Goal: Task Accomplishment & Management: Manage account settings

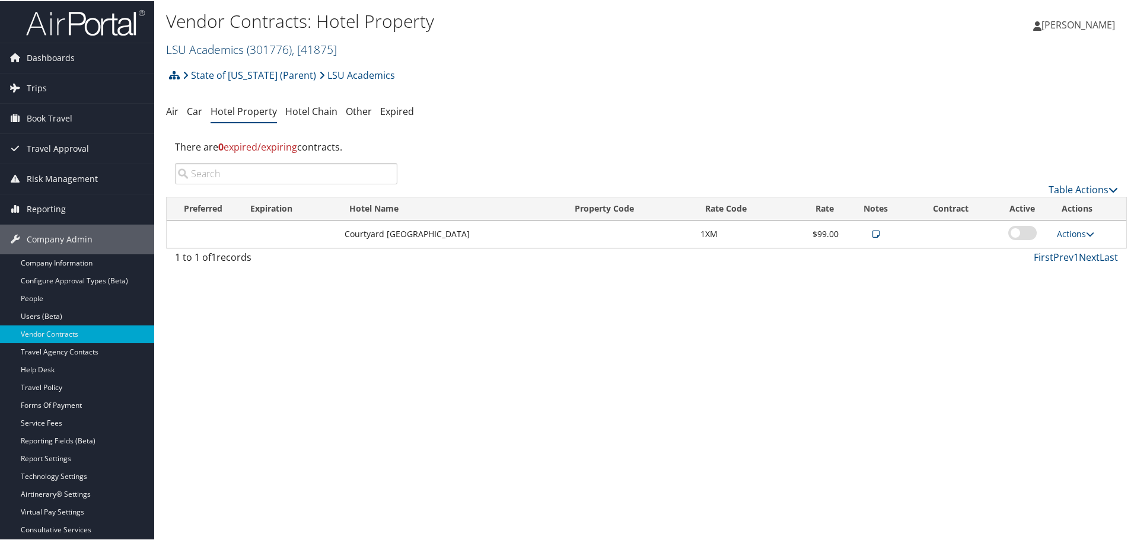
click at [194, 42] on link "LSU Academics ( 301776 ) , [ 41875 ]" at bounding box center [251, 48] width 171 height 16
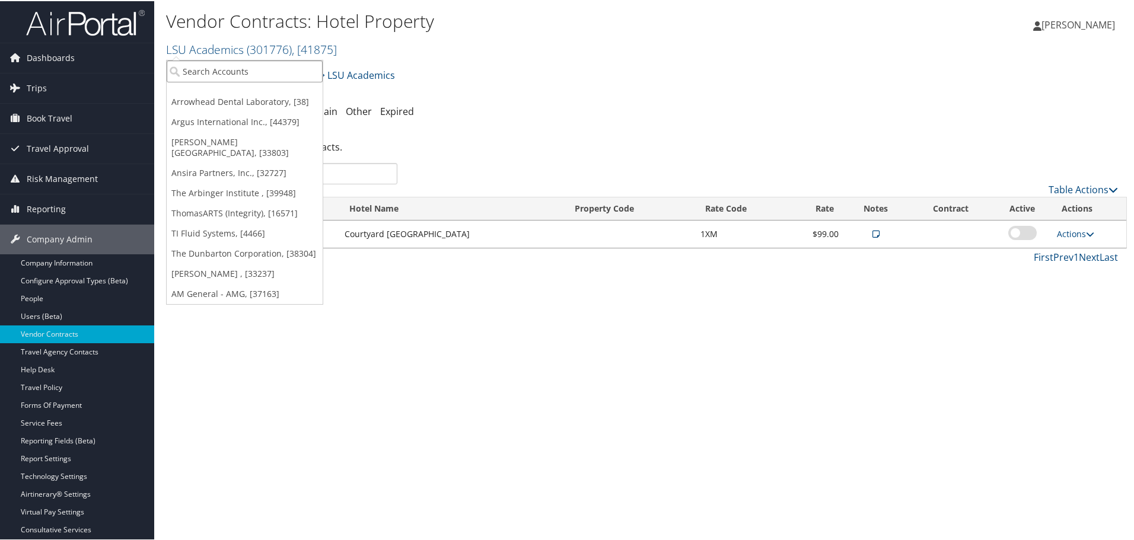
click at [196, 64] on input "search" at bounding box center [245, 70] width 156 height 22
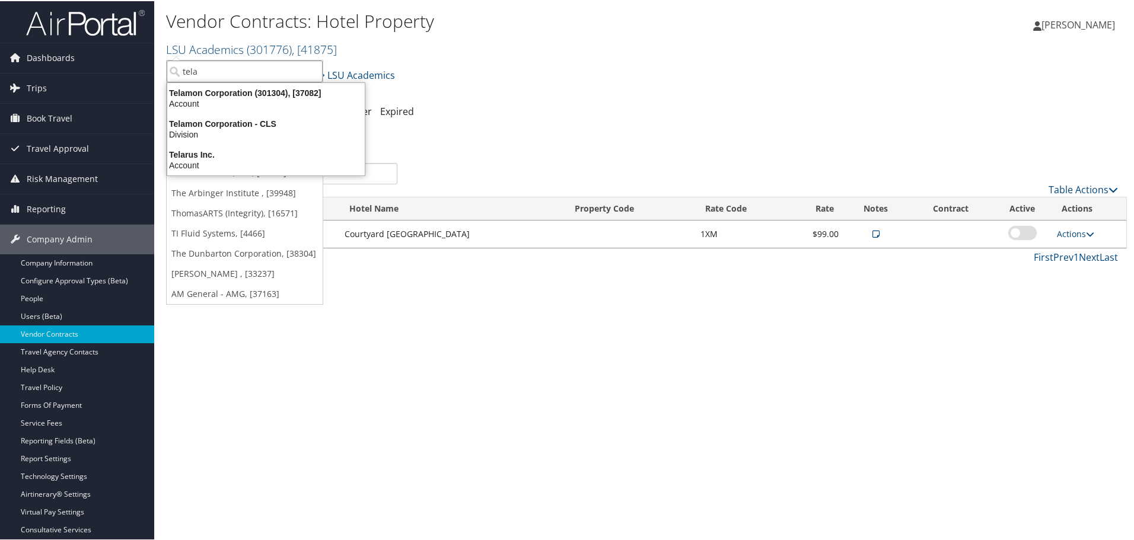
type input "telam"
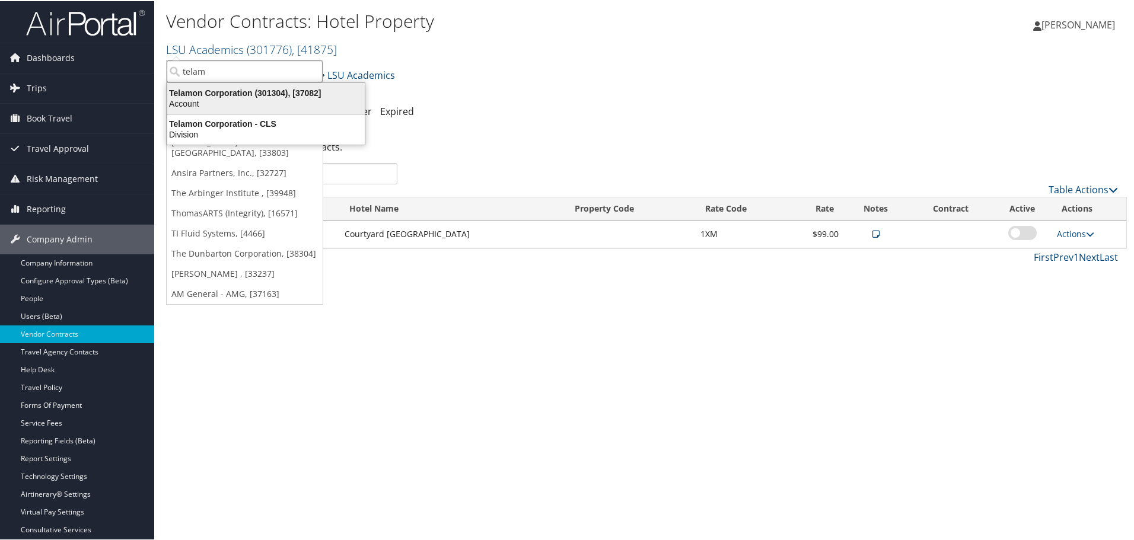
click at [189, 92] on div "Telamon Corporation (301304), [37082]" at bounding box center [266, 92] width 212 height 11
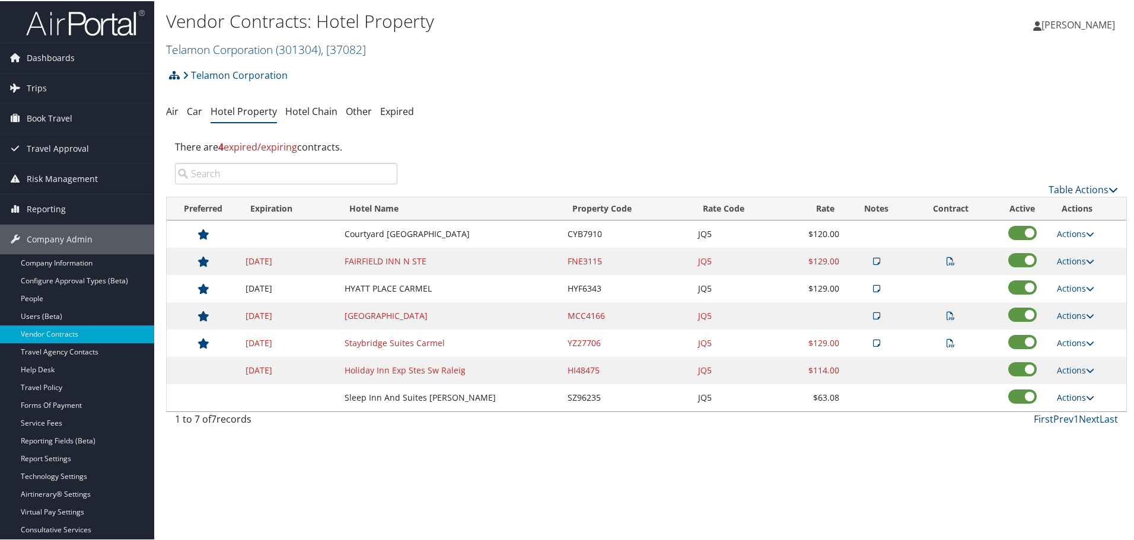
click at [1081, 394] on link "Actions" at bounding box center [1075, 396] width 37 height 11
click at [1083, 433] on link "Delete" at bounding box center [1076, 434] width 46 height 20
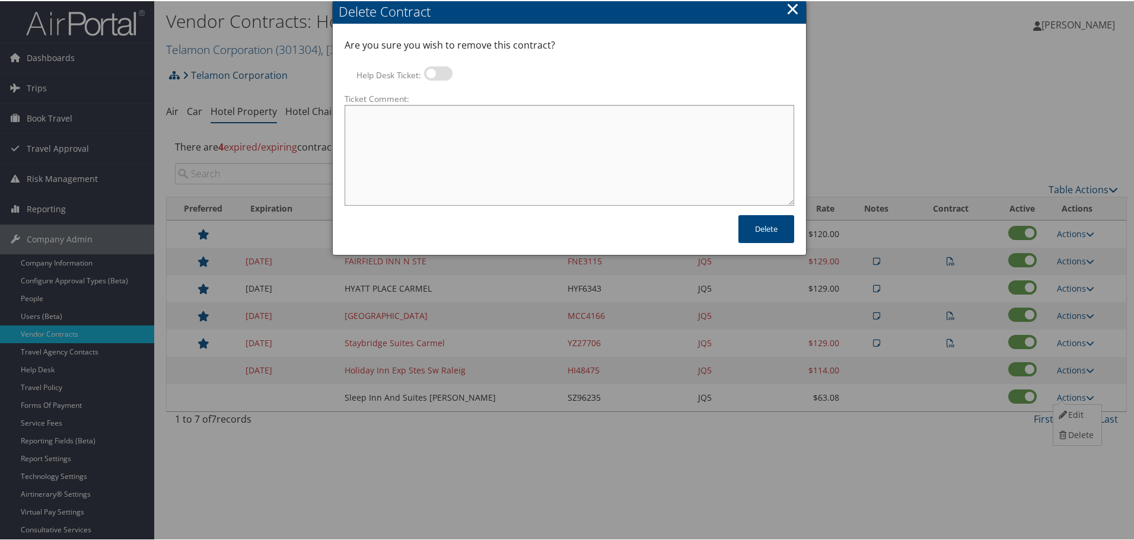
click at [400, 117] on textarea "Ticket Comment:" at bounding box center [569, 154] width 449 height 101
click at [439, 61] on div "Are you sure you wish to remove this contract? Help Desk Ticket: Ticket Comment:" at bounding box center [569, 121] width 449 height 168
drag, startPoint x: 436, startPoint y: 71, endPoint x: 436, endPoint y: 78, distance: 7.1
click at [436, 71] on label at bounding box center [438, 72] width 28 height 14
click at [436, 71] on input "Help Desk Ticket:" at bounding box center [434, 75] width 8 height 8
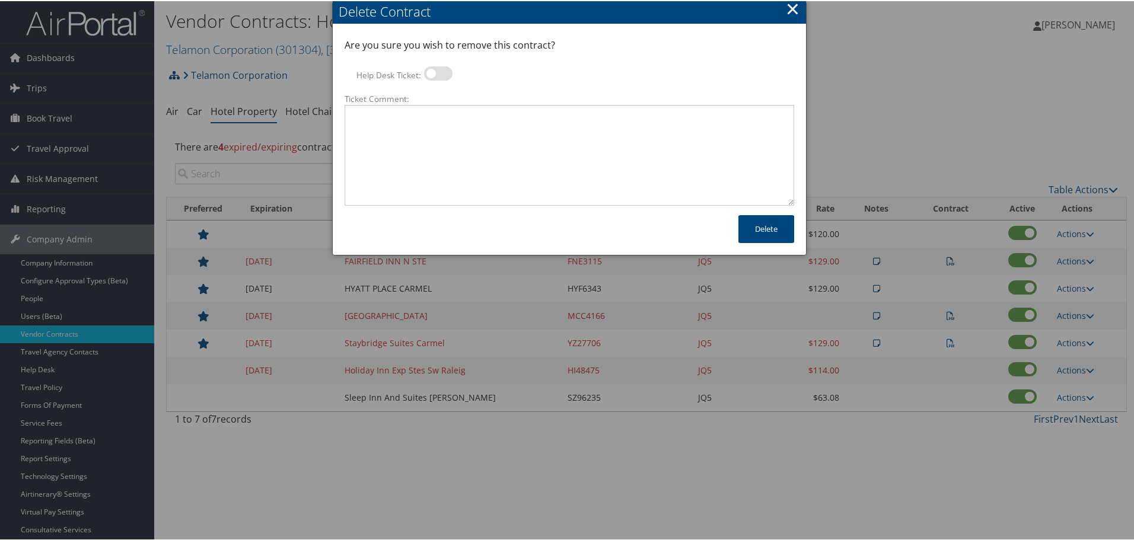
checkbox input "true"
click at [453, 133] on textarea "Ticket Comment:" at bounding box center [569, 154] width 449 height 101
paste textarea "Rates no longer active; remove from profile and preferred status."
type textarea "Rates no longer active; remove from profile and preferred status."
click at [750, 235] on button "Delete" at bounding box center [766, 228] width 56 height 28
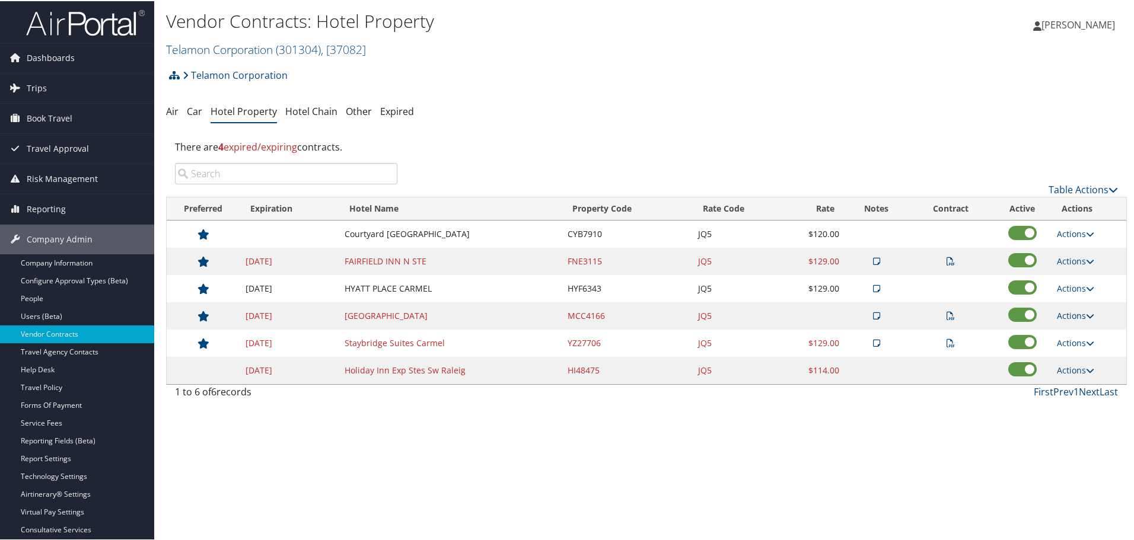
click at [1060, 314] on link "Actions" at bounding box center [1075, 314] width 37 height 11
click at [1084, 369] on link "Edit" at bounding box center [1090, 372] width 75 height 20
select select "NLRA"
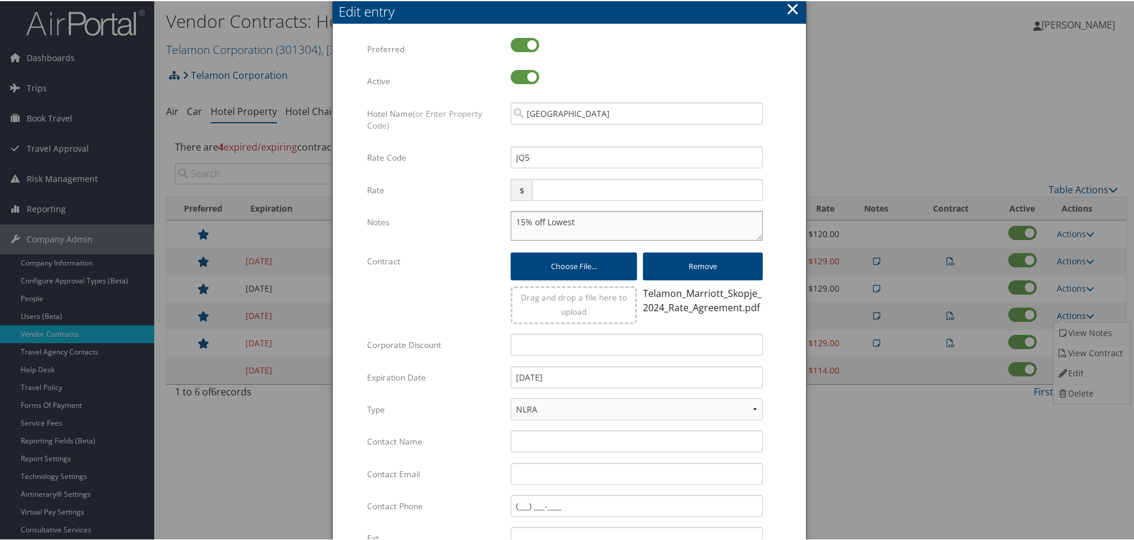
click at [511, 221] on textarea "15% off Lowest" at bounding box center [637, 225] width 252 height 30
paste textarea "Rates tested in TP+ Aug 2025;"
type textarea "Rates tested in TP+ Aug 2025; 15% off Lowest"
drag, startPoint x: 576, startPoint y: 388, endPoint x: 579, endPoint y: 381, distance: 7.7
click at [579, 381] on div "12/31/2024 Multiple values The selected items contain different values for this…" at bounding box center [637, 380] width 270 height 31
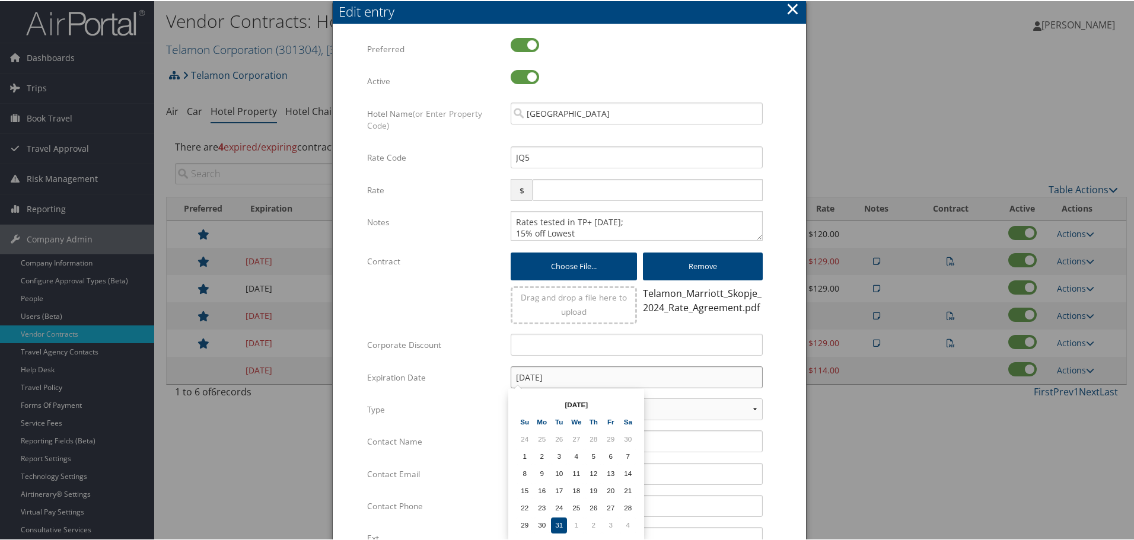
click at [579, 381] on input "12/31/2024" at bounding box center [637, 376] width 252 height 22
type input "12/31/2025"
click at [783, 363] on form "Multiple values The selected items contain different values for this input. To …" at bounding box center [569, 362] width 449 height 651
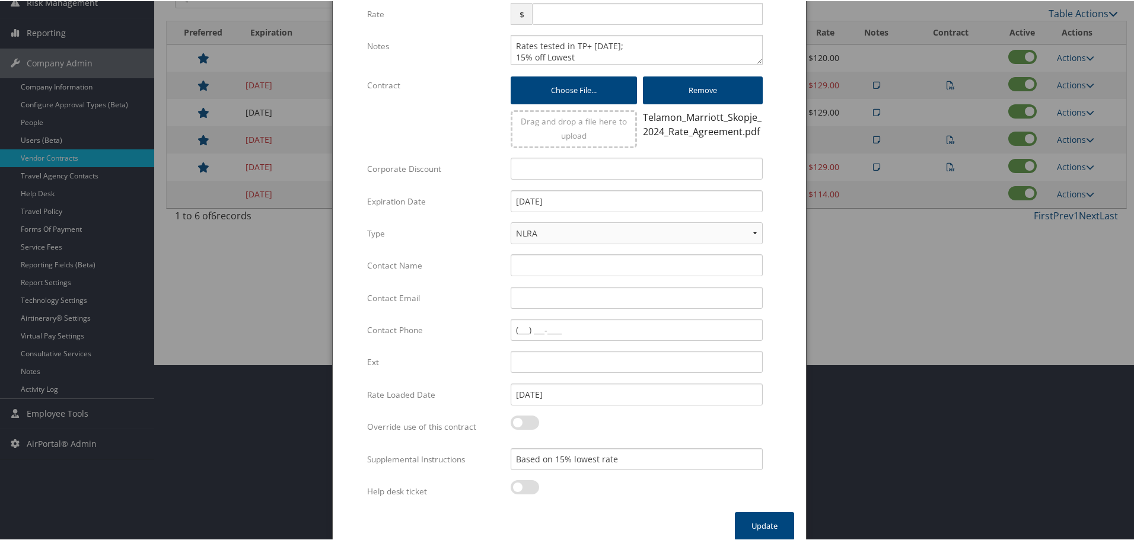
scroll to position [187, 0]
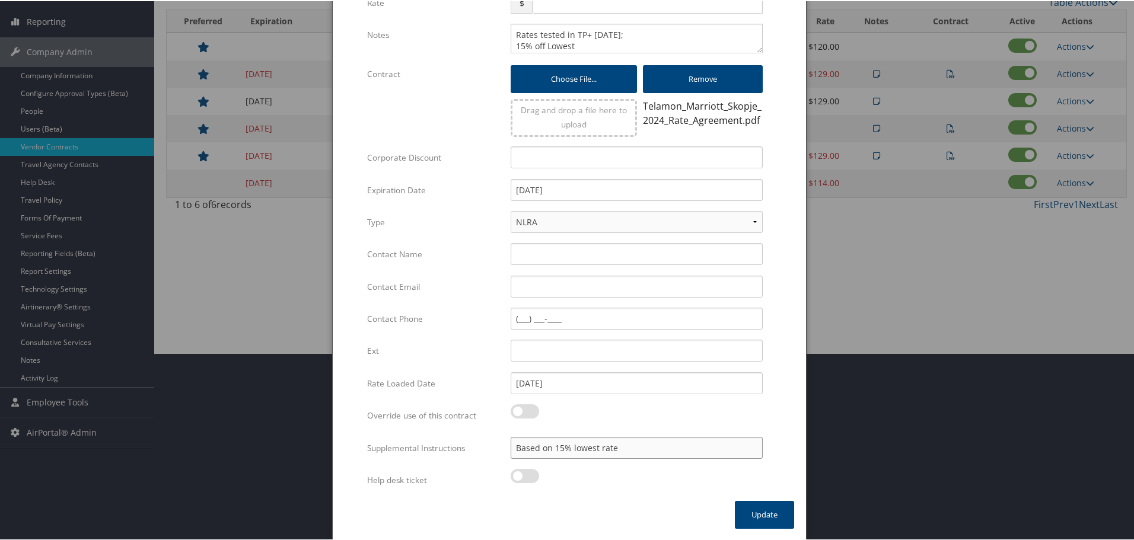
click at [512, 445] on input "Based on 15% lowest rate" at bounding box center [637, 447] width 252 height 22
paste input "SAB Prop ID -"
paste input "308482"
type input "SAB Prop ID - 308482; Based on 15% lowest rate"
click at [750, 507] on button "Update" at bounding box center [764, 514] width 59 height 28
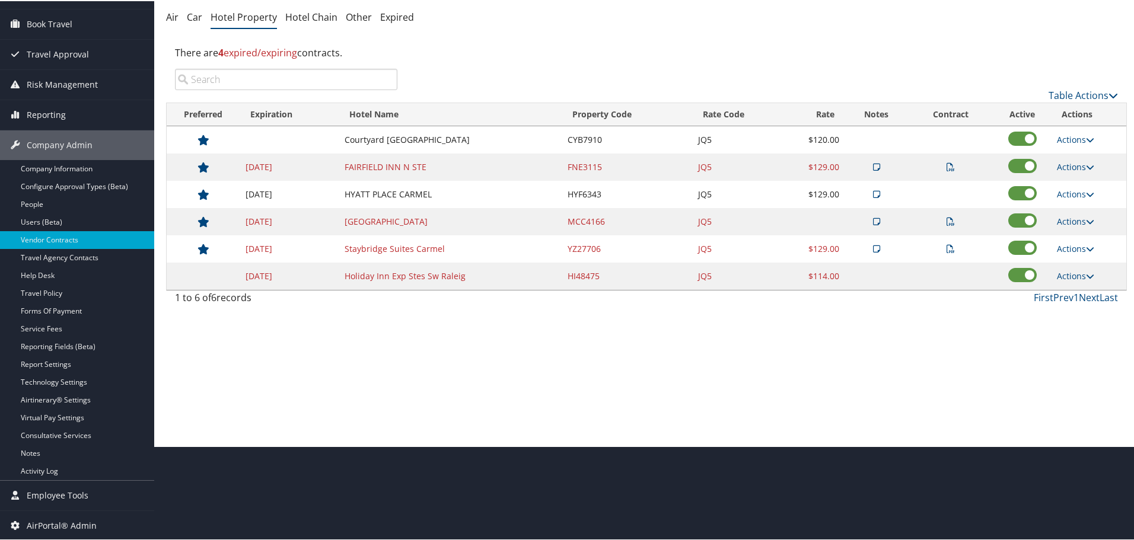
scroll to position [94, 0]
click at [1086, 194] on icon at bounding box center [1090, 193] width 8 height 8
click at [1070, 232] on link "Edit" at bounding box center [1085, 231] width 64 height 20
select select "NLRA"
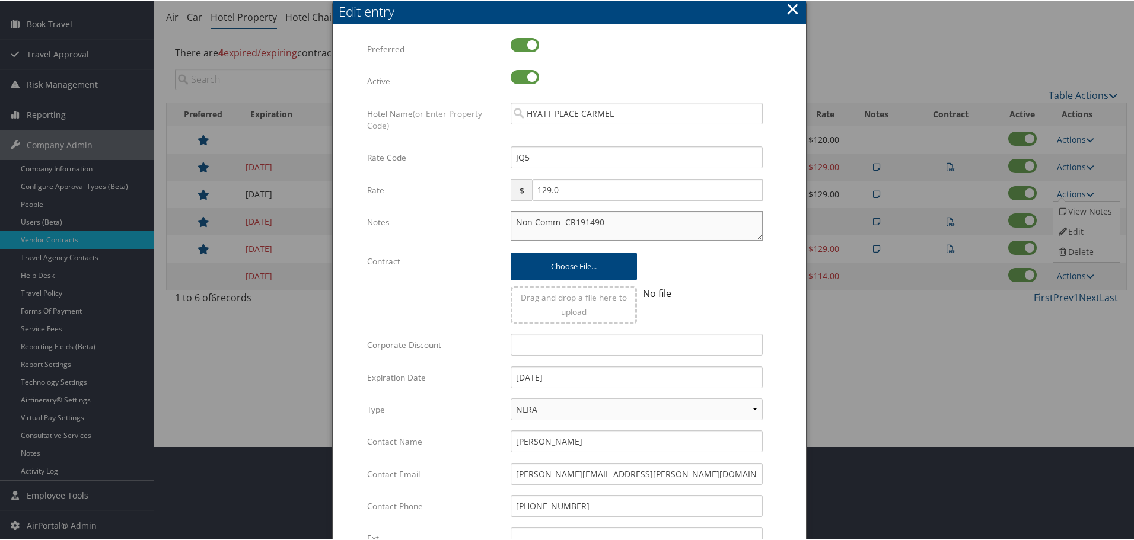
click at [511, 221] on textarea "Non Comm CR191490" at bounding box center [637, 225] width 252 height 30
paste textarea "Rates tested in TP+ Aug 2025;"
type textarea "Rates tested in TP+ Aug 2025; Non Comm CR191490"
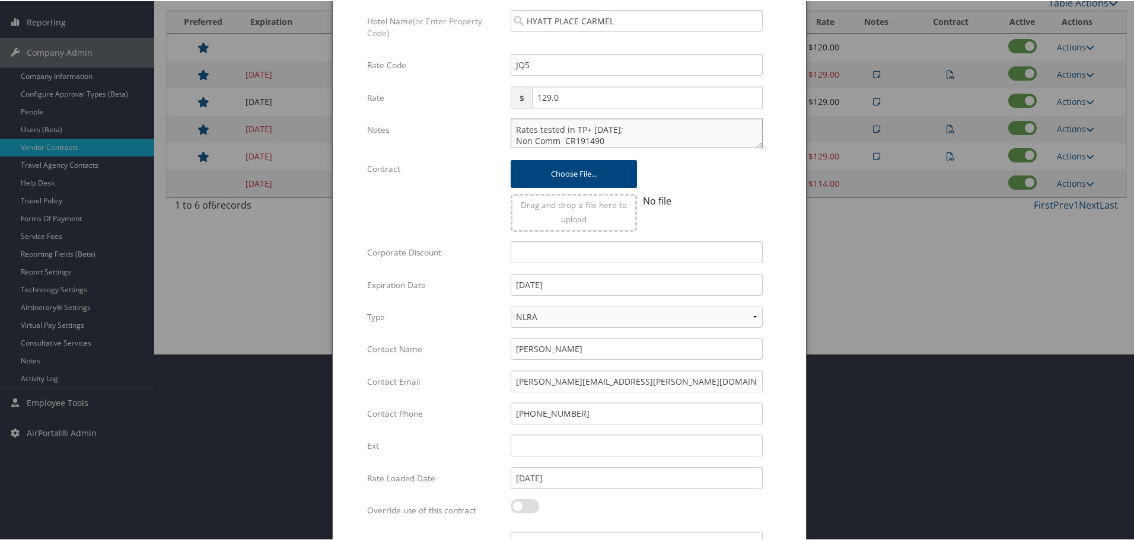
scroll to position [282, 0]
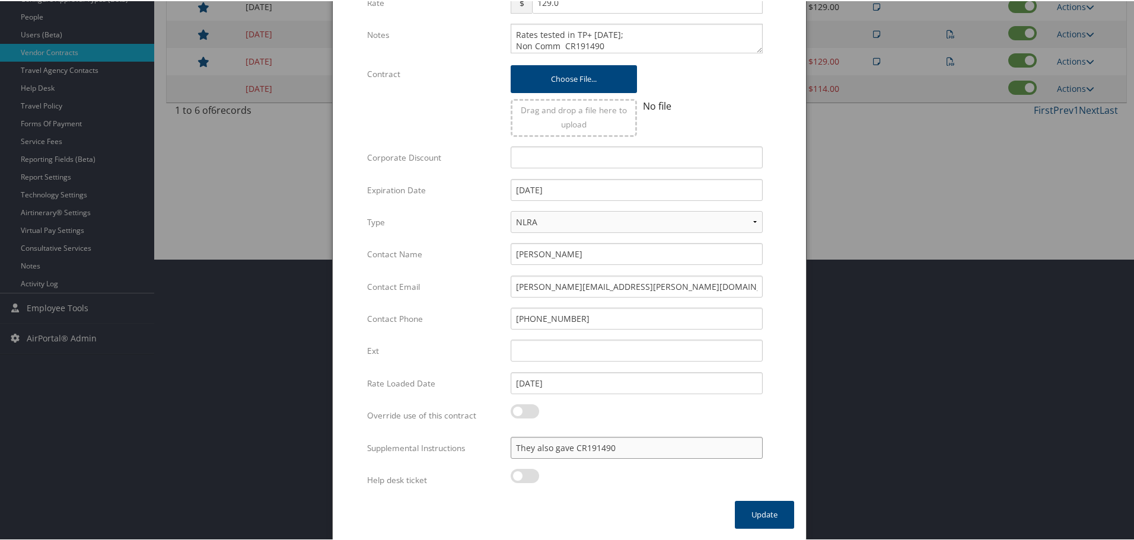
click at [511, 444] on input "They also gave CR191490" at bounding box center [637, 447] width 252 height 22
paste input "SAB Prop ID -"
paste input "328704"
type input "SAB Prop ID - 328704; They also gave CR191490"
click at [742, 512] on button "Update" at bounding box center [764, 514] width 59 height 28
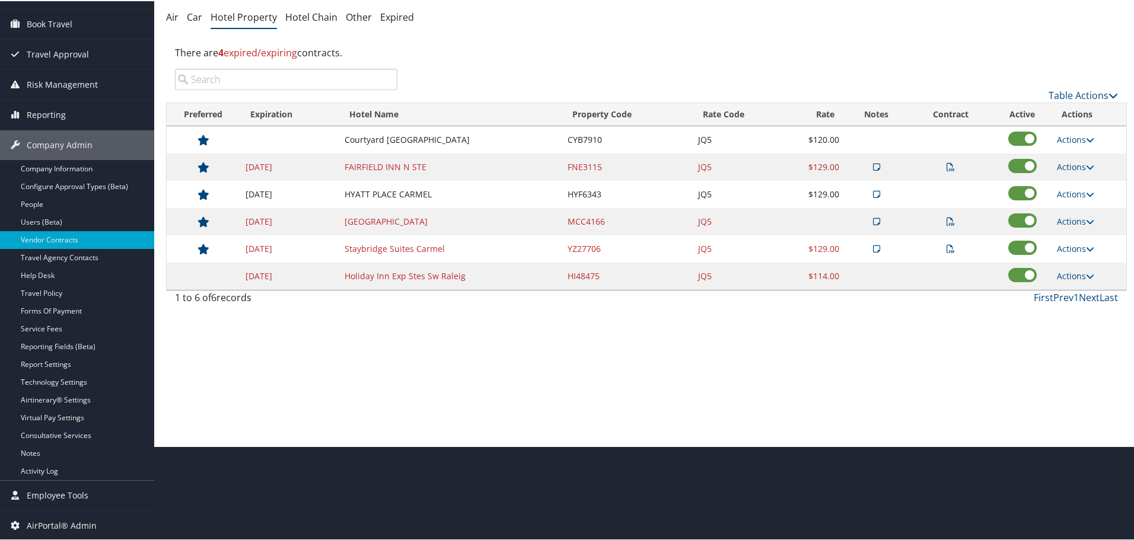
scroll to position [94, 0]
click at [1077, 272] on link "Actions" at bounding box center [1075, 274] width 37 height 11
click at [1076, 289] on link "Edit" at bounding box center [1076, 292] width 46 height 20
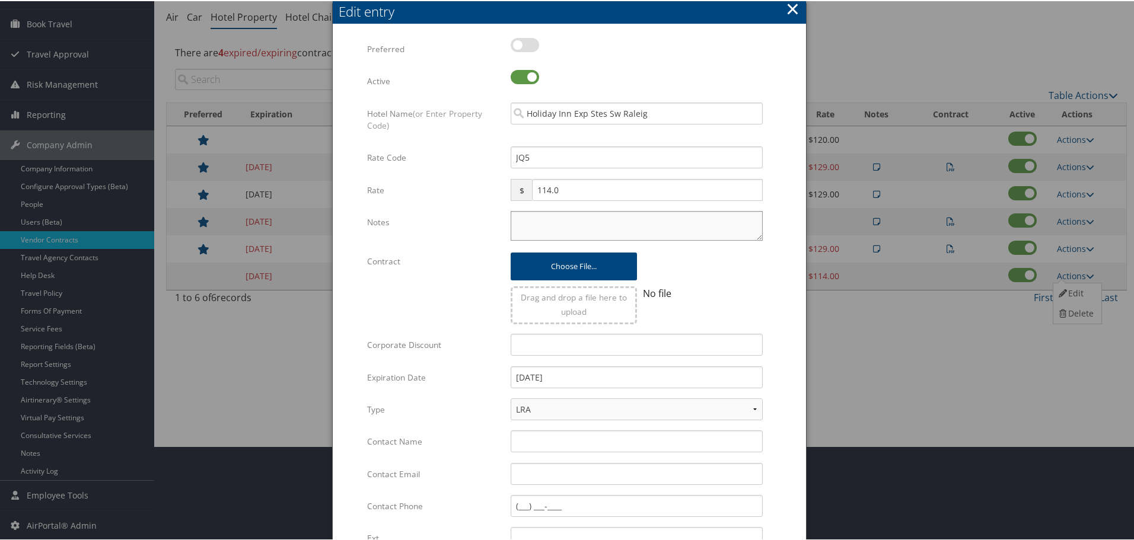
click at [575, 219] on textarea "Notes" at bounding box center [637, 225] width 252 height 30
paste textarea "Rates tested in TP+ Aug 2025;"
type textarea "Rates tested in TP+ Aug 2025;"
click at [610, 382] on input "12/31/2022" at bounding box center [637, 376] width 252 height 22
type input "12/31/2025"
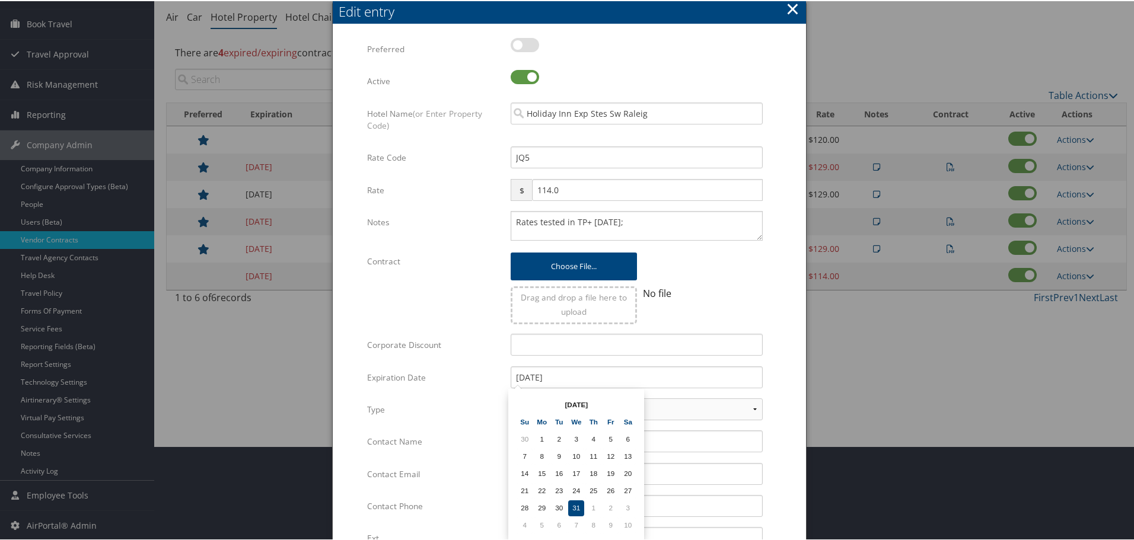
click at [786, 354] on form "Multiple values The selected items contain different values for this input. To …" at bounding box center [569, 362] width 449 height 651
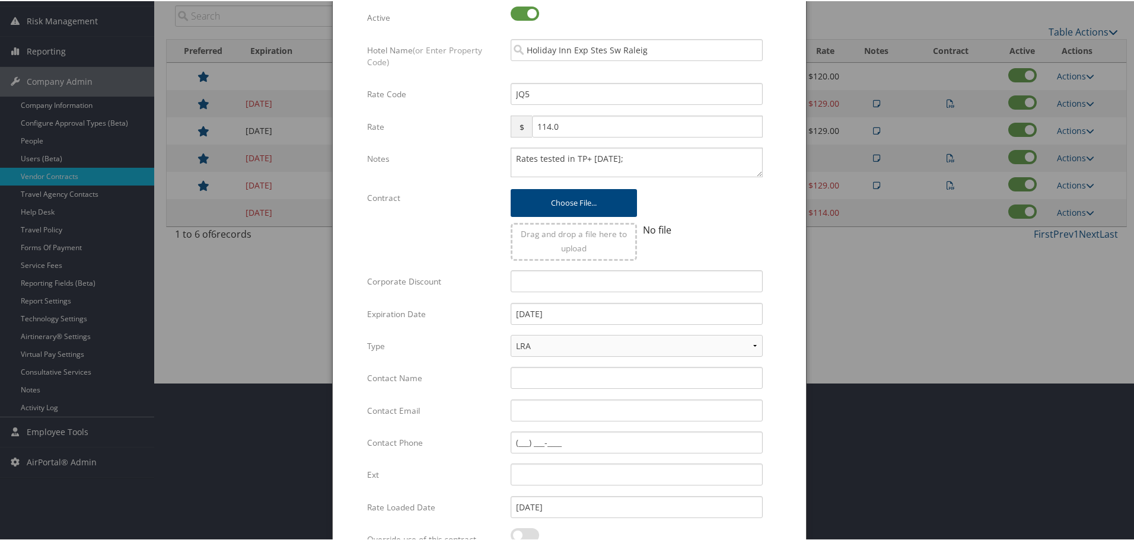
scroll to position [282, 0]
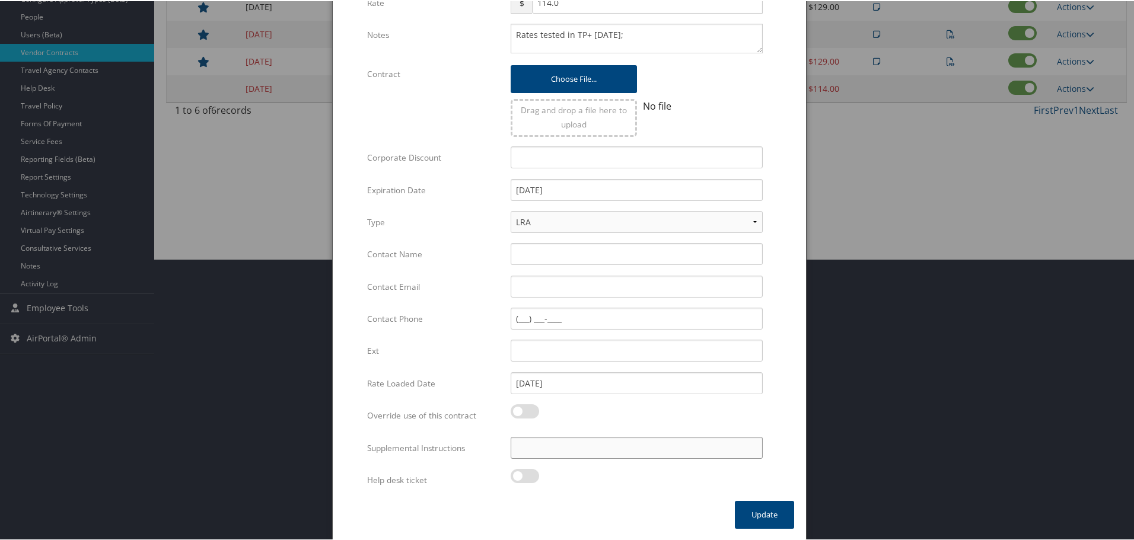
click at [570, 449] on input "Supplemental Instructions" at bounding box center [637, 447] width 252 height 22
paste input "SAB Prop ID -"
paste input "82915"
type input "SAB Prop ID - 82915"
click at [777, 518] on button "Update" at bounding box center [764, 514] width 59 height 28
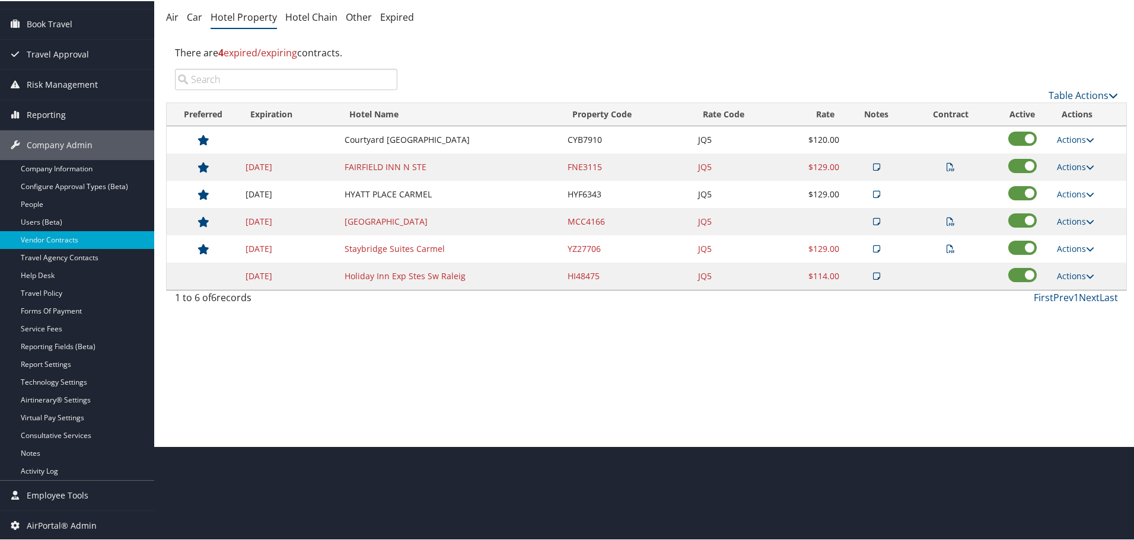
scroll to position [94, 0]
click at [1067, 167] on link "Actions" at bounding box center [1075, 165] width 37 height 11
click at [1071, 216] on link "Edit" at bounding box center [1090, 223] width 75 height 20
select select "NLRA"
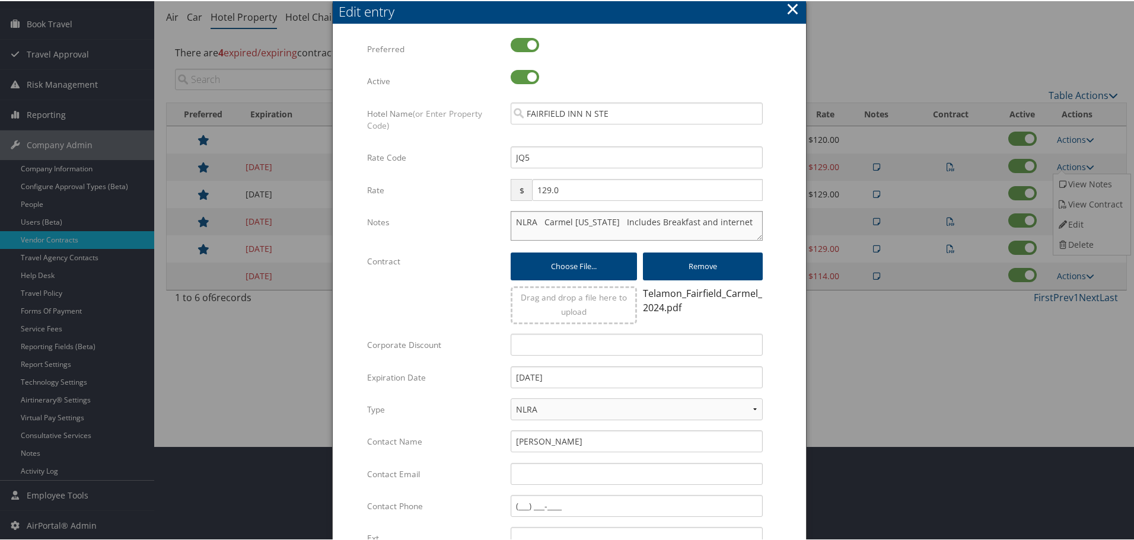
click at [511, 219] on textarea "NLRA Carmel Indiana Includes Breakfast and internet" at bounding box center [637, 225] width 252 height 30
paste textarea "Rates tested in TP+ Aug 2025;"
type textarea "Rates tested in TP+ Aug 2025; NLRA Carmel Indiana Includes Breakfast and intern…"
click at [617, 381] on input "12/31/2024" at bounding box center [637, 376] width 252 height 22
type input "12/31/2025"
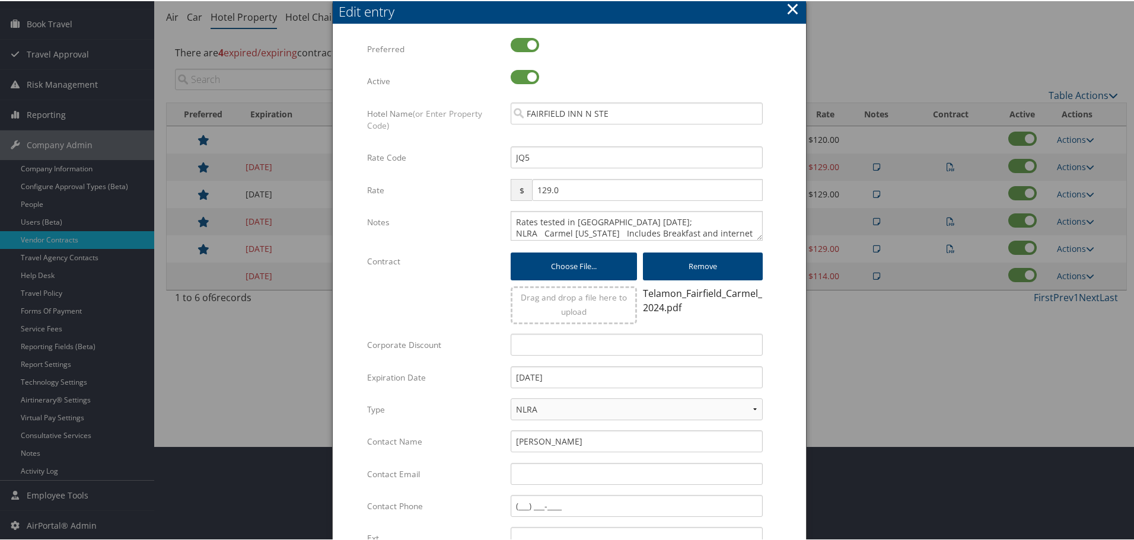
click at [780, 361] on form "Multiple values The selected items contain different values for this input. To …" at bounding box center [569, 362] width 449 height 651
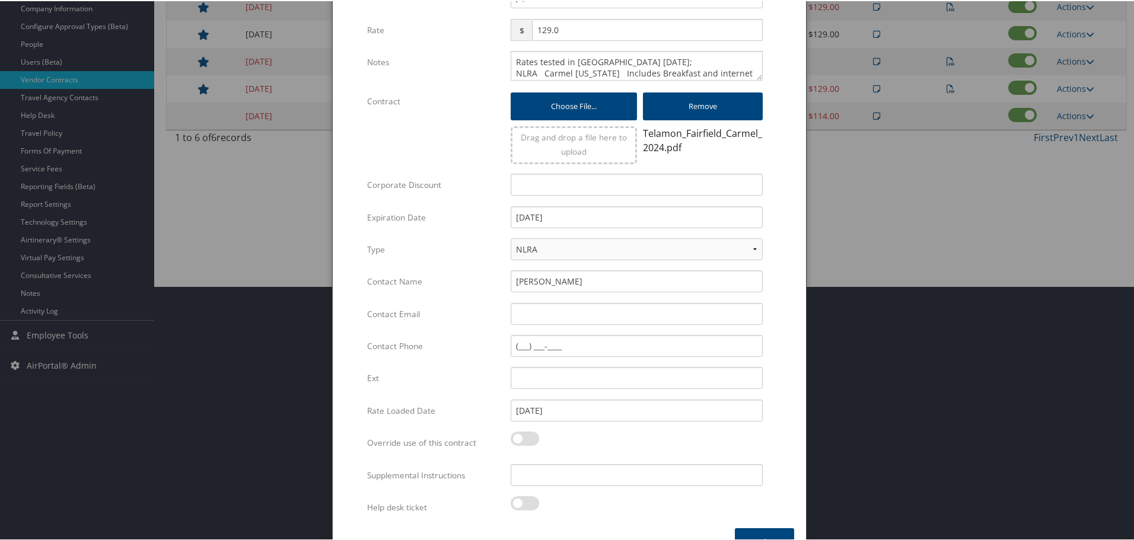
scroll to position [282, 0]
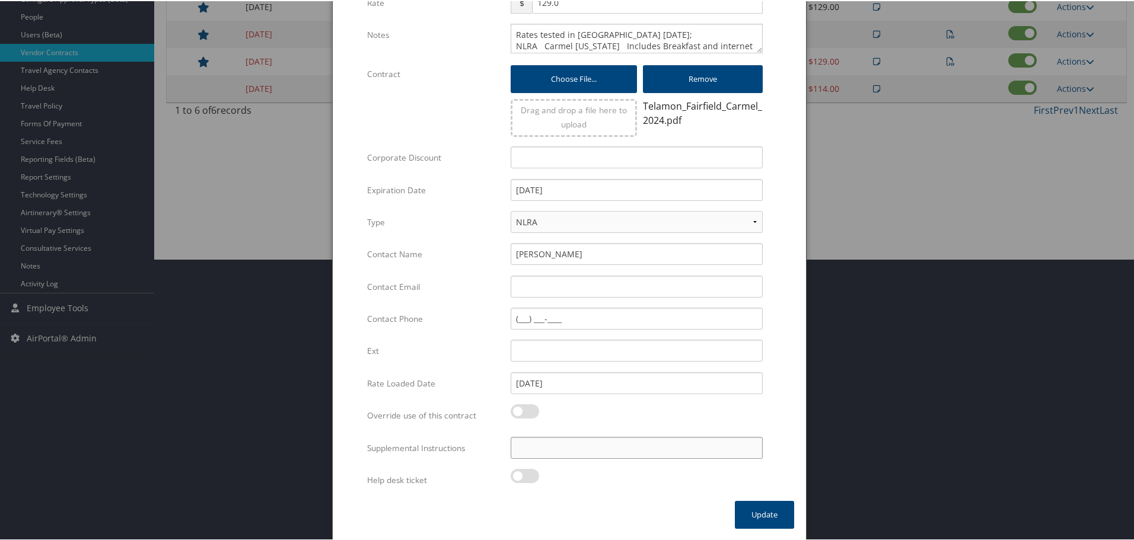
click at [535, 450] on input "Supplemental Instructions" at bounding box center [637, 447] width 252 height 22
paste input "SAB Prop ID -"
paste input "318846"
type input "SAB Prop ID - 318846"
click at [753, 509] on button "Update" at bounding box center [764, 514] width 59 height 28
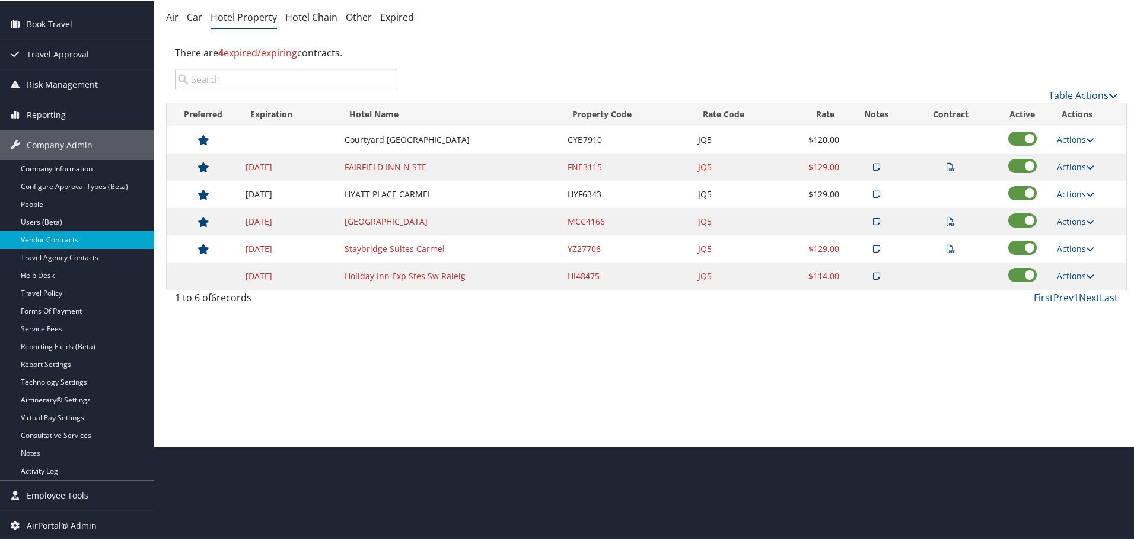
scroll to position [94, 0]
click at [1061, 138] on link "Actions" at bounding box center [1075, 138] width 37 height 11
click at [1075, 158] on link "Edit" at bounding box center [1076, 156] width 46 height 20
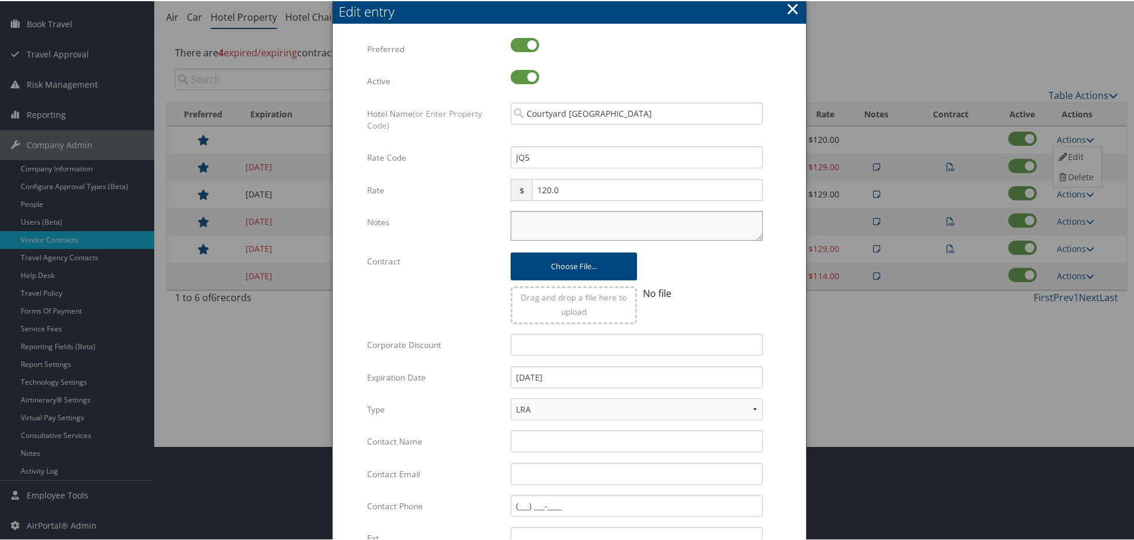
click at [519, 221] on textarea "Notes" at bounding box center [637, 225] width 252 height 30
paste textarea "Rates tested in TP+ Aug 2025;"
type textarea "Rates tested in TP+ Aug 2025;"
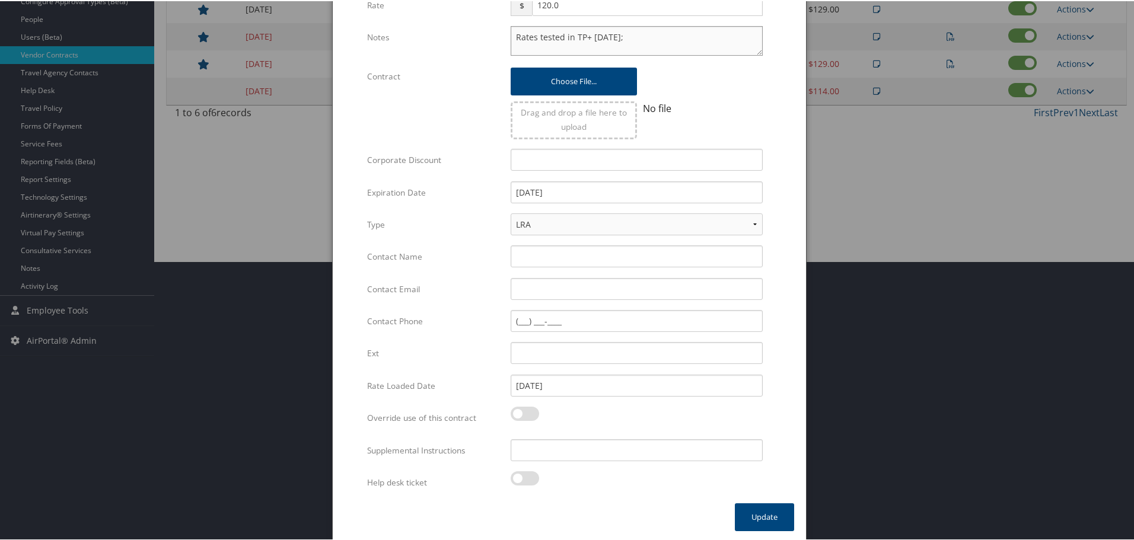
scroll to position [282, 0]
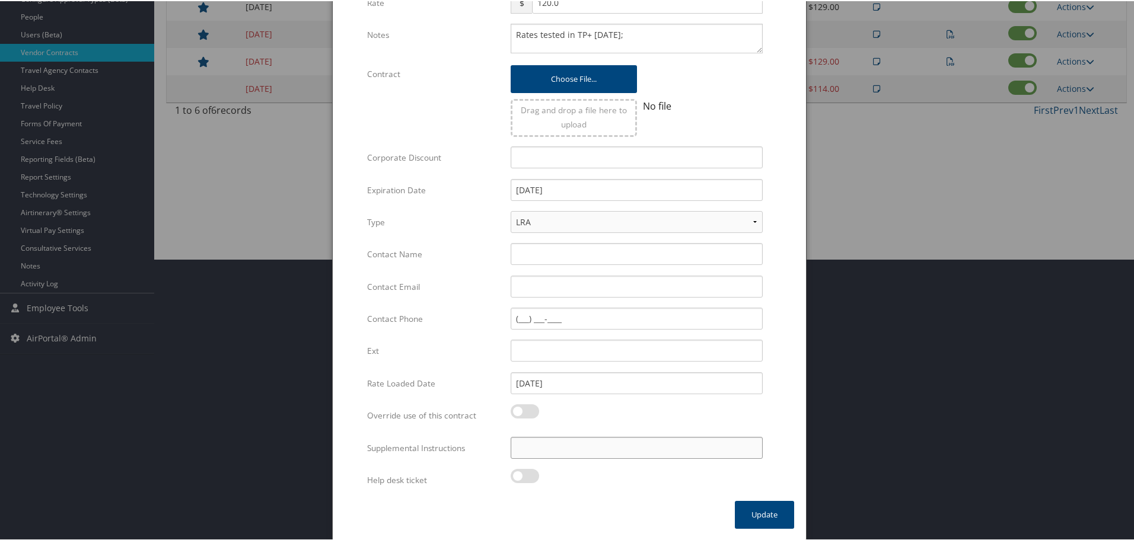
click at [584, 444] on input "Supplemental Instructions" at bounding box center [637, 447] width 252 height 22
paste input "SAB Prop ID -"
paste input "304899"
type input "SAB Prop ID - 304899"
click at [759, 513] on button "Update" at bounding box center [764, 514] width 59 height 28
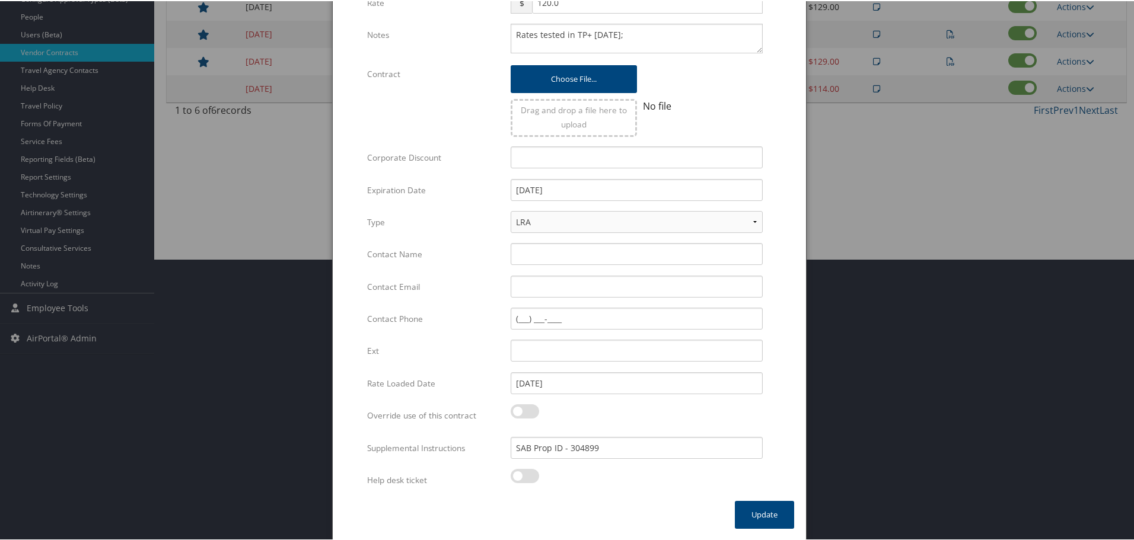
scroll to position [94, 0]
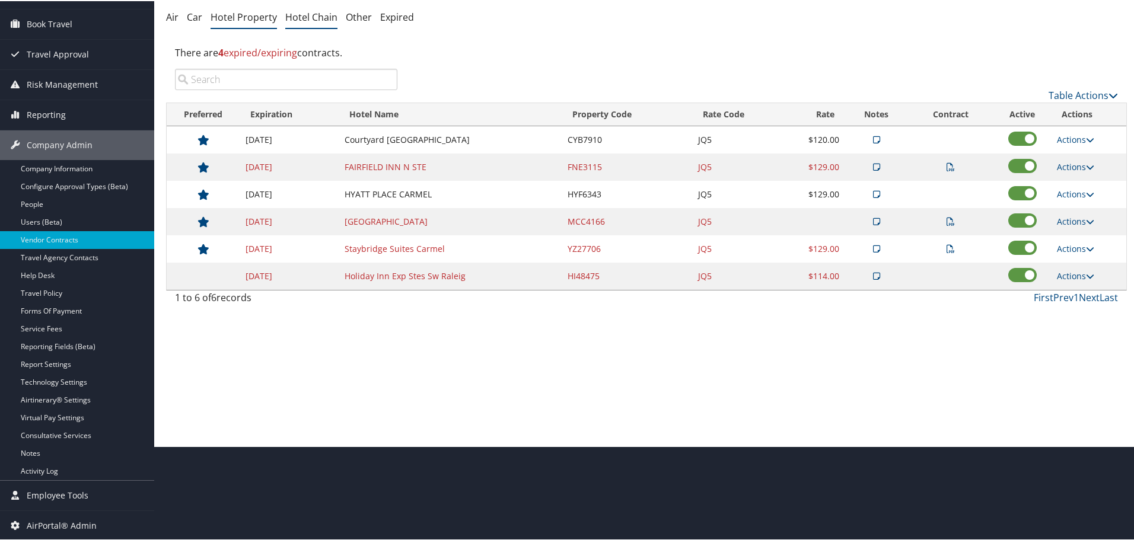
click at [323, 15] on link "Hotel Chain" at bounding box center [311, 15] width 52 height 13
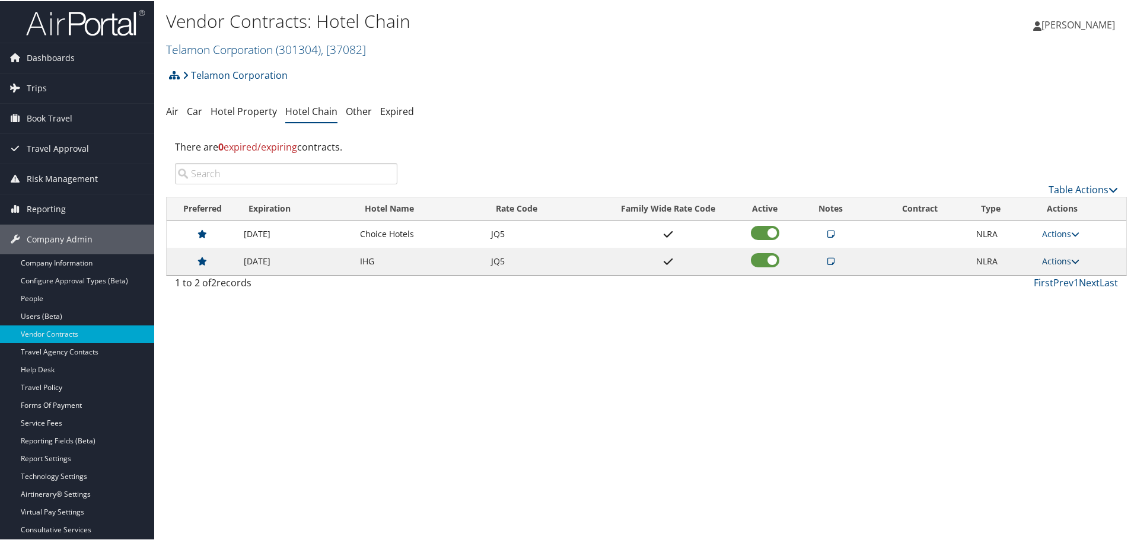
click at [1066, 261] on link "Actions" at bounding box center [1060, 259] width 37 height 11
click at [1065, 298] on link "Edit" at bounding box center [1070, 298] width 64 height 20
select select "NLRA"
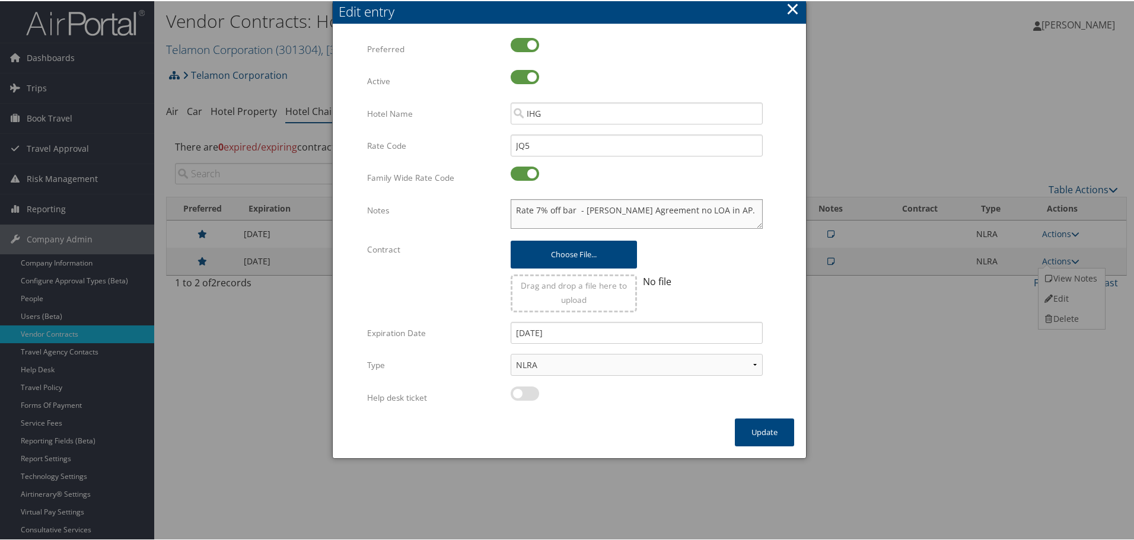
click at [511, 205] on textarea "Rate 7% off bar - Clint Agreement no LOA in AP." at bounding box center [637, 213] width 252 height 30
paste textarea "Rates tested in TP+ Aug 2025;"
type textarea "Rates tested in TP+ Aug 2025; Rate 7% off bar - Clint Agreement no LOA in AP."
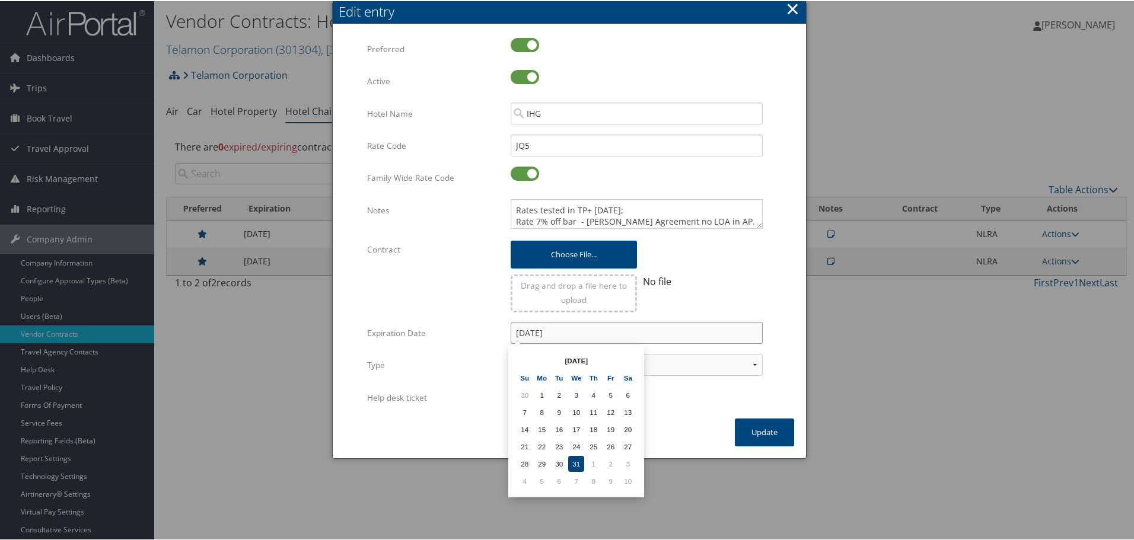
drag, startPoint x: 577, startPoint y: 327, endPoint x: 419, endPoint y: 342, distance: 158.4
click at [419, 342] on div "Expiration Date 12/31/2025 Multiple values The selected items contain different…" at bounding box center [569, 337] width 404 height 32
click at [785, 280] on form "Multiple values The selected items contain different values for this input. To …" at bounding box center [569, 227] width 449 height 381
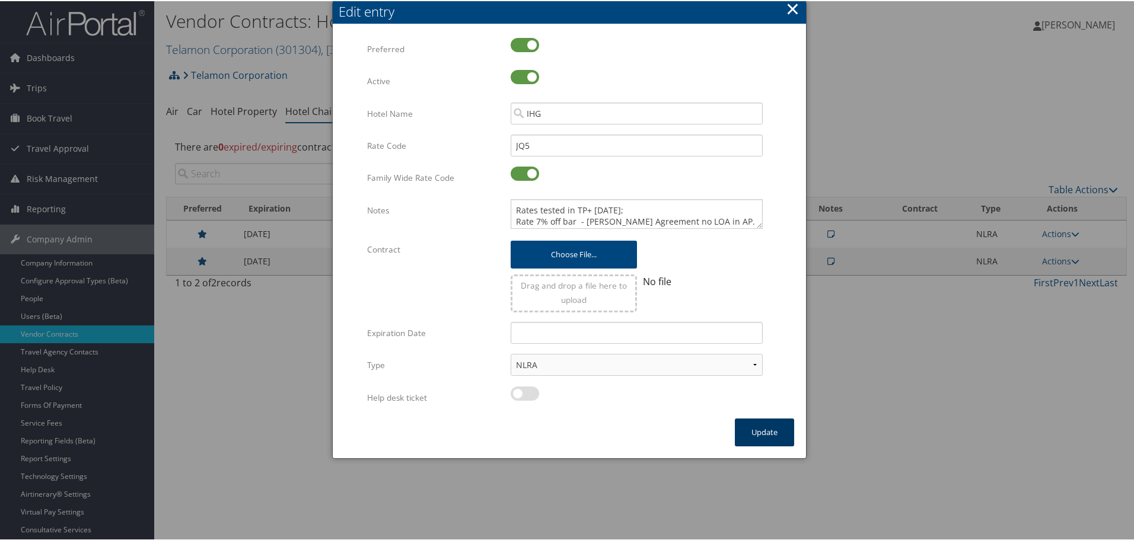
click at [764, 433] on button "Update" at bounding box center [764, 431] width 59 height 28
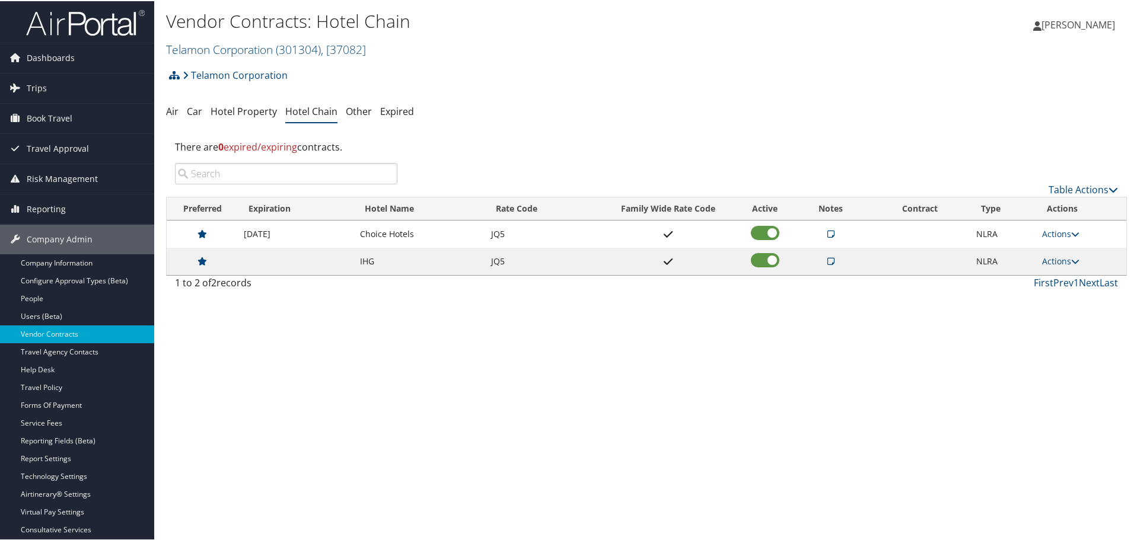
click at [542, 341] on div "Vendor Contracts: Hotel Chain Telamon Corporation ( 301304 ) , [ 37082 ] LSU Ac…" at bounding box center [646, 270] width 984 height 540
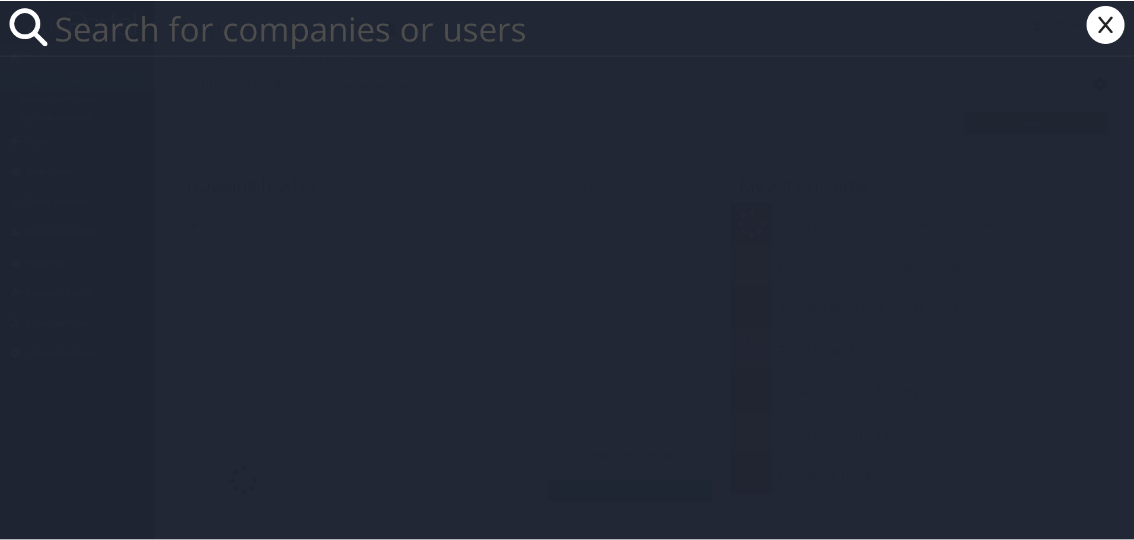
paste input "nlubans1@hfhs.org"
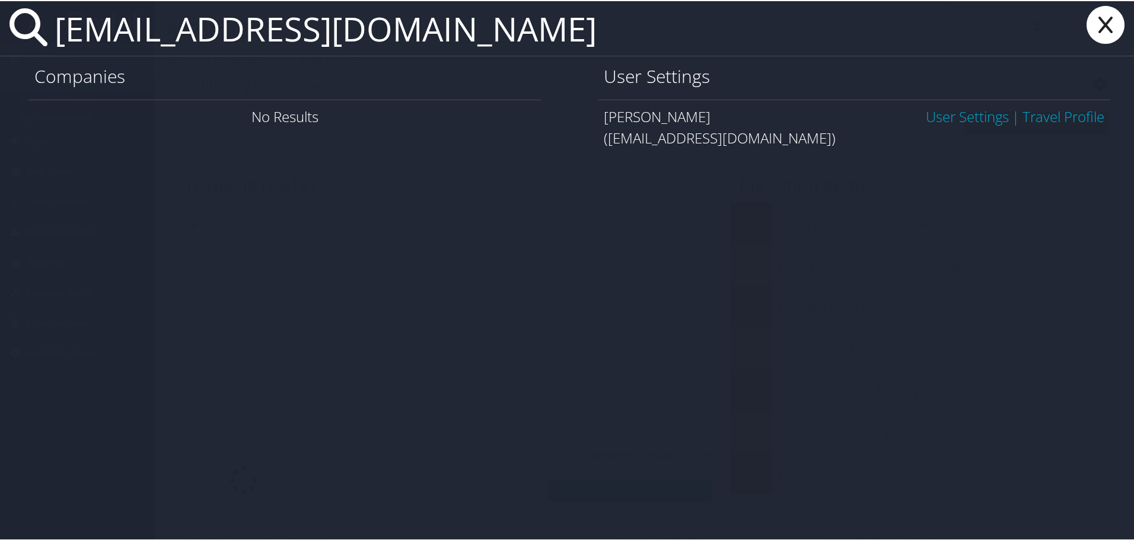
type input "nlubans1@hfhs.org"
click at [961, 116] on link "User Settings" at bounding box center [967, 116] width 83 height 20
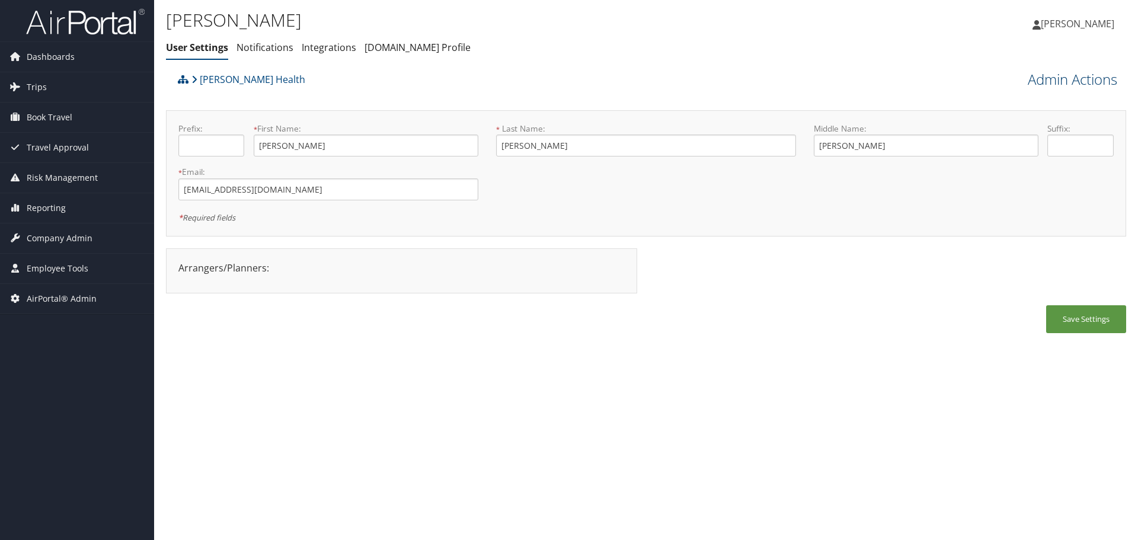
click at [1047, 80] on link "Admin Actions" at bounding box center [1073, 79] width 90 height 20
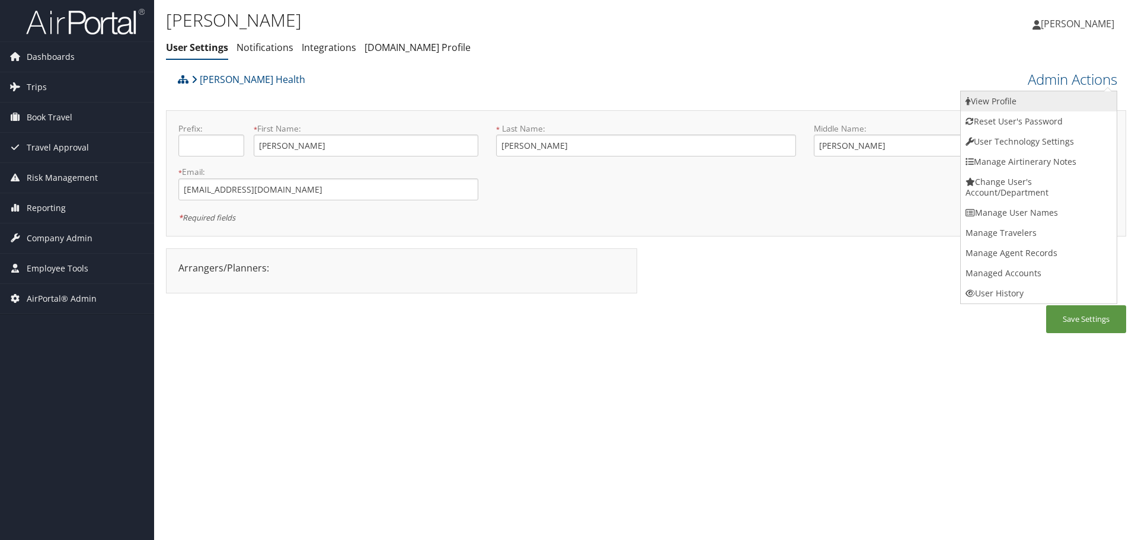
click at [1038, 95] on link "View Profile" at bounding box center [1039, 101] width 156 height 20
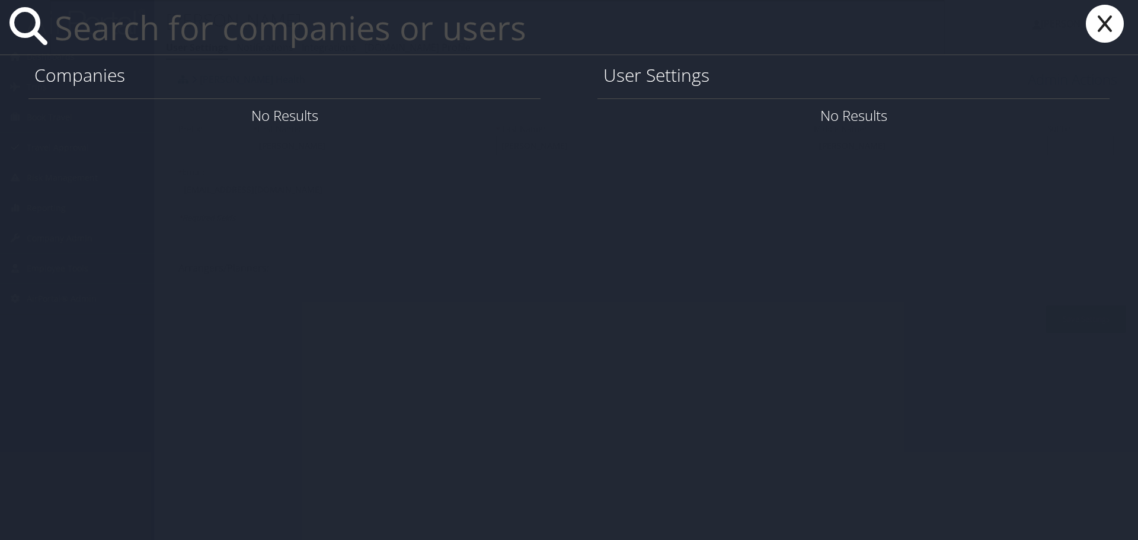
paste input "[EMAIL_ADDRESS][PERSON_NAME][PERSON_NAME][DOMAIN_NAME]"
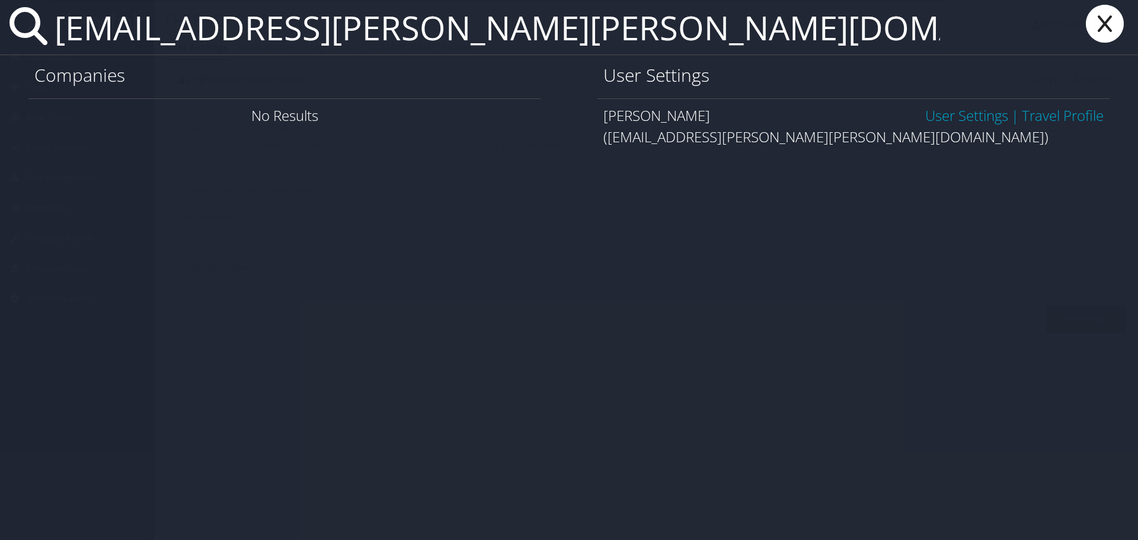
type input "[EMAIL_ADDRESS][PERSON_NAME][PERSON_NAME][DOMAIN_NAME]"
click at [932, 116] on link "User Settings" at bounding box center [967, 116] width 83 height 20
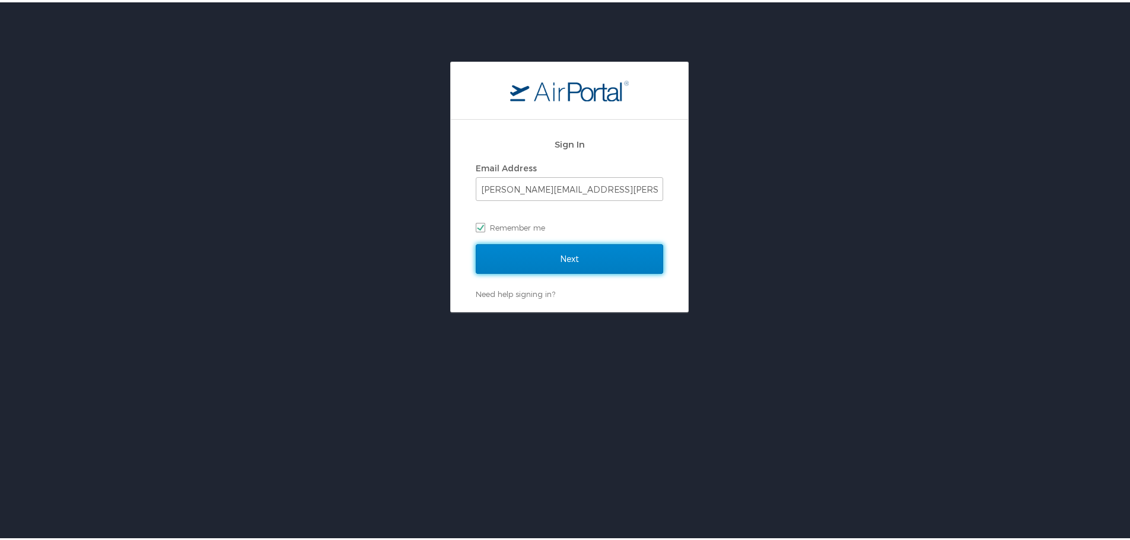
click at [623, 257] on input "Next" at bounding box center [569, 257] width 187 height 30
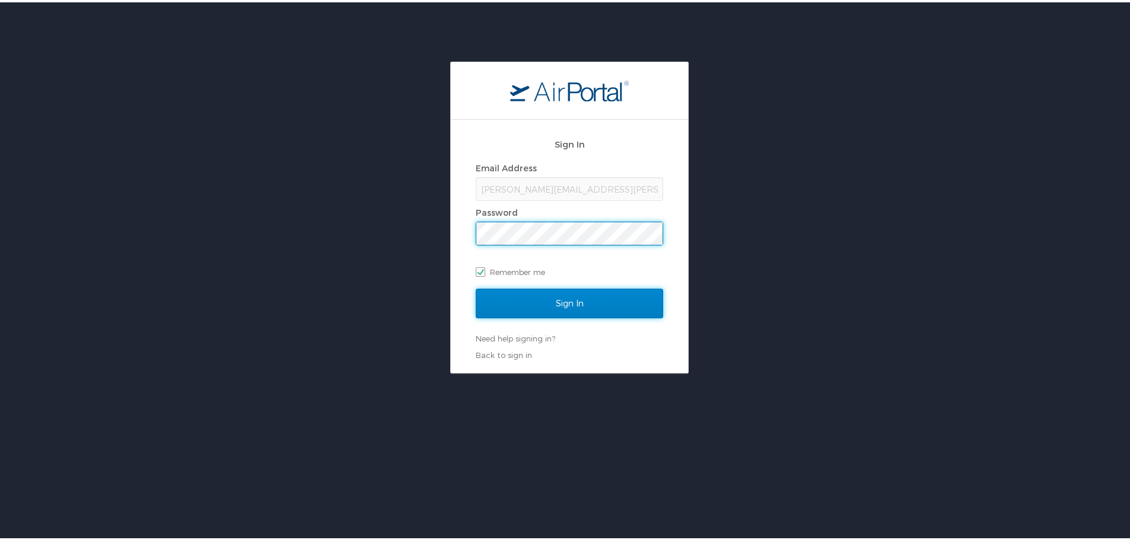
click at [580, 295] on input "Sign In" at bounding box center [569, 301] width 187 height 30
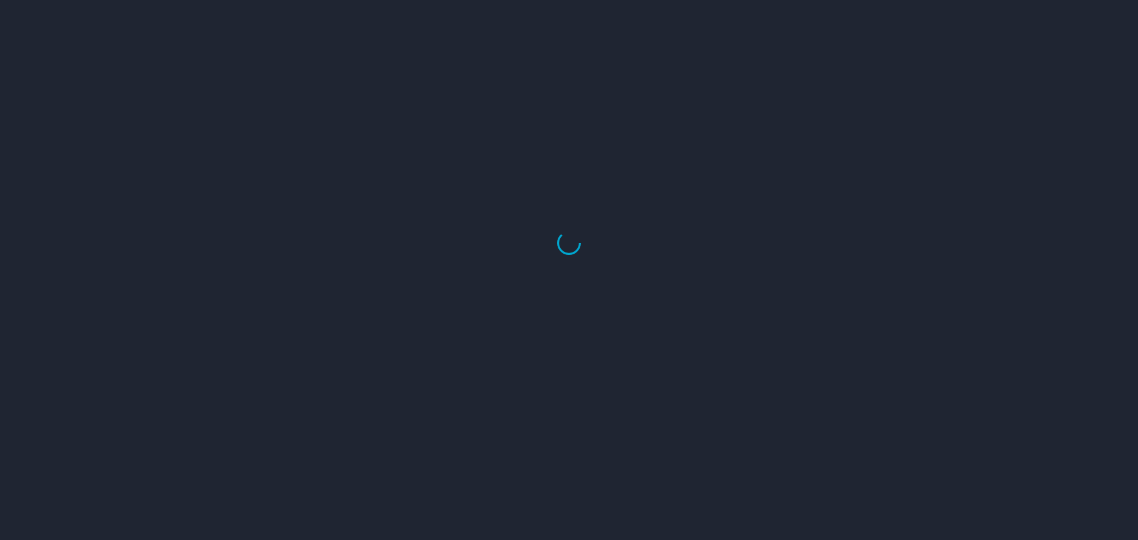
select select "US"
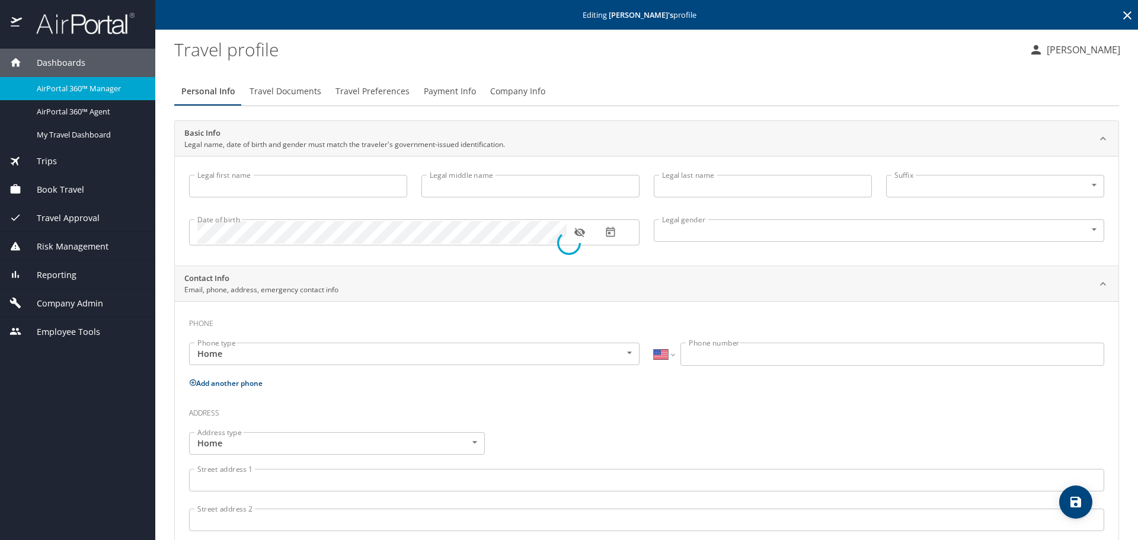
type input "Nancy"
type input "Helen"
type input "Lubanski"
type input "Female"
select select "US"
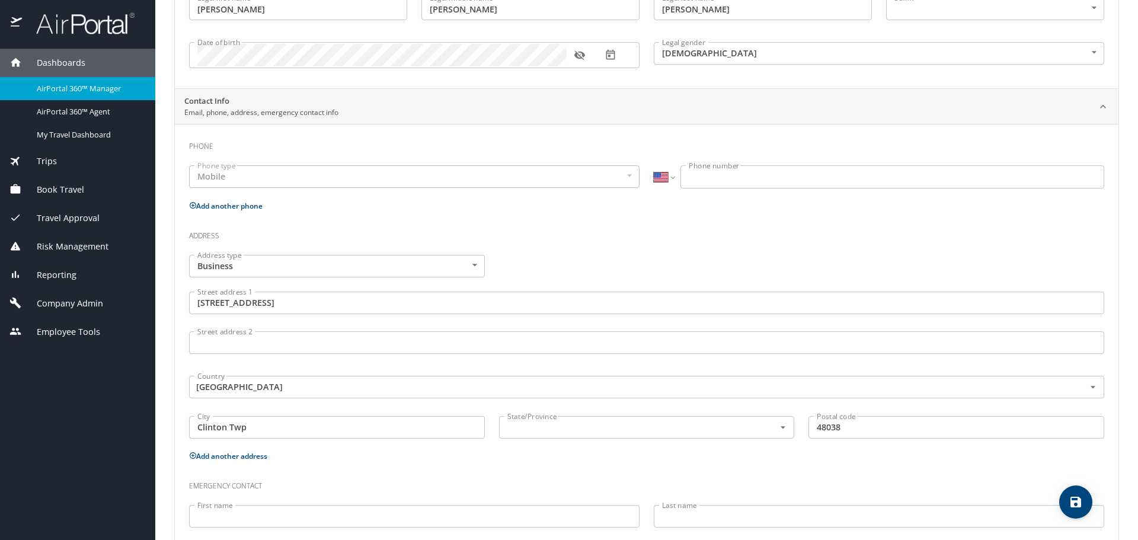
scroll to position [178, 0]
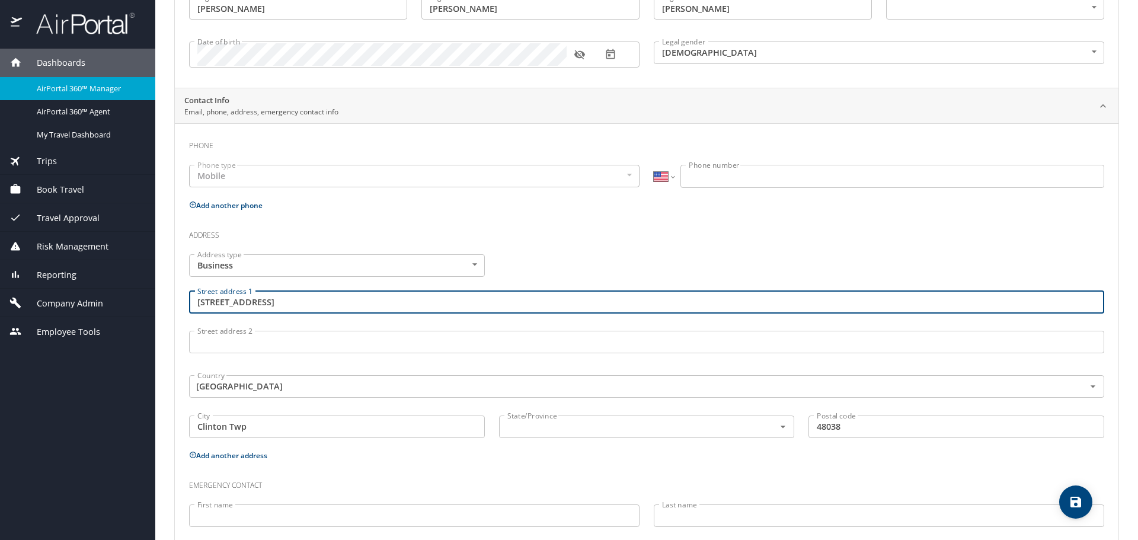
drag, startPoint x: 323, startPoint y: 295, endPoint x: 171, endPoint y: 306, distance: 152.2
click at [133, 311] on div "Dashboards AirPortal 360™ Manager AirPortal 360™ Agent My Travel Dashboard Trip…" at bounding box center [569, 270] width 1138 height 540
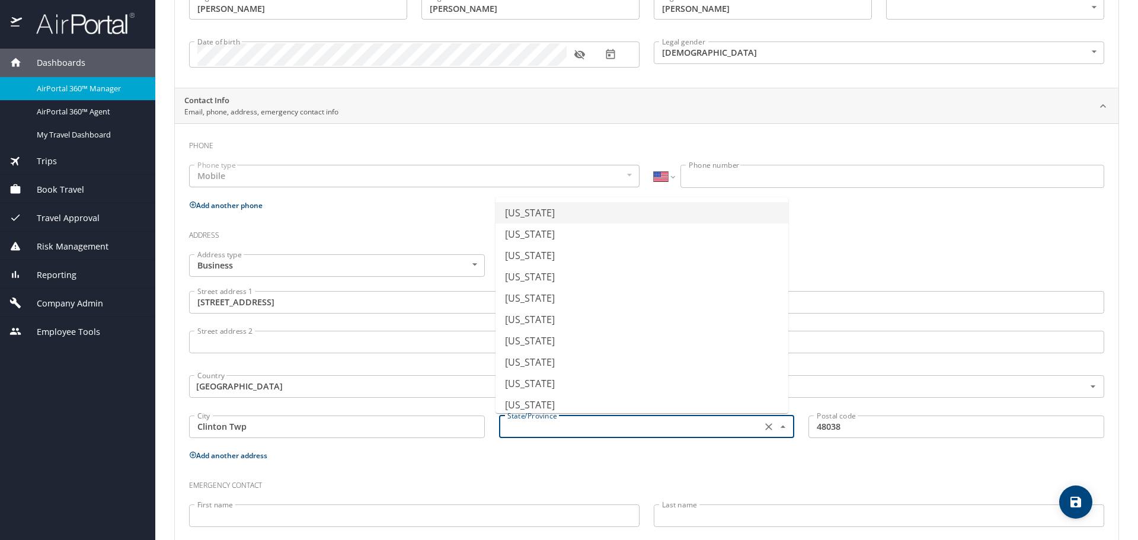
click at [566, 432] on input "text" at bounding box center [630, 426] width 254 height 15
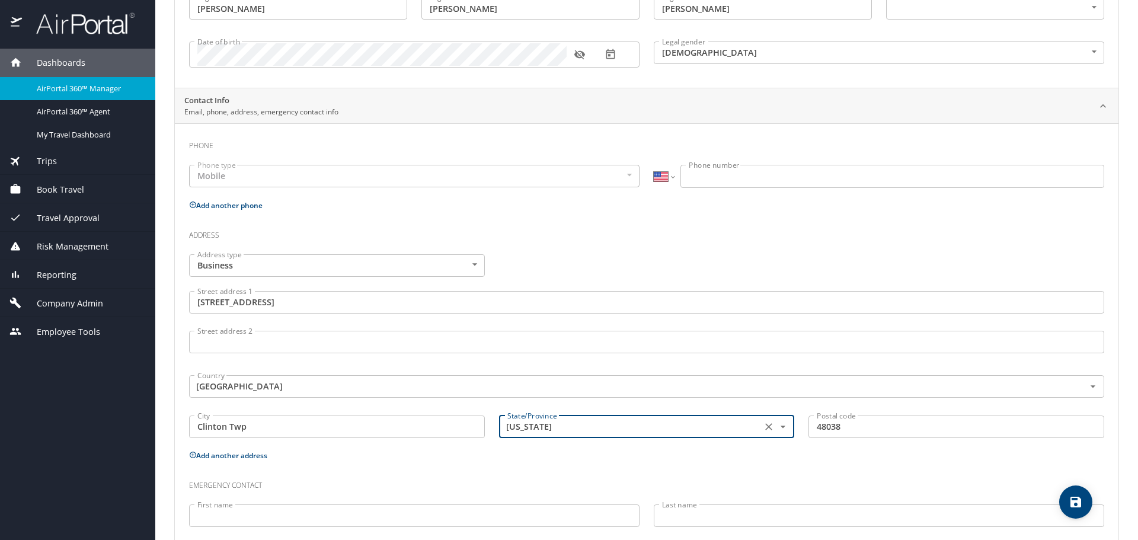
type input "Michigan"
click at [607, 475] on h3 "Emergency contact" at bounding box center [647, 483] width 916 height 20
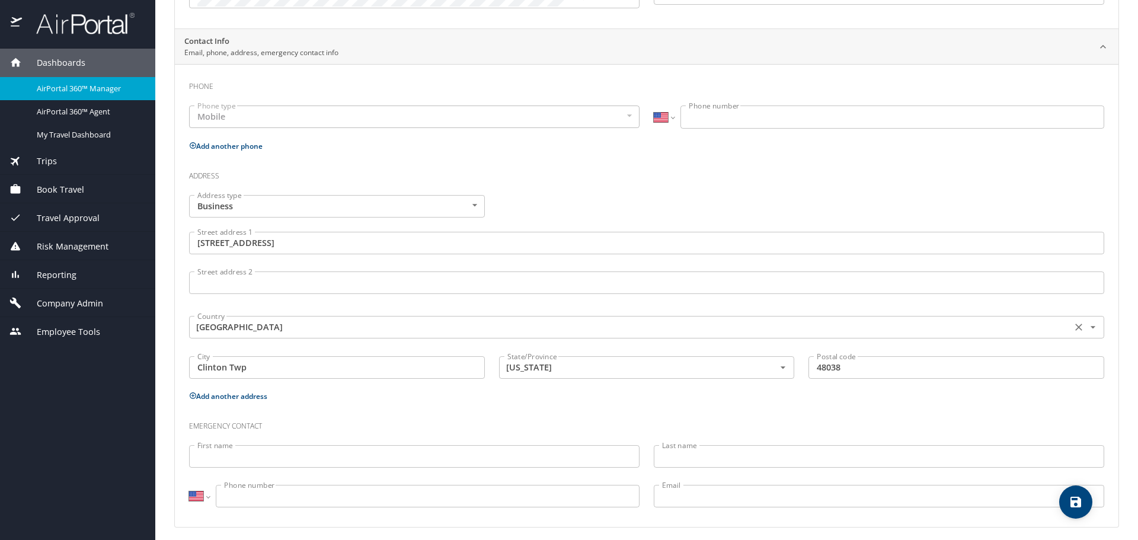
scroll to position [244, 0]
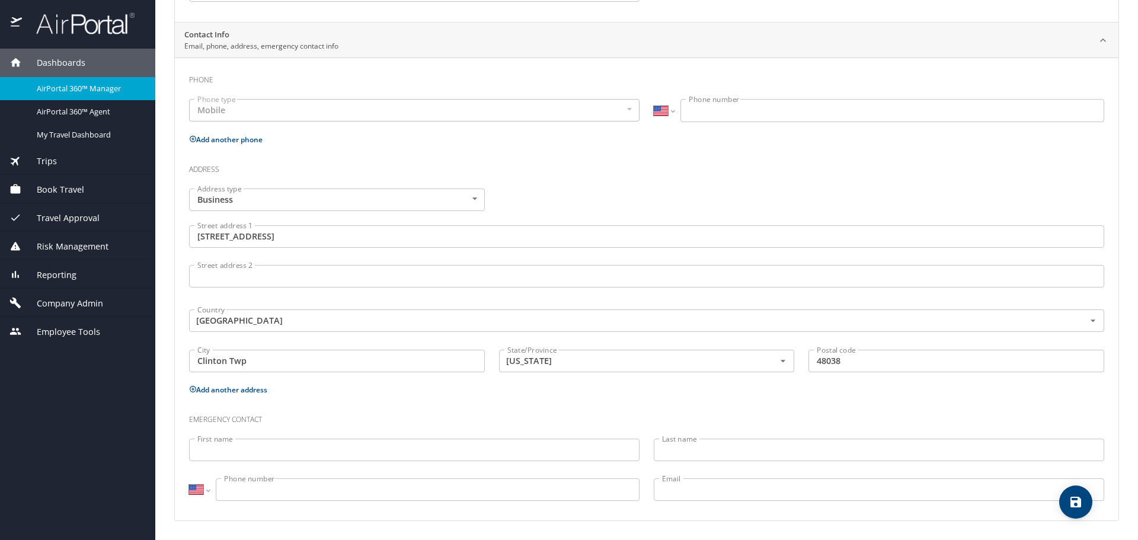
click at [1084, 502] on span "save" at bounding box center [1076, 502] width 33 height 14
select select "US"
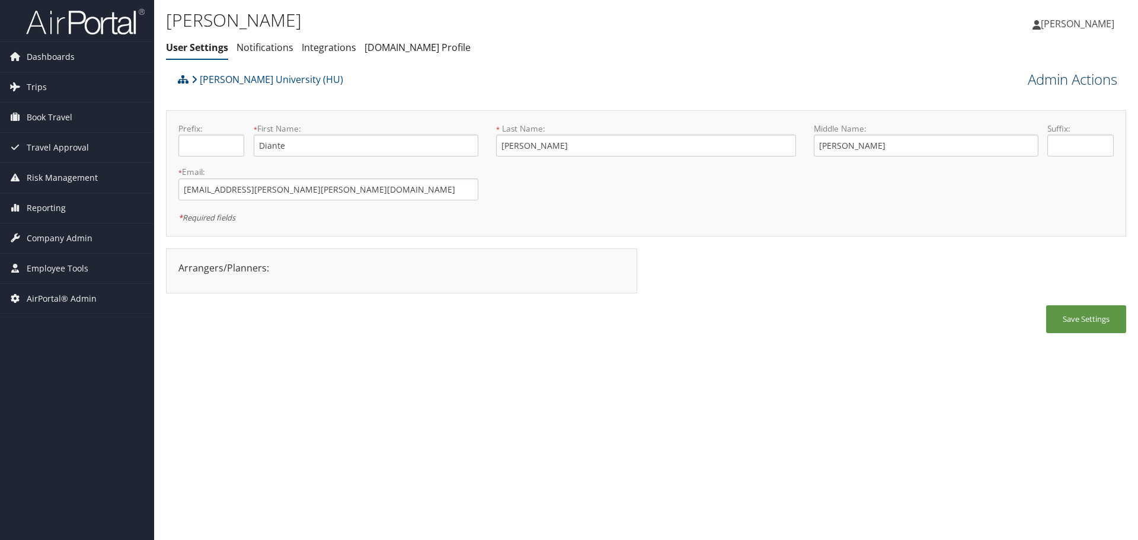
click at [1065, 82] on link "Admin Actions" at bounding box center [1073, 79] width 90 height 20
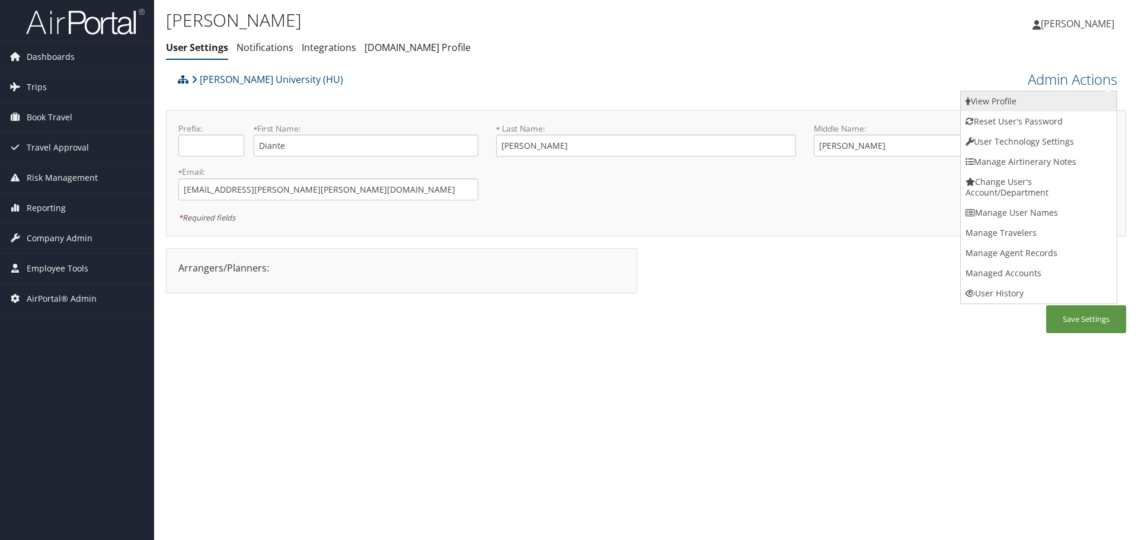
click at [1039, 100] on link "View Profile" at bounding box center [1039, 101] width 156 height 20
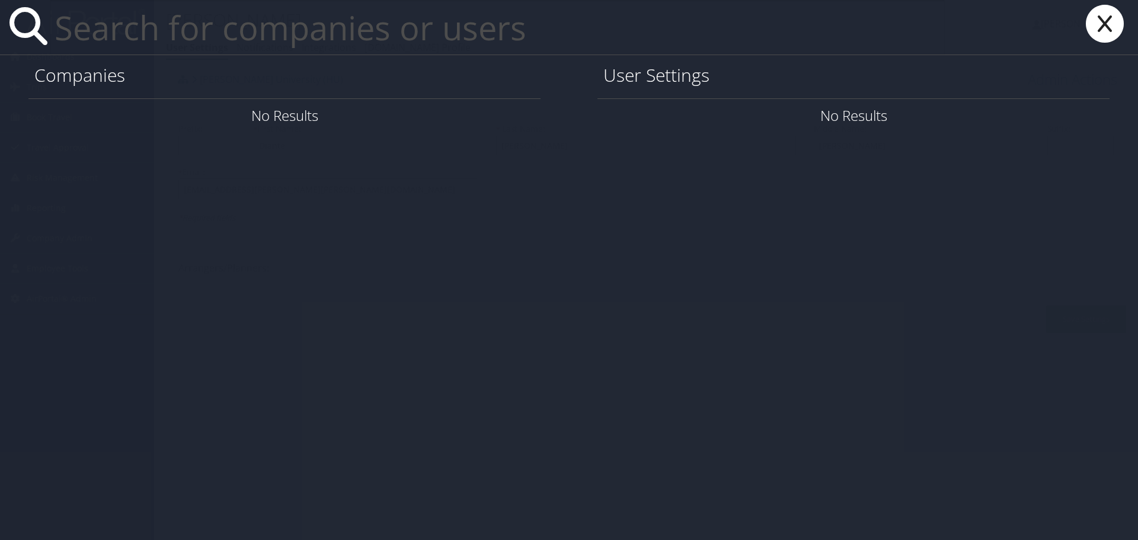
paste input "lcm7t@virginia.edu"
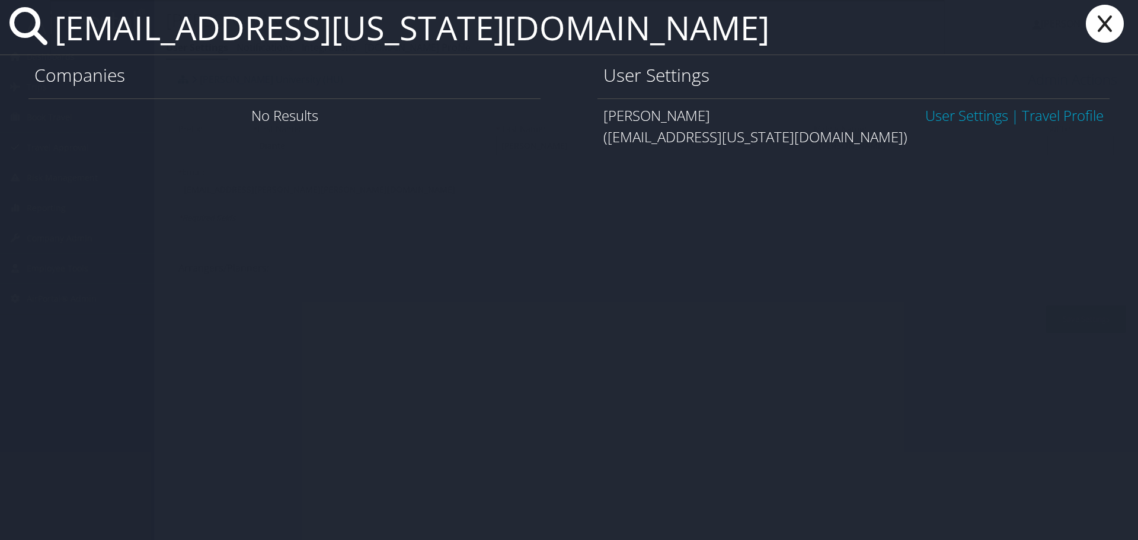
type input "lcm7t@virginia.edu"
click at [956, 114] on link "User Settings" at bounding box center [967, 116] width 83 height 20
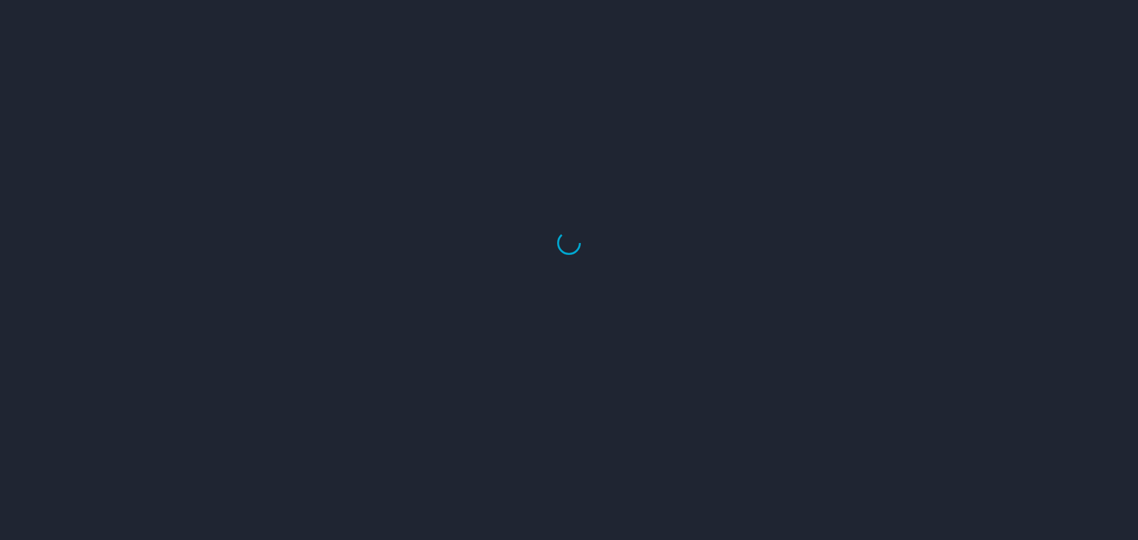
select select "US"
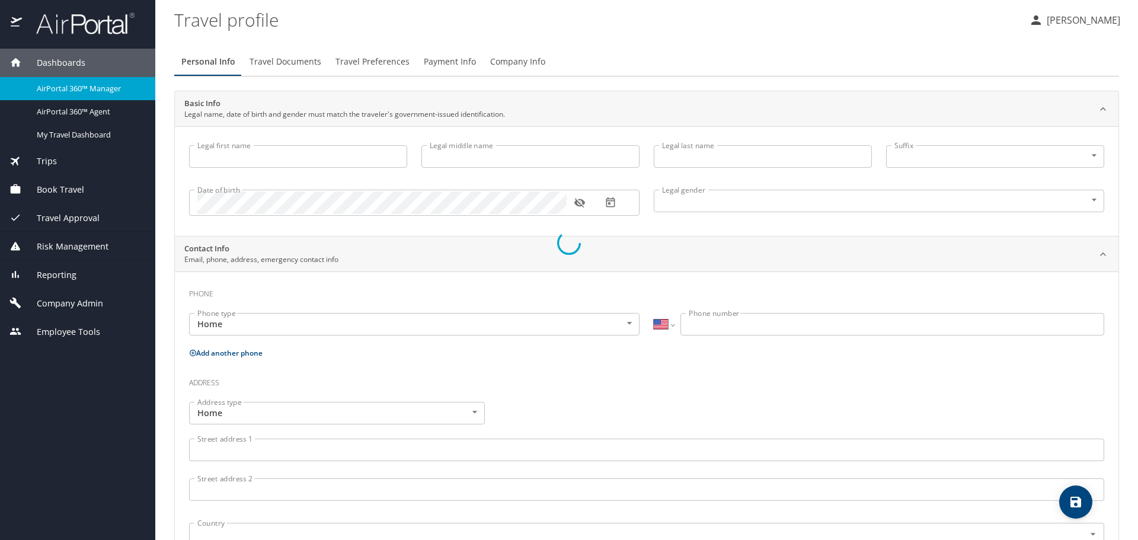
type input "Diante"
type input "[PERSON_NAME]"
type input "[DEMOGRAPHIC_DATA]"
type input "[PERSON_NAME]"
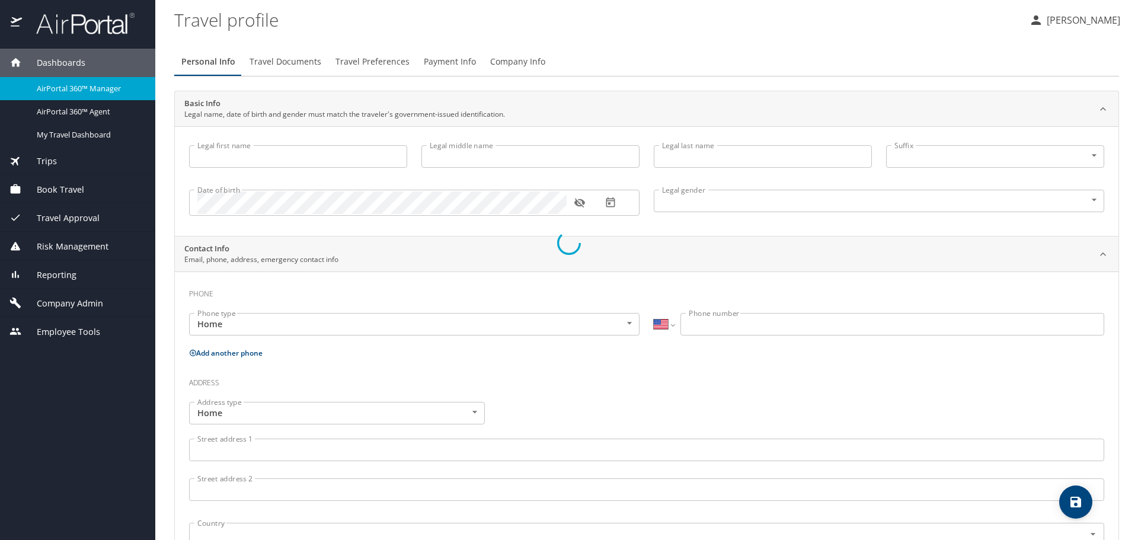
type input "[PERSON_NAME]"
select select "EG"
type input "02 4919566"
select select "US"
select select "EG"
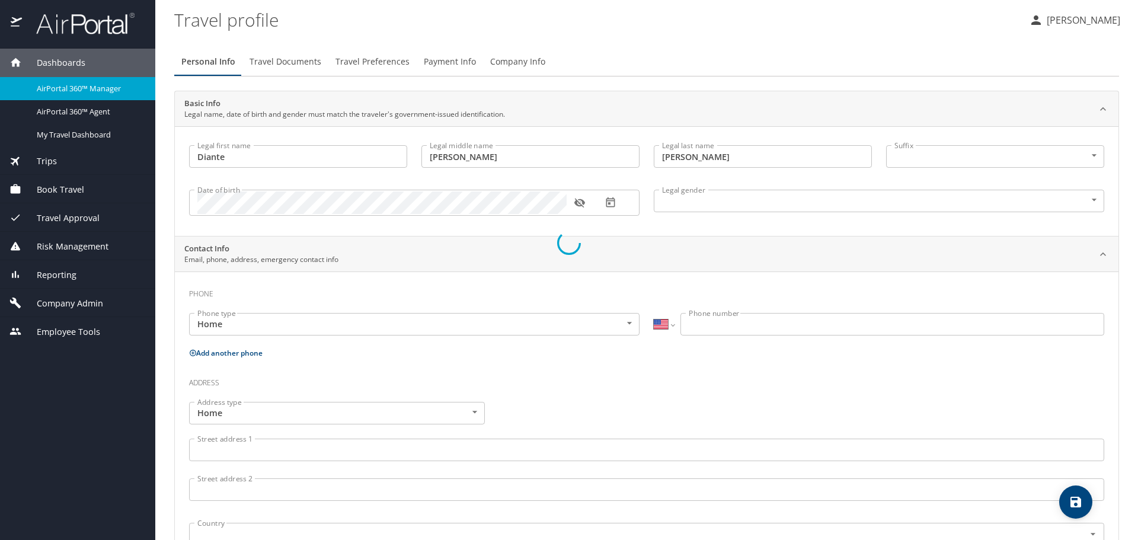
select select "US"
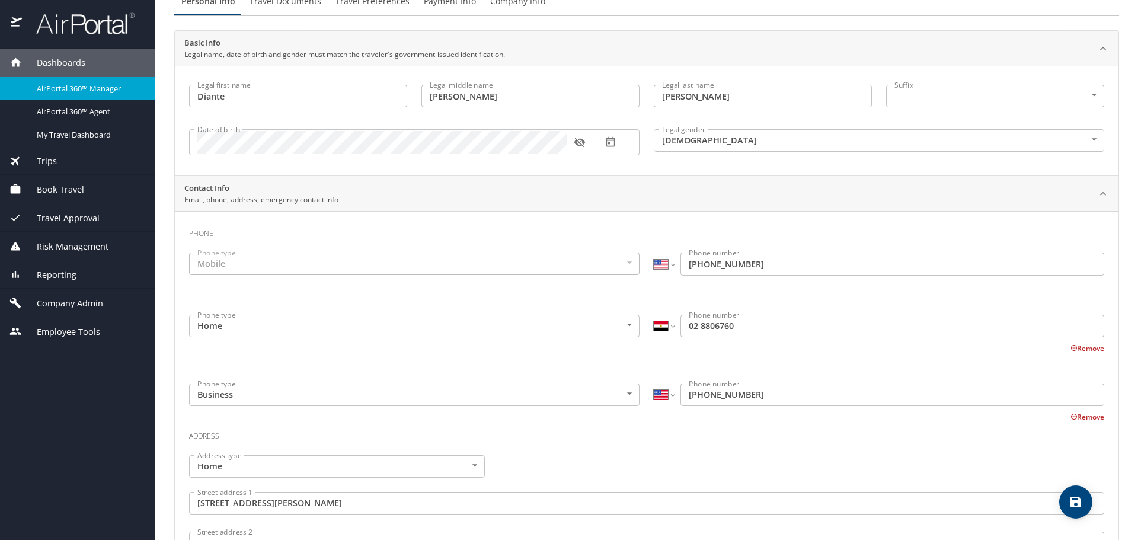
scroll to position [119, 0]
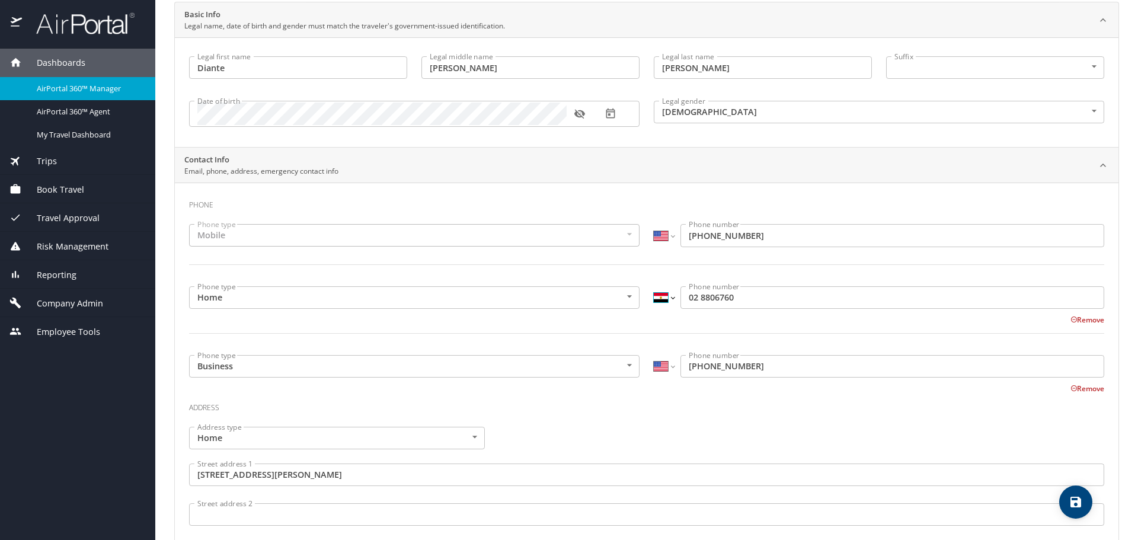
click at [664, 295] on select "International Afghanistan Åland Islands Albania Algeria American Samoa Andorra …" at bounding box center [664, 297] width 20 height 23
click at [685, 301] on input "02 8806760" at bounding box center [893, 297] width 424 height 23
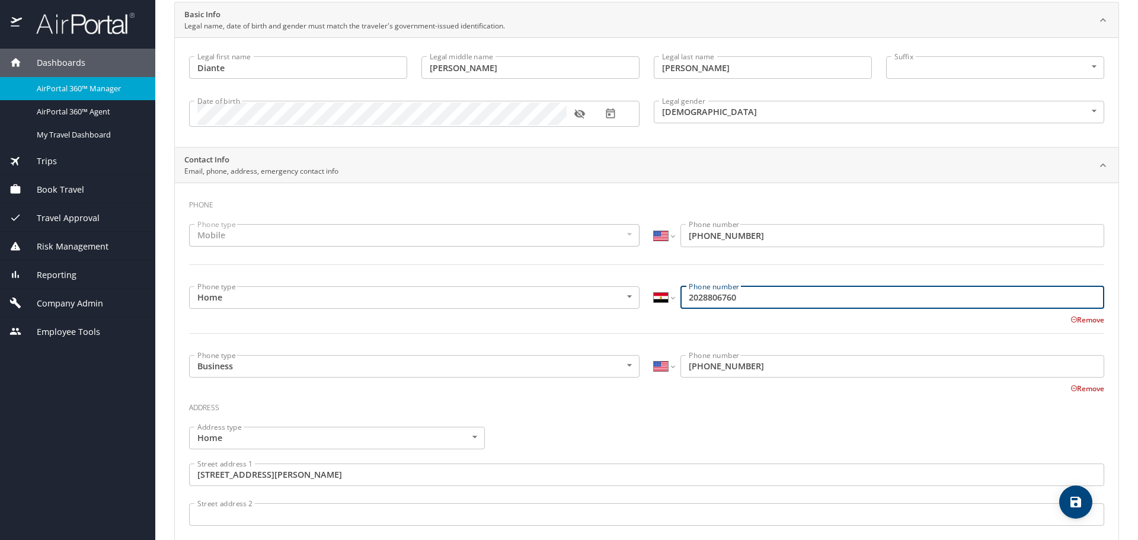
type input "2028806760"
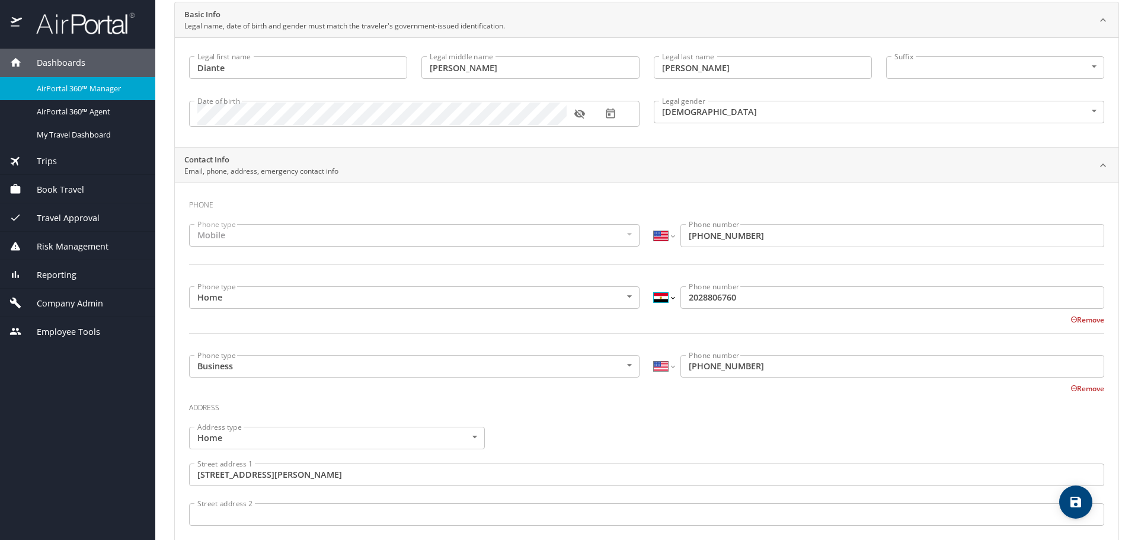
click at [654, 290] on select "International [GEOGRAPHIC_DATA] [GEOGRAPHIC_DATA] [GEOGRAPHIC_DATA] [GEOGRAPHIC…" at bounding box center [664, 297] width 20 height 23
select select "US"
click at [654, 286] on select "International [GEOGRAPHIC_DATA] [GEOGRAPHIC_DATA] [GEOGRAPHIC_DATA] [GEOGRAPHIC…" at bounding box center [664, 297] width 20 height 23
type input "(202) 880-6760"
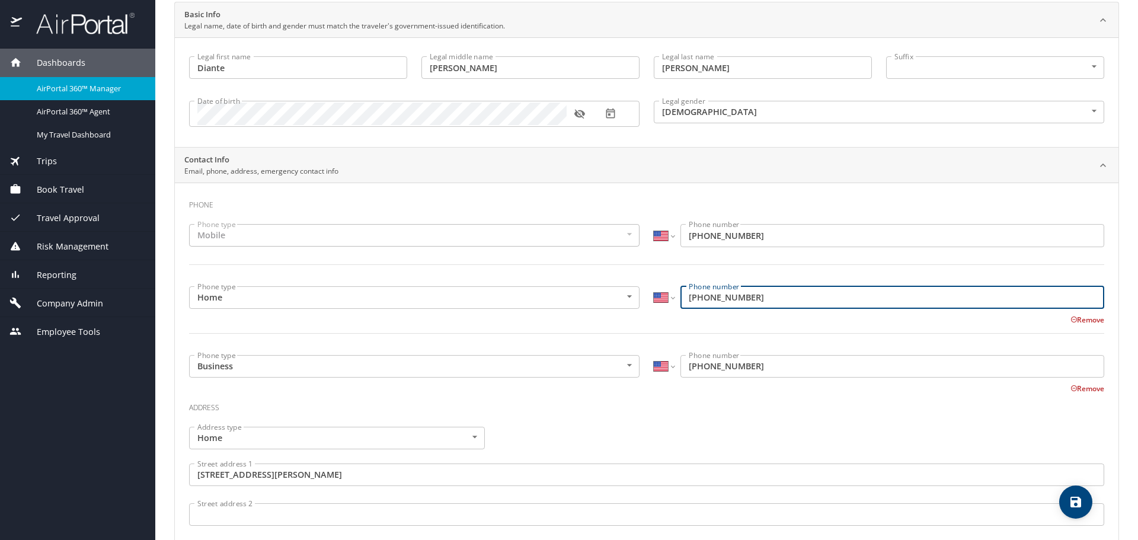
click at [636, 425] on div "Address type Home Home Address type Street address 1 205 N Ripley Street, Apt 2…" at bounding box center [647, 538] width 930 height 237
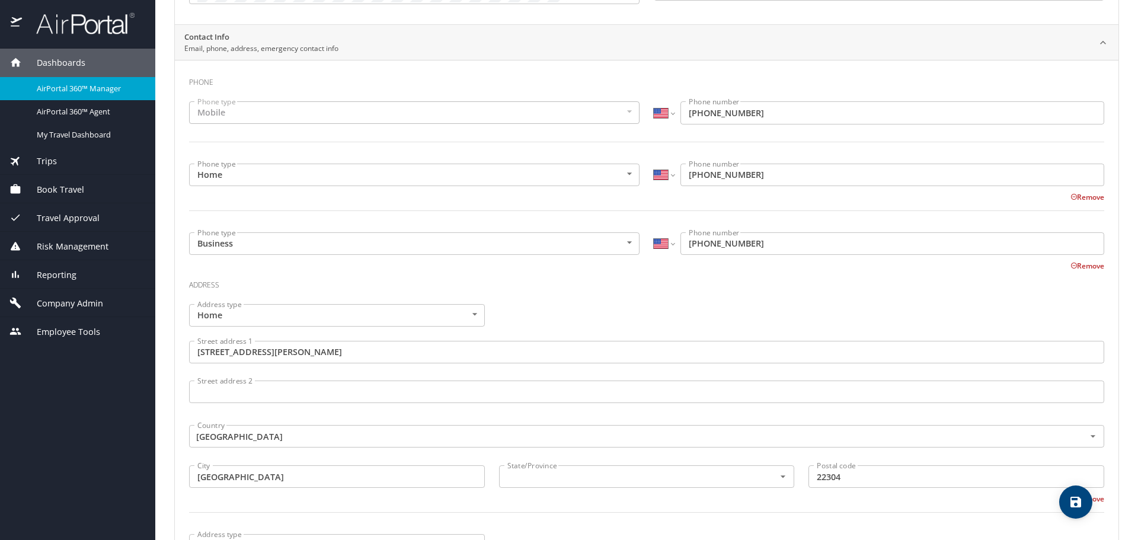
scroll to position [296, 0]
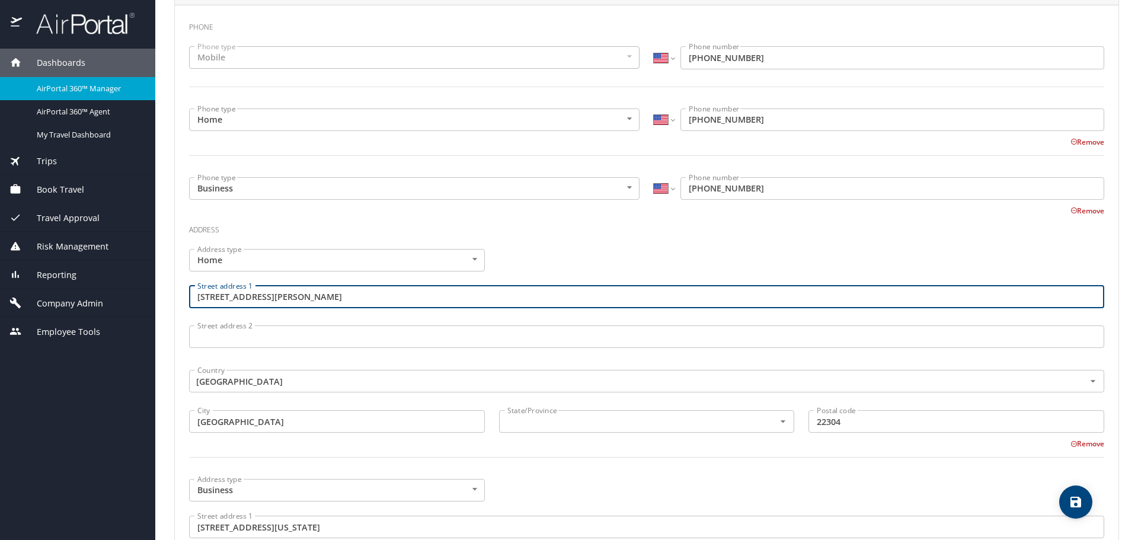
drag, startPoint x: 274, startPoint y: 294, endPoint x: 340, endPoint y: 295, distance: 66.4
click at [340, 295] on input "205 N Ripley Street, Apt 204" at bounding box center [647, 297] width 916 height 23
type input "205 N Ripley Street"
click at [322, 335] on input "Street address 2" at bounding box center [647, 337] width 916 height 23
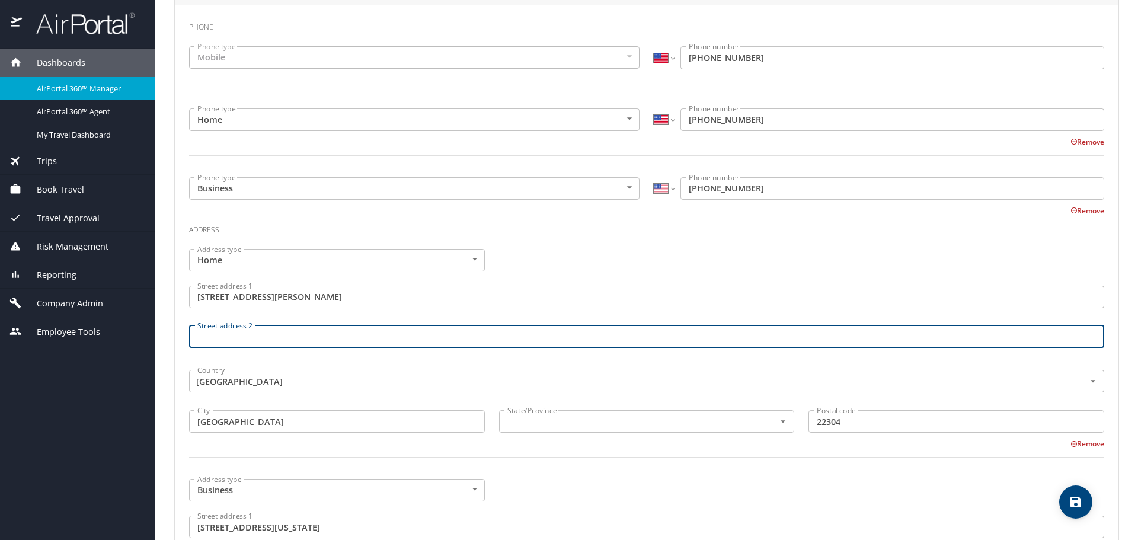
paste input ", Apt 204"
type input "Apt 204"
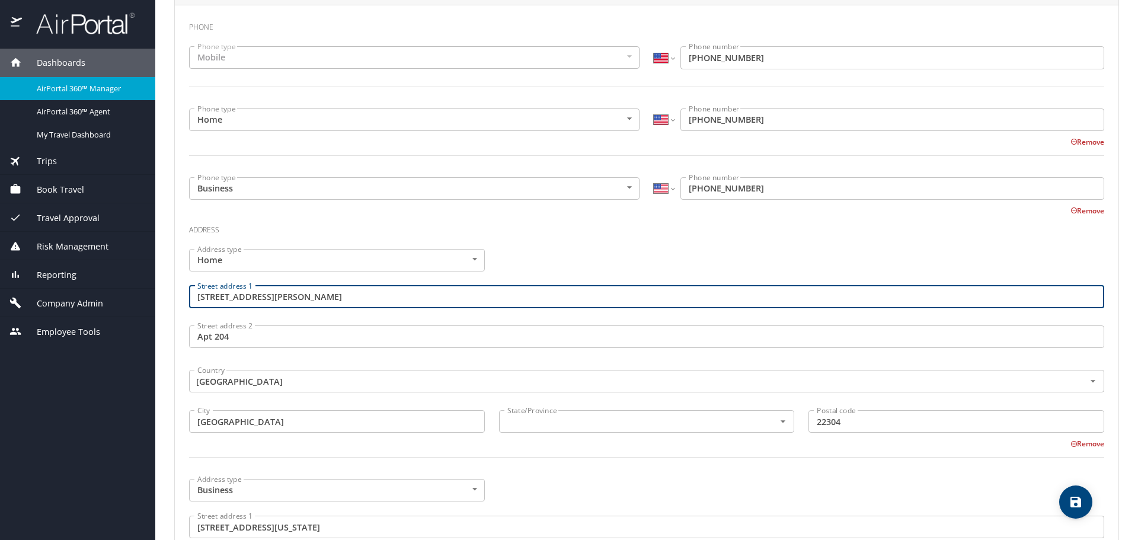
drag, startPoint x: 306, startPoint y: 298, endPoint x: 108, endPoint y: 298, distance: 198.0
click at [108, 298] on div "Dashboards AirPortal 360™ Manager AirPortal 360™ Agent My Travel Dashboard Trip…" at bounding box center [569, 270] width 1138 height 540
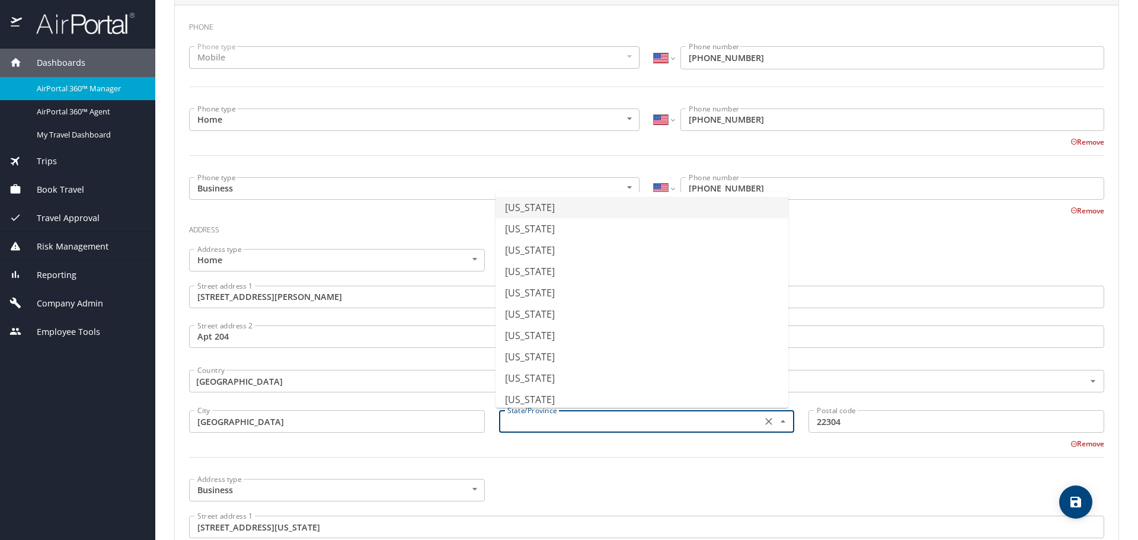
click at [579, 423] on input "text" at bounding box center [630, 421] width 254 height 15
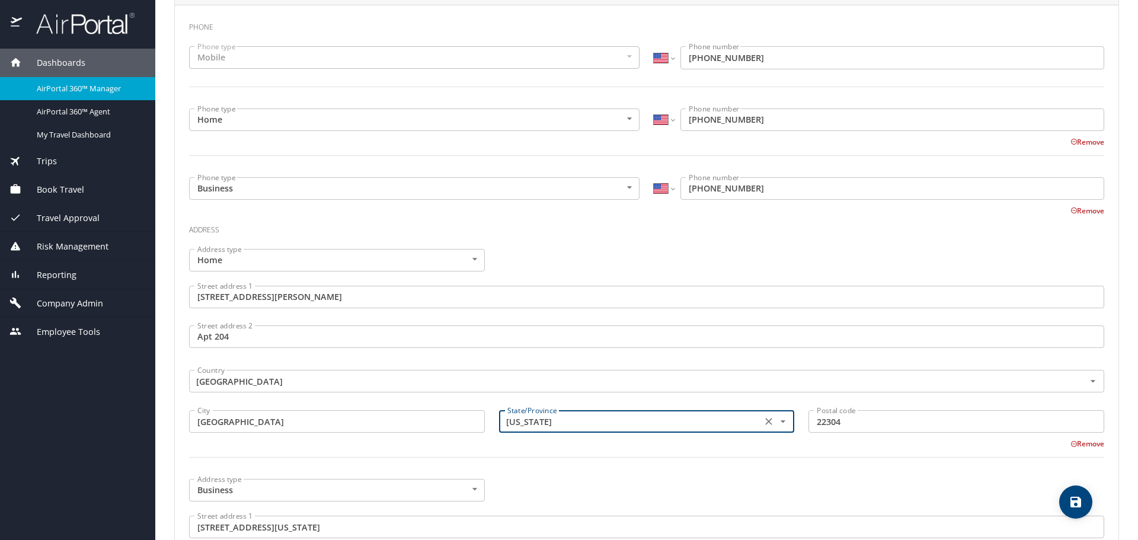
type input "[US_STATE]"
click at [586, 452] on div at bounding box center [647, 464] width 930 height 29
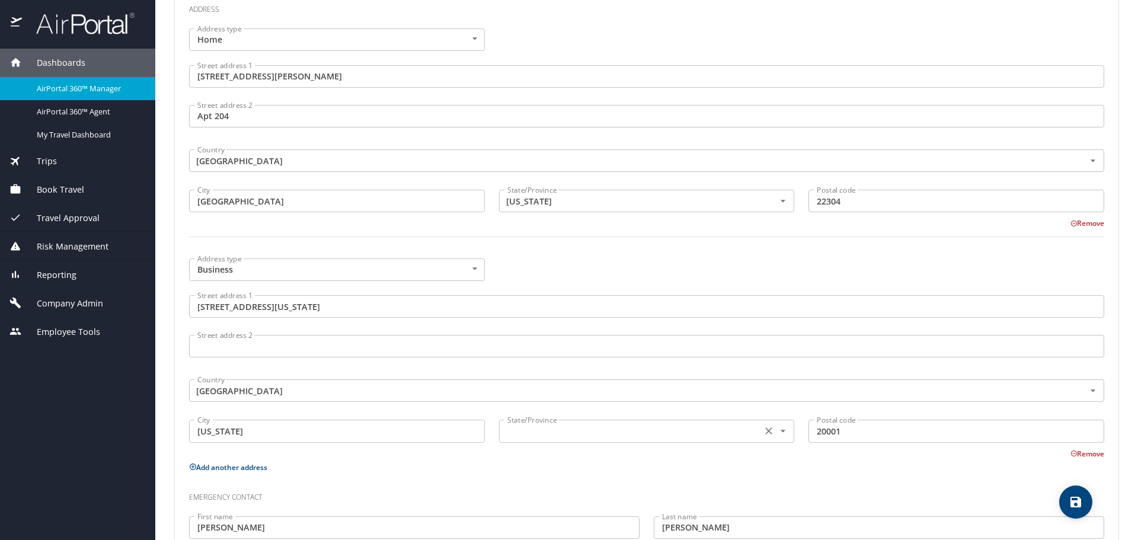
scroll to position [534, 0]
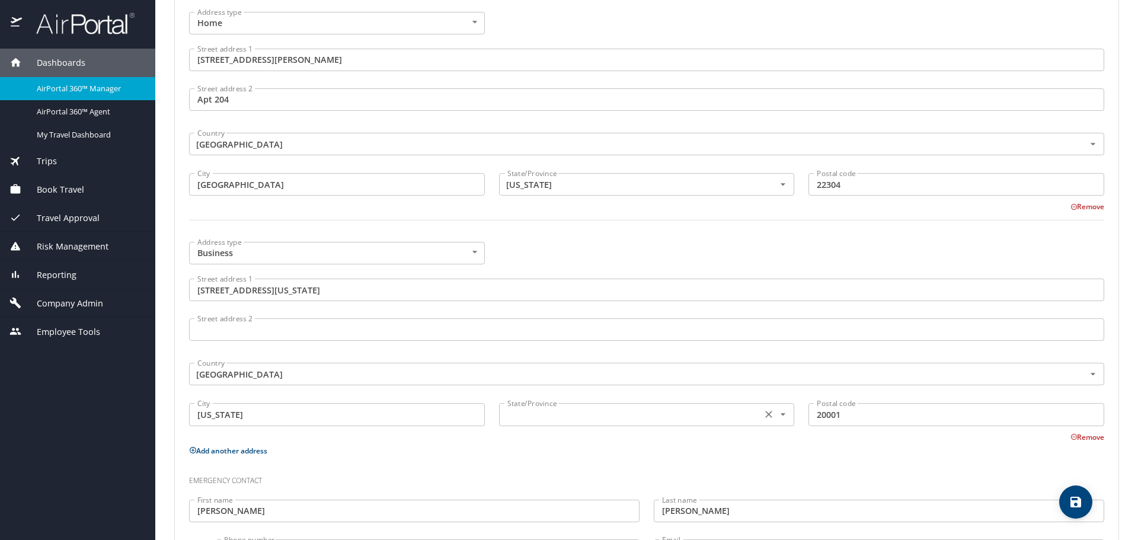
click at [593, 413] on input "text" at bounding box center [630, 414] width 254 height 15
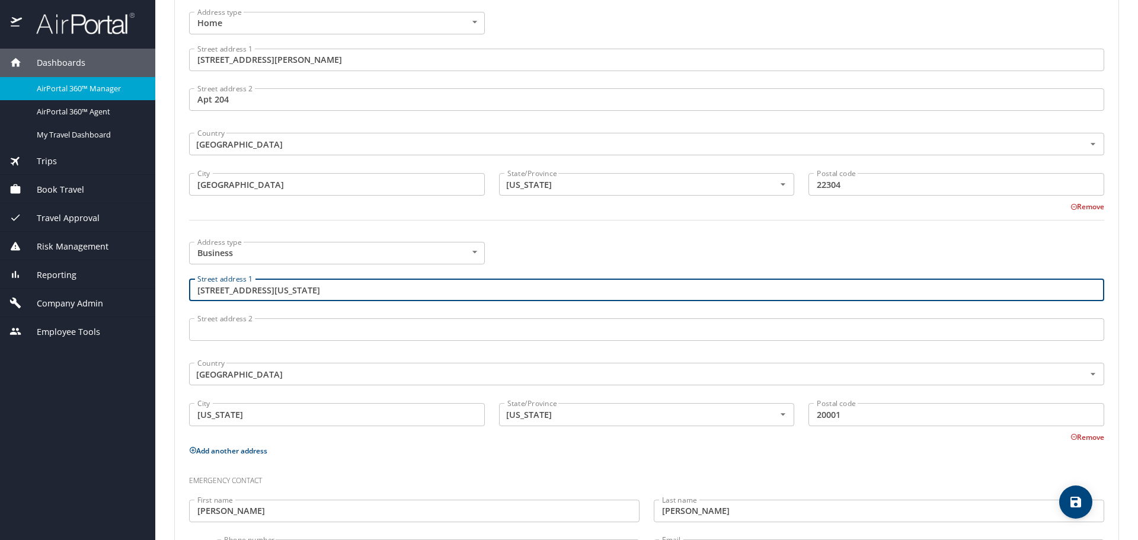
drag, startPoint x: 328, startPoint y: 295, endPoint x: 188, endPoint y: 299, distance: 140.0
click at [188, 299] on div "Street address 1 2711 Georgia Avenue Northwest Street address 1" at bounding box center [647, 292] width 930 height 40
click at [579, 250] on div "Address type Business Business Address type Street address 1 2711 Georgia Avenu…" at bounding box center [647, 339] width 930 height 208
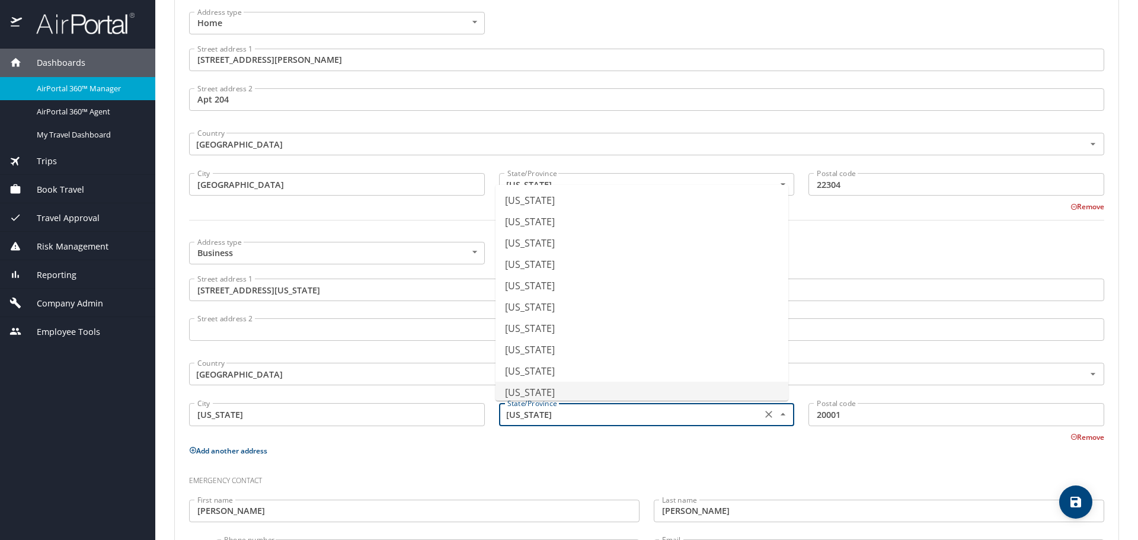
click at [603, 420] on input "[US_STATE]" at bounding box center [630, 414] width 254 height 15
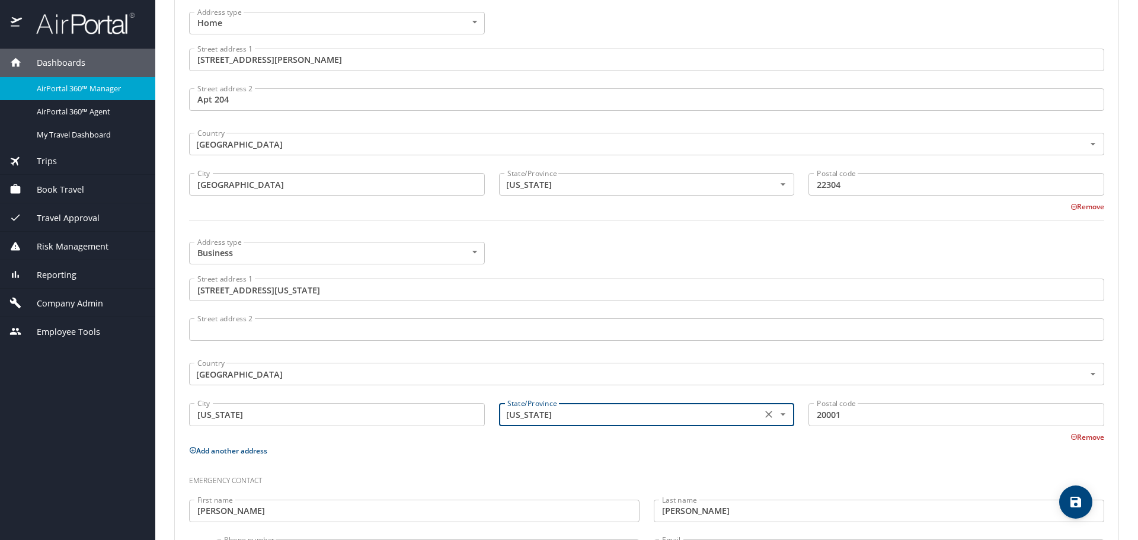
type input "[US_STATE]"
click at [619, 458] on div "Phone Phone type Mobile Mobile Phone type International Afghanistan Åland Islan…" at bounding box center [647, 174] width 916 height 795
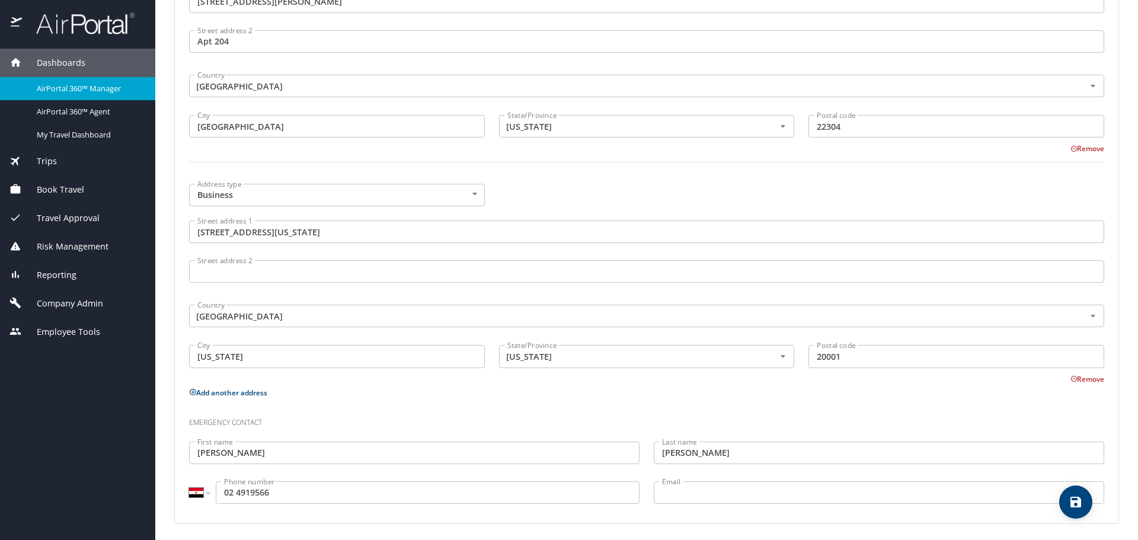
scroll to position [595, 0]
click at [224, 487] on input "02 4919566" at bounding box center [428, 490] width 424 height 23
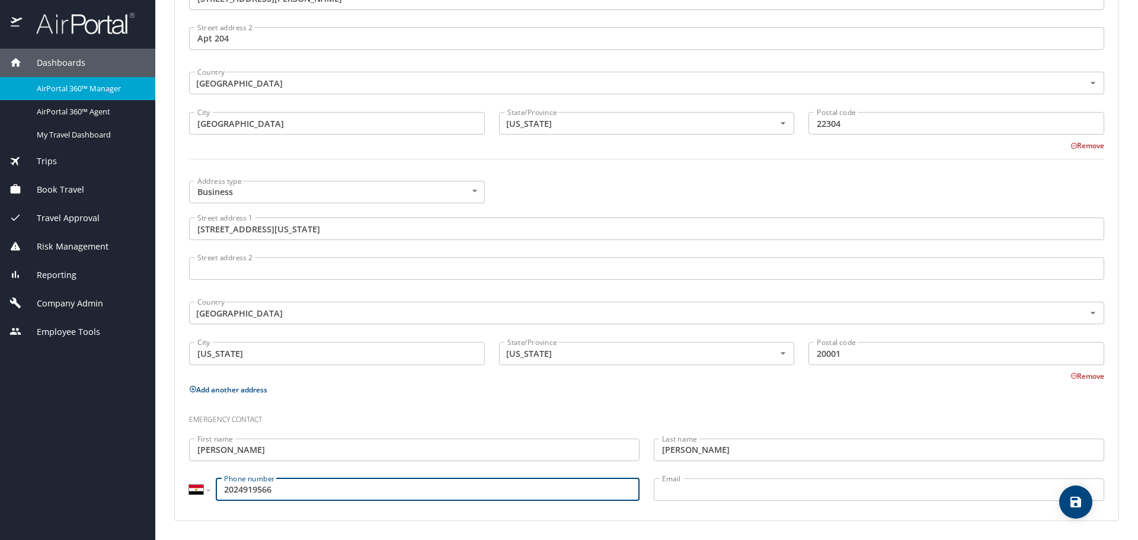
type input "2024919566"
click at [194, 489] on select "International Afghanistan Åland Islands Albania Algeria American Samoa Andorra …" at bounding box center [199, 490] width 20 height 23
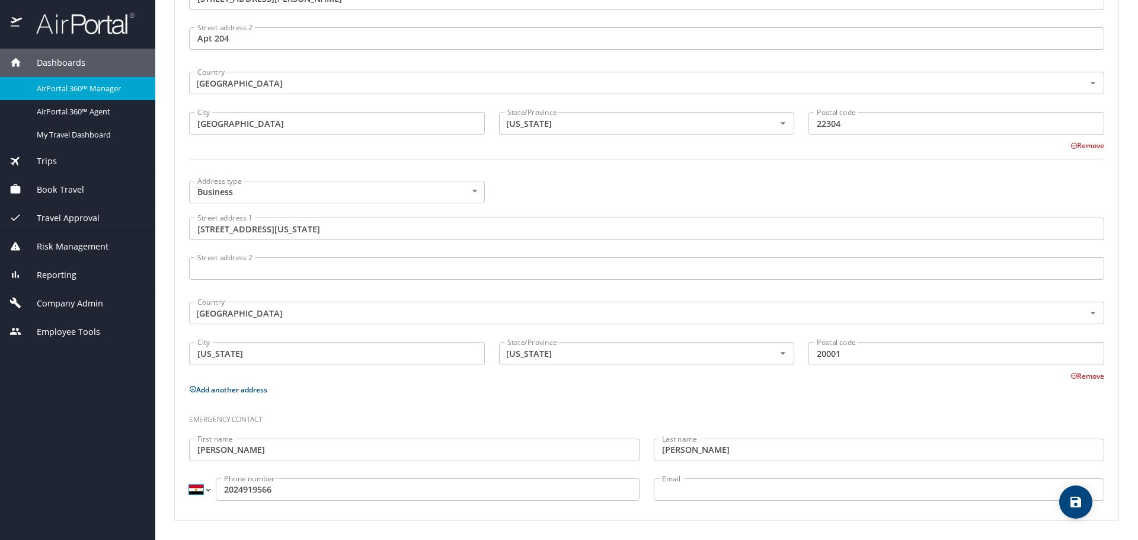
select select "US"
click at [189, 479] on select "International Afghanistan Åland Islands Albania Algeria American Samoa Andorra …" at bounding box center [199, 490] width 20 height 23
type input "(202) 491-9566"
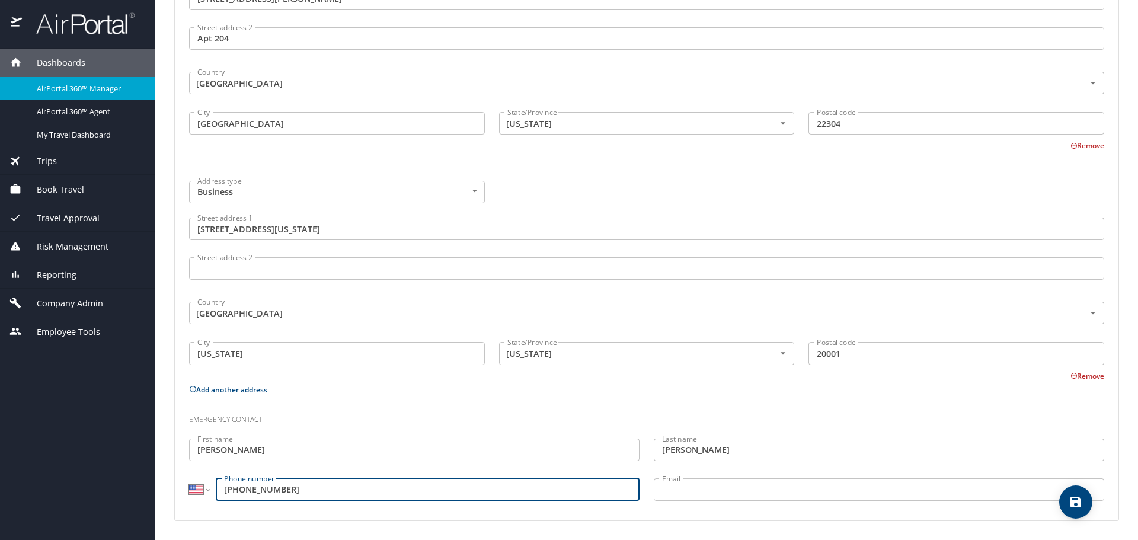
click at [497, 414] on h3 "Emergency contact" at bounding box center [647, 417] width 916 height 20
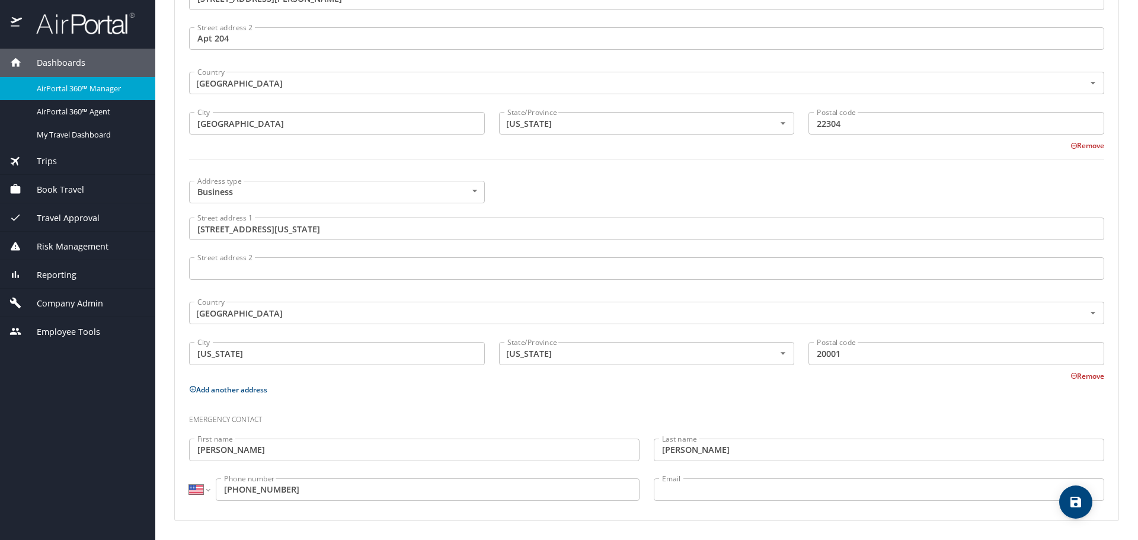
click at [1070, 503] on icon "save" at bounding box center [1076, 502] width 14 height 14
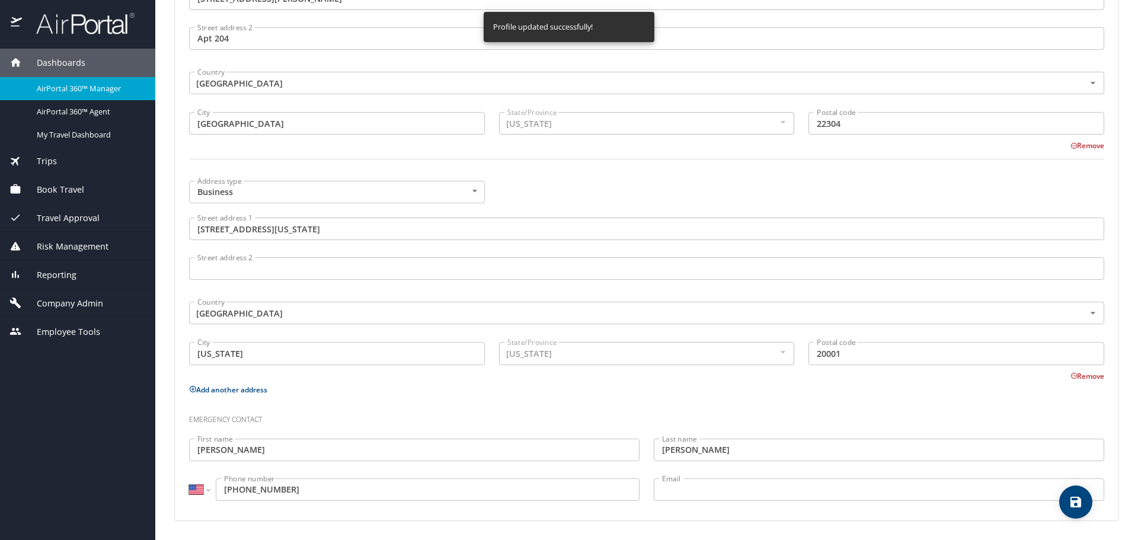
select select "US"
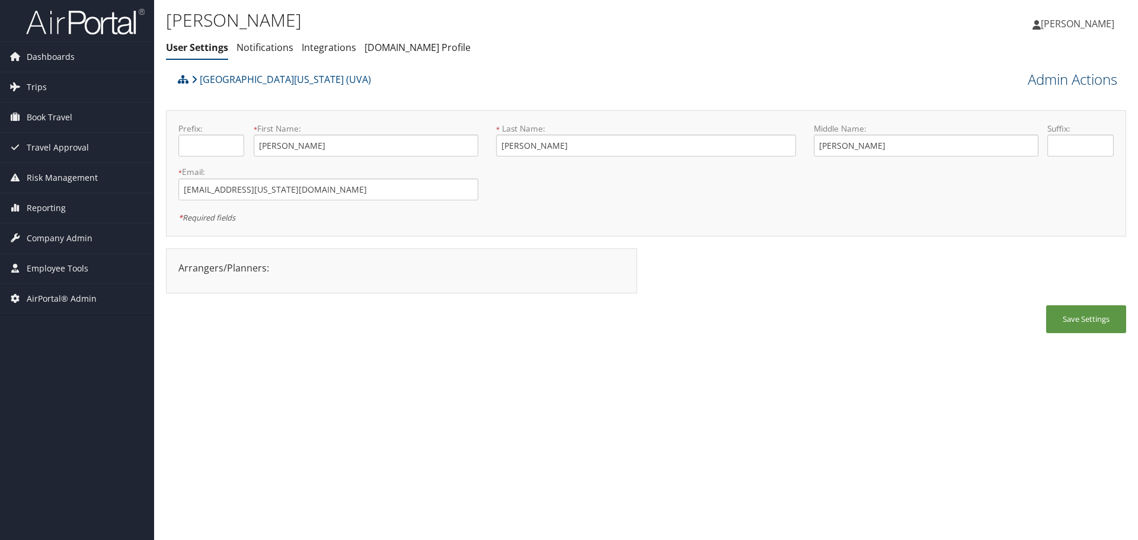
click at [1051, 81] on link "Admin Actions" at bounding box center [1073, 79] width 90 height 20
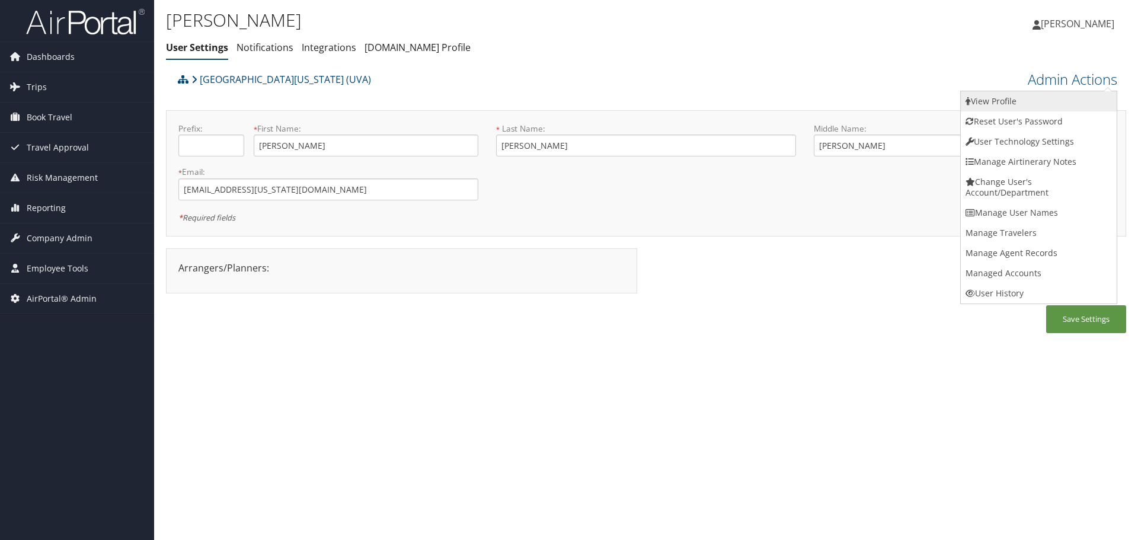
click at [1042, 93] on link "View Profile" at bounding box center [1039, 101] width 156 height 20
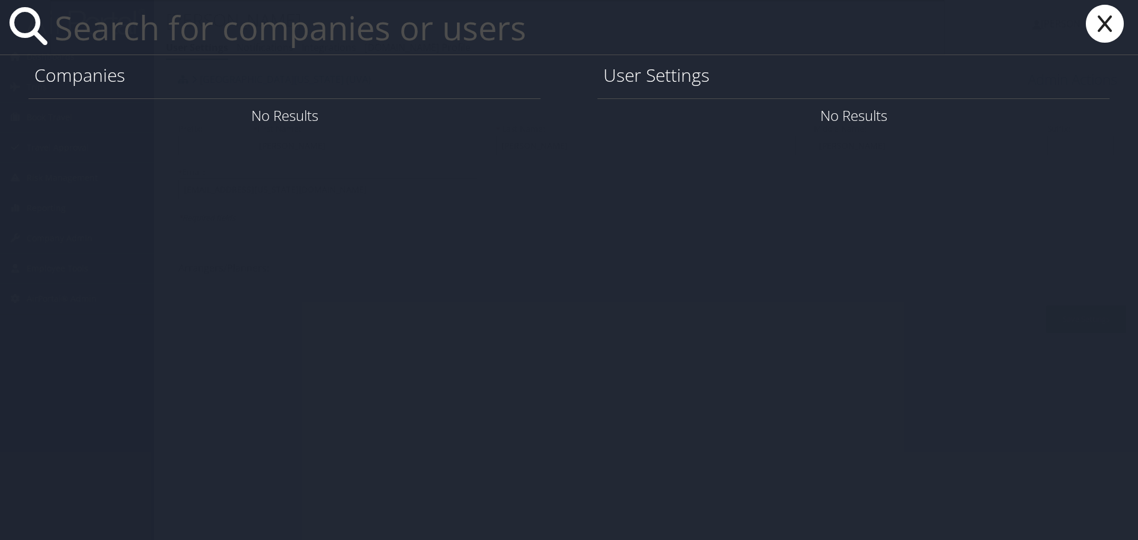
paste input "[EMAIL_ADDRESS][DOMAIN_NAME]"
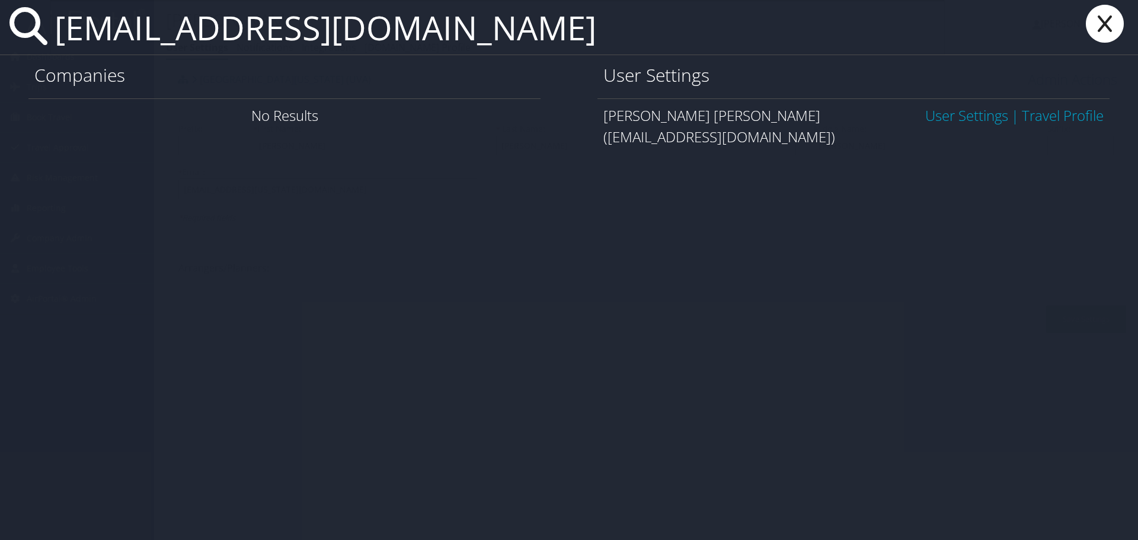
type input "[EMAIL_ADDRESS][DOMAIN_NAME]"
click at [948, 109] on link "User Settings" at bounding box center [967, 116] width 83 height 20
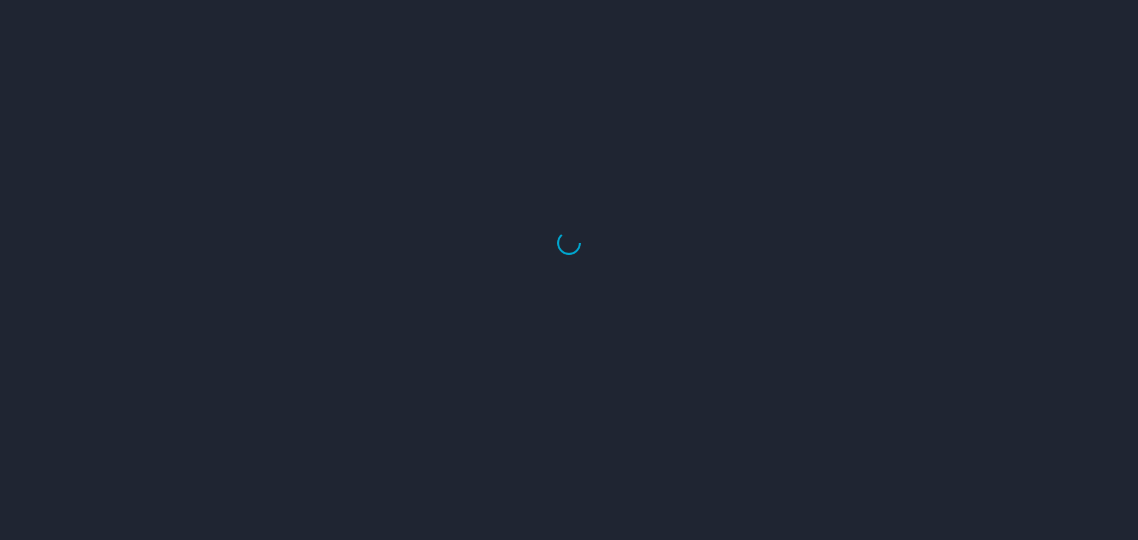
select select "US"
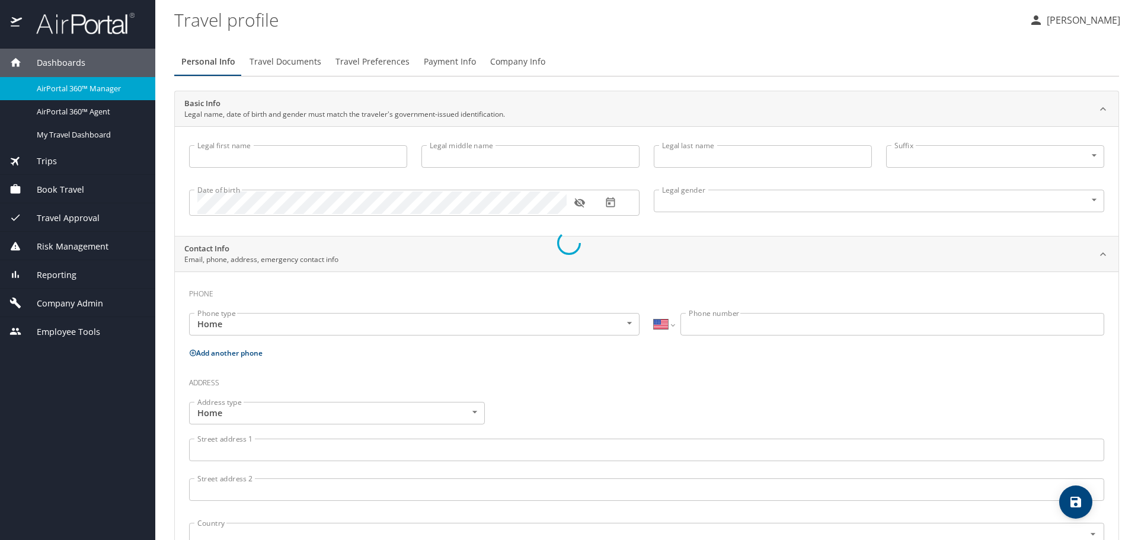
type input "[PERSON_NAME]"
type input "[DEMOGRAPHIC_DATA]"
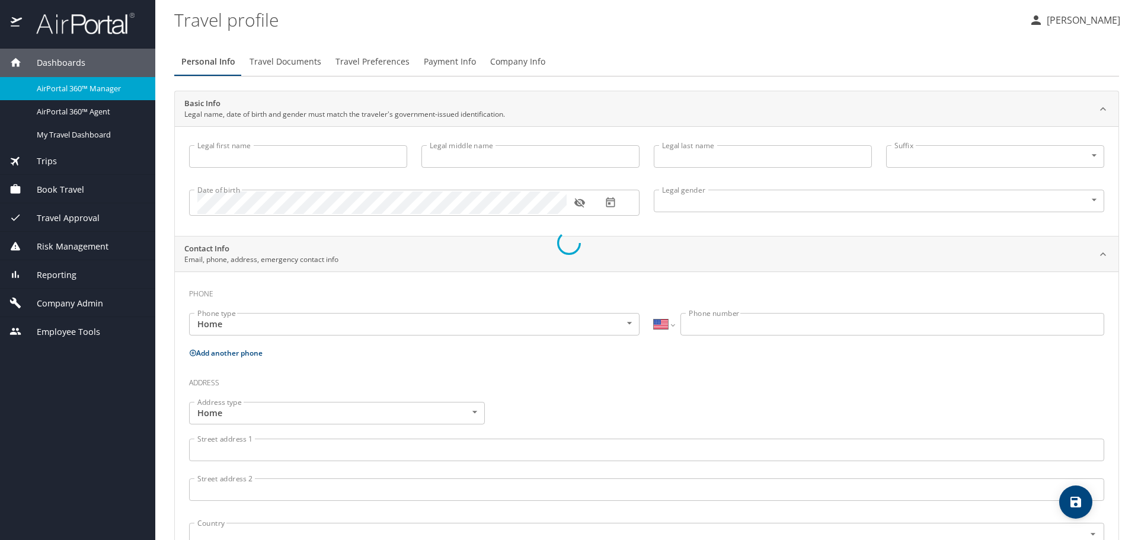
type input "[DEMOGRAPHIC_DATA]"
select select "SG"
type input "04502788"
select select "US"
select select "SG"
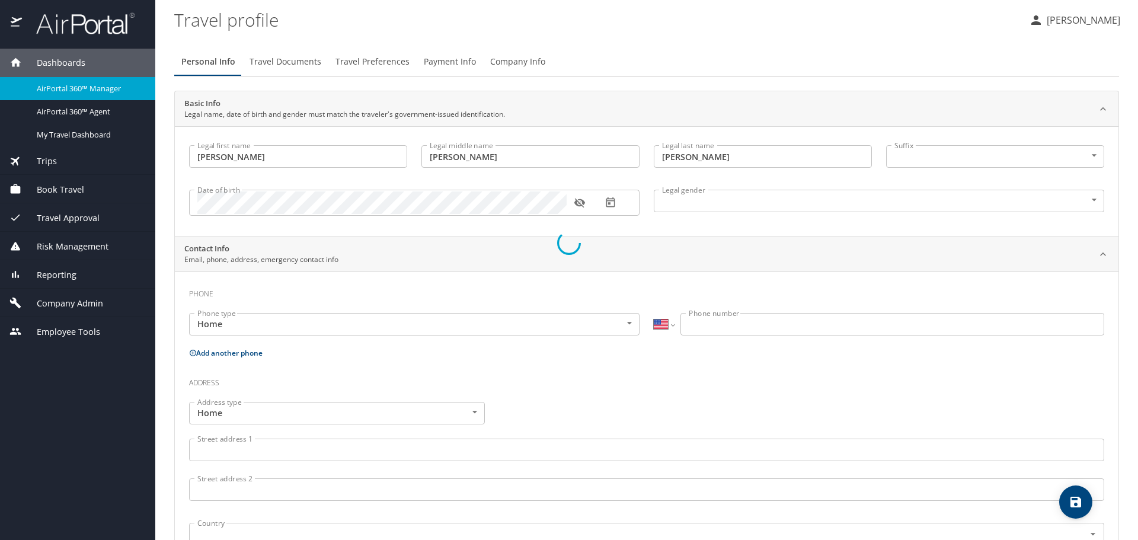
select select "AT"
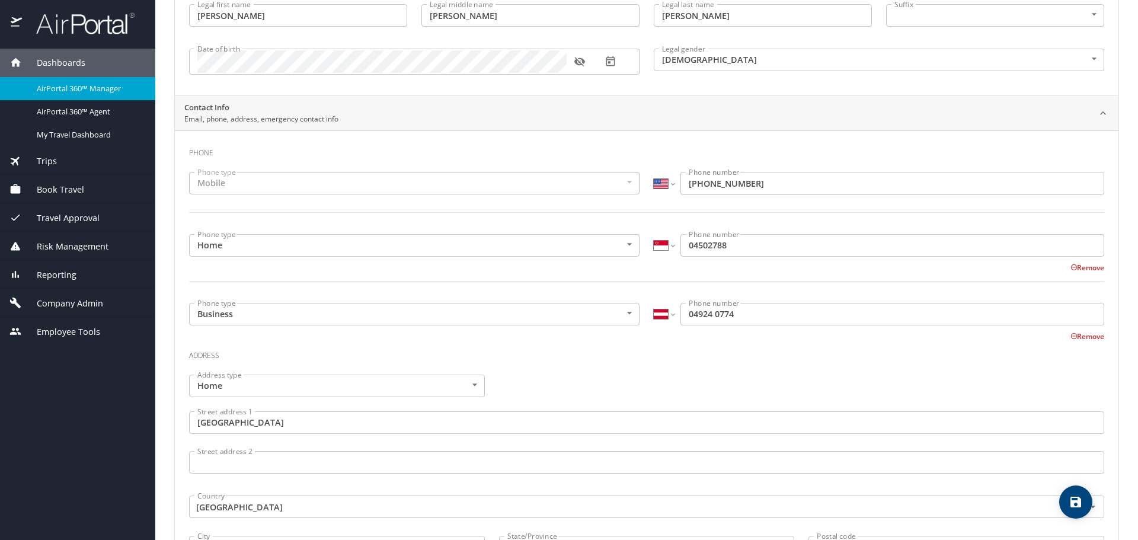
scroll to position [178, 0]
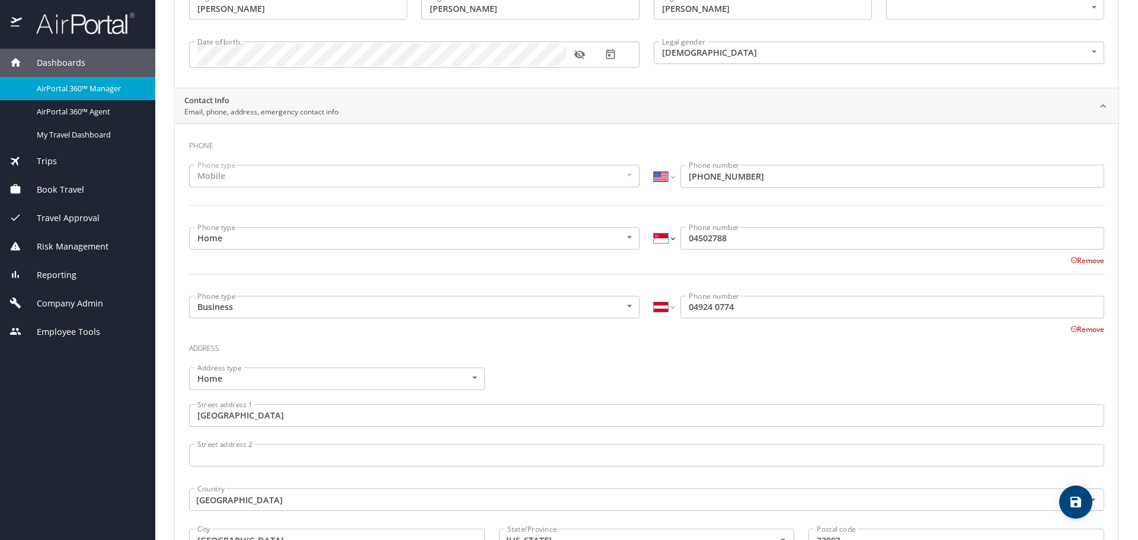
click at [664, 240] on select "International Afghanistan Åland Islands Albania Algeria American Samoa Andorra …" at bounding box center [664, 238] width 20 height 23
click at [624, 372] on div "Address type Home Home Address type Street address 1 1093 Wintergreen Lane Stre…" at bounding box center [647, 479] width 930 height 237
click at [681, 240] on input "04502788" at bounding box center [893, 238] width 424 height 23
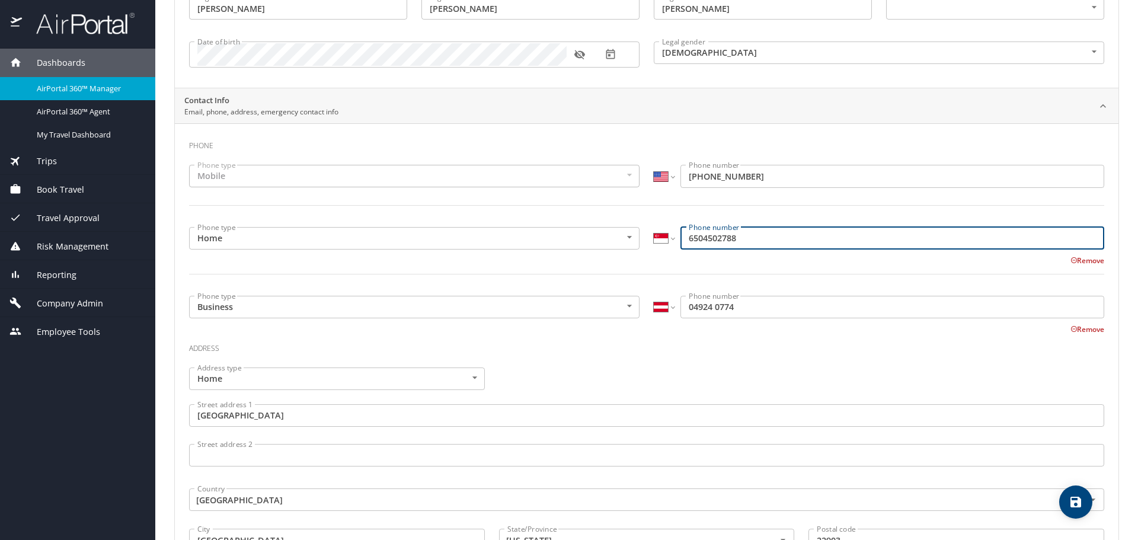
type input "6504502788"
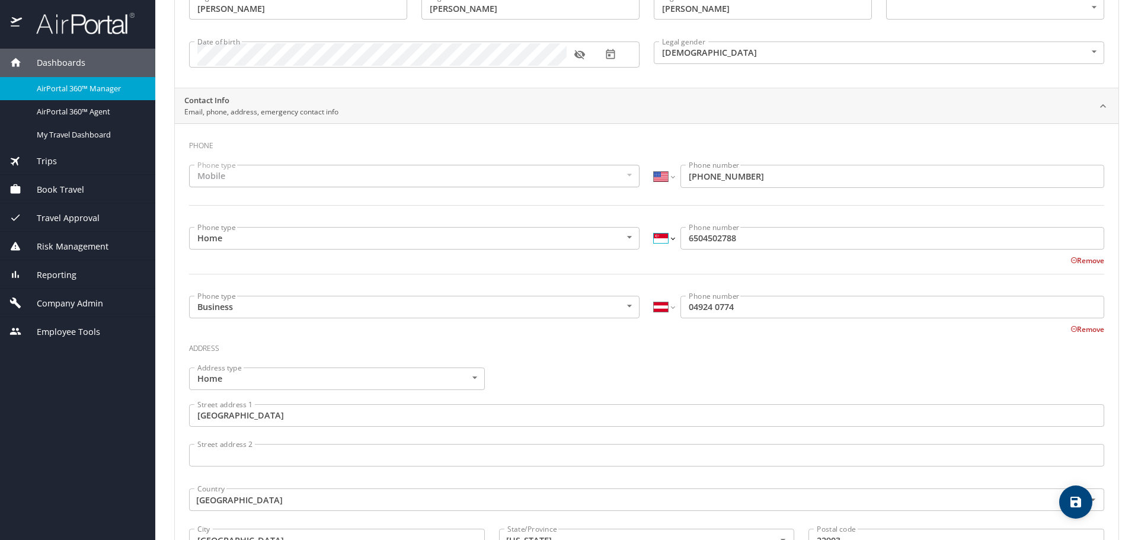
click at [661, 238] on select "International Afghanistan Åland Islands Albania Algeria American Samoa Andorra …" at bounding box center [664, 238] width 20 height 23
select select "US"
click at [654, 227] on select "International Afghanistan Åland Islands Albania Algeria American Samoa Andorra …" at bounding box center [664, 238] width 20 height 23
type input "(650) 450-2788"
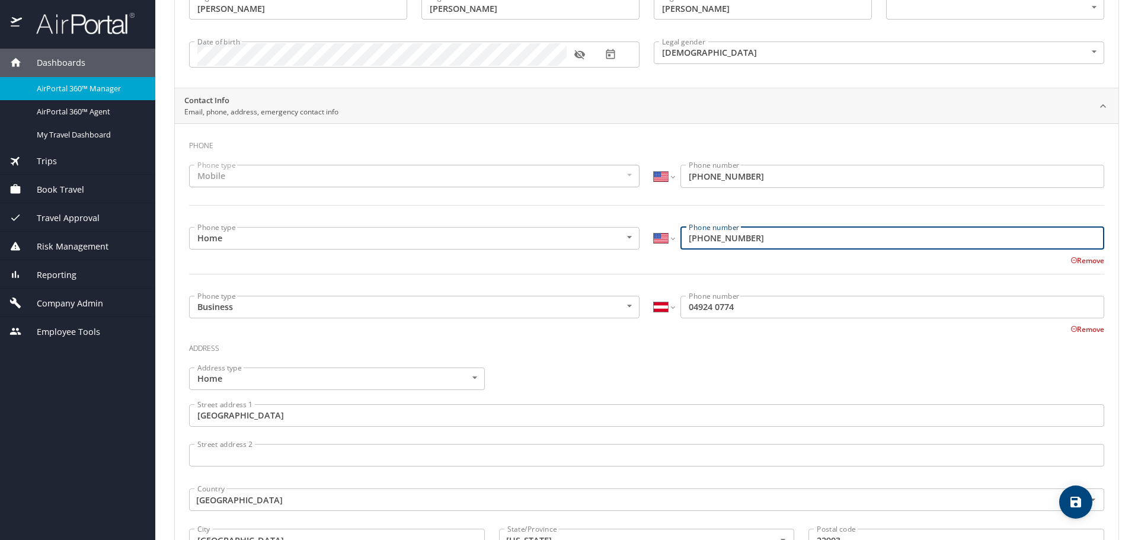
click at [681, 307] on input "04924 0774" at bounding box center [893, 307] width 424 height 23
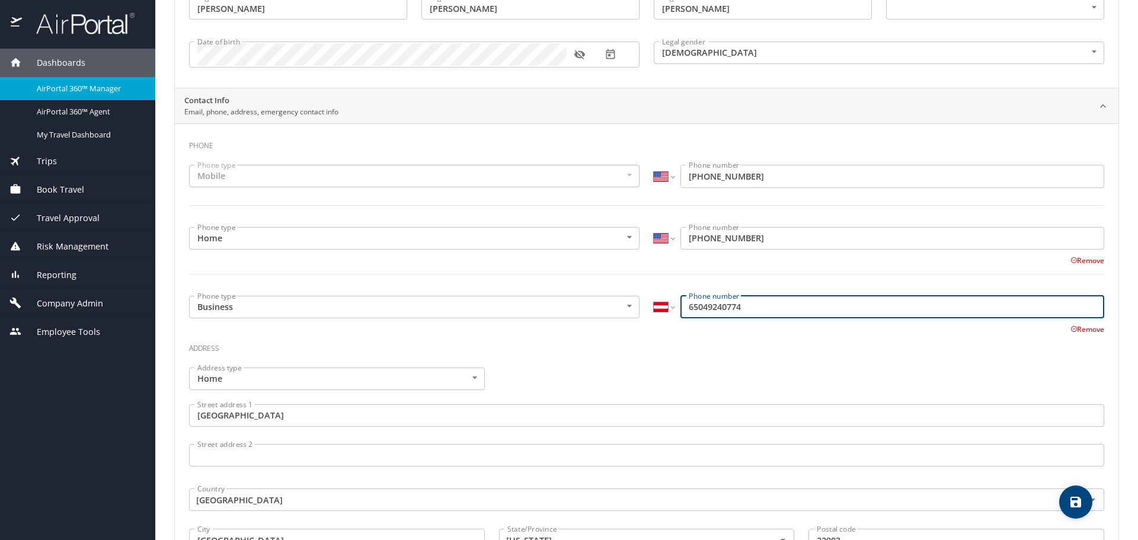
type input "65049240774"
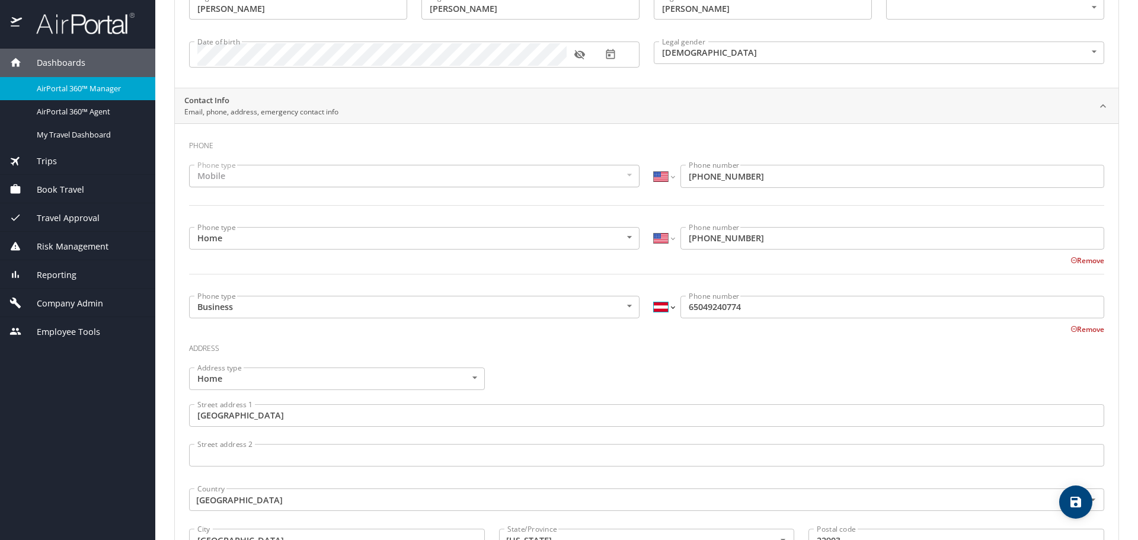
click at [663, 308] on select "International Afghanistan Åland Islands Albania Algeria American Samoa Andorra …" at bounding box center [664, 307] width 20 height 23
select select "US"
click at [654, 296] on select "International Afghanistan Åland Islands Albania Algeria American Samoa Andorra …" at bounding box center [664, 307] width 20 height 23
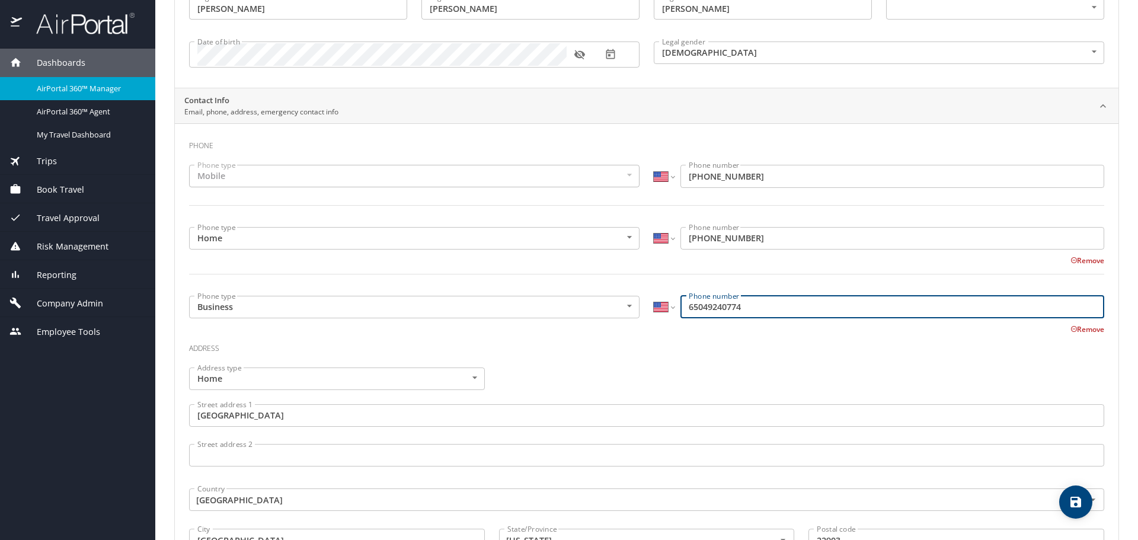
click at [699, 344] on h3 "Address" at bounding box center [647, 346] width 916 height 20
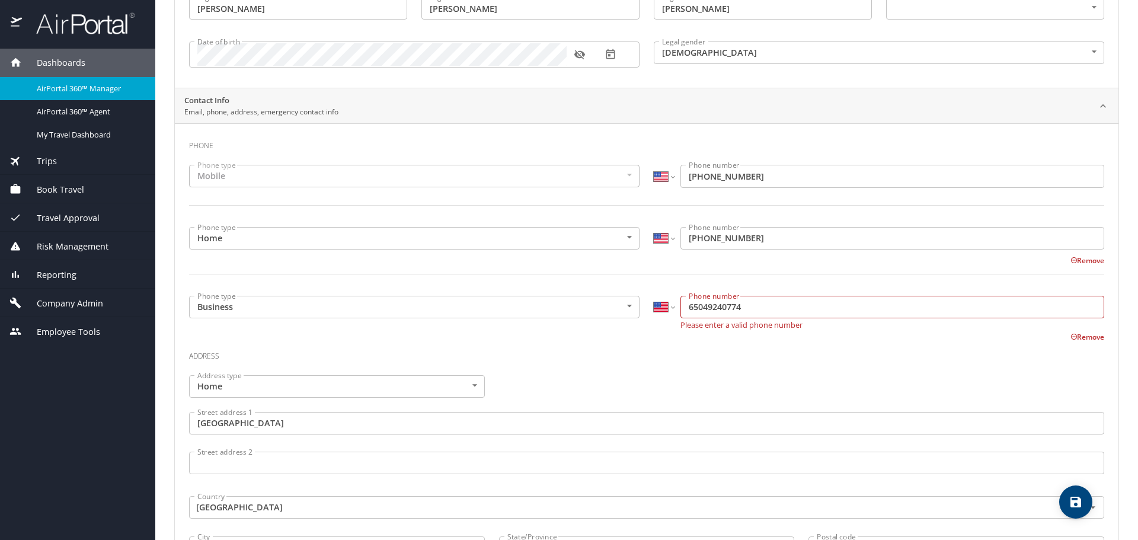
click at [694, 310] on input "65049240774" at bounding box center [893, 307] width 424 height 23
click at [721, 330] on div "Remove" at bounding box center [640, 328] width 930 height 14
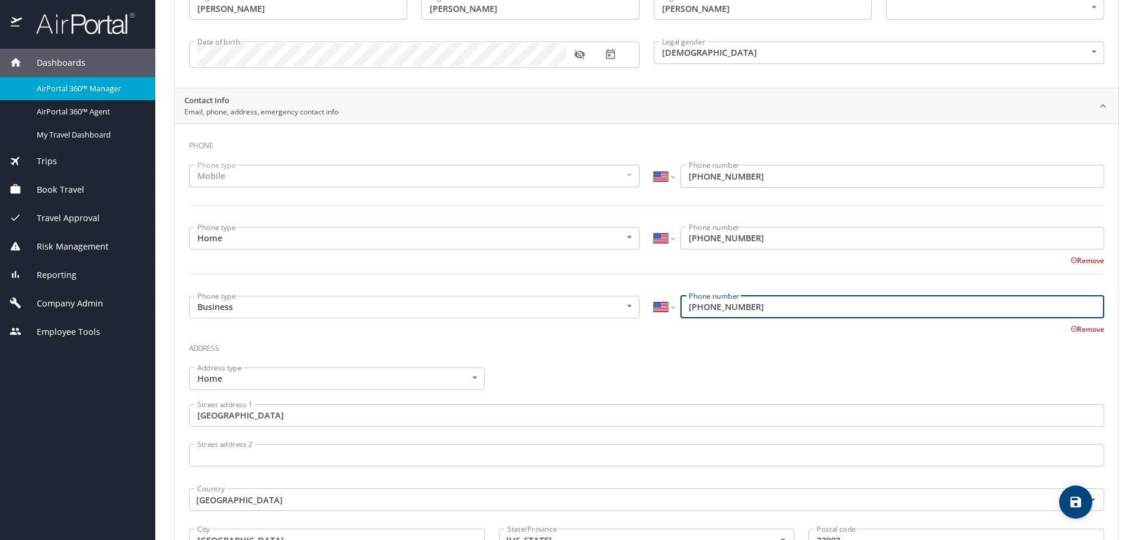
drag, startPoint x: 696, startPoint y: 306, endPoint x: 681, endPoint y: 307, distance: 14.2
click at [681, 307] on input "(654) 924-0774" at bounding box center [893, 307] width 424 height 23
type input "(434) 924-0774"
click at [699, 346] on h3 "Address" at bounding box center [647, 346] width 916 height 20
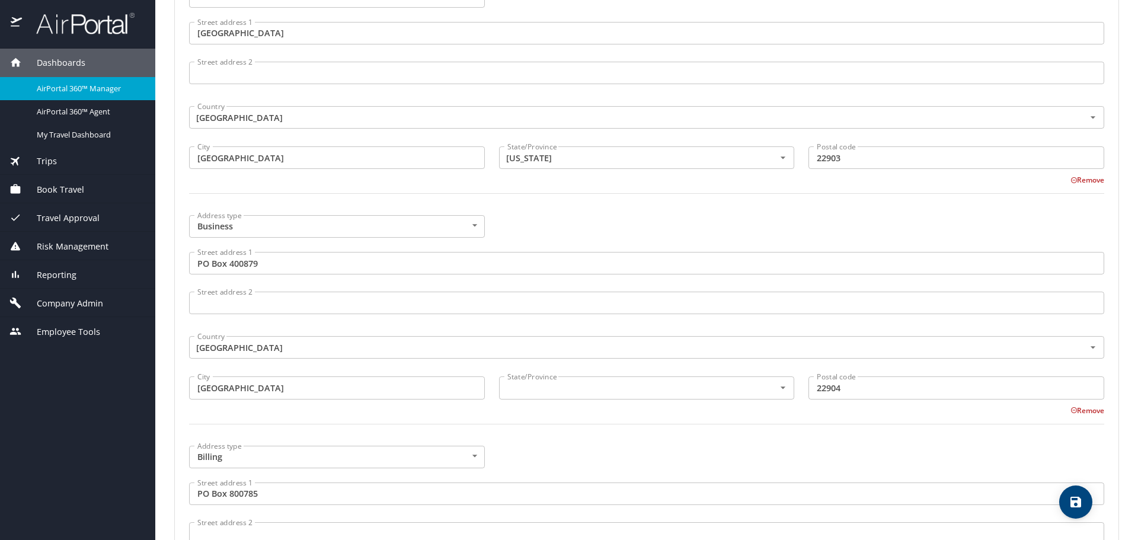
scroll to position [593, 0]
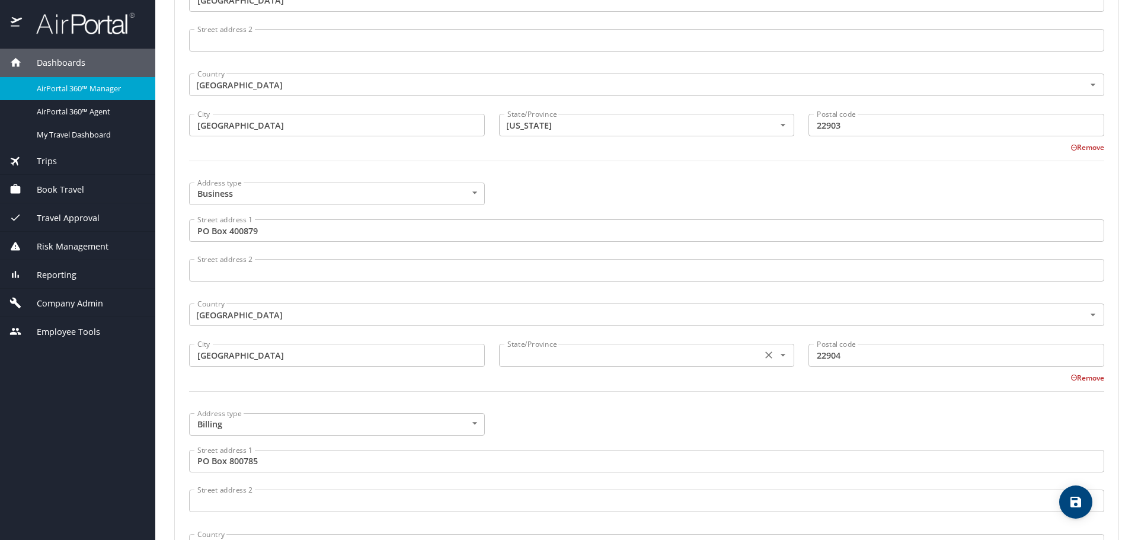
click at [599, 361] on input "text" at bounding box center [630, 354] width 254 height 15
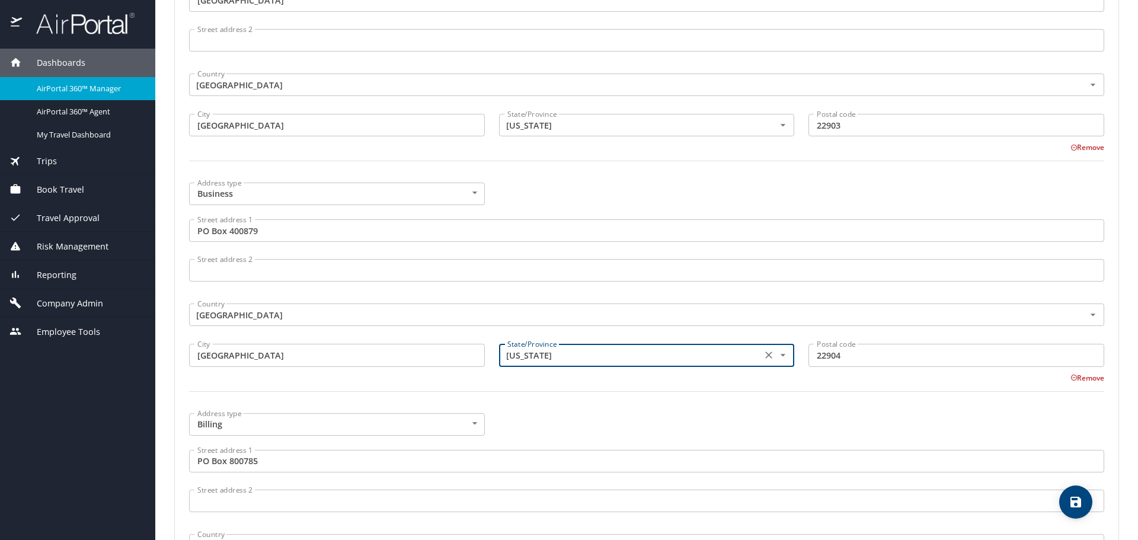
type input "Virginia"
click at [611, 396] on div at bounding box center [647, 398] width 930 height 29
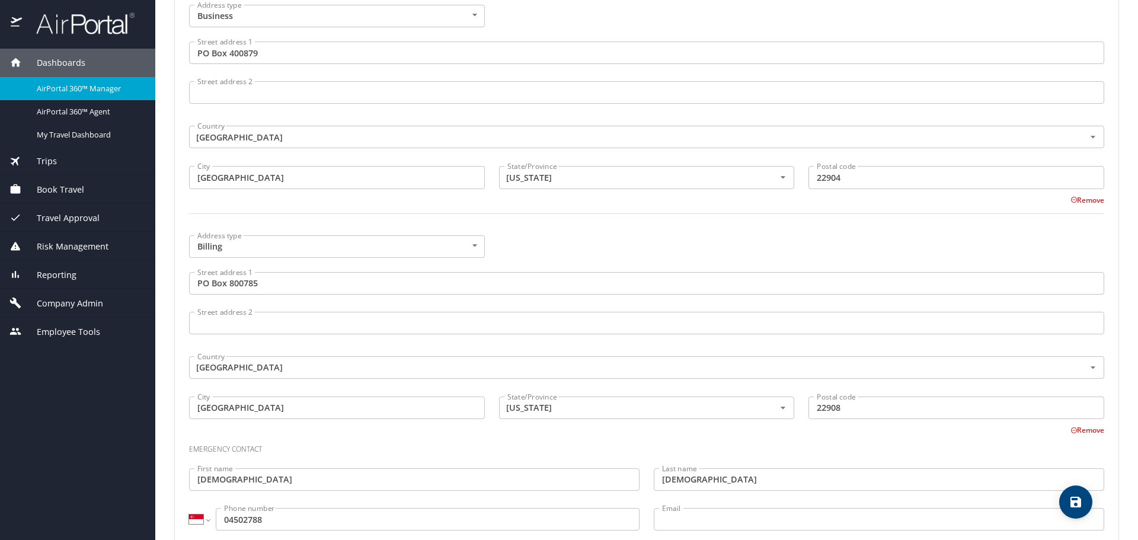
scroll to position [800, 0]
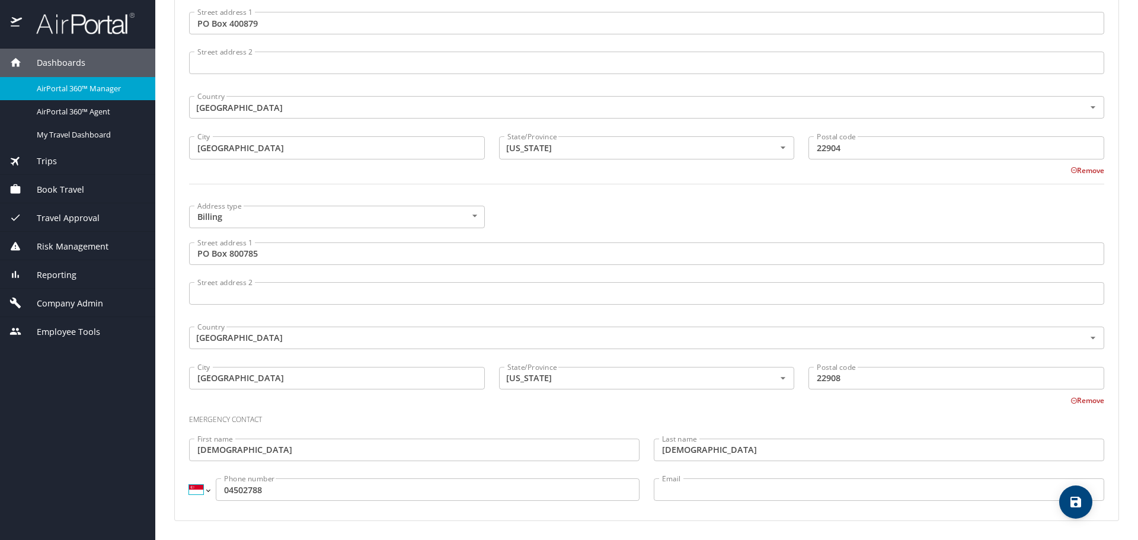
click at [207, 489] on select "International Afghanistan Åland Islands Albania Algeria American Samoa Andorra …" at bounding box center [199, 490] width 20 height 23
click at [221, 490] on input "04502788" at bounding box center [428, 490] width 424 height 23
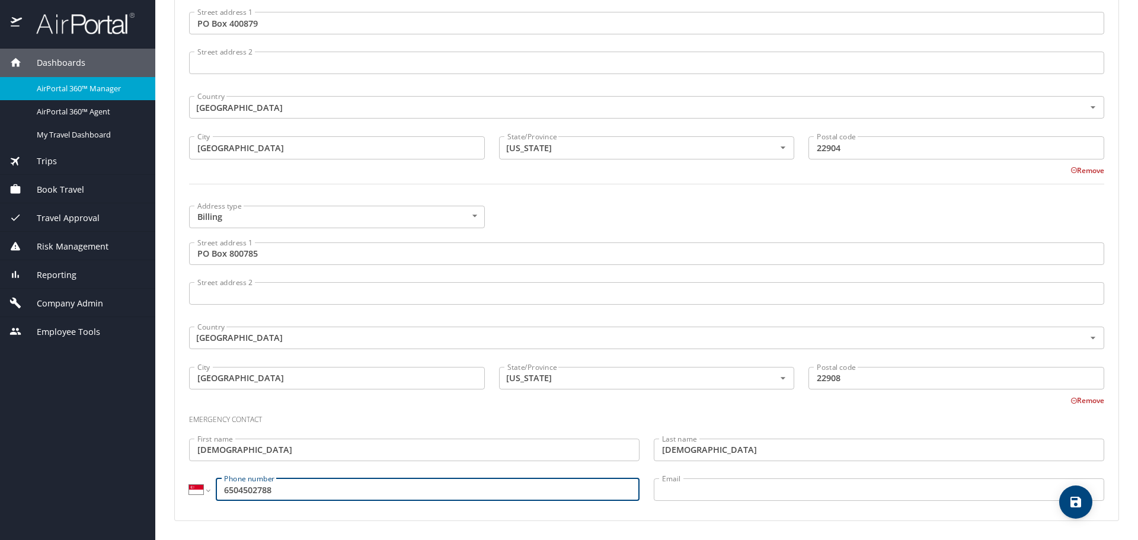
type input "6504502788"
click at [203, 489] on select "International Afghanistan Åland Islands Albania Algeria American Samoa Andorra …" at bounding box center [199, 490] width 20 height 23
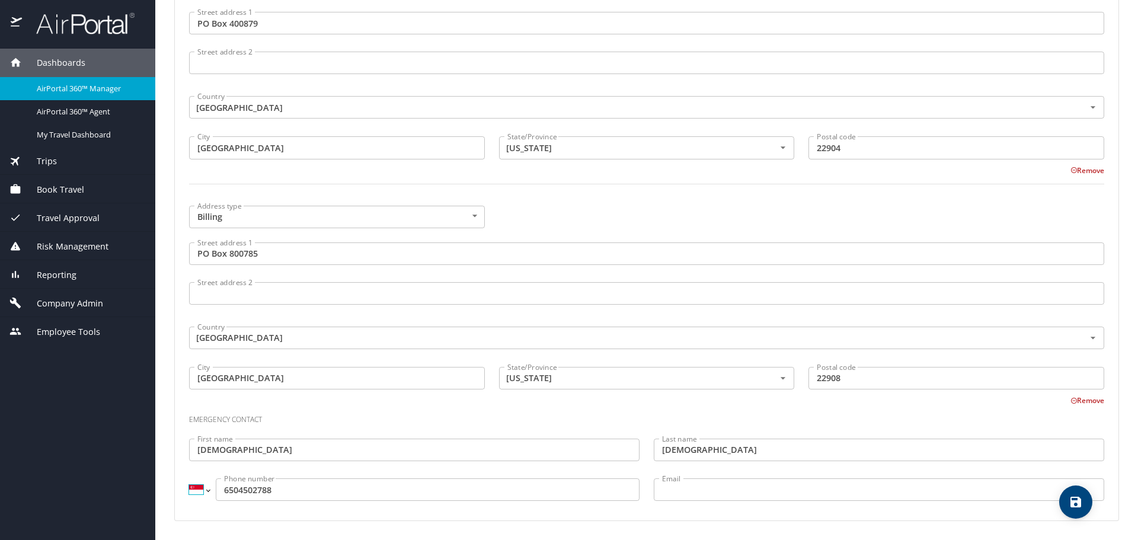
select select "US"
click at [189, 479] on select "International Afghanistan Åland Islands Albania Algeria American Samoa Andorra …" at bounding box center [199, 490] width 20 height 23
type input "(650) 450-2788"
click at [385, 414] on h3 "Emergency contact" at bounding box center [647, 417] width 916 height 20
click at [1076, 506] on icon "save" at bounding box center [1076, 502] width 11 height 11
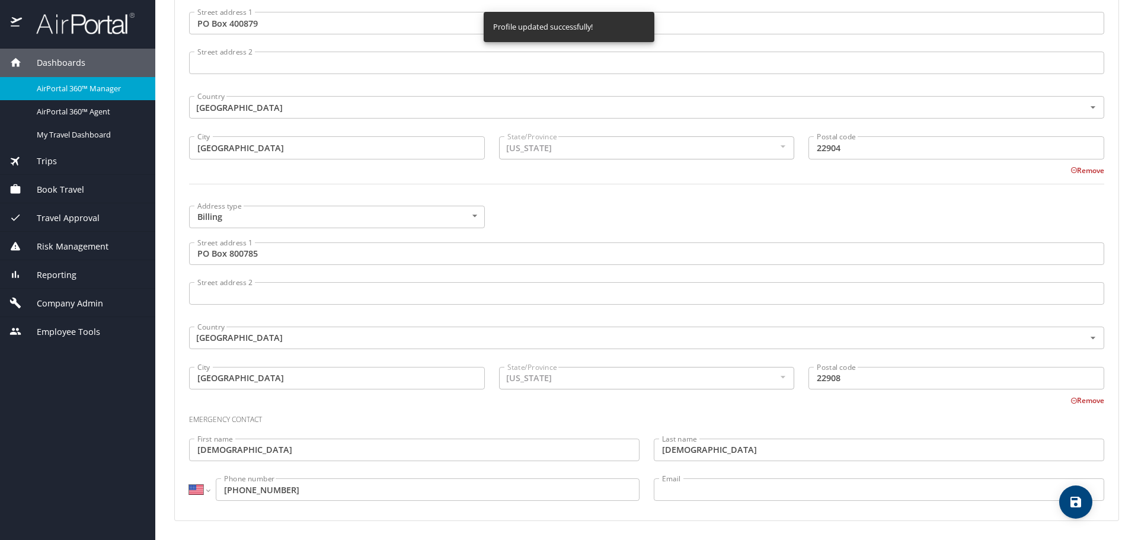
select select "US"
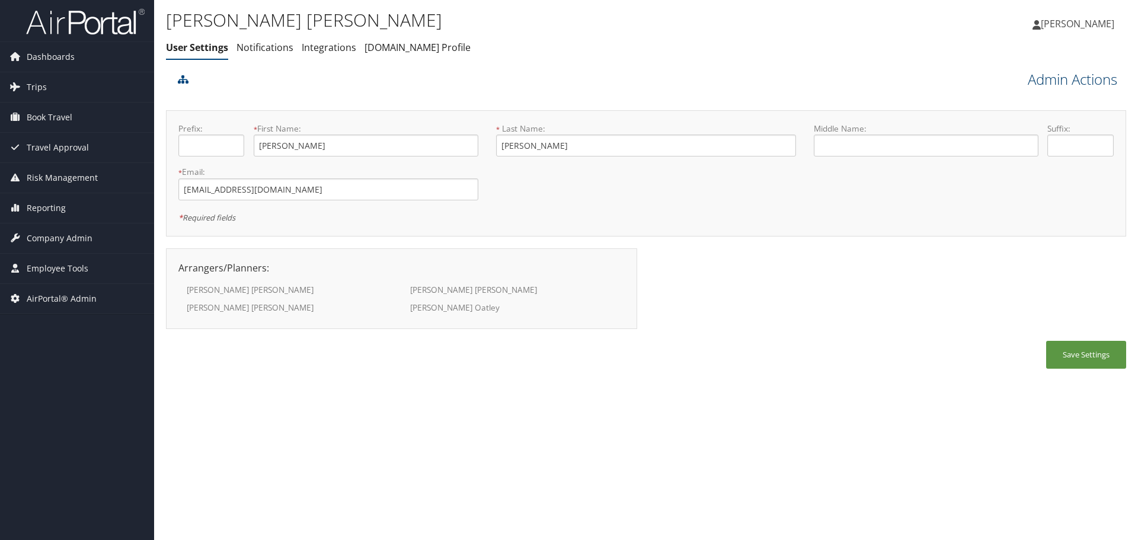
click at [1056, 79] on link "Admin Actions" at bounding box center [1073, 79] width 90 height 20
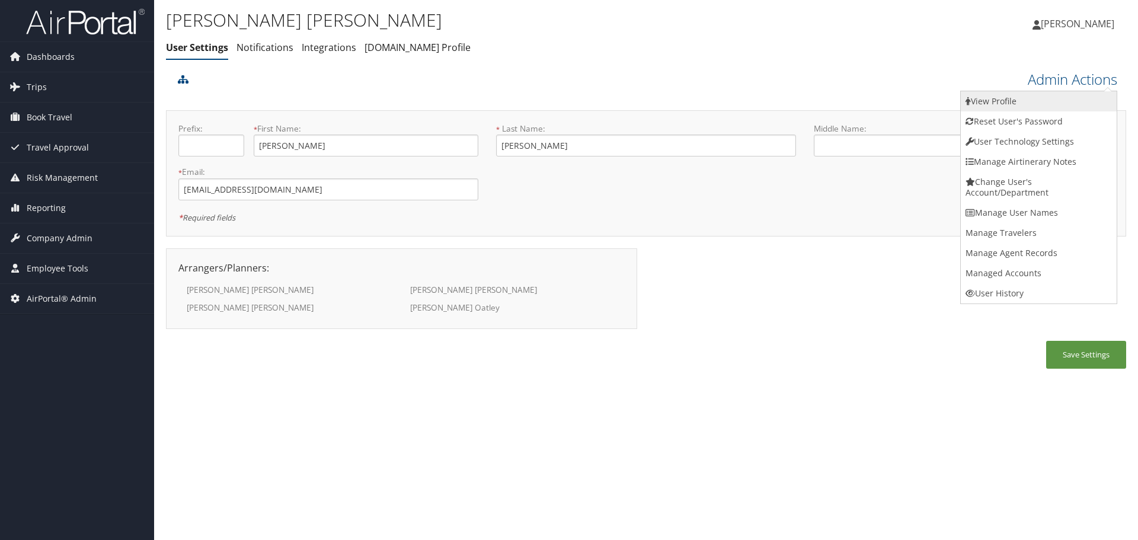
click at [1052, 94] on link "View Profile" at bounding box center [1039, 101] width 156 height 20
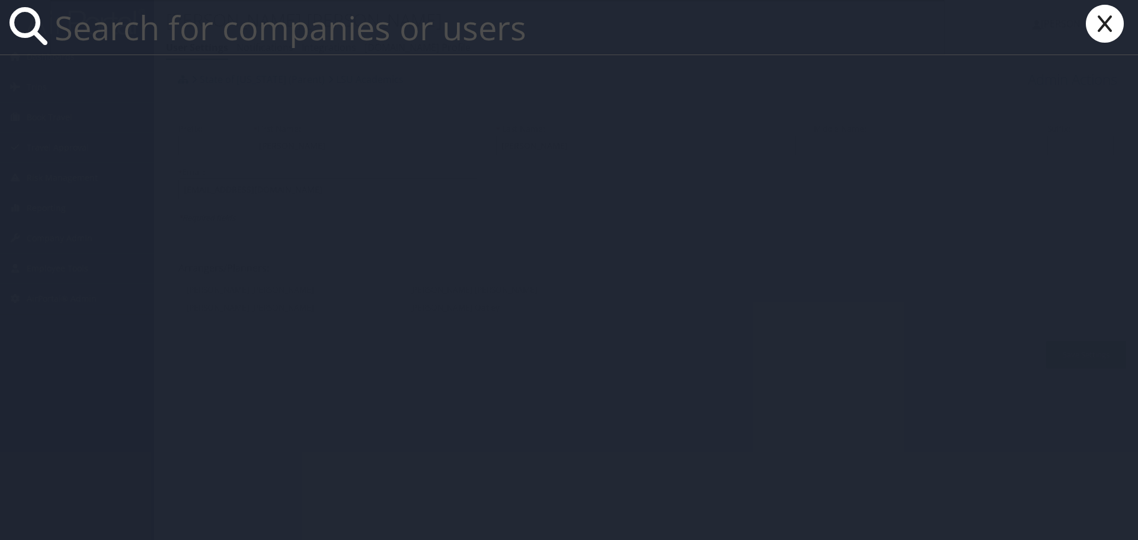
paste input "[EMAIL_ADDRESS][DOMAIN_NAME]"
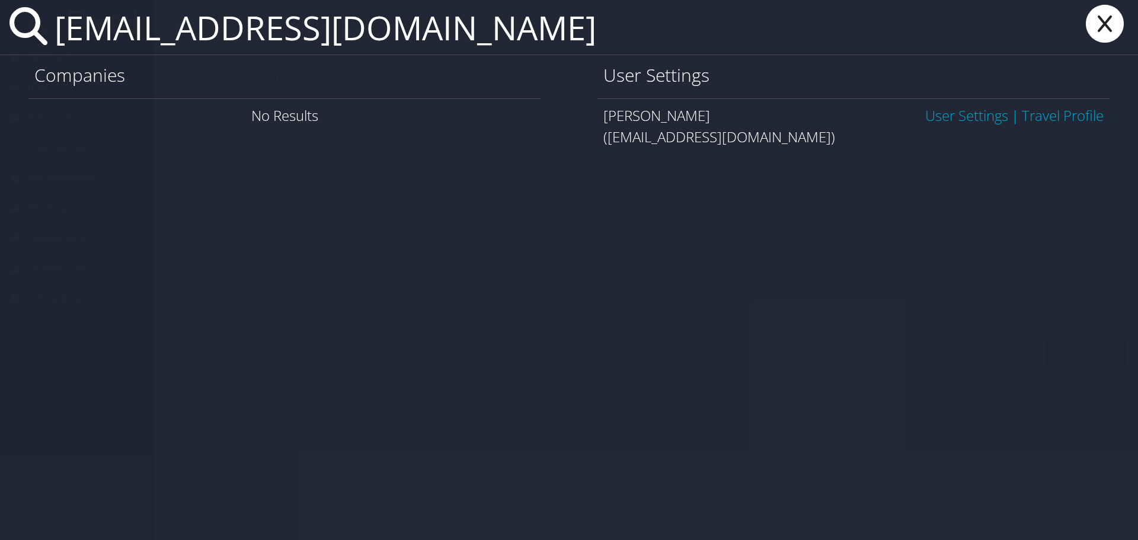
type input "[EMAIL_ADDRESS][DOMAIN_NAME]"
click at [957, 111] on link "User Settings" at bounding box center [967, 116] width 83 height 20
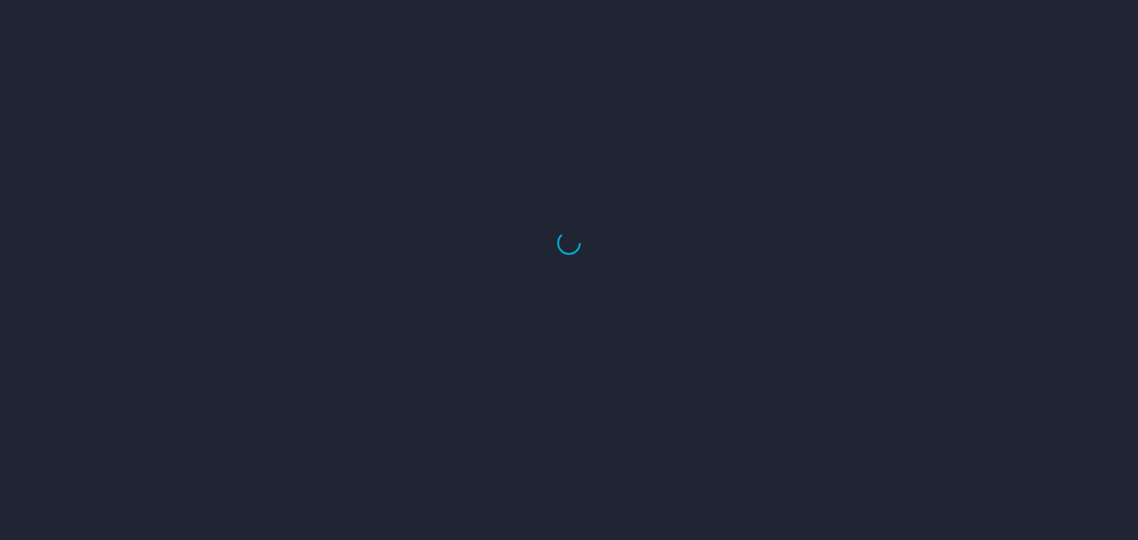
select select "US"
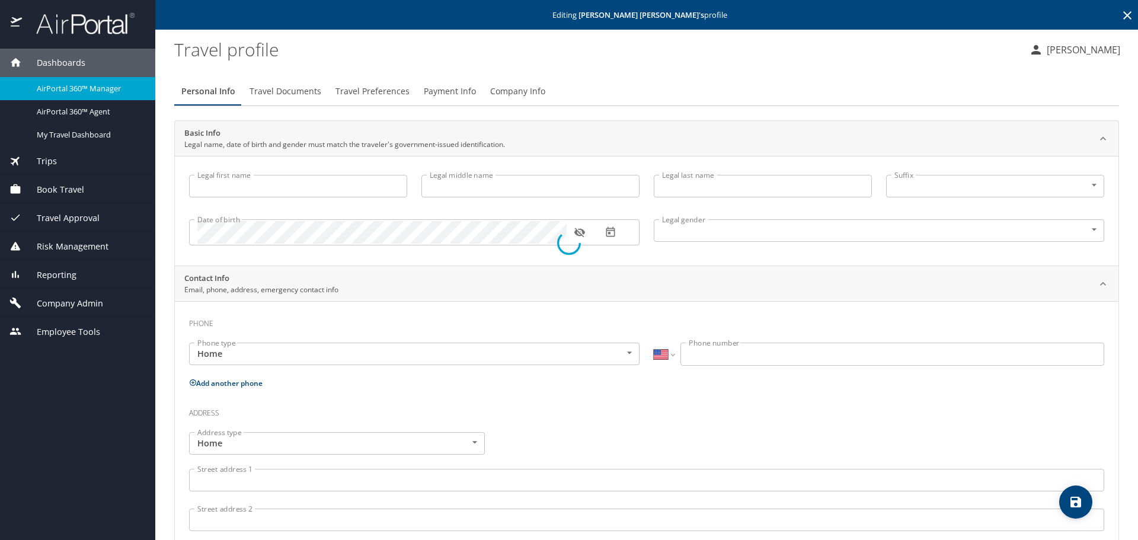
type input "[PERSON_NAME]"
type input "[DEMOGRAPHIC_DATA]"
select select "US"
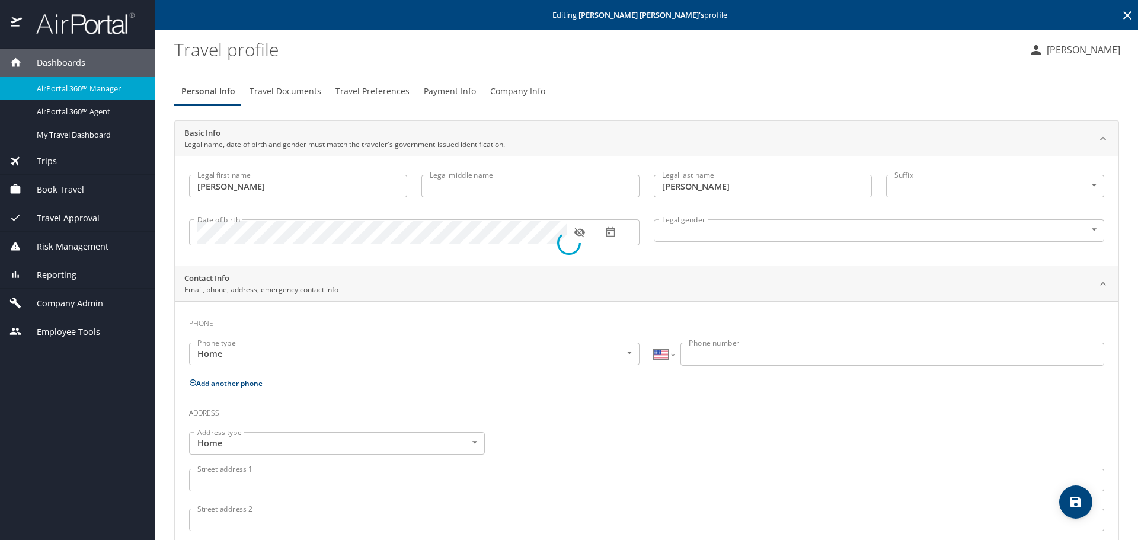
select select "US"
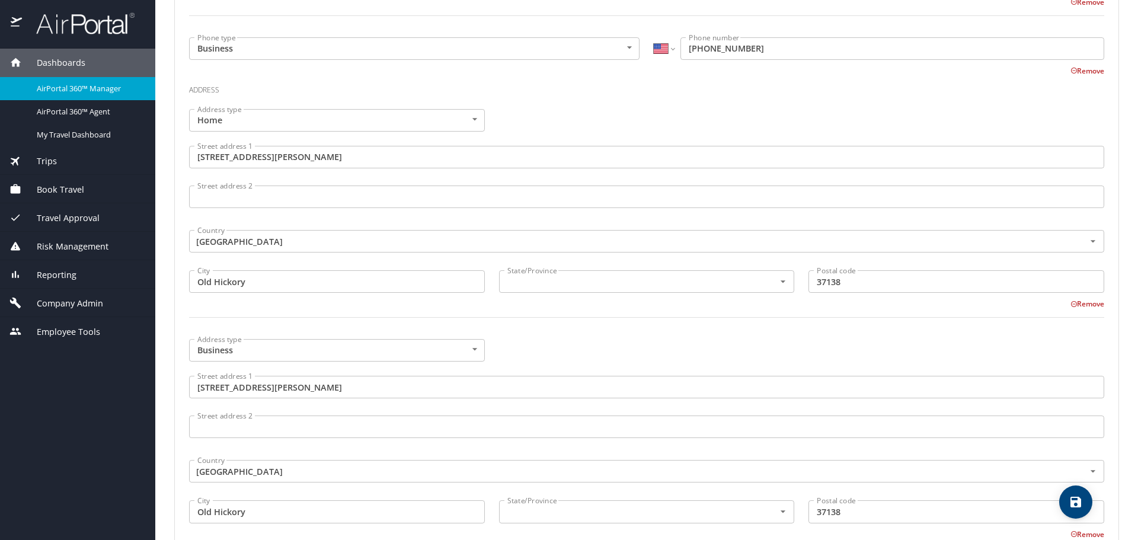
scroll to position [474, 0]
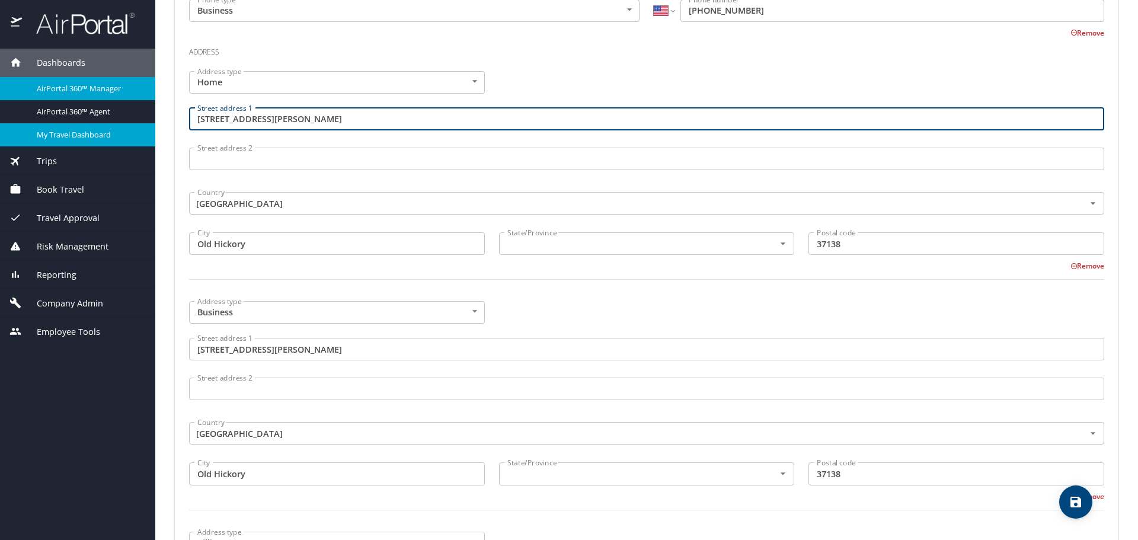
drag, startPoint x: 286, startPoint y: 118, endPoint x: 126, endPoint y: 132, distance: 160.1
click at [126, 132] on div "Dashboards AirPortal 360™ Manager AirPortal 360™ Agent My Travel Dashboard Trip…" at bounding box center [569, 270] width 1138 height 540
click at [645, 64] on div "Address type Home Home Address type Street address [STREET_ADDRESS][PERSON_NAME…" at bounding box center [647, 182] width 930 height 237
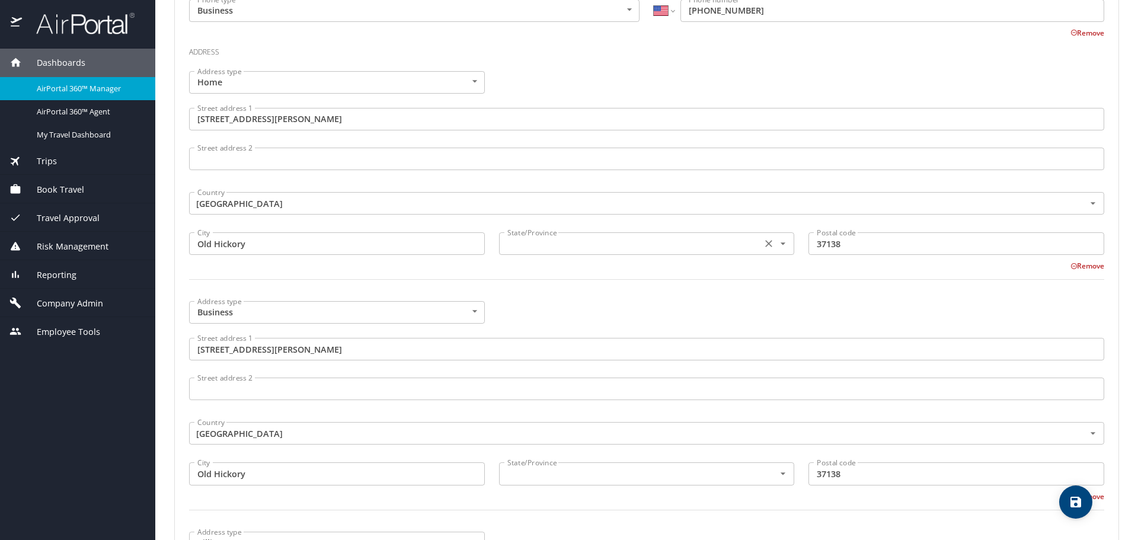
click at [562, 257] on div "State/Province State/Province" at bounding box center [647, 243] width 296 height 30
click at [562, 254] on div "State/Province" at bounding box center [647, 243] width 296 height 23
type input "[US_STATE]"
drag, startPoint x: 551, startPoint y: 292, endPoint x: 557, endPoint y: 306, distance: 14.9
click at [551, 293] on div at bounding box center [647, 286] width 930 height 29
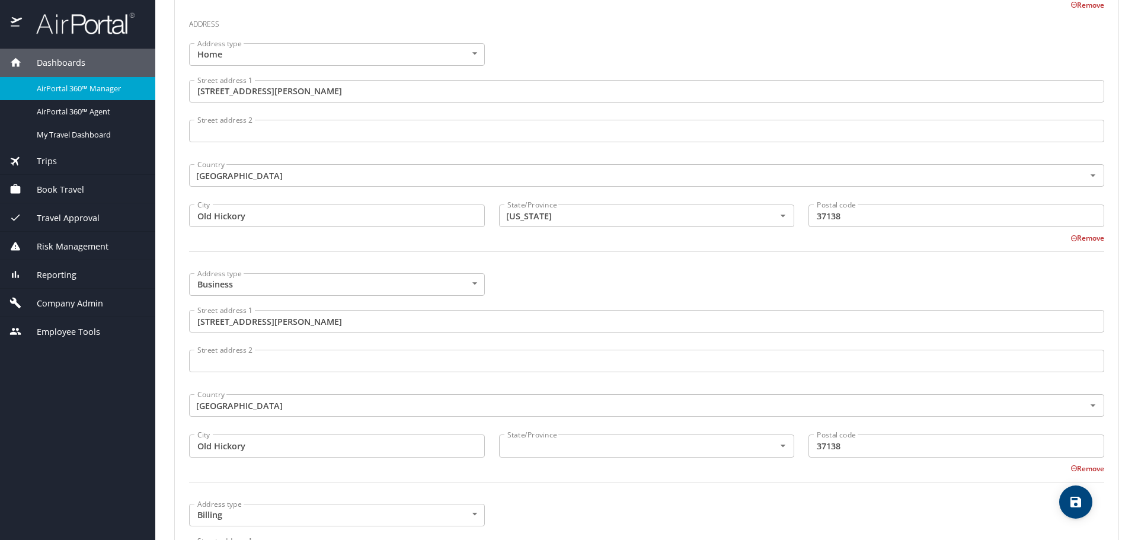
scroll to position [534, 0]
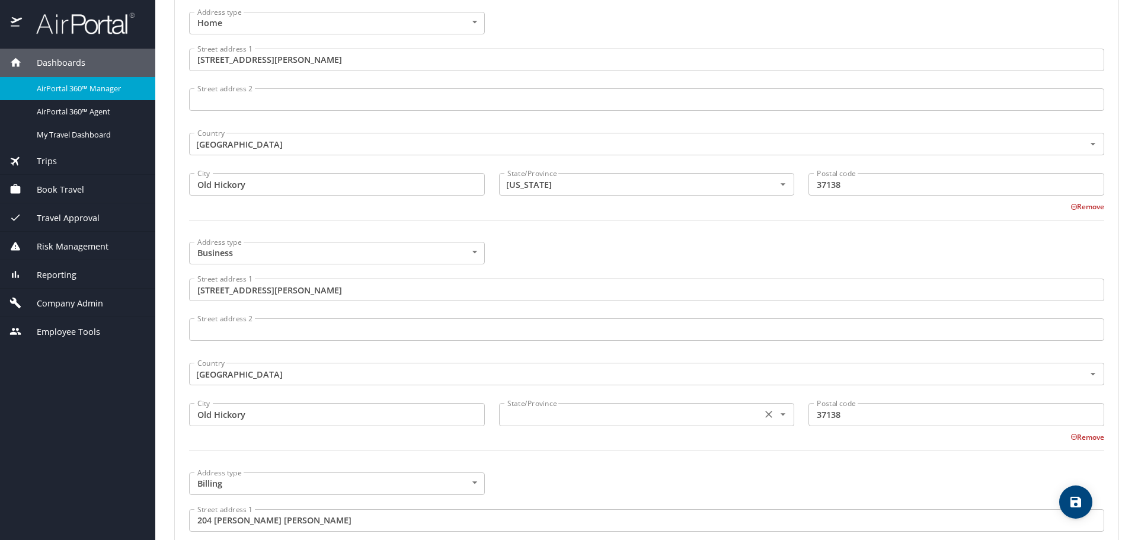
click at [579, 414] on input "text" at bounding box center [630, 414] width 254 height 15
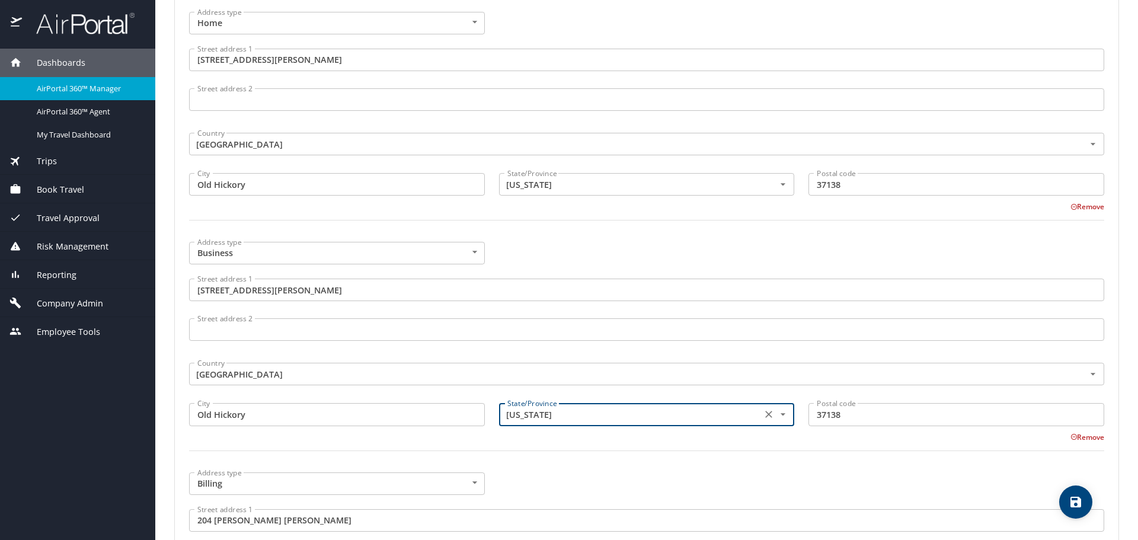
type input "[US_STATE]"
click at [579, 452] on div at bounding box center [647, 458] width 930 height 29
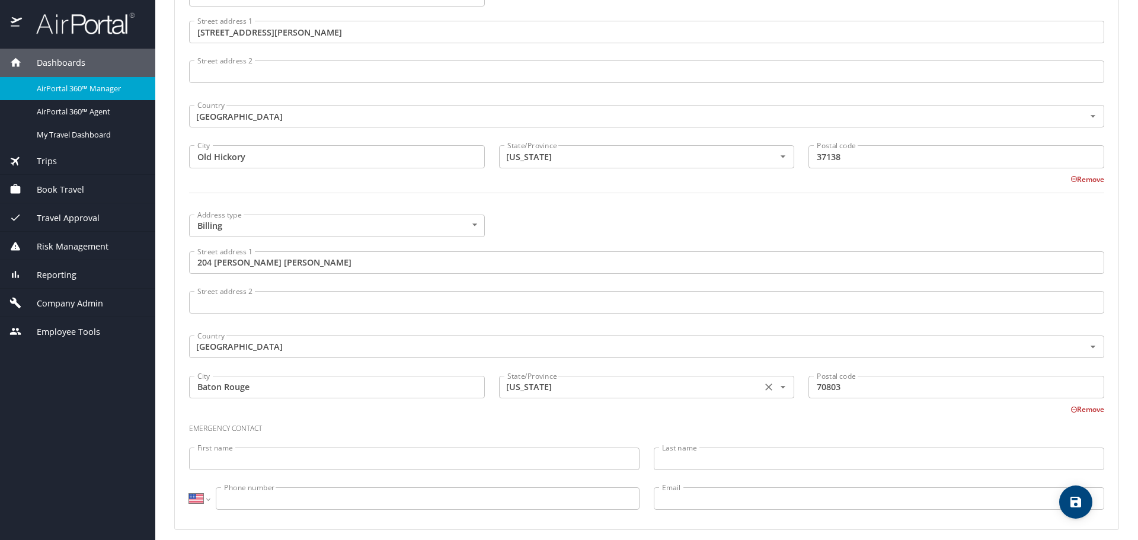
scroll to position [800, 0]
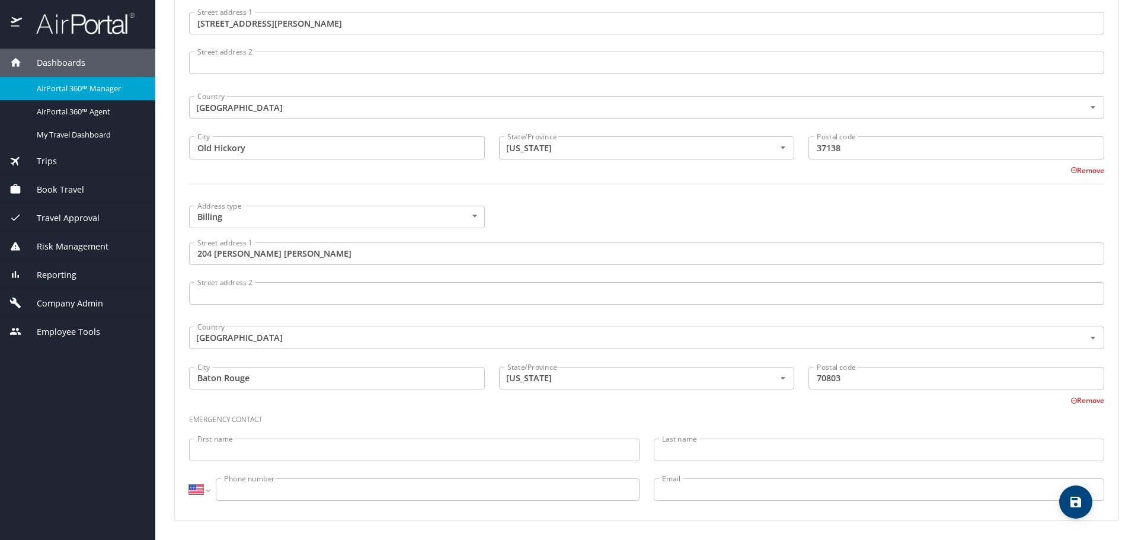
click at [1075, 503] on icon "save" at bounding box center [1076, 502] width 14 height 14
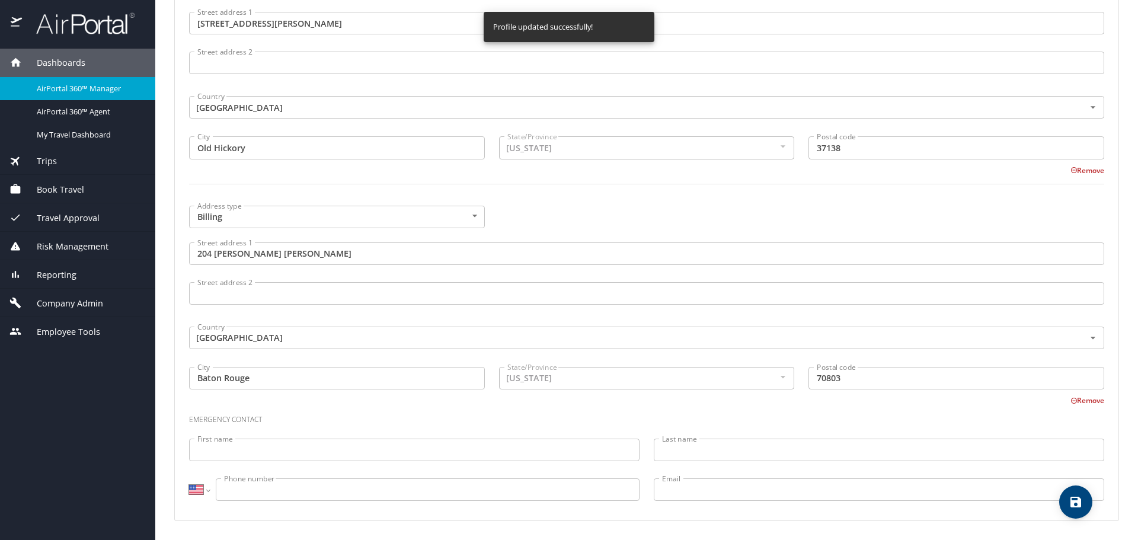
select select "US"
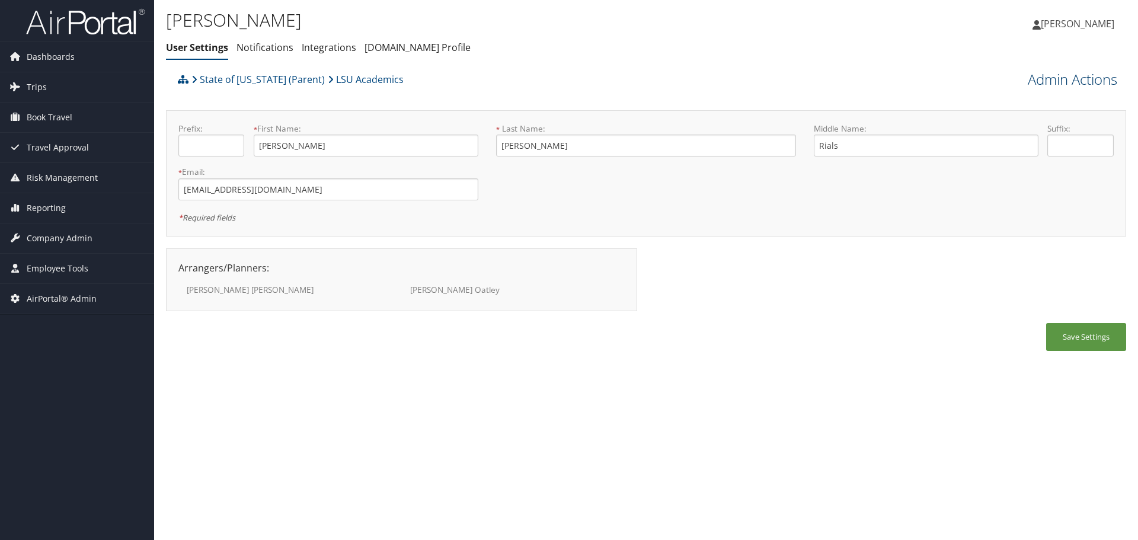
click at [1058, 82] on link "Admin Actions" at bounding box center [1073, 79] width 90 height 20
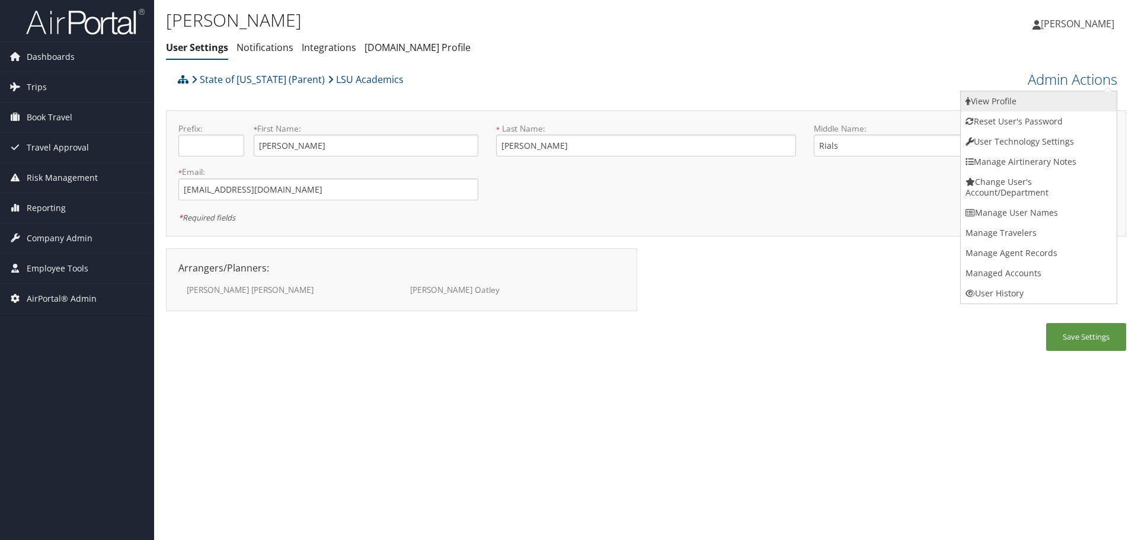
click at [1054, 100] on link "View Profile" at bounding box center [1039, 101] width 156 height 20
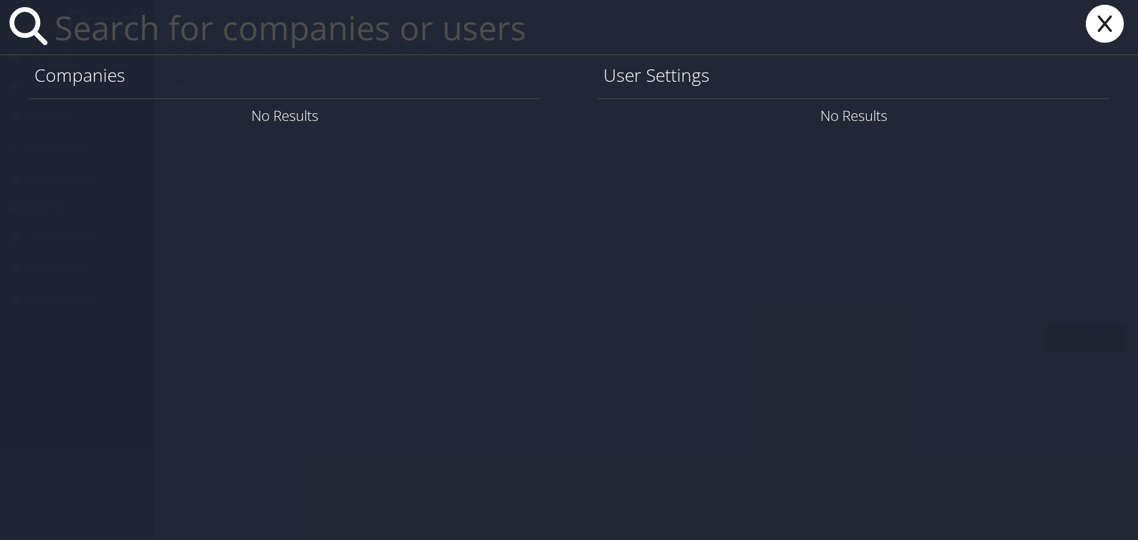
paste input "wcatch2@lsu.edu"
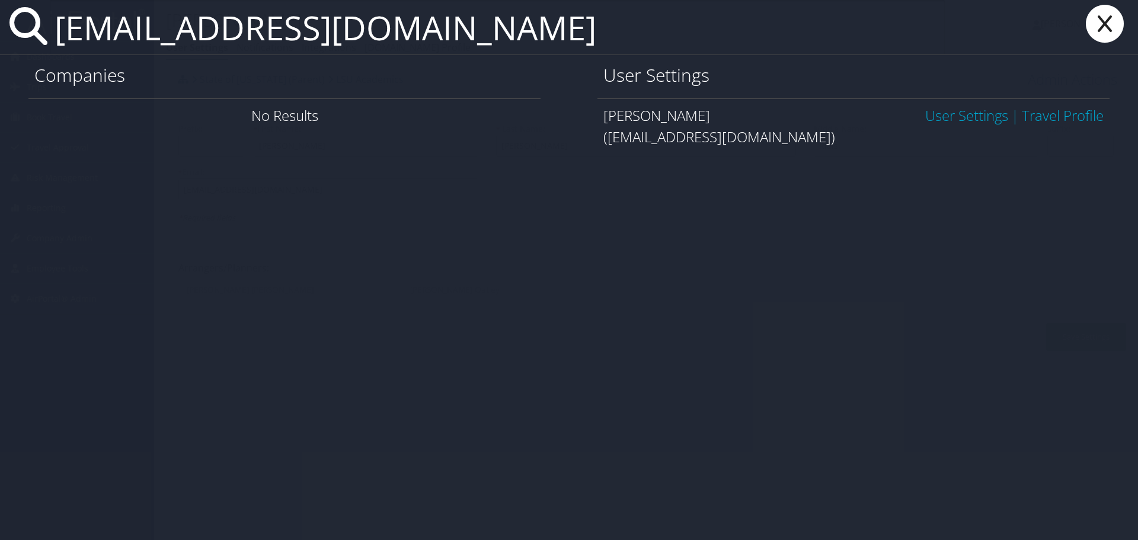
type input "wcatch2@lsu.edu"
click at [969, 117] on link "User Settings" at bounding box center [967, 116] width 83 height 20
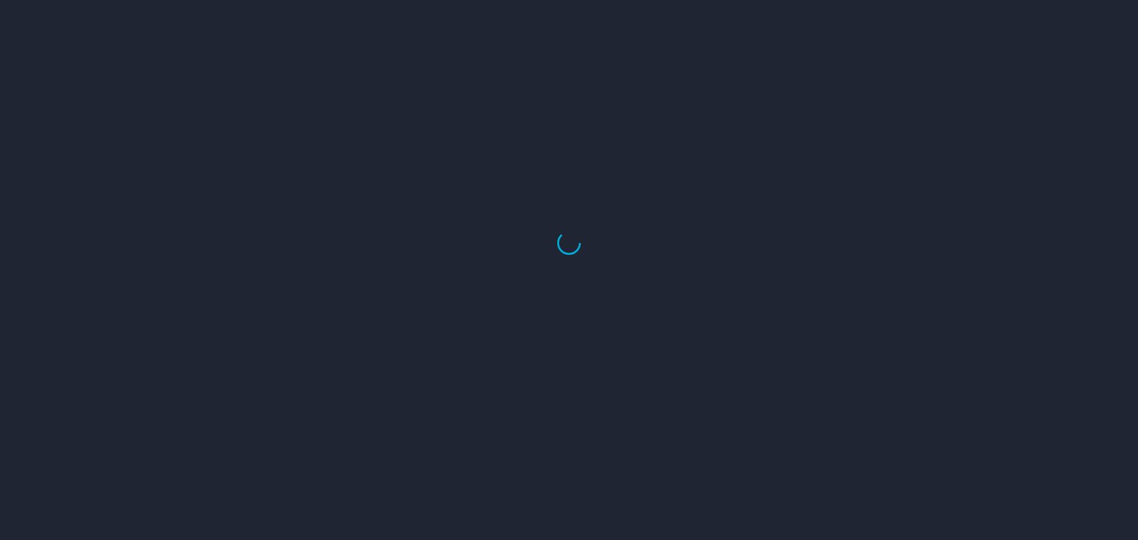
select select "US"
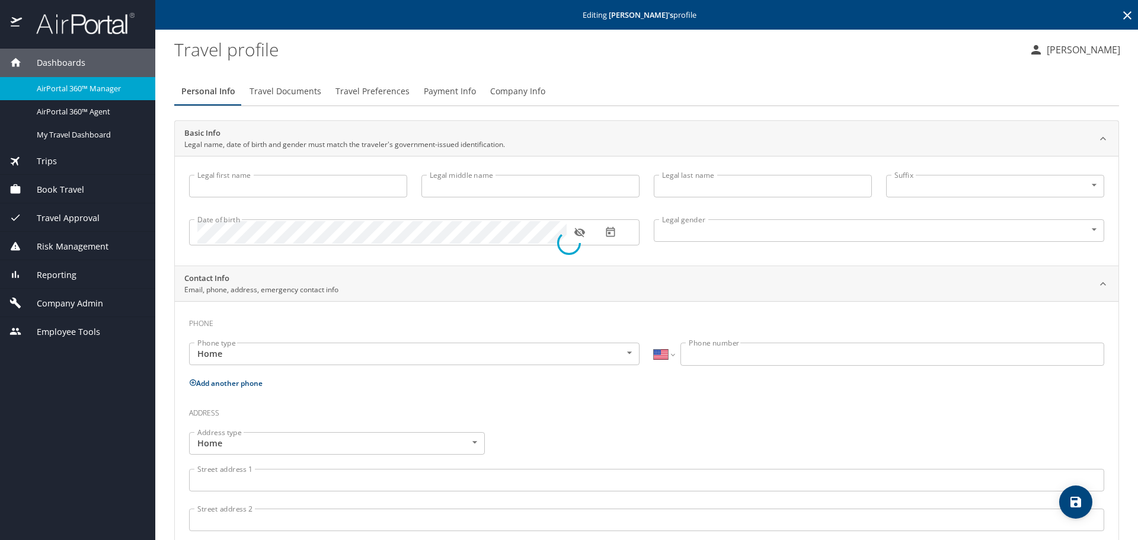
type input "[PERSON_NAME]"
type input "Rials"
type input "[PERSON_NAME]"
type input "[DEMOGRAPHIC_DATA]"
type input "[PERSON_NAME]"
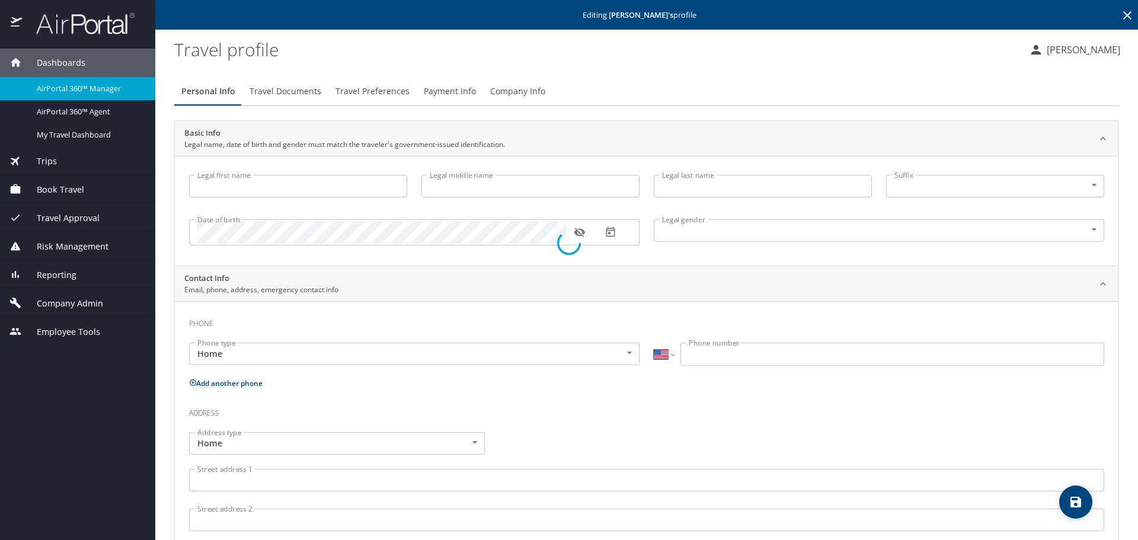
type input "[PERSON_NAME]"
type input "[PHONE_NUMBER]"
select select "US"
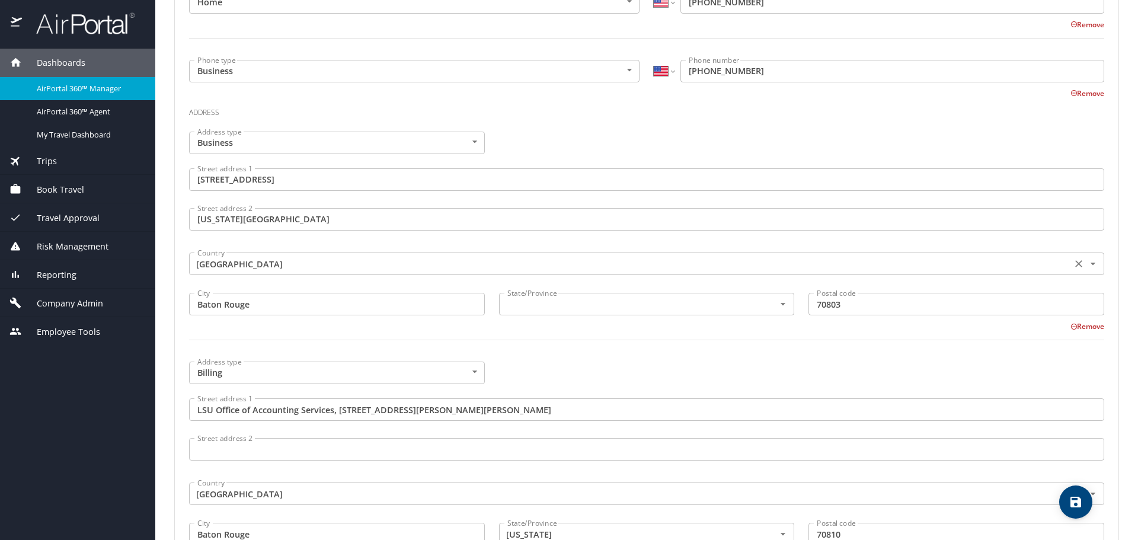
scroll to position [415, 0]
click at [554, 307] on input "text" at bounding box center [630, 302] width 254 height 15
type input "Louisiana"
click at [573, 346] on div at bounding box center [647, 345] width 930 height 29
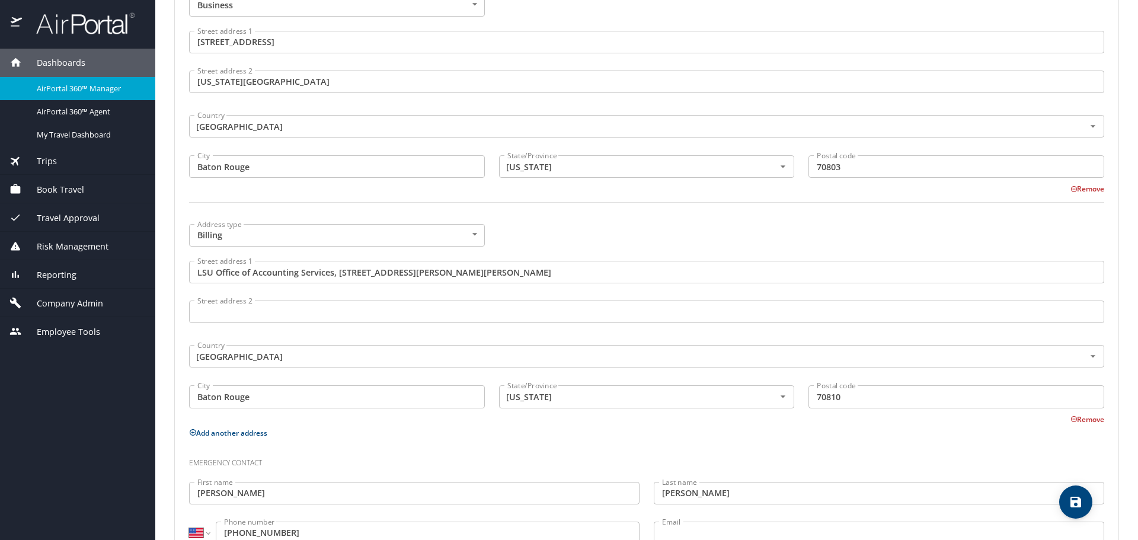
scroll to position [595, 0]
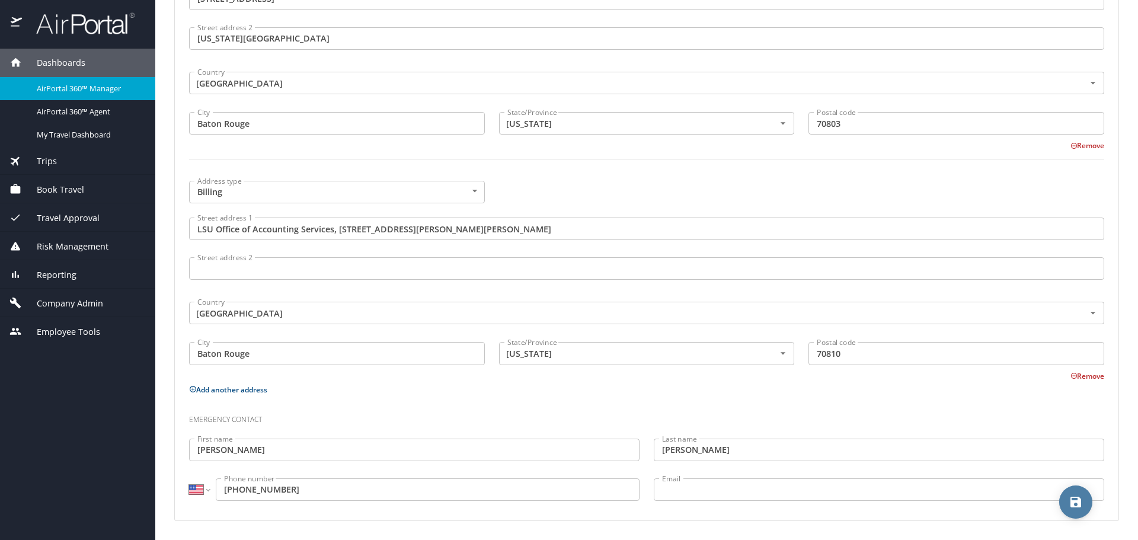
click at [1071, 503] on icon "save" at bounding box center [1076, 502] width 14 height 14
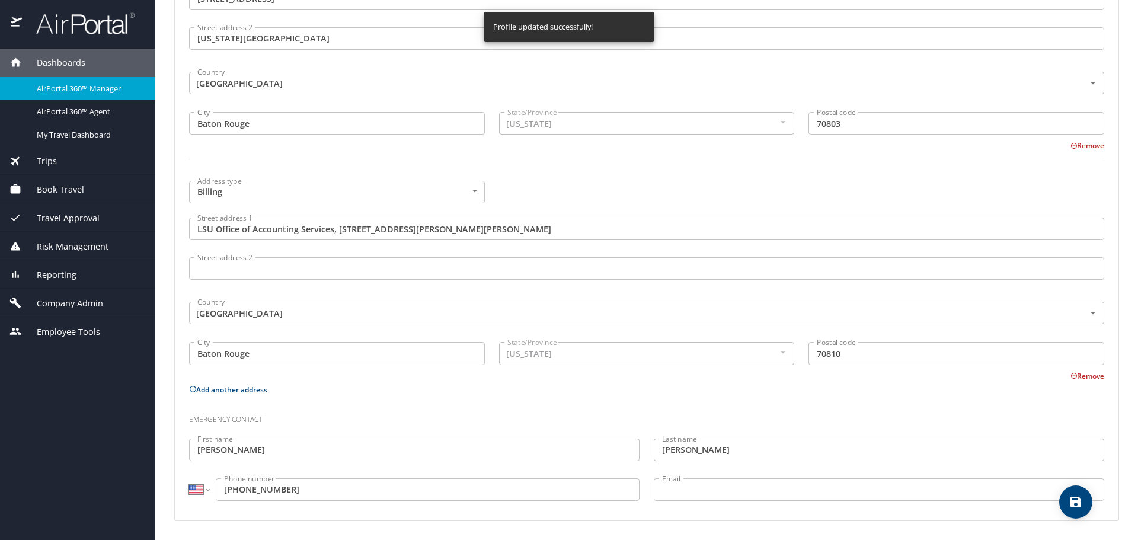
select select "US"
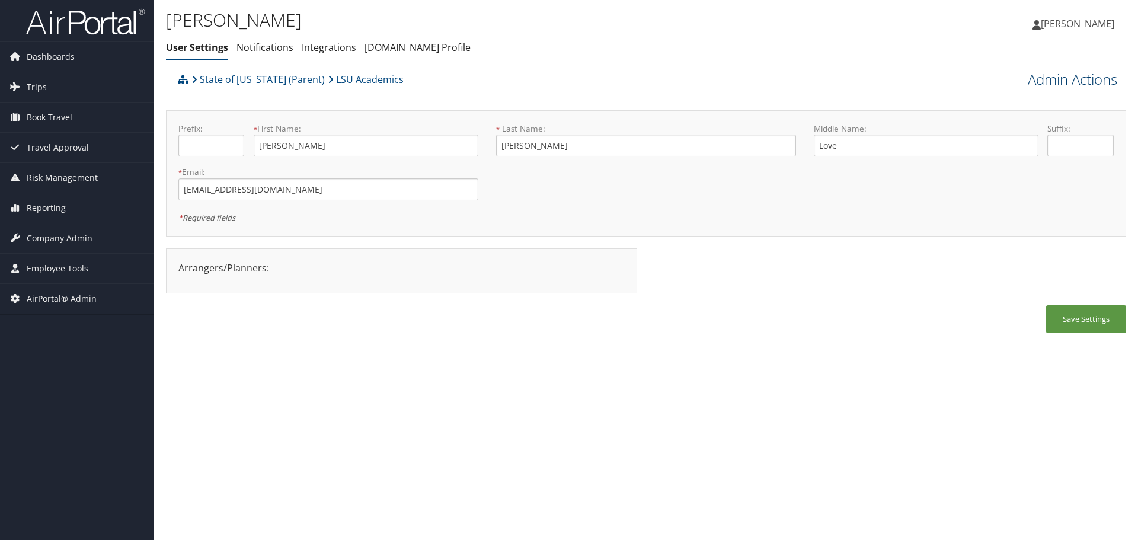
click at [1039, 79] on link "Admin Actions" at bounding box center [1073, 79] width 90 height 20
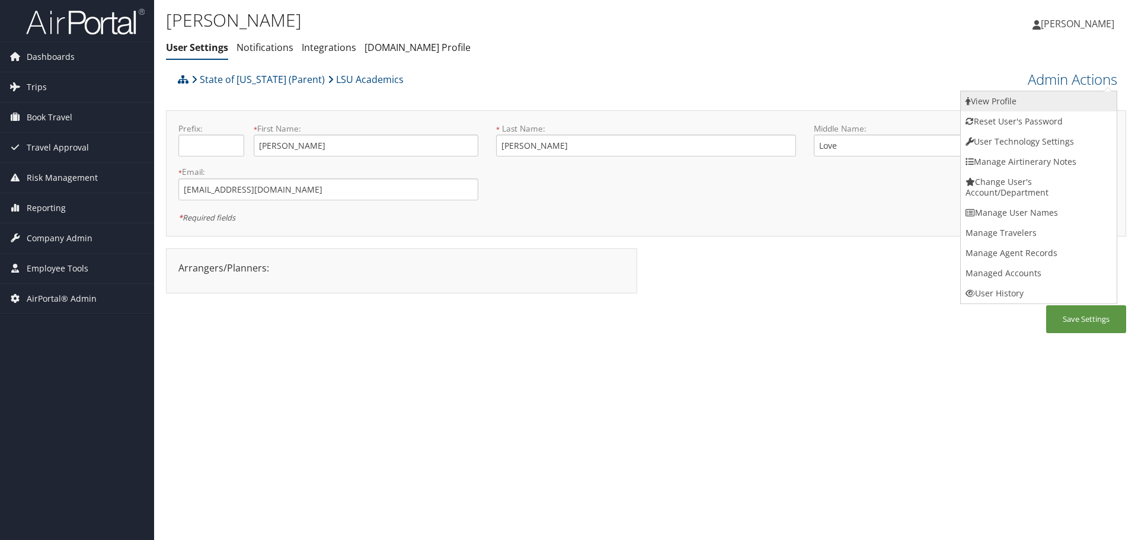
click at [1043, 97] on link "View Profile" at bounding box center [1039, 101] width 156 height 20
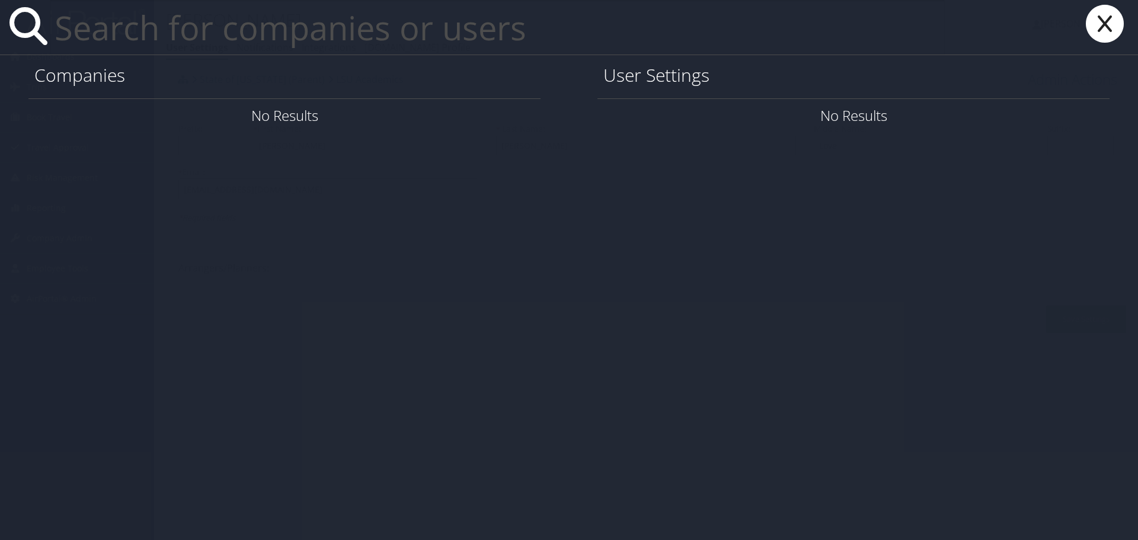
paste input "rmccracken@lsu.edu"
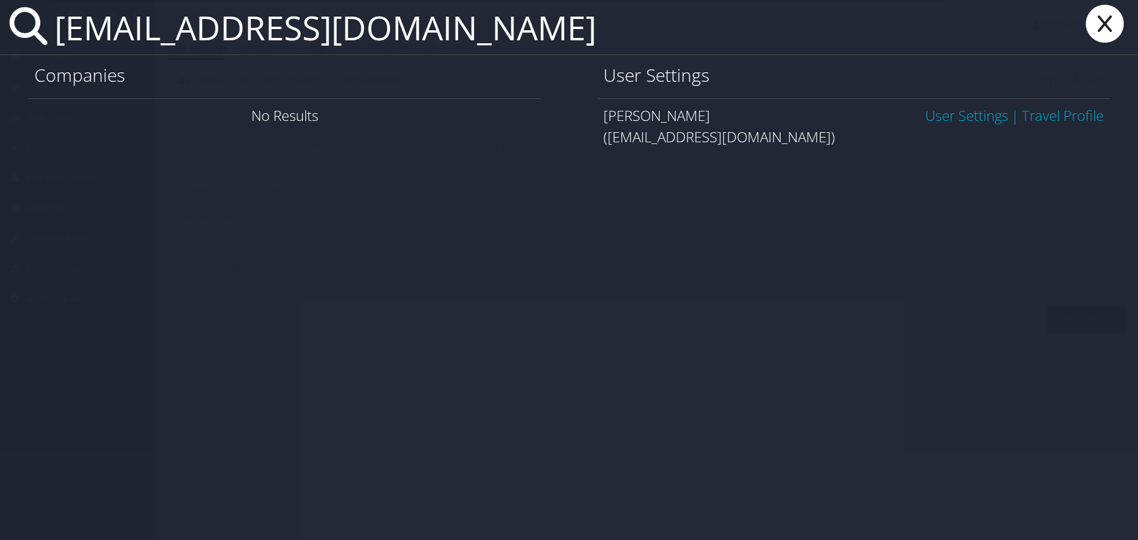
type input "rmccracken@lsu.edu"
click at [963, 116] on link "User Settings" at bounding box center [967, 116] width 83 height 20
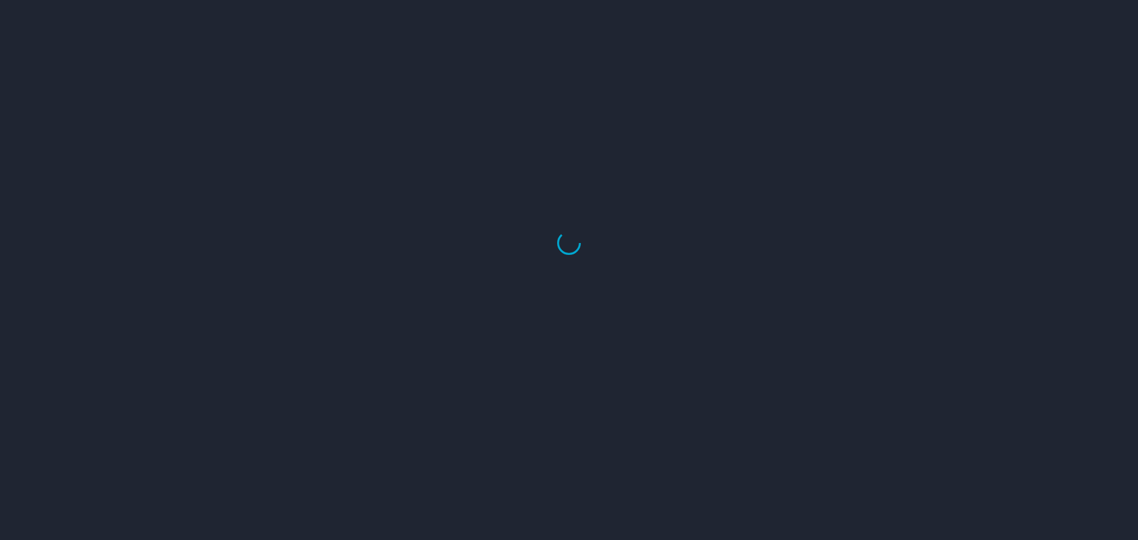
select select "US"
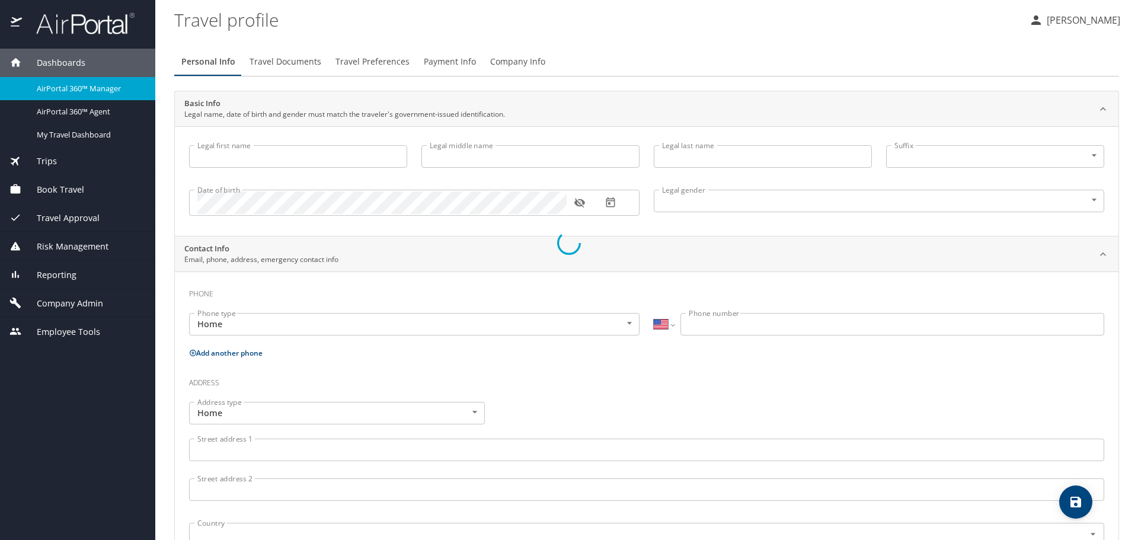
type input "[PERSON_NAME]"
type input "Love"
type input "Catchings"
type input "[DEMOGRAPHIC_DATA]"
select select "US"
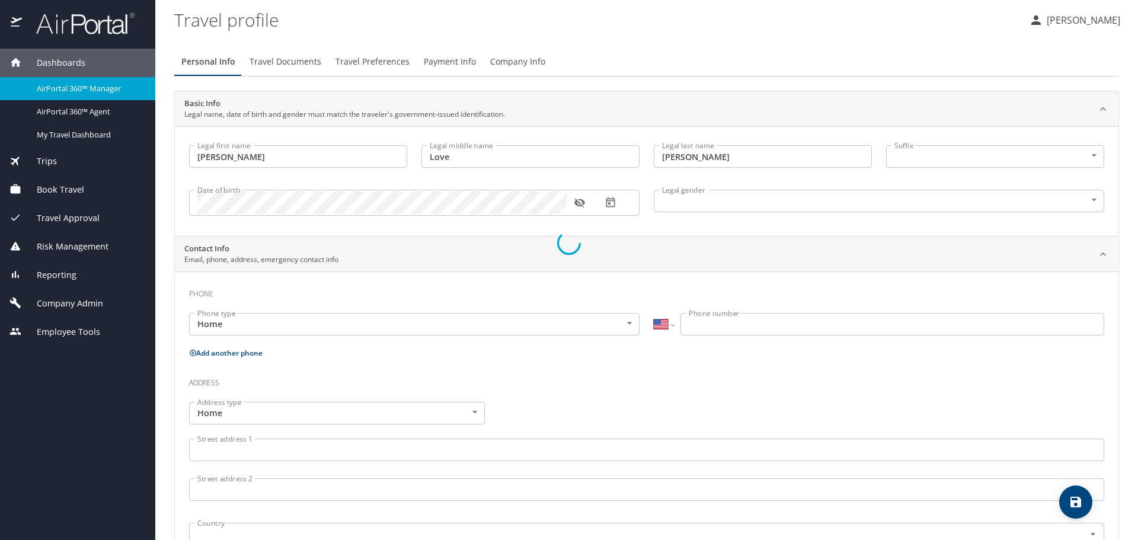
select select "MY"
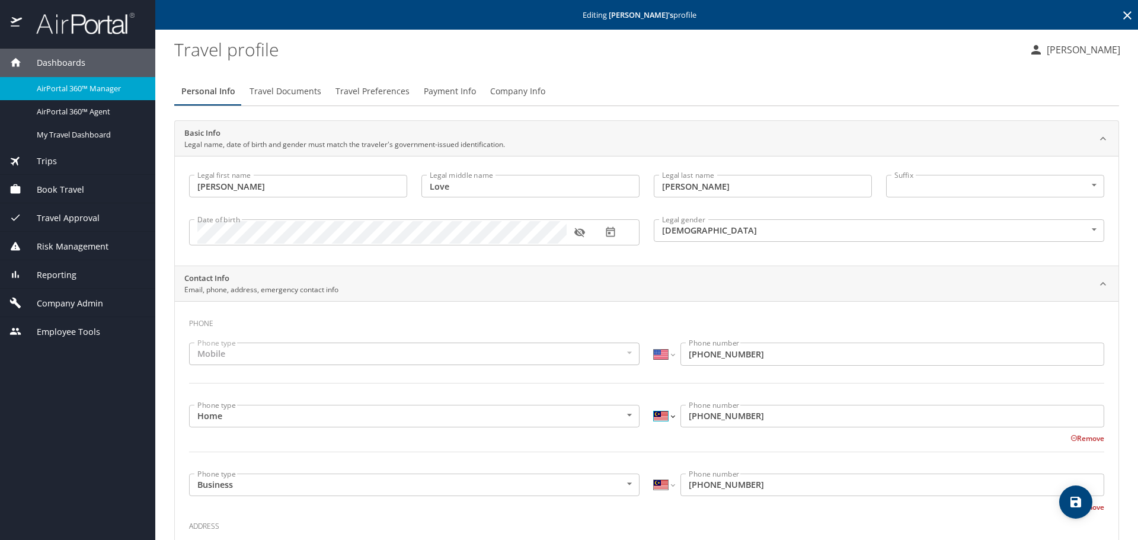
click at [654, 423] on select "International [GEOGRAPHIC_DATA] [GEOGRAPHIC_DATA] [GEOGRAPHIC_DATA] [GEOGRAPHIC…" at bounding box center [664, 416] width 20 height 23
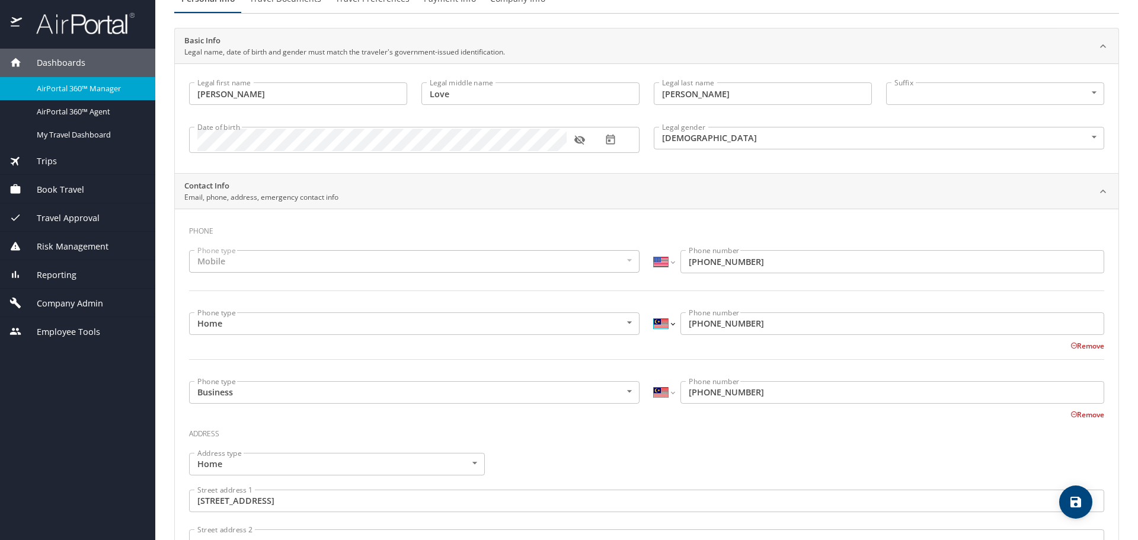
scroll to position [119, 0]
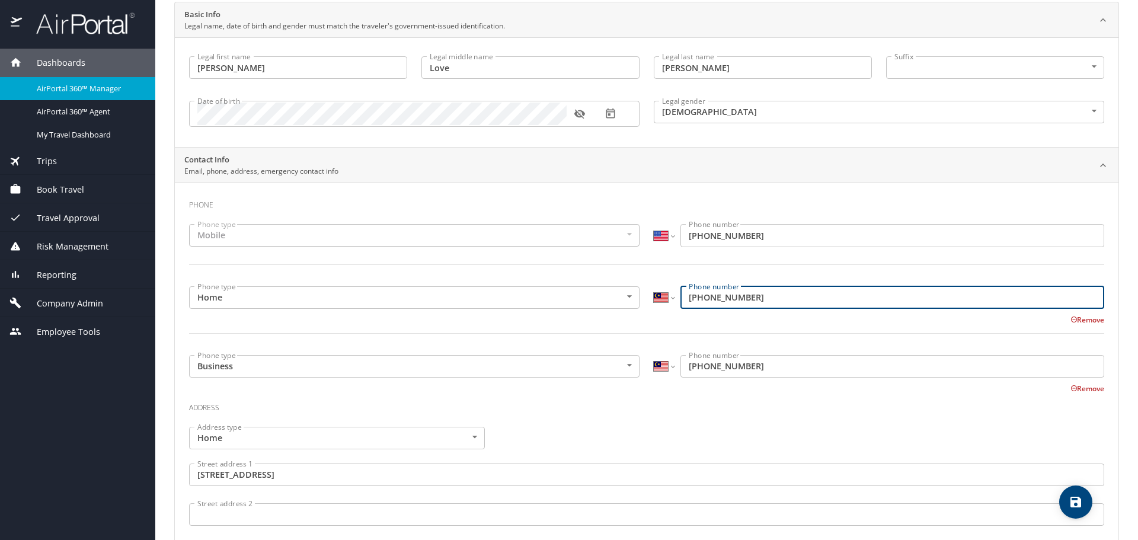
click at [682, 297] on input "013-413 162" at bounding box center [893, 297] width 424 height 23
type input "60 013 413 162"
click at [681, 368] on input "013-413 162" at bounding box center [893, 366] width 424 height 23
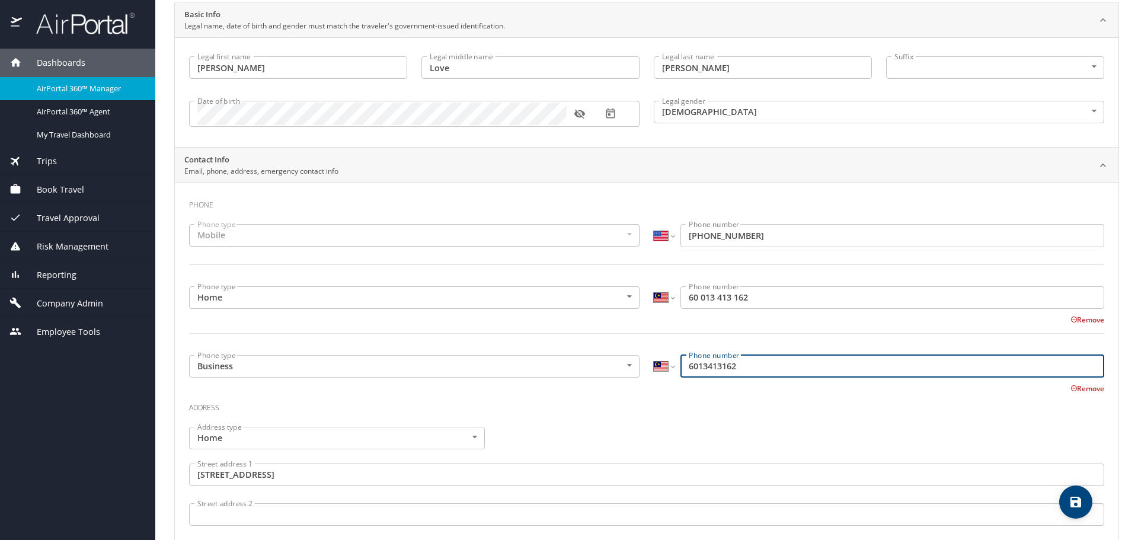
type input "6013413162"
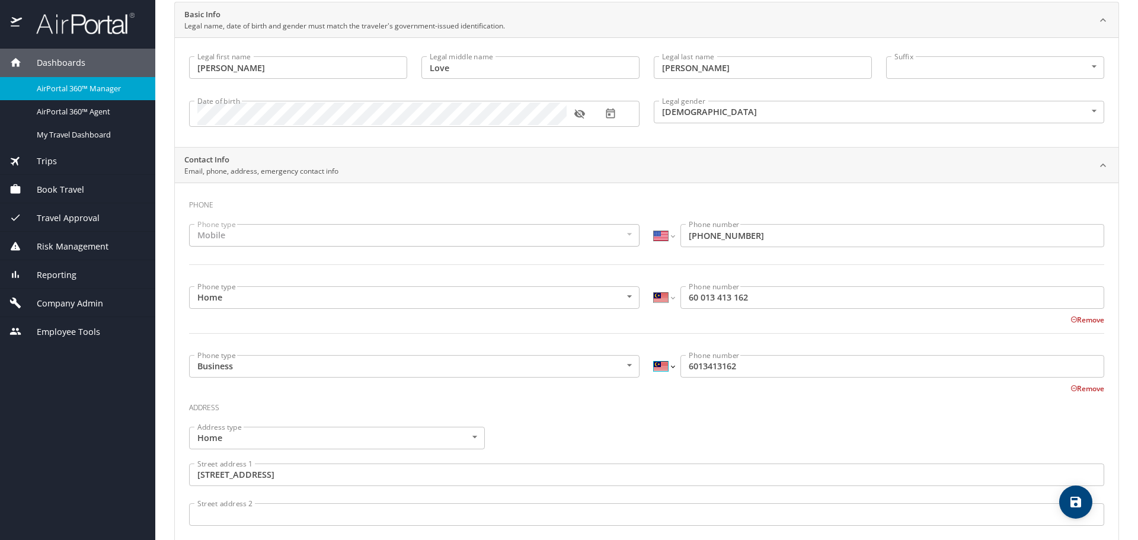
click at [662, 370] on select "International [GEOGRAPHIC_DATA] [GEOGRAPHIC_DATA] [GEOGRAPHIC_DATA] [GEOGRAPHIC…" at bounding box center [664, 366] width 20 height 23
select select "US"
click at [654, 355] on select "International [GEOGRAPHIC_DATA] [GEOGRAPHIC_DATA] [GEOGRAPHIC_DATA] [GEOGRAPHIC…" at bounding box center [664, 366] width 20 height 23
type input "(601) 341-3162"
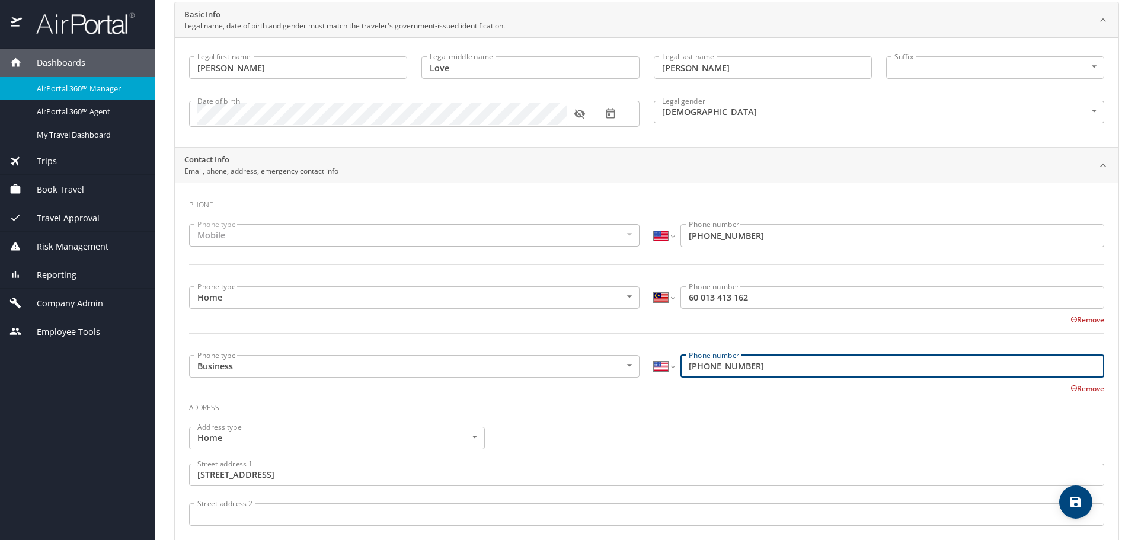
click at [693, 299] on input "60 013 413 162" at bounding box center [893, 297] width 424 height 23
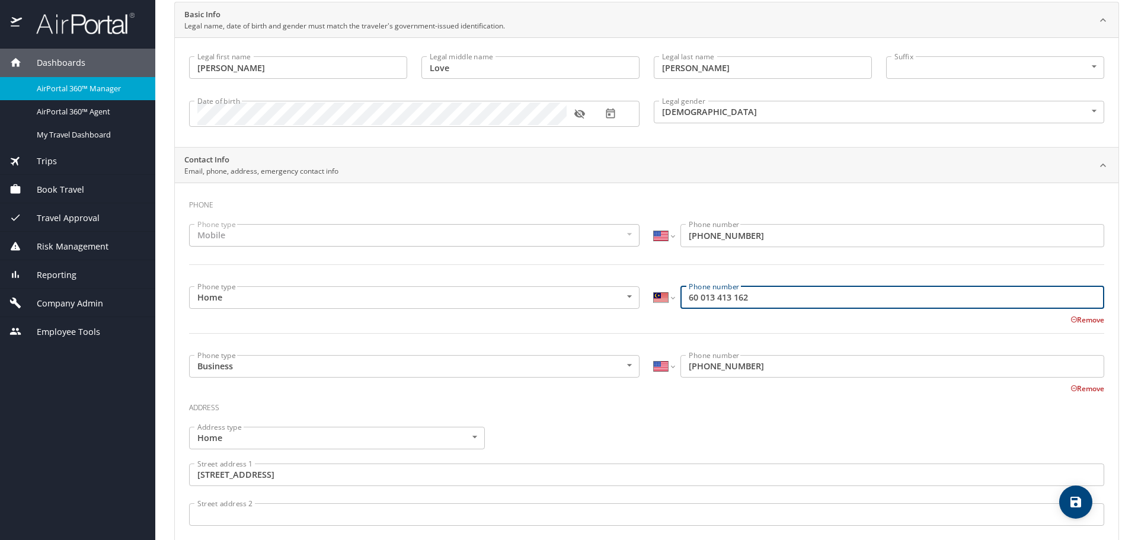
type input "6013413162"
click at [660, 299] on select "International Afghanistan Åland Islands Albania Algeria American Samoa Andorra …" at bounding box center [664, 297] width 20 height 23
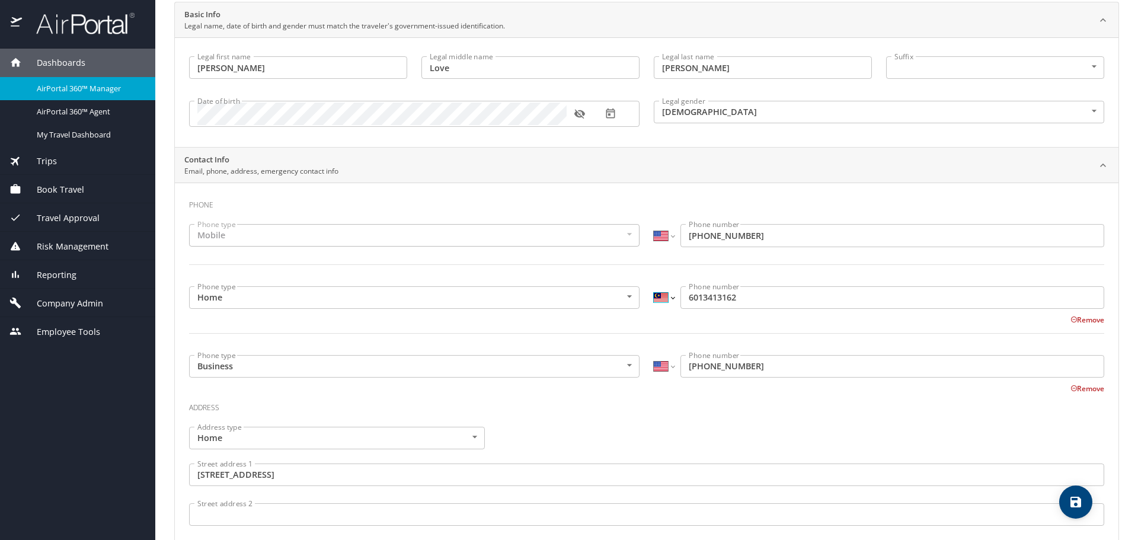
select select "US"
click at [654, 286] on select "International Afghanistan Åland Islands Albania Algeria American Samoa Andorra …" at bounding box center [664, 297] width 20 height 23
type input "(601) 341-3162"
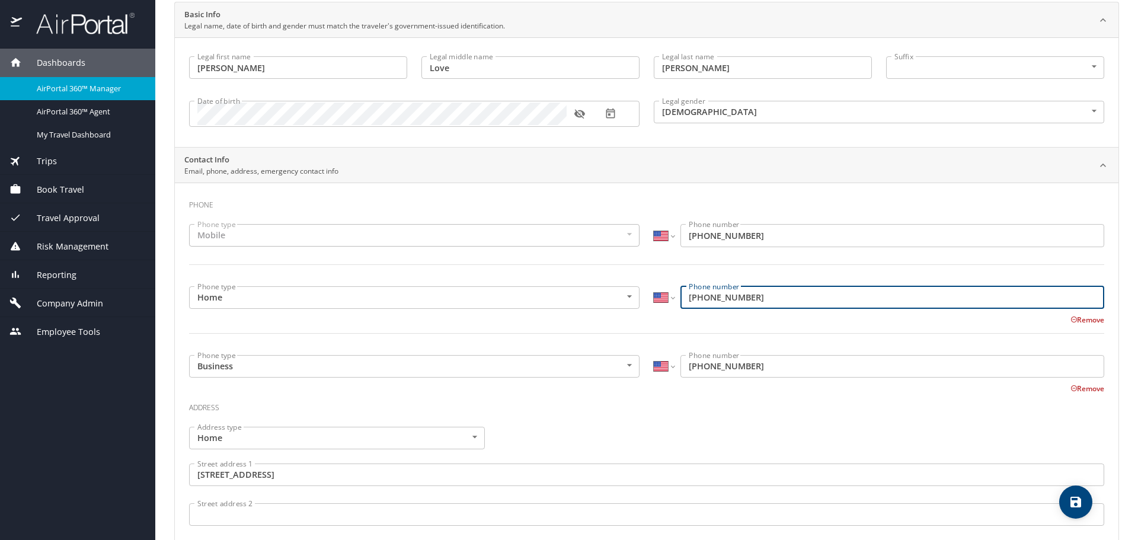
click at [659, 425] on div "Address type Home Home Address type Street address 1 5936 Burgundy Avenue Stree…" at bounding box center [647, 538] width 930 height 237
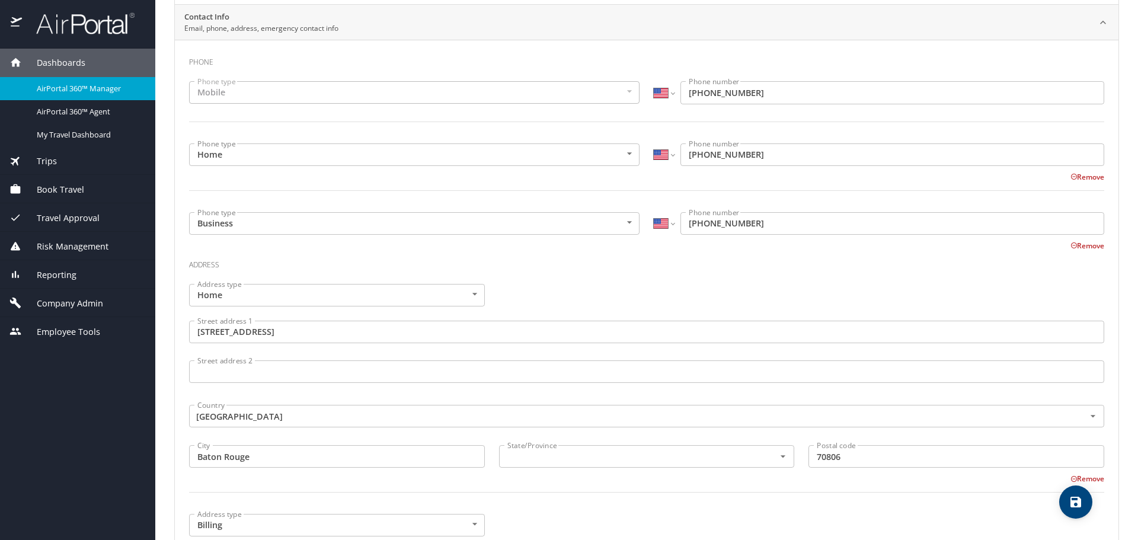
scroll to position [356, 0]
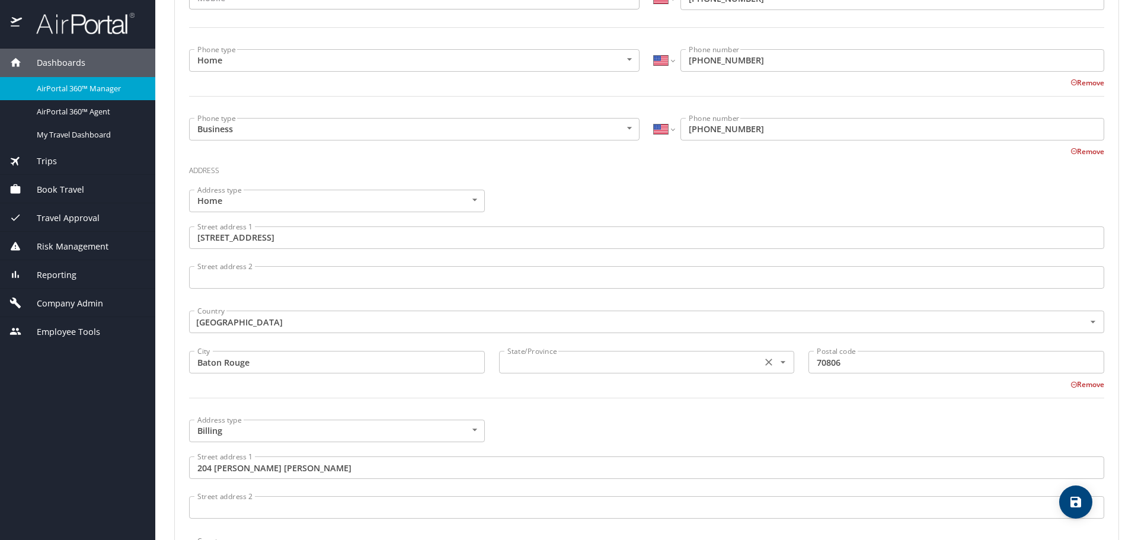
click at [602, 366] on input "text" at bounding box center [630, 362] width 254 height 15
type input "Louisiana"
click at [614, 433] on div "Address type Billing Billing Address type Street address 1 204 Thomas Boyd Hall…" at bounding box center [647, 517] width 930 height 208
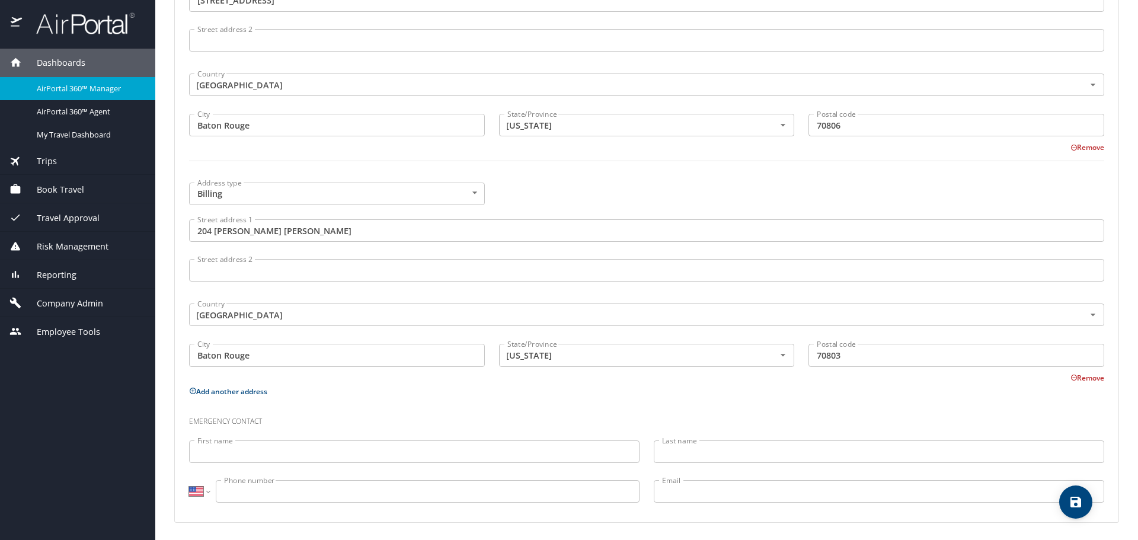
scroll to position [595, 0]
click at [1076, 505] on icon "save" at bounding box center [1076, 502] width 14 height 14
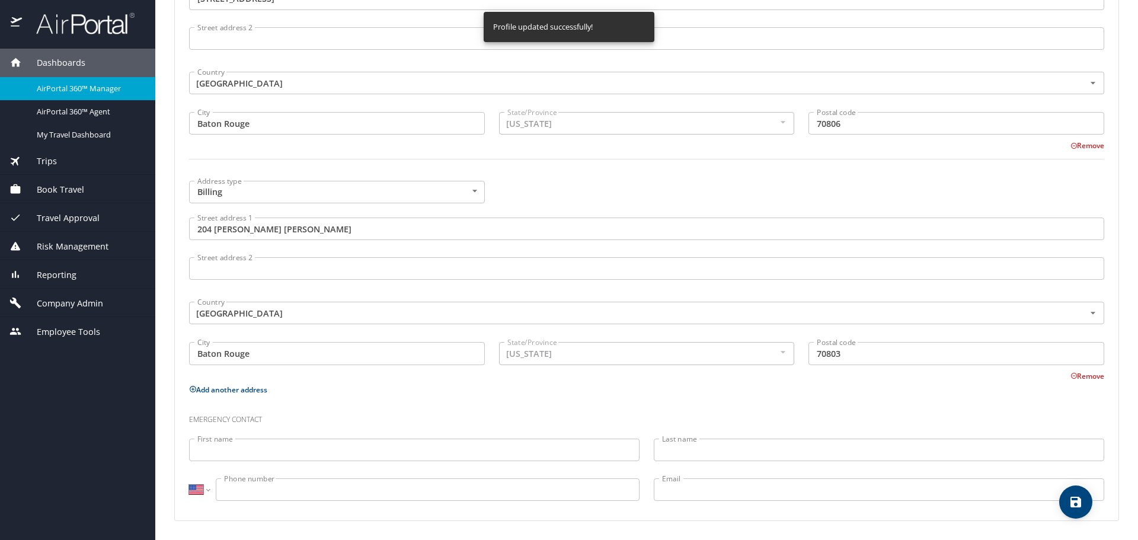
select select "US"
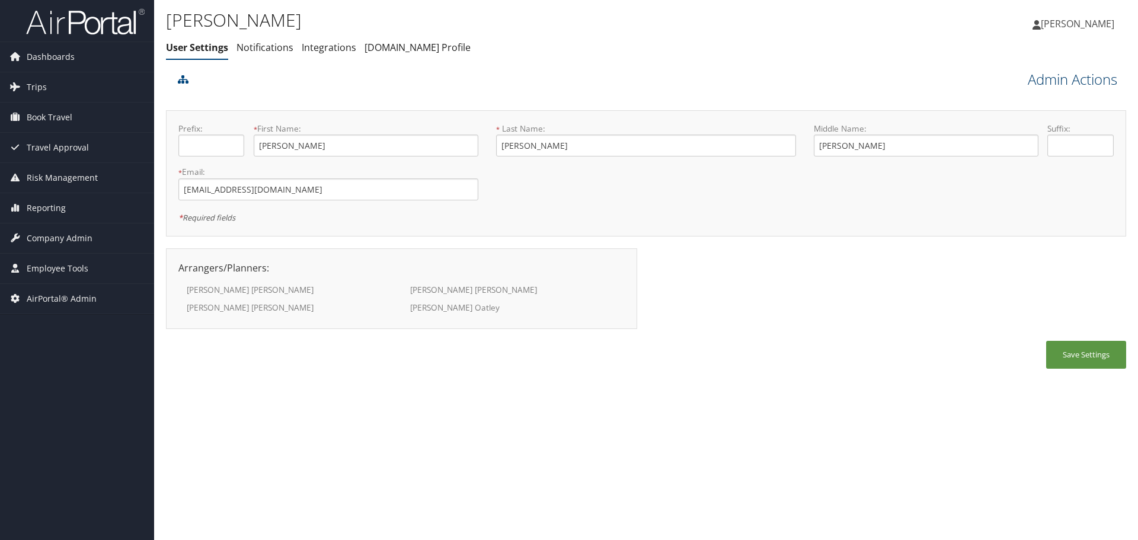
click at [1048, 79] on link "Admin Actions" at bounding box center [1073, 79] width 90 height 20
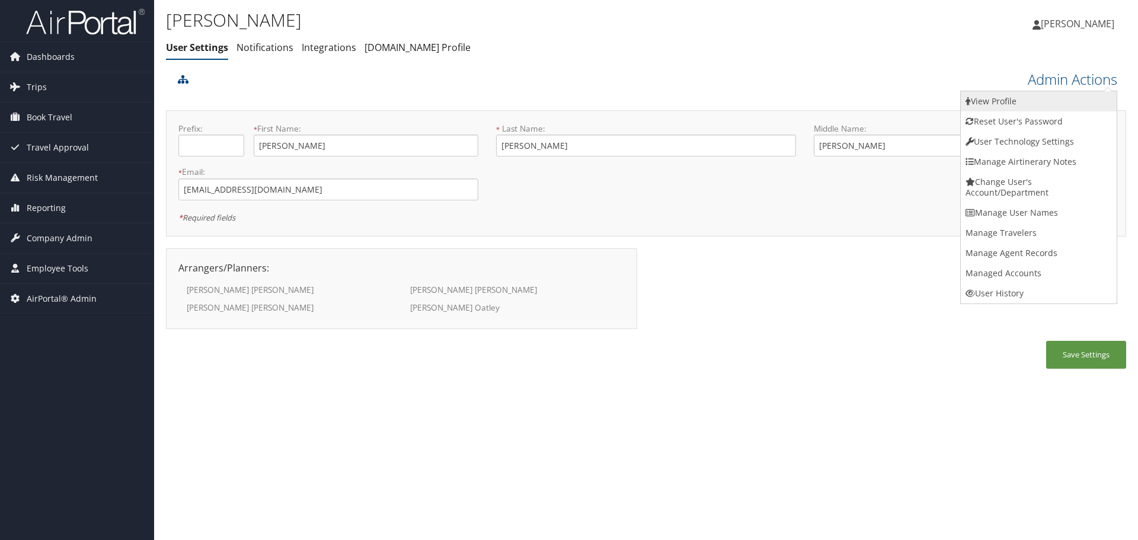
click at [1046, 97] on link "View Profile" at bounding box center [1039, 101] width 156 height 20
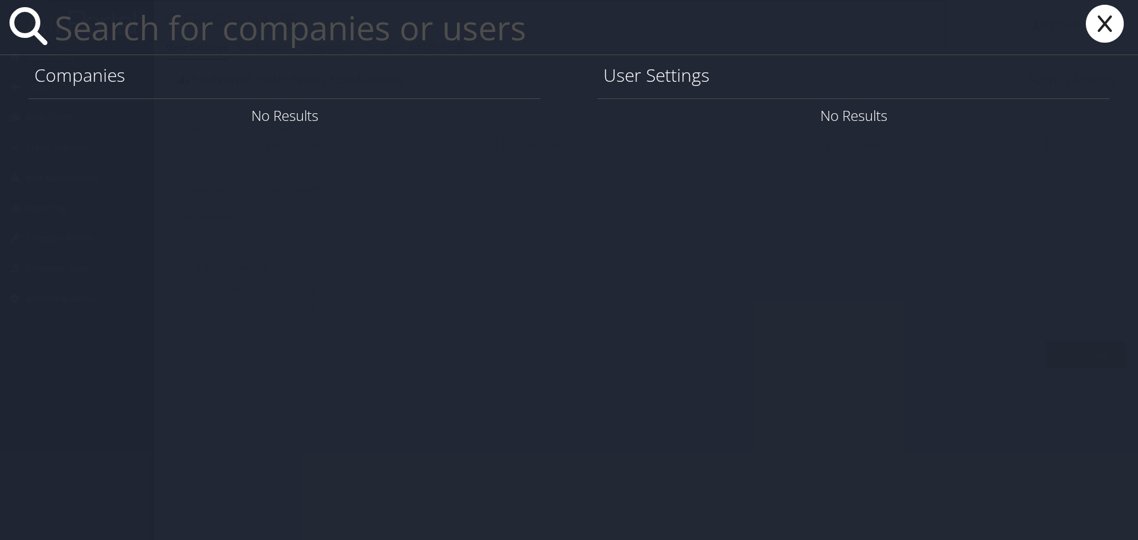
paste input "braymond1@lsu.edu"
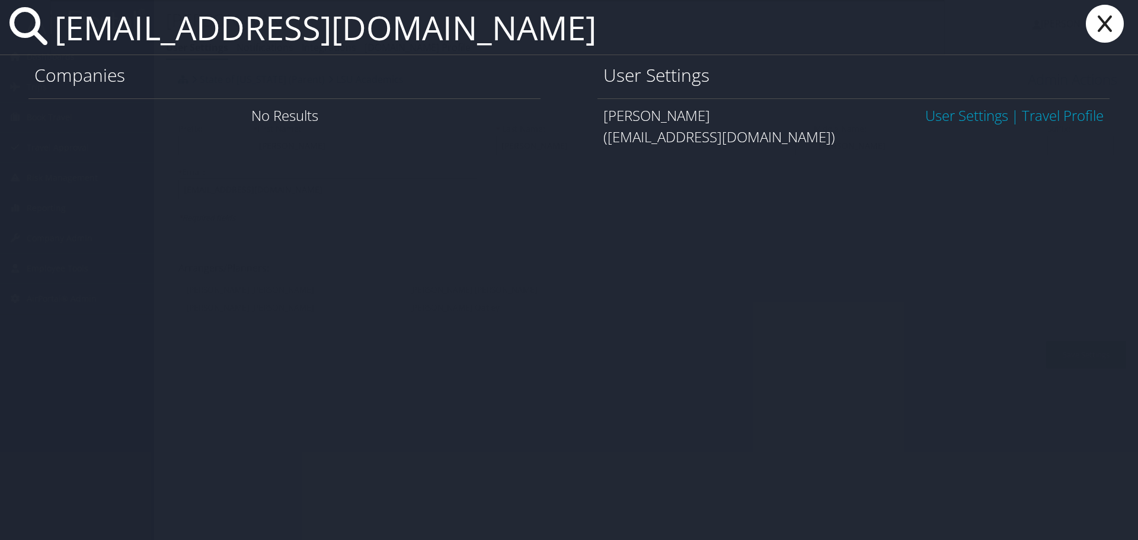
type input "braymond1@lsu.edu"
click at [941, 113] on link "User Settings" at bounding box center [967, 116] width 83 height 20
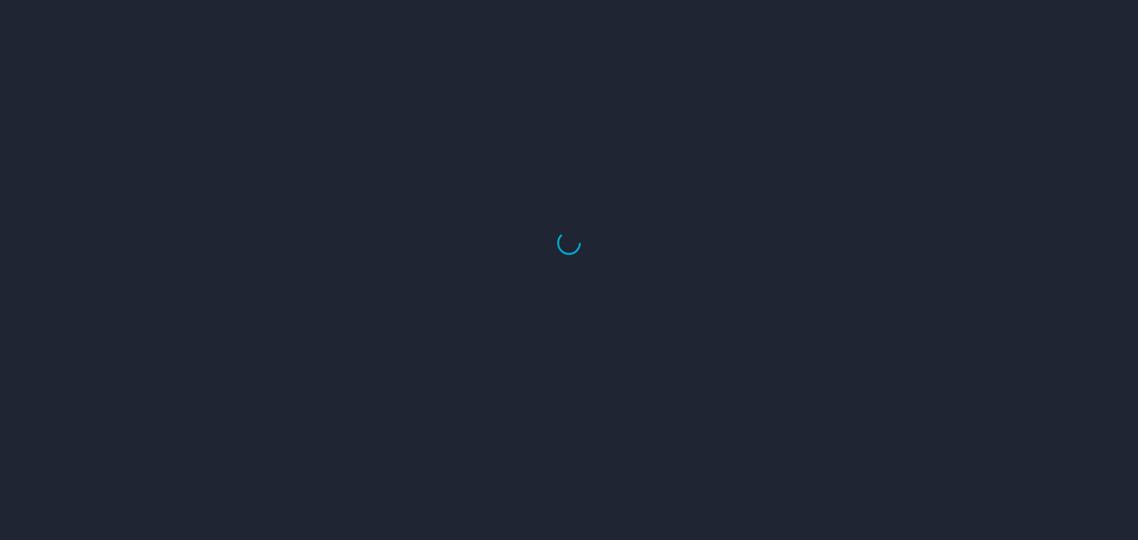
select select "US"
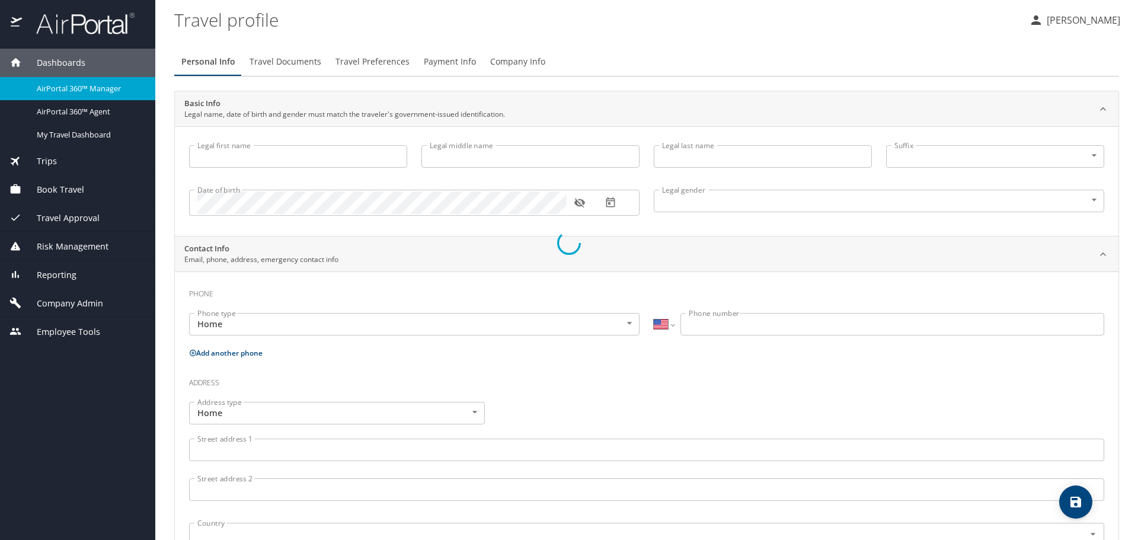
type input "Robert"
type input "Clifford"
type input "McCracken"
type input "[DEMOGRAPHIC_DATA]"
type input "Patricia"
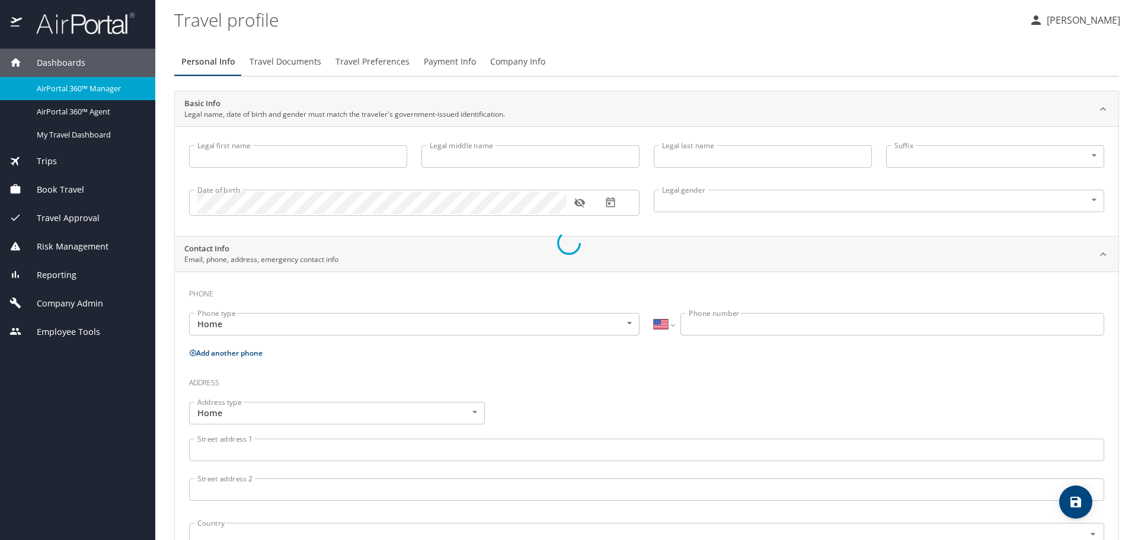
type input "McCracken"
select select "AR"
type input "0230 846-5"
select select "US"
select select "AR"
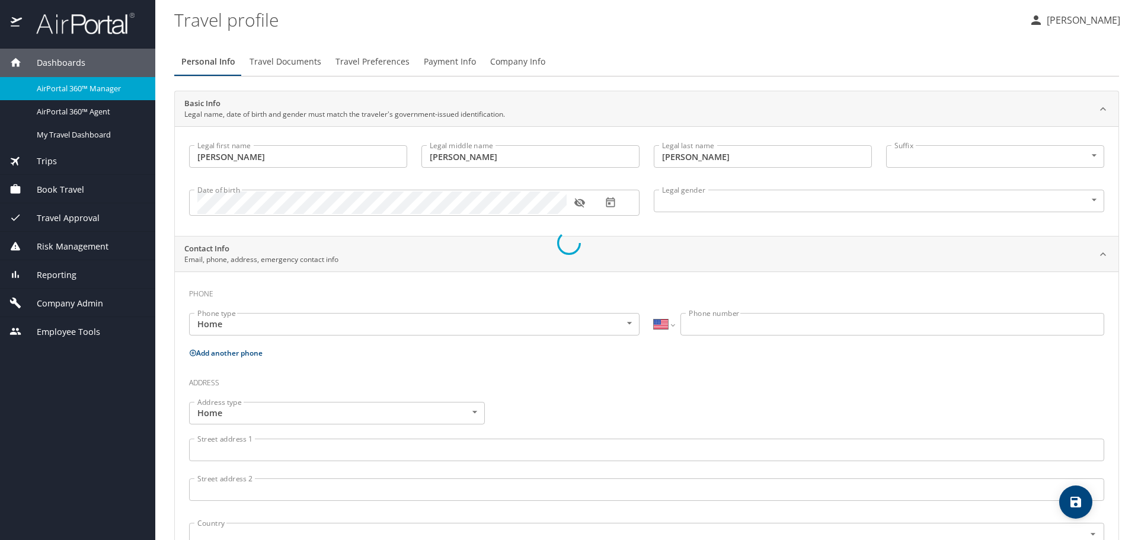
select select "AR"
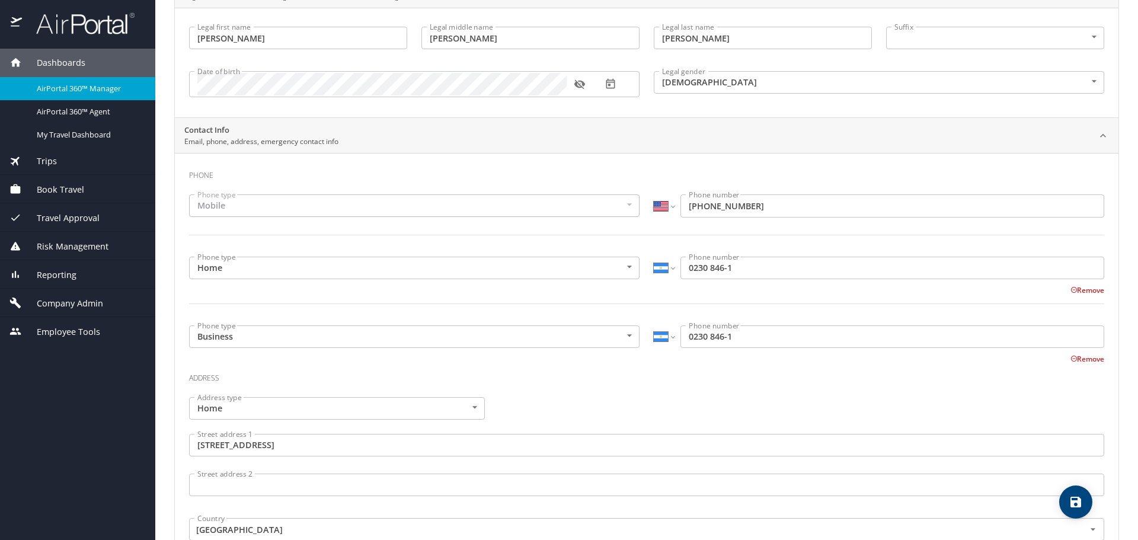
scroll to position [178, 0]
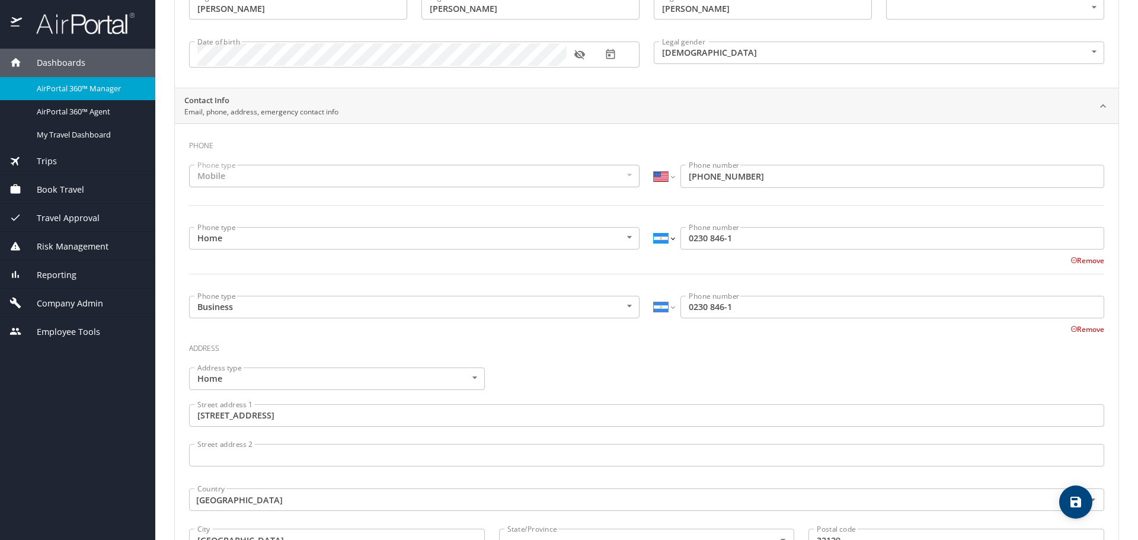
click at [667, 240] on select "International Afghanistan Åland Islands Albania Algeria American Samoa Andorra …" at bounding box center [664, 238] width 20 height 23
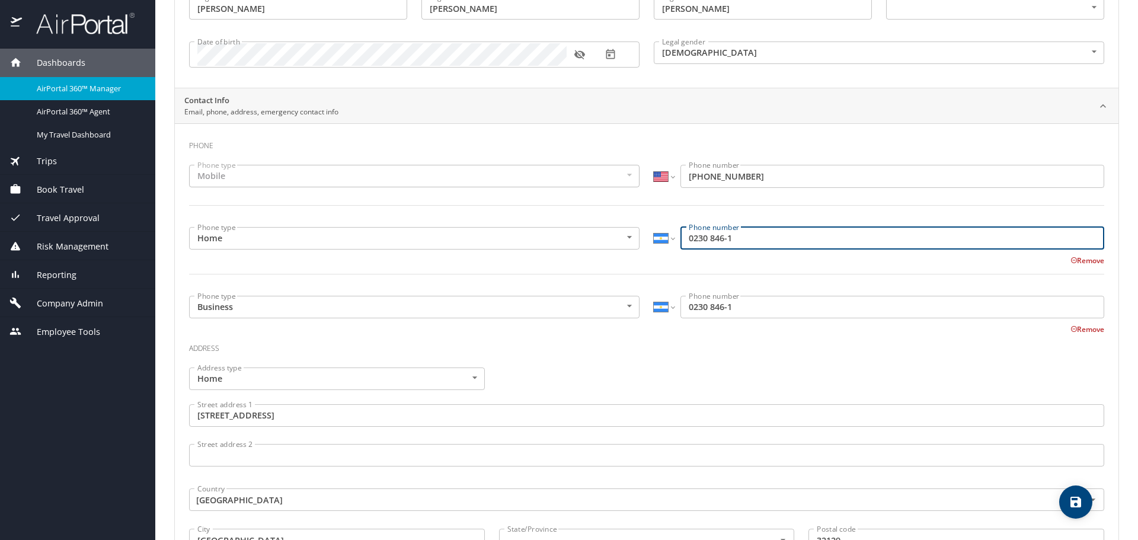
click at [681, 234] on input "0230 846-1" at bounding box center [893, 238] width 424 height 23
type input "5402308461"
click at [682, 307] on input "0230 846-1" at bounding box center [893, 307] width 424 height 23
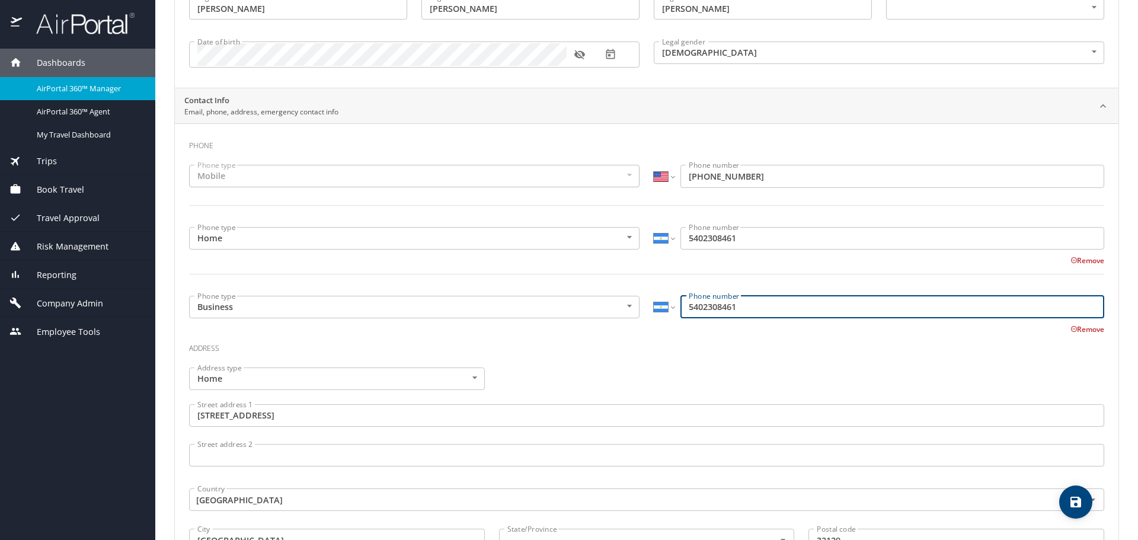
type input "5402308461"
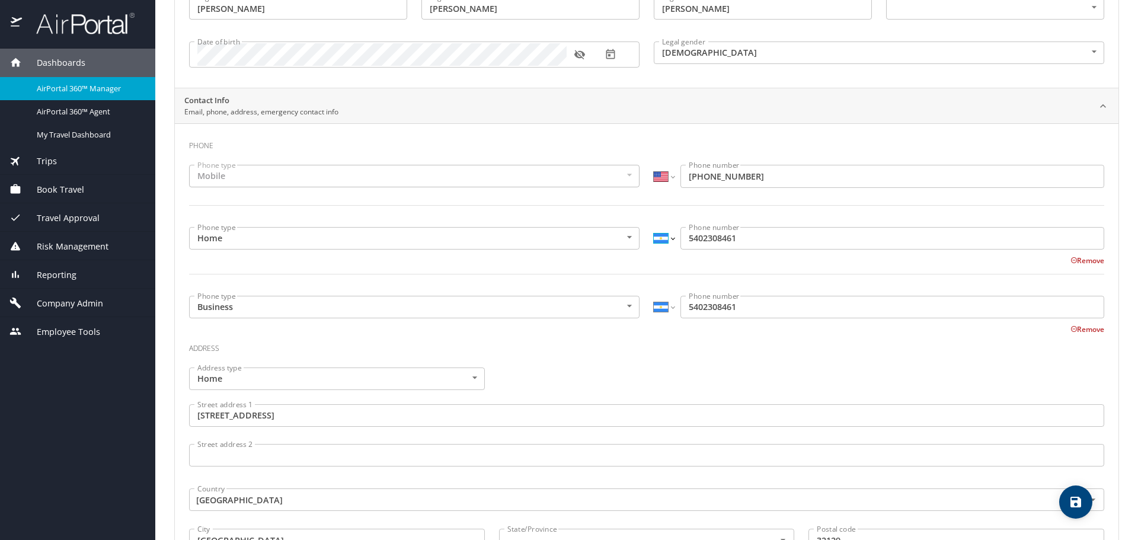
click at [660, 245] on select "International Afghanistan Åland Islands Albania Algeria American Samoa Andorra …" at bounding box center [664, 238] width 20 height 23
select select "US"
click at [654, 227] on select "International [GEOGRAPHIC_DATA] [GEOGRAPHIC_DATA] [GEOGRAPHIC_DATA] [GEOGRAPHIC…" at bounding box center [664, 238] width 20 height 23
type input "(540) 230-8461"
click at [662, 310] on select "International [GEOGRAPHIC_DATA] [GEOGRAPHIC_DATA] [GEOGRAPHIC_DATA] [GEOGRAPHIC…" at bounding box center [664, 307] width 20 height 23
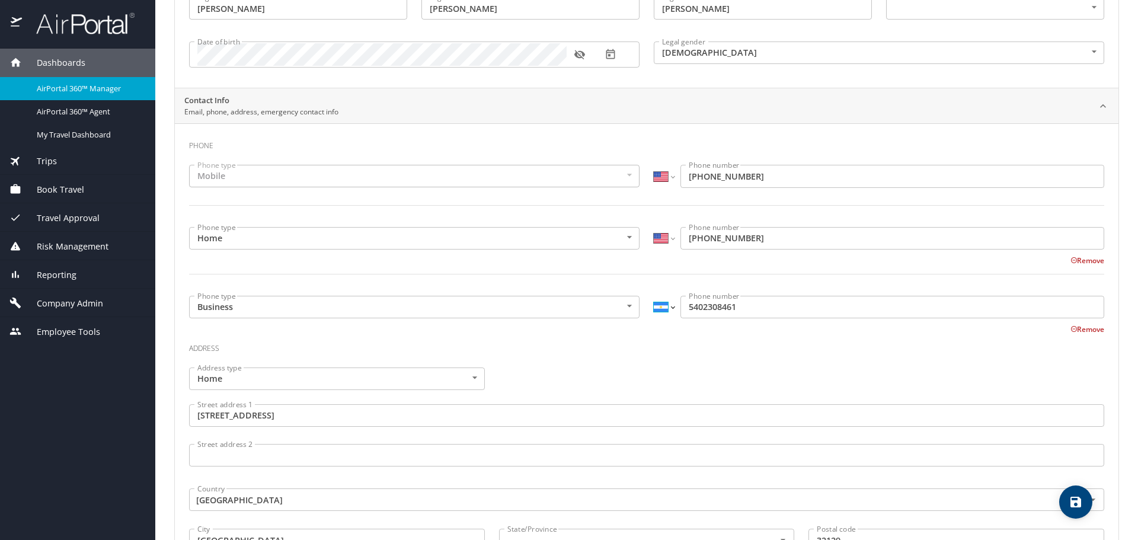
select select "US"
click at [654, 296] on select "International [GEOGRAPHIC_DATA] [GEOGRAPHIC_DATA] [GEOGRAPHIC_DATA] [GEOGRAPHIC…" at bounding box center [664, 307] width 20 height 23
type input "(540) 230-8461"
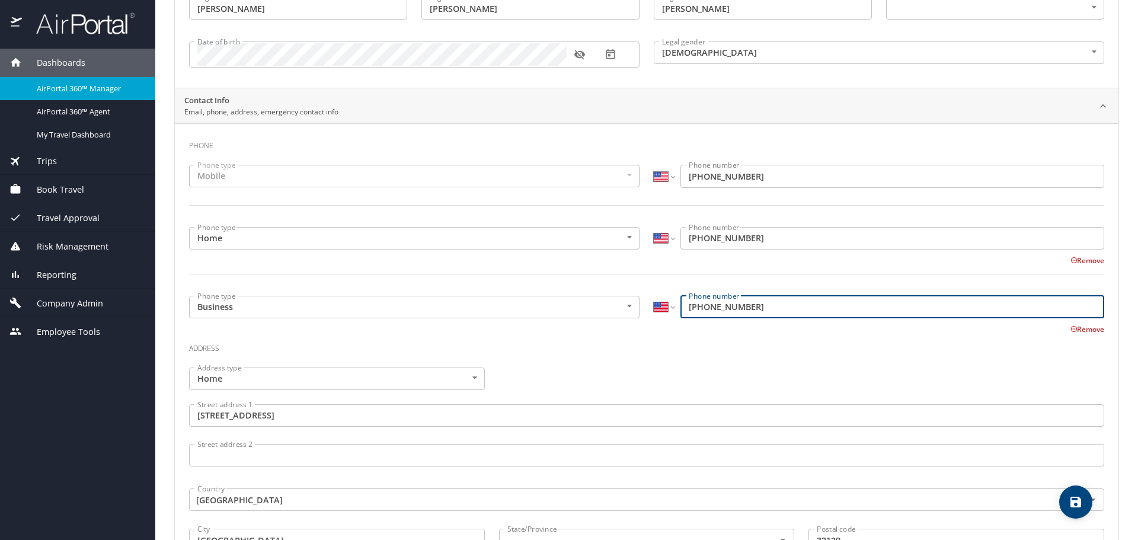
click at [662, 344] on h3 "Address" at bounding box center [647, 346] width 916 height 20
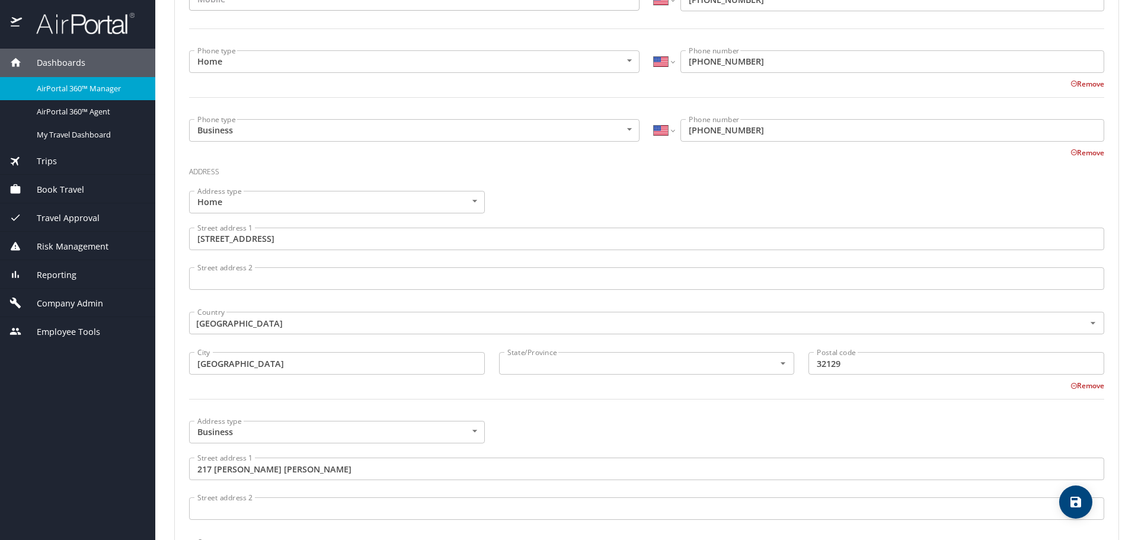
scroll to position [356, 0]
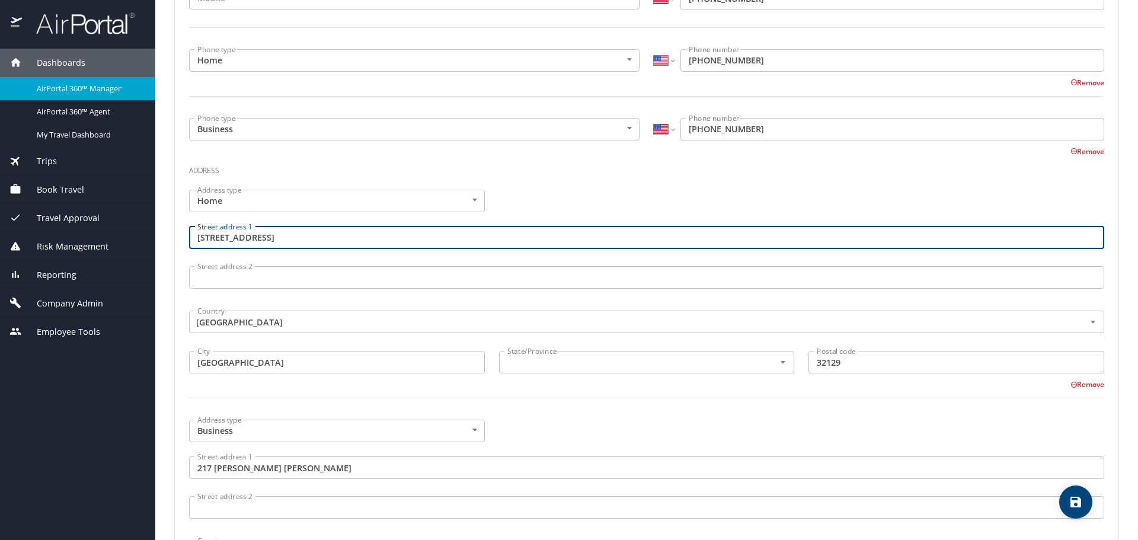
drag, startPoint x: 308, startPoint y: 242, endPoint x: 186, endPoint y: 250, distance: 122.4
click at [182, 252] on div "Street address 1 3823 Calliope Avenue Street address 1" at bounding box center [647, 239] width 930 height 40
click at [548, 208] on div "Address type Home Home Address type Street address 1 3823 Calliope Avenue Stree…" at bounding box center [647, 301] width 930 height 237
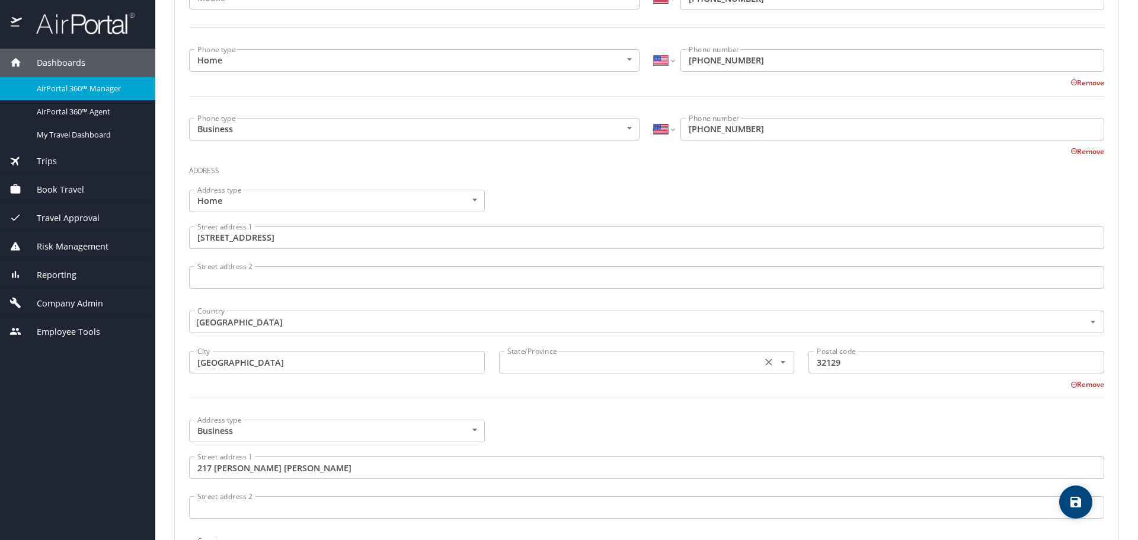
click at [595, 367] on input "text" at bounding box center [630, 362] width 254 height 15
type input "Florida"
click at [591, 426] on div "Address type Business Business Address type Street address 1 217 Thomas Boyd Ha…" at bounding box center [647, 531] width 930 height 237
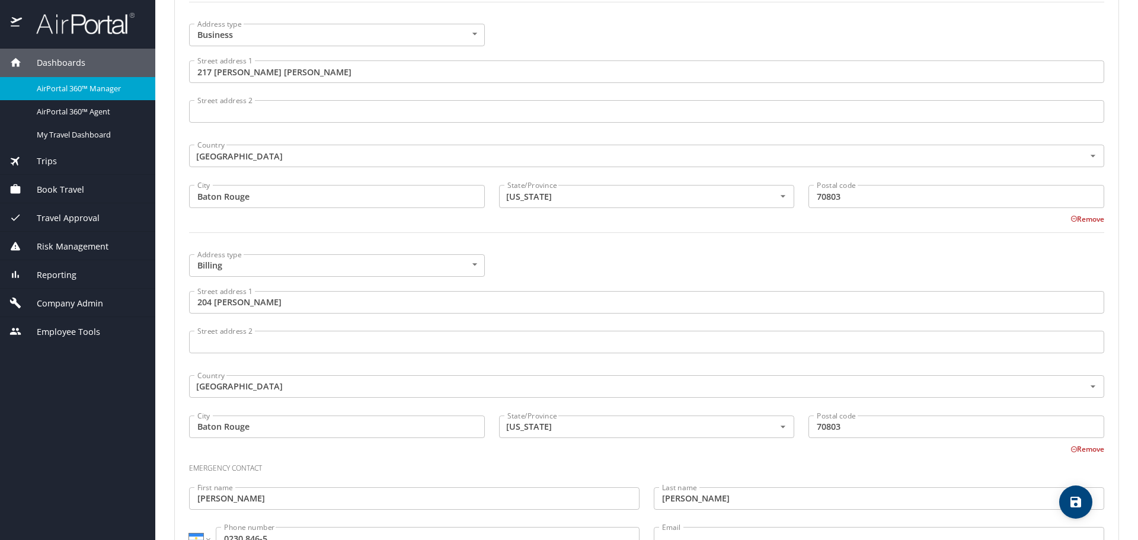
scroll to position [800, 0]
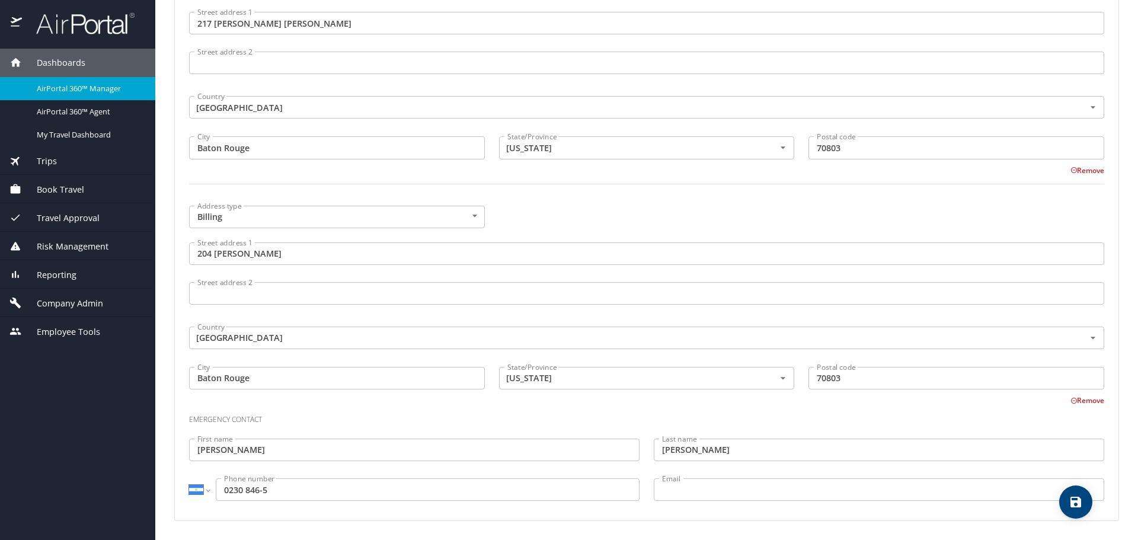
click at [218, 489] on input "0230 846-5" at bounding box center [428, 490] width 424 height 23
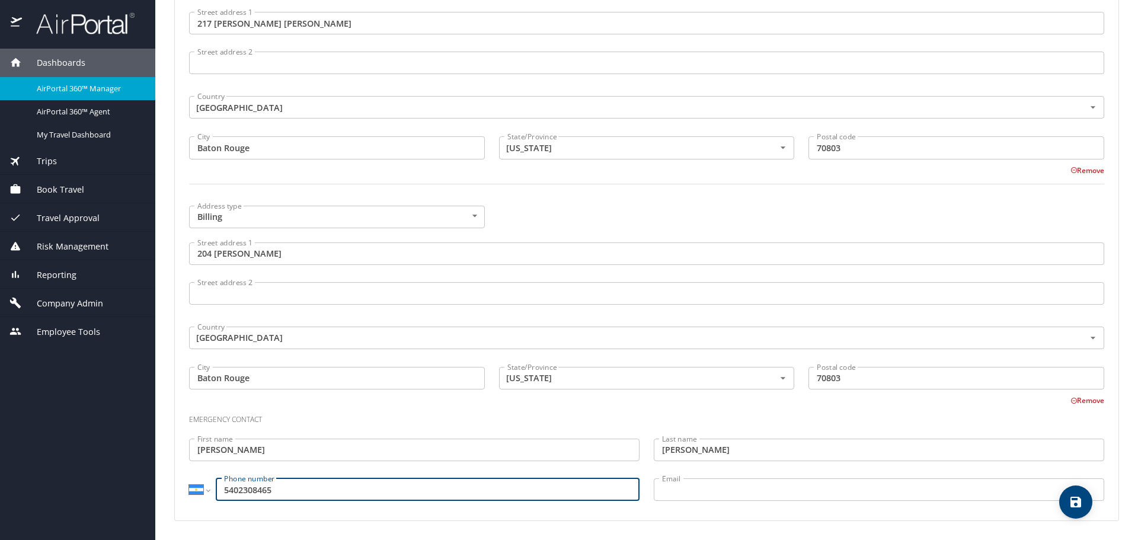
type input "5402308465"
click at [196, 487] on select "International [GEOGRAPHIC_DATA] [GEOGRAPHIC_DATA] [GEOGRAPHIC_DATA] [GEOGRAPHIC…" at bounding box center [199, 490] width 20 height 23
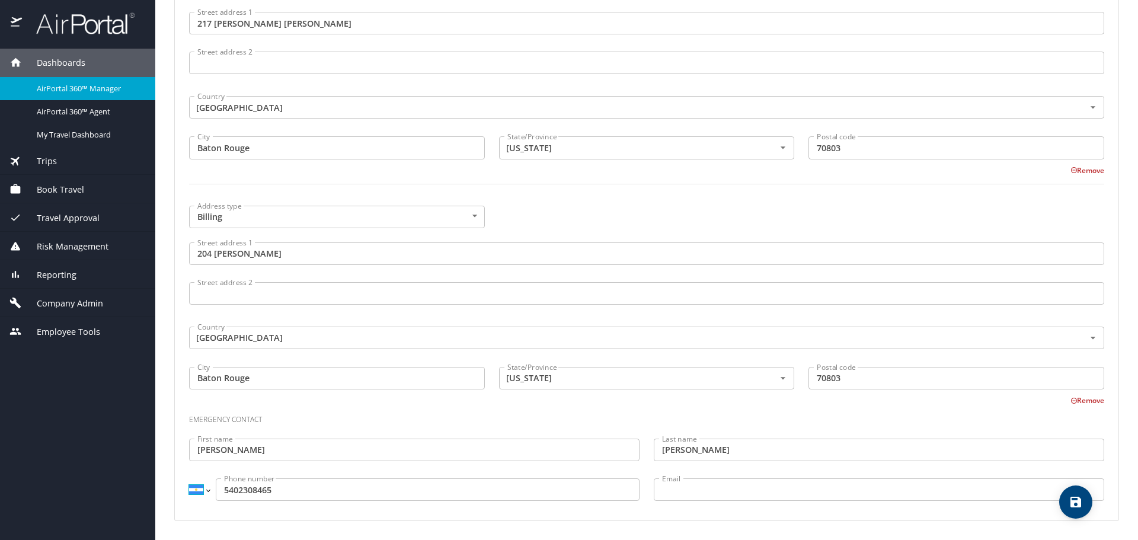
select select "US"
click at [189, 479] on select "International Afghanistan Åland Islands Albania Algeria American Samoa Andorra …" at bounding box center [199, 490] width 20 height 23
type input "(540) 230-8465"
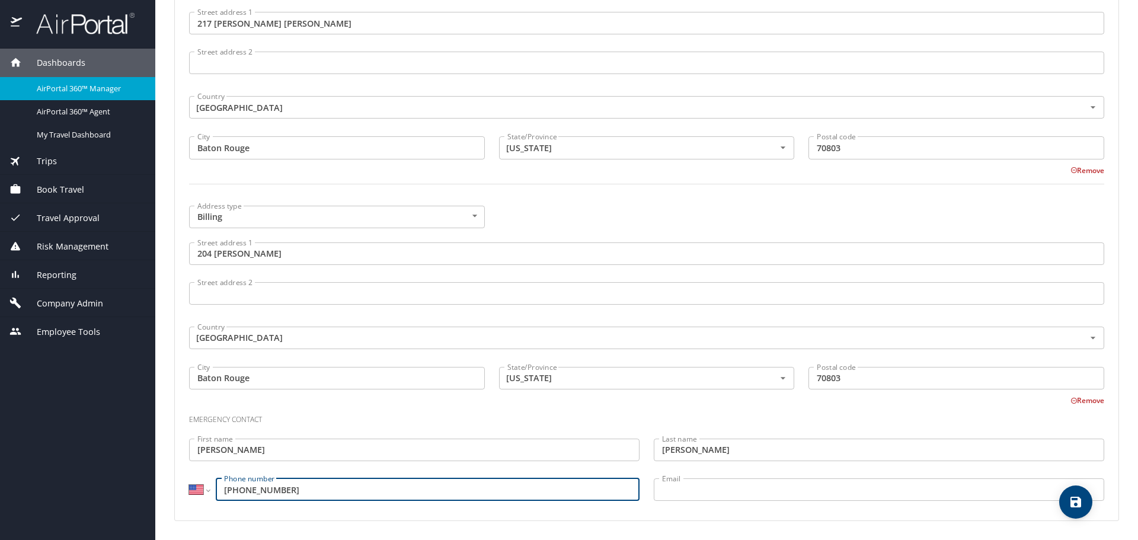
click at [382, 413] on h3 "Emergency contact" at bounding box center [647, 417] width 916 height 20
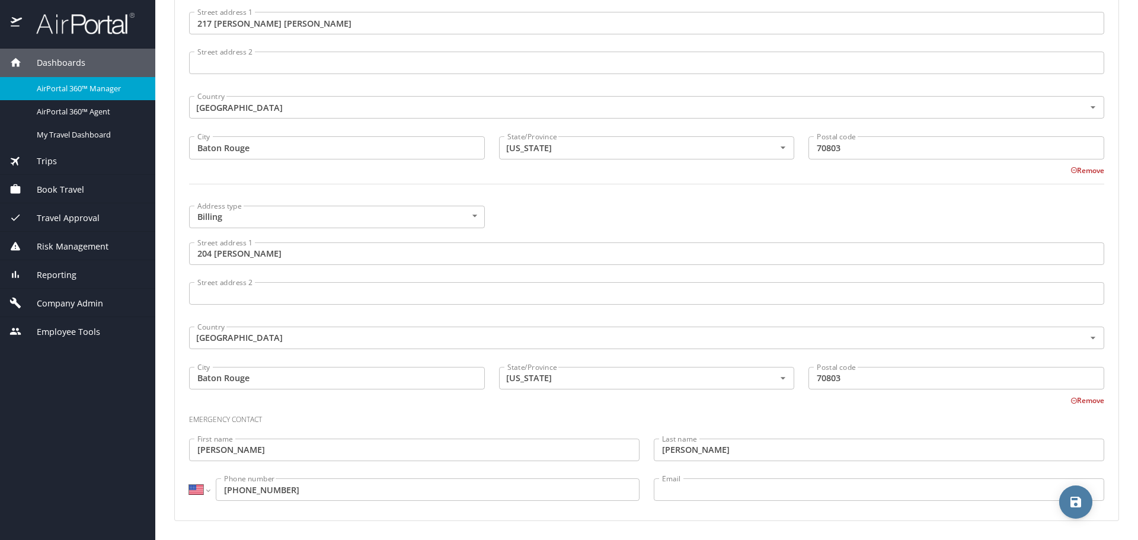
click at [1060, 497] on span "save" at bounding box center [1076, 502] width 33 height 14
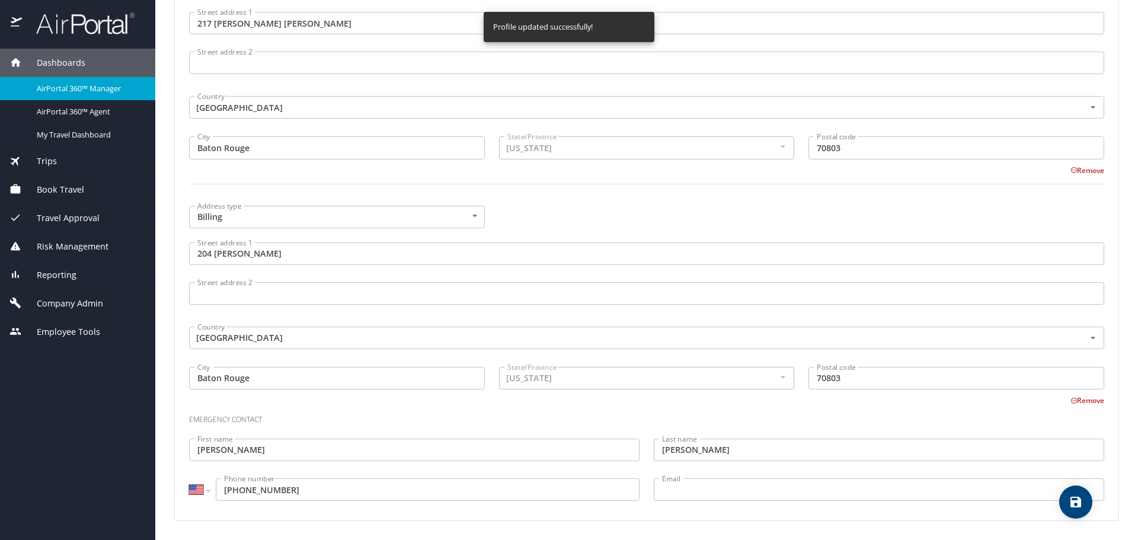
select select "US"
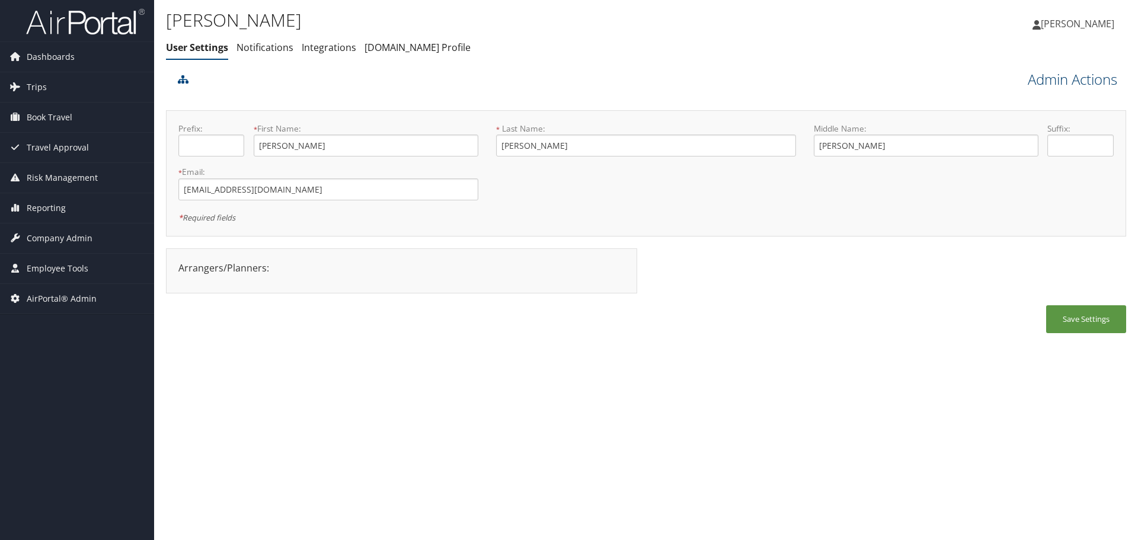
click at [1048, 84] on link "Admin Actions" at bounding box center [1073, 79] width 90 height 20
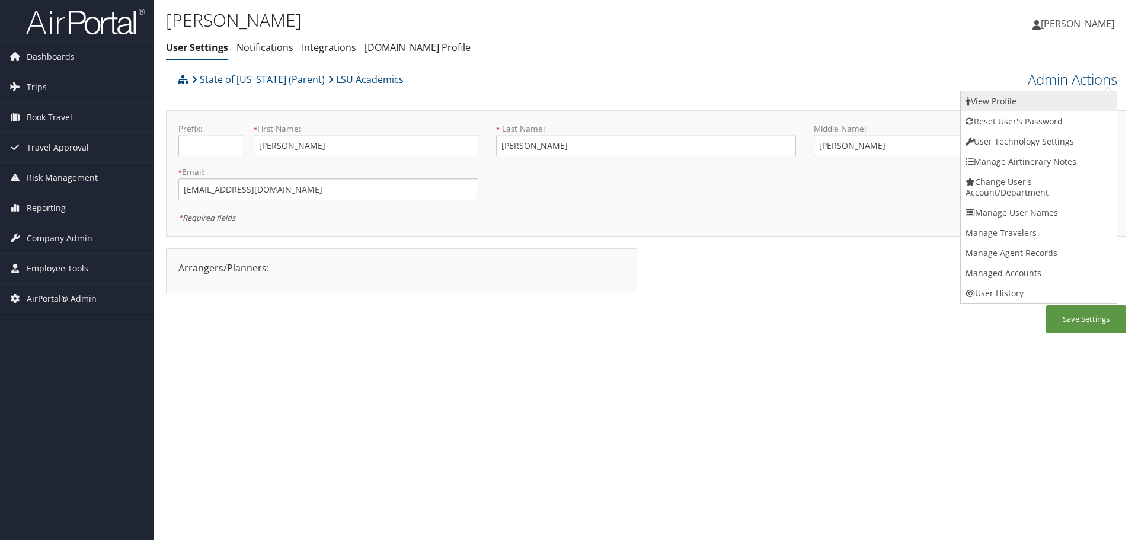
click at [1053, 95] on link "View Profile" at bounding box center [1039, 101] width 156 height 20
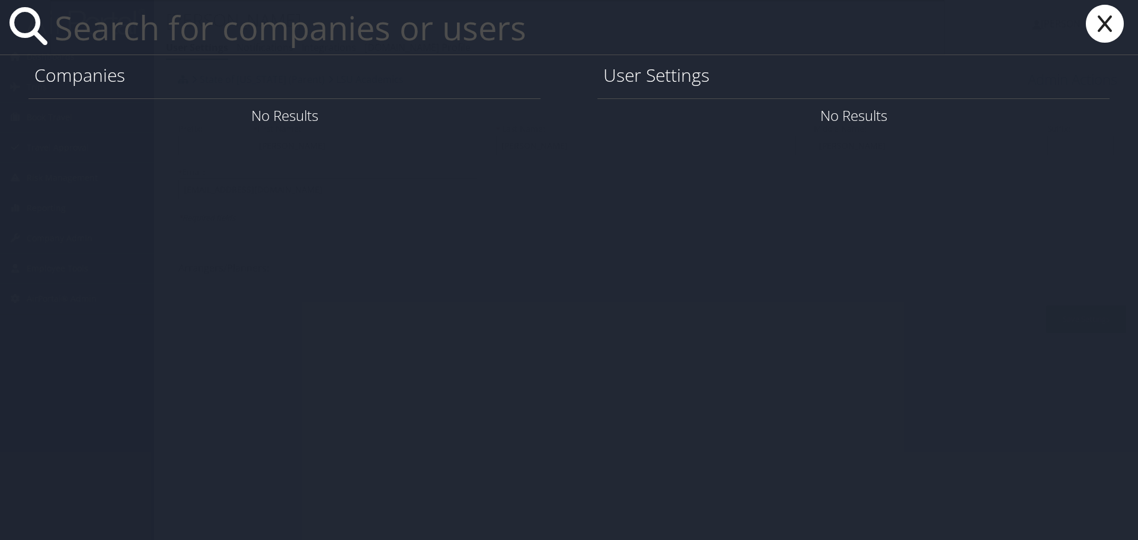
paste input "stevenh@lsu.edu"
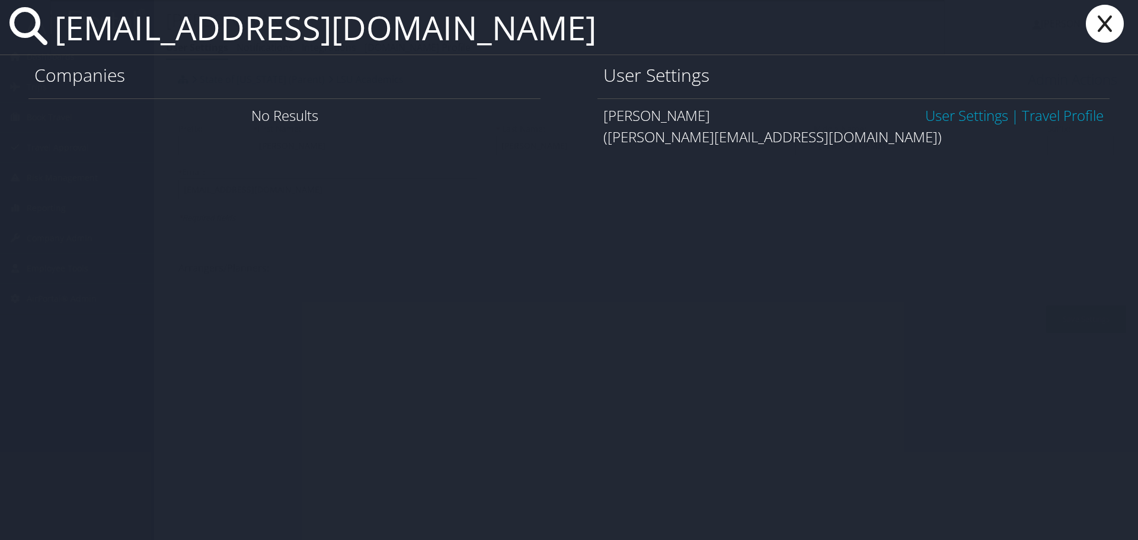
type input "stevenh@lsu.edu"
click at [944, 114] on link "User Settings" at bounding box center [967, 116] width 83 height 20
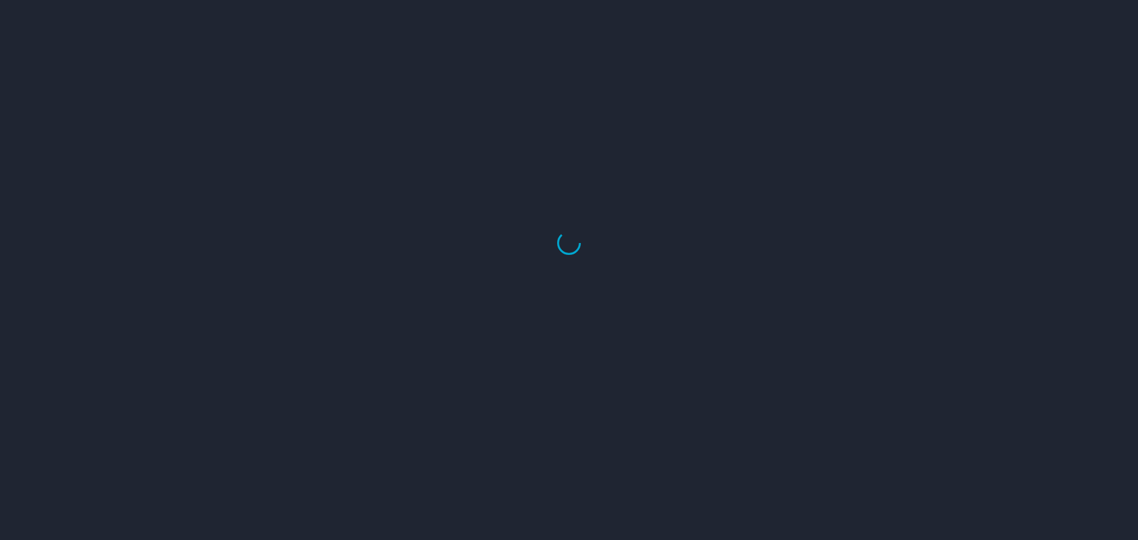
select select "US"
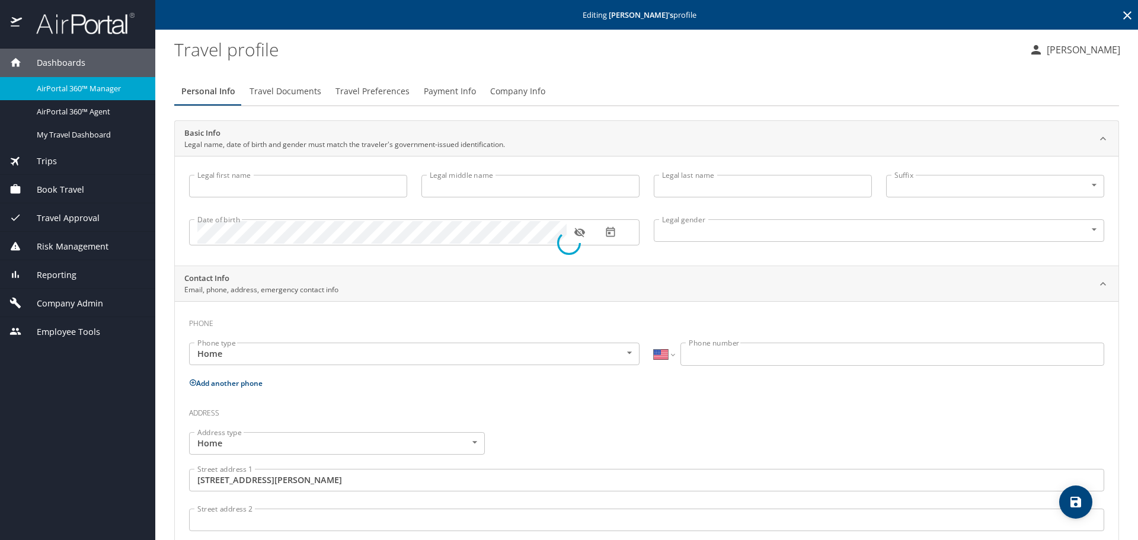
type input "[PERSON_NAME]"
type input "[DEMOGRAPHIC_DATA]"
type input "[PERSON_NAME]"
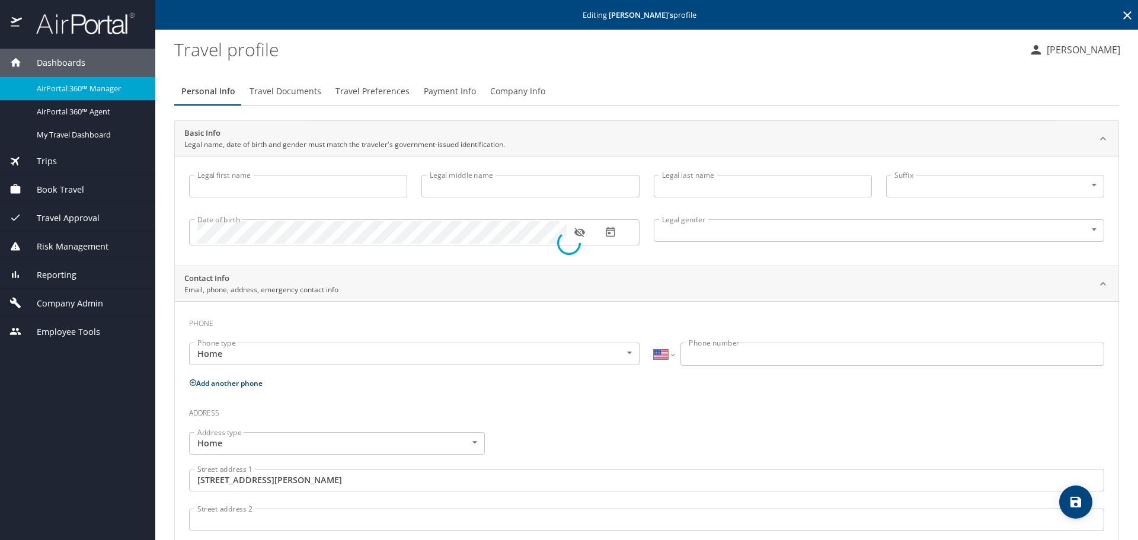
type input "[PERSON_NAME]"
select select "NL"
type input "83932191"
type input "[GEOGRAPHIC_DATA]"
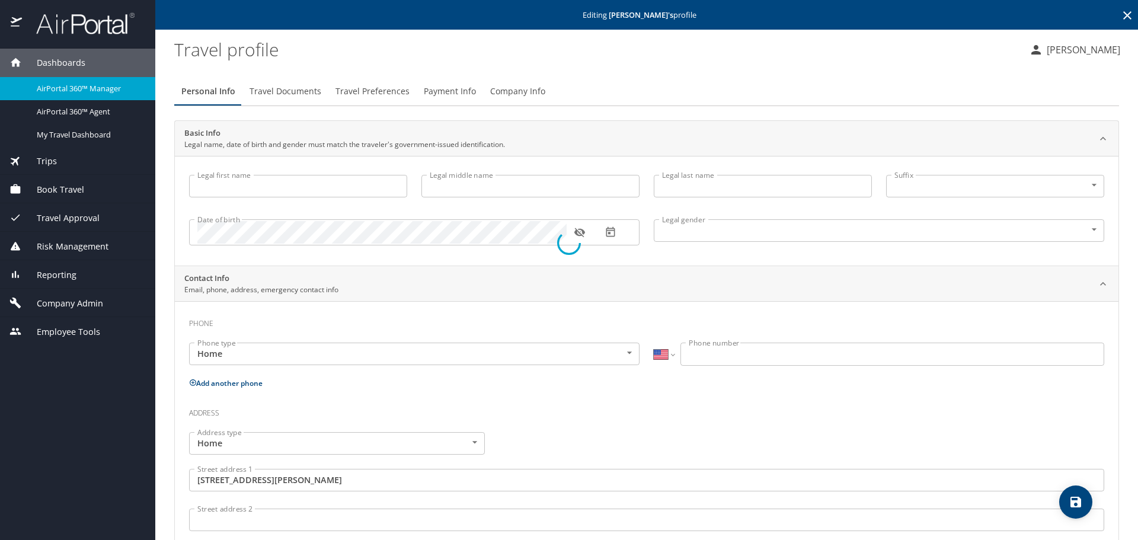
type input "[US_STATE]"
select select "US"
select select "NL"
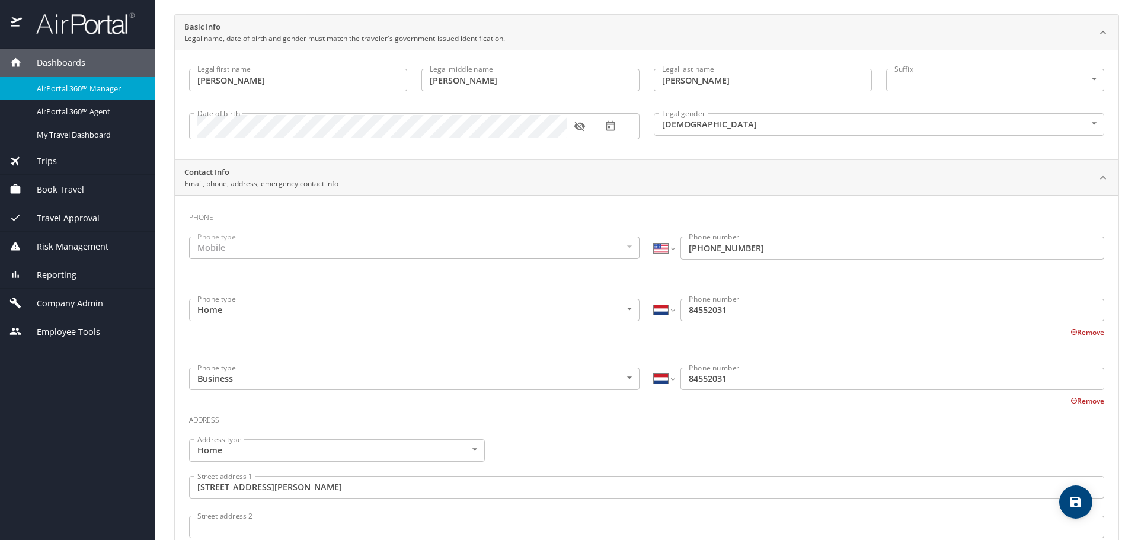
scroll to position [119, 0]
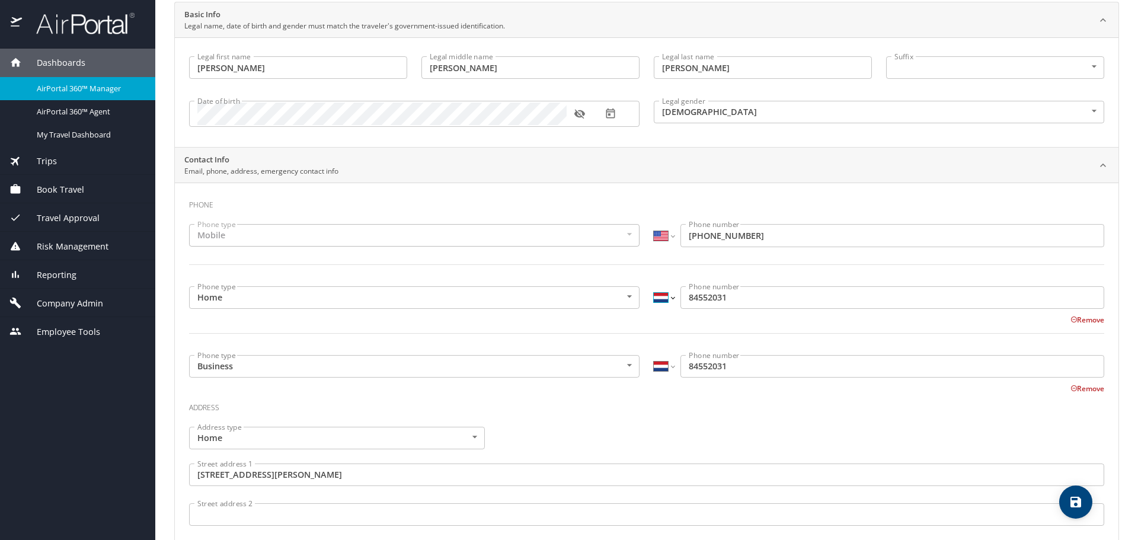
click at [665, 301] on select "International [GEOGRAPHIC_DATA] [GEOGRAPHIC_DATA] [GEOGRAPHIC_DATA] [GEOGRAPHIC…" at bounding box center [664, 297] width 20 height 23
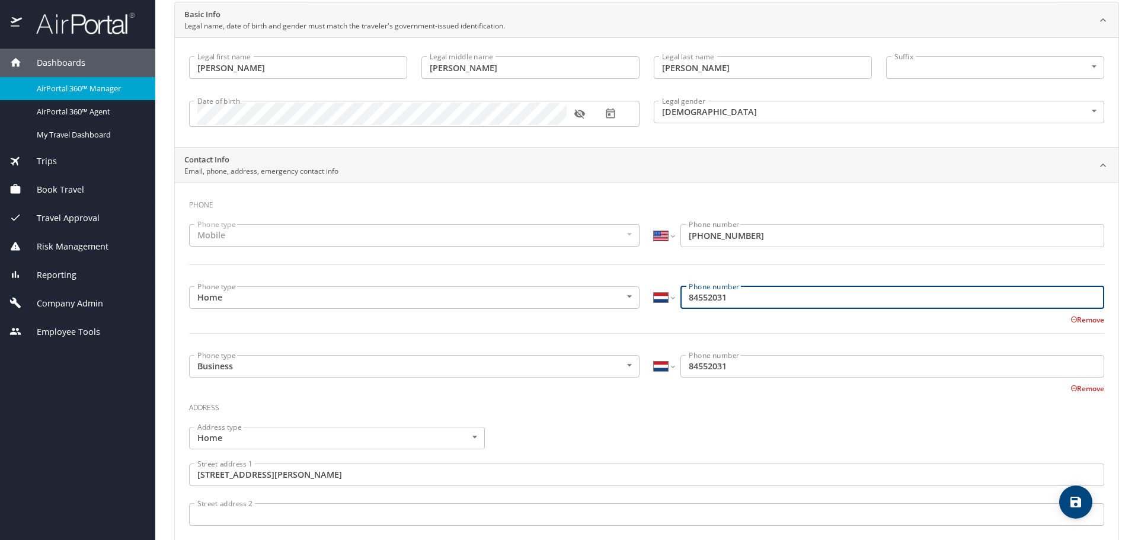
click at [681, 299] on input "84552031" at bounding box center [893, 297] width 424 height 23
type input "31 84 552 031"
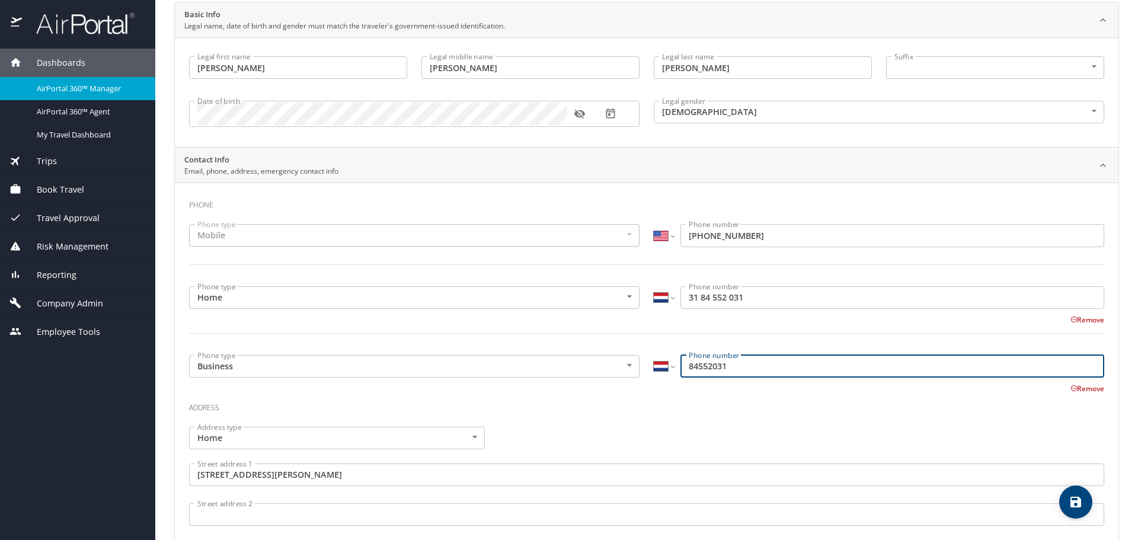
click at [683, 366] on input "84552031" at bounding box center [893, 366] width 424 height 23
type input "31 84 552 031"
click at [655, 299] on select "International [GEOGRAPHIC_DATA] [GEOGRAPHIC_DATA] [GEOGRAPHIC_DATA] [GEOGRAPHIC…" at bounding box center [664, 297] width 20 height 23
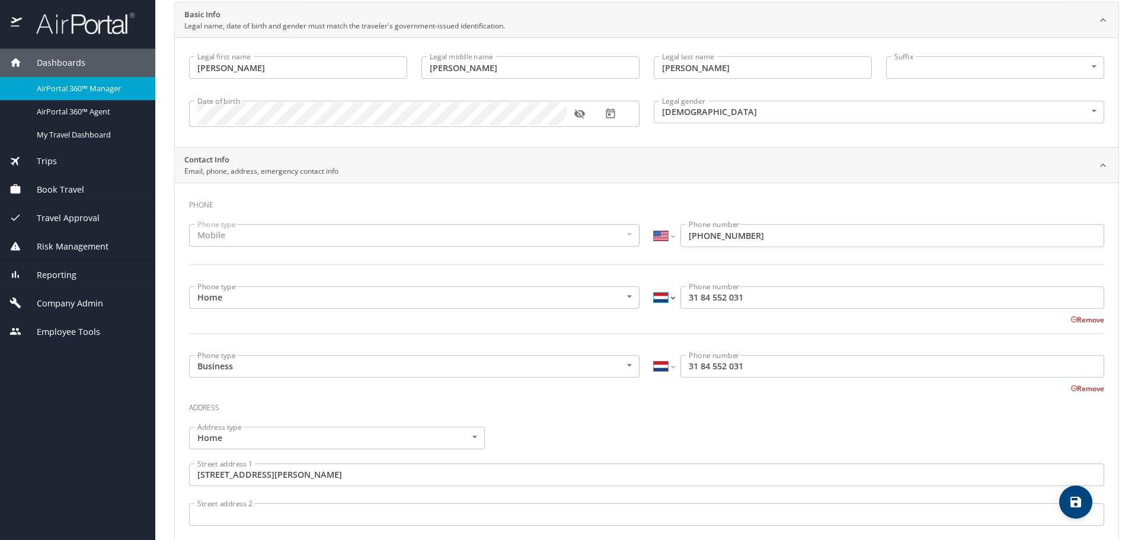
select select "US"
click at [654, 286] on select "International [GEOGRAPHIC_DATA] [GEOGRAPHIC_DATA] [GEOGRAPHIC_DATA] [GEOGRAPHIC…" at bounding box center [664, 297] width 20 height 23
type input "[PHONE_NUMBER]"
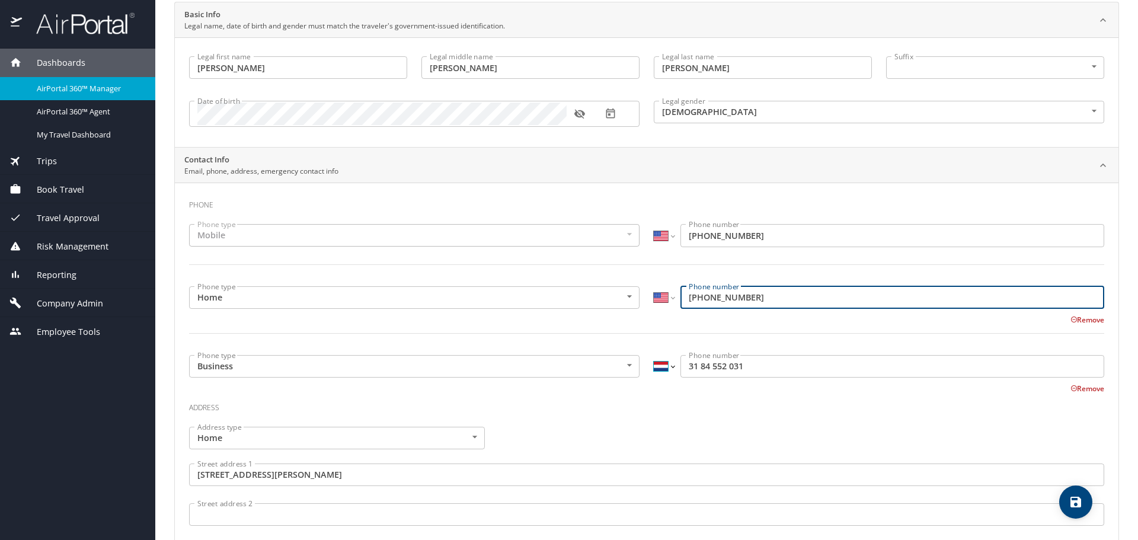
click at [657, 364] on select "International [GEOGRAPHIC_DATA] [GEOGRAPHIC_DATA] [GEOGRAPHIC_DATA] [GEOGRAPHIC…" at bounding box center [664, 366] width 20 height 23
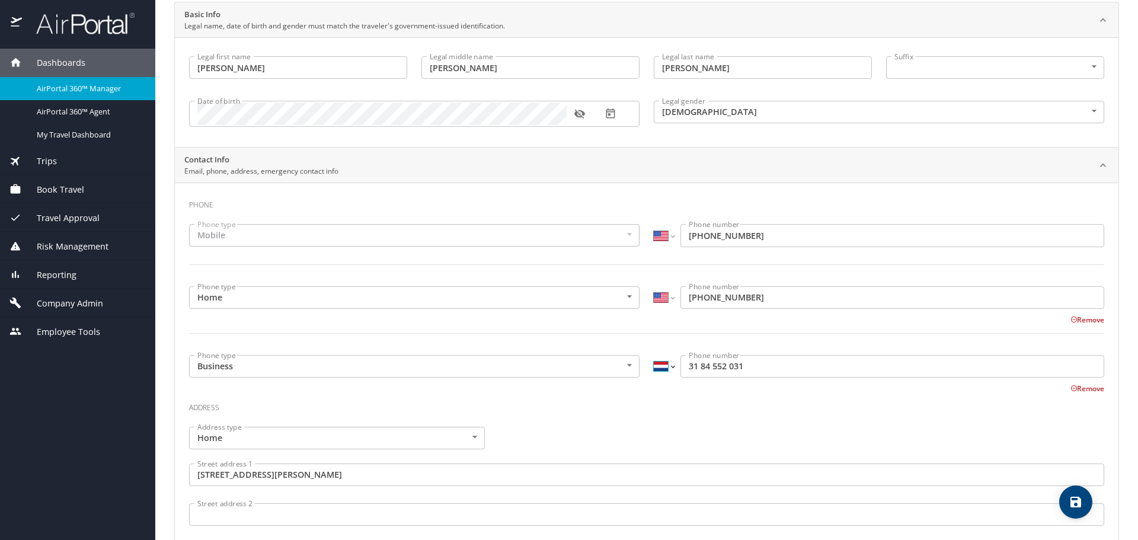
select select "US"
click at [654, 355] on select "International Afghanistan Åland Islands Albania Algeria American Samoa Andorra …" at bounding box center [664, 366] width 20 height 23
type input "(318) 455-2031"
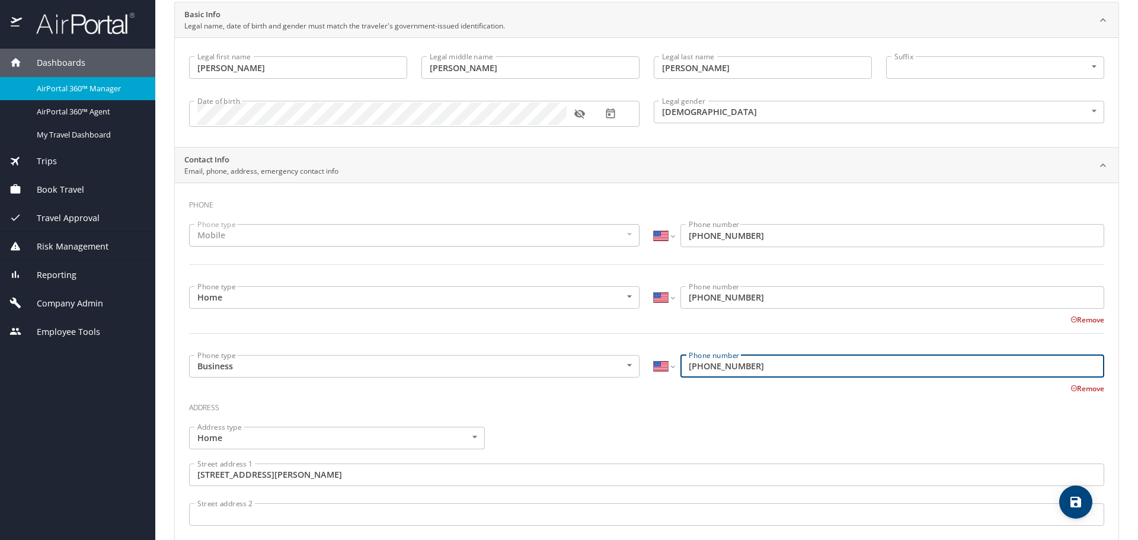
click at [665, 414] on h3 "Address" at bounding box center [647, 405] width 916 height 20
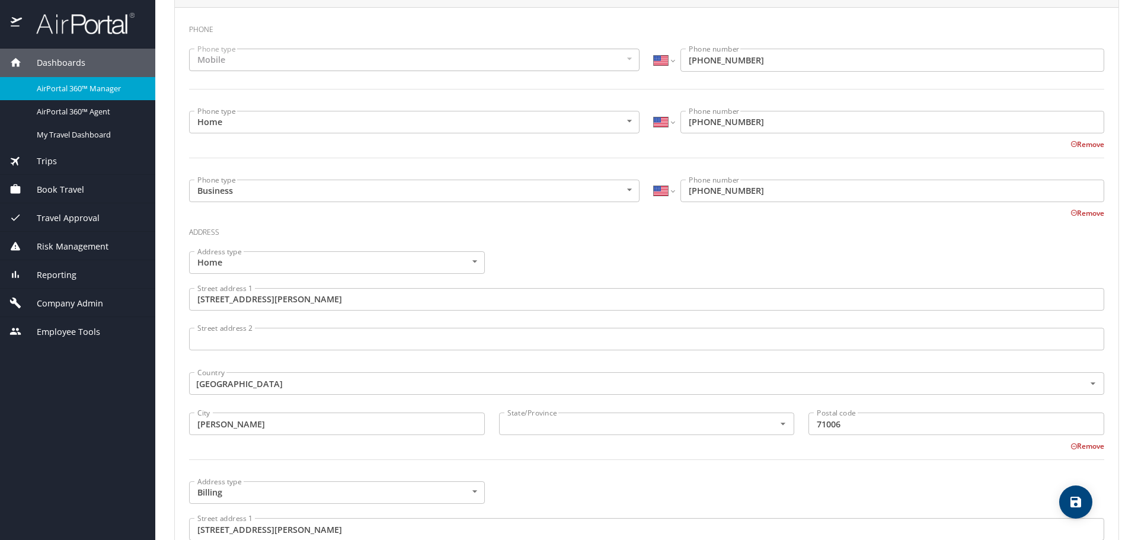
scroll to position [356, 0]
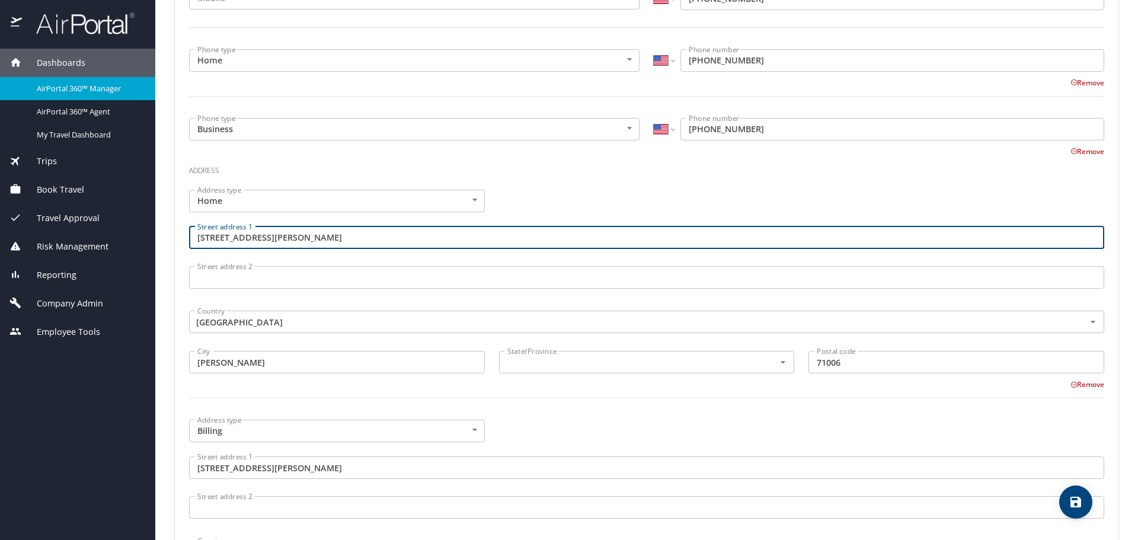
drag, startPoint x: 280, startPoint y: 238, endPoint x: 173, endPoint y: 237, distance: 107.3
click at [173, 237] on main "Editing Benjamin Raymond 's profile Travel profile Bethany Madsen Personal Info…" at bounding box center [646, 270] width 983 height 540
click at [527, 208] on div "Address type Home Home Address type Street address 1 5104 Holly Pointe Ln Stree…" at bounding box center [647, 301] width 930 height 237
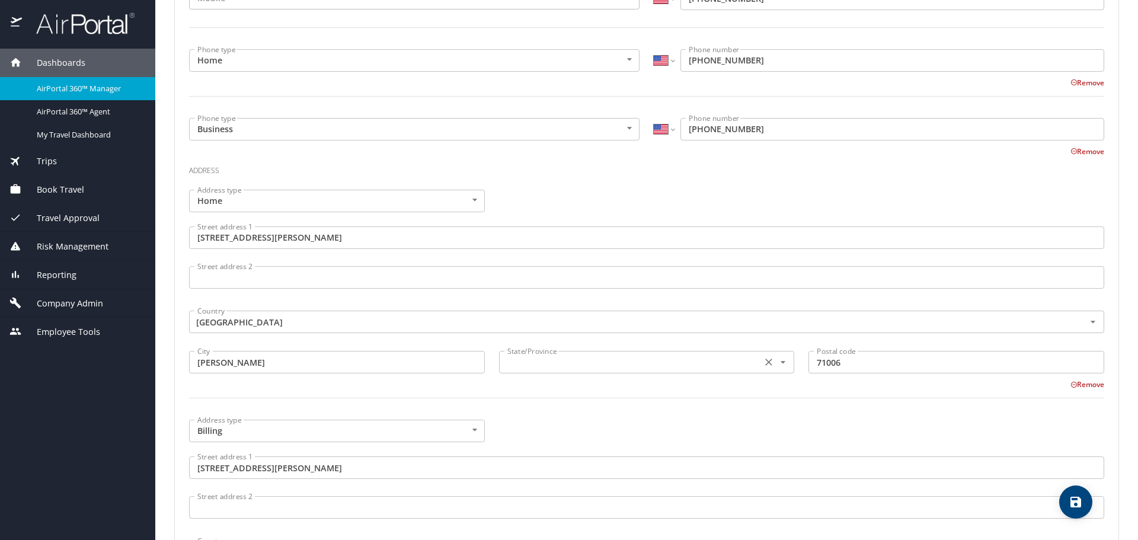
click at [556, 360] on input "text" at bounding box center [630, 362] width 254 height 15
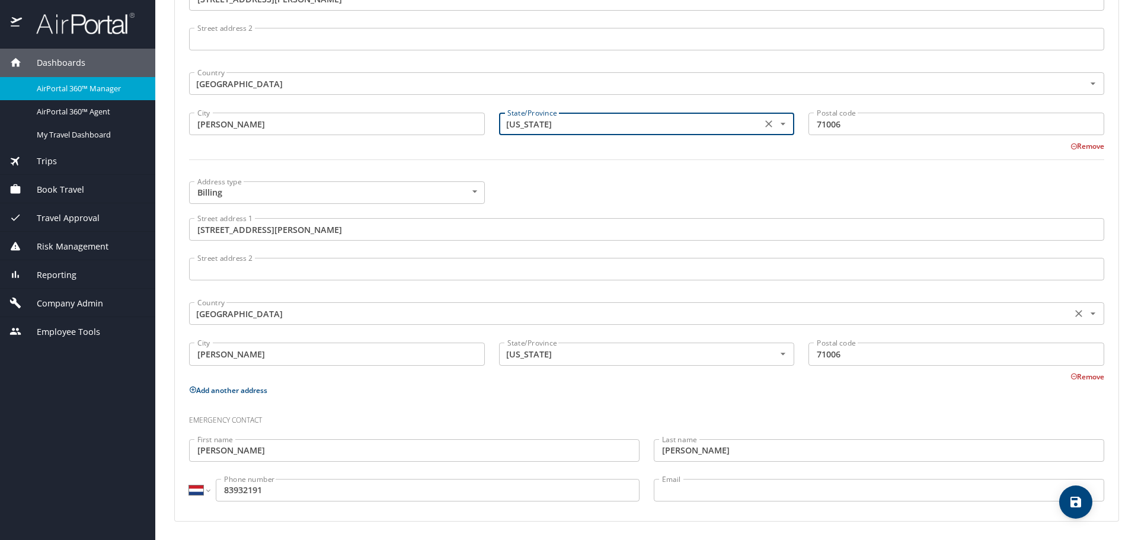
scroll to position [595, 0]
type input "Louisiana"
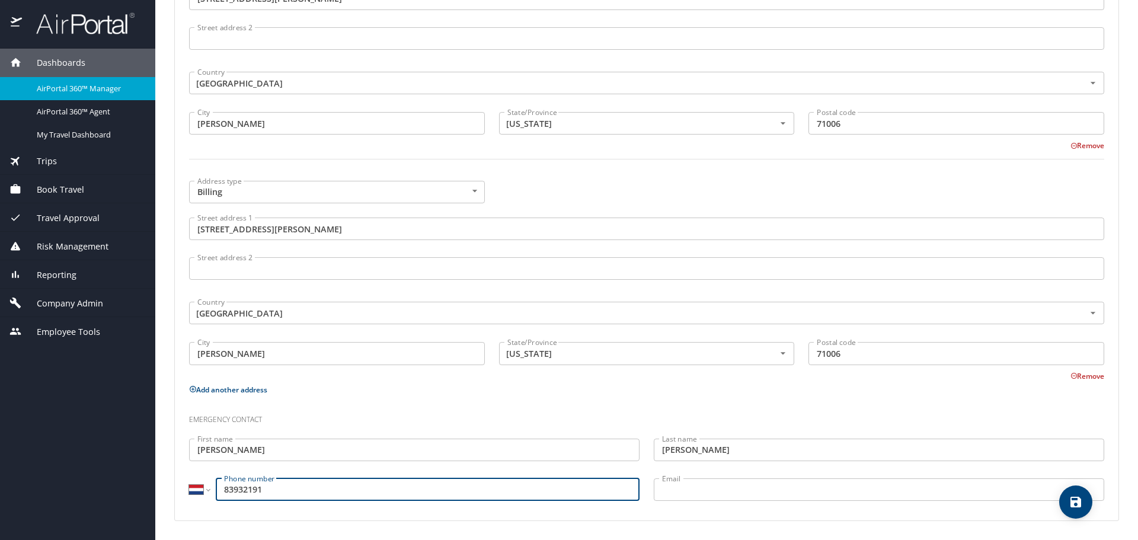
click at [224, 488] on input "83932191" at bounding box center [428, 490] width 424 height 23
type input "31 83 932 191"
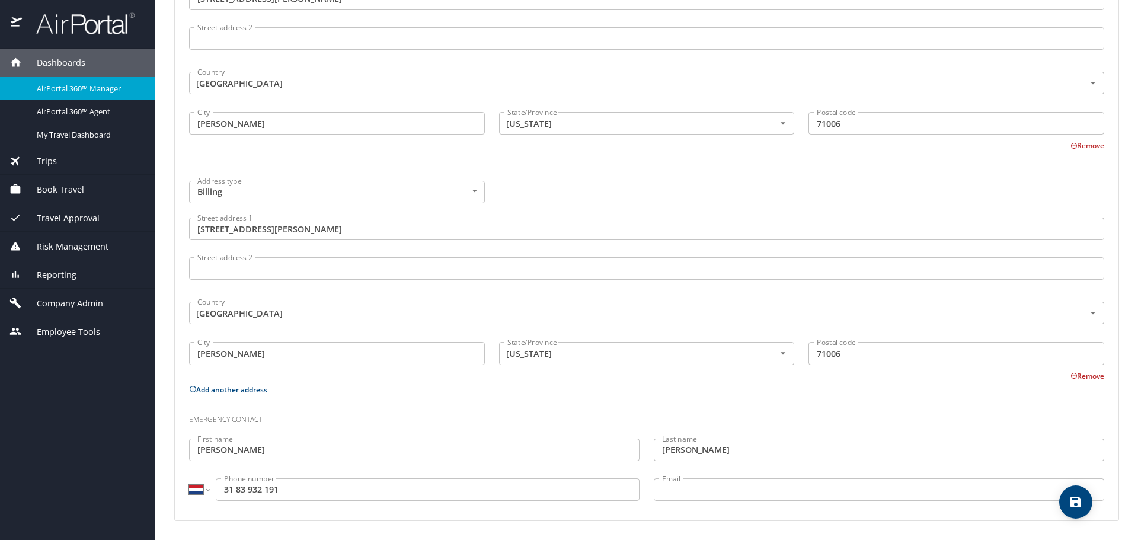
click at [188, 489] on div "International Afghanistan Åland Islands Albania Algeria American Samoa Andorra …" at bounding box center [414, 491] width 465 height 40
click at [194, 489] on select "International Afghanistan Åland Islands Albania Algeria American Samoa Andorra …" at bounding box center [199, 490] width 20 height 23
select select "US"
click at [189, 479] on select "International Afghanistan Åland Islands Albania Algeria American Samoa Andorra …" at bounding box center [199, 490] width 20 height 23
type input "(318) 393-2191"
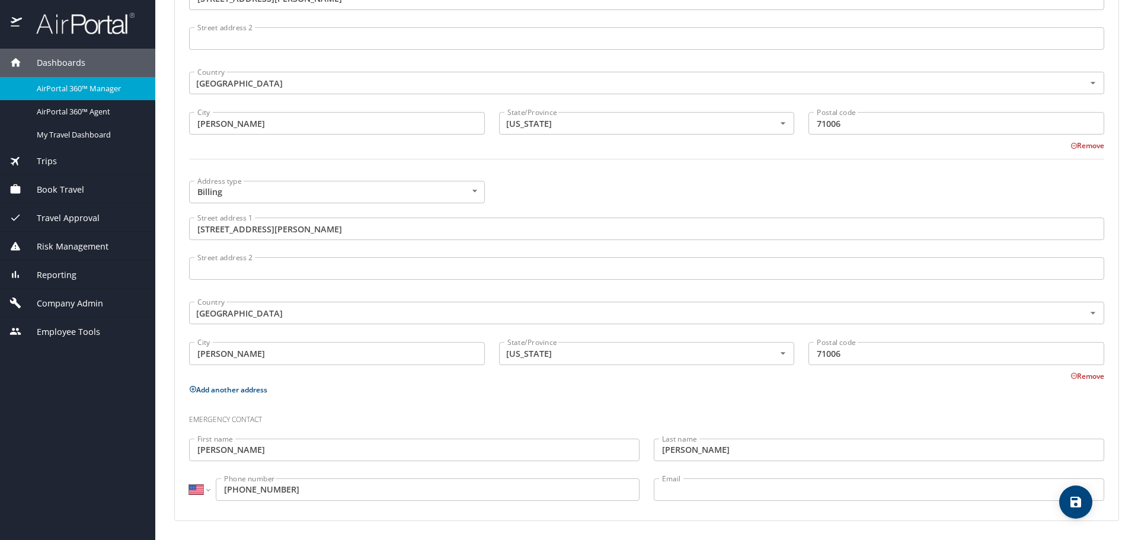
click at [400, 388] on p "Add another address" at bounding box center [647, 389] width 916 height 15
click at [1074, 504] on icon "save" at bounding box center [1076, 502] width 11 height 11
select select "US"
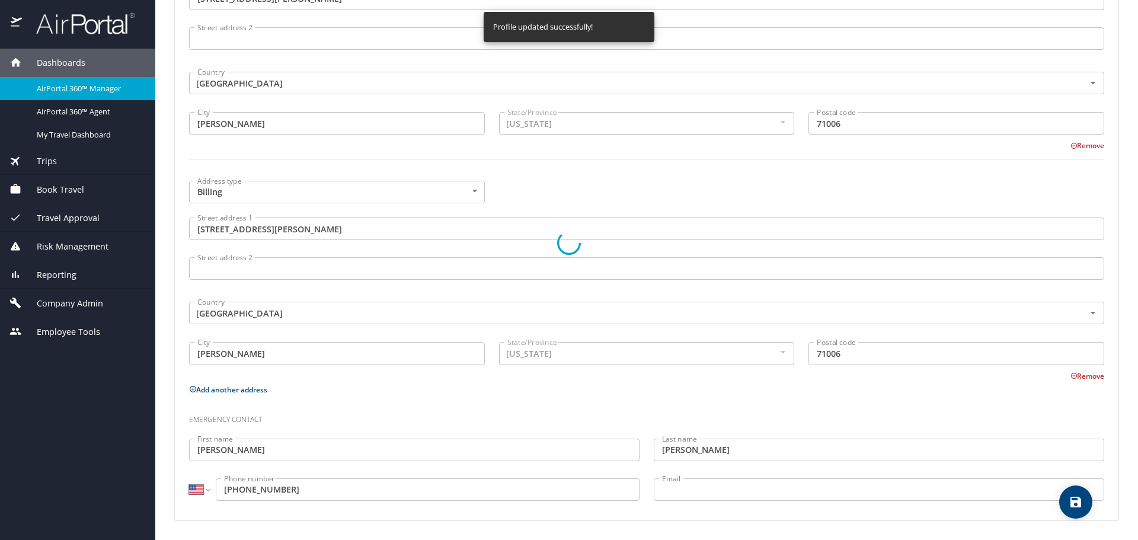
select select "US"
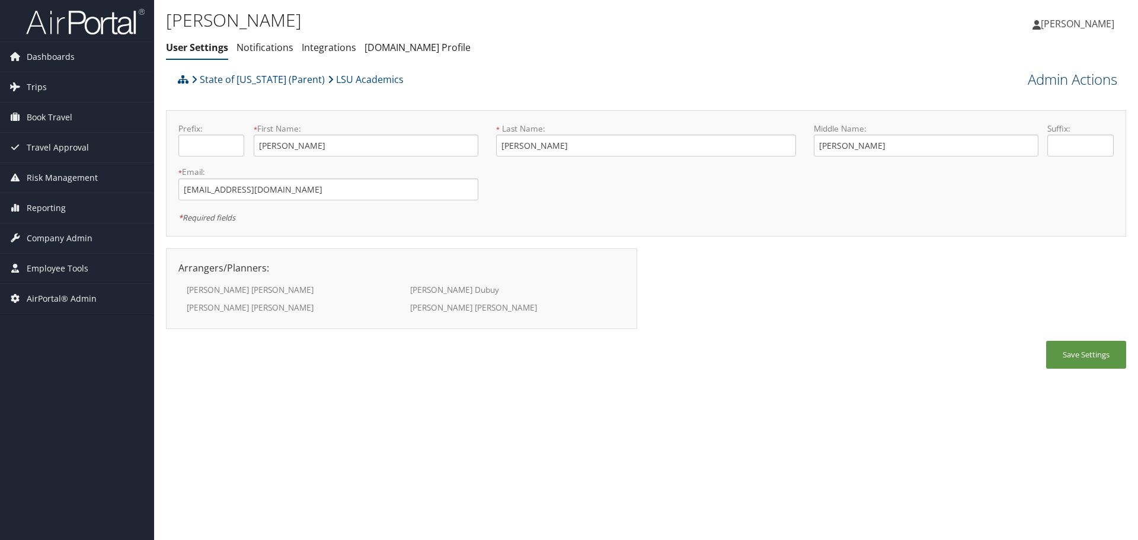
click at [1035, 82] on link "Admin Actions" at bounding box center [1073, 79] width 90 height 20
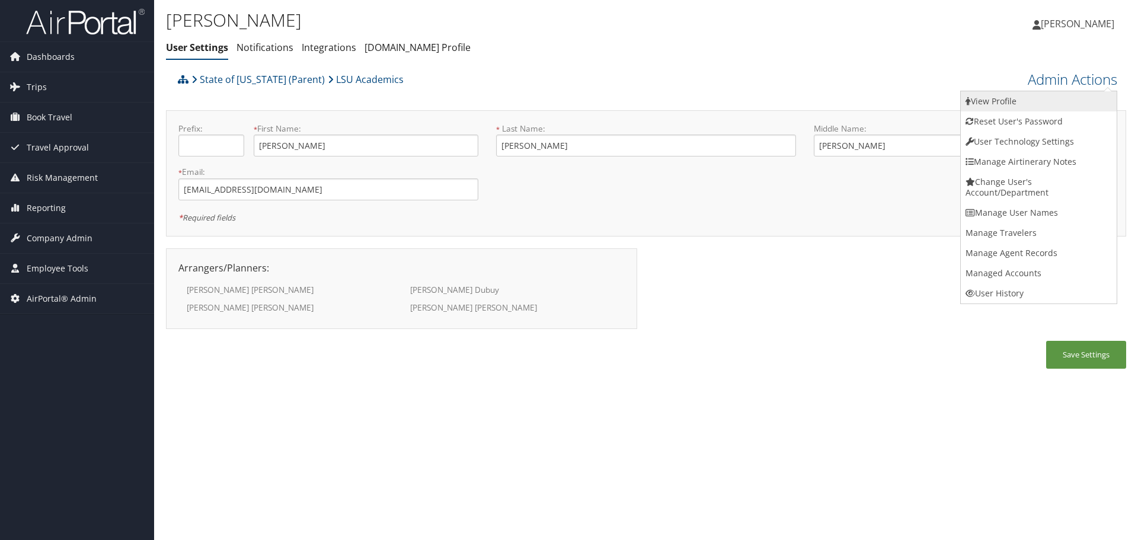
click at [1034, 101] on link "View Profile" at bounding box center [1039, 101] width 156 height 20
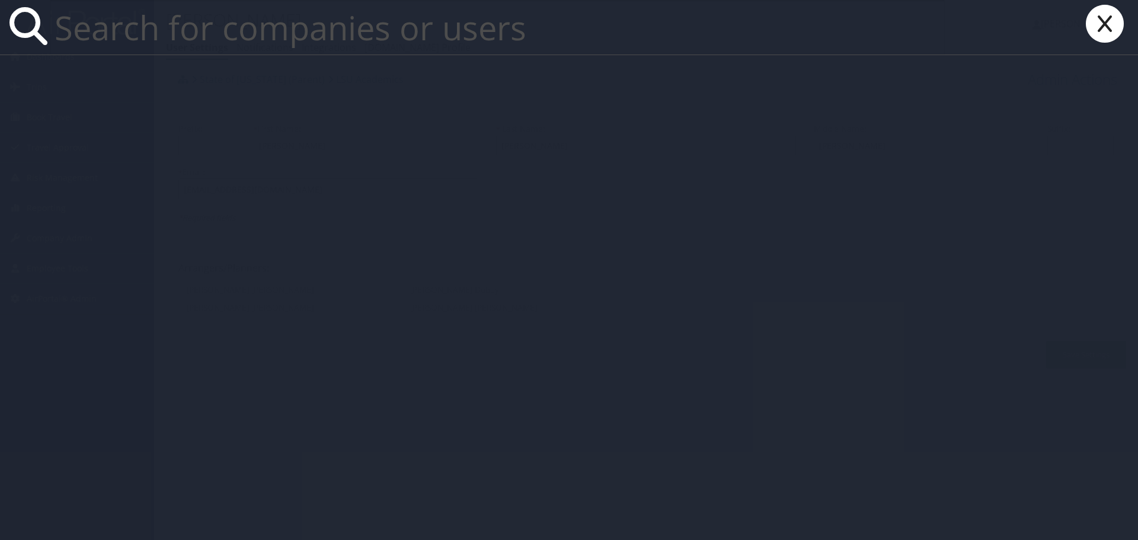
paste input "[EMAIL_ADDRESS][DOMAIN_NAME]"
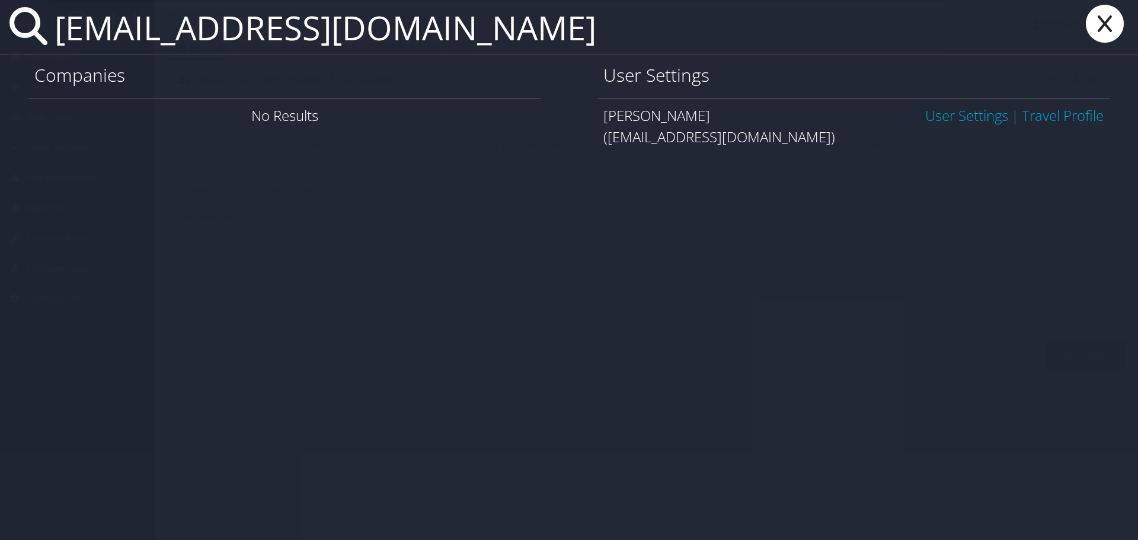
type input "cpeeler@lsu.edu"
click at [967, 116] on link "User Settings" at bounding box center [967, 116] width 83 height 20
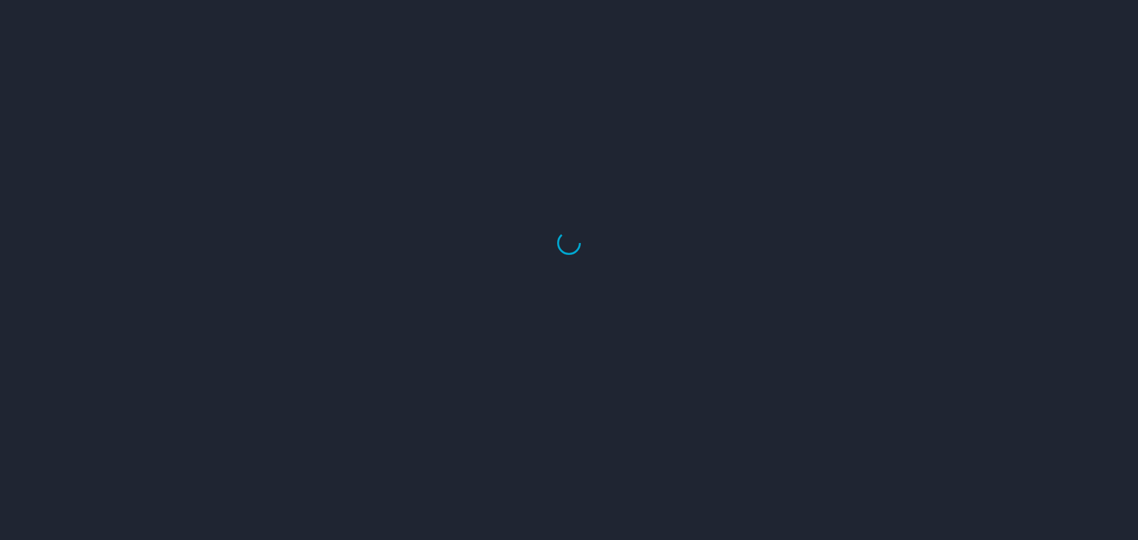
select select "US"
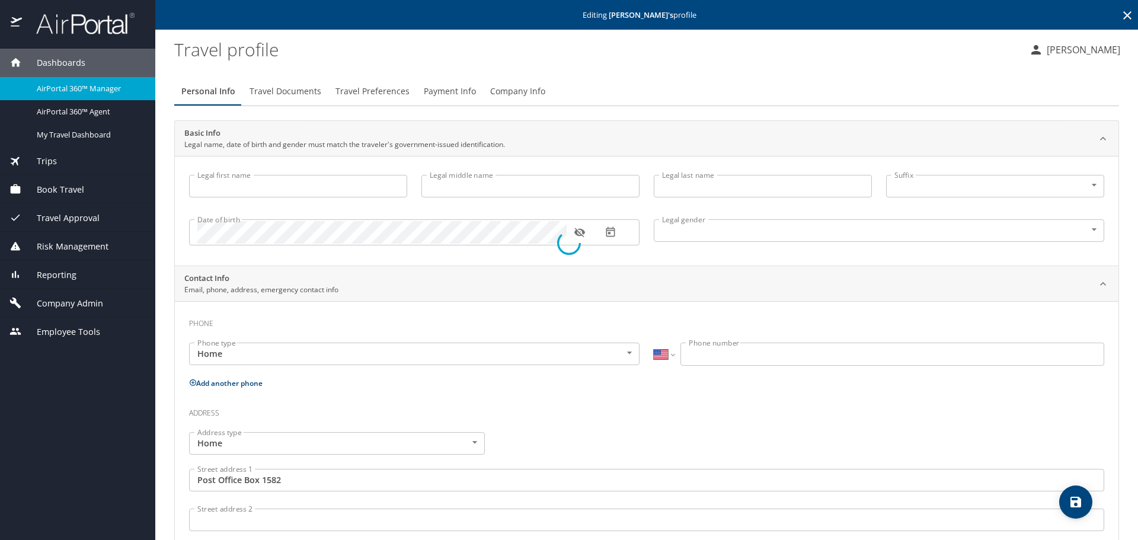
type input "[PERSON_NAME]"
type input "[DEMOGRAPHIC_DATA]"
type input "[PERSON_NAME]"
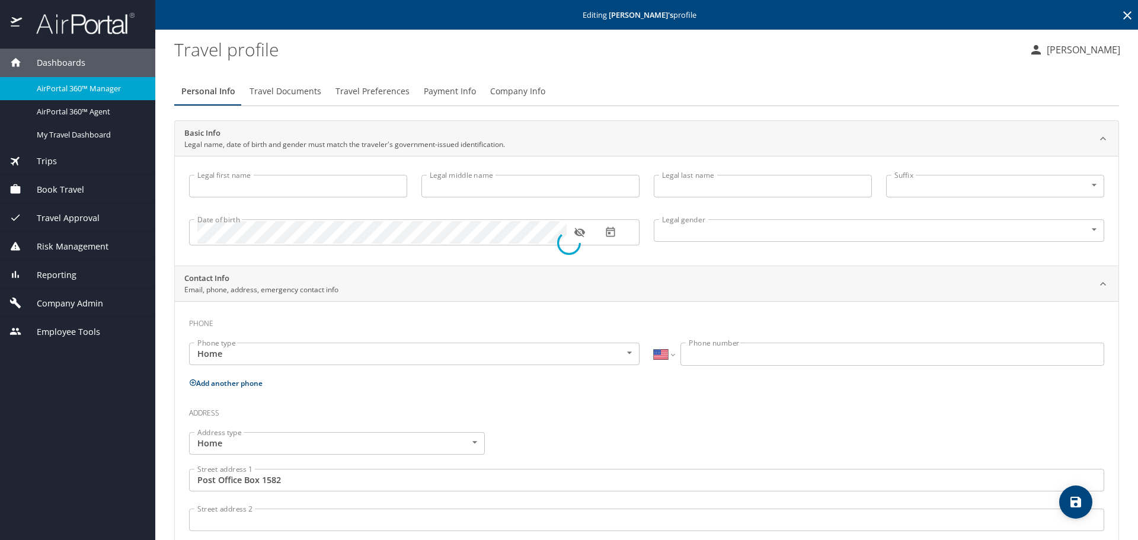
type input "[PERSON_NAME]"
type input "[PHONE_NUMBER]"
type input "[GEOGRAPHIC_DATA]"
type input "United States of America"
type input "Georgia"
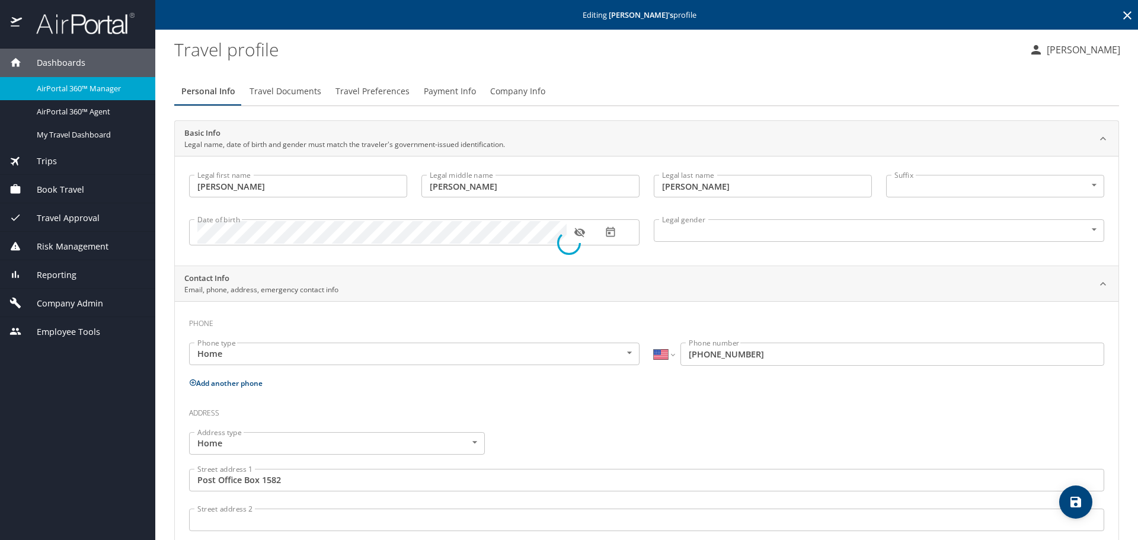
select select "US"
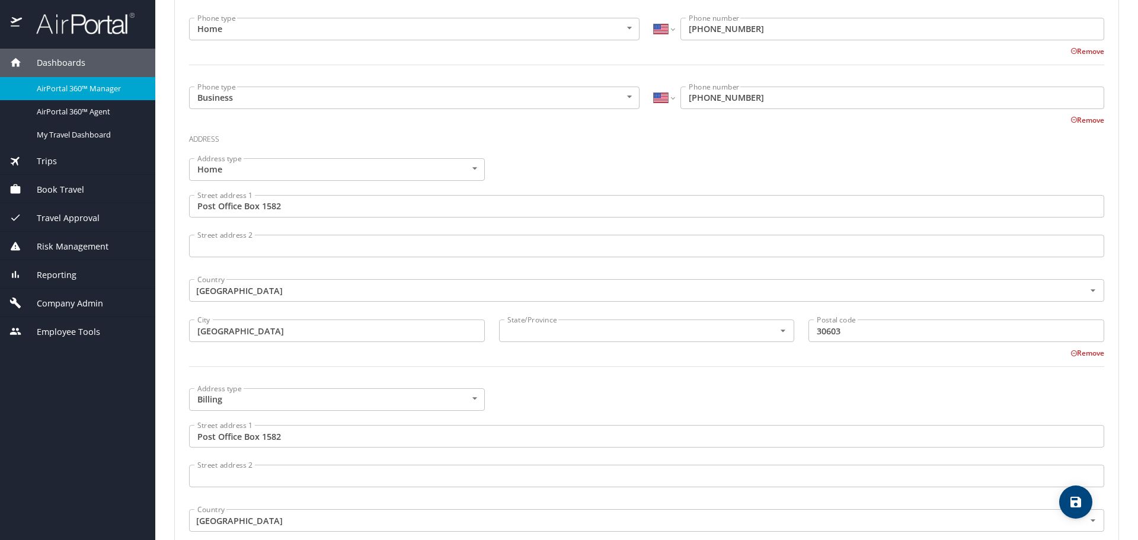
scroll to position [534, 0]
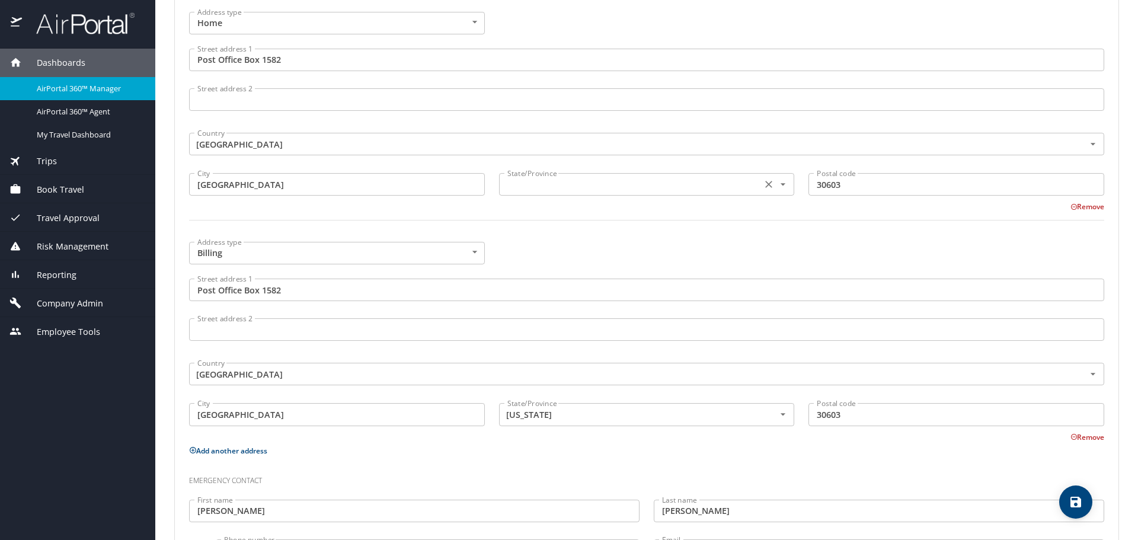
click at [553, 176] on div "State/Province" at bounding box center [647, 184] width 296 height 23
type input "Georgia"
click at [558, 236] on div at bounding box center [647, 227] width 930 height 29
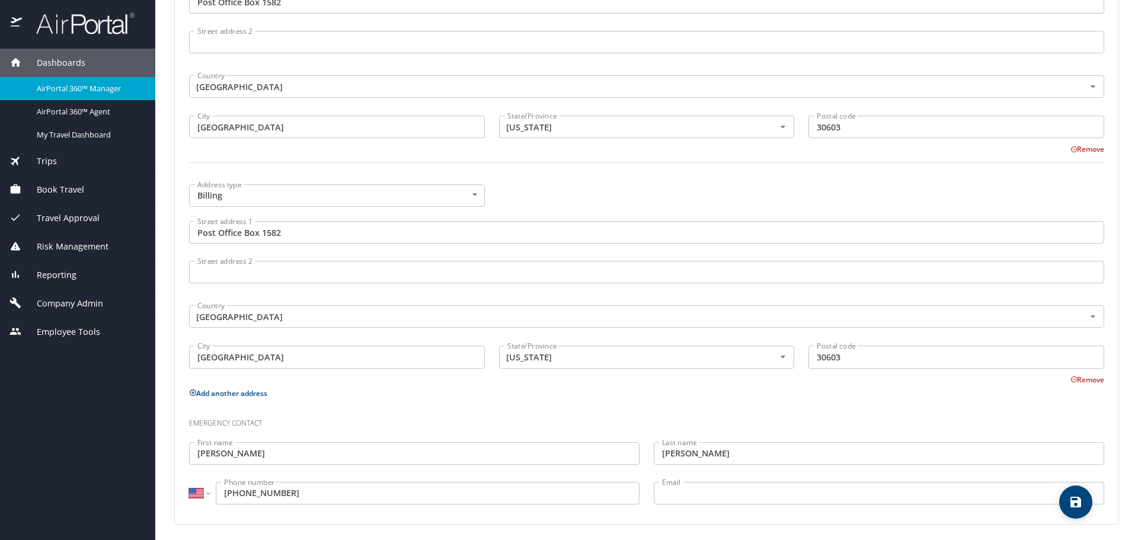
scroll to position [595, 0]
click at [1068, 503] on span "save" at bounding box center [1076, 502] width 33 height 14
select select "US"
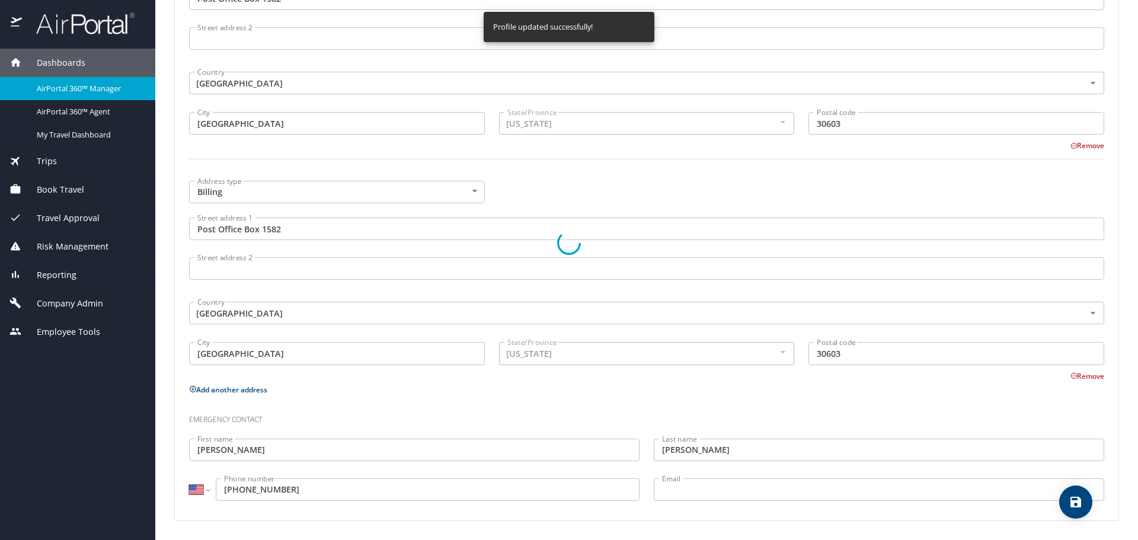
select select "US"
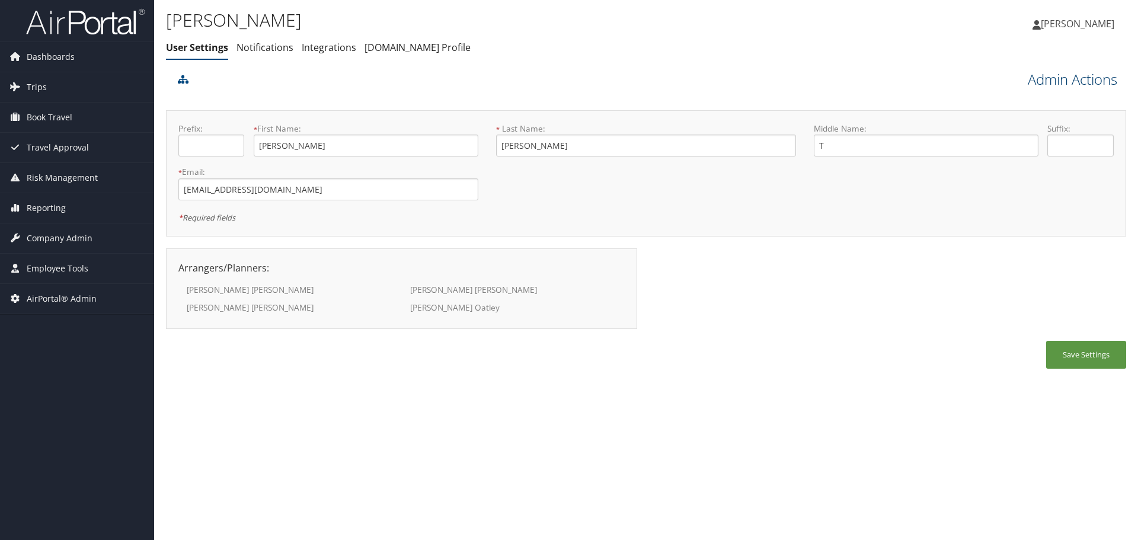
click at [1047, 82] on link "Admin Actions" at bounding box center [1073, 79] width 90 height 20
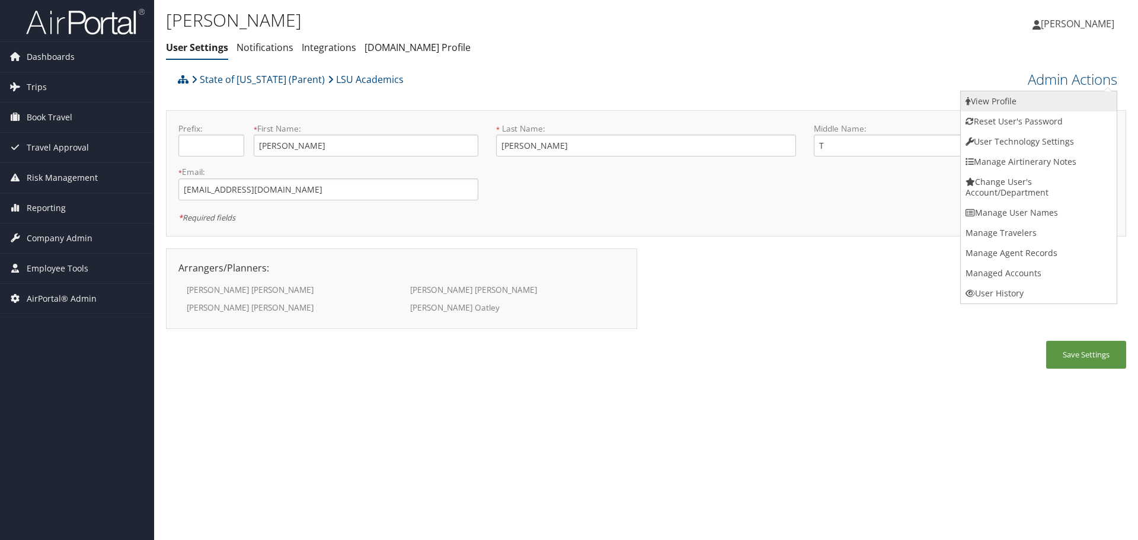
click at [1045, 97] on link "View Profile" at bounding box center [1039, 101] width 156 height 20
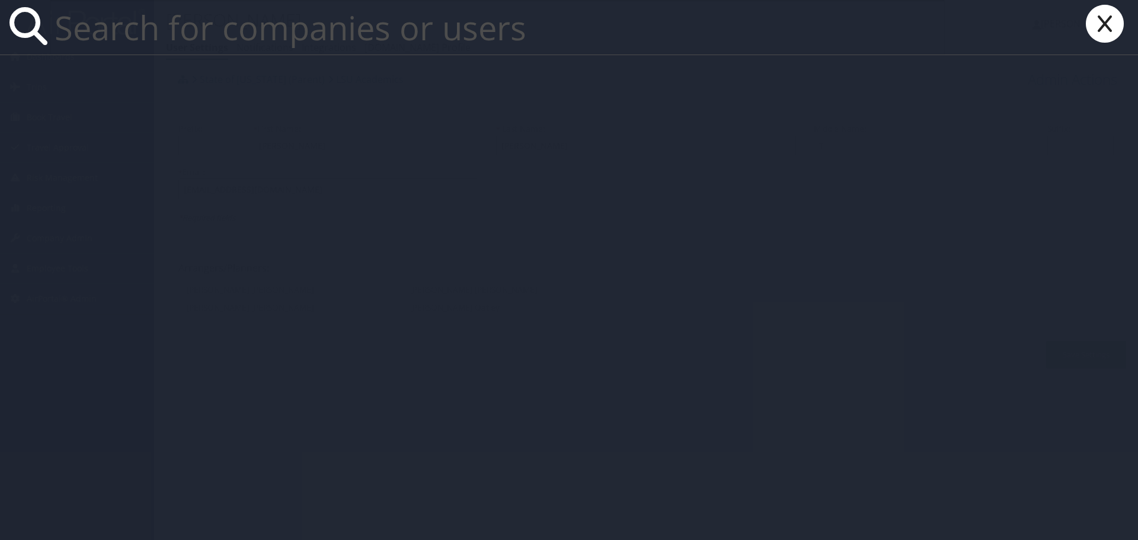
paste input "[EMAIL_ADDRESS][DOMAIN_NAME]"
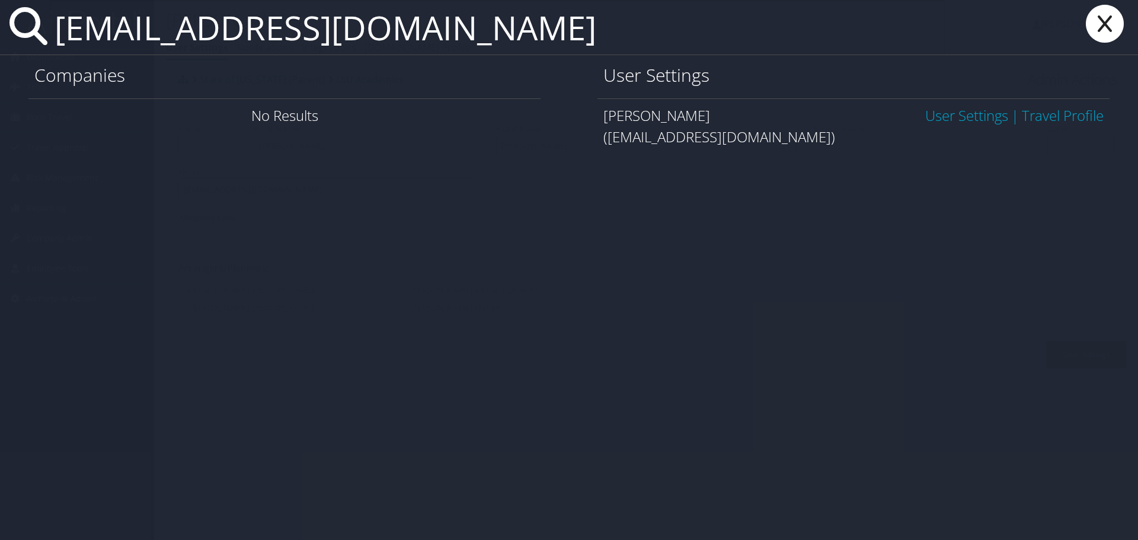
type input "[EMAIL_ADDRESS][DOMAIN_NAME]"
click at [926, 109] on link "User Settings" at bounding box center [967, 116] width 83 height 20
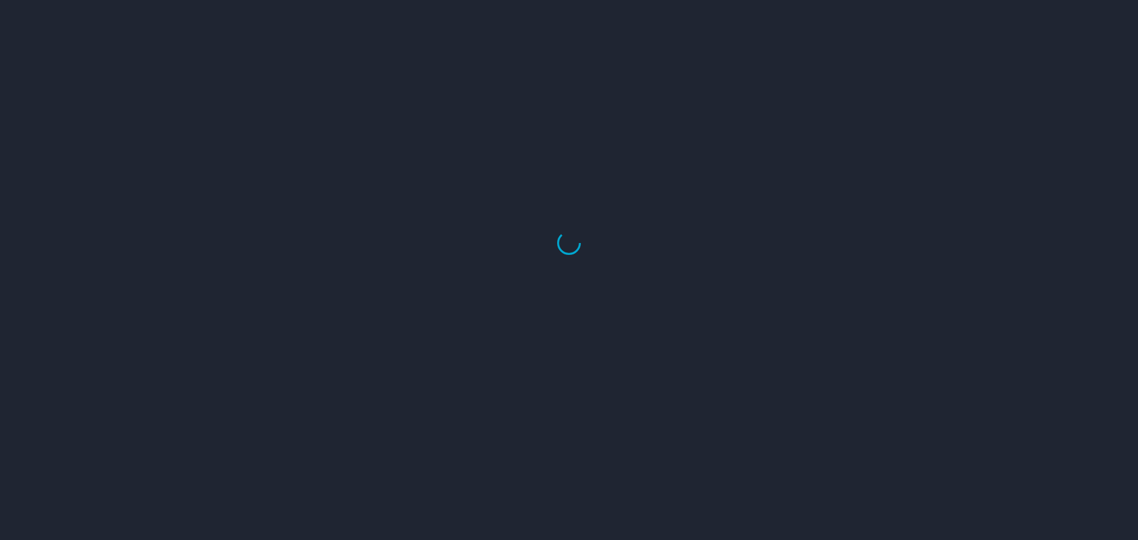
select select "US"
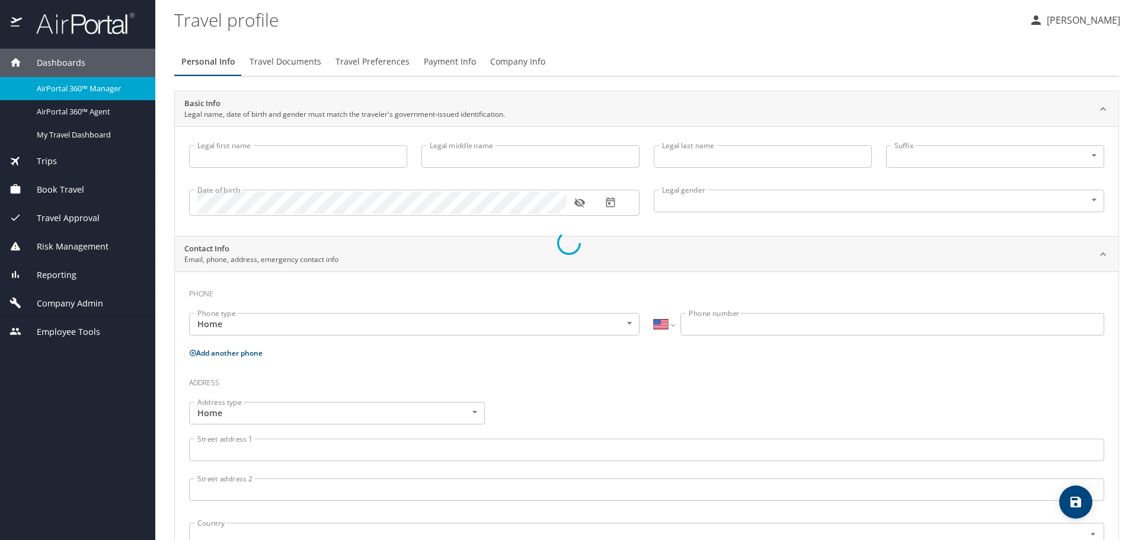
type input "[PERSON_NAME]"
type input "T"
type input "[PERSON_NAME]"
type input "[DEMOGRAPHIC_DATA]"
type input "[PERSON_NAME]"
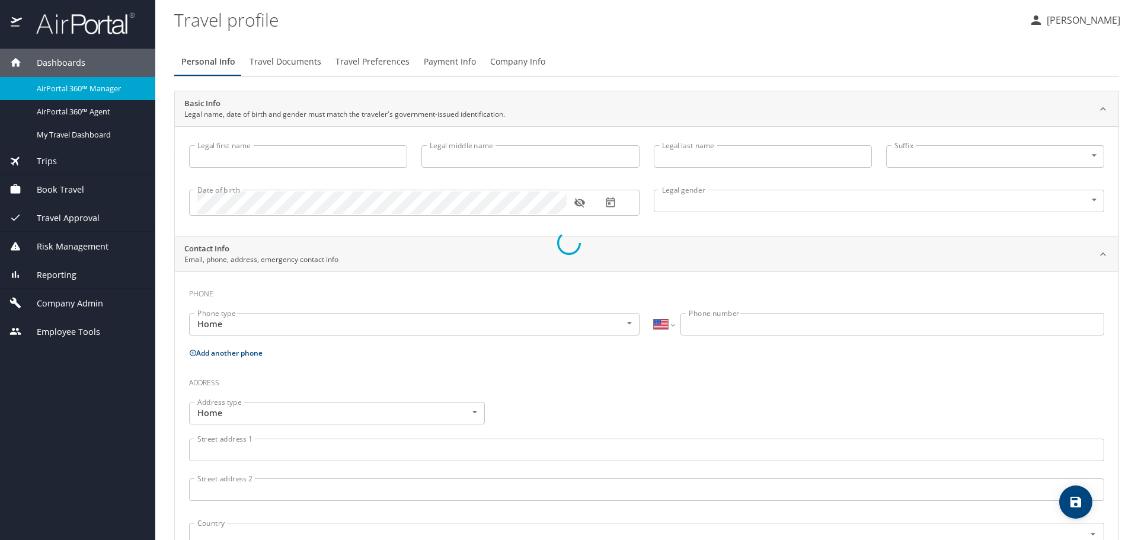
type input "Peeler"
select select "PH"
type input "(036) 004 74"
select select "US"
select select "PH"
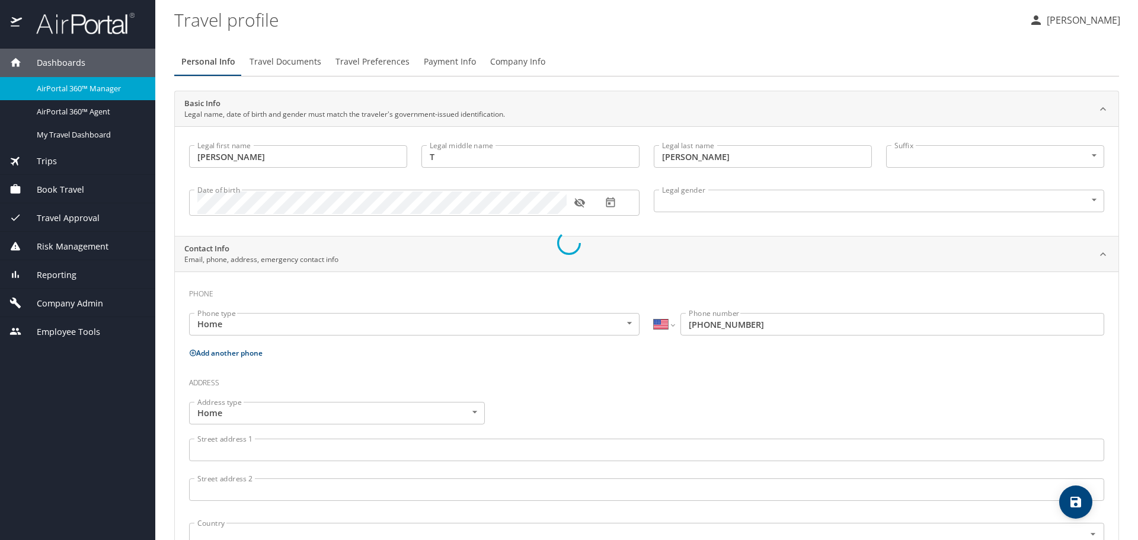
select select "PH"
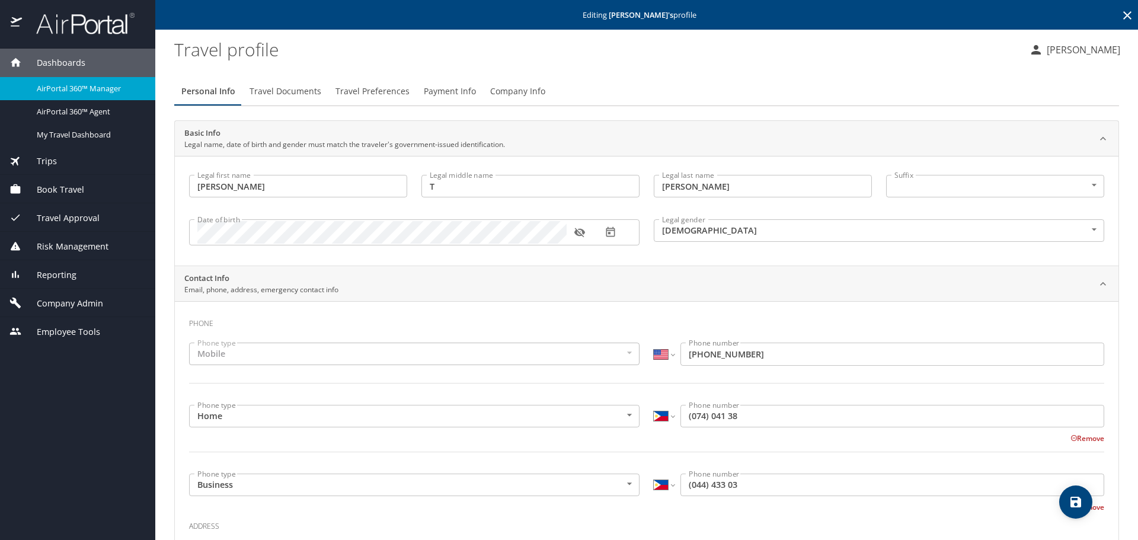
click at [681, 414] on input "(074) 041 38" at bounding box center [893, 416] width 424 height 23
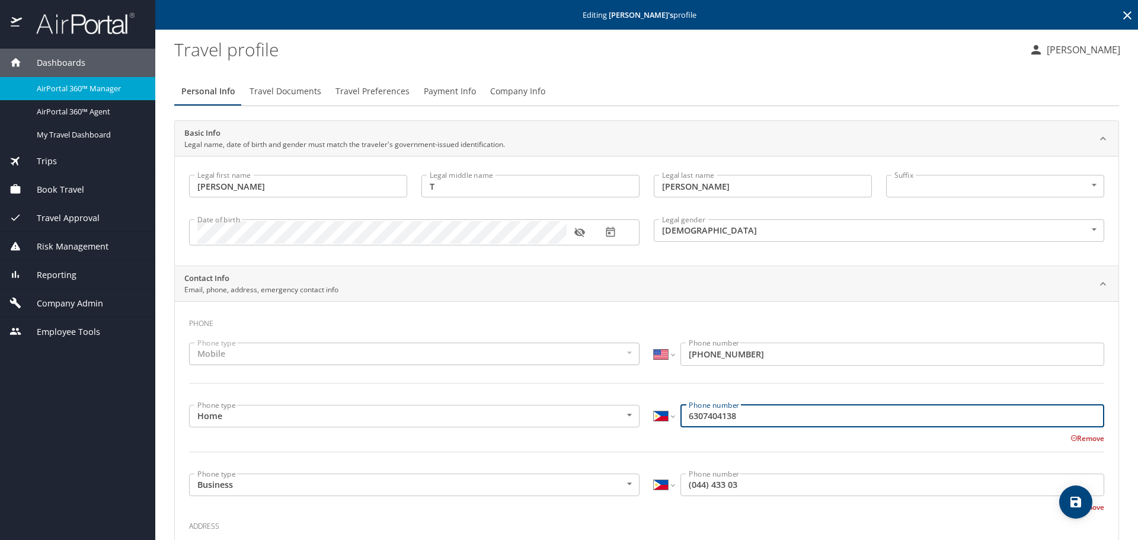
type input "6307404138"
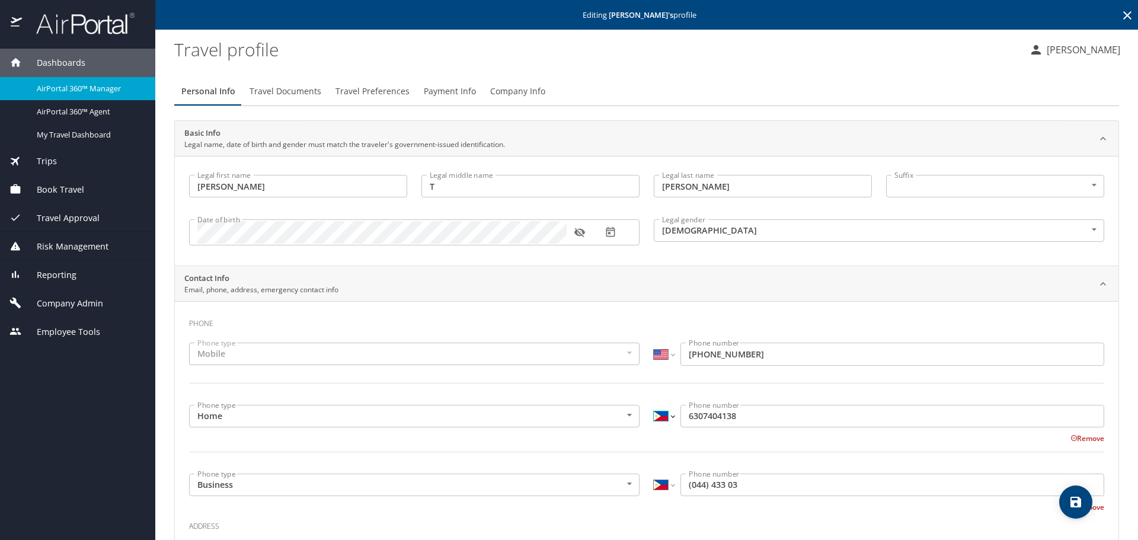
click at [661, 415] on select "International Afghanistan Åland Islands Albania Algeria American Samoa Andorra …" at bounding box center [664, 416] width 20 height 23
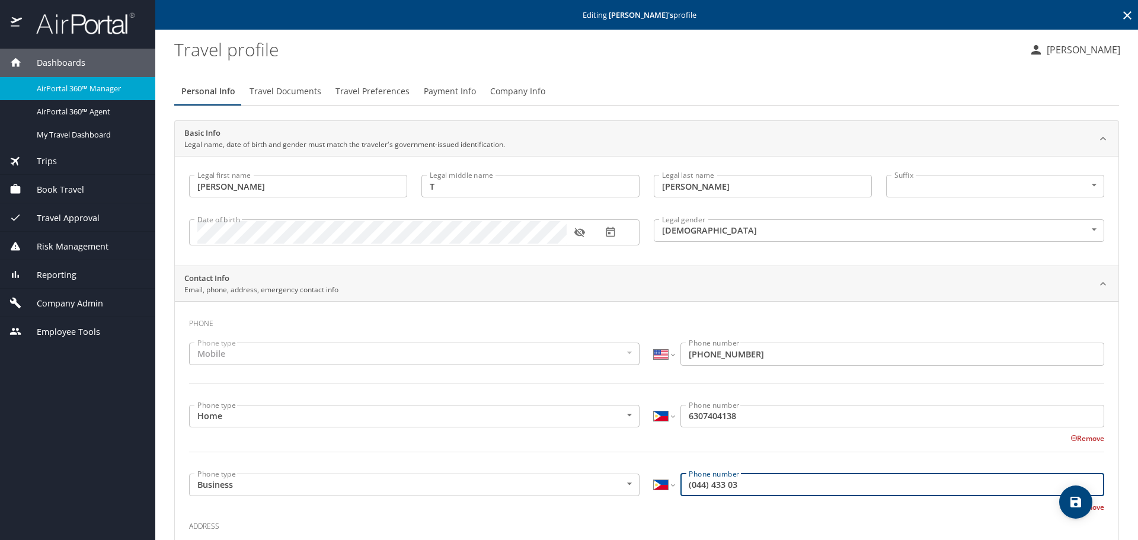
click at [684, 490] on input "(044) 433 03" at bounding box center [893, 485] width 424 height 23
type input "6304443303"
click at [658, 483] on select "International Afghanistan Åland Islands Albania Algeria American Samoa Andorra …" at bounding box center [664, 485] width 20 height 23
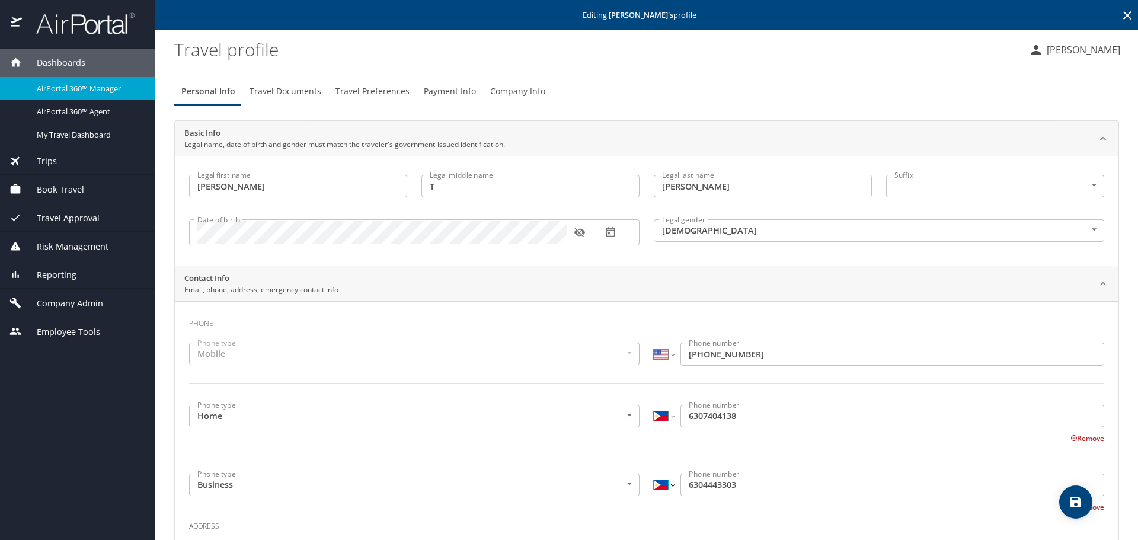
select select "US"
click at [654, 474] on select "International Afghanistan Åland Islands Albania Algeria American Samoa Andorra …" at bounding box center [664, 485] width 20 height 23
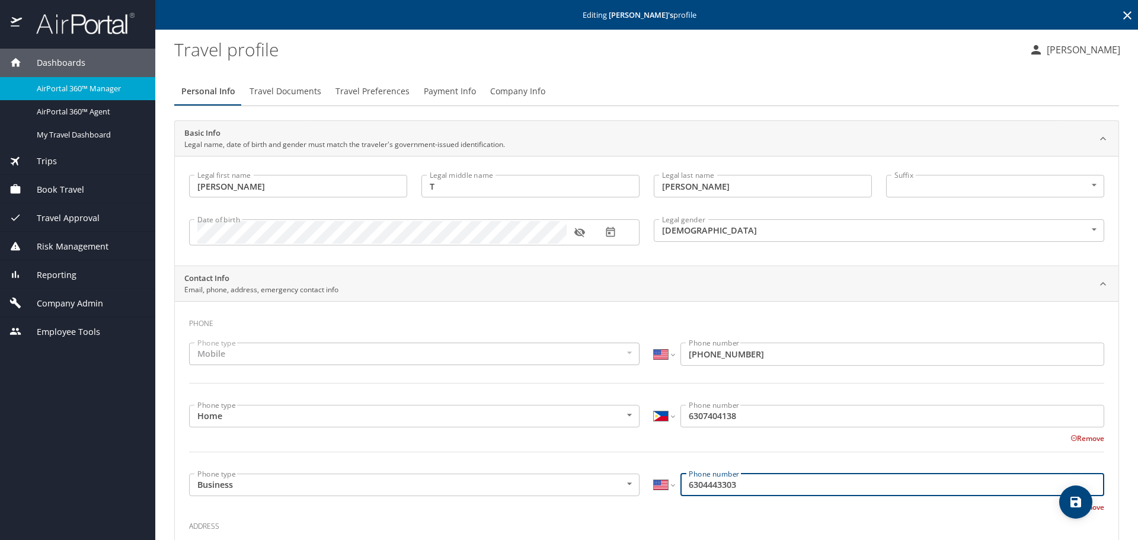
type input "(630) 444-3303"
click at [659, 413] on select "International Afghanistan Åland Islands Albania Algeria American Samoa Andorra …" at bounding box center [664, 416] width 20 height 23
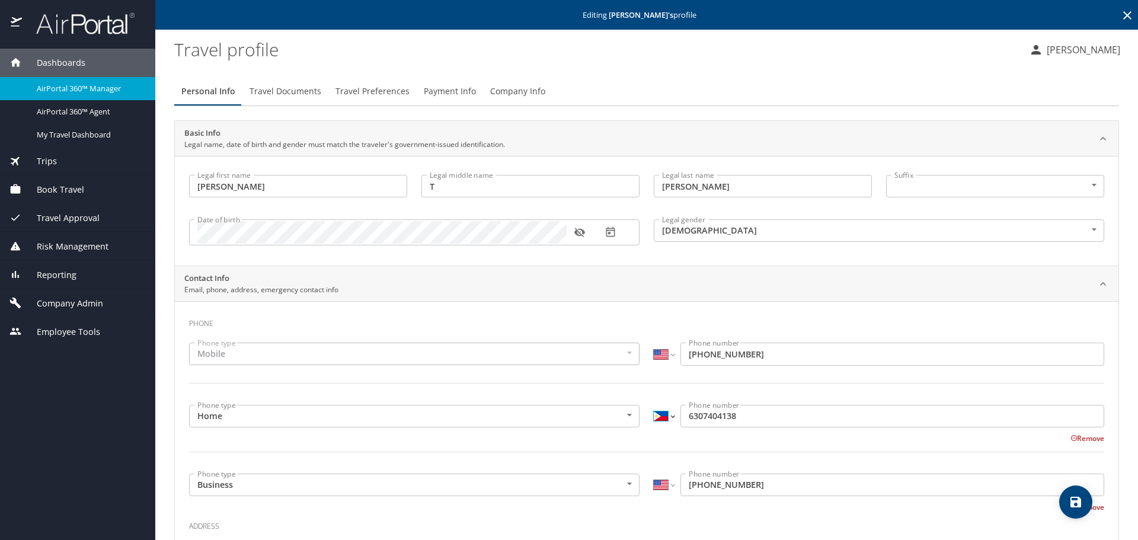
select select "US"
click at [654, 405] on select "International Afghanistan Åland Islands Albania Algeria American Samoa Andorra …" at bounding box center [664, 416] width 20 height 23
type input "(630) 740-4138"
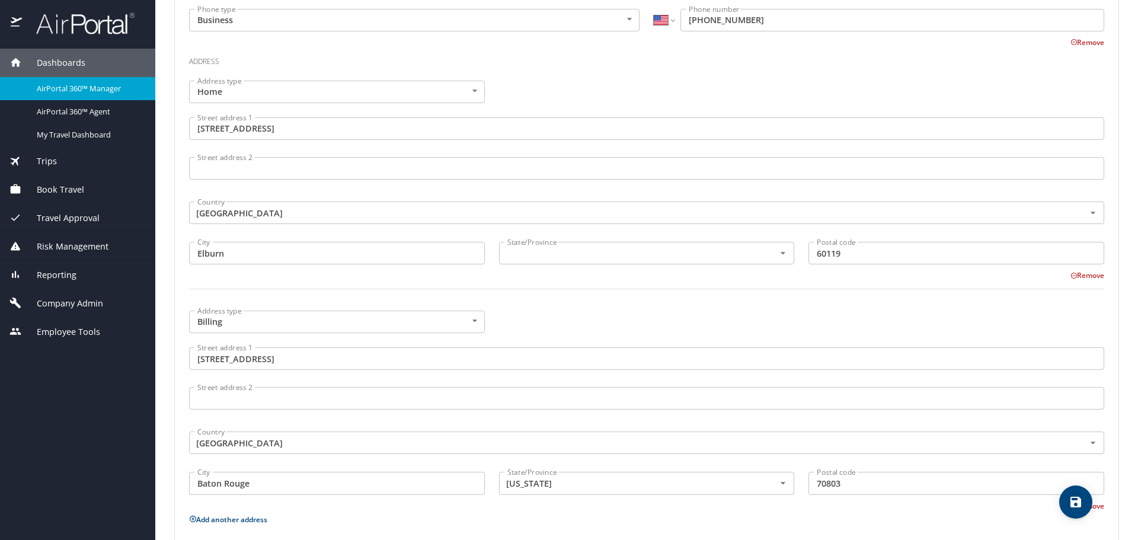
scroll to position [474, 0]
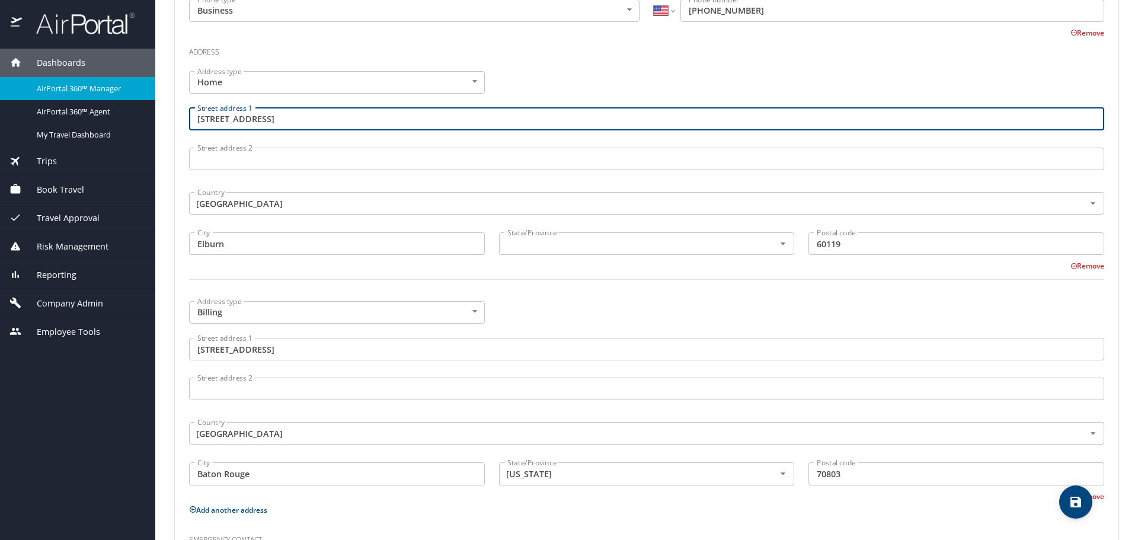
drag, startPoint x: 294, startPoint y: 118, endPoint x: 183, endPoint y: 125, distance: 111.1
click at [183, 125] on div "Street address 1 701 Independence Avenue Street address 1" at bounding box center [647, 121] width 930 height 40
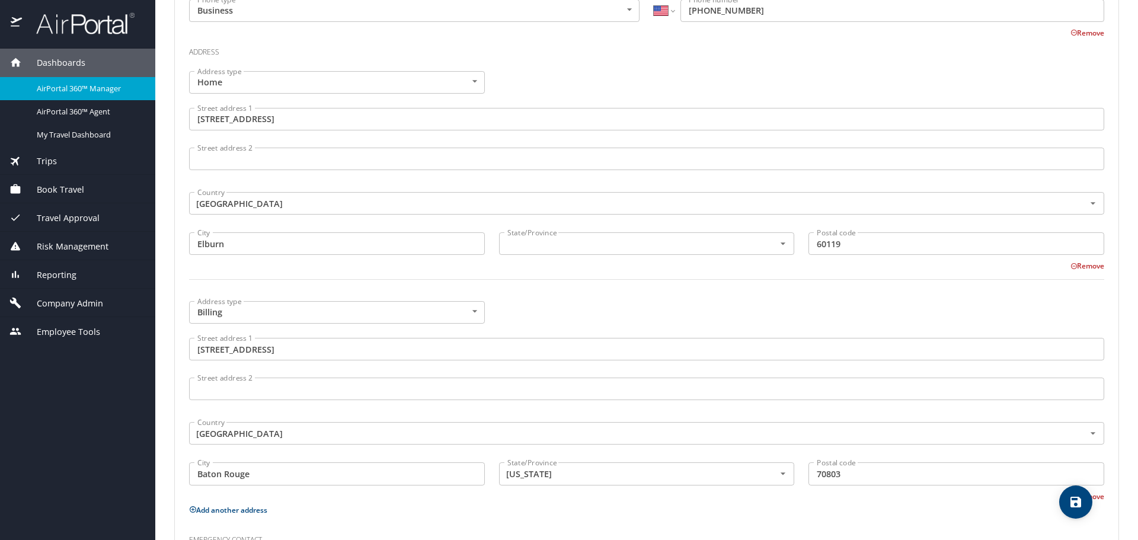
click at [557, 77] on div "Address type Home Home Address type Street address 1 701 Independence Avenue St…" at bounding box center [647, 182] width 930 height 237
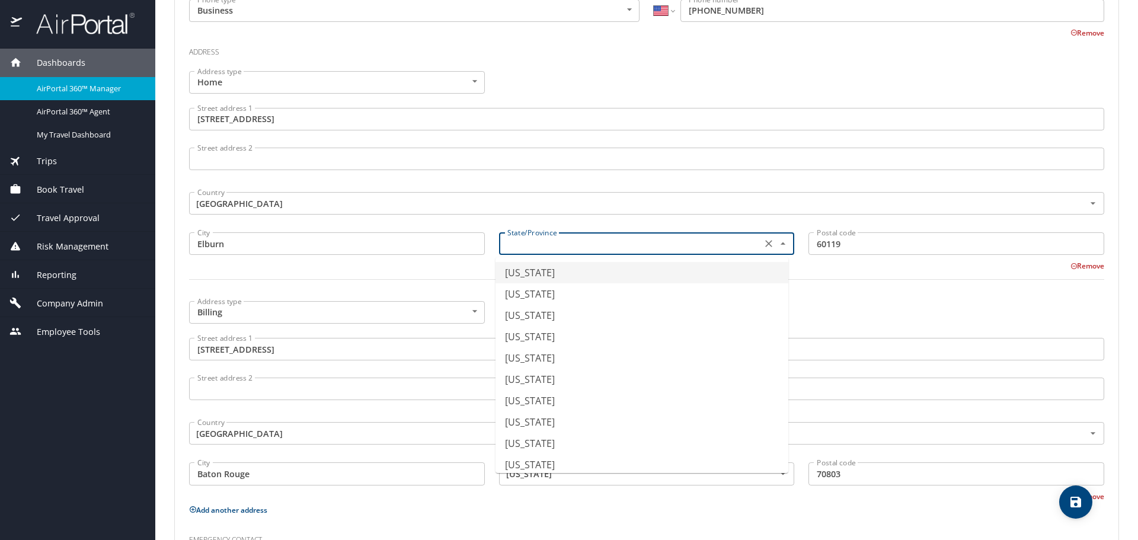
click at [565, 241] on input "text" at bounding box center [630, 243] width 254 height 15
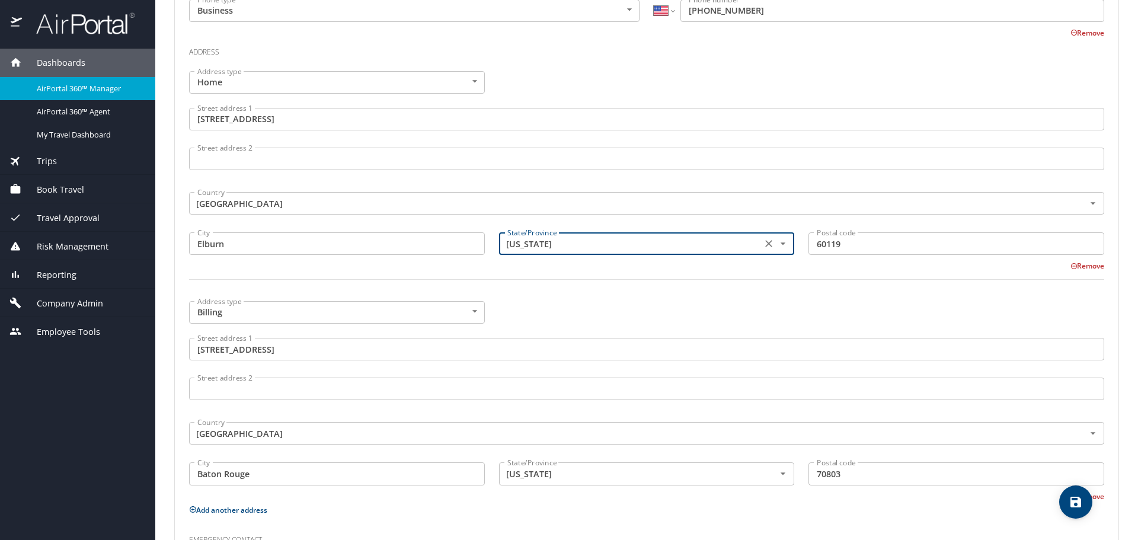
type input "Illinois"
click at [559, 278] on div at bounding box center [647, 286] width 930 height 29
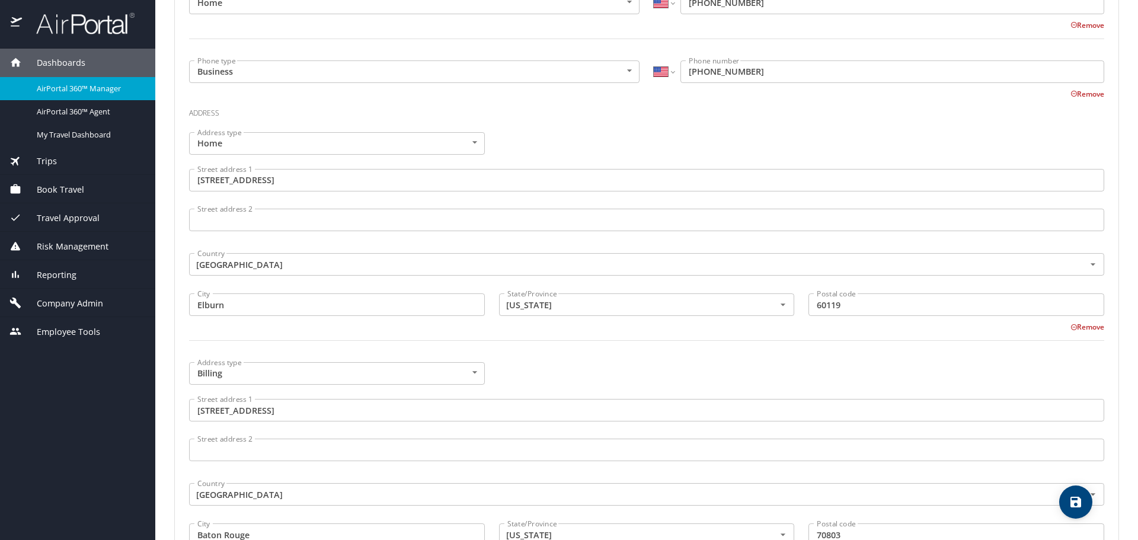
scroll to position [595, 0]
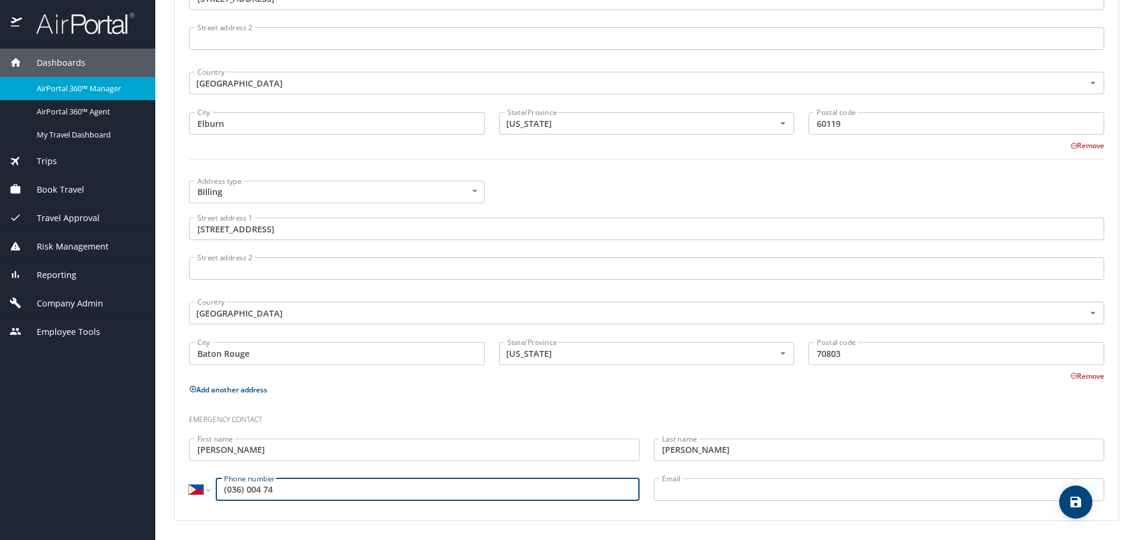
click at [220, 492] on input "(036) 004 74" at bounding box center [428, 490] width 424 height 23
type input "6303600474"
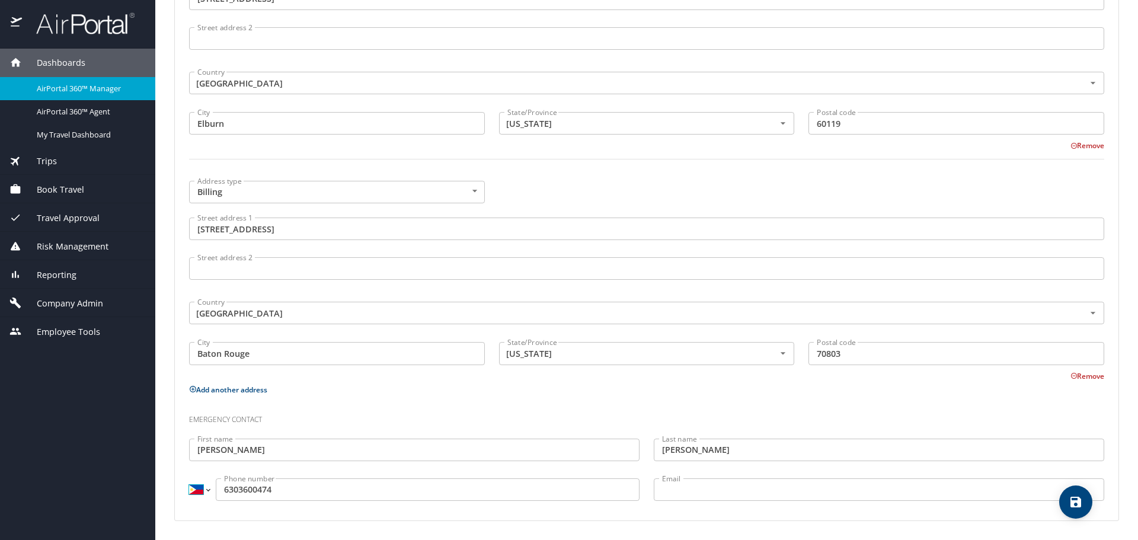
click at [203, 496] on select "International [GEOGRAPHIC_DATA] [GEOGRAPHIC_DATA] [GEOGRAPHIC_DATA] [GEOGRAPHIC…" at bounding box center [199, 490] width 20 height 23
select select "US"
click at [189, 479] on select "International [GEOGRAPHIC_DATA] [GEOGRAPHIC_DATA] [GEOGRAPHIC_DATA] [GEOGRAPHIC…" at bounding box center [199, 490] width 20 height 23
type input "(630) 360-0474"
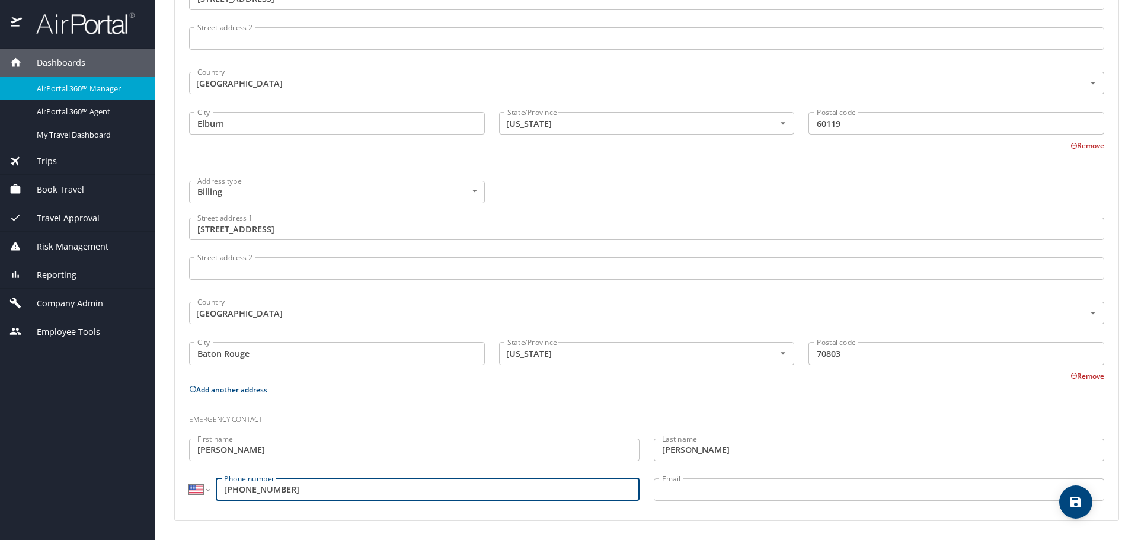
click at [461, 411] on h3 "Emergency contact" at bounding box center [647, 417] width 916 height 20
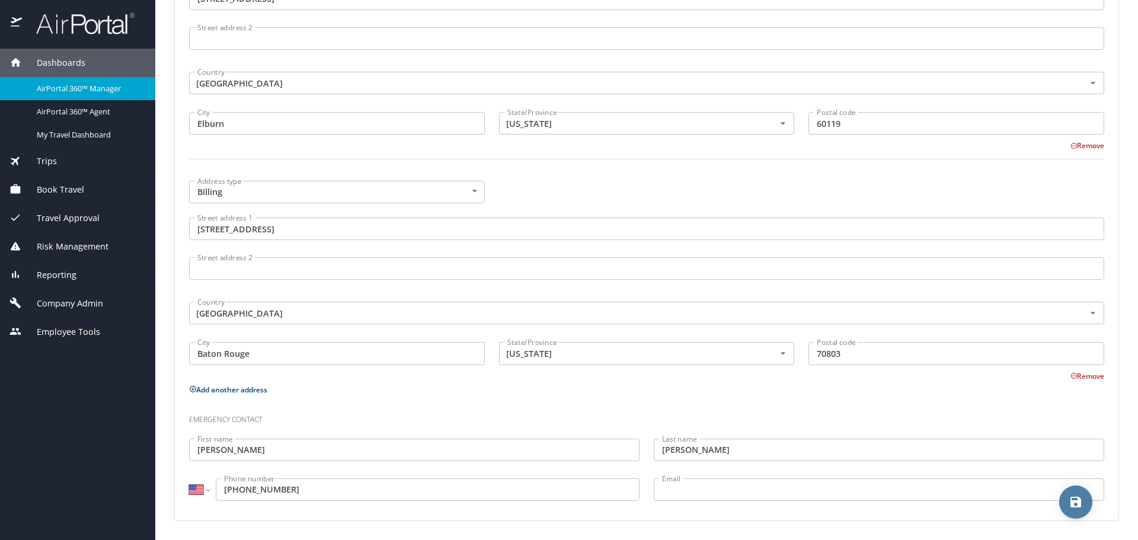
click at [1074, 506] on icon "save" at bounding box center [1076, 502] width 11 height 11
select select "US"
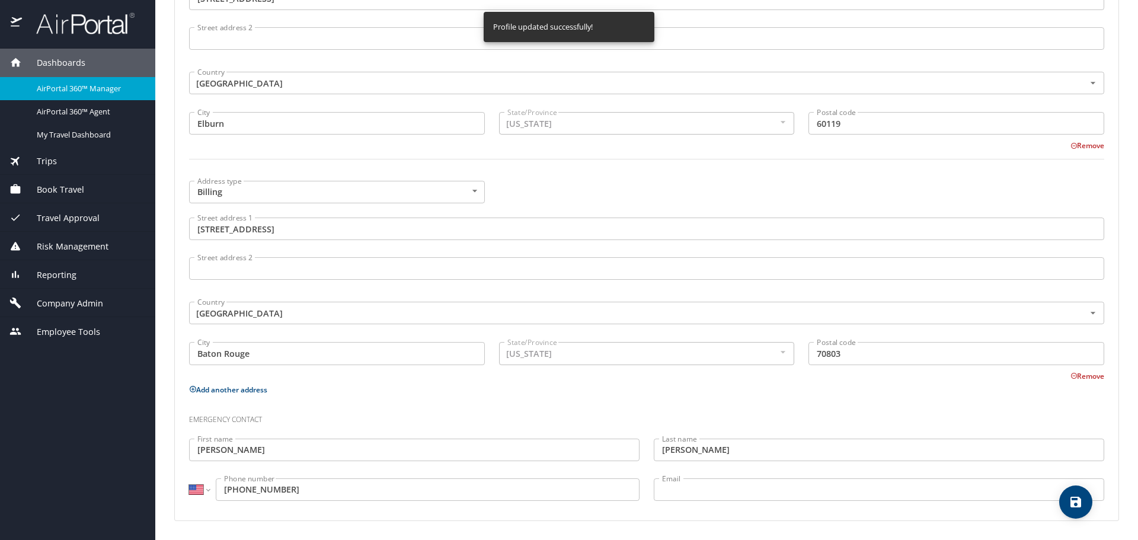
select select "US"
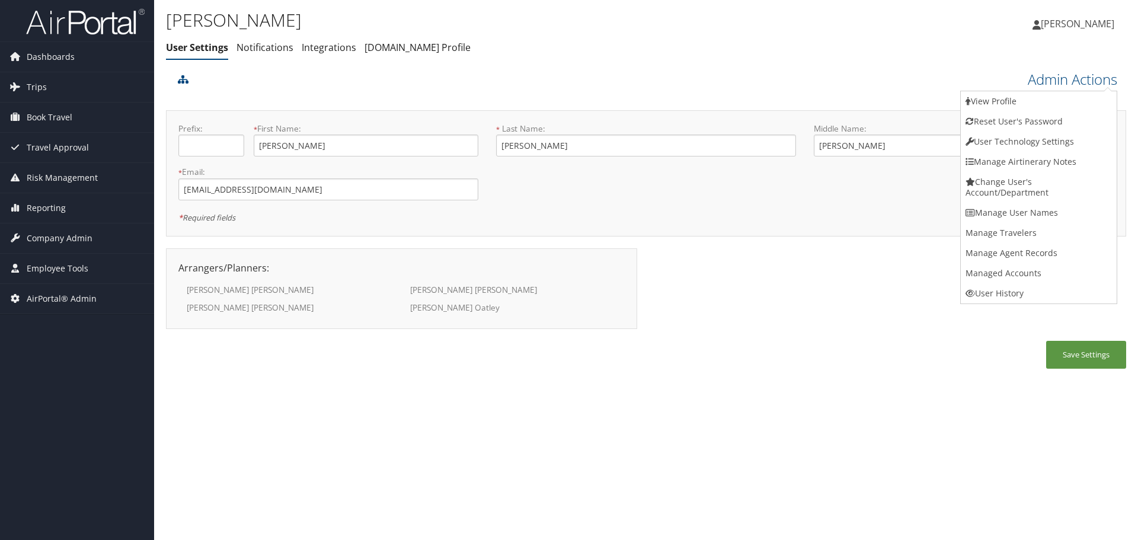
click at [1061, 92] on link "View Profile" at bounding box center [1039, 101] width 156 height 20
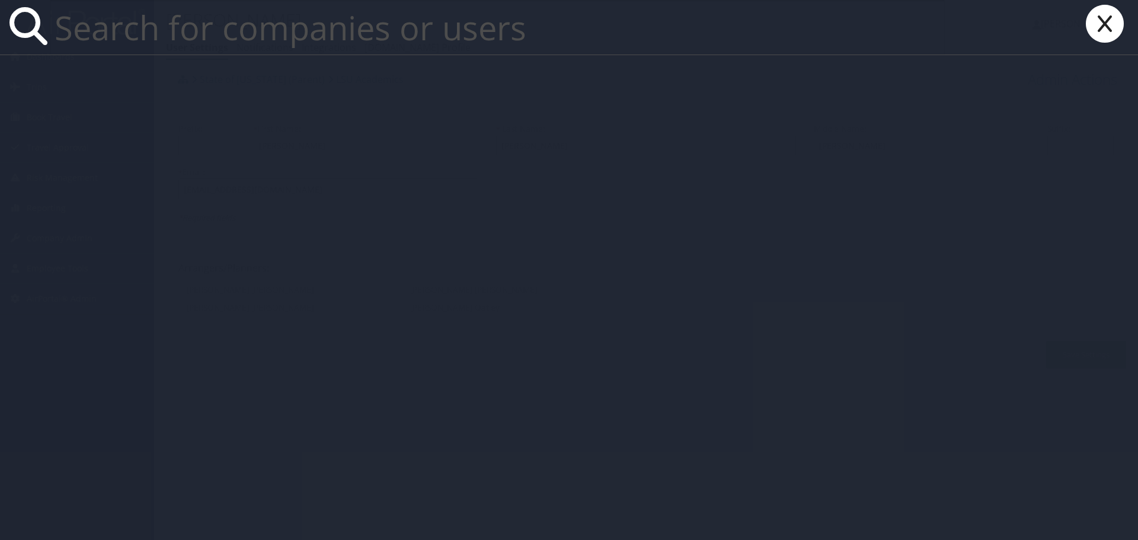
paste input "[EMAIL_ADDRESS][DOMAIN_NAME]"
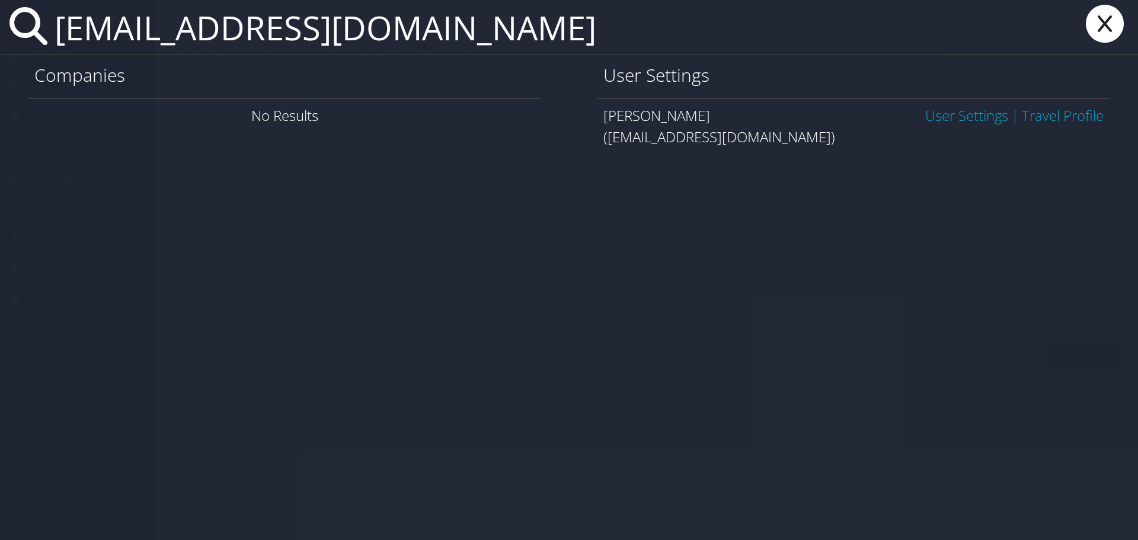
type input "[EMAIL_ADDRESS][DOMAIN_NAME]"
click at [969, 116] on link "User Settings" at bounding box center [967, 116] width 83 height 20
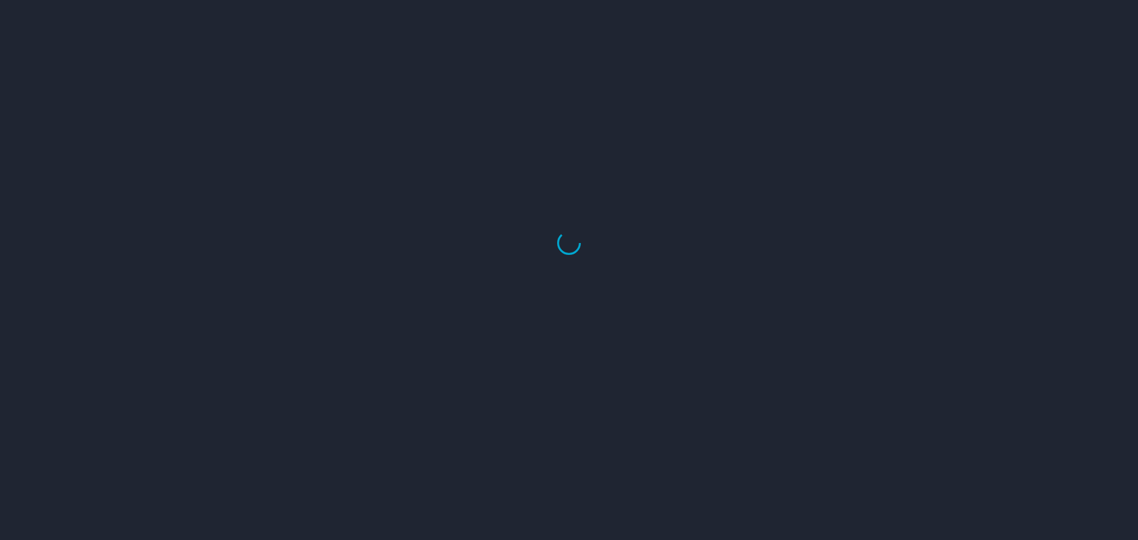
select select "US"
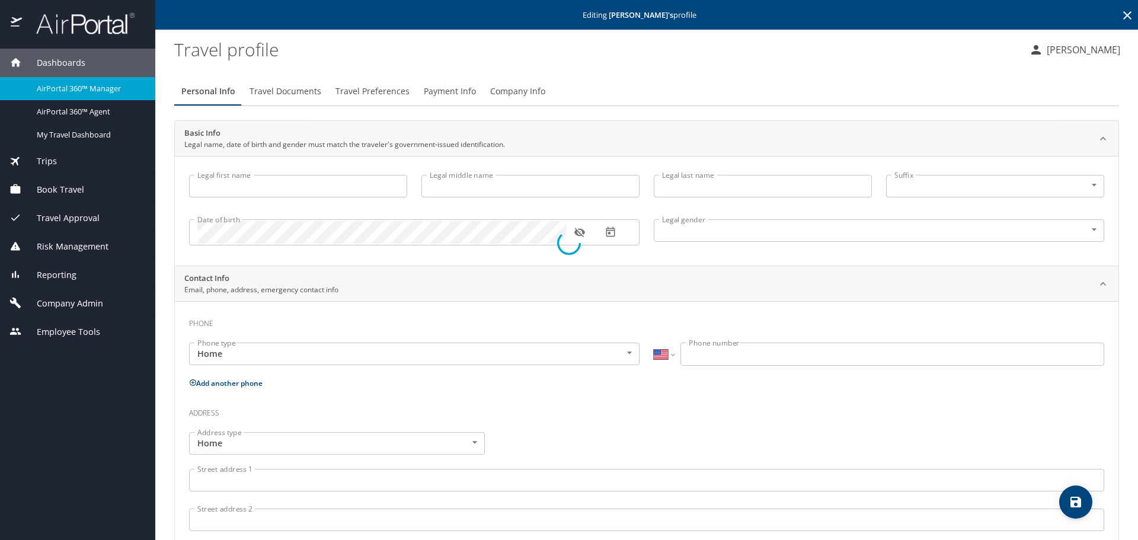
type input "[PERSON_NAME]"
type input "[DEMOGRAPHIC_DATA]"
type input "[PERSON_NAME]"
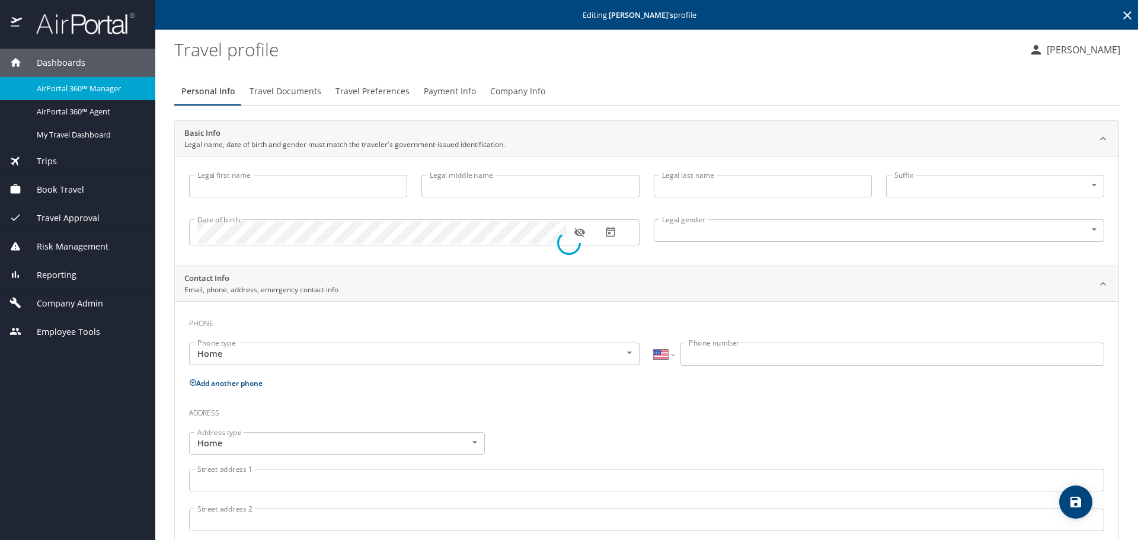
type input "[PERSON_NAME]"
type input "[PHONE_NUMBER]"
select select "US"
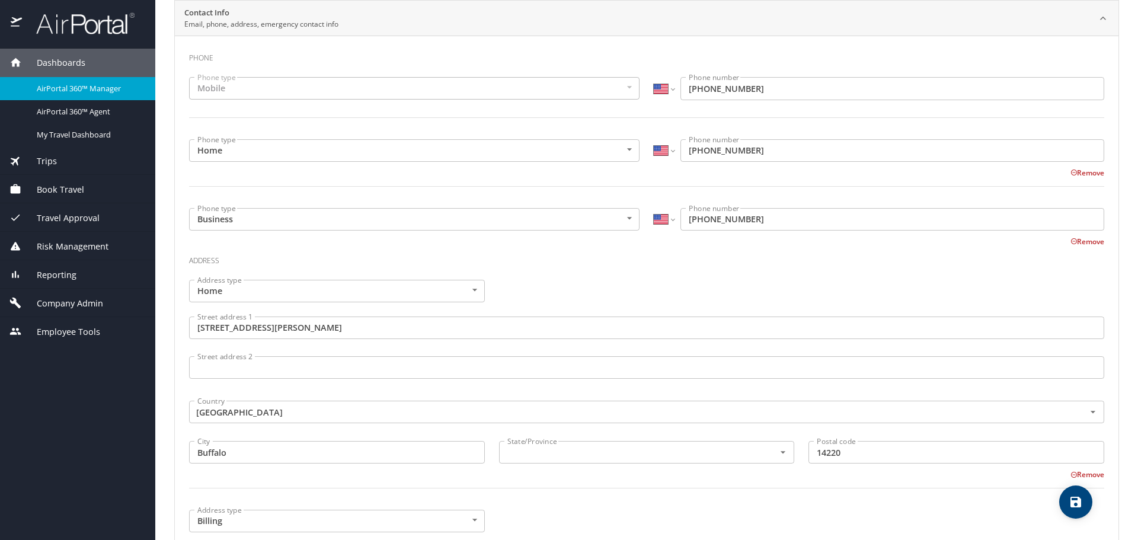
scroll to position [296, 0]
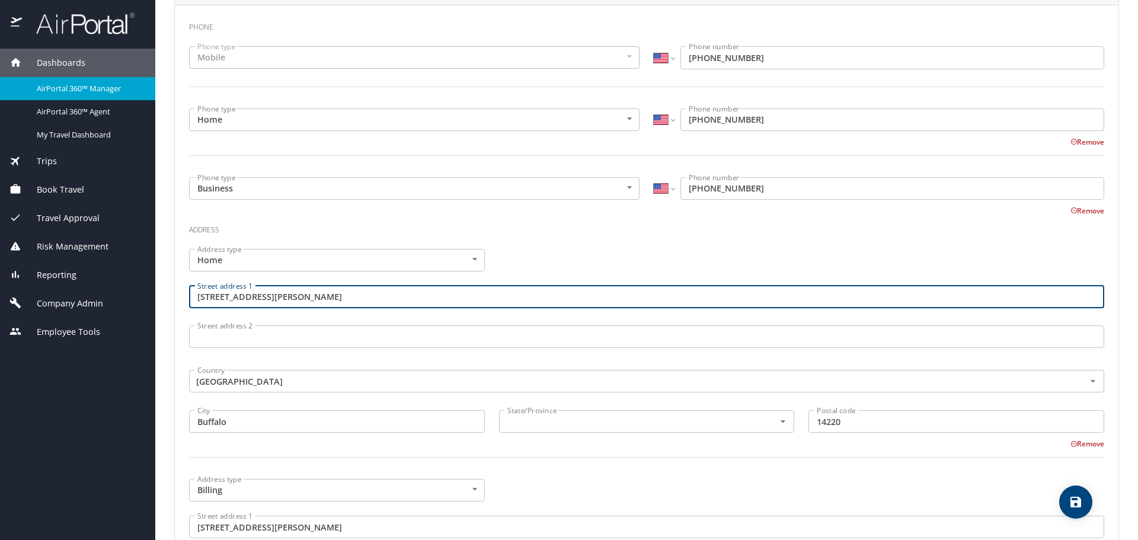
drag, startPoint x: 303, startPoint y: 295, endPoint x: 212, endPoint y: 300, distance: 91.5
click at [187, 302] on div "Street address [STREET_ADDRESS][PERSON_NAME] address 1" at bounding box center [647, 299] width 930 height 40
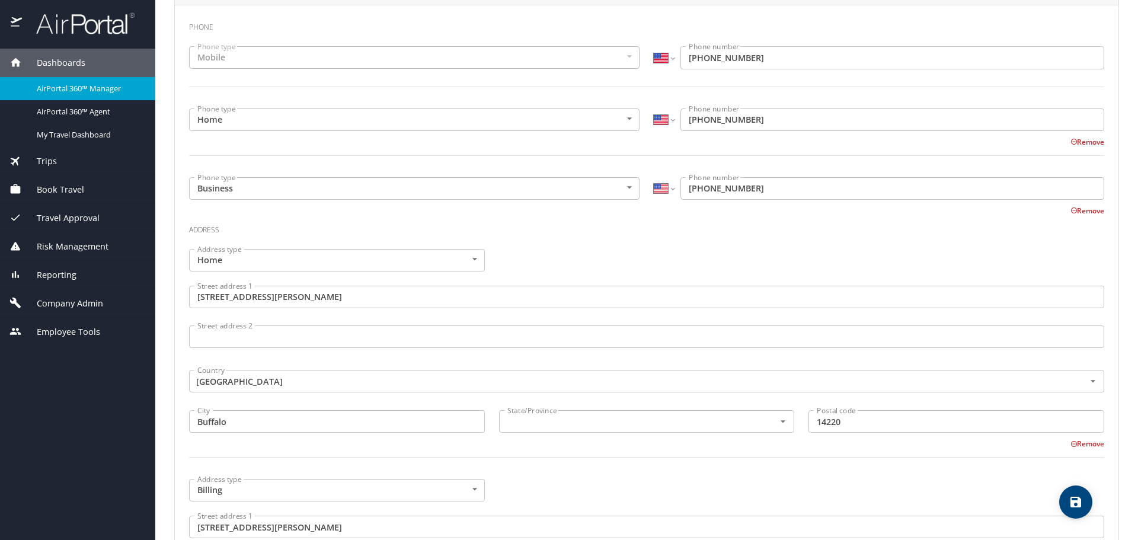
click at [508, 246] on div "Address type Home Home Address type Street address [STREET_ADDRESS][PERSON_NAME…" at bounding box center [647, 360] width 930 height 237
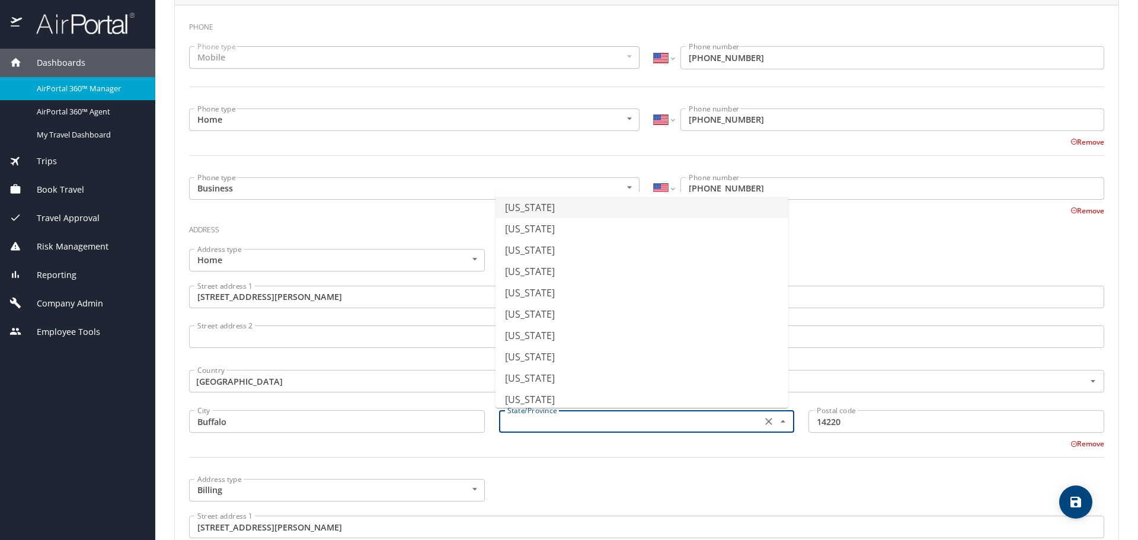
click at [535, 422] on input "text" at bounding box center [630, 421] width 254 height 15
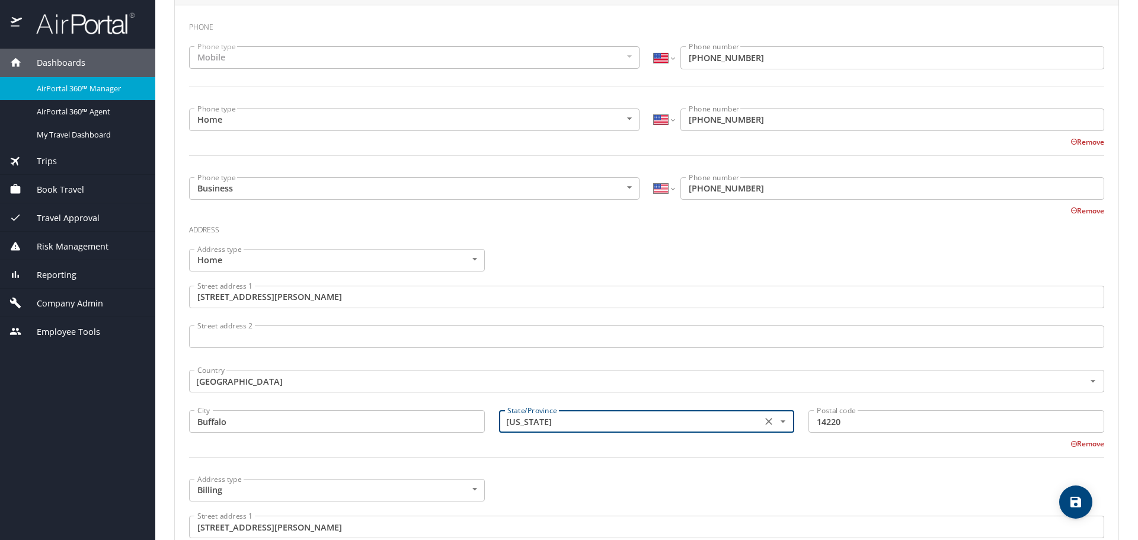
type input "[US_STATE]"
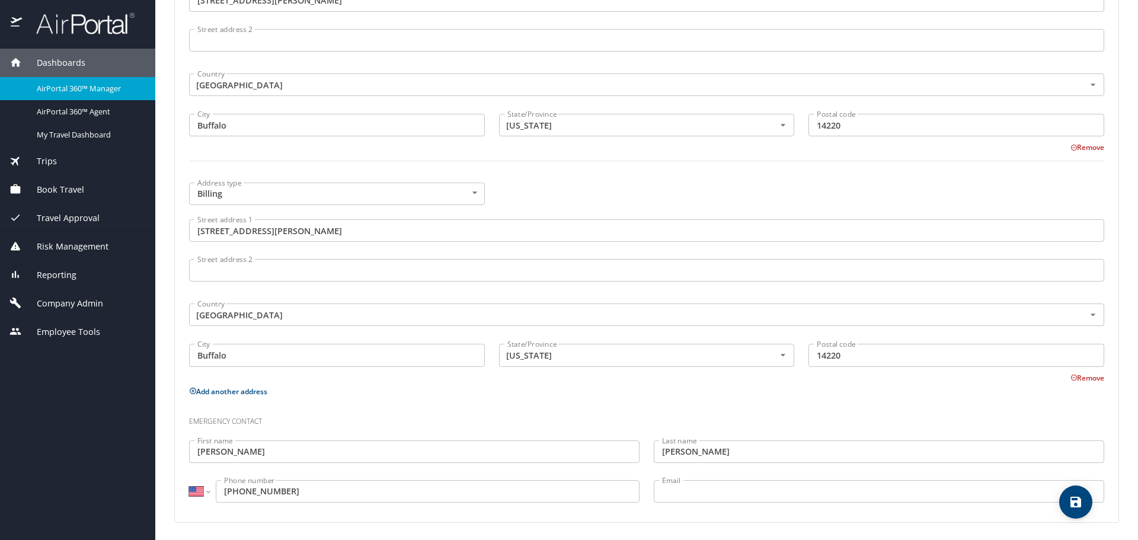
scroll to position [595, 0]
click at [1080, 502] on icon "save" at bounding box center [1076, 502] width 11 height 11
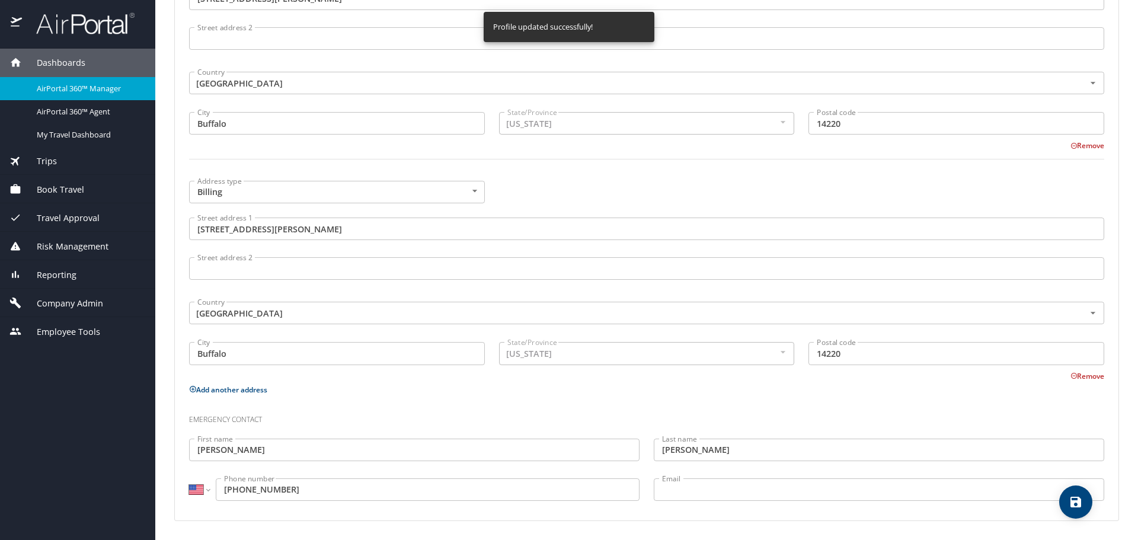
select select "US"
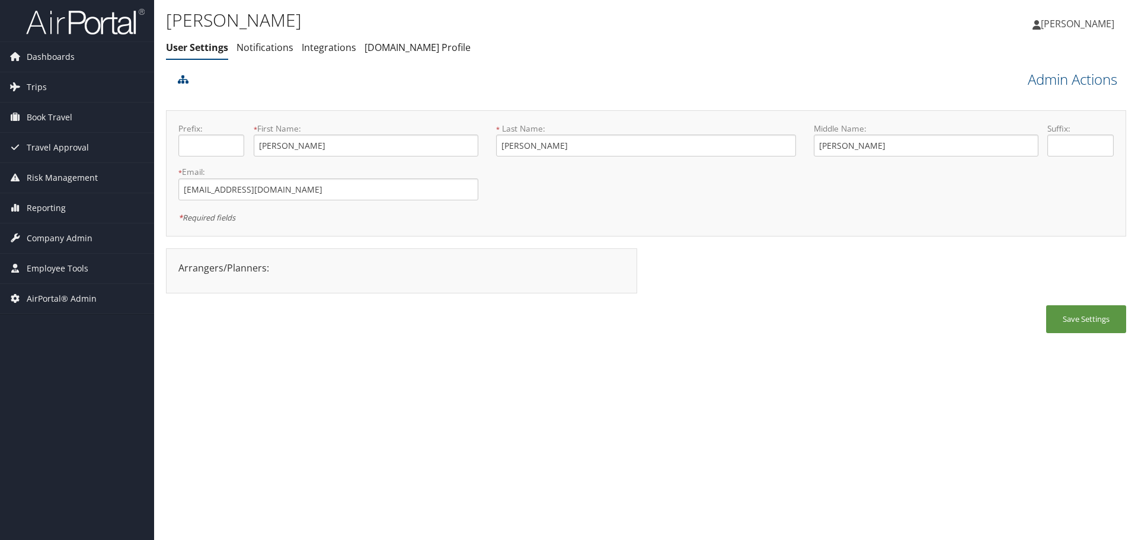
click at [1086, 76] on link "Admin Actions" at bounding box center [1073, 79] width 90 height 20
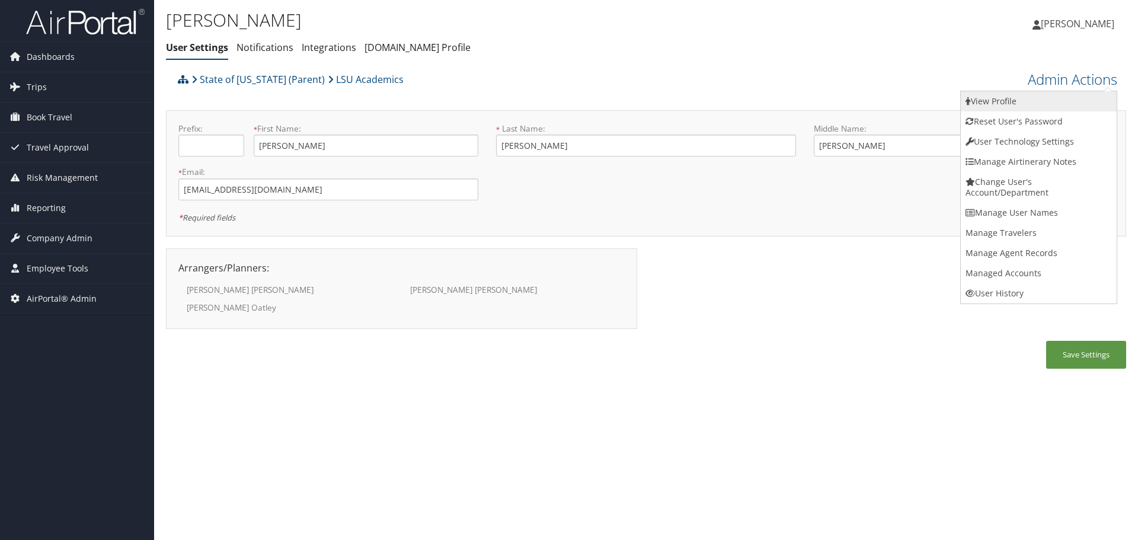
click at [1076, 94] on link "View Profile" at bounding box center [1039, 101] width 156 height 20
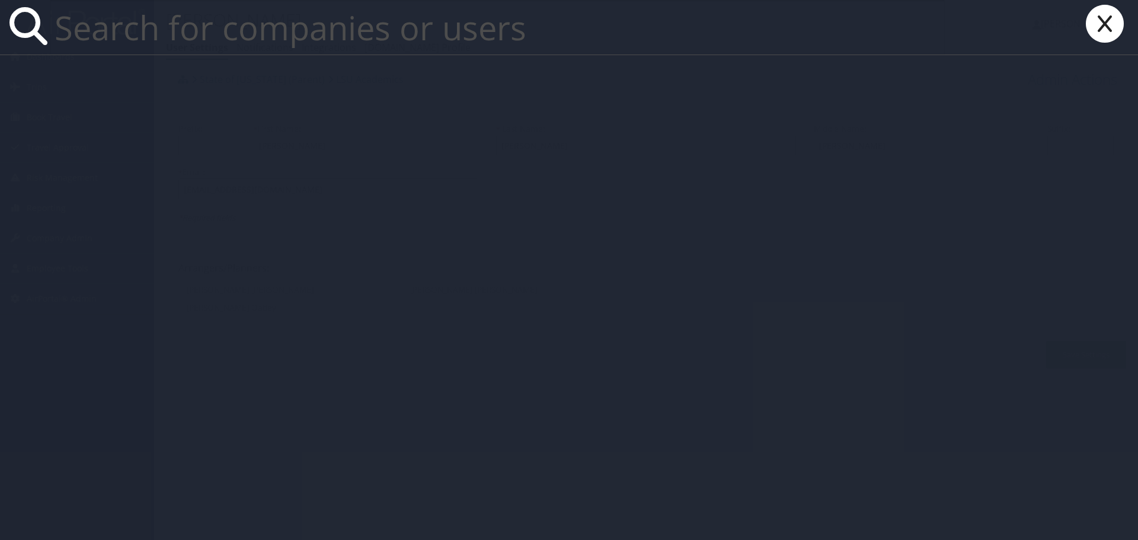
paste input "[EMAIL_ADDRESS][DOMAIN_NAME]"
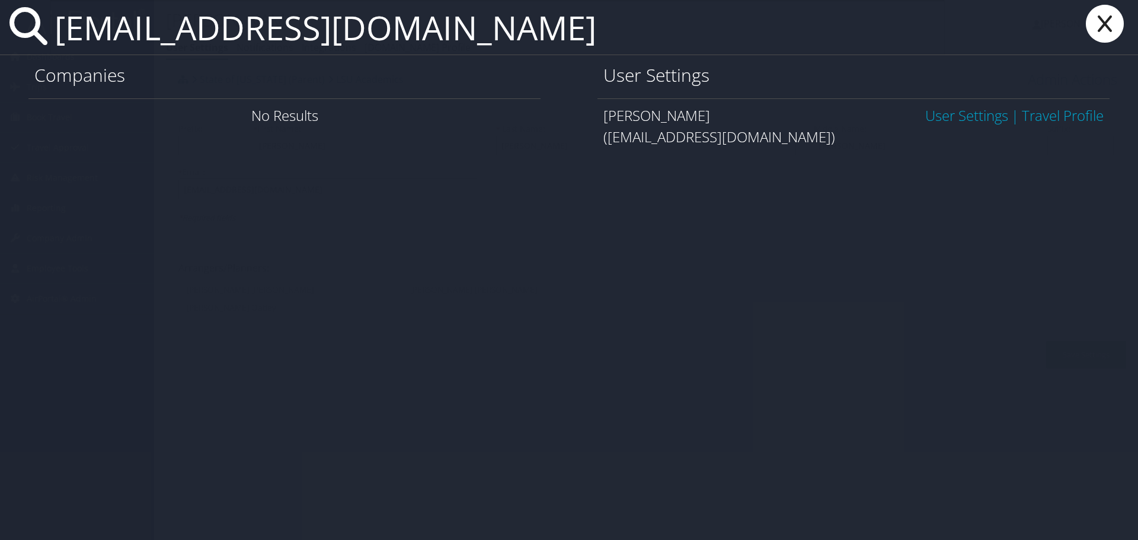
type input "[EMAIL_ADDRESS][DOMAIN_NAME]"
click at [946, 112] on link "User Settings" at bounding box center [967, 116] width 83 height 20
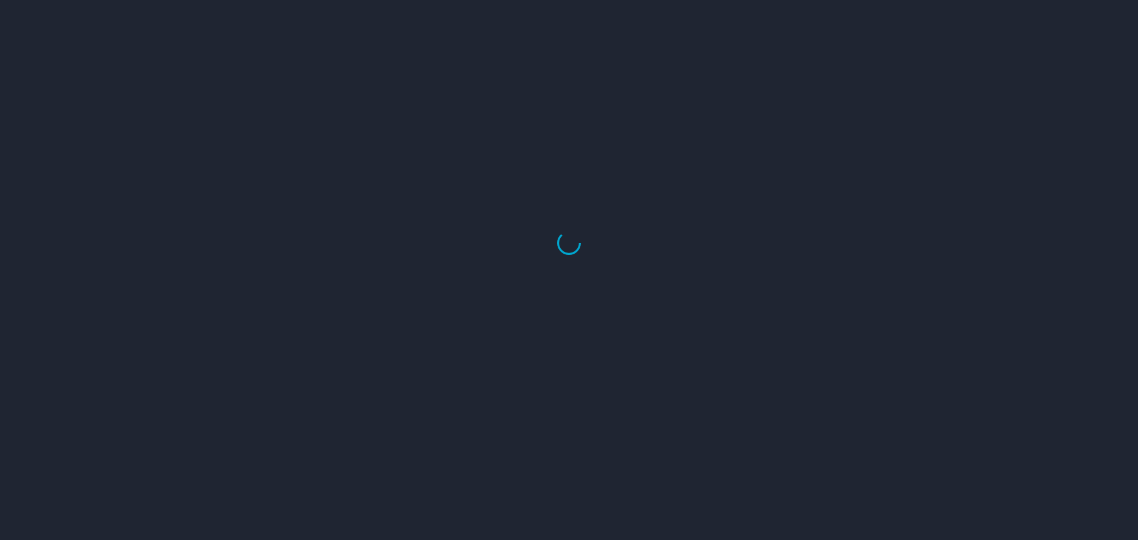
select select "US"
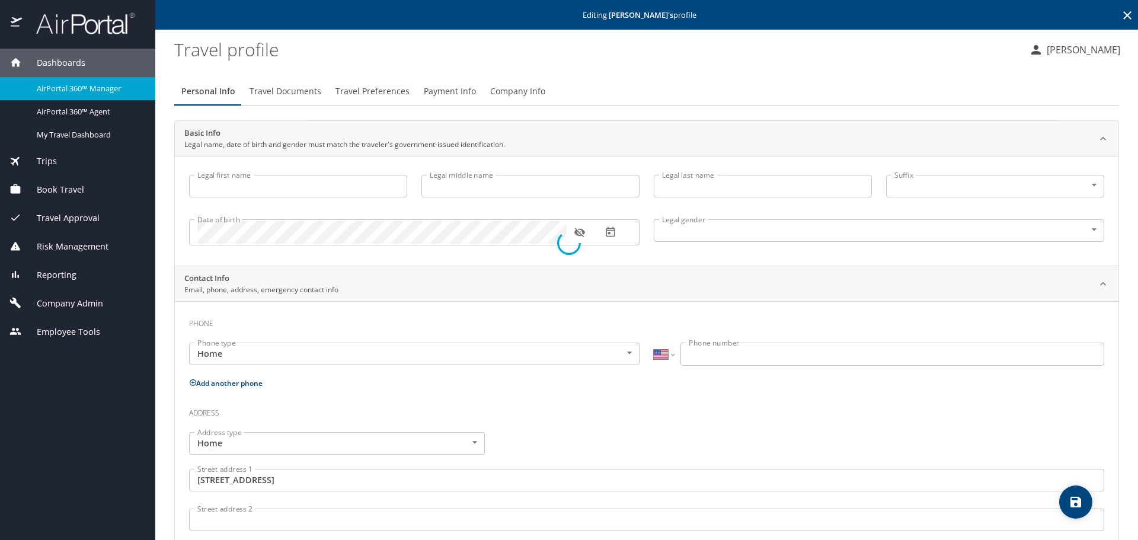
type input "[PERSON_NAME]"
type input "[DEMOGRAPHIC_DATA]"
type input "[GEOGRAPHIC_DATA]"
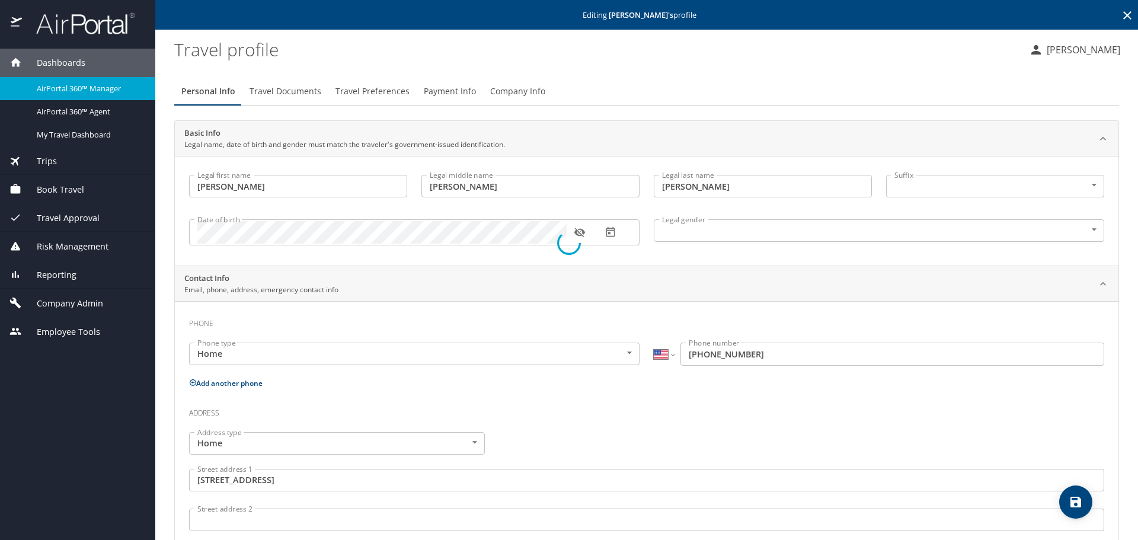
type input "[GEOGRAPHIC_DATA]"
type input "[US_STATE]"
select select "US"
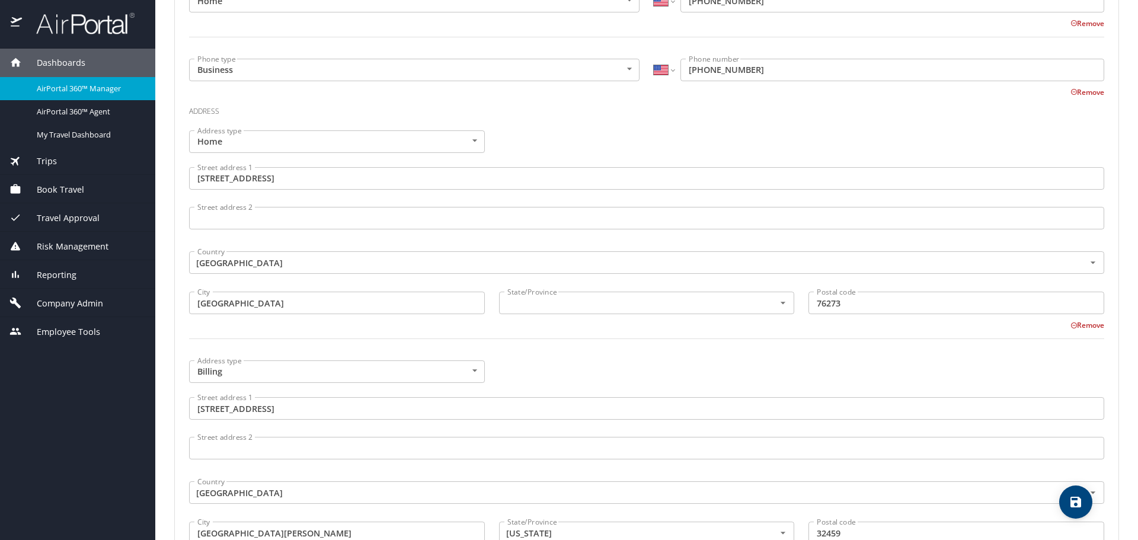
scroll to position [474, 0]
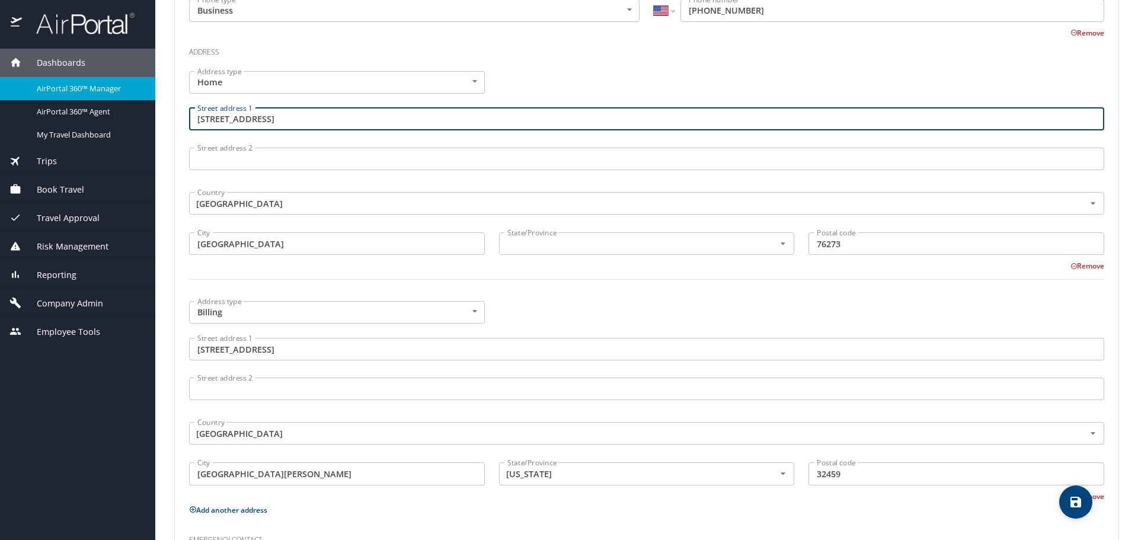
drag, startPoint x: 290, startPoint y: 110, endPoint x: 191, endPoint y: 125, distance: 100.0
click at [191, 125] on input "[STREET_ADDRESS]" at bounding box center [647, 119] width 916 height 23
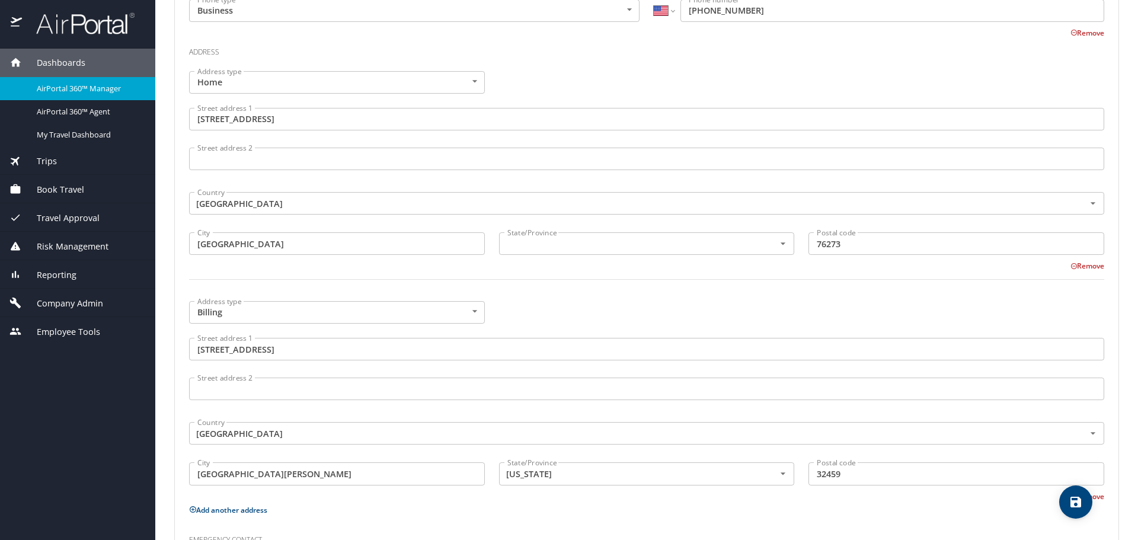
click at [605, 72] on div "Address type Home Home Address type Street address [GEOGRAPHIC_DATA][STREET_ADD…" at bounding box center [647, 182] width 930 height 237
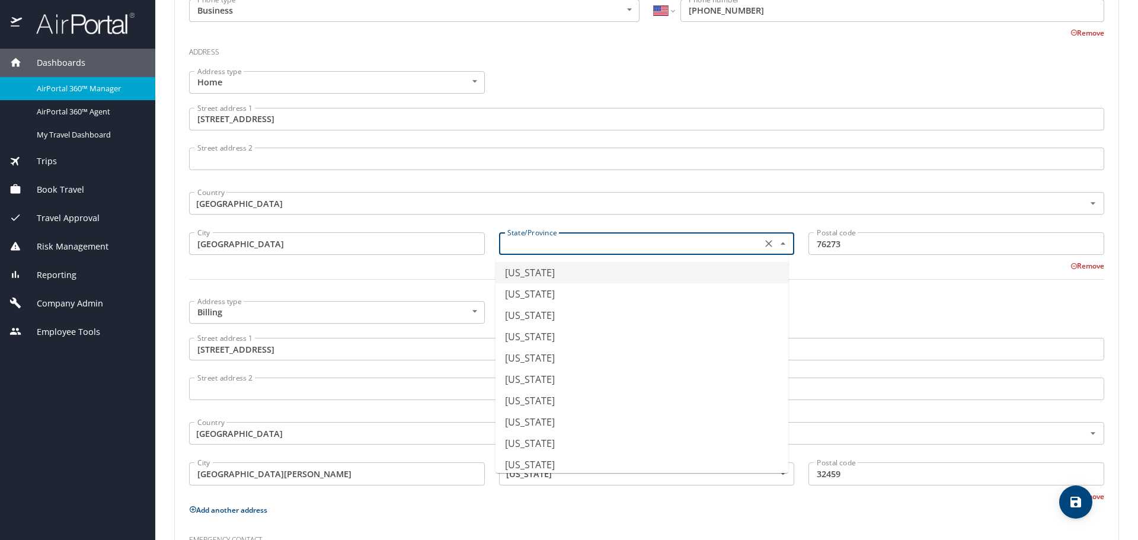
click at [558, 242] on input "text" at bounding box center [630, 243] width 254 height 15
click at [561, 269] on li "[US_STATE]" at bounding box center [642, 272] width 293 height 21
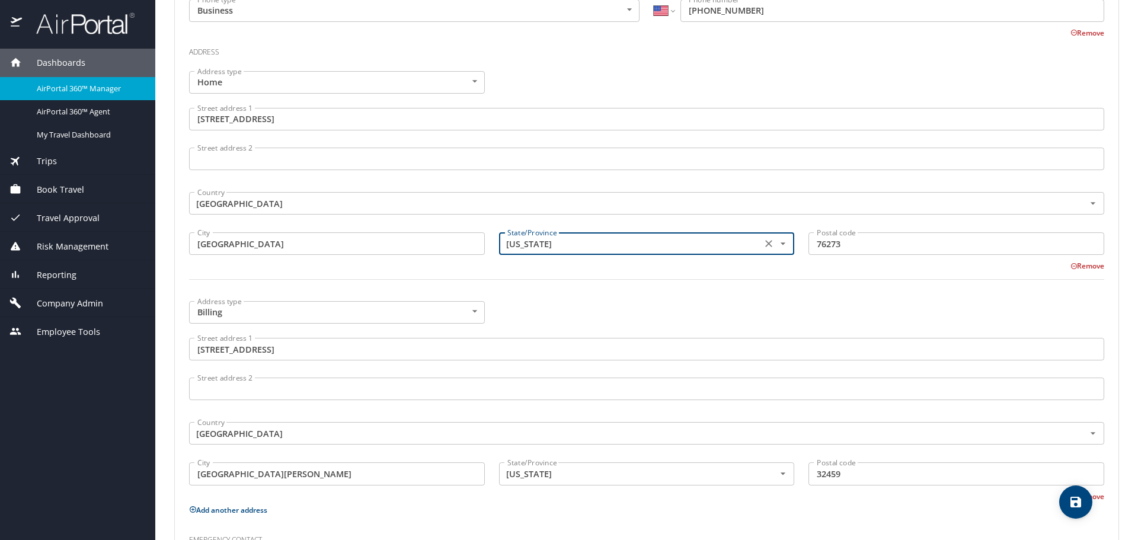
type input "[US_STATE]"
click at [567, 294] on div at bounding box center [647, 286] width 930 height 29
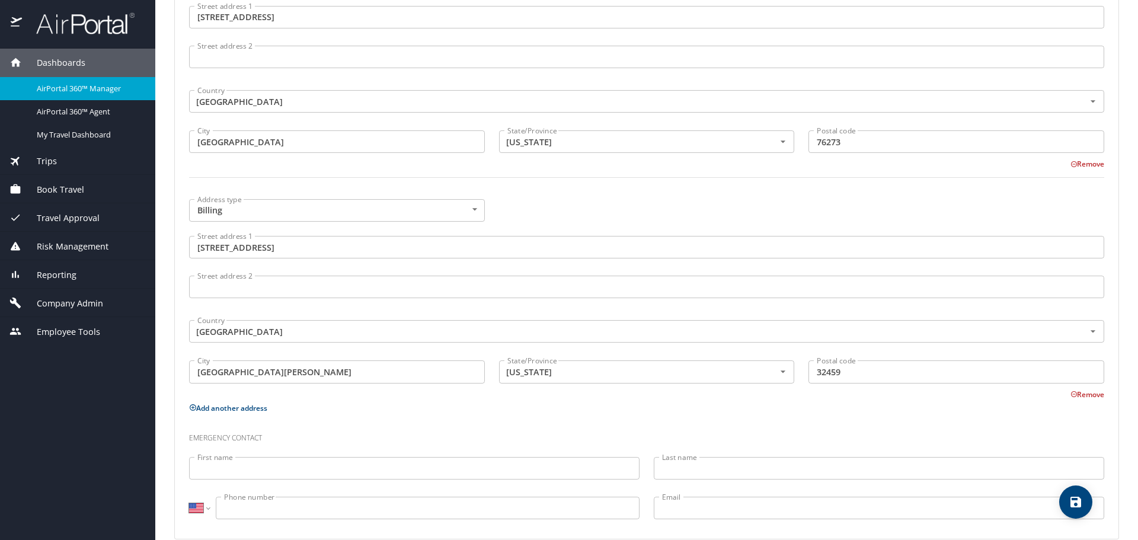
scroll to position [595, 0]
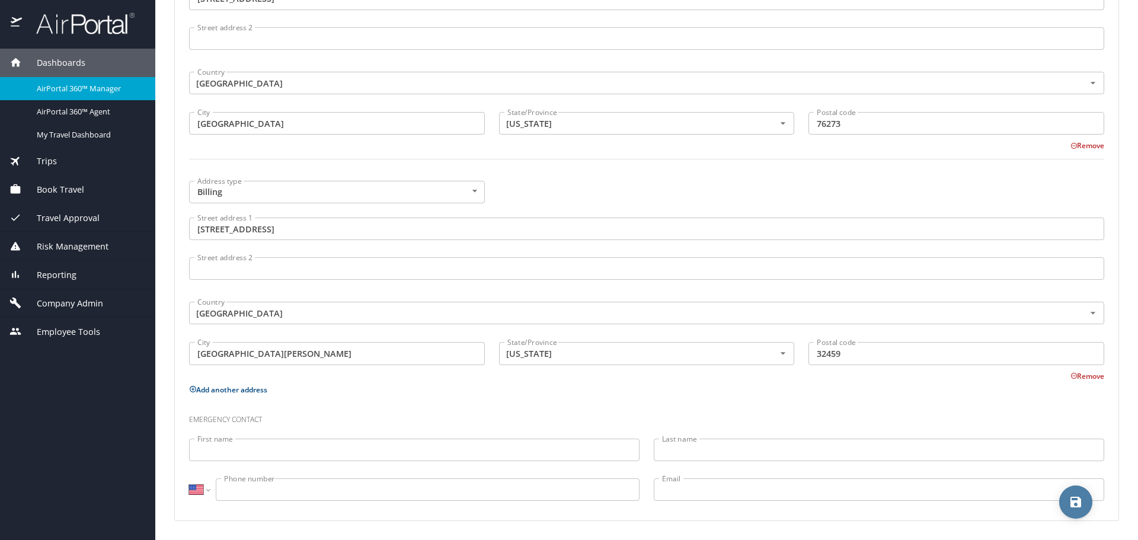
click at [1078, 511] on button "save" at bounding box center [1076, 502] width 33 height 33
select select "US"
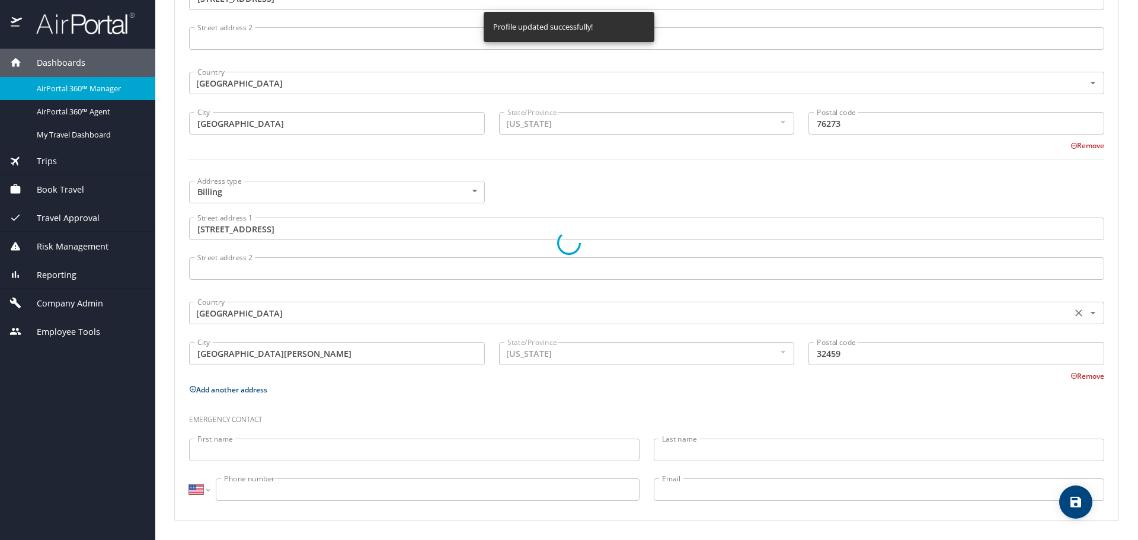
select select "US"
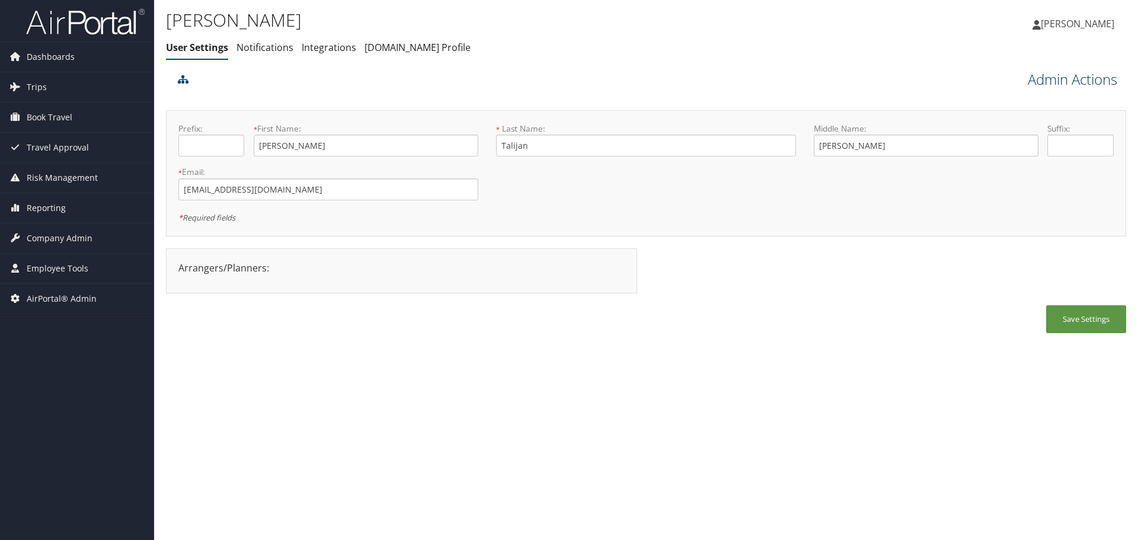
drag, startPoint x: 0, startPoint y: 0, endPoint x: 1031, endPoint y: 85, distance: 1034.7
click at [1035, 81] on link "Admin Actions" at bounding box center [1073, 79] width 90 height 20
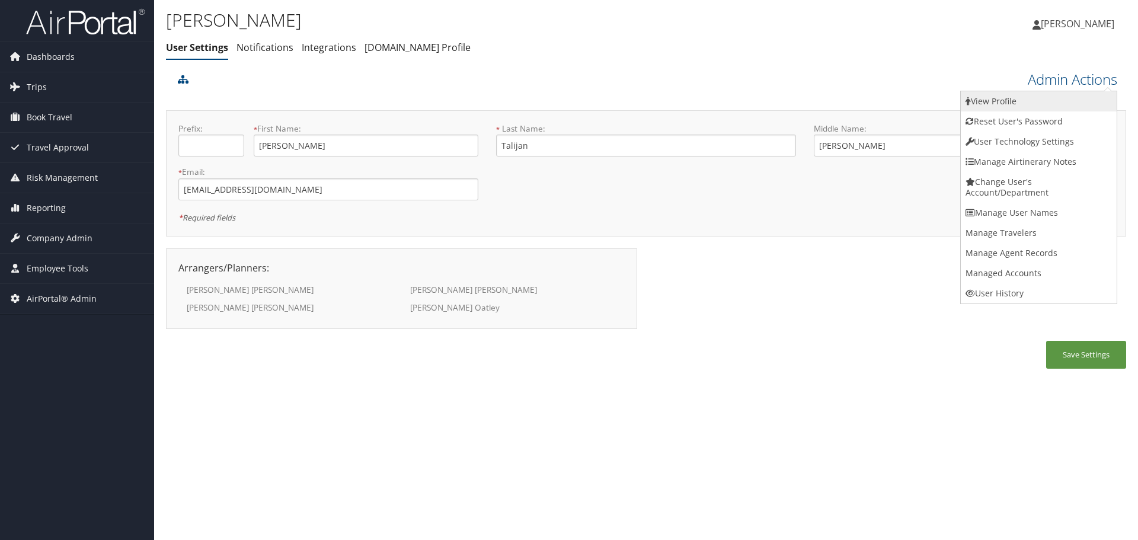
click at [1027, 98] on link "View Profile" at bounding box center [1039, 101] width 156 height 20
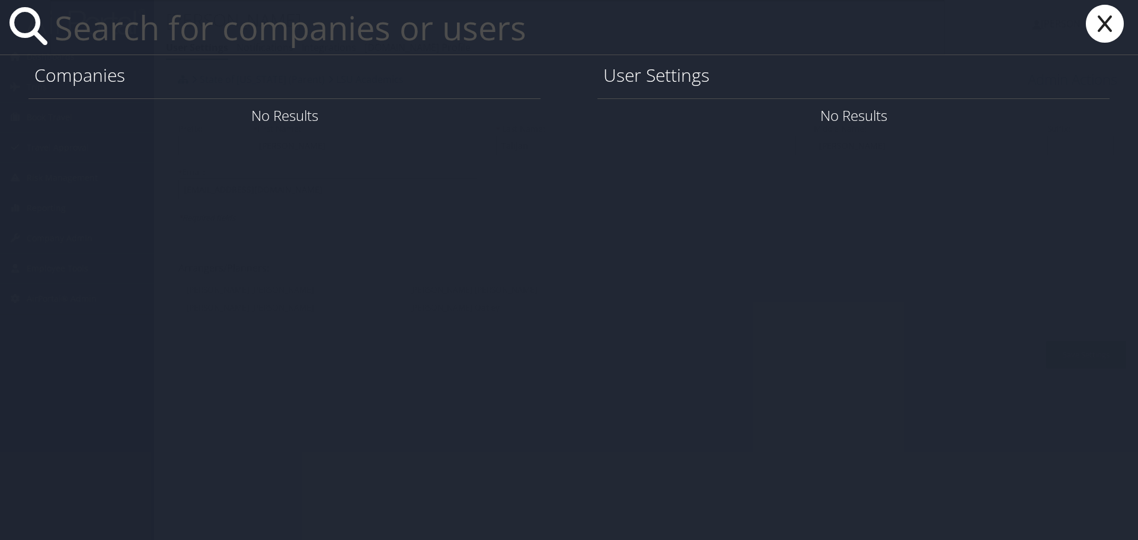
paste input "[EMAIL_ADDRESS][DOMAIN_NAME]"
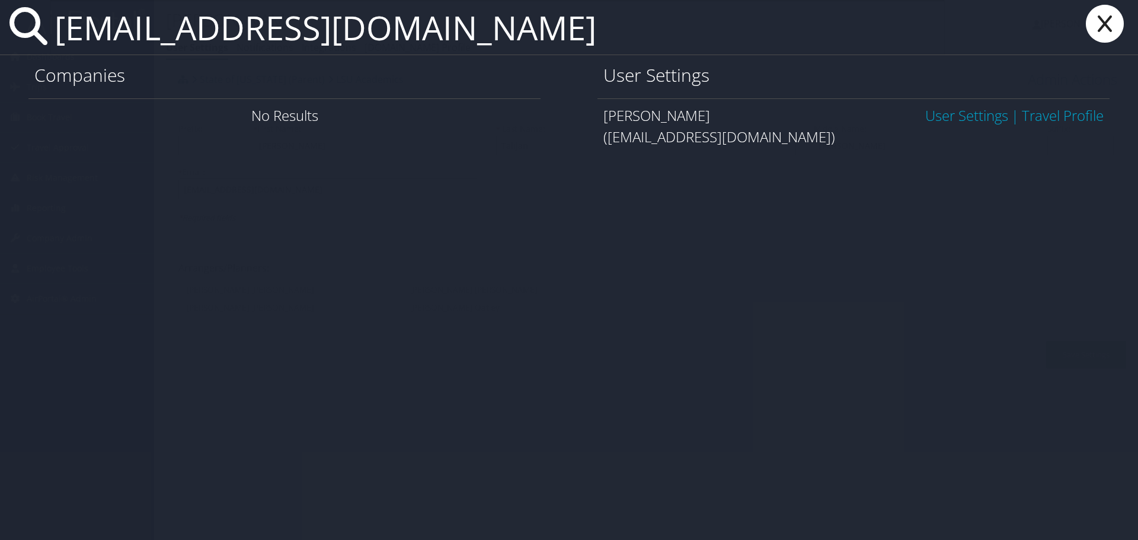
type input "[EMAIL_ADDRESS][DOMAIN_NAME]"
click at [968, 111] on link "User Settings" at bounding box center [967, 116] width 83 height 20
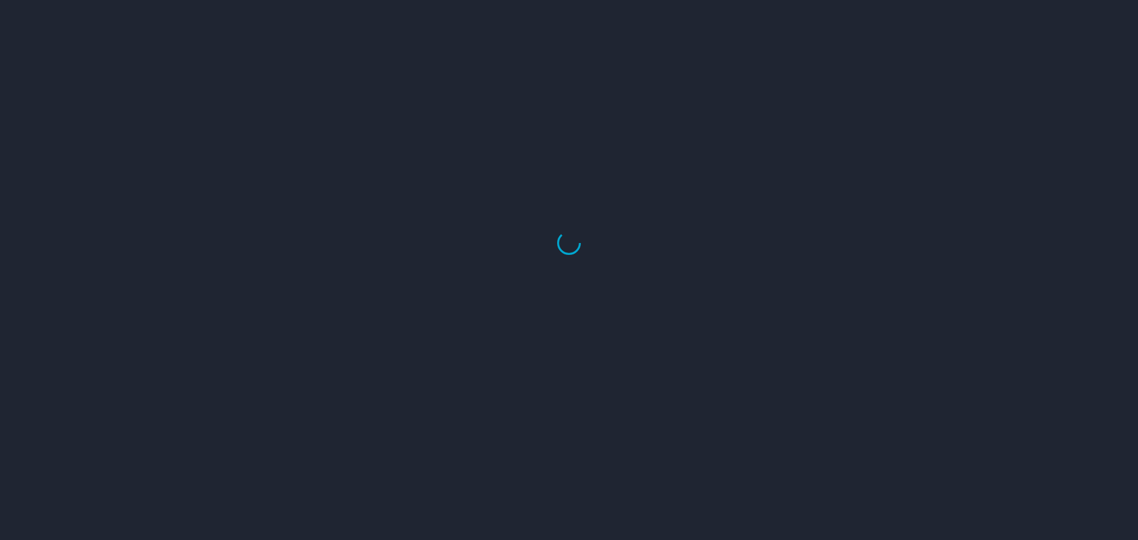
select select "US"
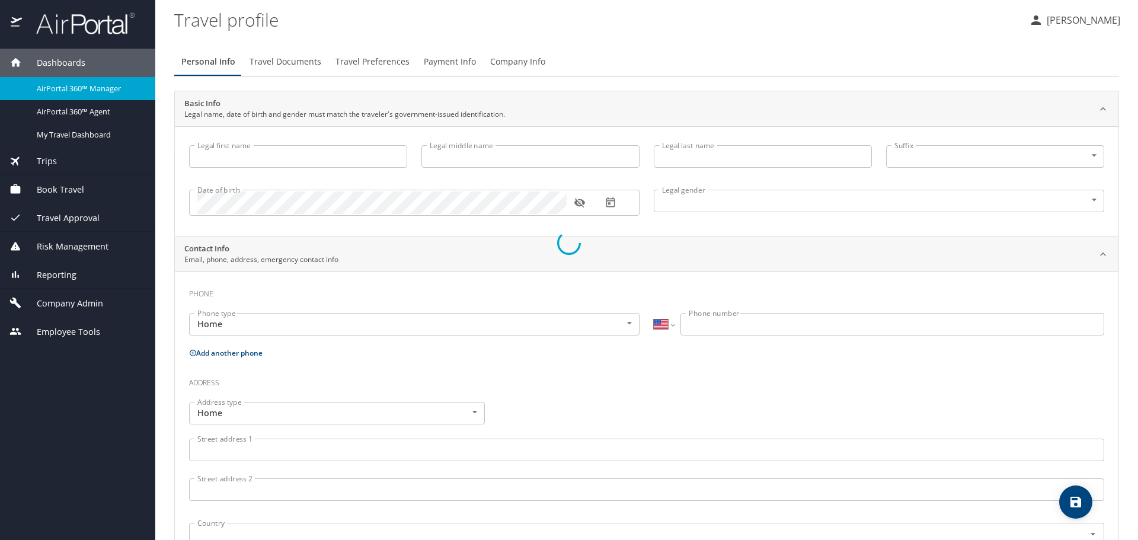
type input "Blair"
type input "Gregory"
type input "Talijan"
type input "[DEMOGRAPHIC_DATA]"
type input "Gina"
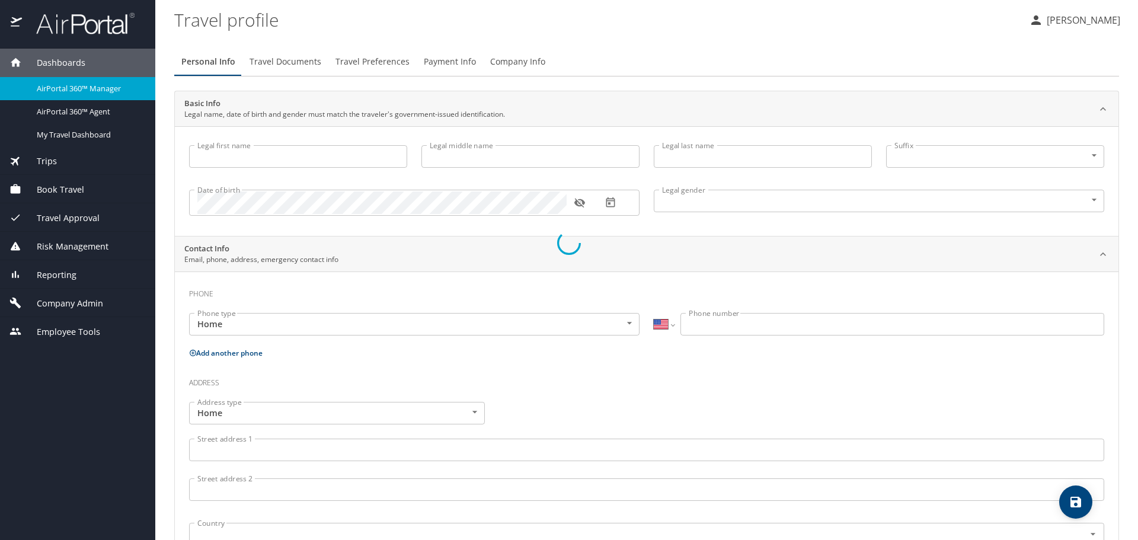
type input "Talijan"
select select "ZZ"
type input "+61 3 6095 14"
select select "US"
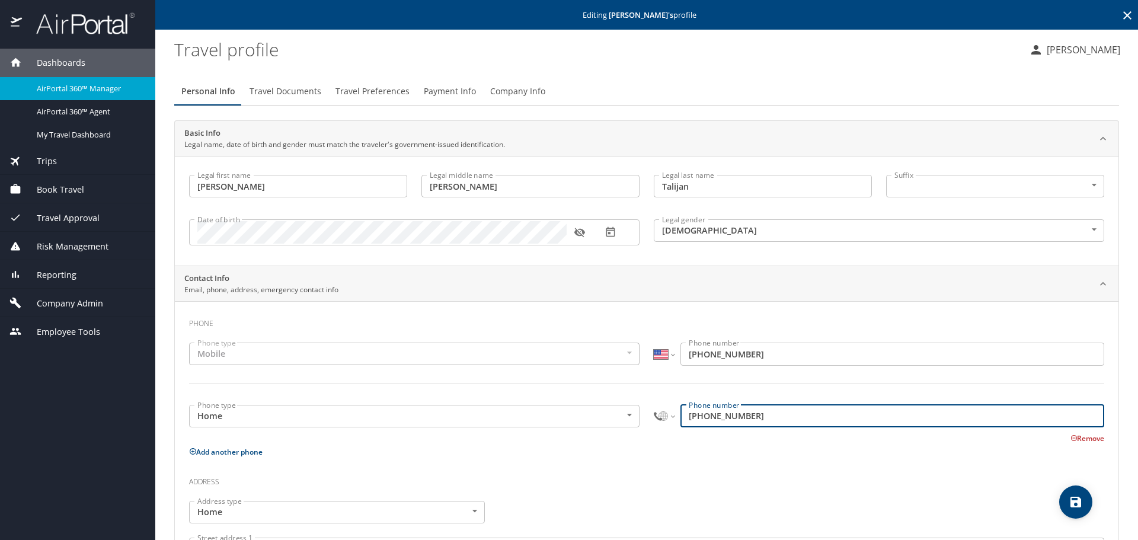
drag, startPoint x: 716, startPoint y: 414, endPoint x: 655, endPoint y: 413, distance: 61.1
click at [655, 413] on div "International [GEOGRAPHIC_DATA] [GEOGRAPHIC_DATA] [GEOGRAPHIC_DATA] [GEOGRAPHIC…" at bounding box center [879, 416] width 451 height 23
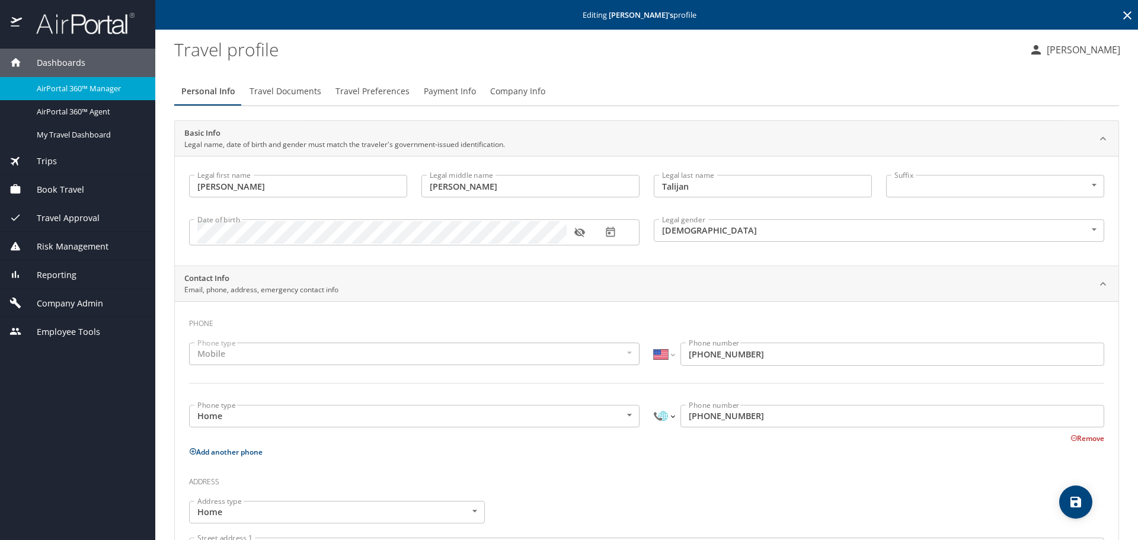
click at [656, 417] on select "International Afghanistan Åland Islands Albania Algeria American Samoa Andorra …" at bounding box center [664, 416] width 20 height 23
select select "AE"
click at [654, 405] on select "International Afghanistan Åland Islands Albania Algeria American Samoa Andorra …" at bounding box center [664, 416] width 20 height 23
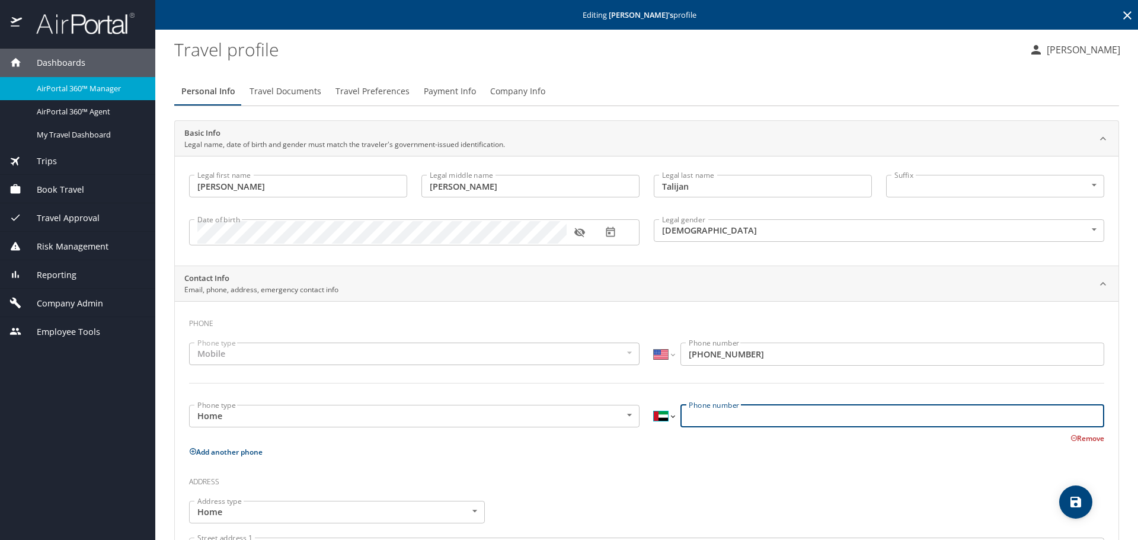
click at [656, 417] on select "International Afghanistan Åland Islands Albania Algeria American Samoa Andorra …" at bounding box center [664, 416] width 20 height 23
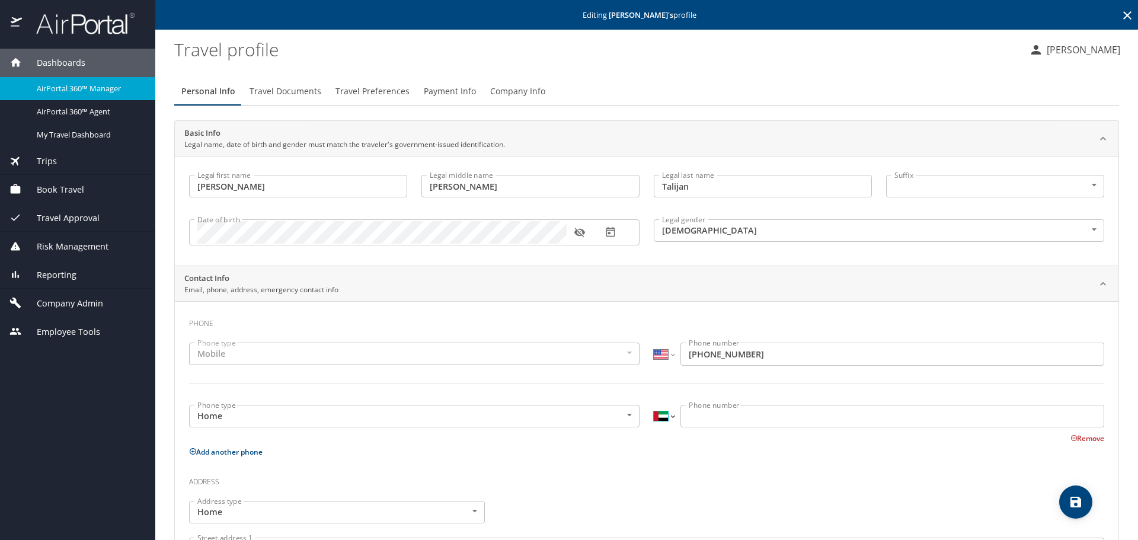
select select "US"
click at [654, 405] on select "International Afghanistan Åland Islands Albania Algeria American Samoa Andorra …" at bounding box center [664, 416] width 20 height 23
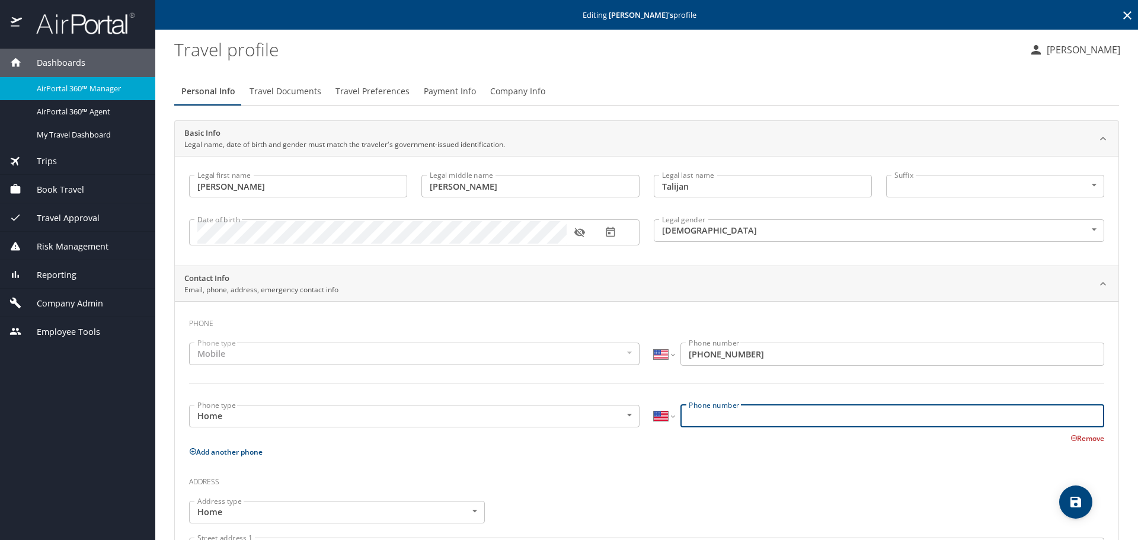
paste input "(617) 034-235"
click at [698, 414] on input "(617) 034-235" at bounding box center [893, 416] width 424 height 23
type input "(610) 703-4235"
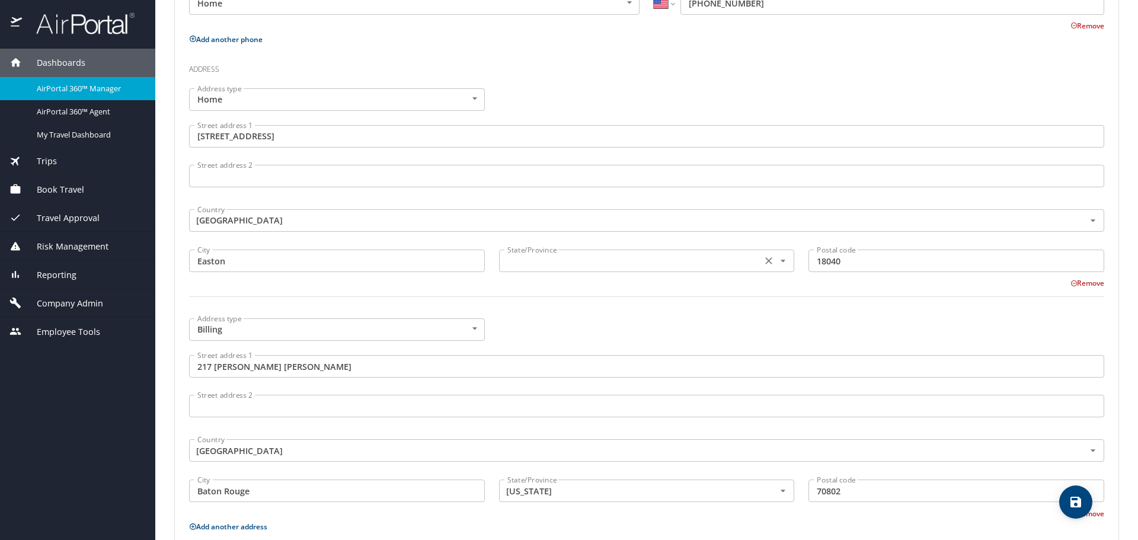
scroll to position [415, 0]
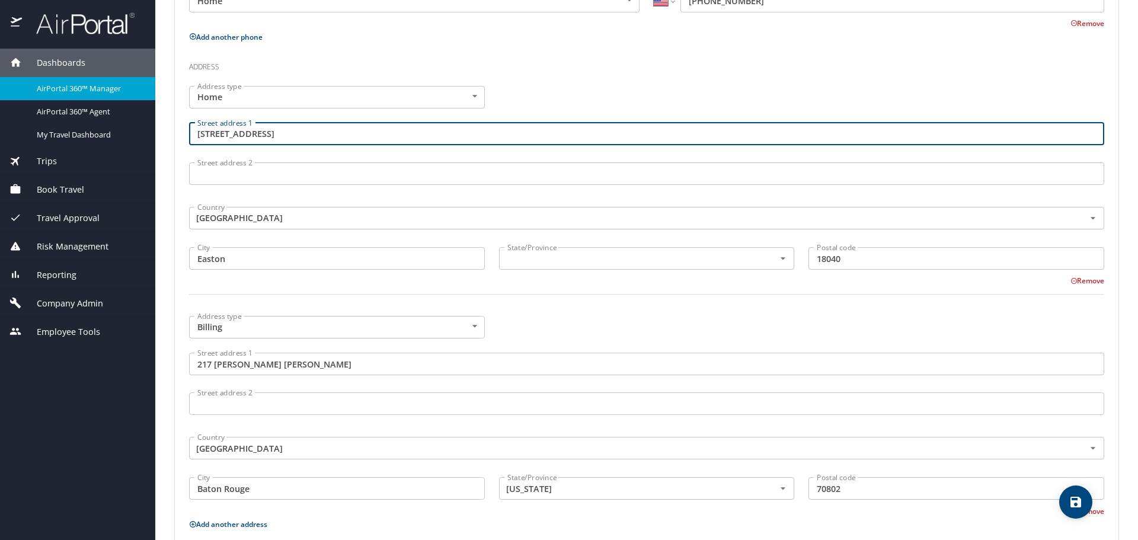
drag, startPoint x: 283, startPoint y: 132, endPoint x: 181, endPoint y: 133, distance: 102.6
click at [181, 133] on div "Phone Phone type Mobile Mobile Phone type International Afghanistan Åland Islan…" at bounding box center [647, 270] width 944 height 769
click at [563, 261] on input "text" at bounding box center [630, 258] width 254 height 15
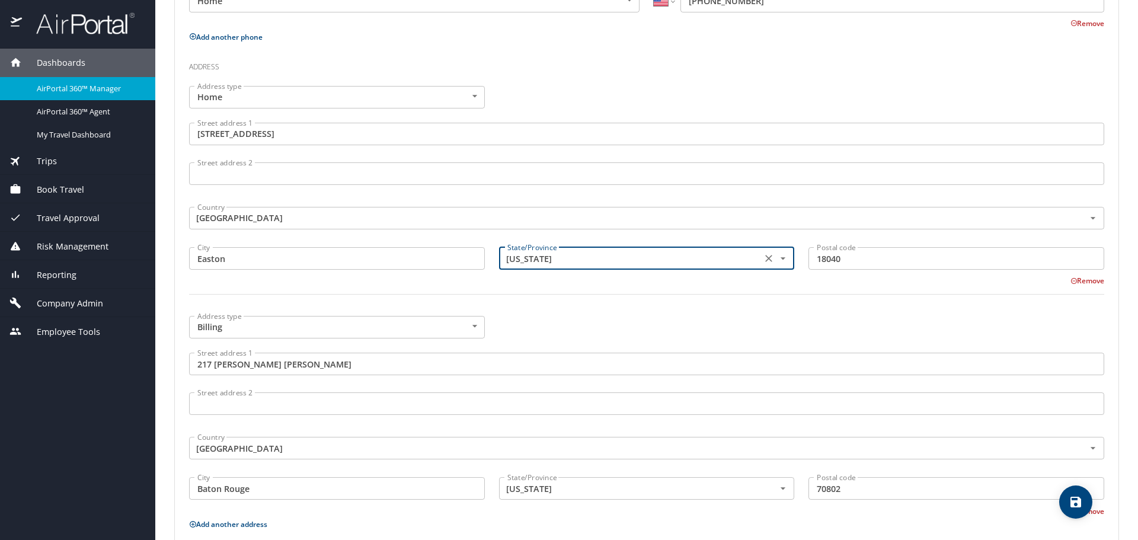
type input "Pennsylvania"
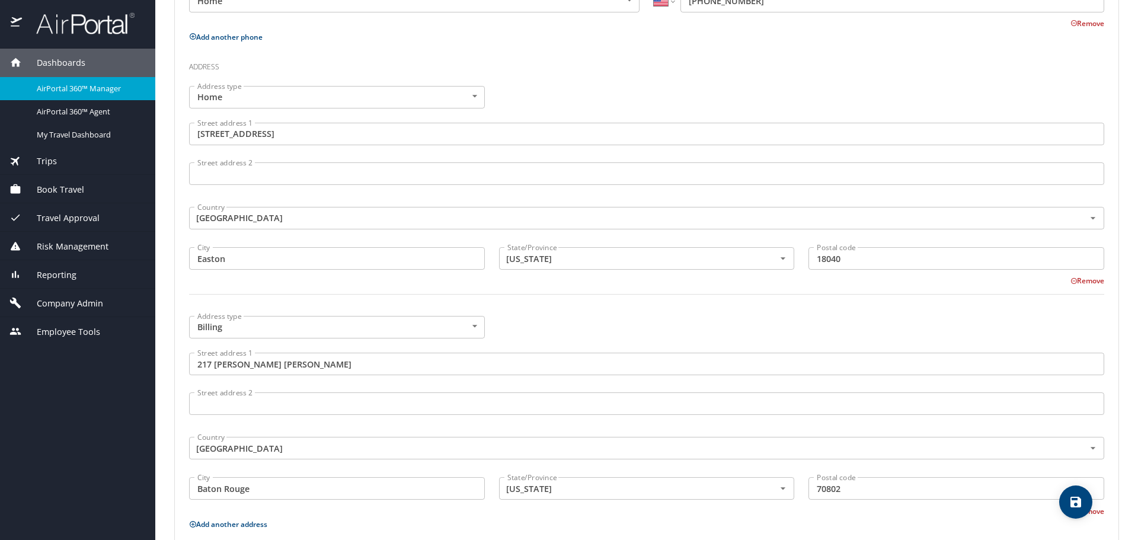
click at [567, 320] on div "Address type Billing Billing Address type Street address 1 217 Thomas Boyd Hall…" at bounding box center [647, 413] width 930 height 208
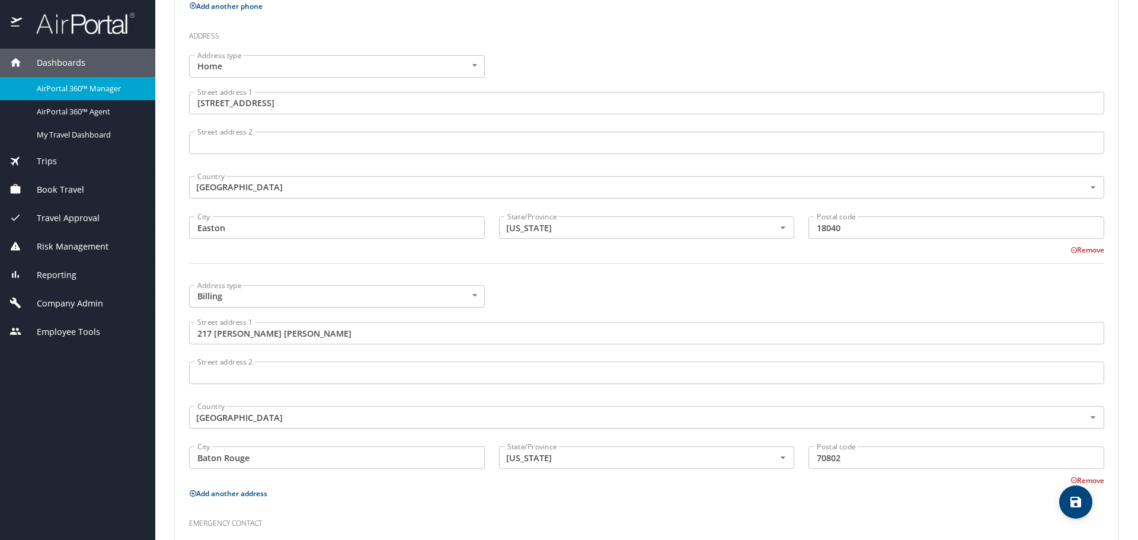
scroll to position [550, 0]
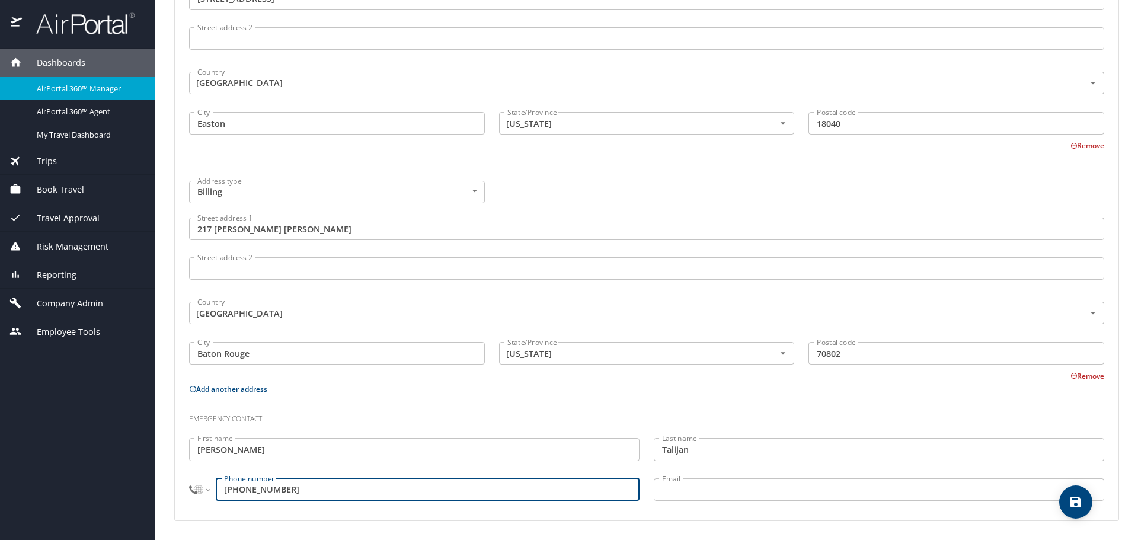
drag, startPoint x: 318, startPoint y: 493, endPoint x: 186, endPoint y: 499, distance: 132.3
click at [165, 499] on main "Editing Blair Talijan 's profile Travel profile Bethany Madsen Personal Info Tr…" at bounding box center [646, 270] width 983 height 540
click at [199, 496] on select "International [GEOGRAPHIC_DATA] [GEOGRAPHIC_DATA] [GEOGRAPHIC_DATA] [GEOGRAPHIC…" at bounding box center [199, 490] width 20 height 23
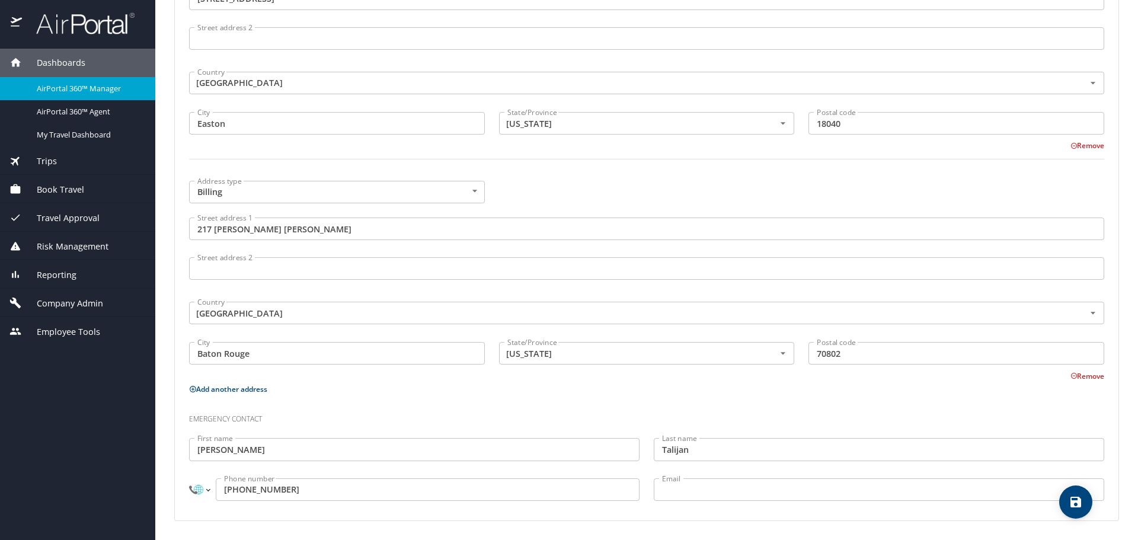
select select "US"
click at [189, 479] on select "International [GEOGRAPHIC_DATA] [GEOGRAPHIC_DATA] [GEOGRAPHIC_DATA] [GEOGRAPHIC…" at bounding box center [199, 490] width 20 height 23
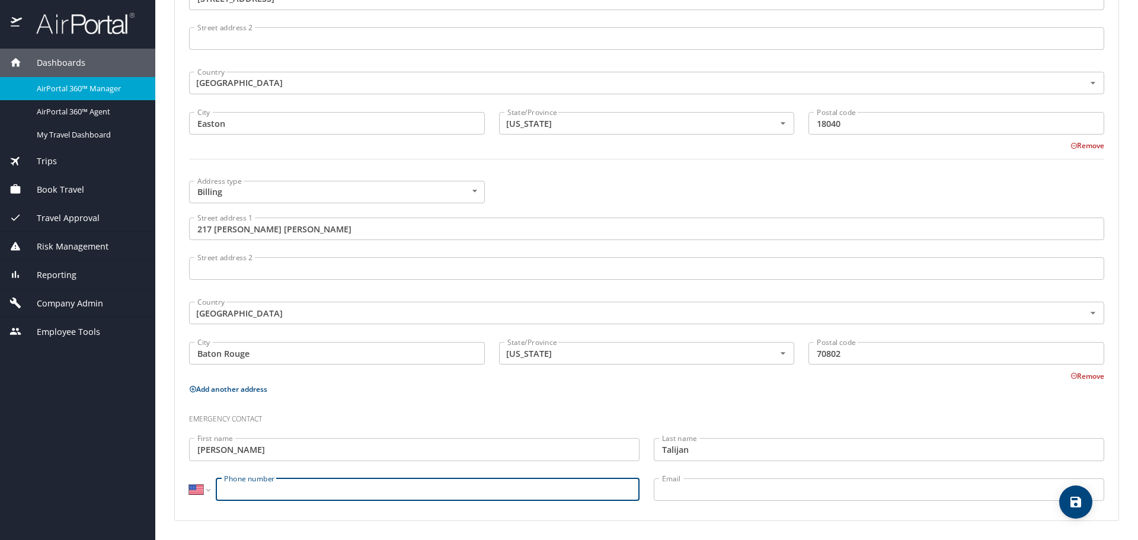
paste input "(613) 609-514"
click at [237, 490] on input "(613) 609-514" at bounding box center [428, 490] width 424 height 23
type input "(610) 360-9514"
drag, startPoint x: 518, startPoint y: 407, endPoint x: 673, endPoint y: 412, distance: 154.9
click at [521, 406] on h3 "Emergency contact" at bounding box center [647, 416] width 916 height 20
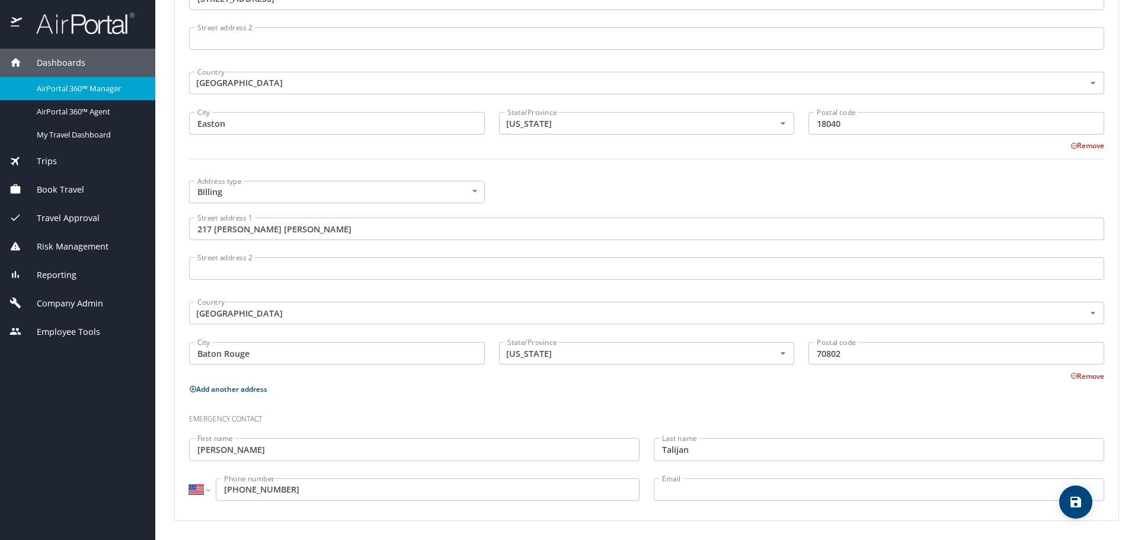
click at [1083, 497] on icon "save" at bounding box center [1076, 502] width 14 height 14
select select "US"
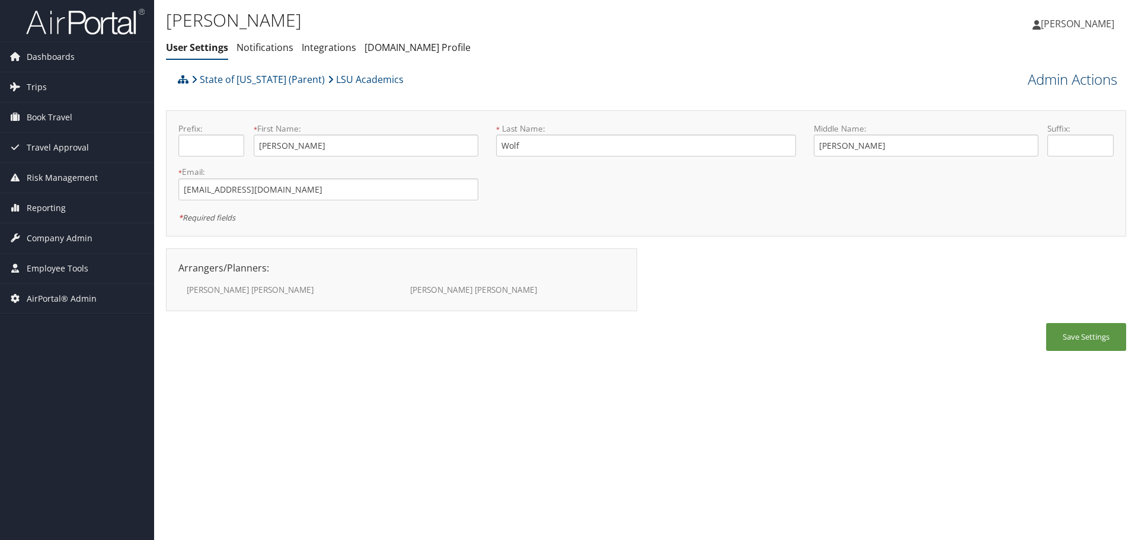
click at [1042, 79] on link "Admin Actions" at bounding box center [1073, 79] width 90 height 20
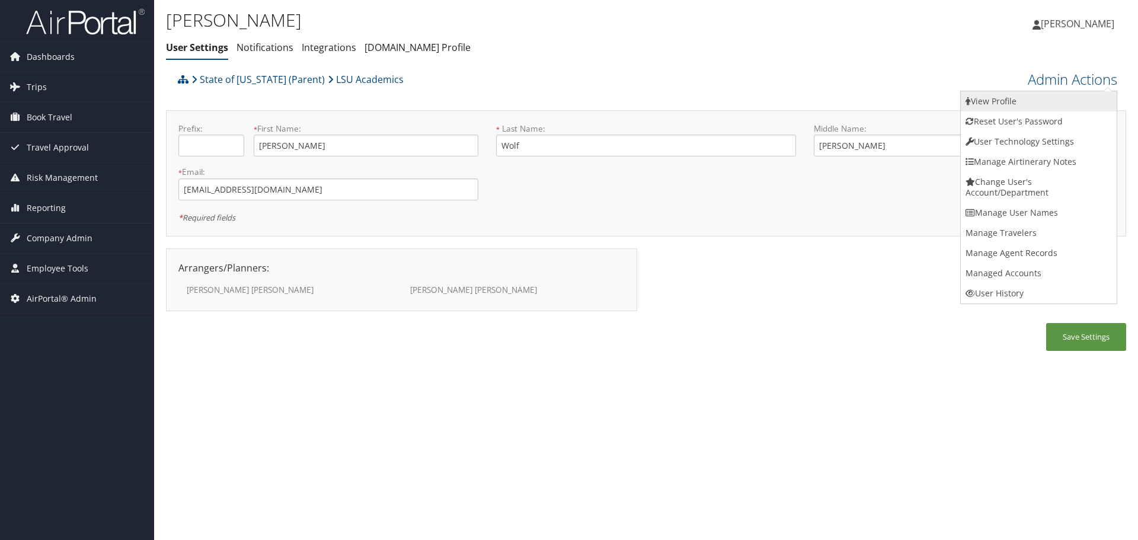
click at [1042, 93] on link "View Profile" at bounding box center [1039, 101] width 156 height 20
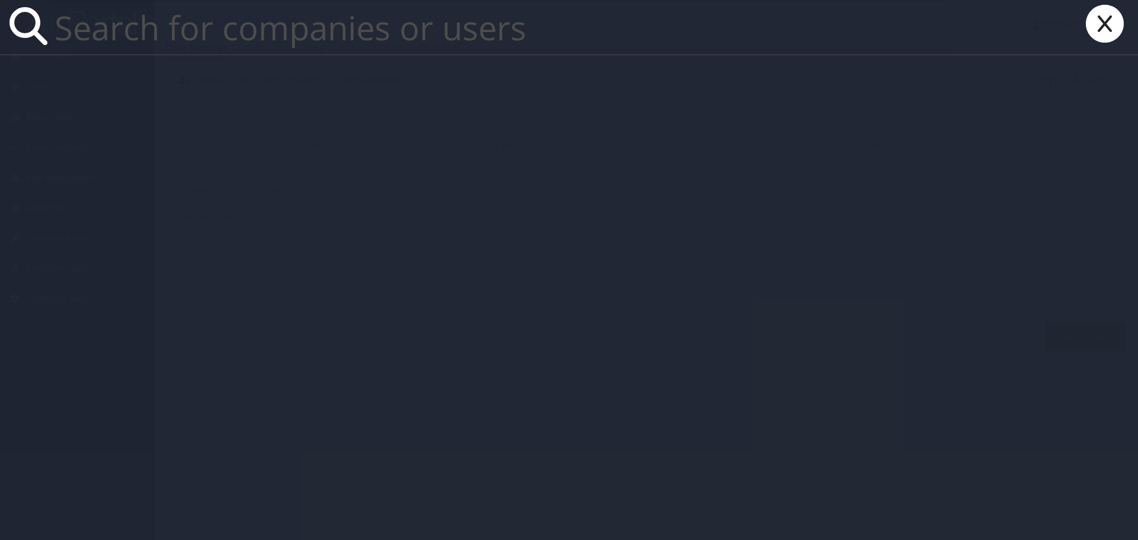
paste input "jpaque2@lsu.edu"
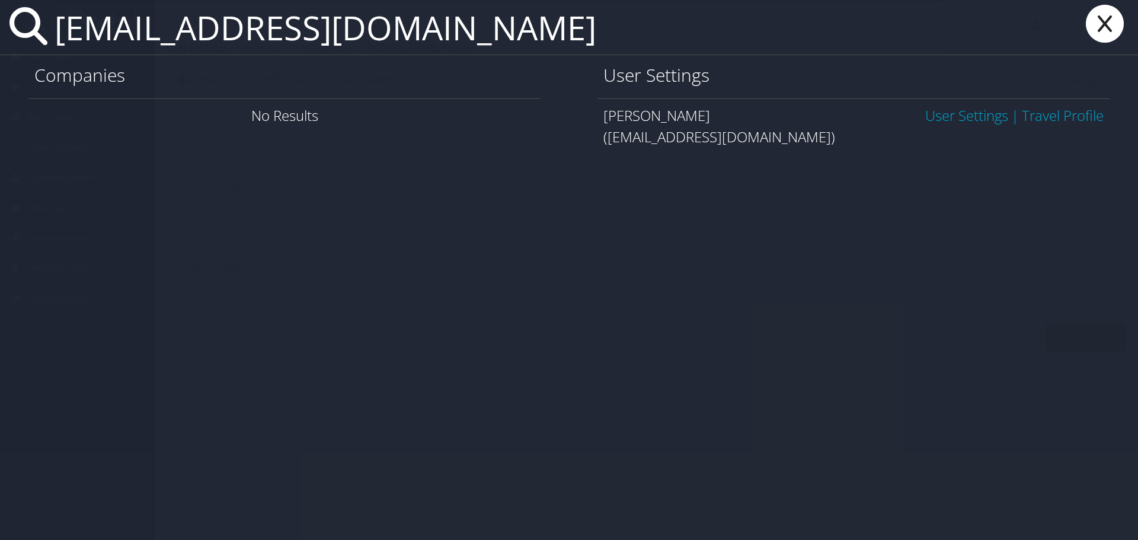
type input "jpaque2@lsu.edu"
click at [981, 114] on link "User Settings" at bounding box center [967, 116] width 83 height 20
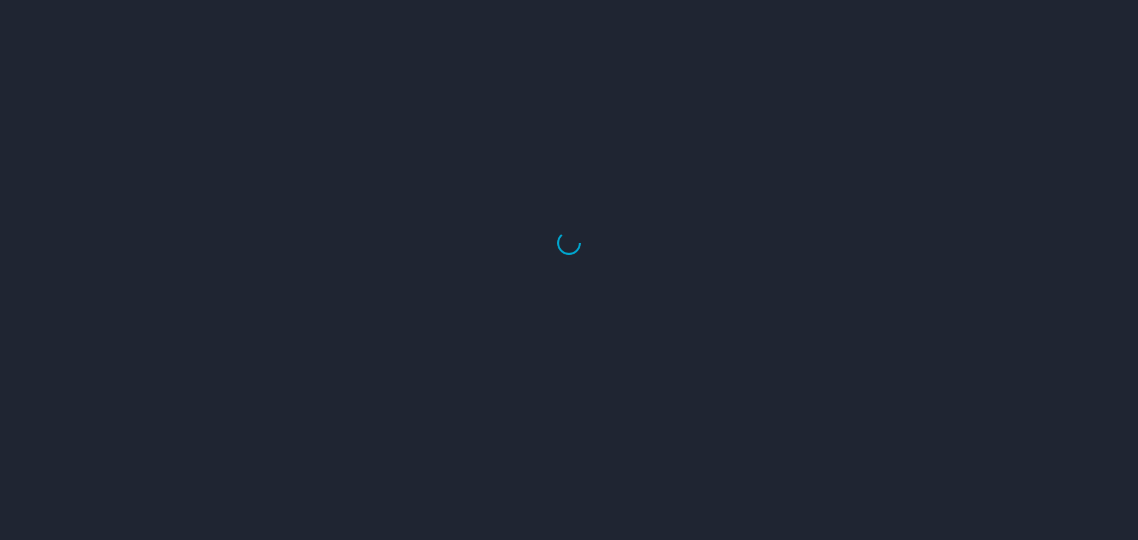
select select "US"
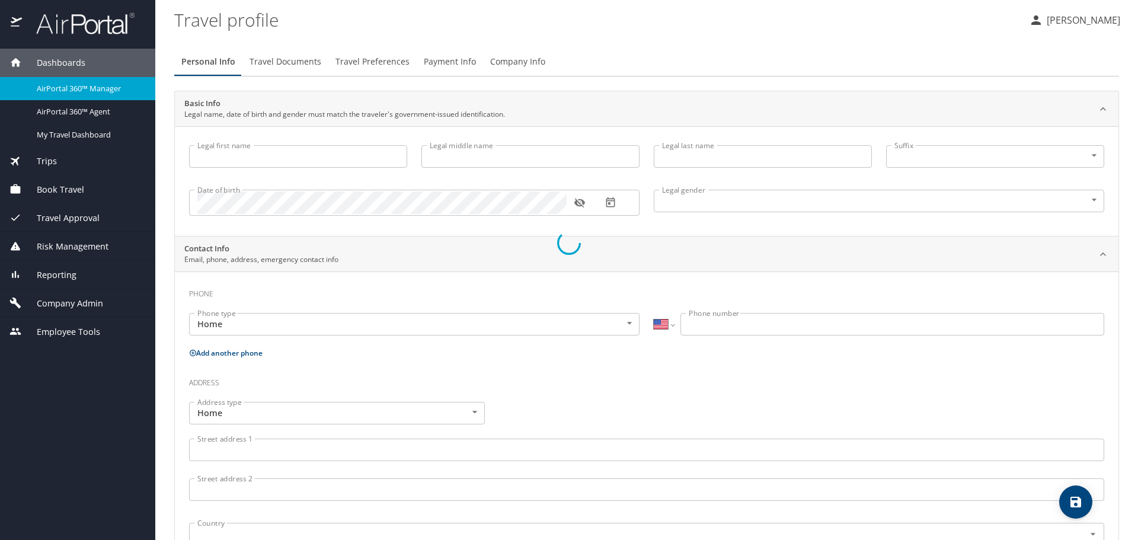
type input "[PERSON_NAME]"
type input "Wolf"
type input "[DEMOGRAPHIC_DATA]"
type input "[PERSON_NAME]"
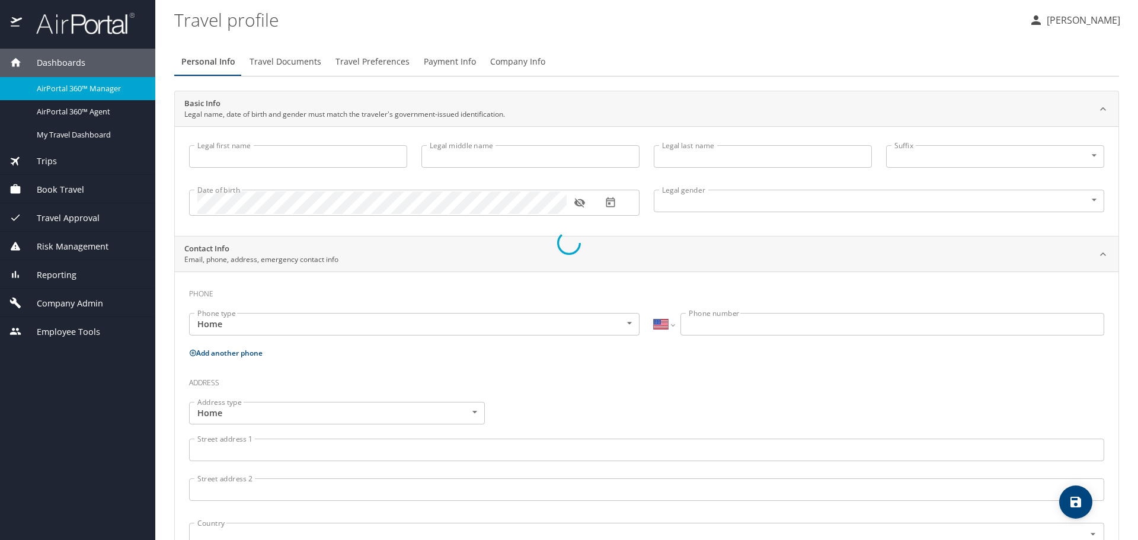
type input "Wolf"
select select "MY"
type input "[PHONE_NUMBER]"
select select "US"
select select "MY"
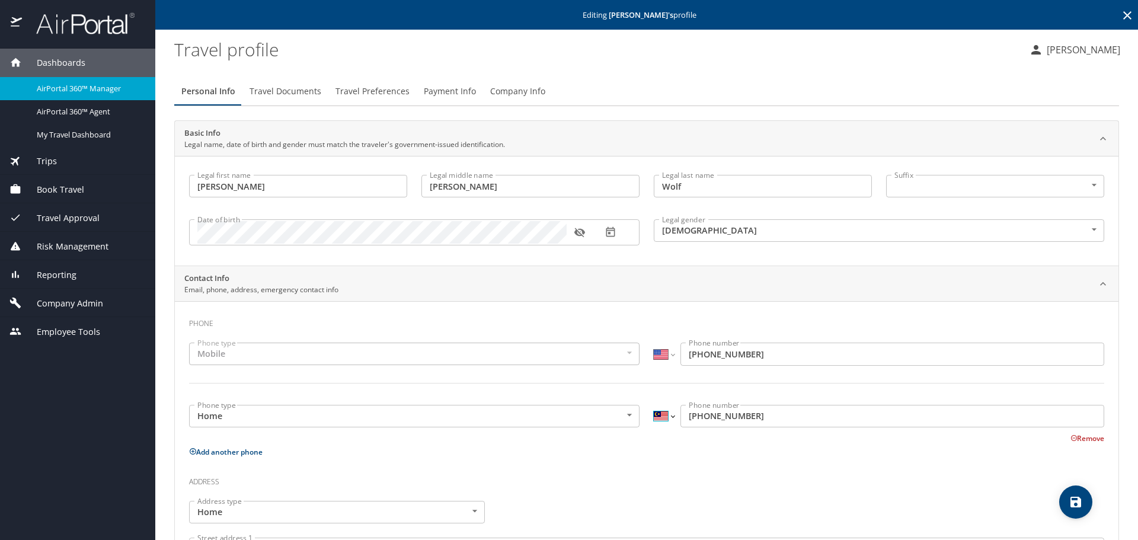
click at [669, 414] on select "International [GEOGRAPHIC_DATA] [GEOGRAPHIC_DATA] [GEOGRAPHIC_DATA] [GEOGRAPHIC…" at bounding box center [664, 416] width 20 height 23
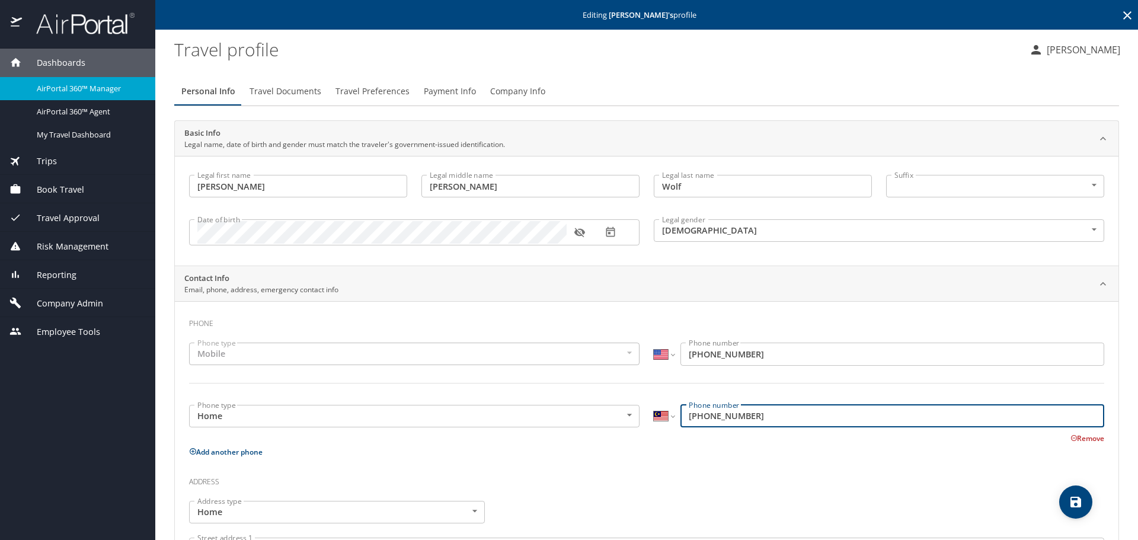
click at [685, 419] on input "[PHONE_NUMBER]" at bounding box center [893, 416] width 424 height 23
type input "60 9 618 5957"
click at [655, 420] on select "International Afghanistan Åland Islands Albania Algeria American Samoa Andorra …" at bounding box center [664, 416] width 20 height 23
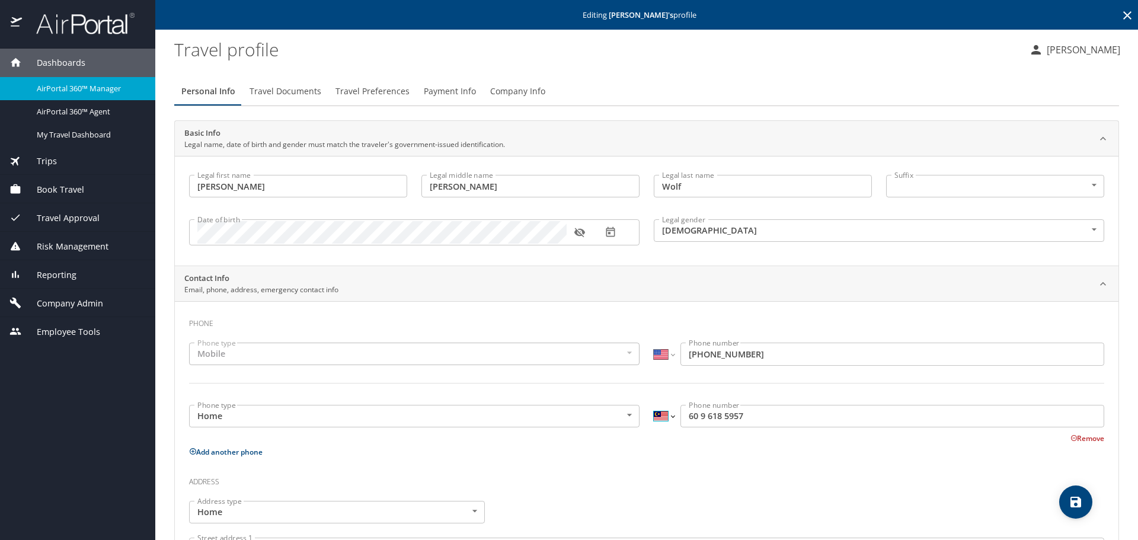
select select "US"
click at [654, 405] on select "International Afghanistan Åland Islands Albania Algeria American Samoa Andorra …" at bounding box center [664, 416] width 20 height 23
type input "(609) 618-5957"
click at [662, 447] on p "Add another phone" at bounding box center [647, 452] width 916 height 15
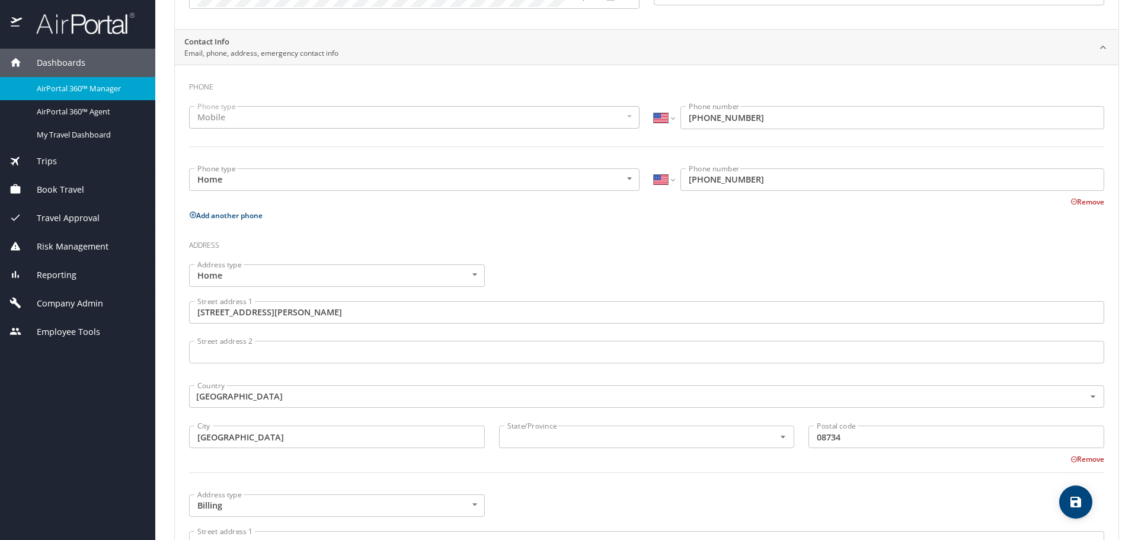
scroll to position [237, 0]
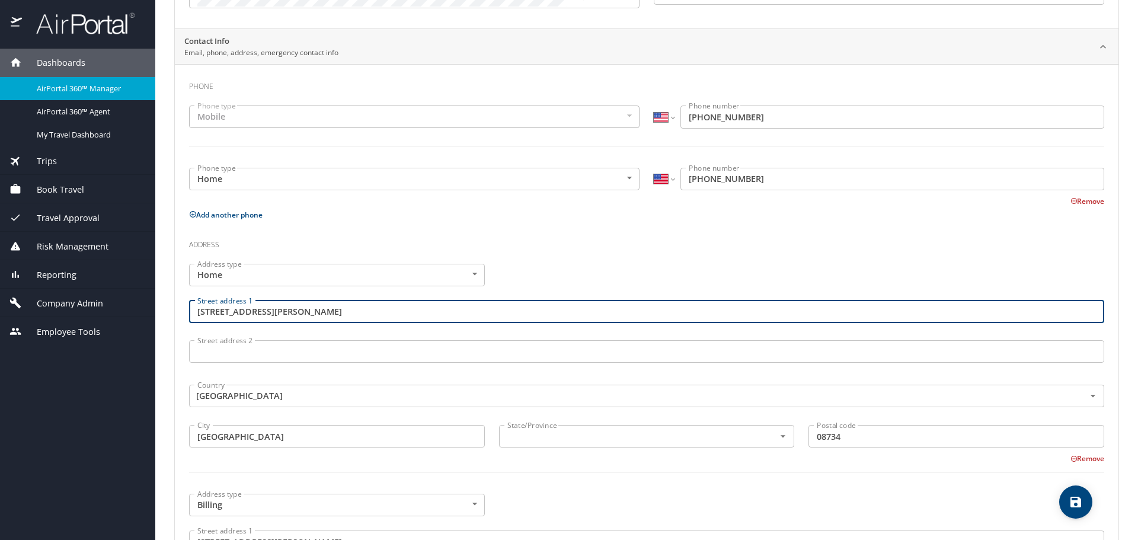
drag, startPoint x: 345, startPoint y: 311, endPoint x: 182, endPoint y: 326, distance: 163.1
click at [182, 326] on div "Street address 1 131 Heatherington Court Street address 1" at bounding box center [647, 314] width 930 height 40
click at [569, 266] on div "Address type Home Home Address type Street address 1 131 Heatherington Court St…" at bounding box center [647, 375] width 930 height 237
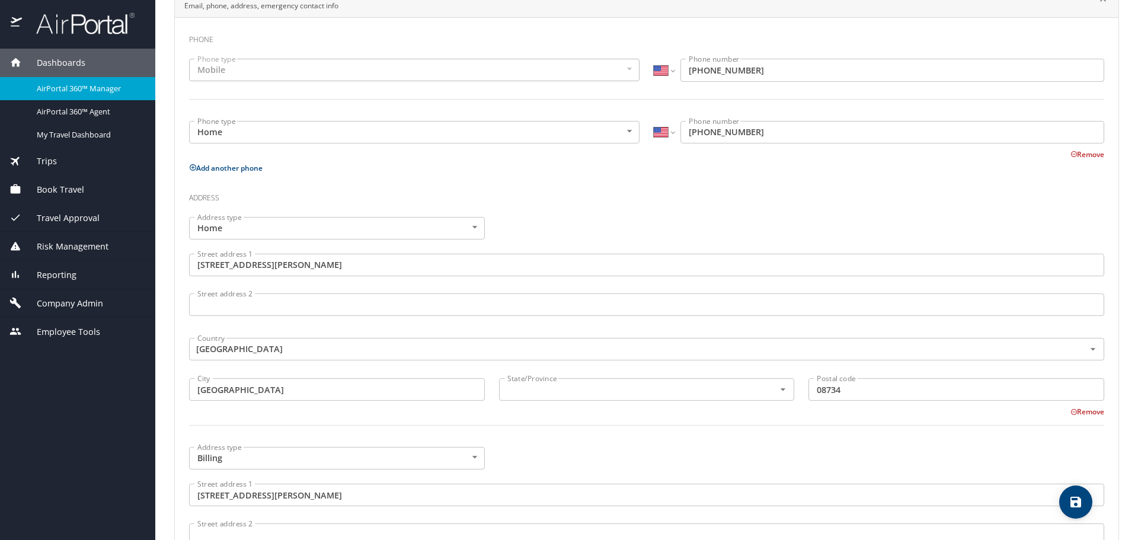
scroll to position [415, 0]
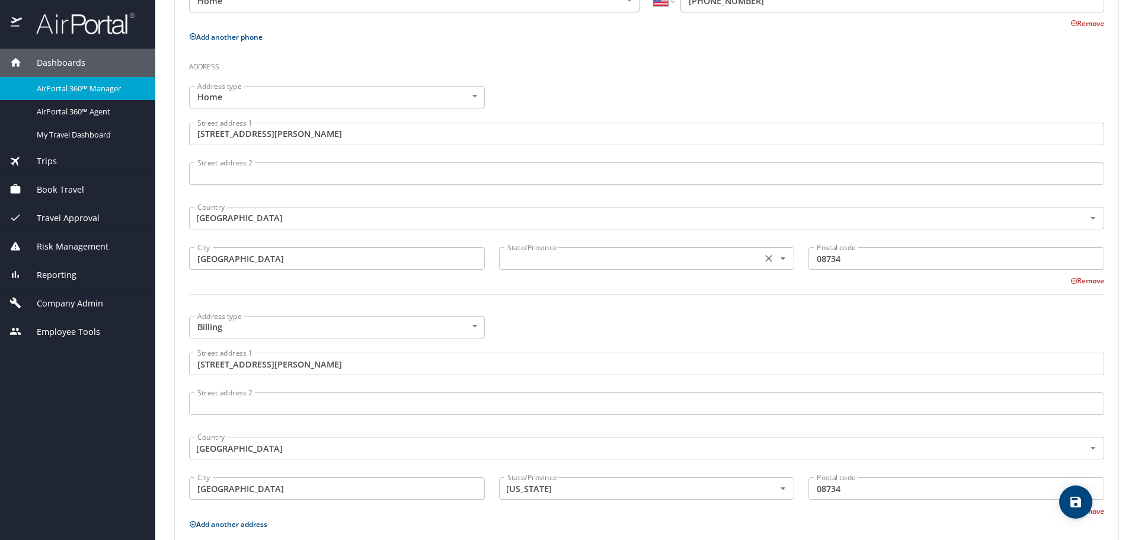
click at [566, 254] on input "text" at bounding box center [630, 258] width 254 height 15
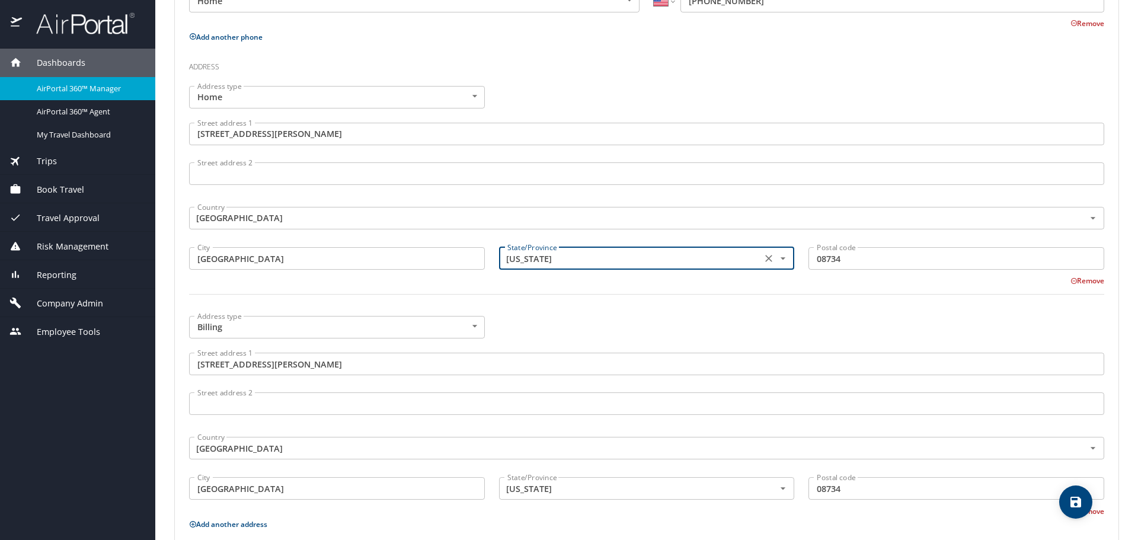
type input "New Jersey"
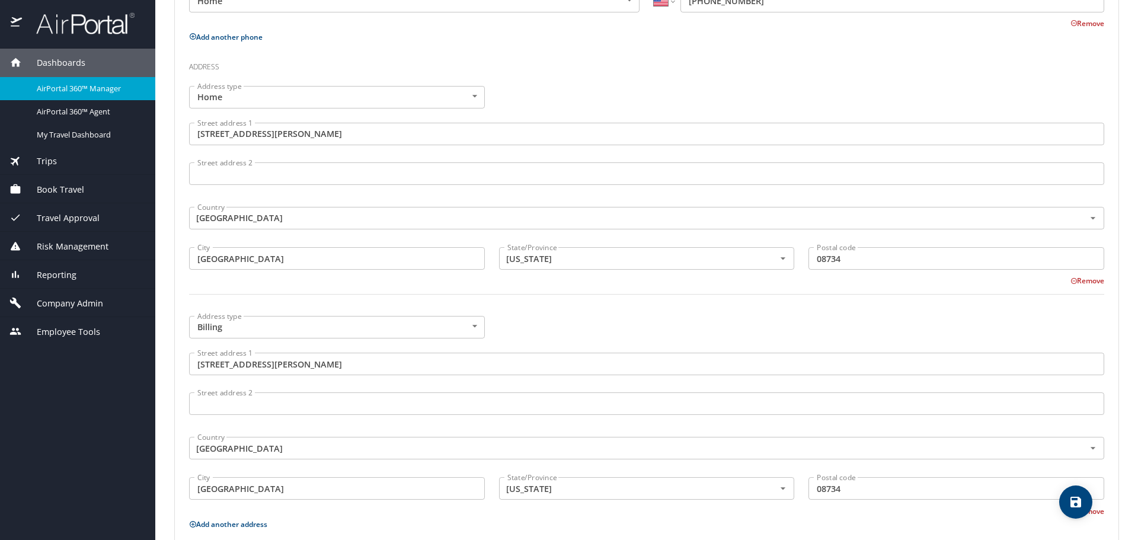
click at [572, 307] on div at bounding box center [647, 301] width 930 height 29
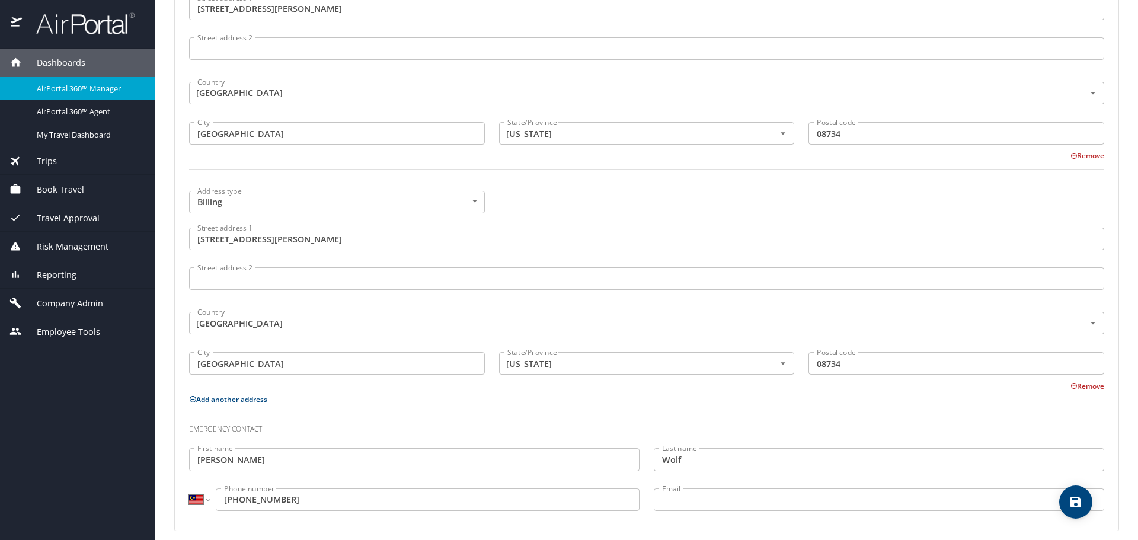
scroll to position [550, 0]
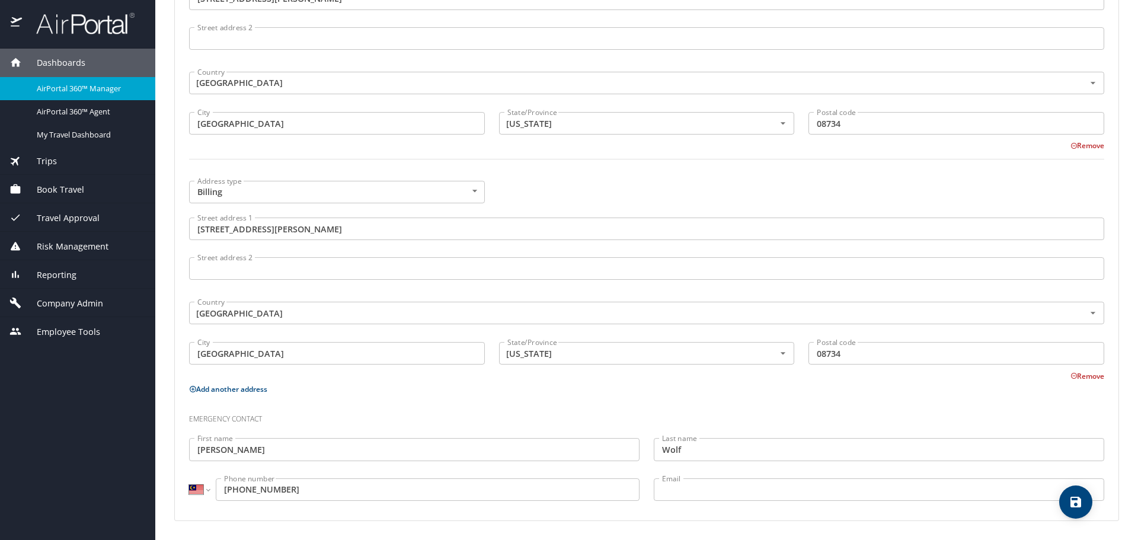
click at [219, 493] on input "09-273 2042" at bounding box center [428, 490] width 424 height 23
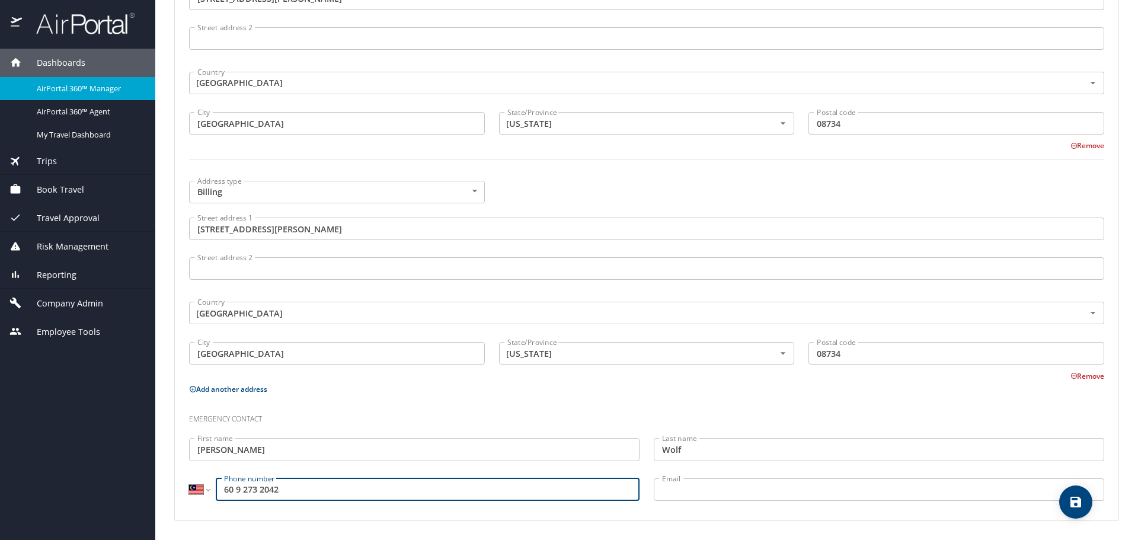
type input "60 9 273 2042"
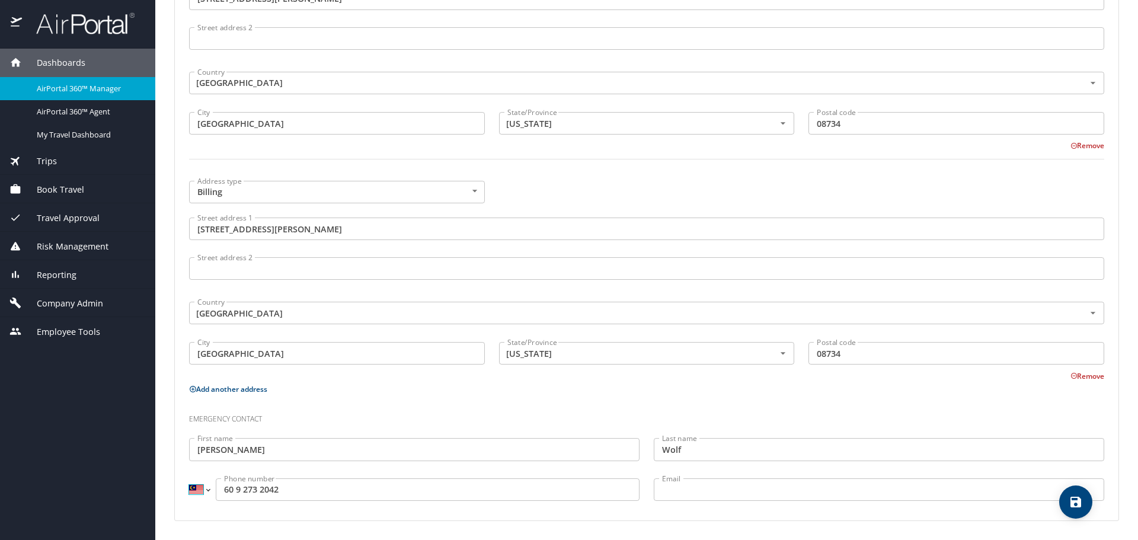
click at [198, 492] on select "International Afghanistan Åland Islands Albania Algeria American Samoa Andorra …" at bounding box center [199, 490] width 20 height 23
select select "US"
click at [189, 479] on select "International Afghanistan Åland Islands Albania Algeria American Samoa Andorra …" at bounding box center [199, 490] width 20 height 23
type input "(609) 273-2042"
click at [371, 412] on h3 "Emergency contact" at bounding box center [647, 416] width 916 height 20
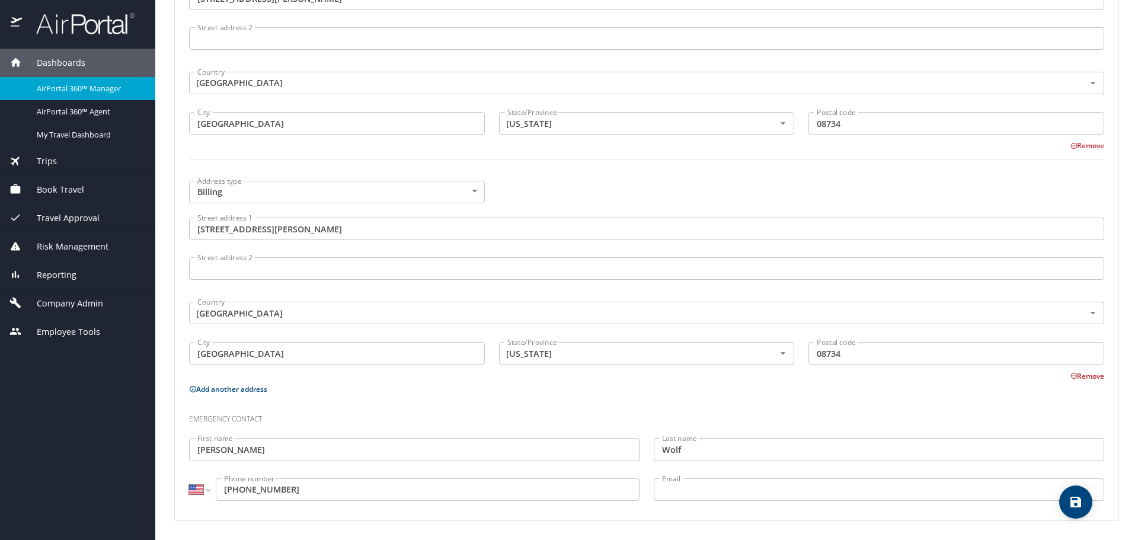
click at [1089, 509] on span "save" at bounding box center [1076, 502] width 33 height 14
select select "US"
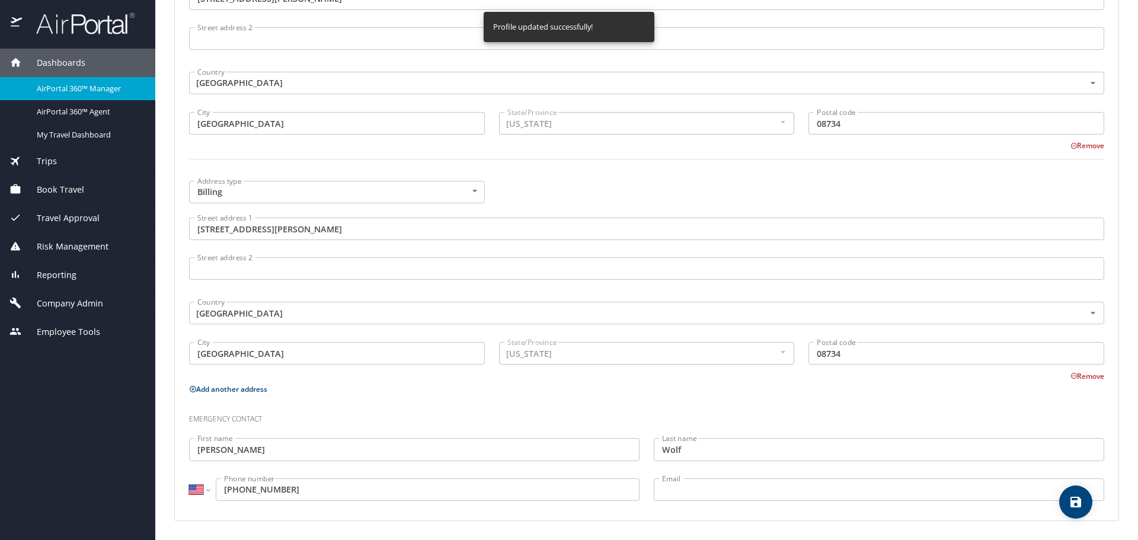
select select "US"
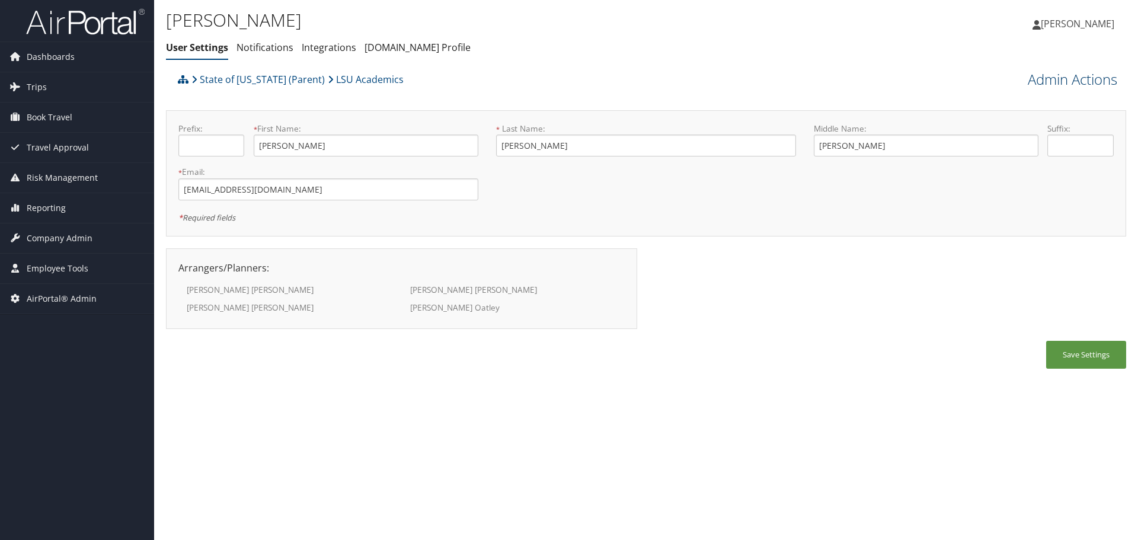
click at [1060, 76] on link "Admin Actions" at bounding box center [1073, 79] width 90 height 20
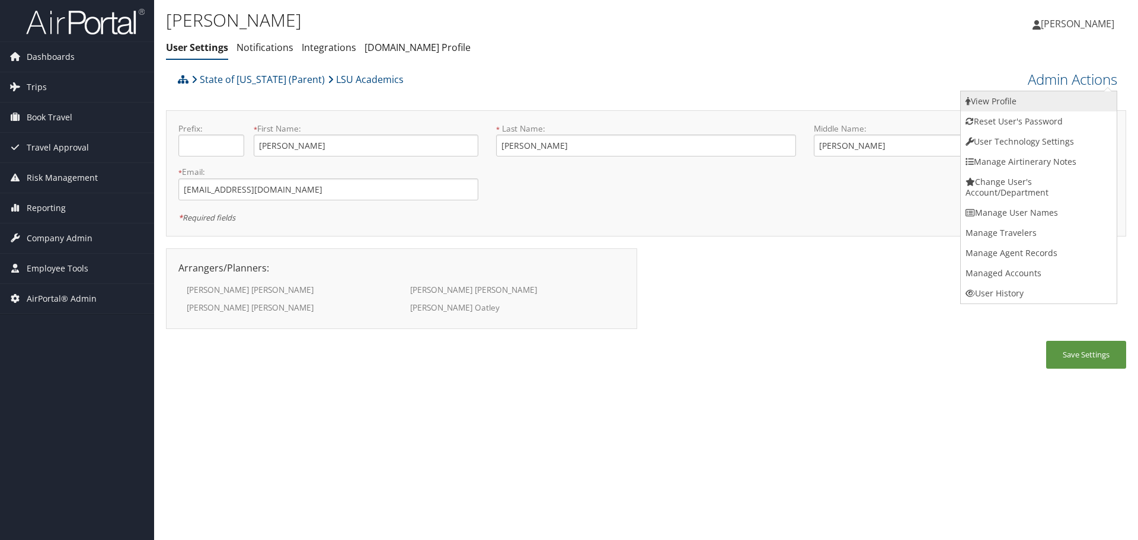
click at [1060, 92] on link "View Profile" at bounding box center [1039, 101] width 156 height 20
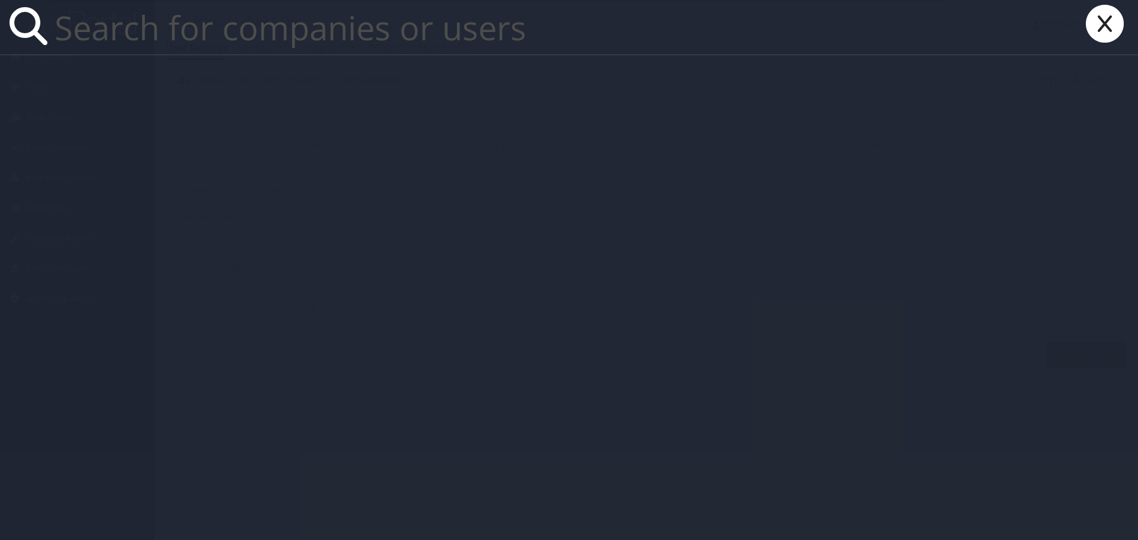
paste input "[EMAIL_ADDRESS][DOMAIN_NAME]"
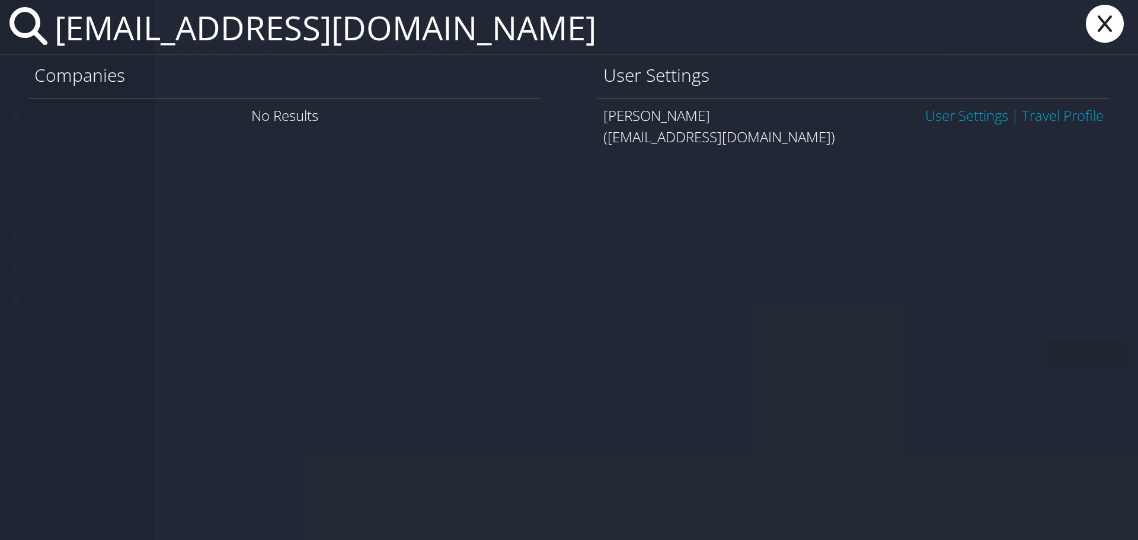
type input "[EMAIL_ADDRESS][DOMAIN_NAME]"
click at [929, 114] on link "User Settings" at bounding box center [967, 116] width 83 height 20
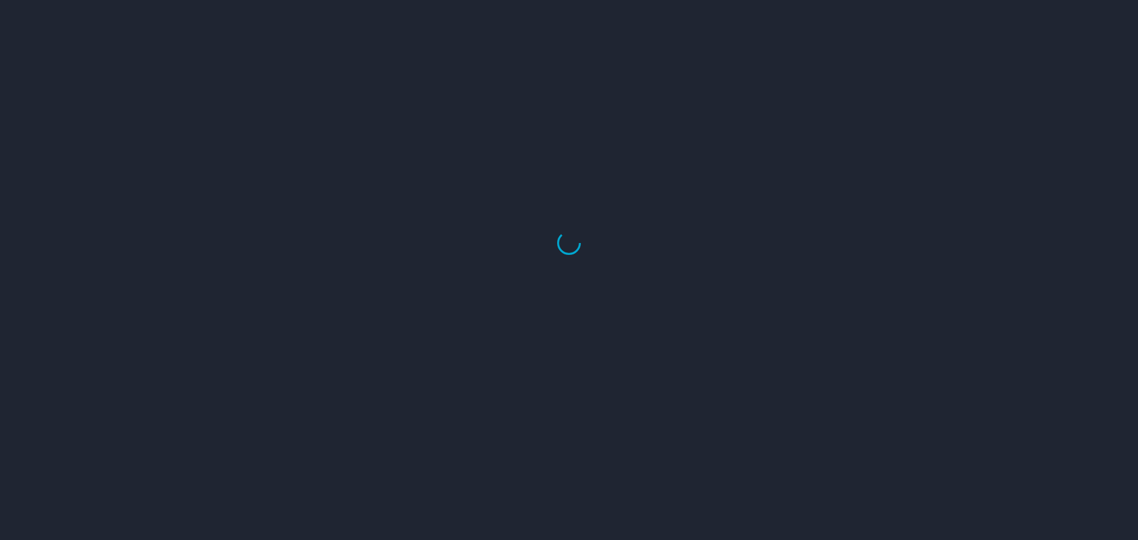
select select "US"
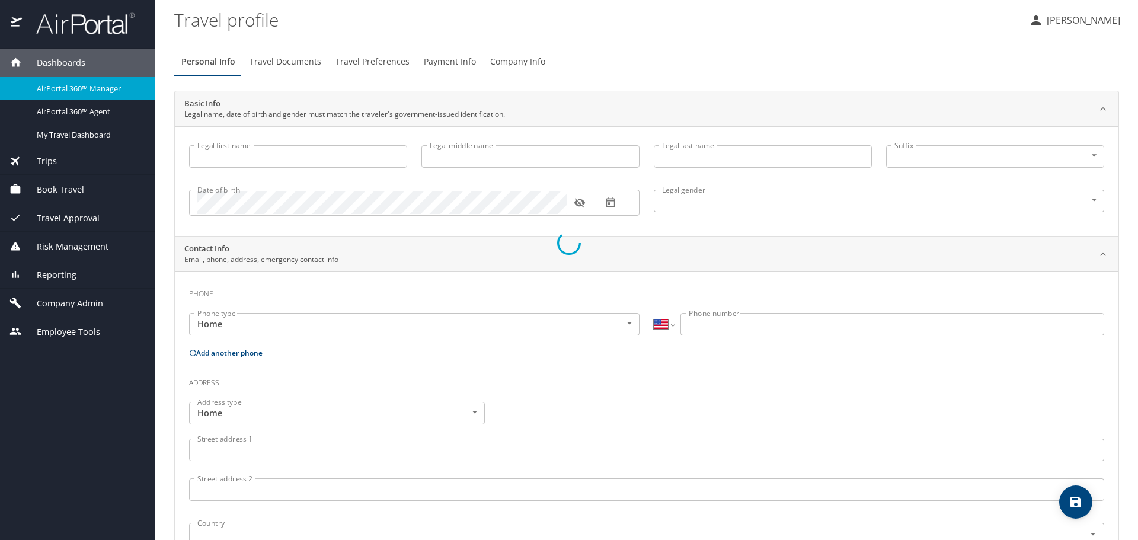
type input "[PERSON_NAME]"
type input "[DEMOGRAPHIC_DATA]"
type input "[PERSON_NAME]"
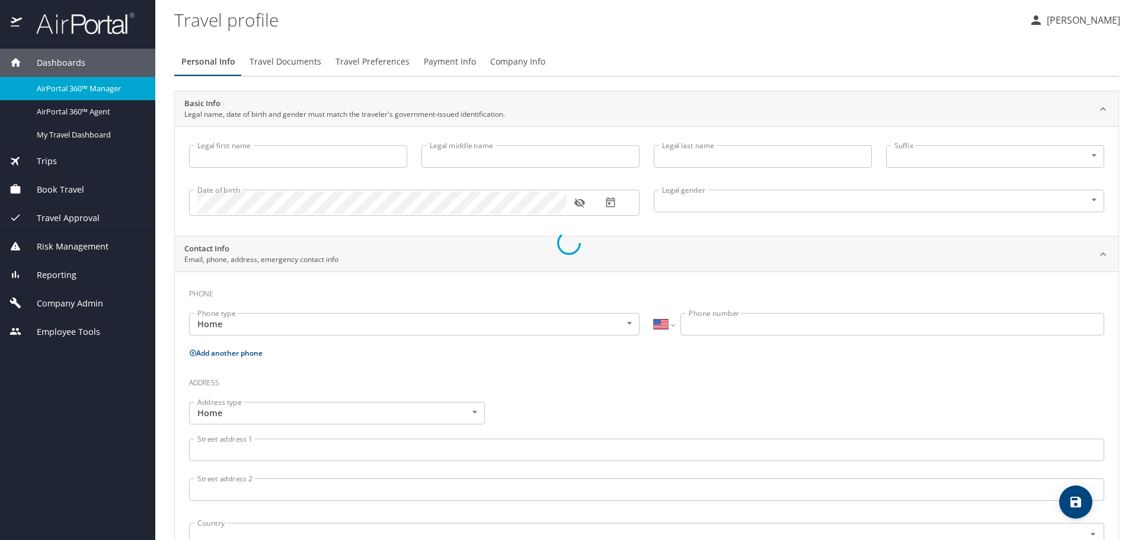
type input "[PERSON_NAME]"
select select "MY"
type input "37590079"
select select "US"
select select "MY"
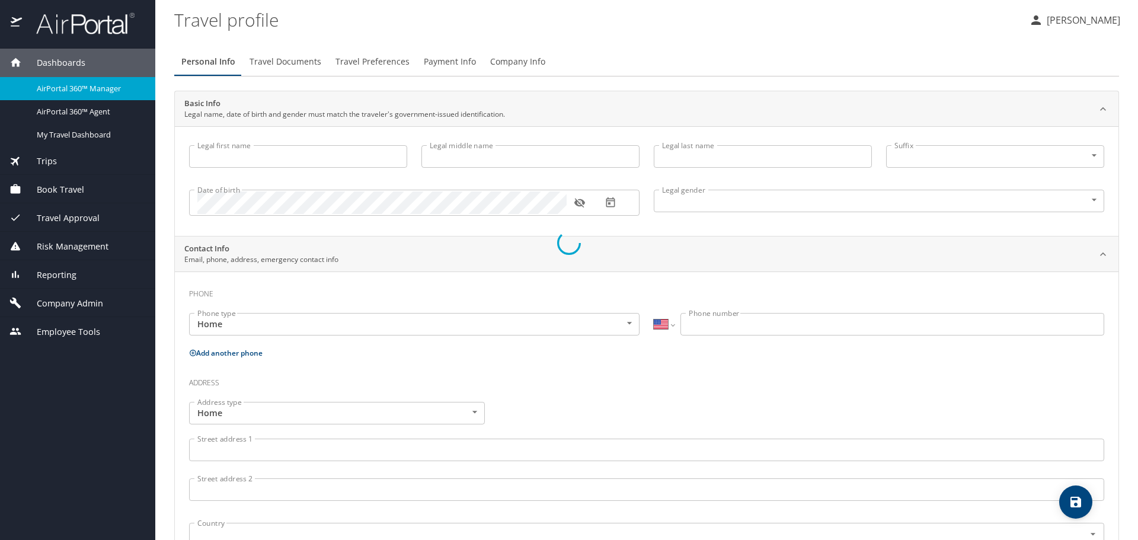
select select "MY"
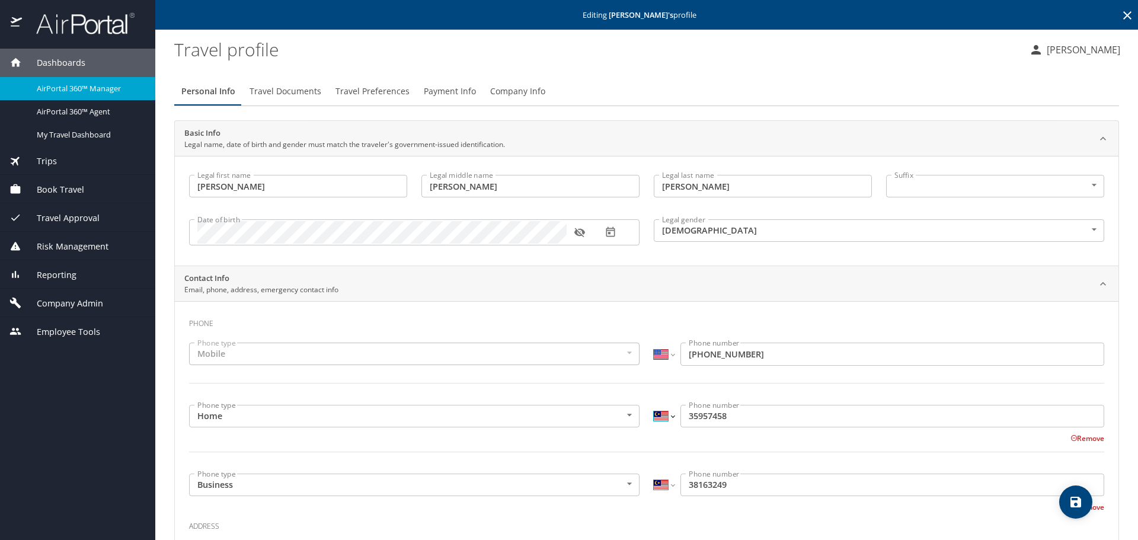
click at [663, 416] on select "International [GEOGRAPHIC_DATA] [GEOGRAPHIC_DATA] [GEOGRAPHIC_DATA] [GEOGRAPHIC…" at bounding box center [664, 416] width 20 height 23
click at [682, 417] on input "35957458" at bounding box center [893, 416] width 424 height 23
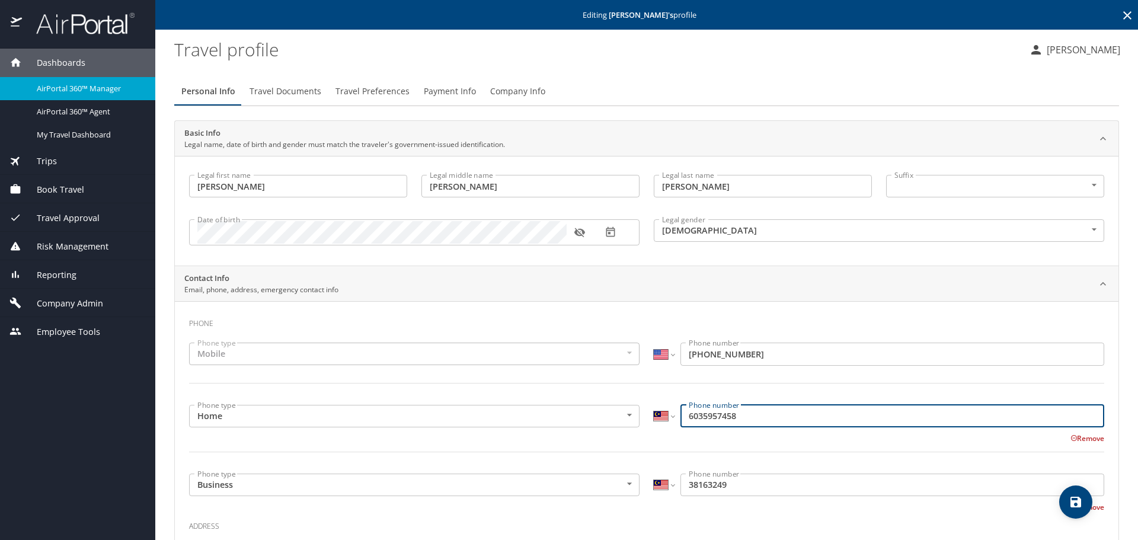
type input "6035957458"
click at [681, 491] on input "38163249" at bounding box center [893, 485] width 424 height 23
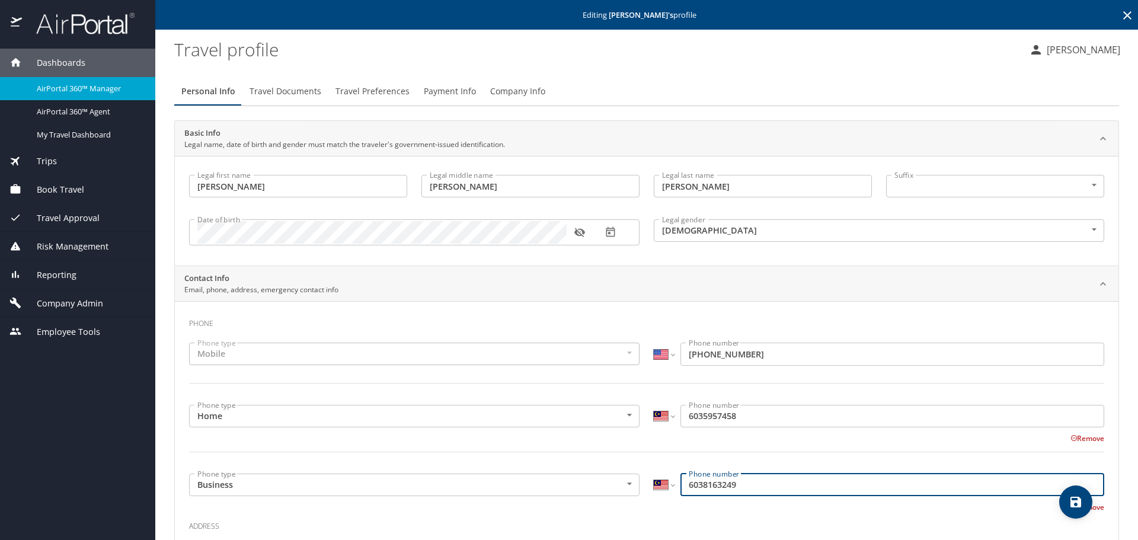
type input "6038163249"
click at [660, 418] on select "International Afghanistan Åland Islands Albania Algeria American Samoa Andorra …" at bounding box center [664, 416] width 20 height 23
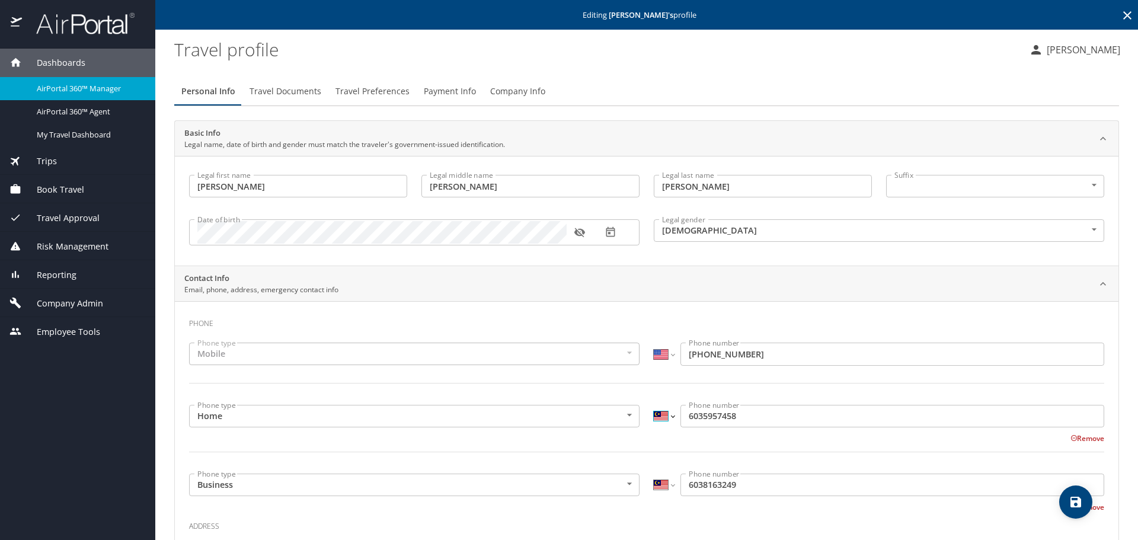
select select "US"
click at [654, 405] on select "International Afghanistan Åland Islands Albania Algeria American Samoa Andorra …" at bounding box center [664, 416] width 20 height 23
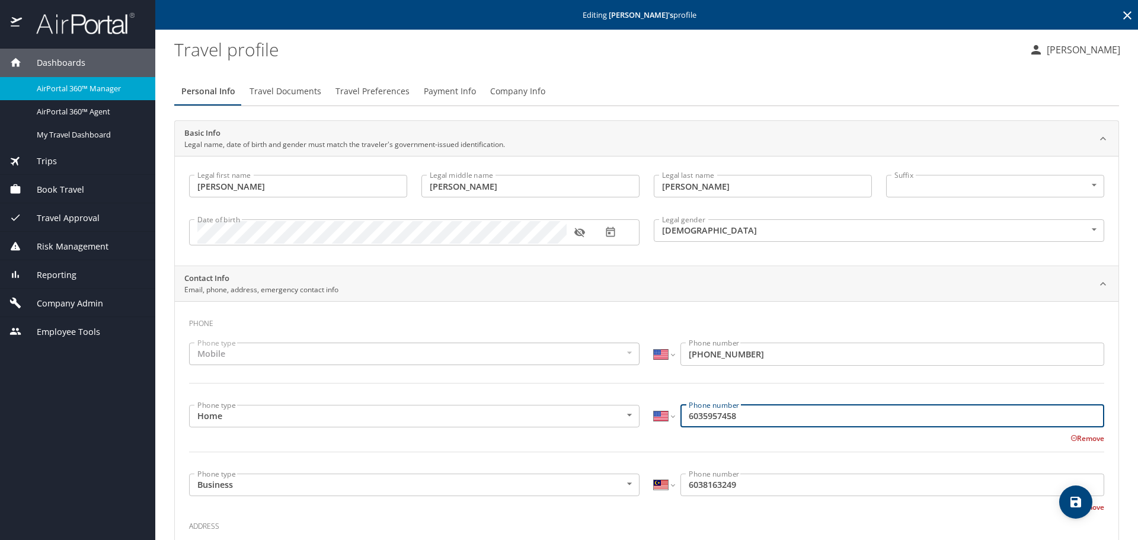
type input "(603) 595-7458"
click at [664, 481] on select "International Afghanistan Åland Islands Albania Algeria American Samoa Andorra …" at bounding box center [664, 485] width 20 height 23
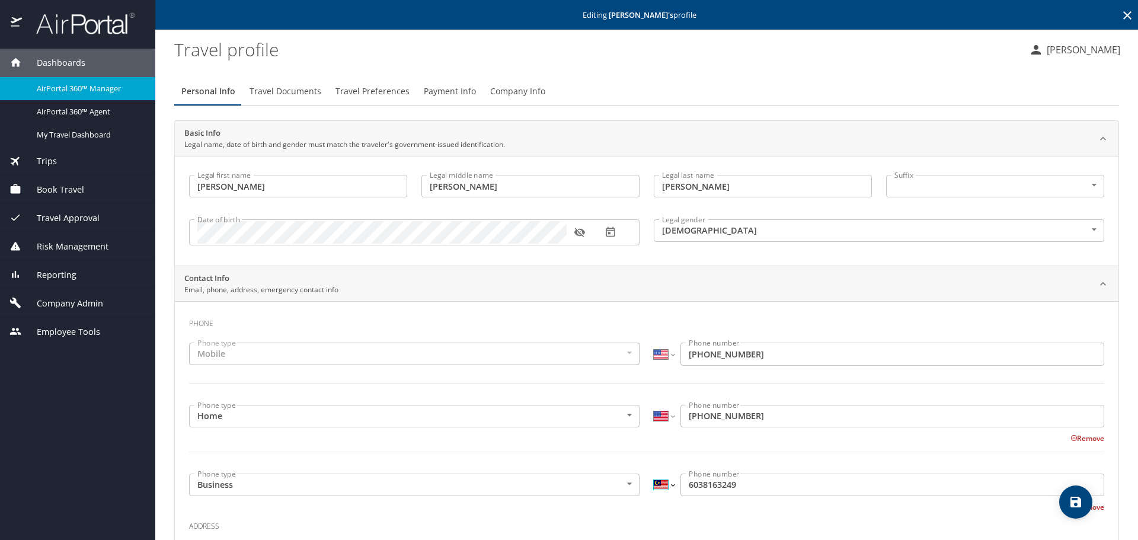
select select "US"
click at [654, 474] on select "International [GEOGRAPHIC_DATA] [GEOGRAPHIC_DATA] [GEOGRAPHIC_DATA] [GEOGRAPHIC…" at bounding box center [664, 485] width 20 height 23
type input "(603) 816-3249"
drag, startPoint x: 652, startPoint y: 509, endPoint x: 636, endPoint y: 492, distance: 23.5
click at [651, 509] on div "Remove" at bounding box center [640, 506] width 930 height 14
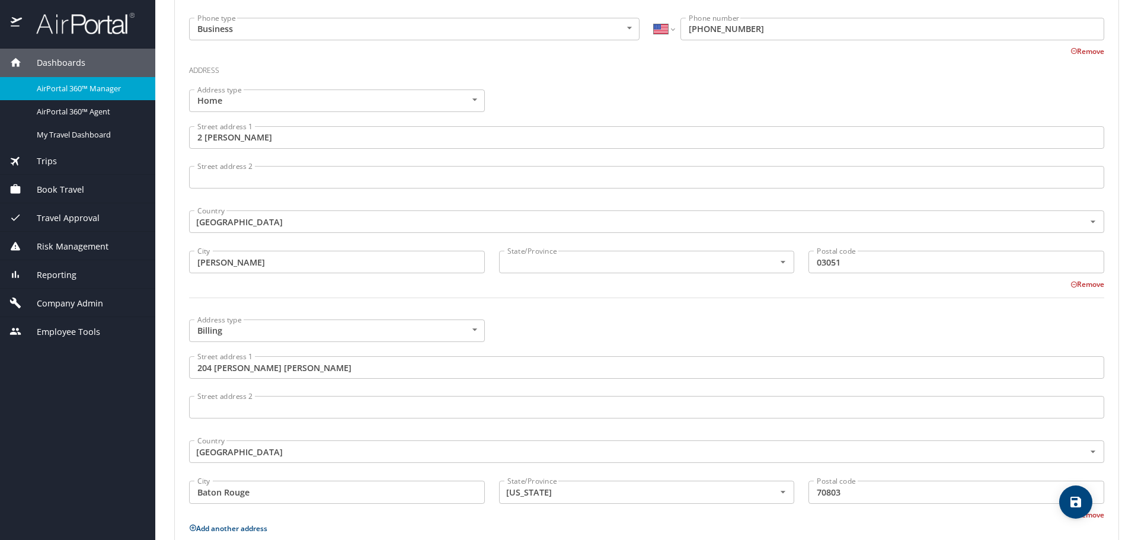
scroll to position [474, 0]
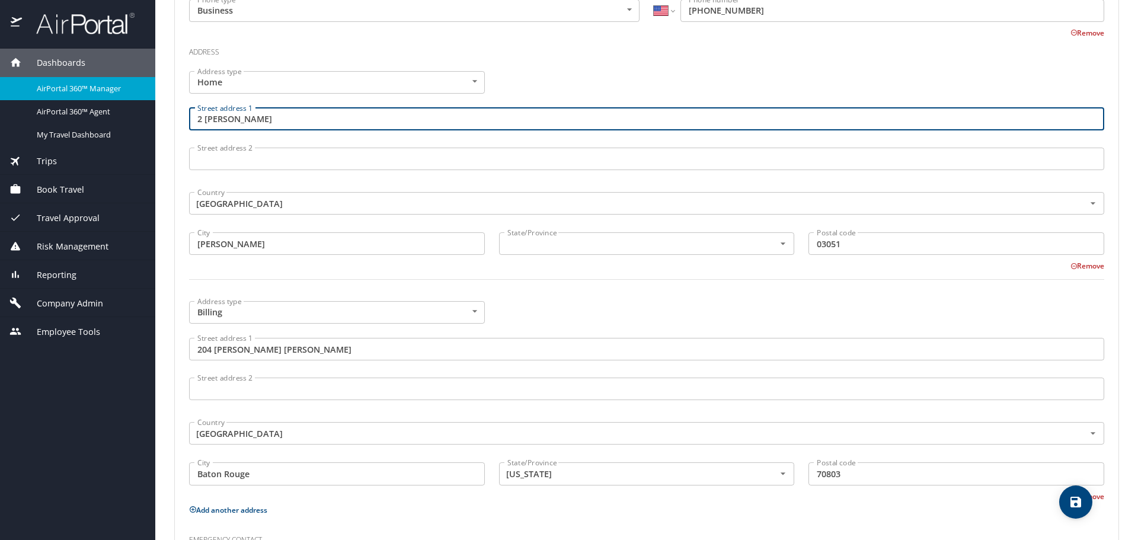
drag, startPoint x: 276, startPoint y: 122, endPoint x: 168, endPoint y: 123, distance: 108.5
click at [168, 123] on main "Editing James Paquette 's profile Travel profile Bethany Madsen Personal Info T…" at bounding box center [646, 270] width 983 height 540
click at [541, 87] on div "Address type Home Home Address type Street address 1 2 Gates Ln Street address …" at bounding box center [647, 182] width 930 height 237
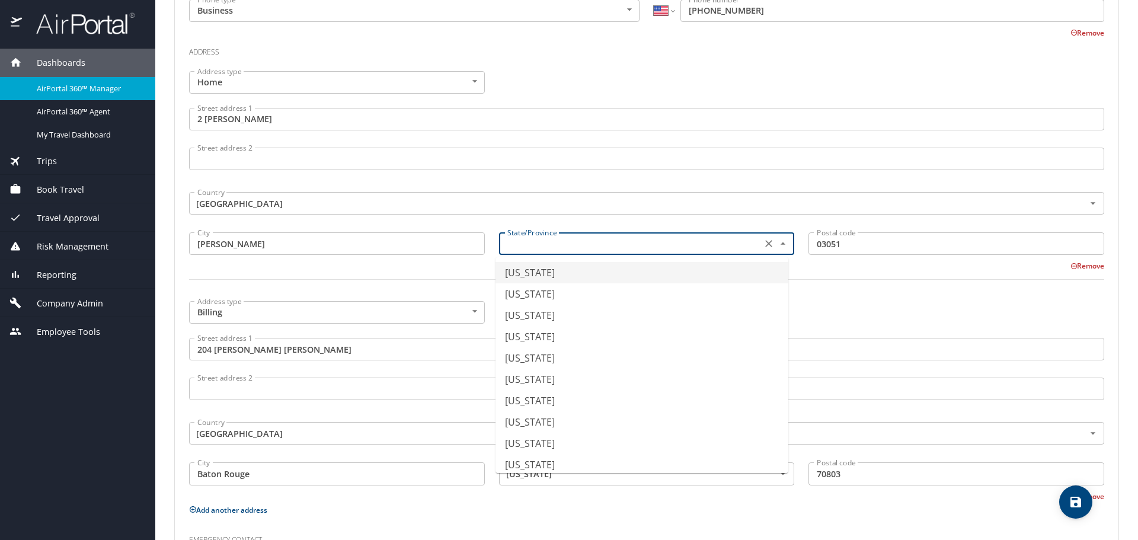
click at [550, 250] on input "text" at bounding box center [630, 243] width 254 height 15
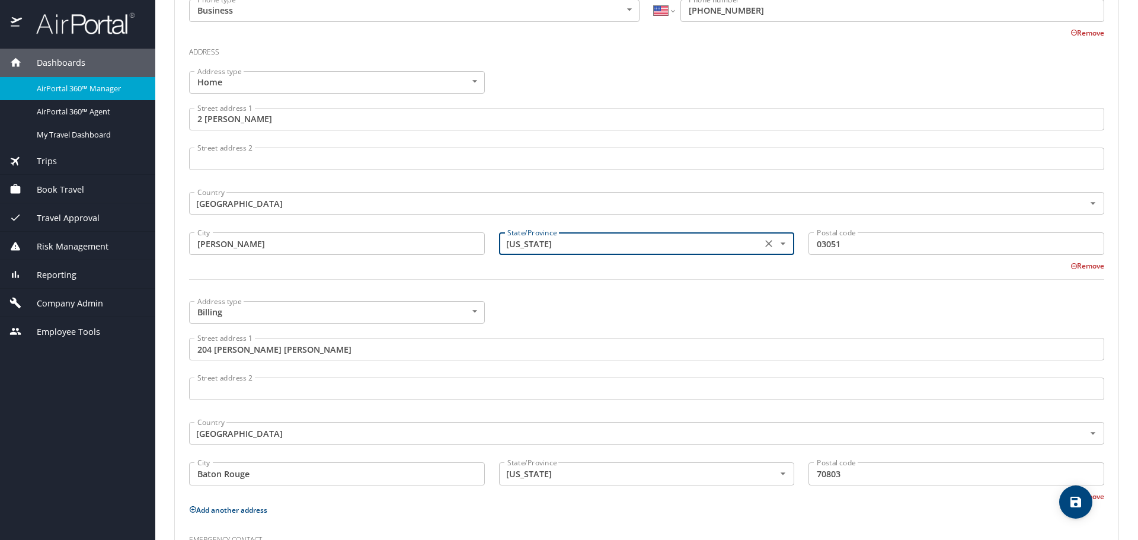
type input "[US_STATE]"
click at [567, 294] on div at bounding box center [647, 286] width 930 height 29
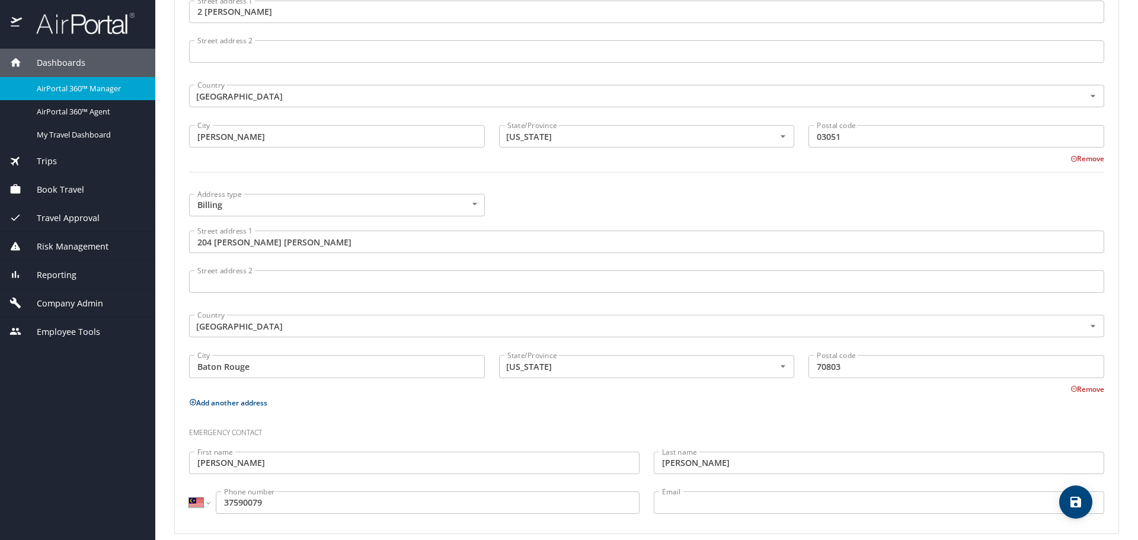
scroll to position [595, 0]
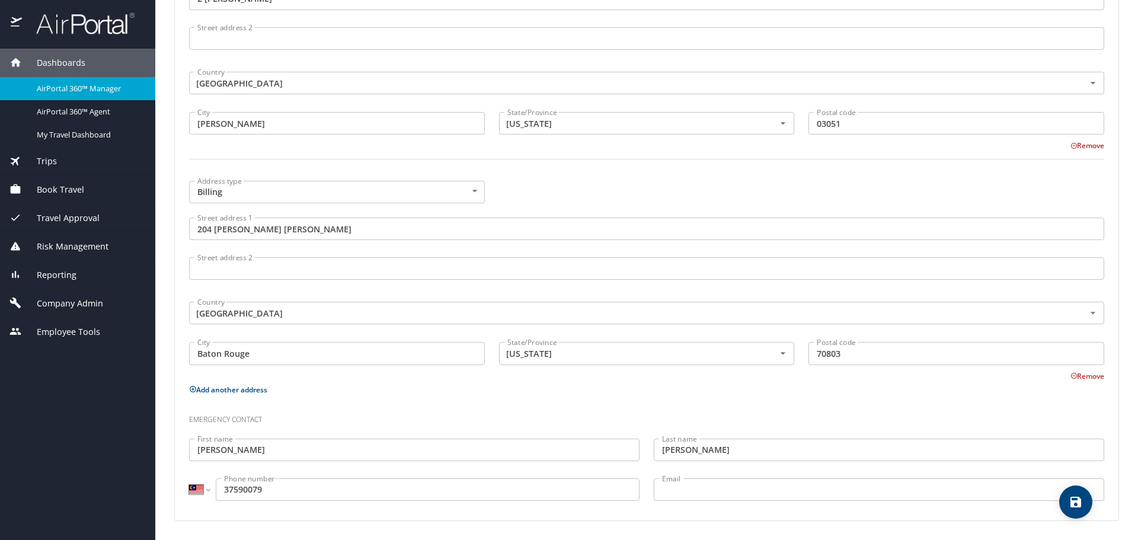
click at [225, 492] on input "37590079" at bounding box center [428, 490] width 424 height 23
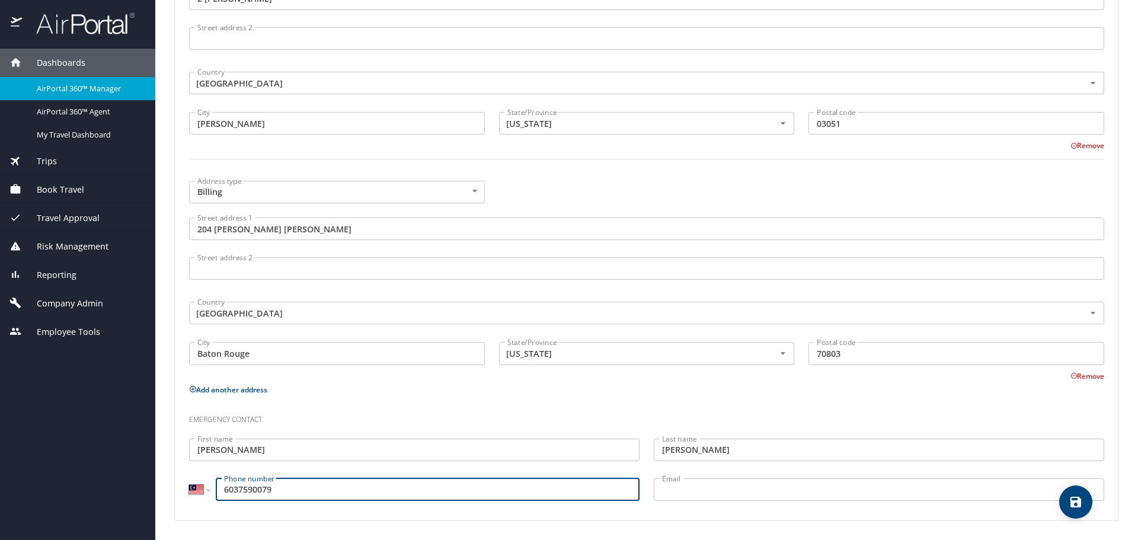
type input "6037590079"
click at [199, 489] on select "International [GEOGRAPHIC_DATA] [GEOGRAPHIC_DATA] [GEOGRAPHIC_DATA] [GEOGRAPHIC…" at bounding box center [199, 490] width 20 height 23
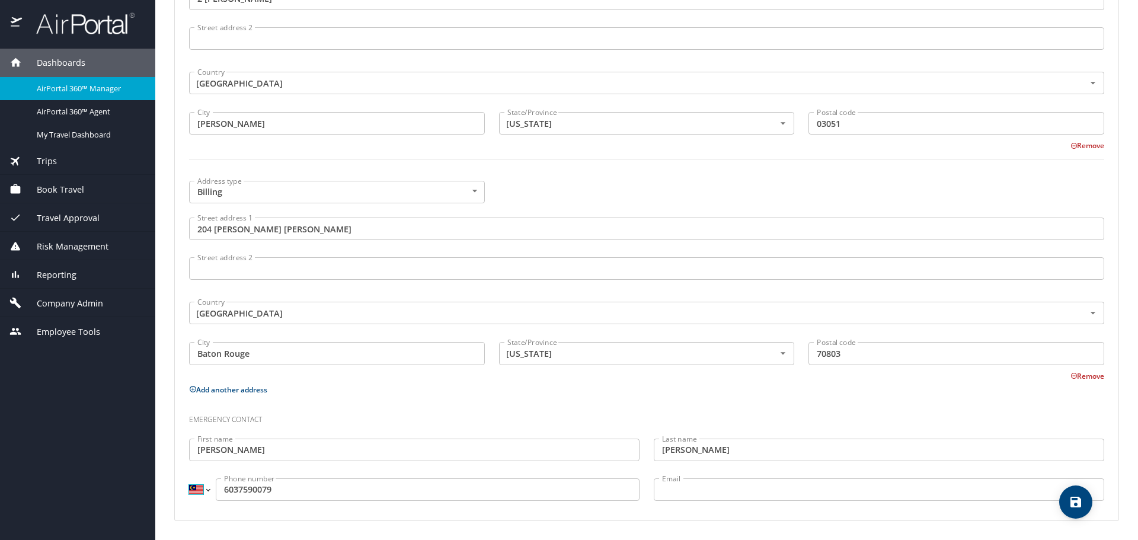
select select "US"
click at [189, 479] on select "International [GEOGRAPHIC_DATA] [GEOGRAPHIC_DATA] [GEOGRAPHIC_DATA] [GEOGRAPHIC…" at bounding box center [199, 490] width 20 height 23
type input "(603) 759-0079"
click at [387, 429] on div "Emergency contact" at bounding box center [647, 416] width 930 height 32
click at [1067, 506] on span "save" at bounding box center [1076, 502] width 33 height 14
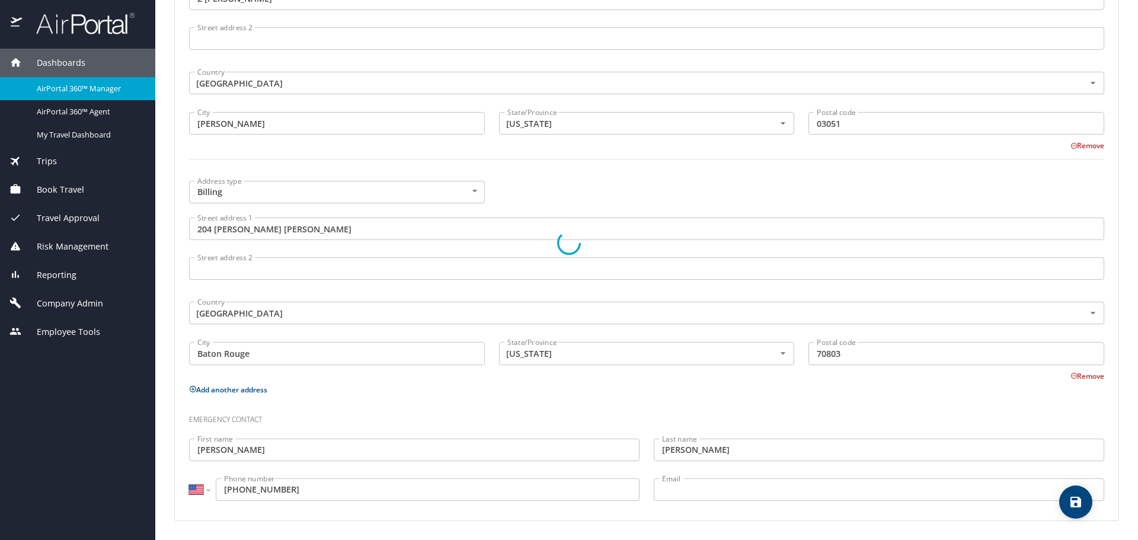
select select "US"
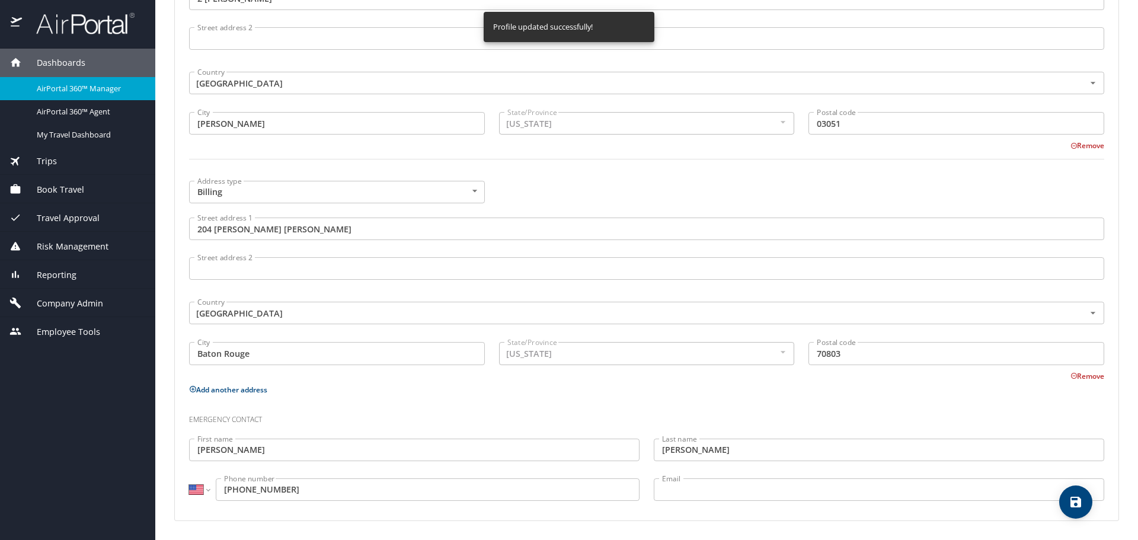
select select "US"
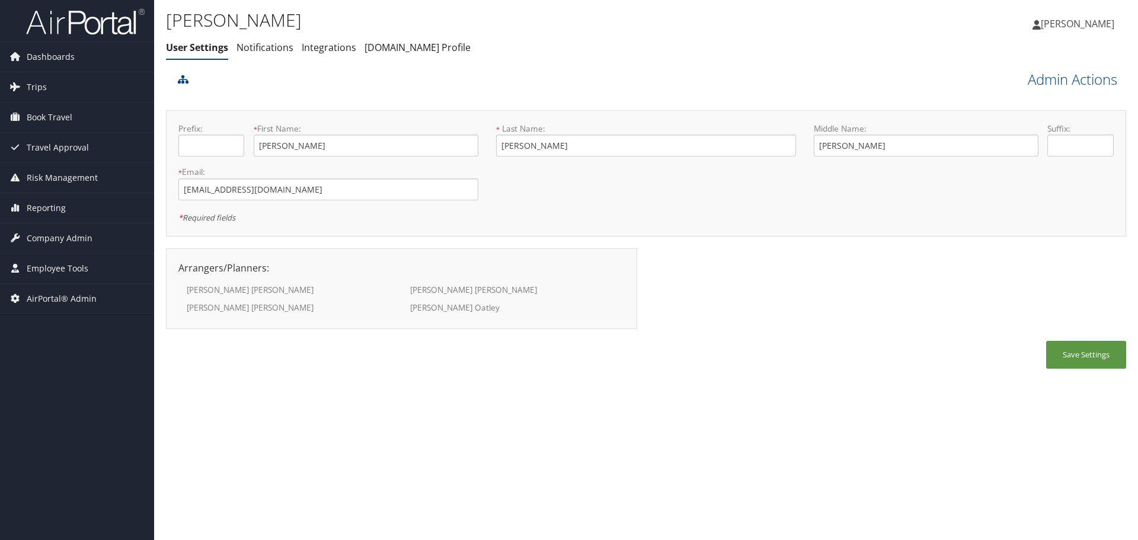
click at [1060, 78] on link "Admin Actions" at bounding box center [1073, 79] width 90 height 20
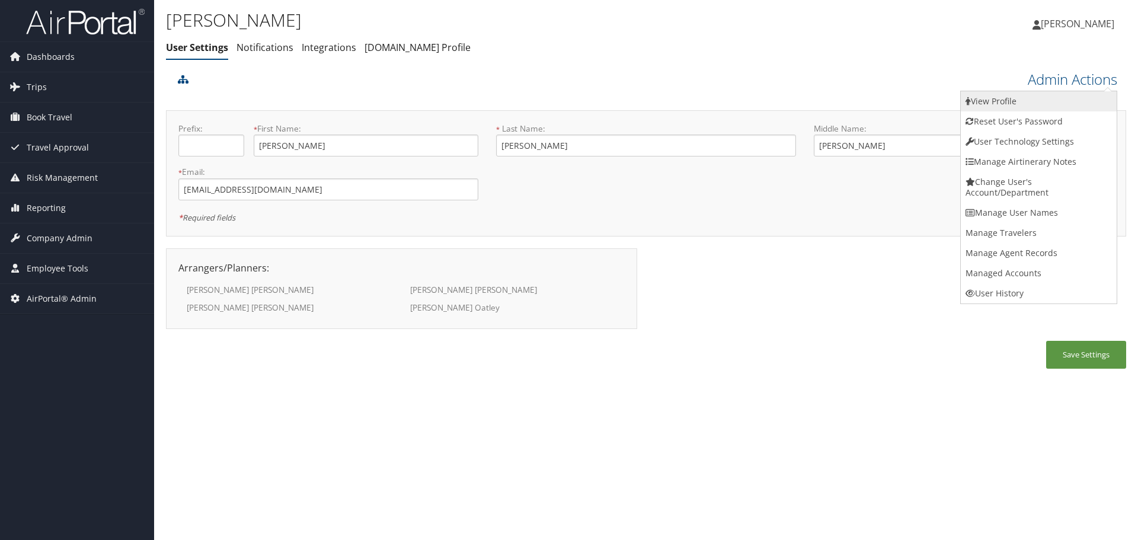
click at [1062, 92] on link "View Profile" at bounding box center [1039, 101] width 156 height 20
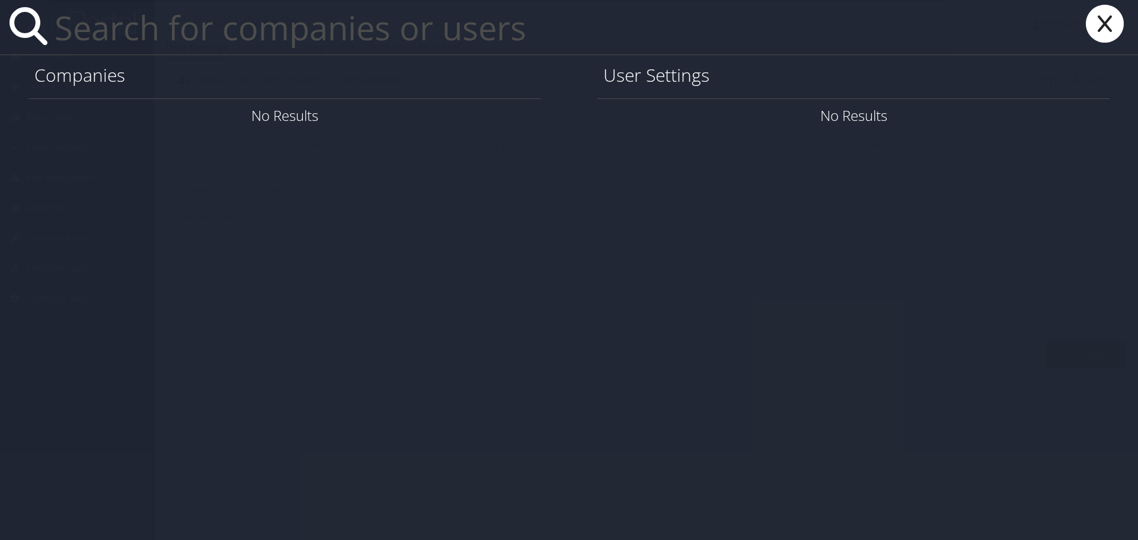
paste input "[EMAIL_ADDRESS][DOMAIN_NAME]"
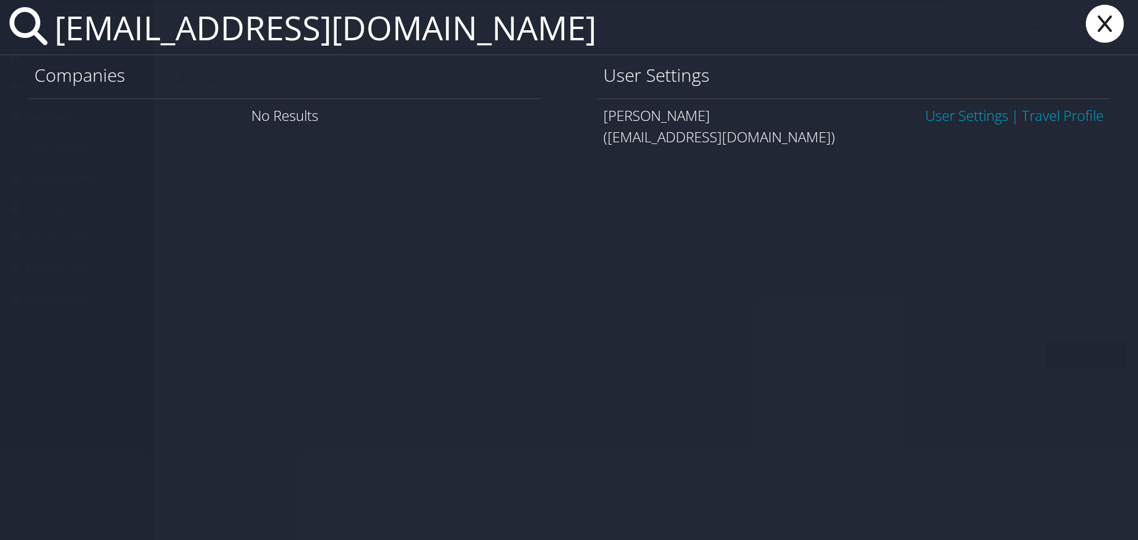
type input "[EMAIL_ADDRESS][DOMAIN_NAME]"
click at [973, 116] on link "User Settings" at bounding box center [967, 116] width 83 height 20
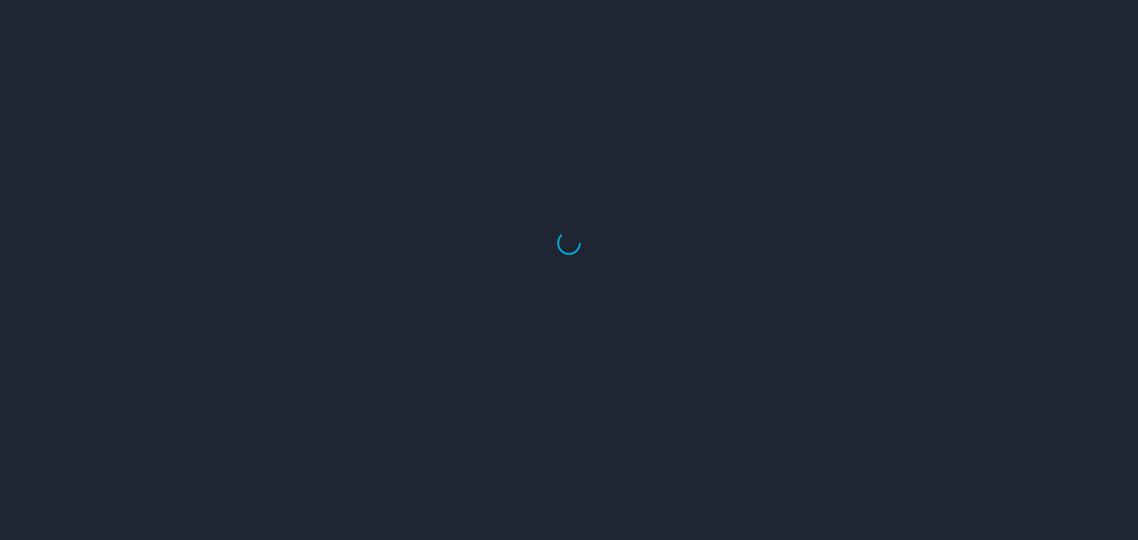
select select "US"
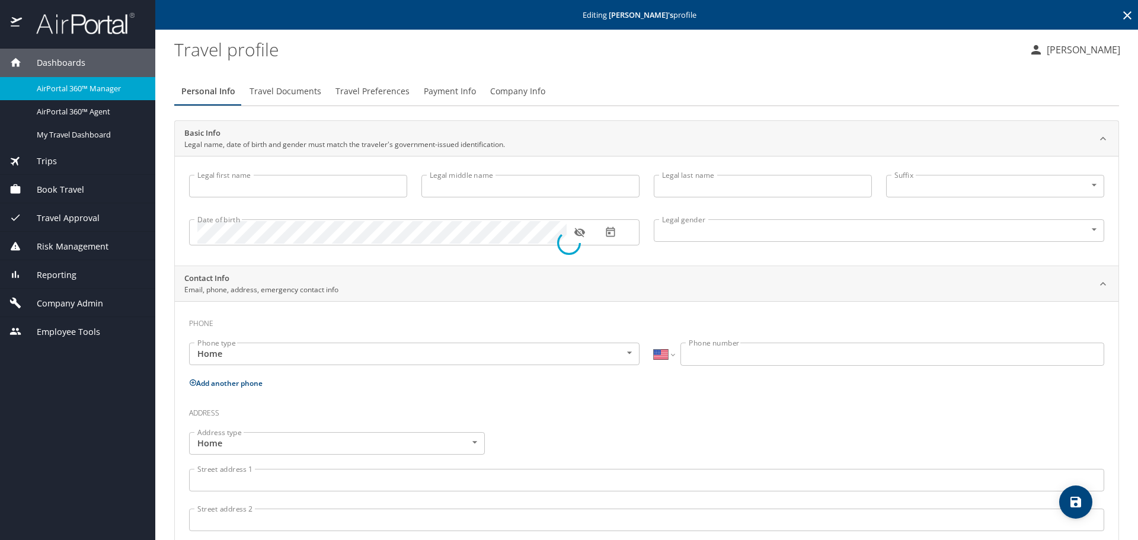
type input "[PERSON_NAME]"
type input "[DEMOGRAPHIC_DATA]"
select select "US"
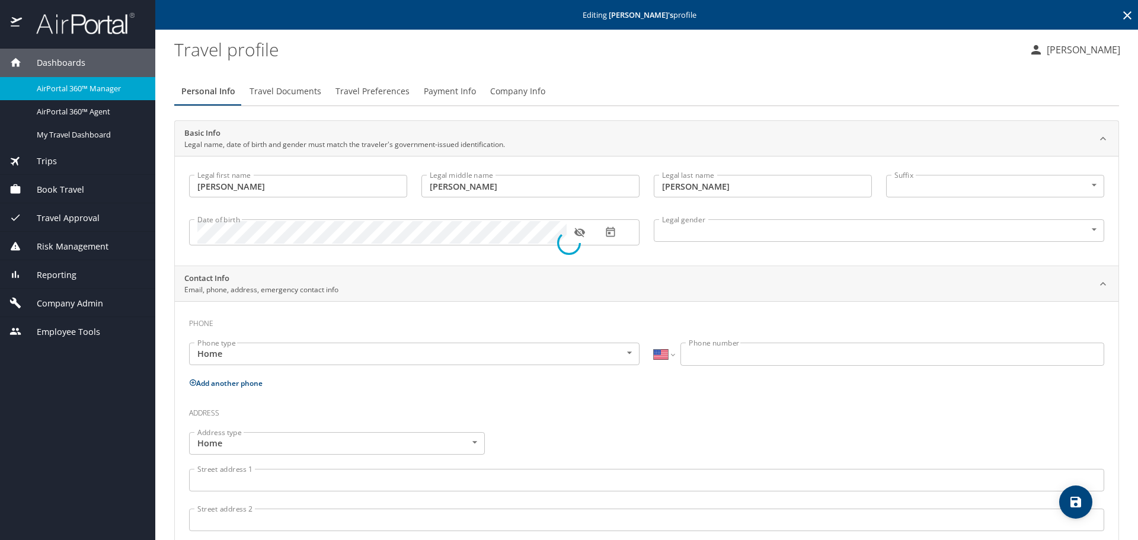
select select "EG"
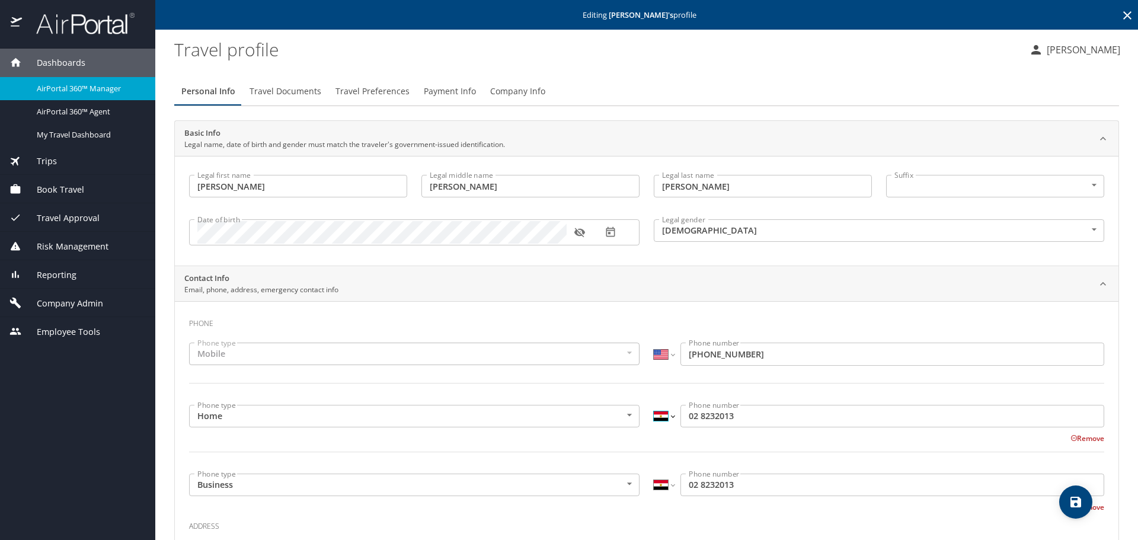
click at [659, 418] on select "International [GEOGRAPHIC_DATA] [GEOGRAPHIC_DATA] [GEOGRAPHIC_DATA] [GEOGRAPHIC…" at bounding box center [664, 416] width 20 height 23
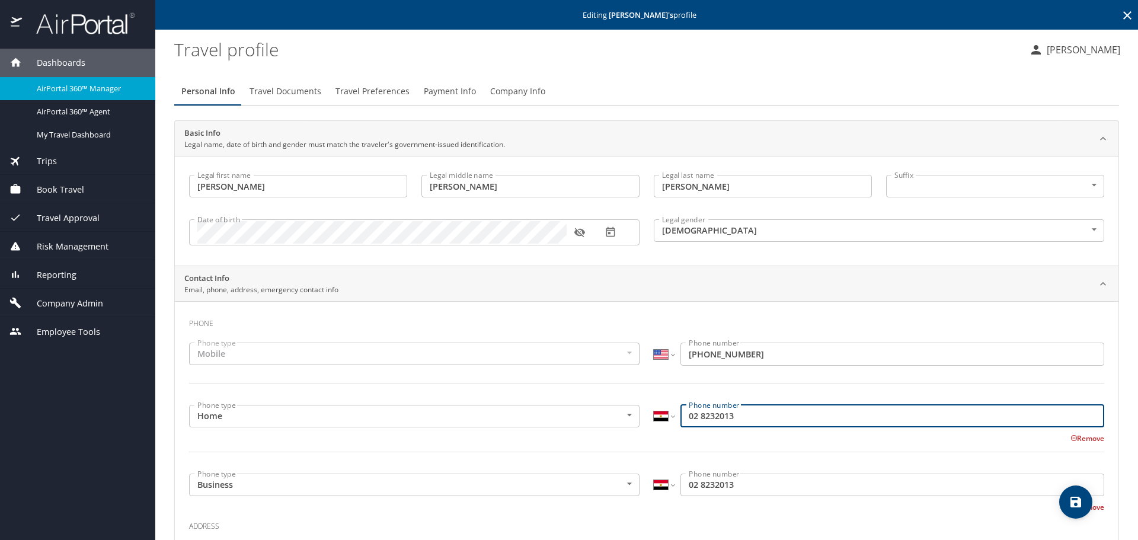
click at [681, 414] on input "02 8232013" at bounding box center [893, 416] width 424 height 23
type input "2028232013"
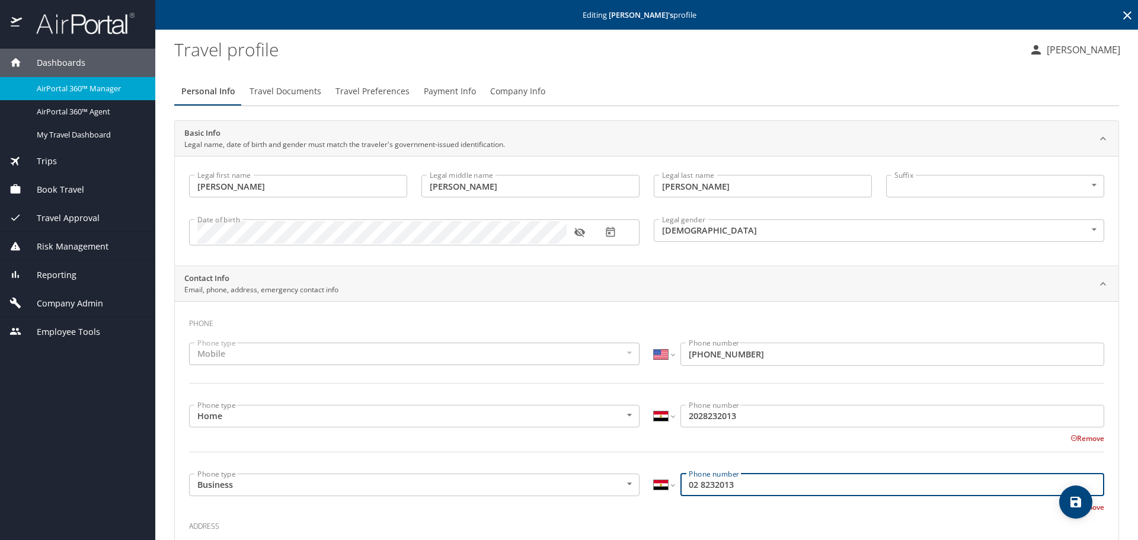
click at [681, 486] on input "02 8232013" at bounding box center [893, 485] width 424 height 23
type input "2028232013"
click at [662, 420] on select "International [GEOGRAPHIC_DATA] [GEOGRAPHIC_DATA] [GEOGRAPHIC_DATA] [GEOGRAPHIC…" at bounding box center [664, 416] width 20 height 23
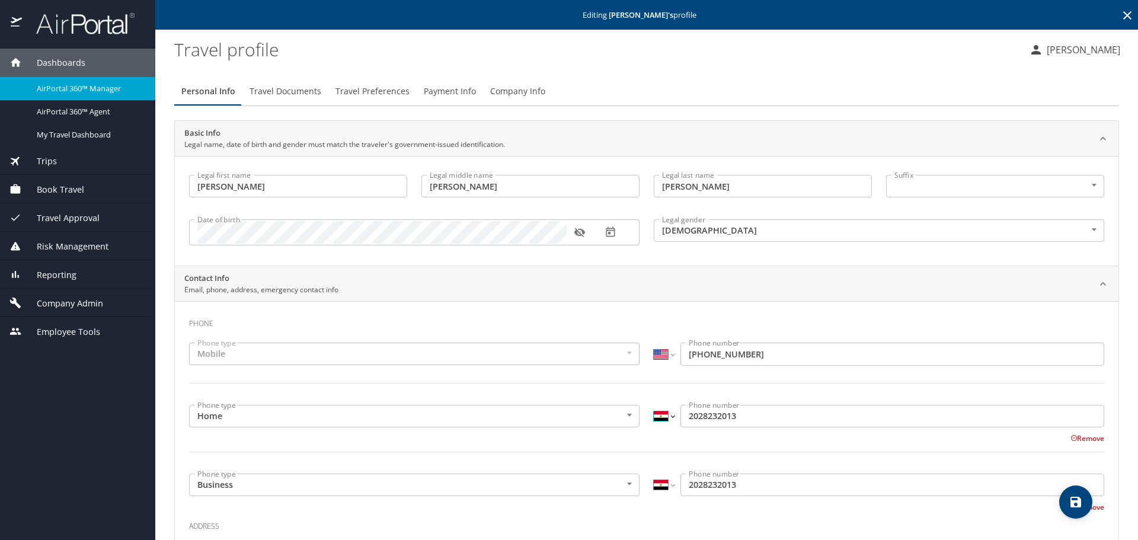
select select "US"
click at [654, 405] on select "International [GEOGRAPHIC_DATA] [GEOGRAPHIC_DATA] [GEOGRAPHIC_DATA] [GEOGRAPHIC…" at bounding box center [664, 416] width 20 height 23
type input "[PHONE_NUMBER]"
click at [656, 490] on select "International [GEOGRAPHIC_DATA] [GEOGRAPHIC_DATA] [GEOGRAPHIC_DATA] [GEOGRAPHIC…" at bounding box center [664, 485] width 20 height 23
select select "US"
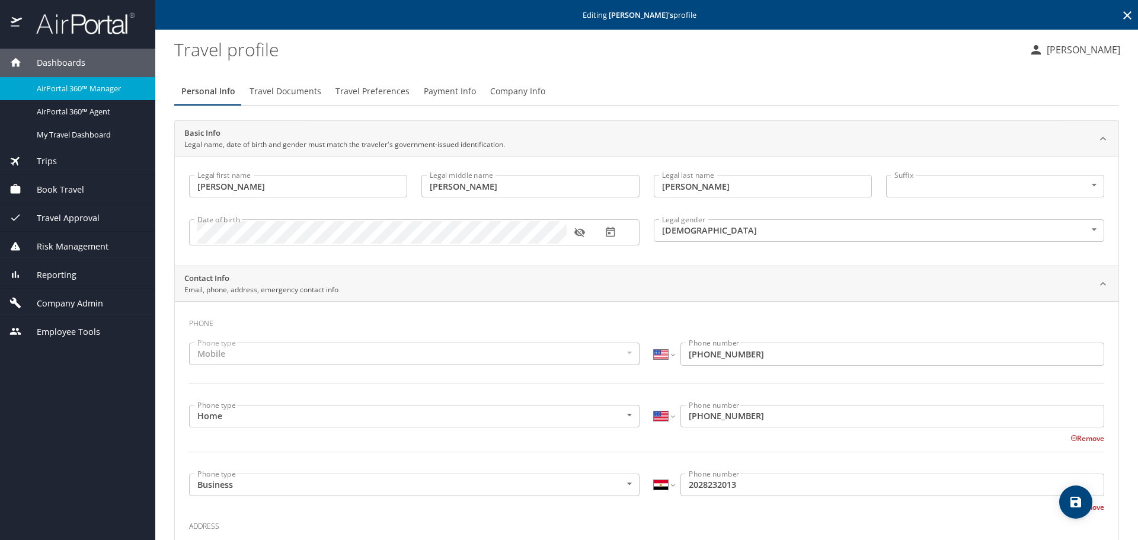
click at [654, 474] on select "International [GEOGRAPHIC_DATA] [GEOGRAPHIC_DATA] [GEOGRAPHIC_DATA] [GEOGRAPHIC…" at bounding box center [664, 485] width 20 height 23
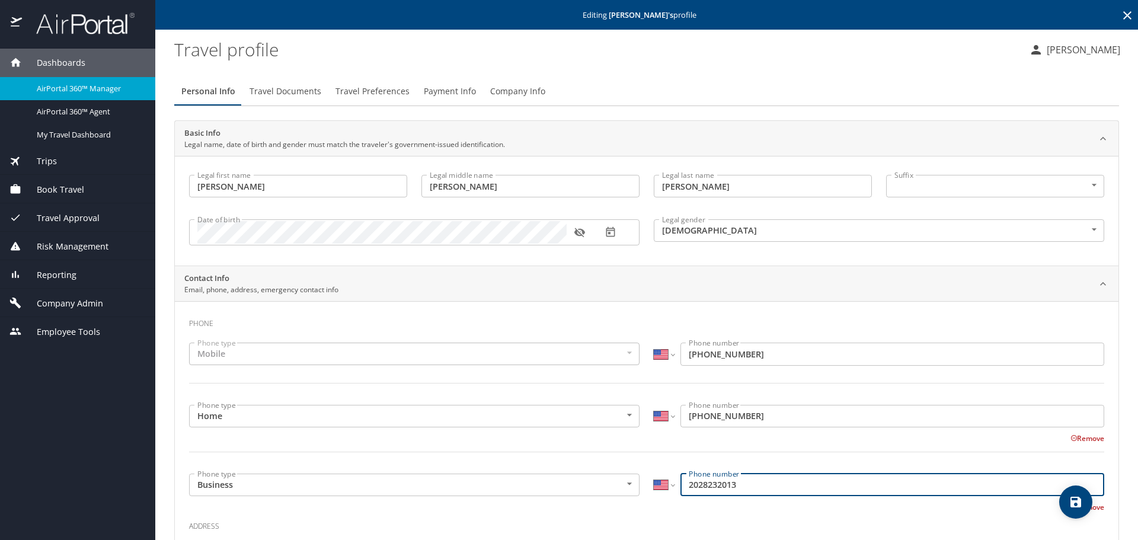
type input "[PHONE_NUMBER]"
click at [612, 312] on h3 "Phone" at bounding box center [647, 321] width 916 height 20
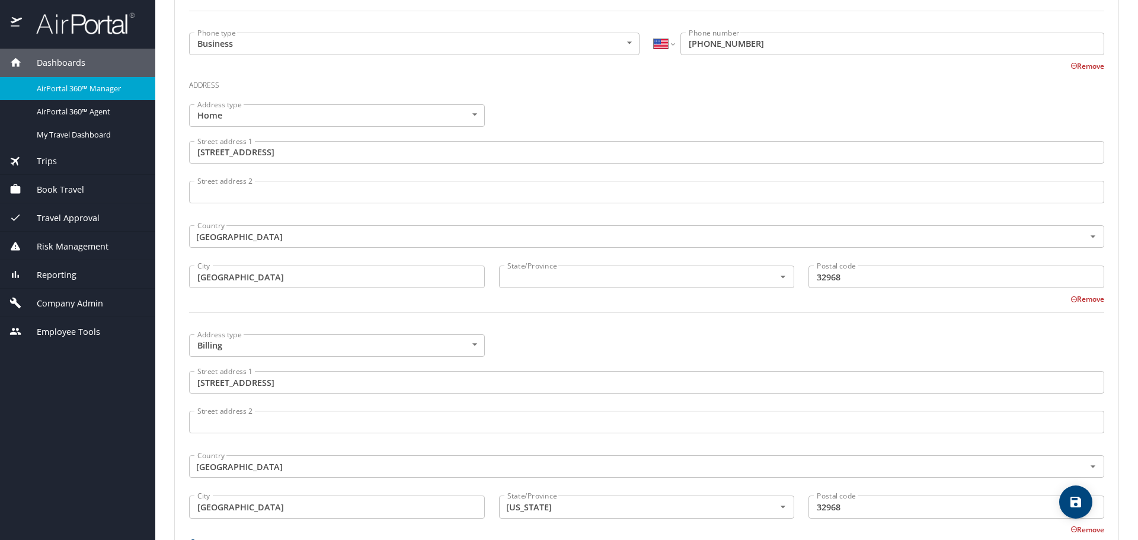
scroll to position [474, 0]
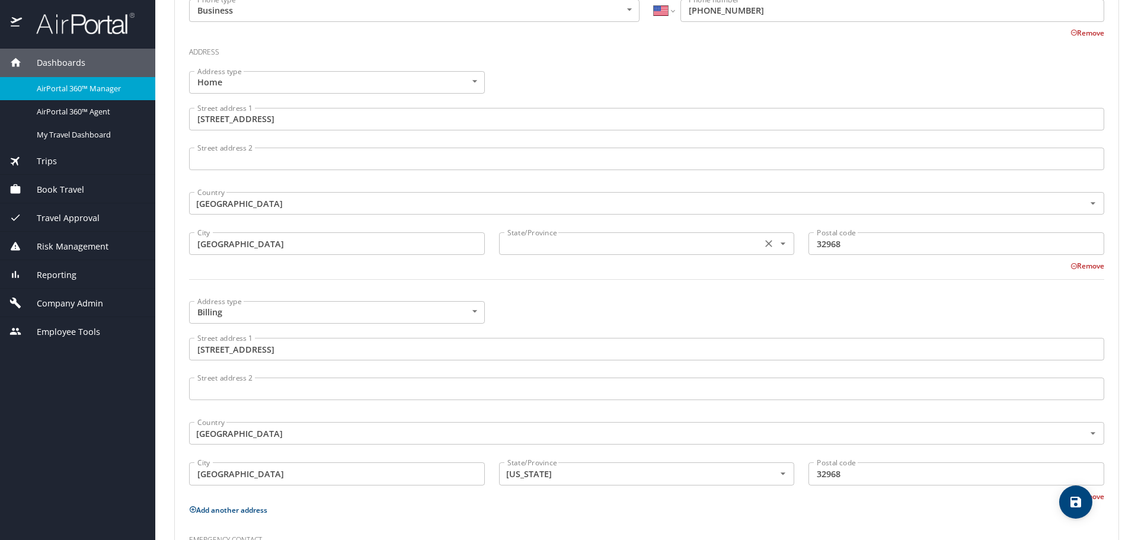
click at [546, 251] on input "text" at bounding box center [630, 243] width 254 height 15
type input "[US_STATE]"
click at [547, 276] on div at bounding box center [647, 286] width 930 height 29
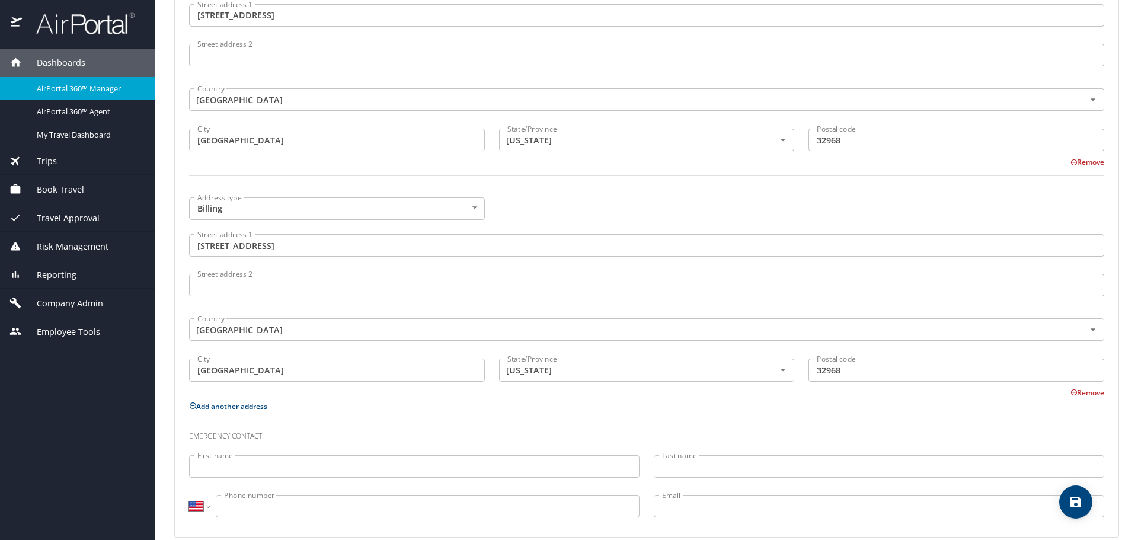
scroll to position [595, 0]
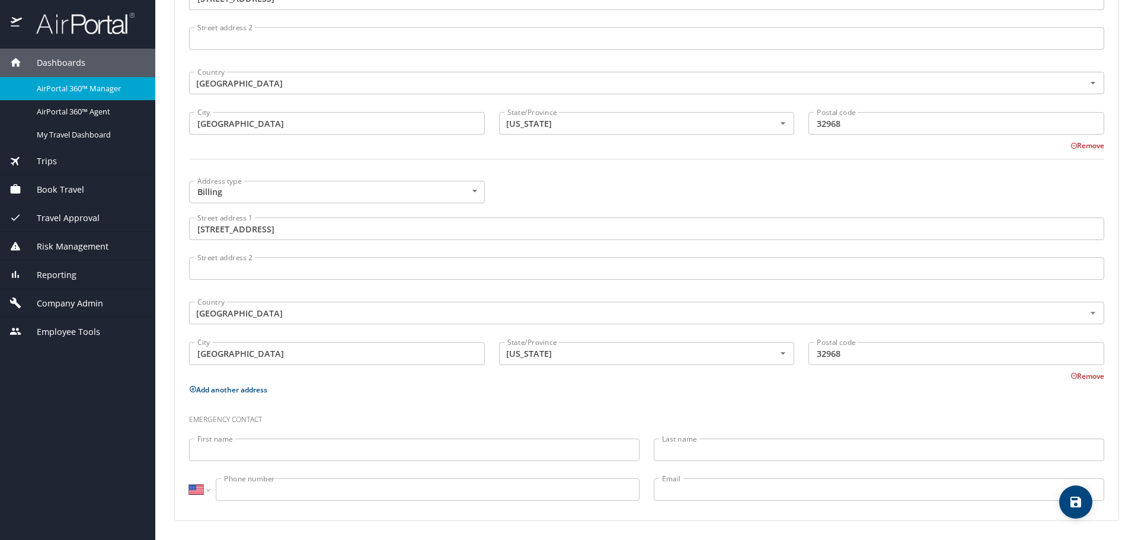
click at [1077, 499] on icon "save" at bounding box center [1076, 502] width 14 height 14
select select "US"
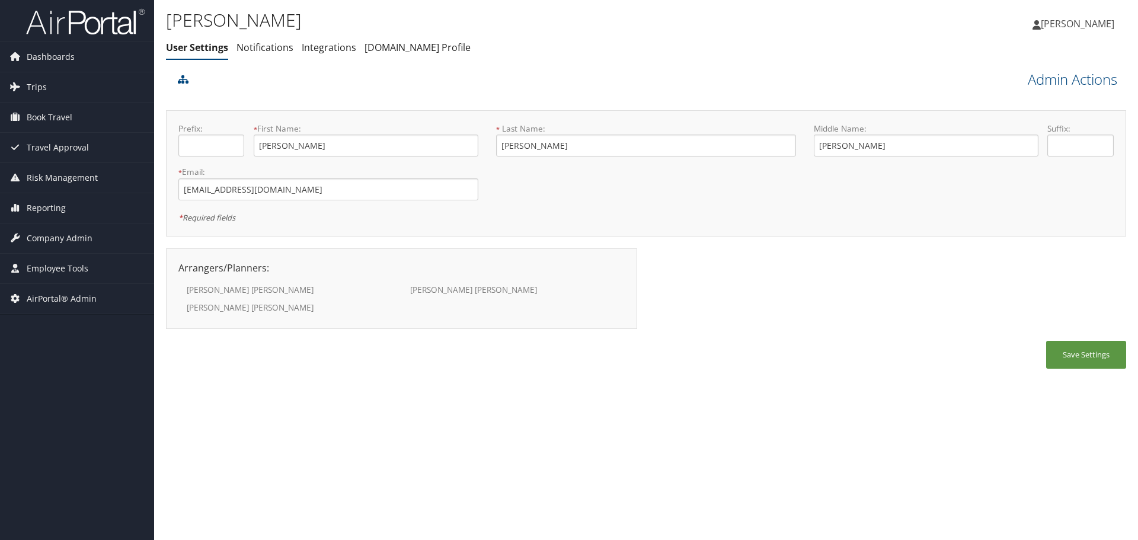
click at [1084, 85] on link "Admin Actions" at bounding box center [1073, 79] width 90 height 20
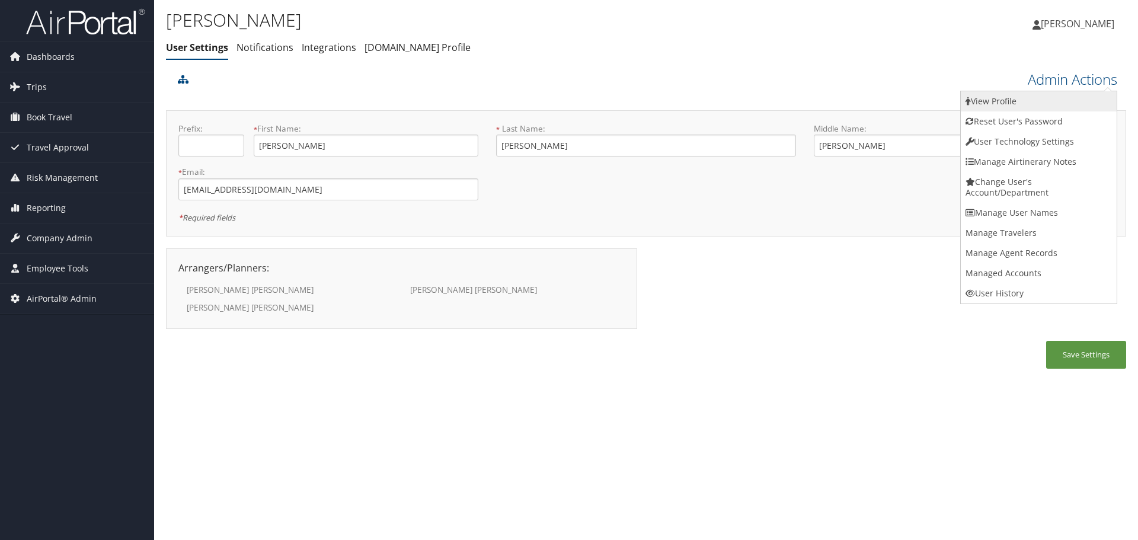
click at [1080, 98] on link "View Profile" at bounding box center [1039, 101] width 156 height 20
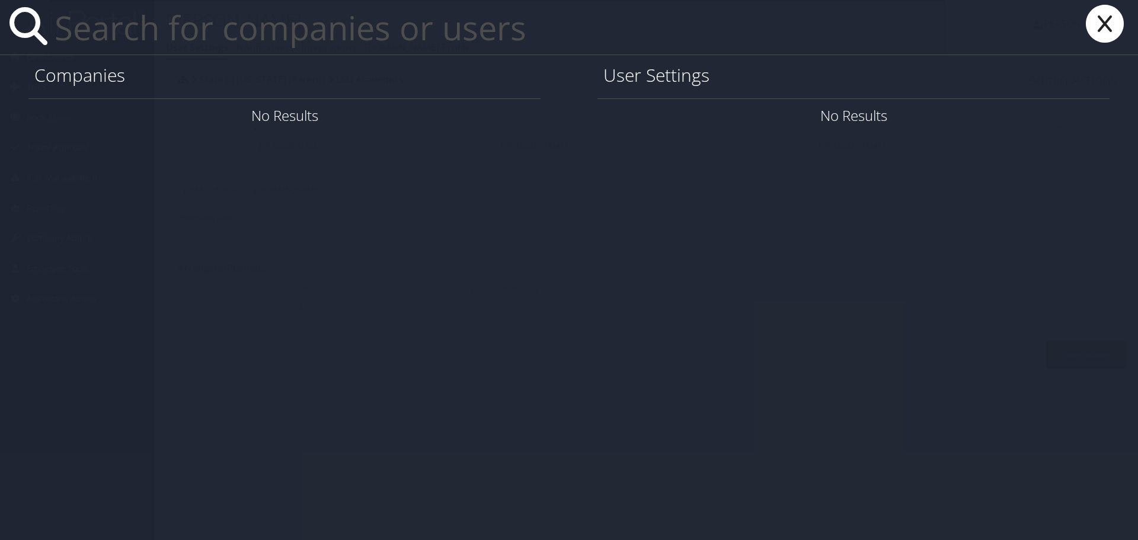
paste input "[EMAIL_ADDRESS][DOMAIN_NAME]"
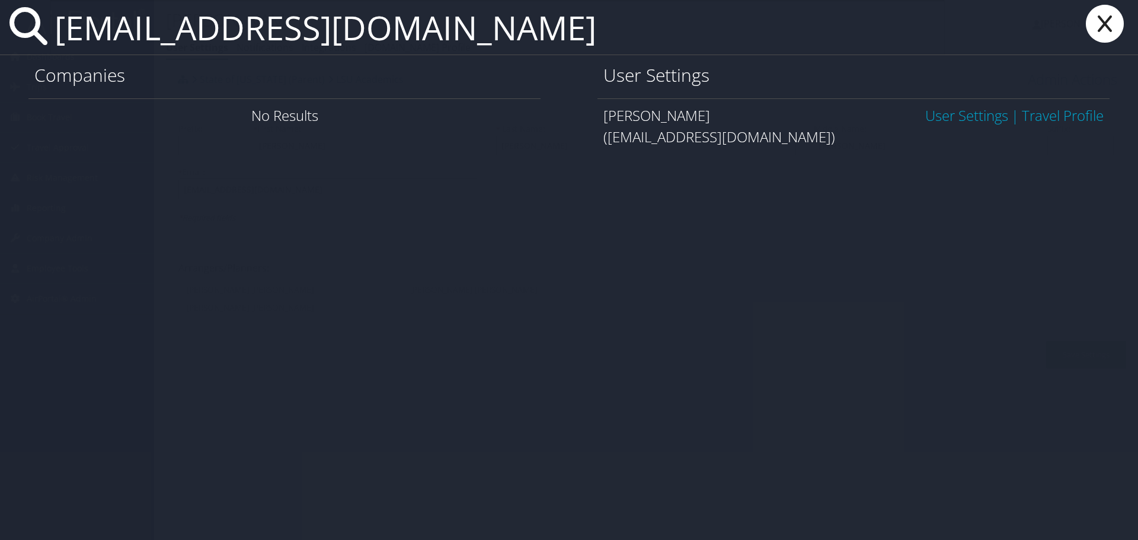
type input "[EMAIL_ADDRESS][DOMAIN_NAME]"
click at [971, 112] on link "User Settings" at bounding box center [967, 116] width 83 height 20
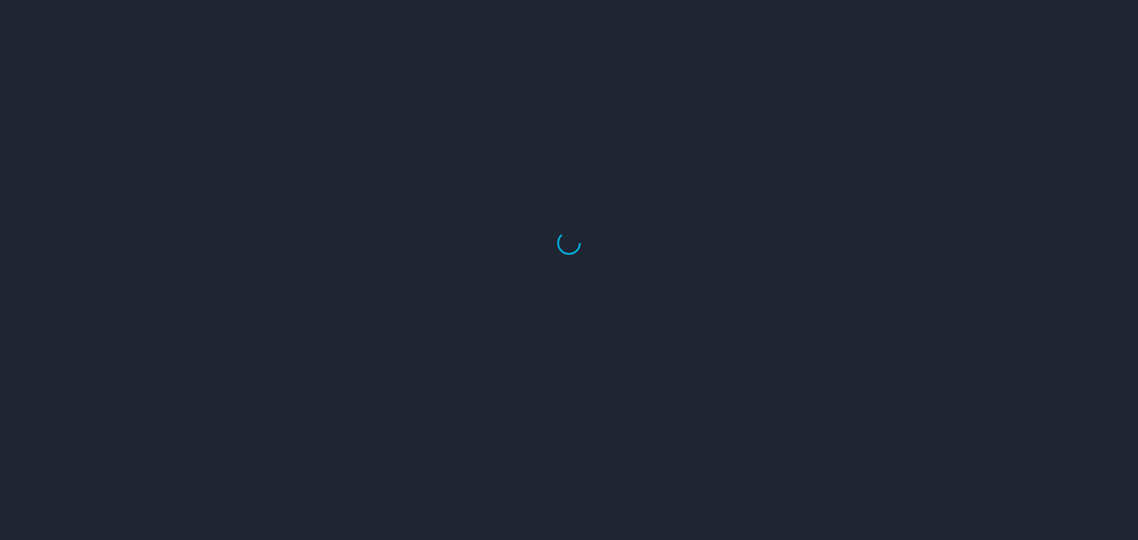
select select "US"
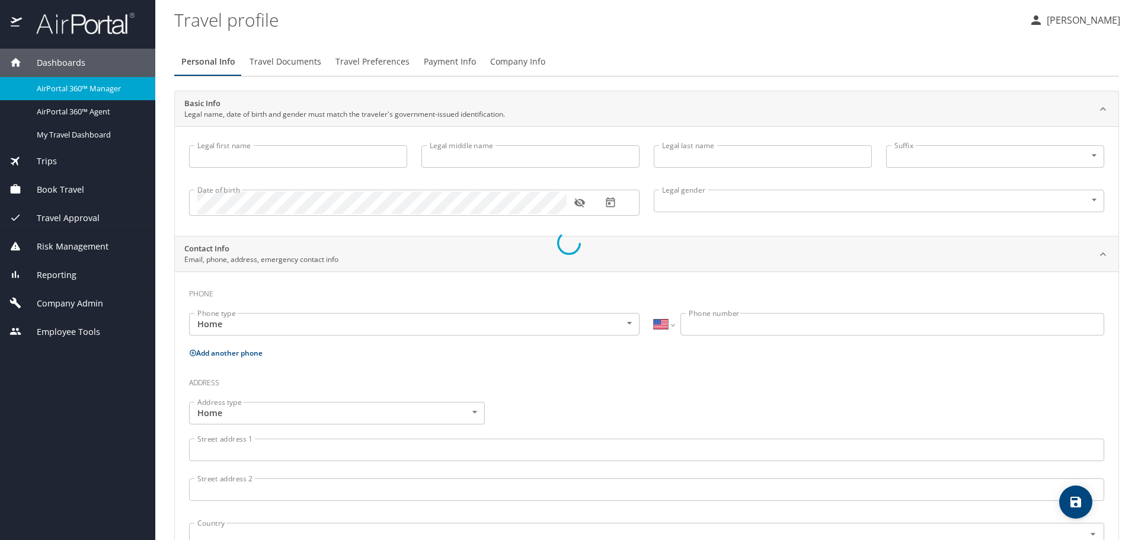
type input "[PERSON_NAME]"
type input "[DEMOGRAPHIC_DATA]"
type input "Lauren"
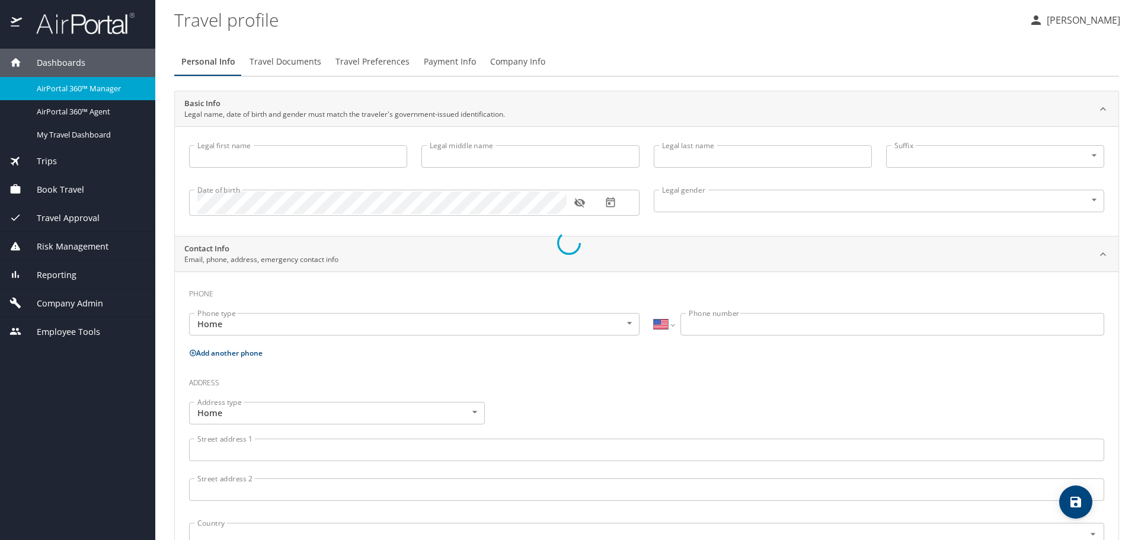
type input "Lauren"
select select "MY"
type input "[PHONE_NUMBER]"
select select "US"
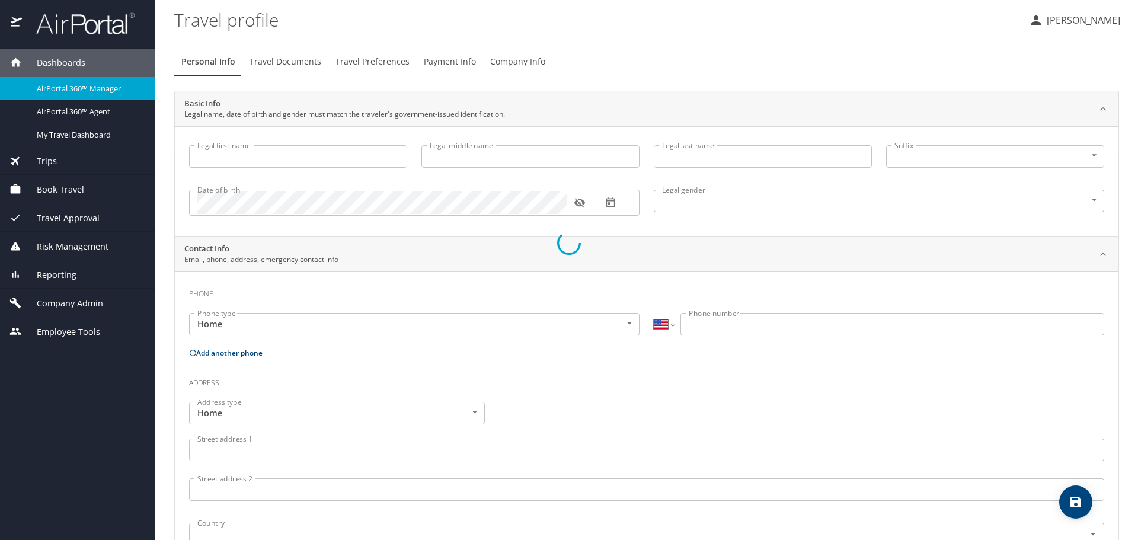
select select "US"
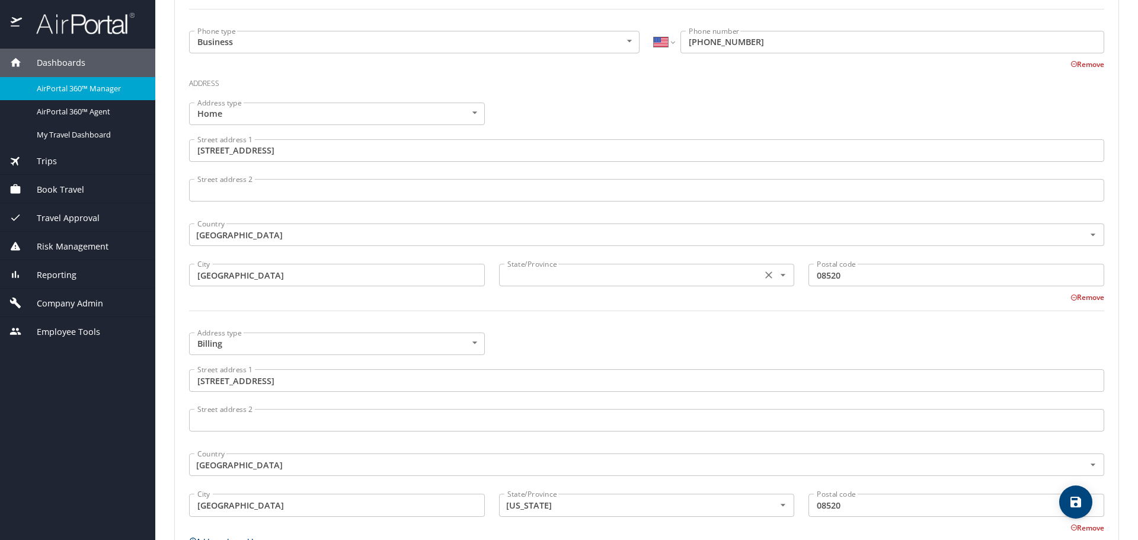
scroll to position [474, 0]
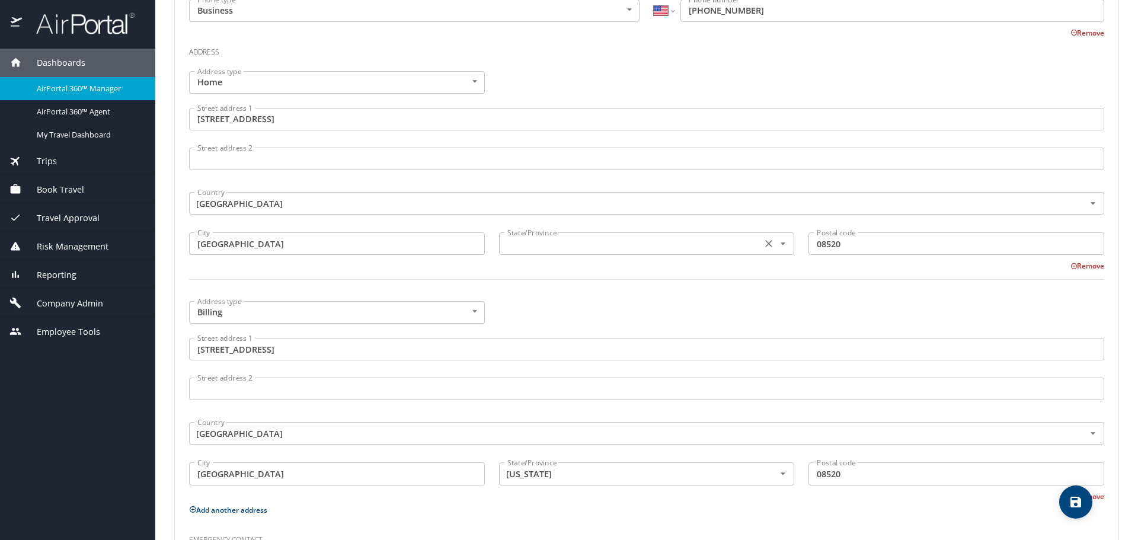
click at [572, 250] on input "text" at bounding box center [630, 243] width 254 height 15
type input "New Jersey"
click at [574, 305] on div "Address type Billing Billing Address type Street address 1 20 Hempstead Court S…" at bounding box center [647, 398] width 930 height 208
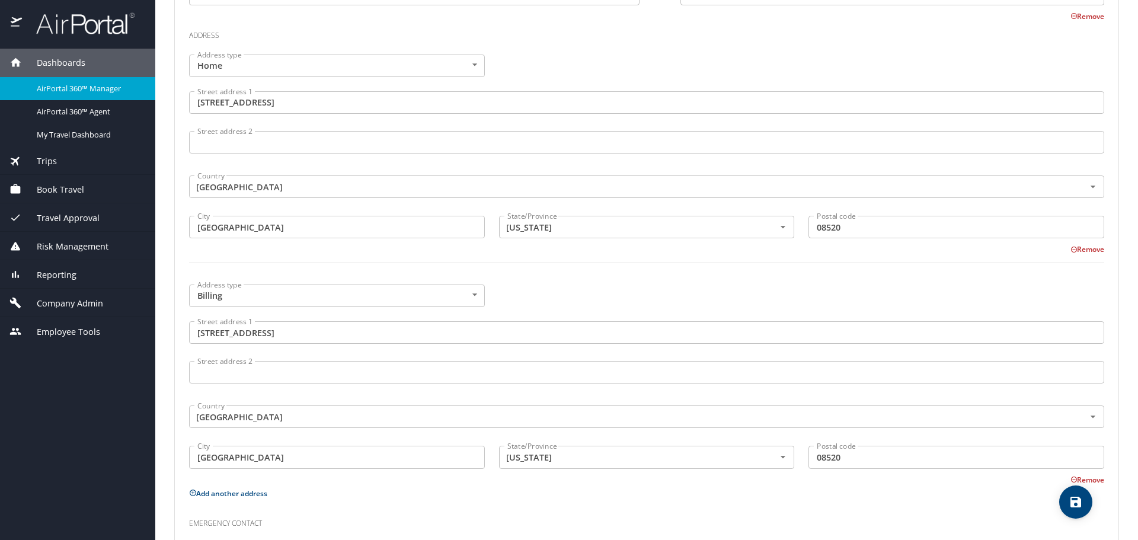
scroll to position [595, 0]
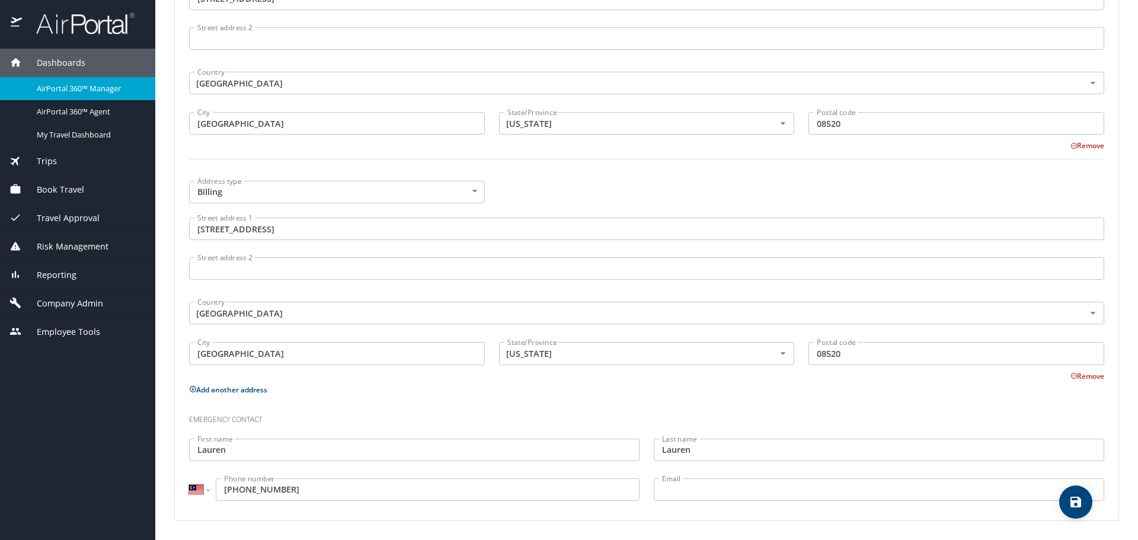
click at [216, 489] on input "09-576 8743" at bounding box center [428, 490] width 424 height 23
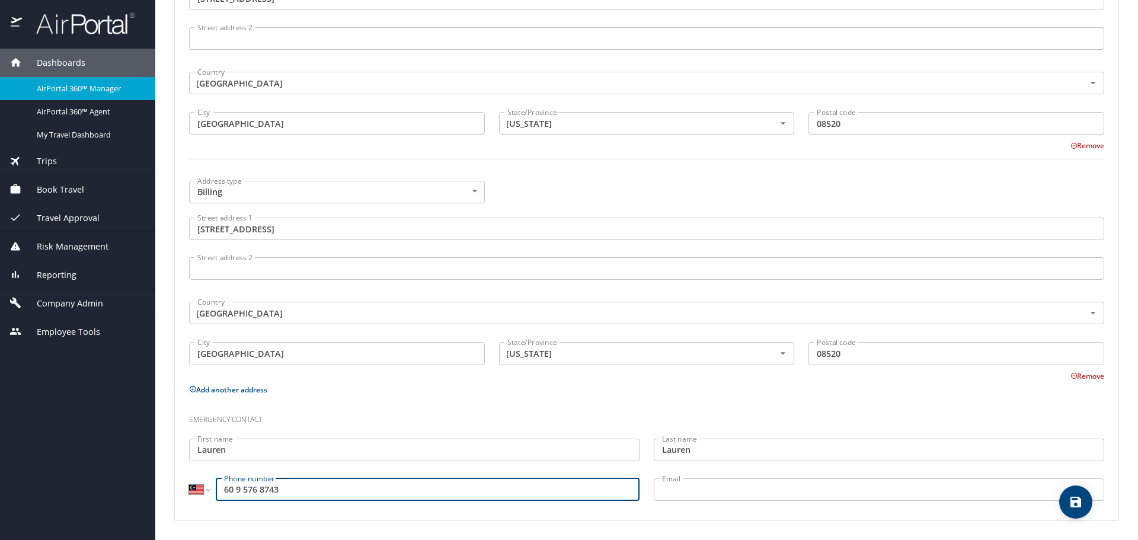
type input "60 9 576 8743"
click at [194, 490] on select "International Afghanistan Åland Islands Albania Algeria American Samoa Andorra …" at bounding box center [199, 490] width 20 height 23
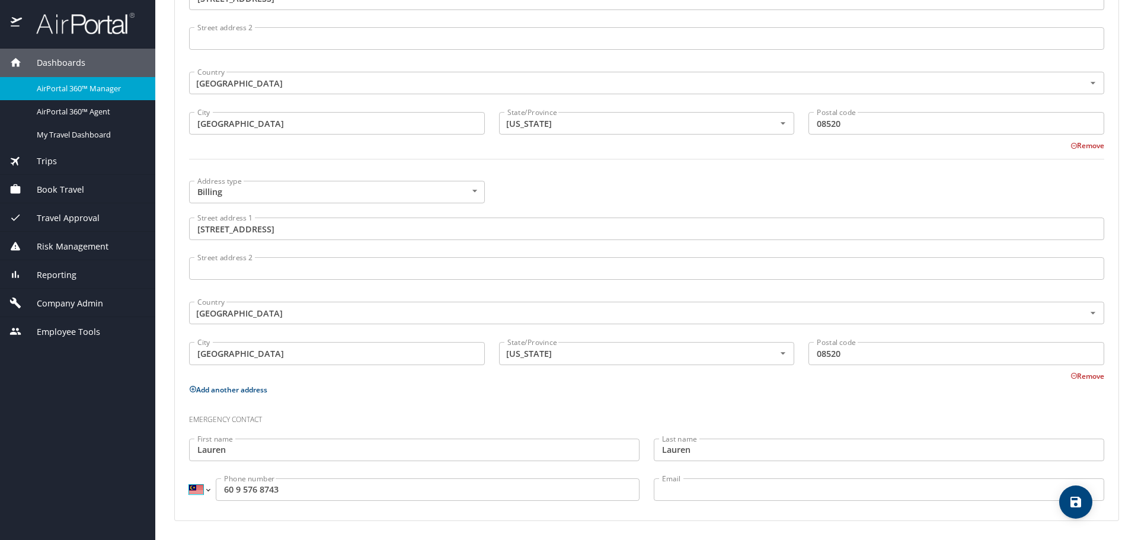
select select "US"
click at [189, 479] on select "International Afghanistan Åland Islands Albania Algeria American Samoa Andorra …" at bounding box center [199, 490] width 20 height 23
type input "(609) 576-8743"
click at [416, 411] on h3 "Emergency contact" at bounding box center [647, 417] width 916 height 20
click at [1078, 497] on icon "save" at bounding box center [1076, 502] width 14 height 14
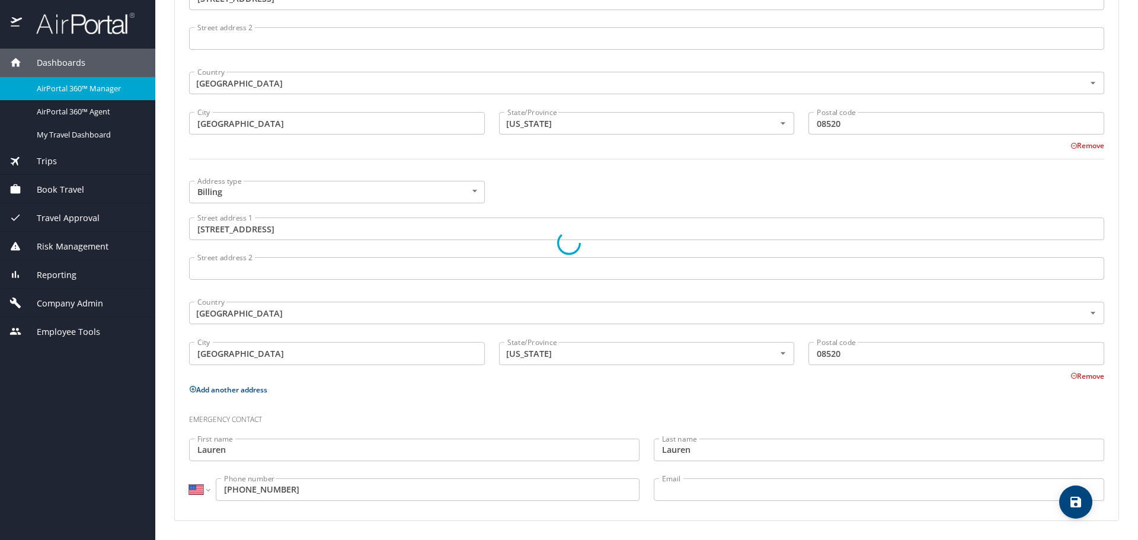
select select "US"
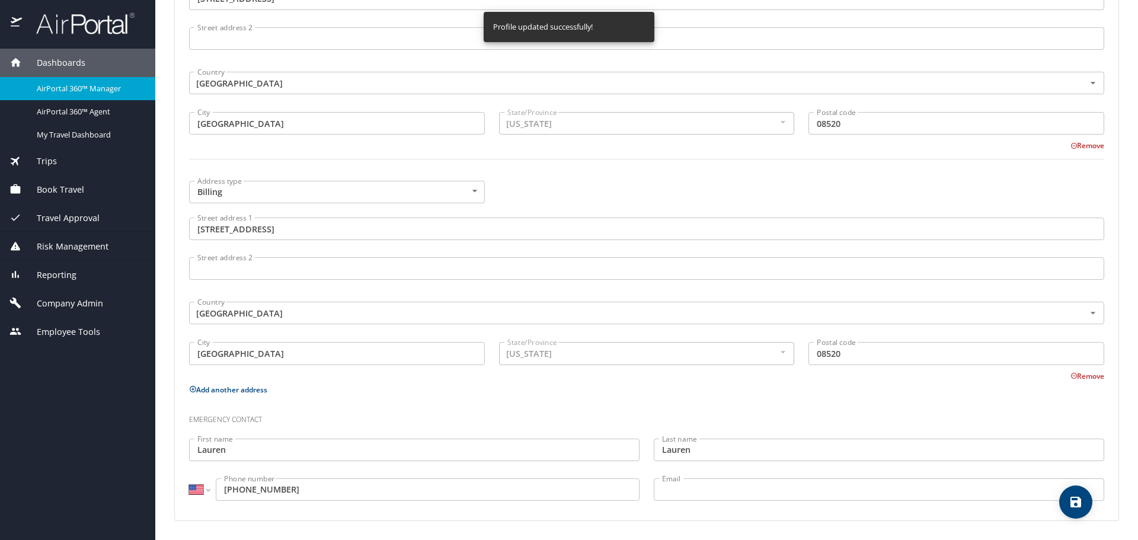
select select "US"
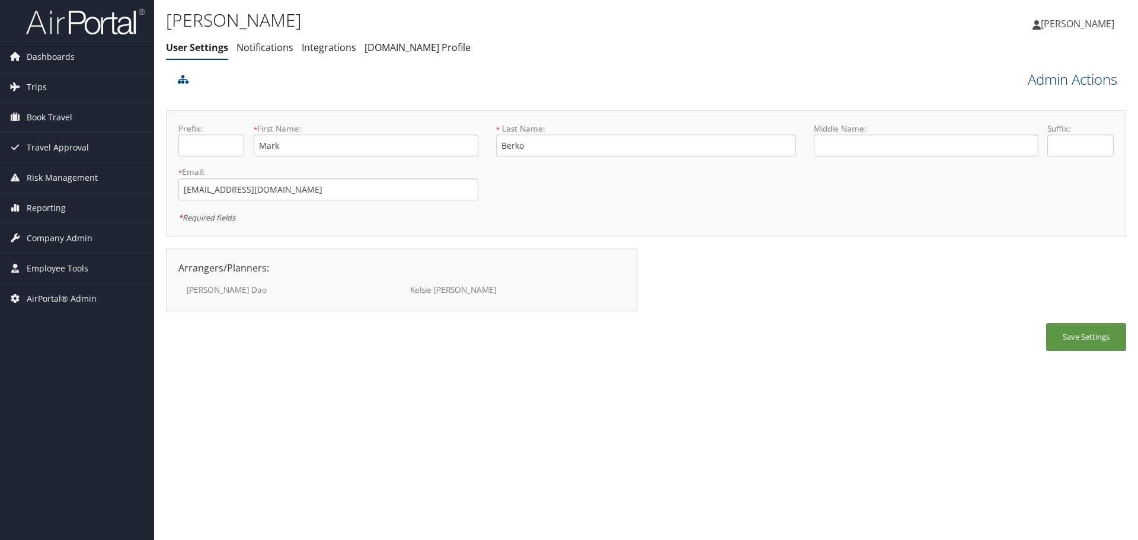
click at [1070, 84] on link "Admin Actions" at bounding box center [1073, 79] width 90 height 20
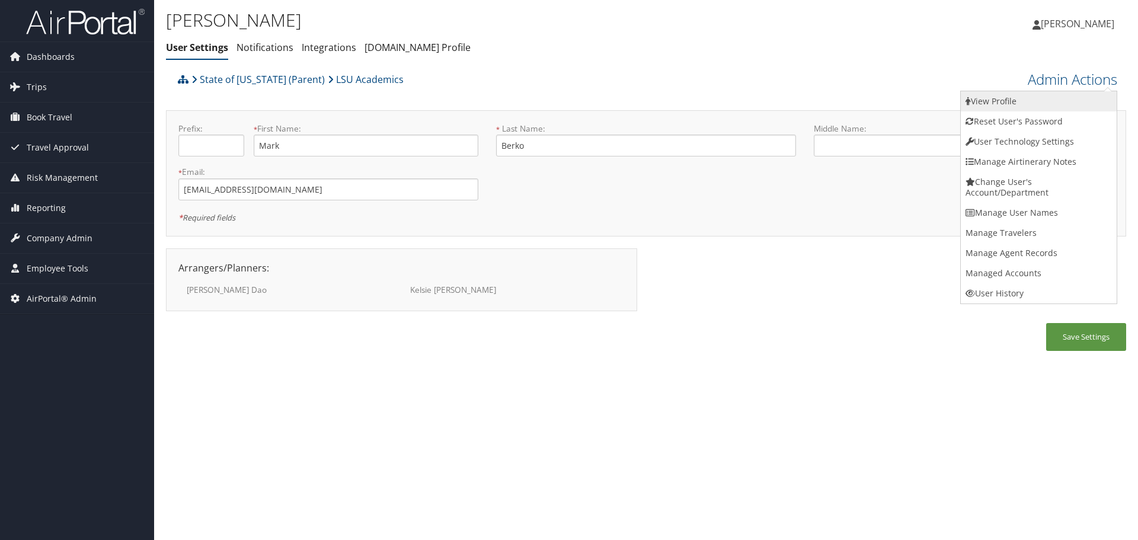
click at [1068, 103] on link "View Profile" at bounding box center [1039, 101] width 156 height 20
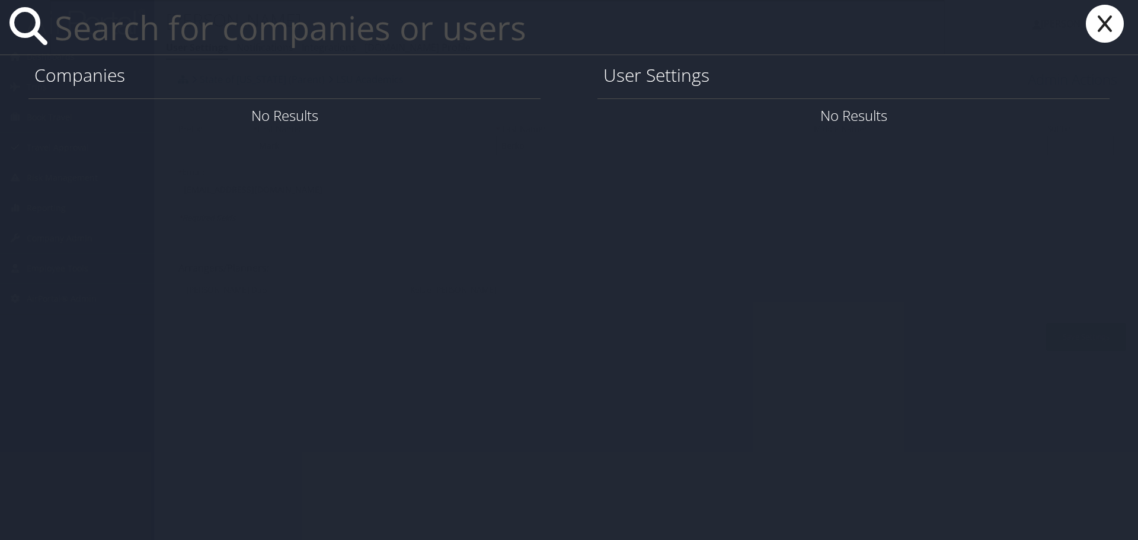
paste input "[EMAIL_ADDRESS][DOMAIN_NAME]"
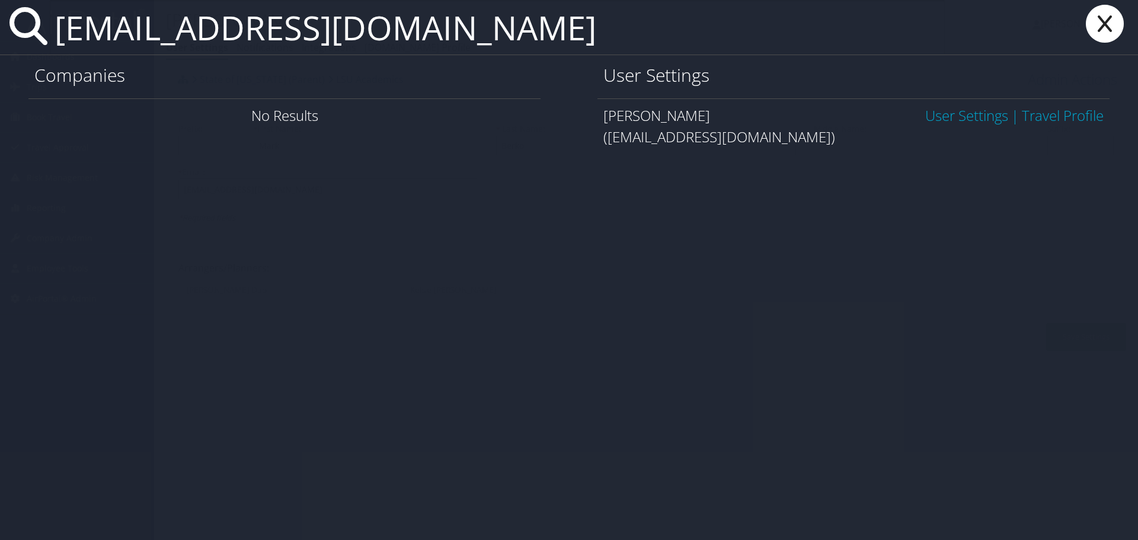
type input "toluwo2@lsu.edu"
click at [977, 115] on link "User Settings" at bounding box center [967, 116] width 83 height 20
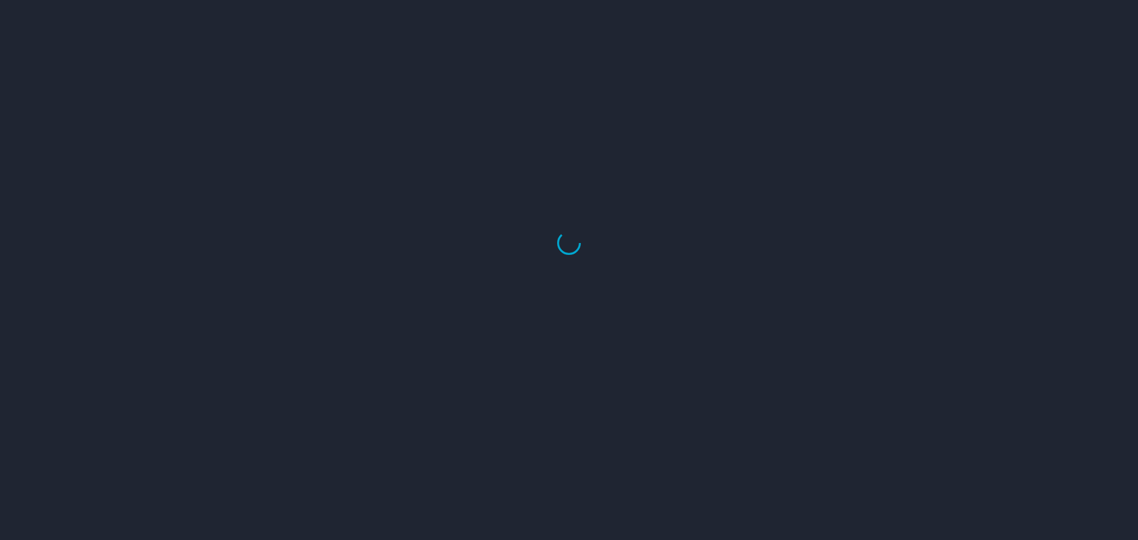
select select "US"
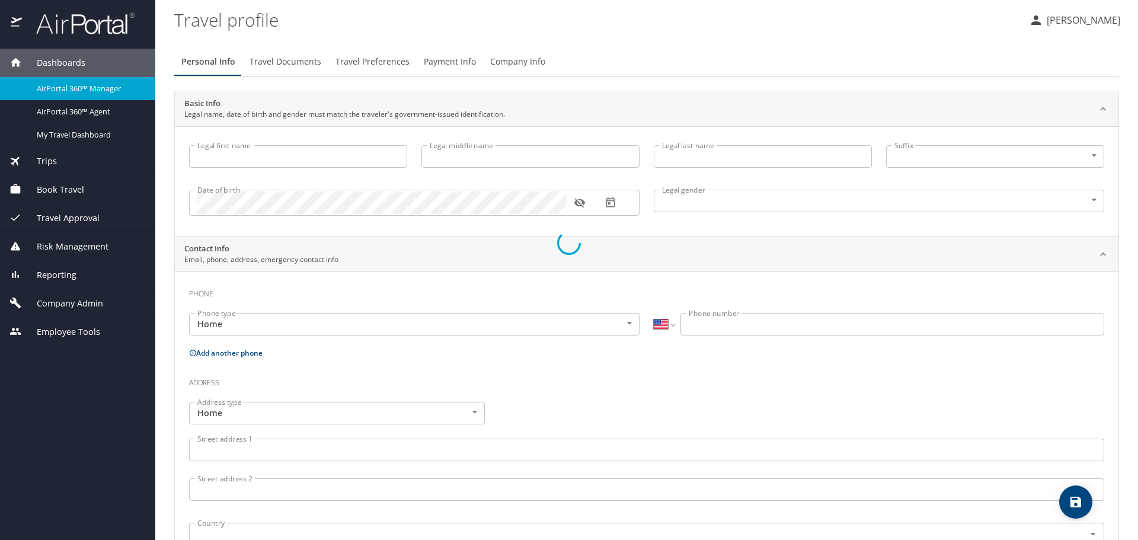
type input "Mark"
type input "Berko"
type input "[DEMOGRAPHIC_DATA]"
type input "[PERSON_NAME]"
type input "Asomaniwaa"
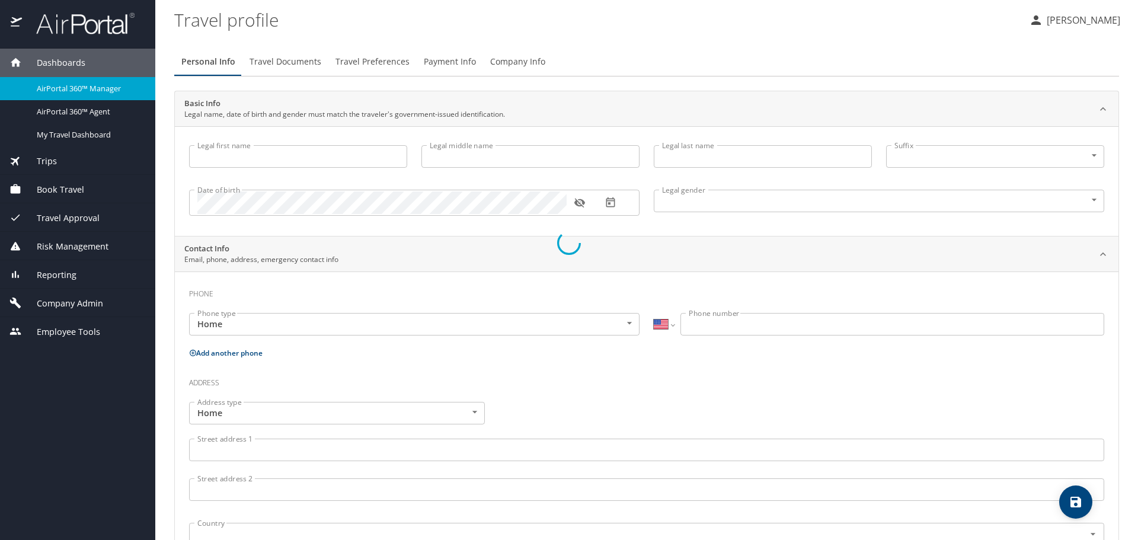
type input "[PHONE_NUMBER]"
select select "US"
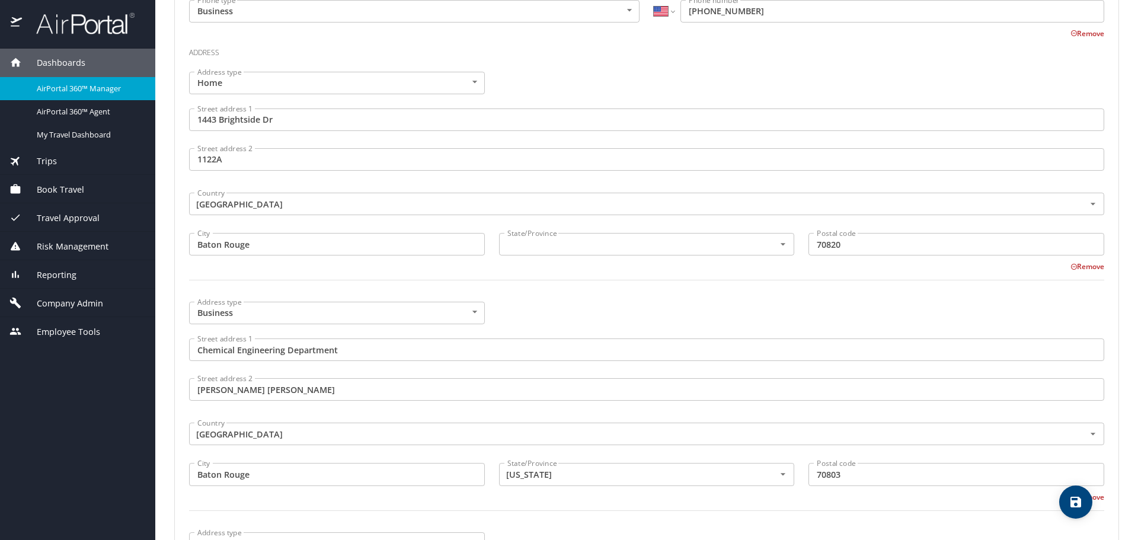
scroll to position [474, 0]
click at [581, 245] on input "text" at bounding box center [630, 243] width 254 height 15
type input "[US_STATE]"
click at [598, 332] on div "Street address 1 Chemical Engineering Department Street address 1" at bounding box center [647, 351] width 930 height 40
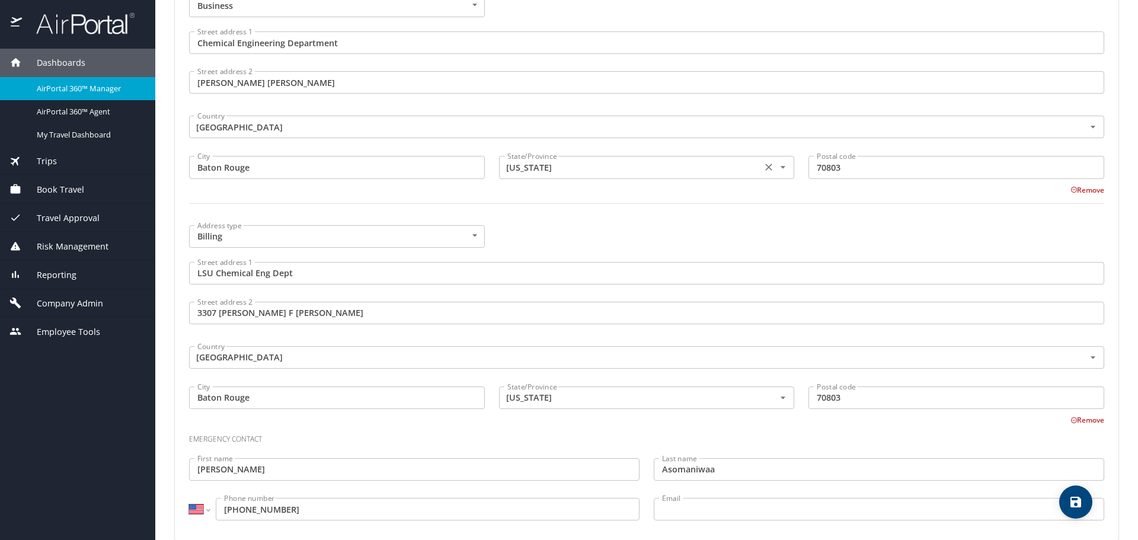
scroll to position [800, 0]
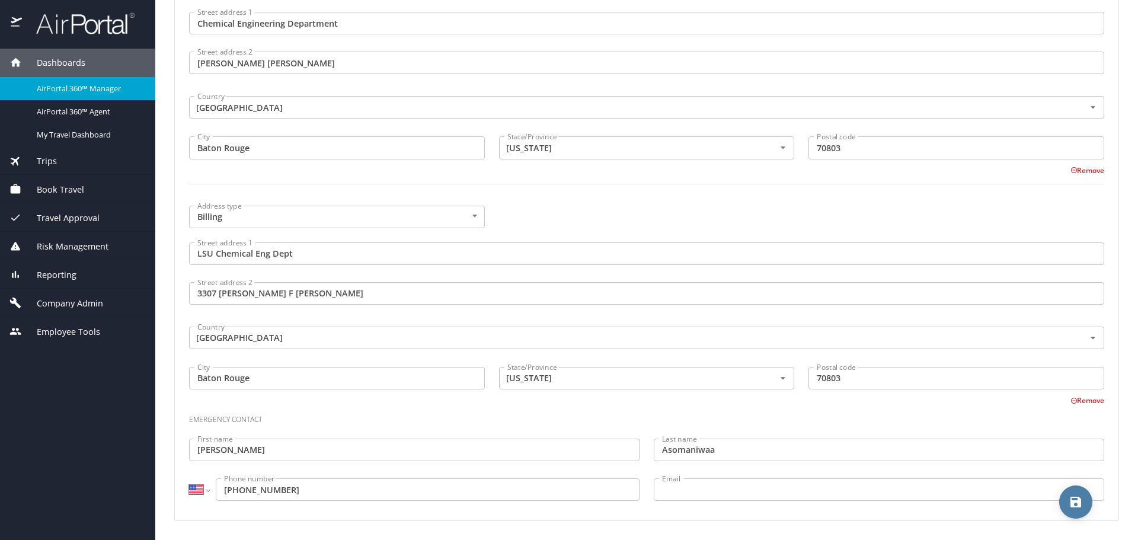
click at [1072, 497] on icon "save" at bounding box center [1076, 502] width 11 height 11
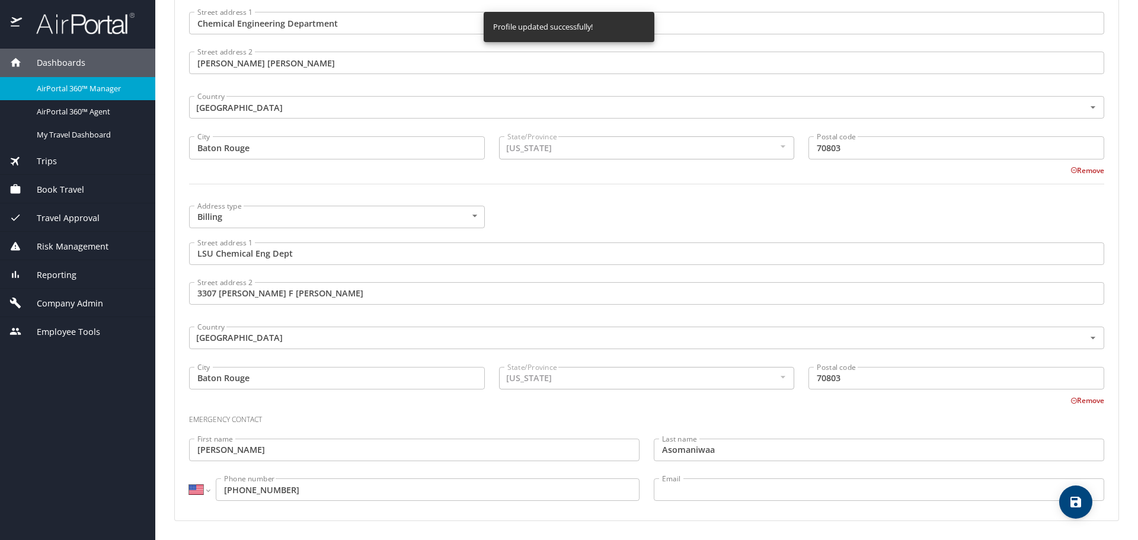
select select "US"
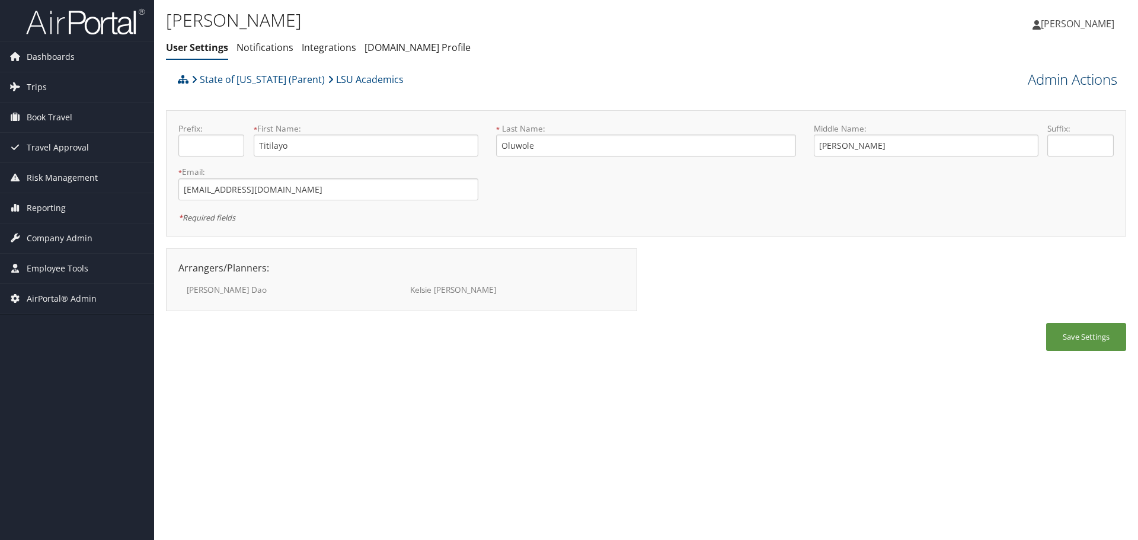
click at [1039, 79] on link "Admin Actions" at bounding box center [1073, 79] width 90 height 20
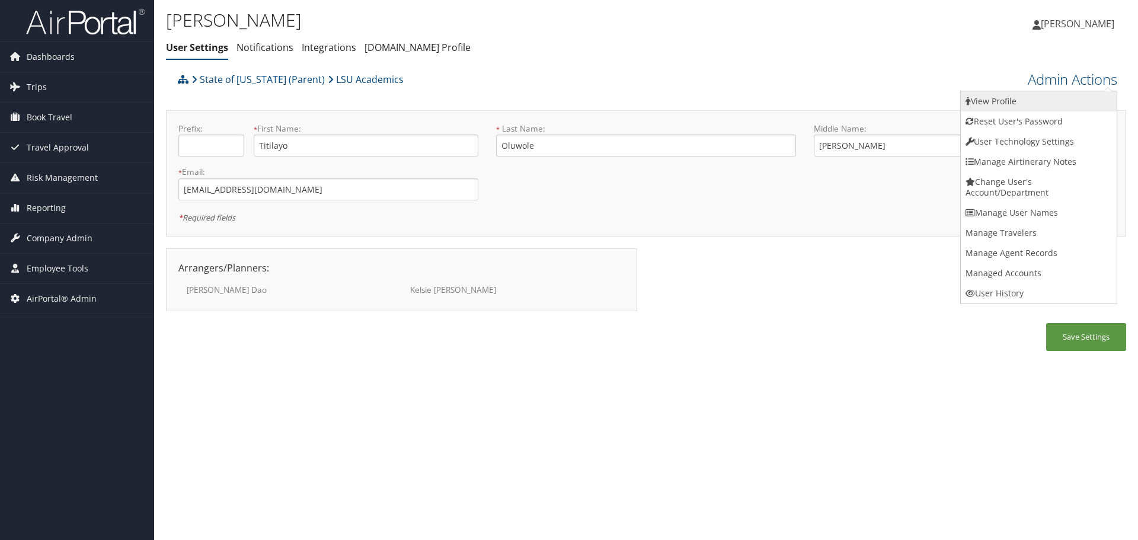
click at [1041, 95] on link "View Profile" at bounding box center [1039, 101] width 156 height 20
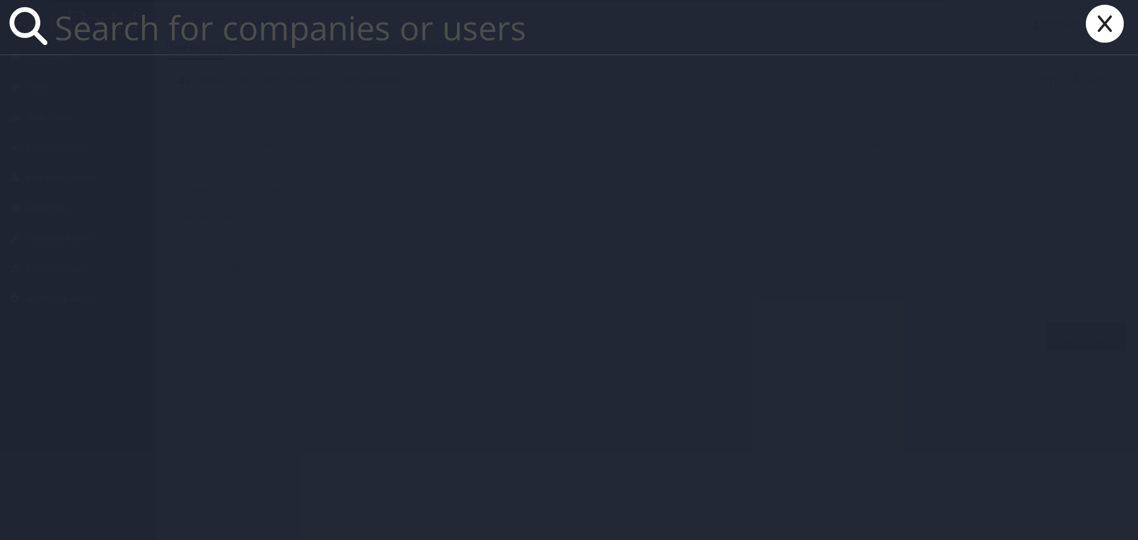
paste input "[EMAIL_ADDRESS][DOMAIN_NAME]"
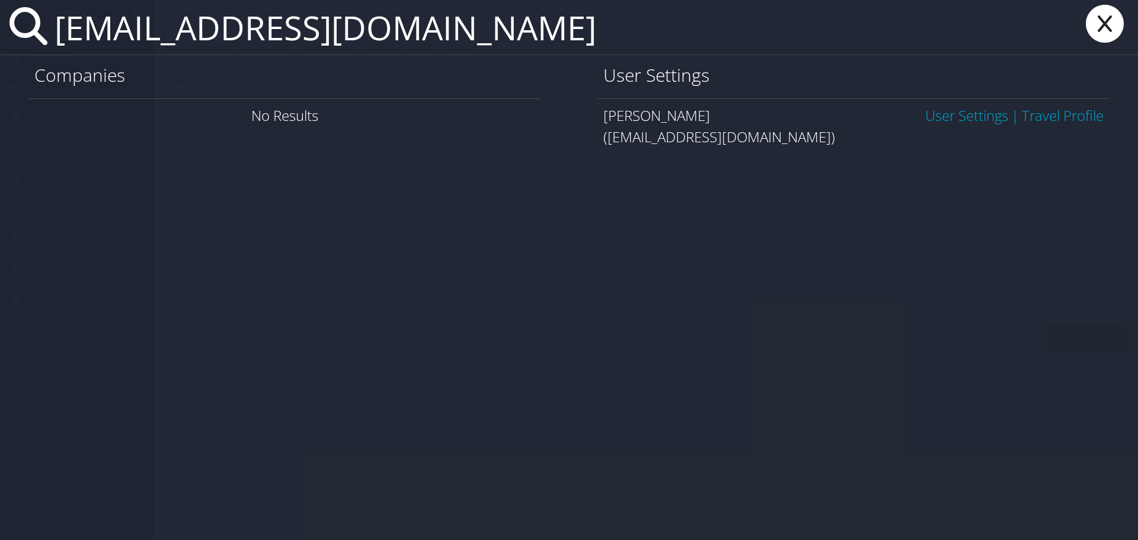
type input "iagbad1@lsu.edu"
click at [949, 118] on link "User Settings" at bounding box center [967, 116] width 83 height 20
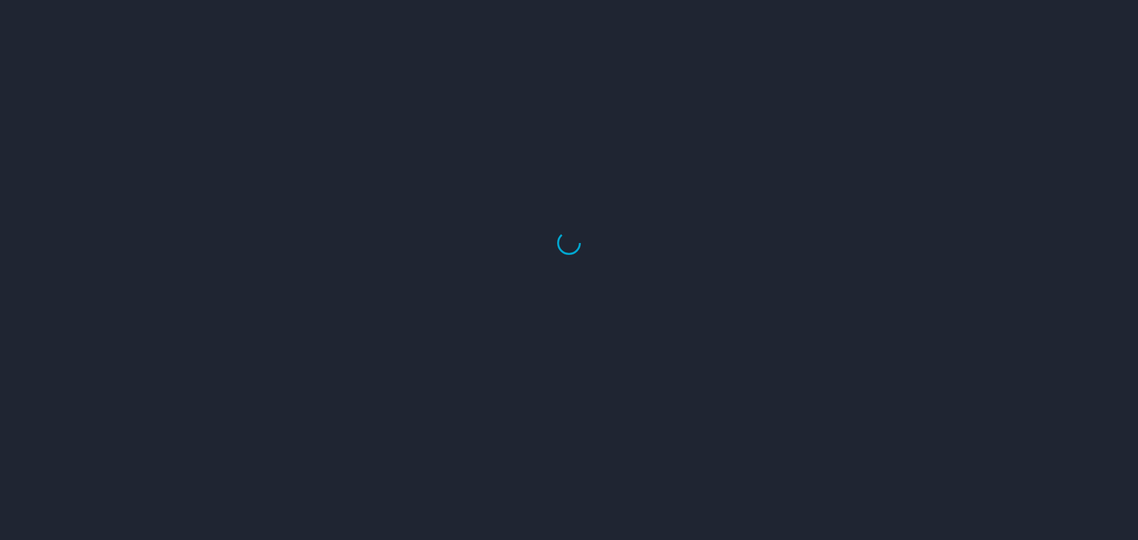
select select "US"
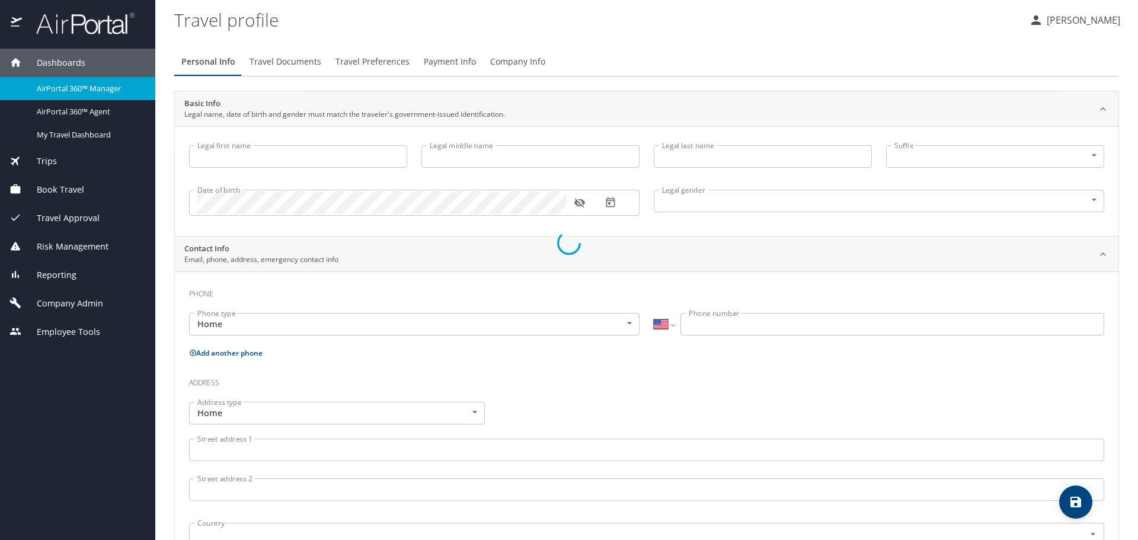
type input "Titilayo"
type input "[PERSON_NAME]"
type input "Oluwole"
type input "[DEMOGRAPHIC_DATA]"
select select "US"
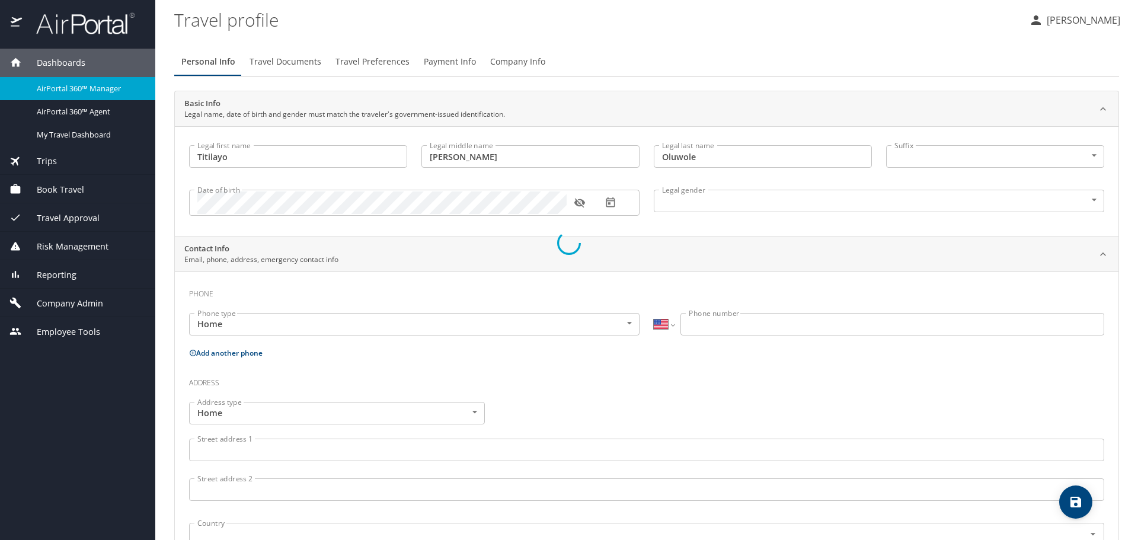
select select "US"
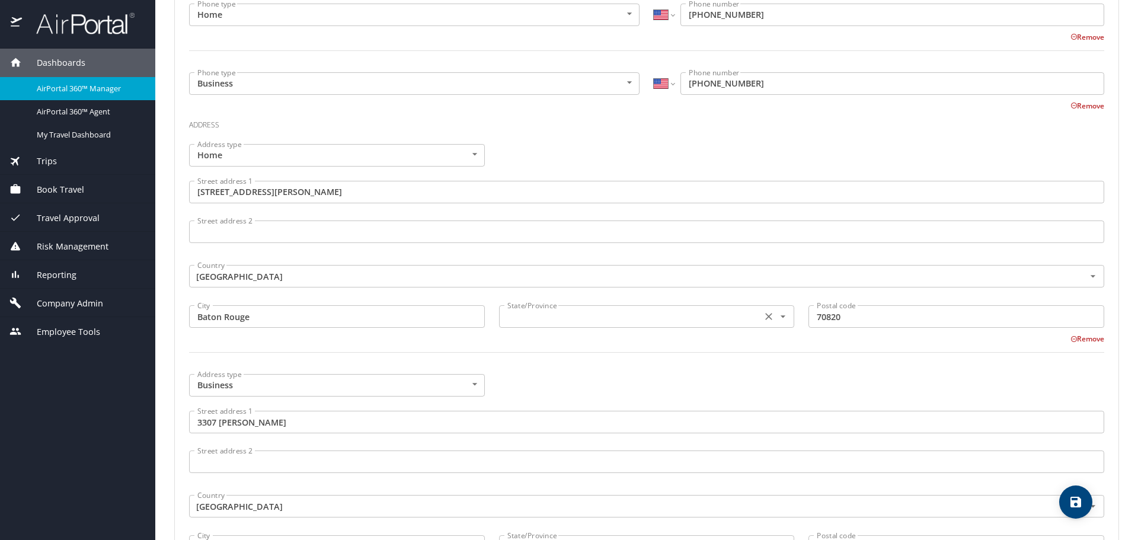
scroll to position [415, 0]
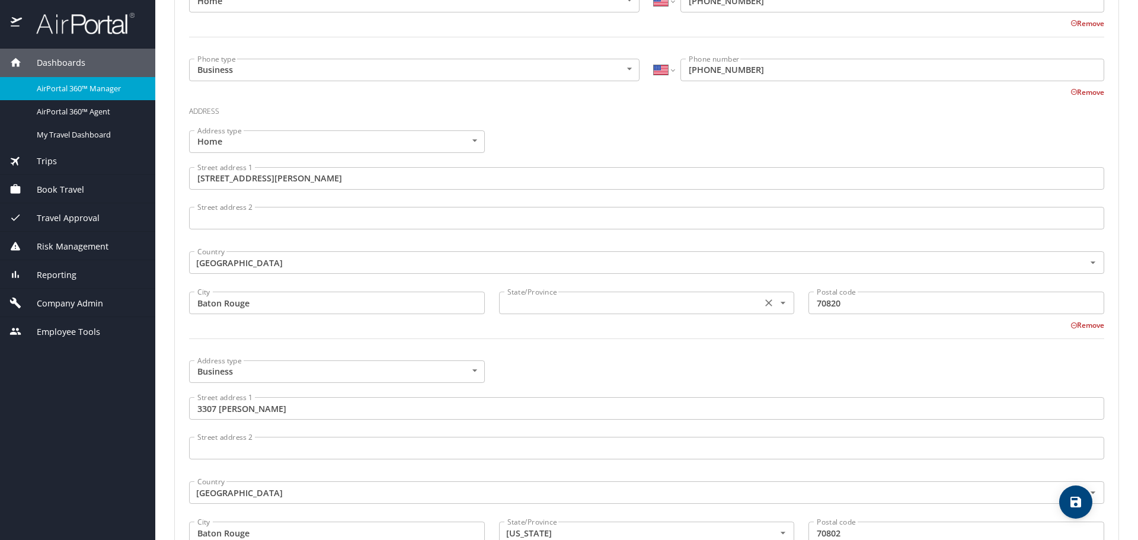
click at [532, 301] on input "text" at bounding box center [630, 302] width 254 height 15
type input "Louisiana"
click at [540, 352] on div at bounding box center [647, 345] width 930 height 29
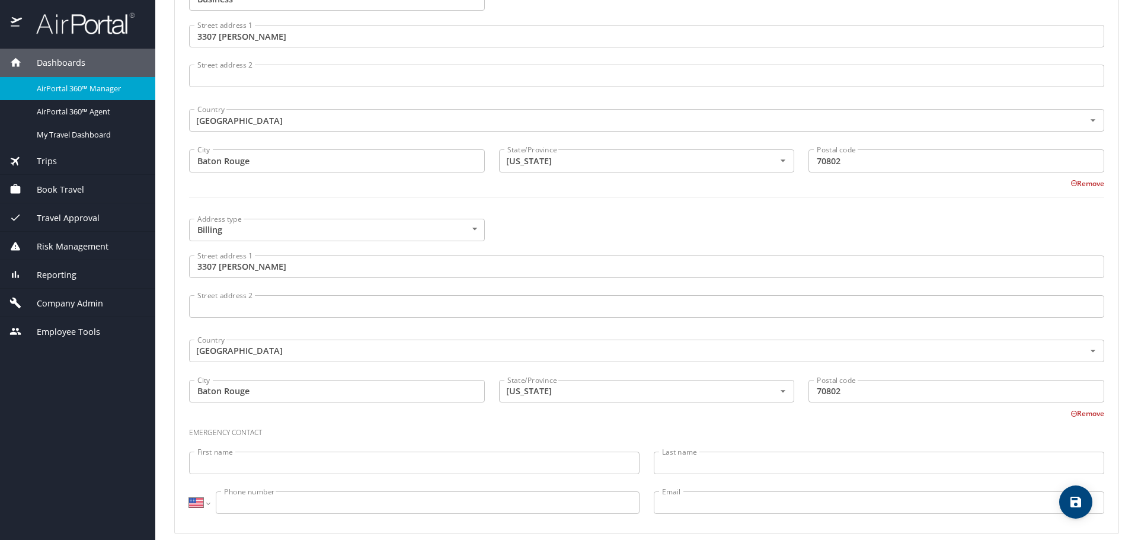
scroll to position [800, 0]
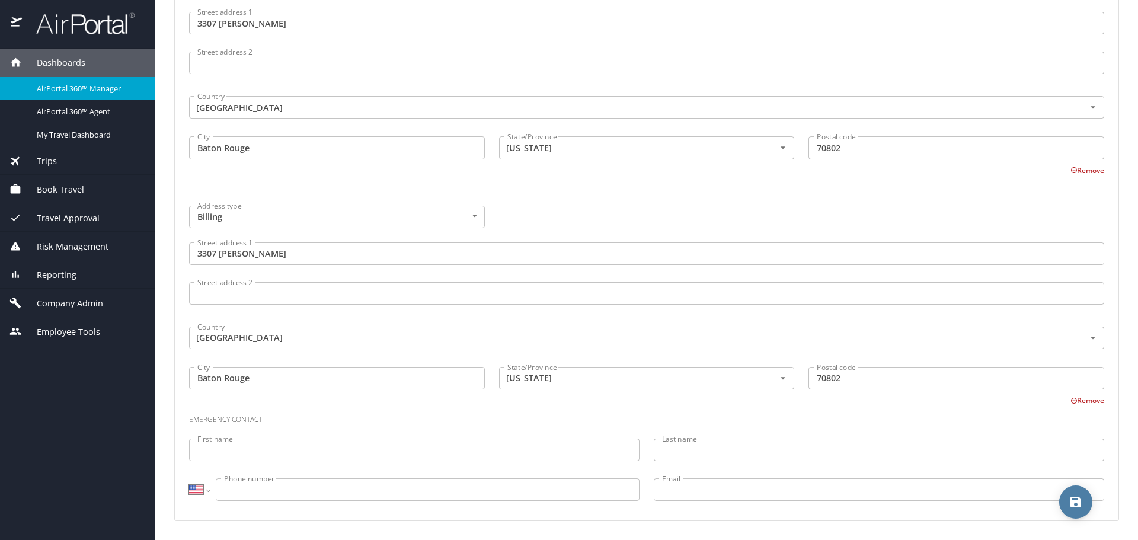
click at [1073, 504] on icon "save" at bounding box center [1076, 502] width 11 height 11
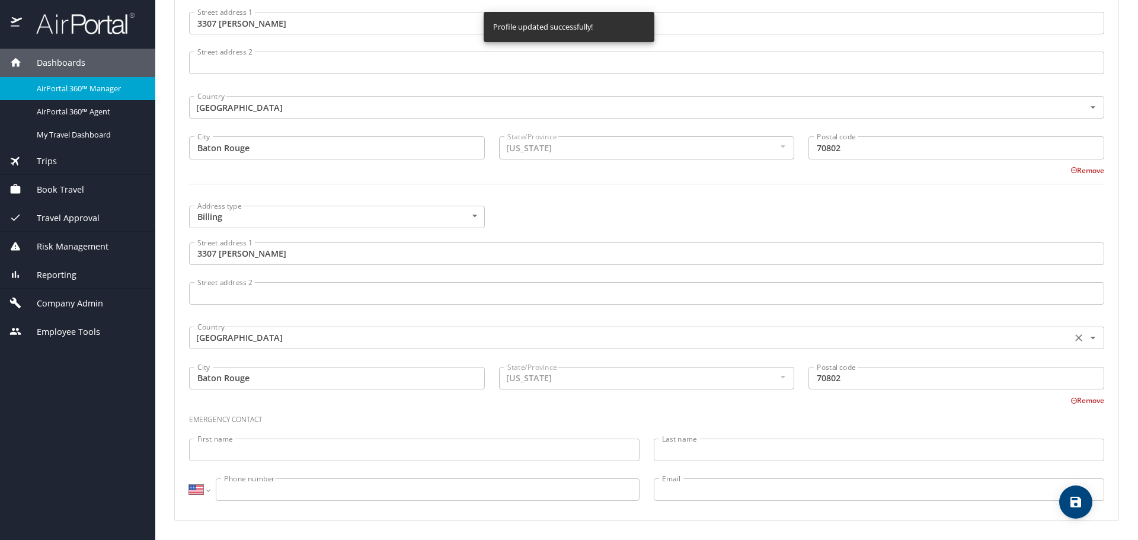
select select "US"
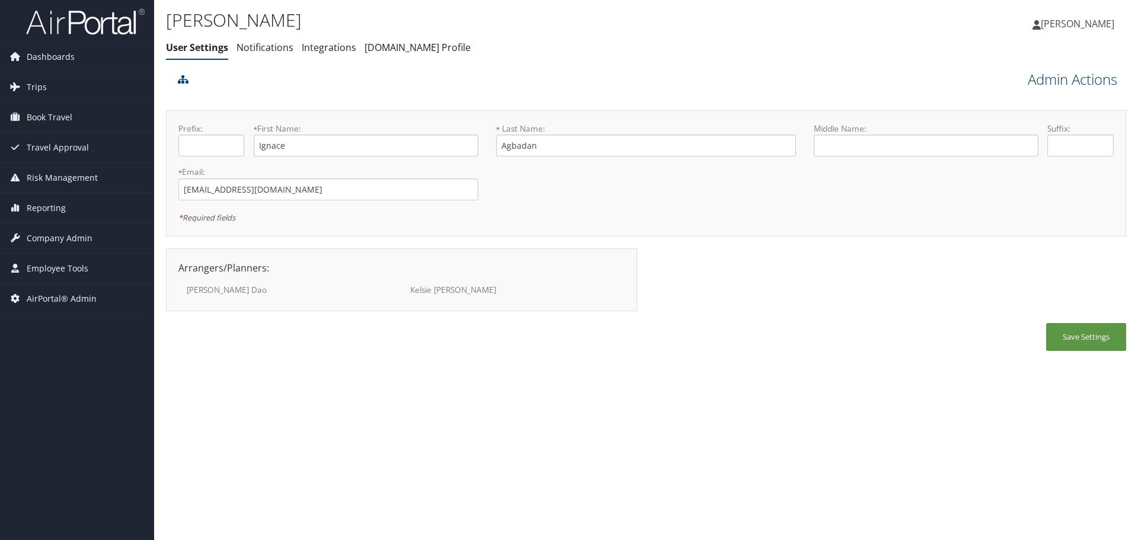
click at [1036, 85] on link "Admin Actions" at bounding box center [1073, 79] width 90 height 20
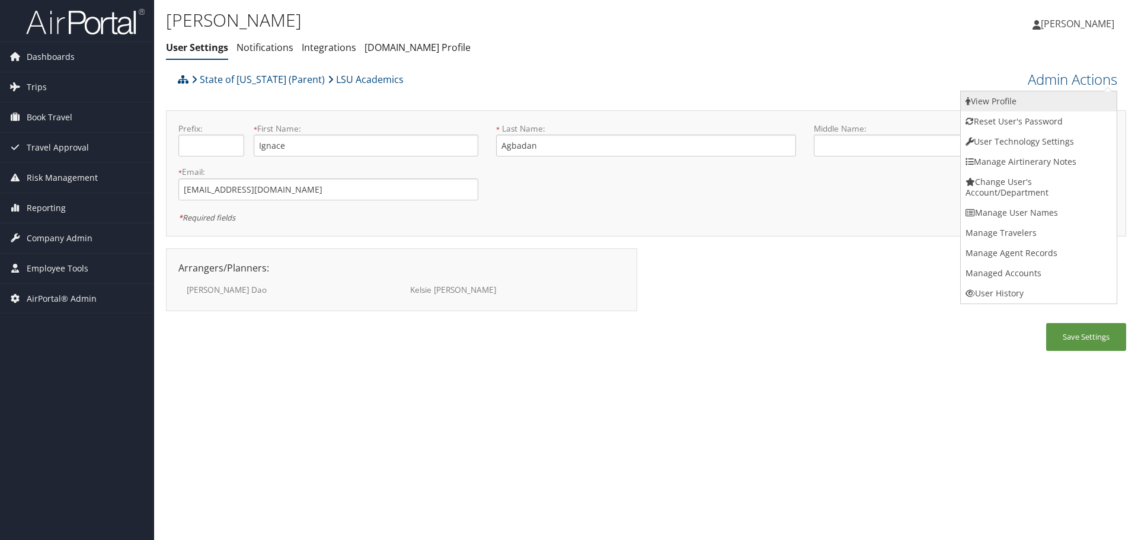
click at [1042, 98] on link "View Profile" at bounding box center [1039, 101] width 156 height 20
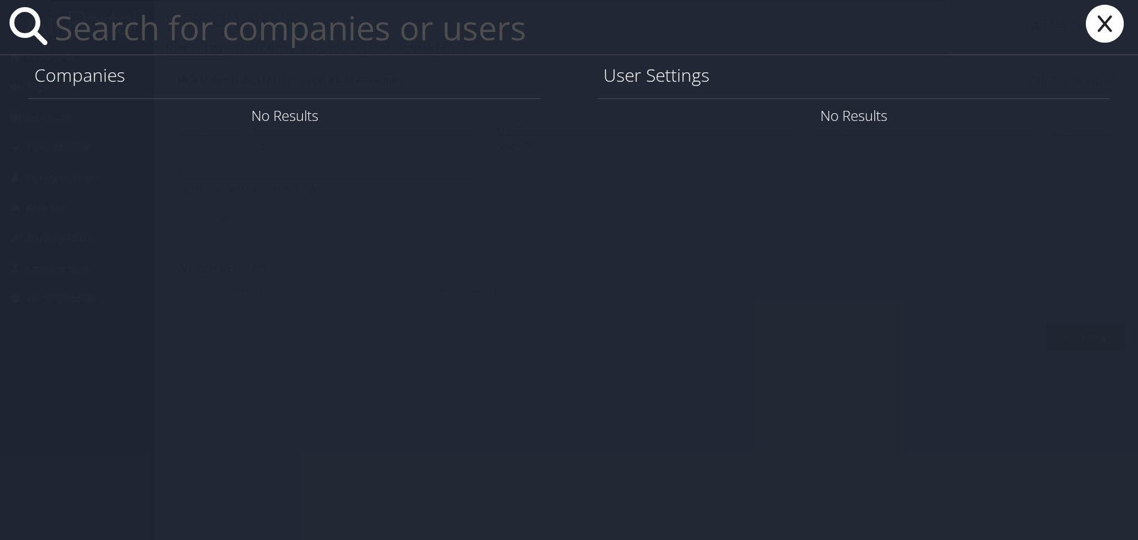
paste input "[EMAIL_ADDRESS][DOMAIN_NAME]"
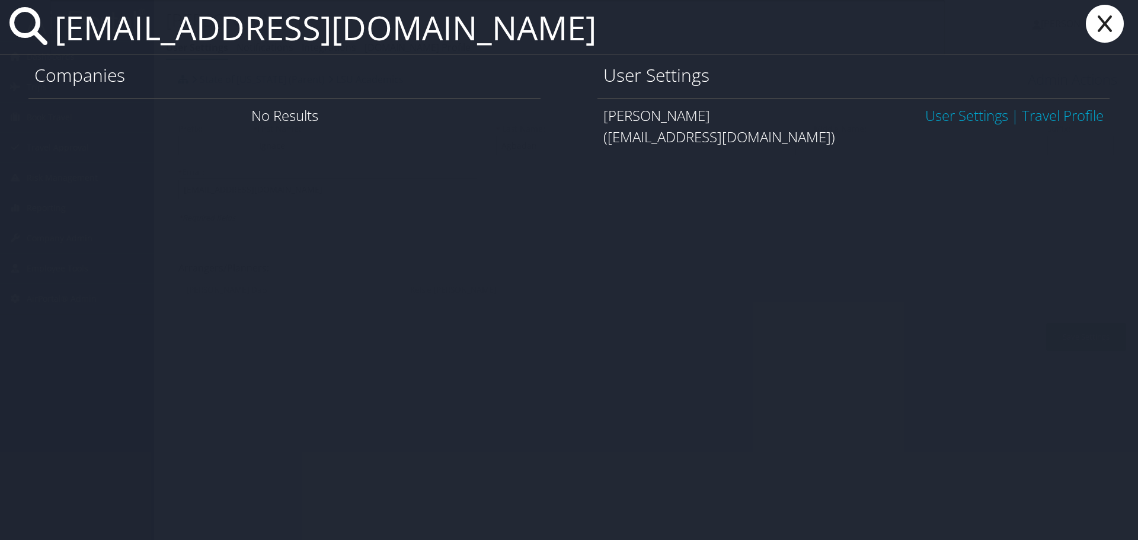
type input "[EMAIL_ADDRESS][DOMAIN_NAME]"
click at [982, 113] on link "User Settings" at bounding box center [967, 116] width 83 height 20
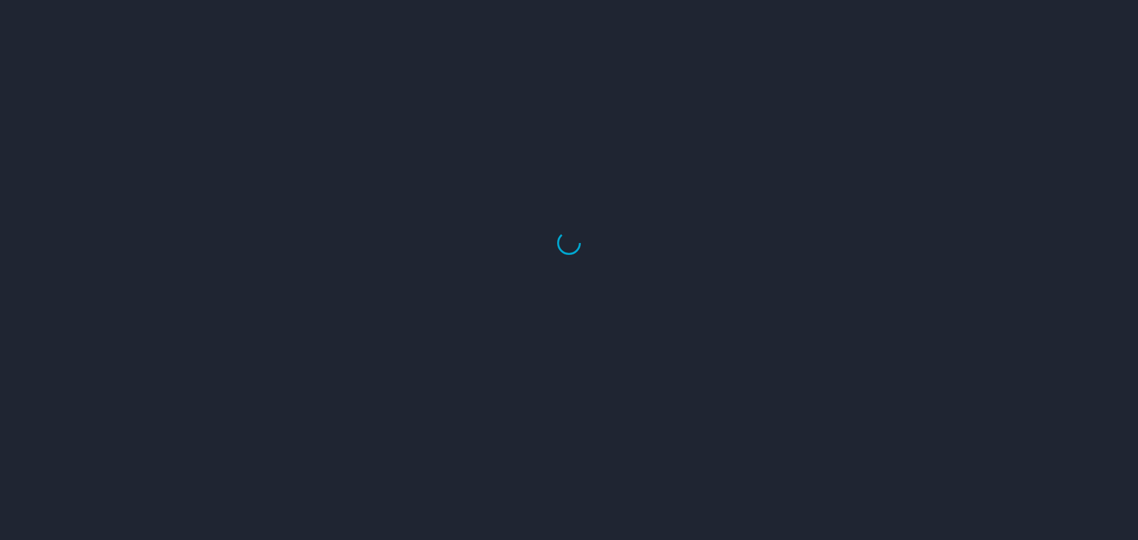
select select "US"
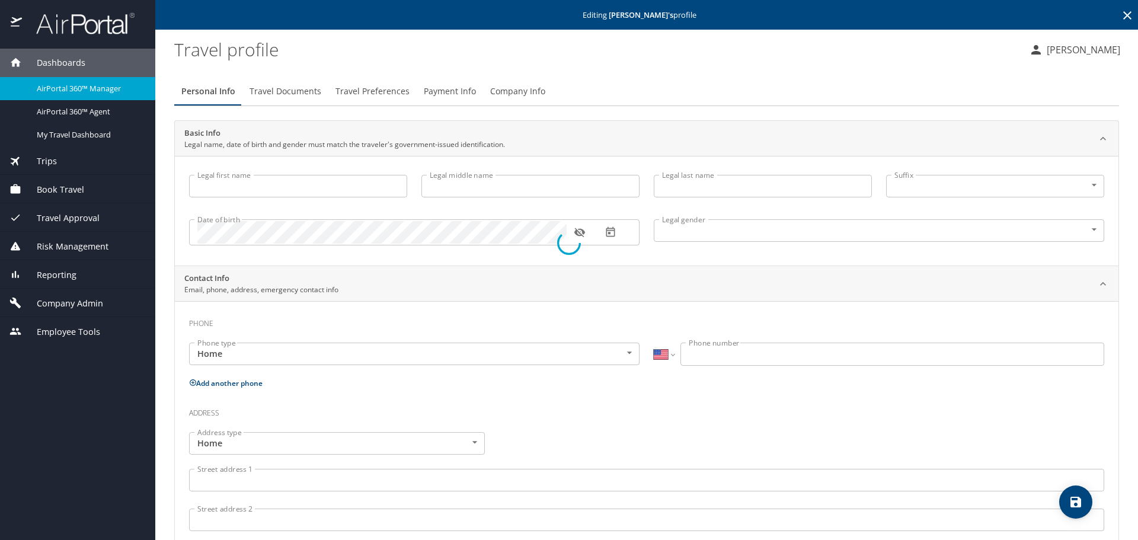
type input "Ignace"
type input "Agbadan"
type input "[DEMOGRAPHIC_DATA]"
type input "[PERSON_NAME]"
type input "Asante"
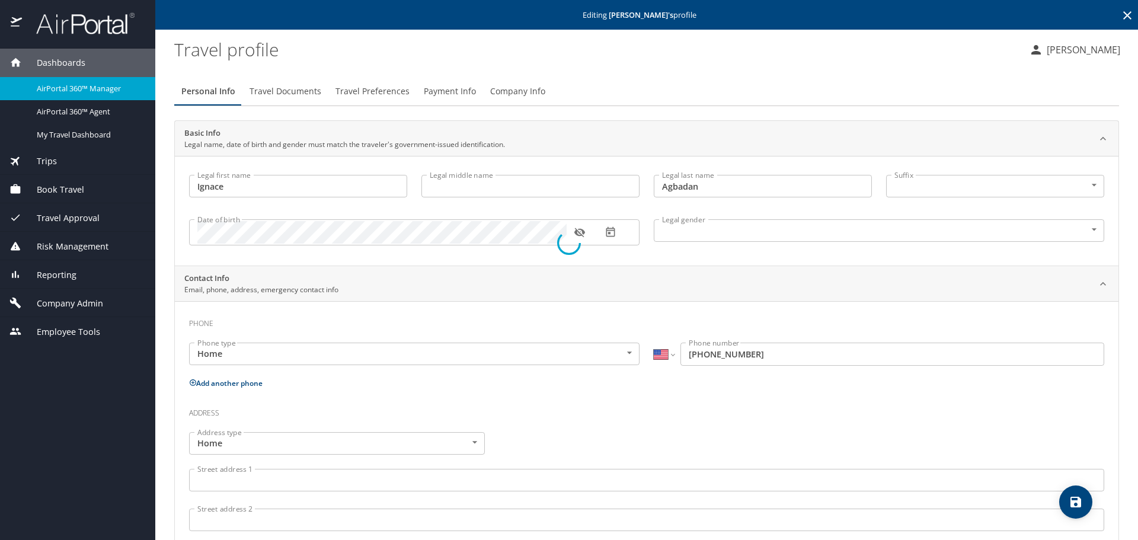
select select "CN"
type input "23 8995 90"
select select "US"
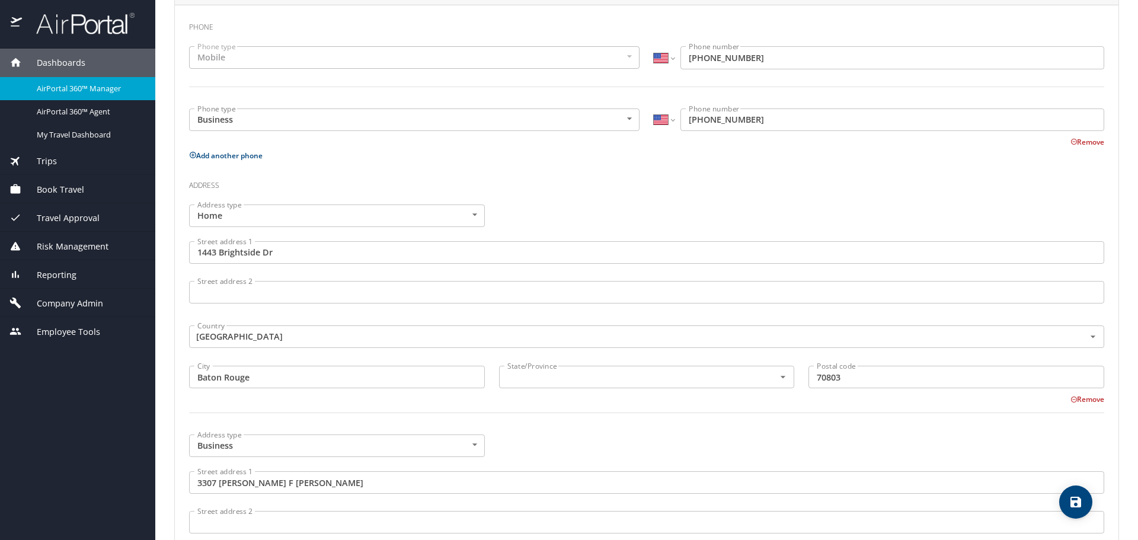
scroll to position [356, 0]
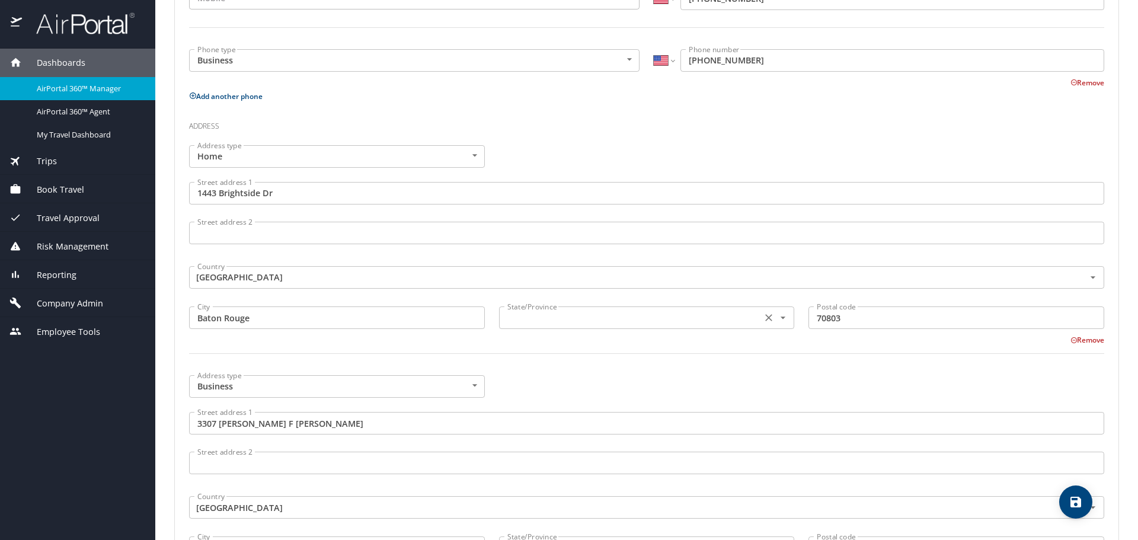
click at [599, 324] on input "text" at bounding box center [630, 317] width 254 height 15
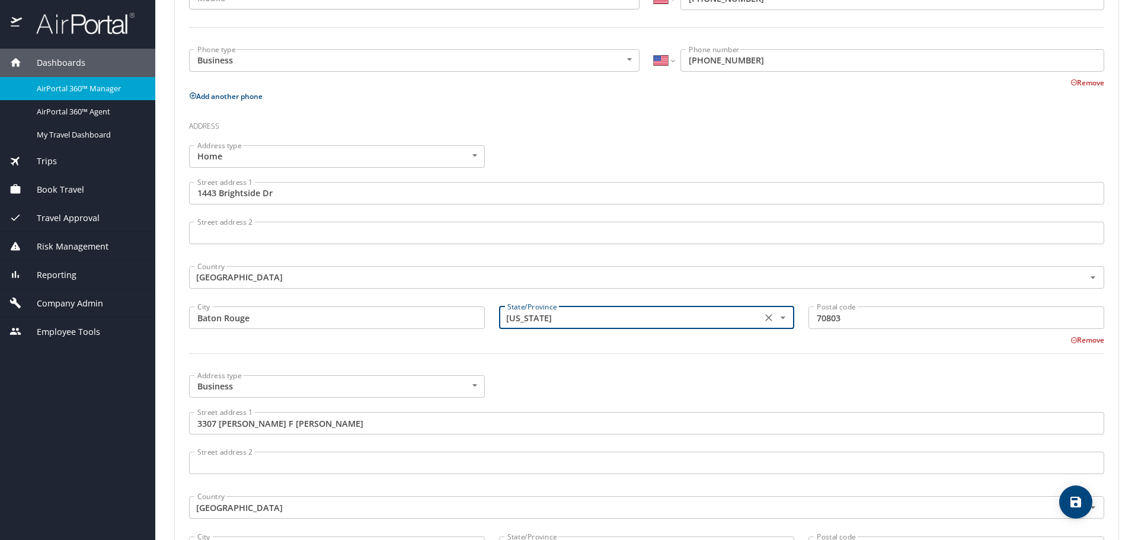
type input "[US_STATE]"
click at [601, 366] on div at bounding box center [647, 360] width 930 height 29
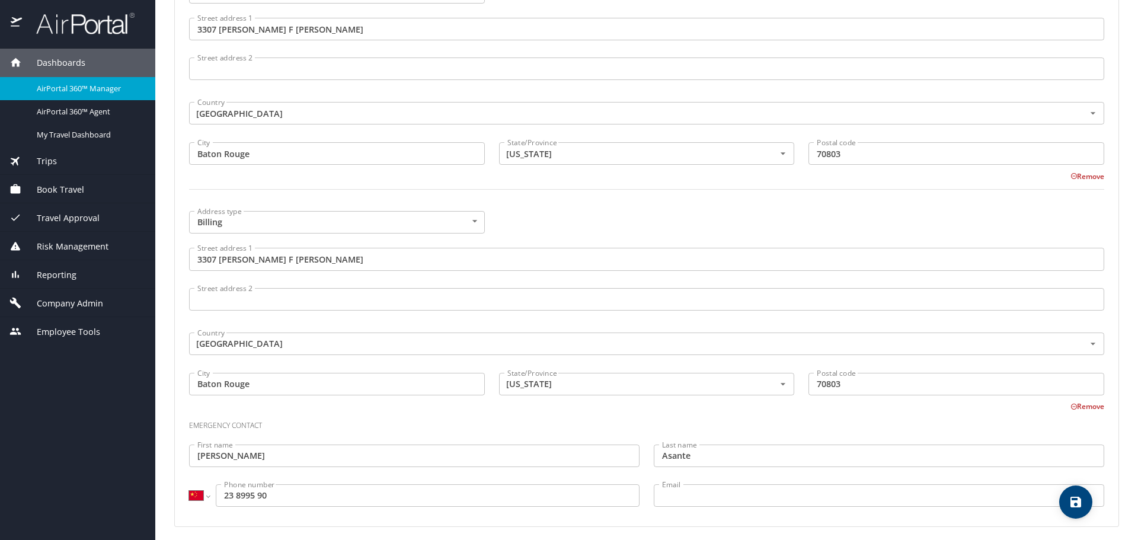
scroll to position [756, 0]
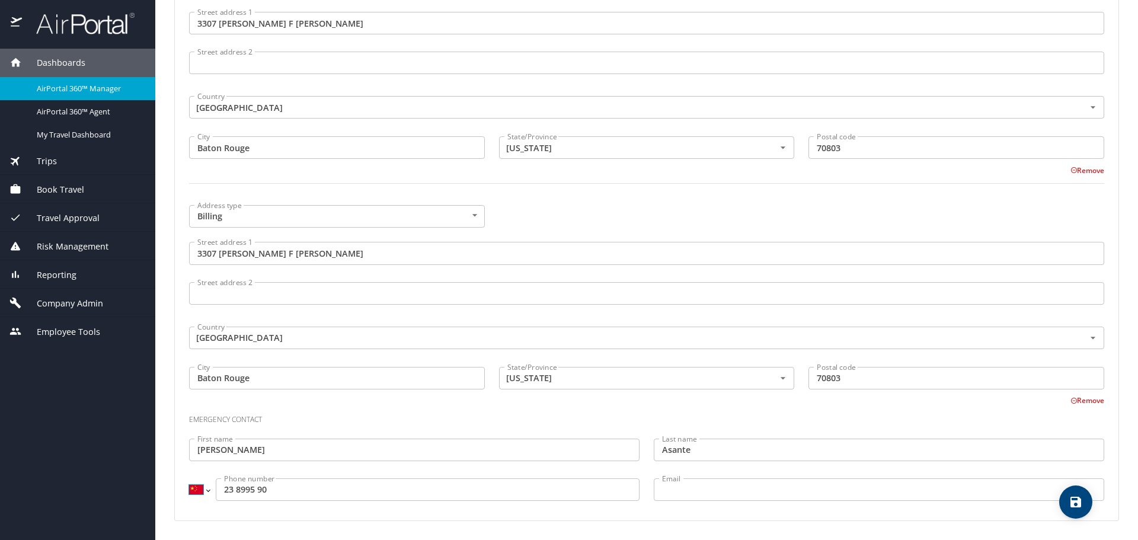
click at [198, 499] on select "International [GEOGRAPHIC_DATA] [GEOGRAPHIC_DATA] [GEOGRAPHIC_DATA] [GEOGRAPHIC…" at bounding box center [199, 490] width 20 height 23
click at [198, 497] on select "International [GEOGRAPHIC_DATA] [GEOGRAPHIC_DATA] [GEOGRAPHIC_DATA] [GEOGRAPHIC…" at bounding box center [199, 490] width 20 height 23
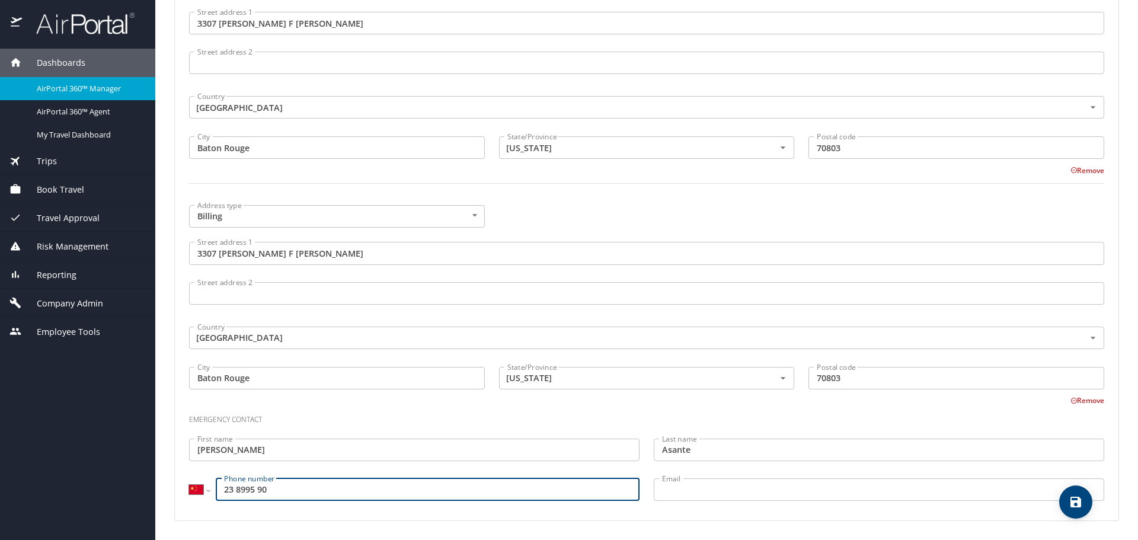
click at [222, 493] on input "23 8995 90" at bounding box center [428, 490] width 424 height 23
type input "862 3899 590"
click at [195, 492] on select "International Afghanistan Åland Islands Albania Algeria American Samoa Andorra …" at bounding box center [199, 490] width 20 height 23
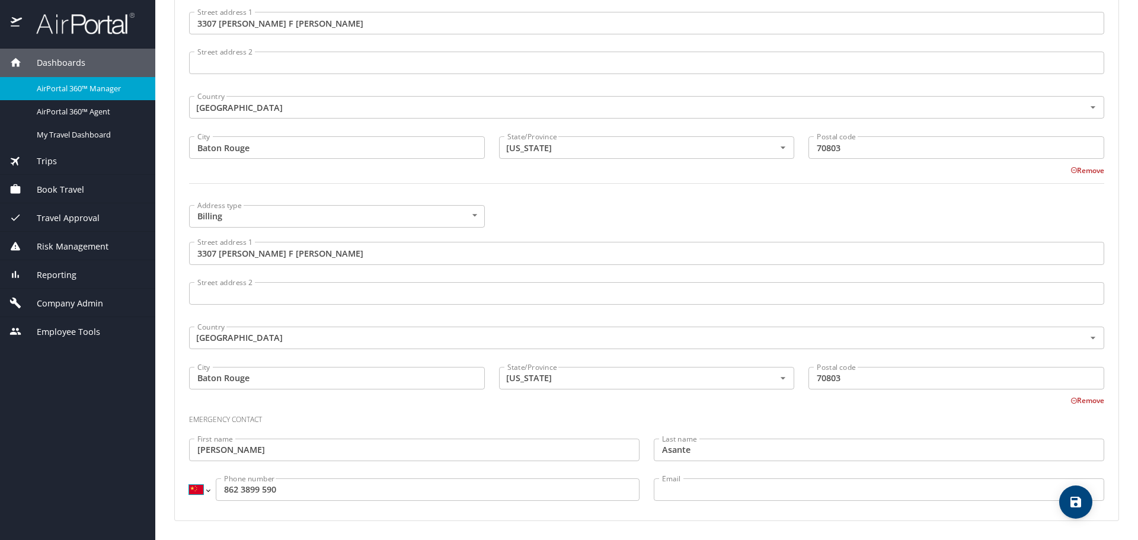
select select "US"
click at [189, 479] on select "International Afghanistan Åland Islands Albania Algeria American Samoa Andorra …" at bounding box center [199, 490] width 20 height 23
type input "(862) 389-9590"
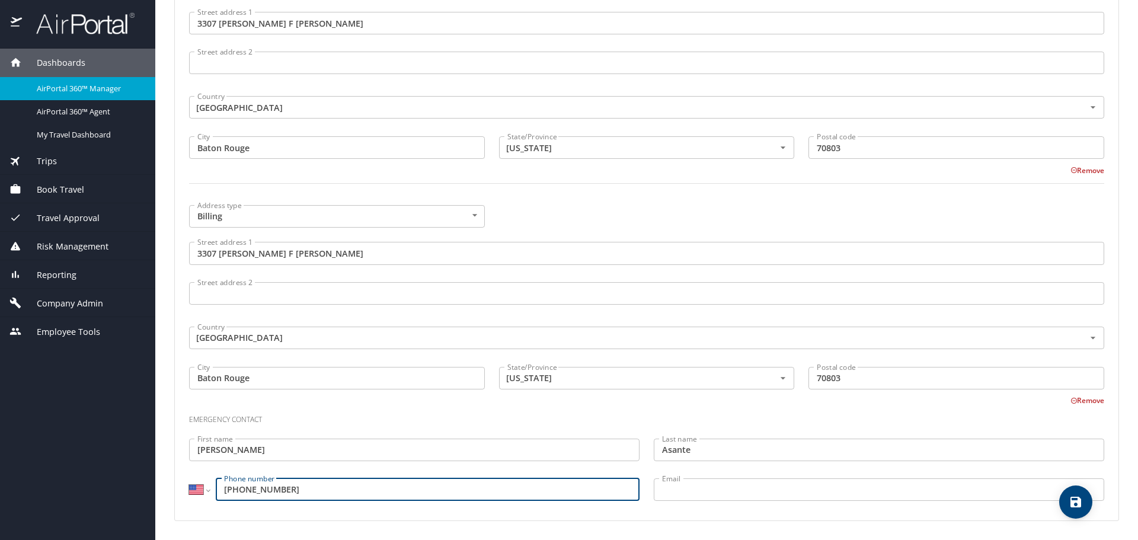
drag, startPoint x: 342, startPoint y: 420, endPoint x: 370, endPoint y: 420, distance: 28.5
click at [342, 420] on h3 "Emergency contact" at bounding box center [647, 417] width 916 height 20
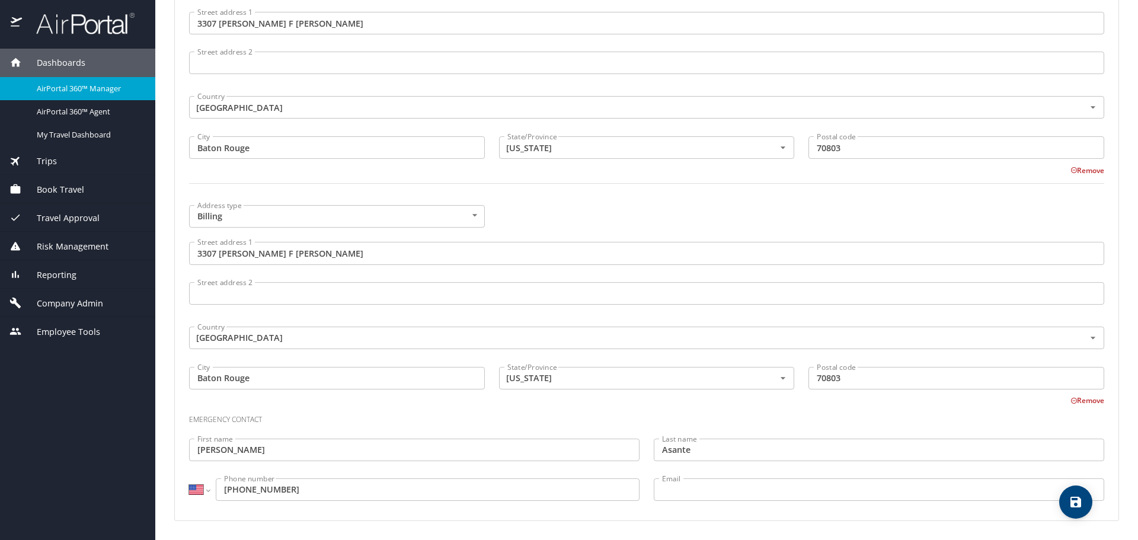
click at [1073, 504] on icon "save" at bounding box center [1076, 502] width 11 height 11
select select "US"
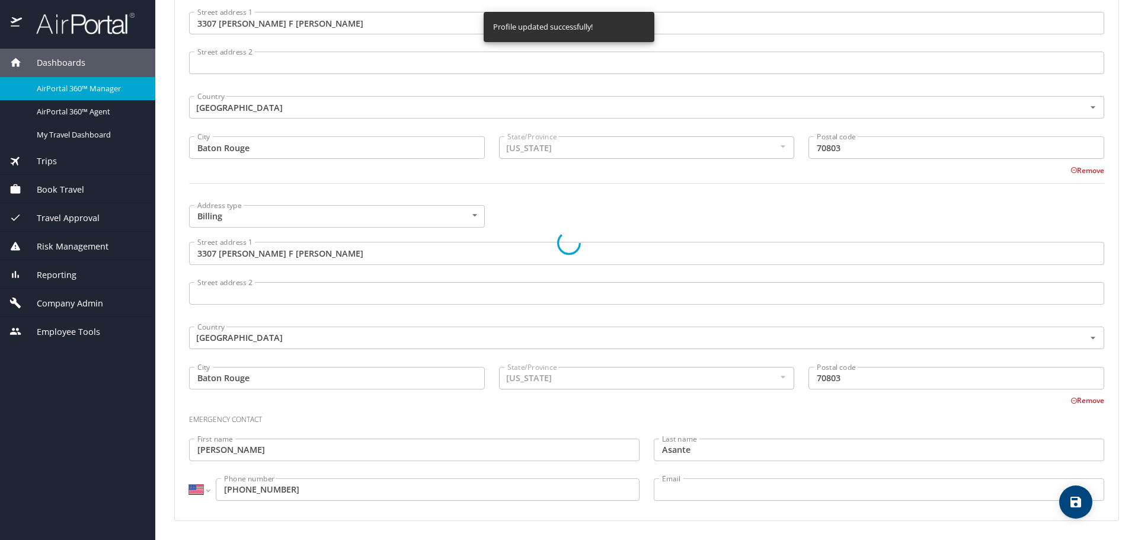
select select "US"
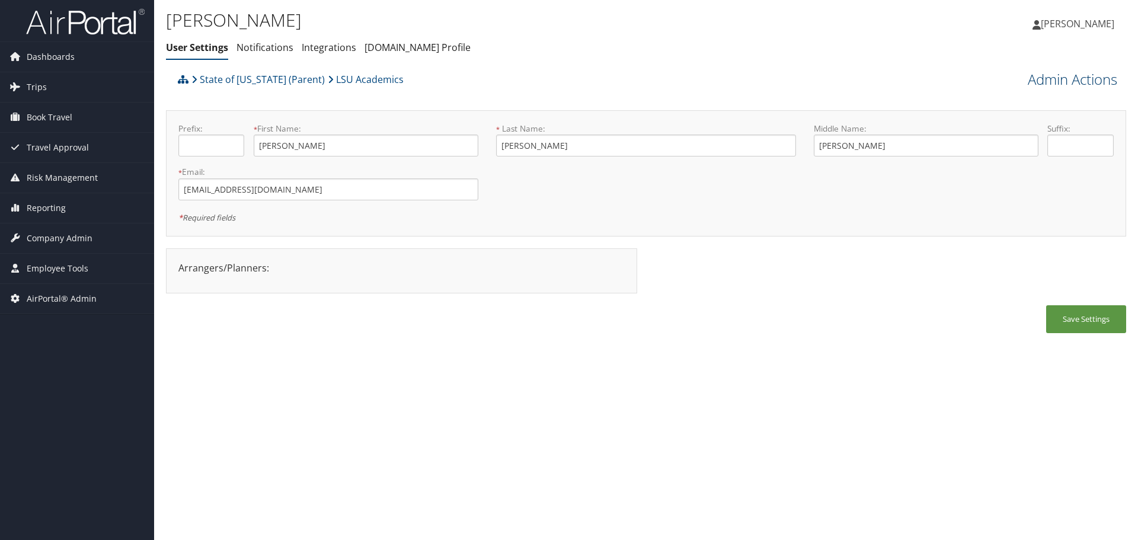
click at [1061, 79] on link "Admin Actions" at bounding box center [1073, 79] width 90 height 20
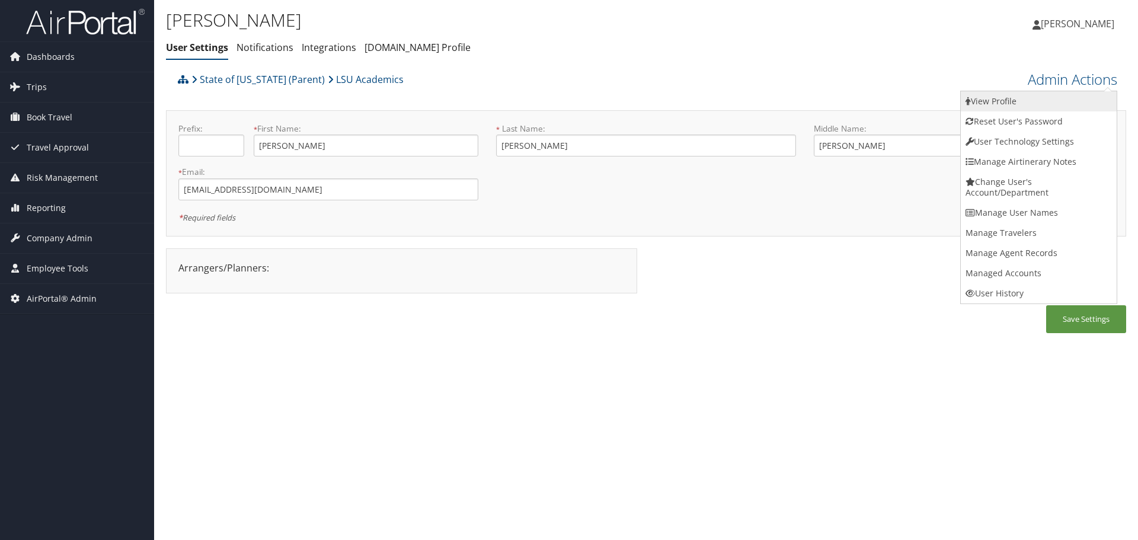
click at [1059, 92] on link "View Profile" at bounding box center [1039, 101] width 156 height 20
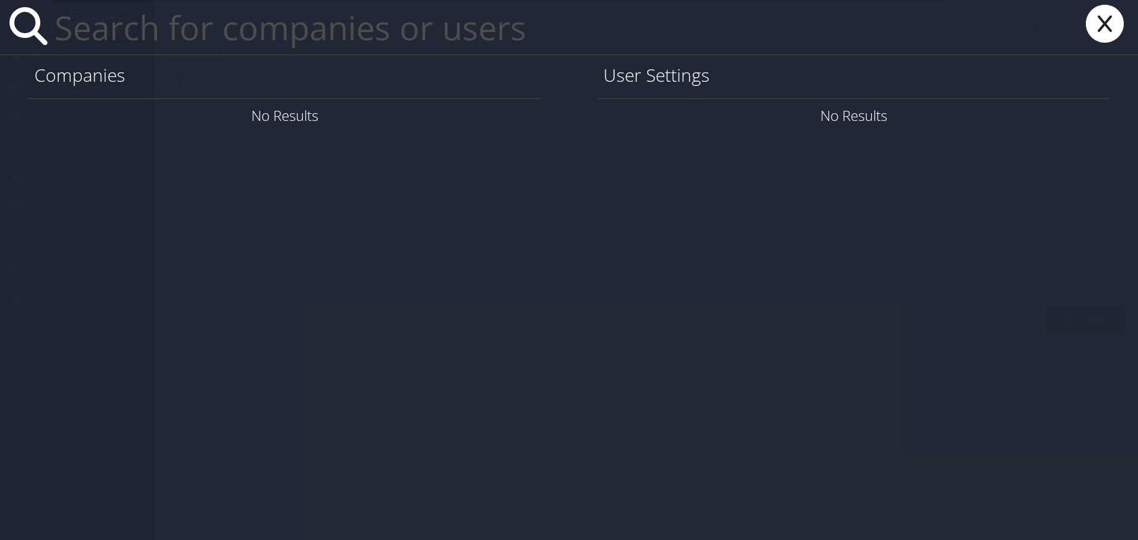
paste input "bbiggs@lsu.edu"
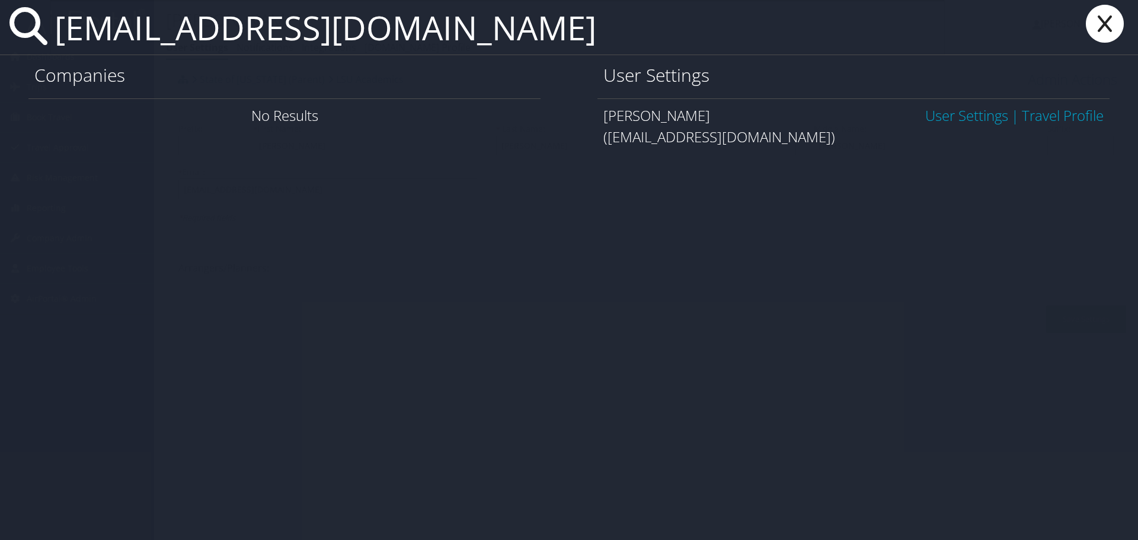
type input "bbiggs@lsu.edu"
click at [952, 114] on link "User Settings" at bounding box center [967, 116] width 83 height 20
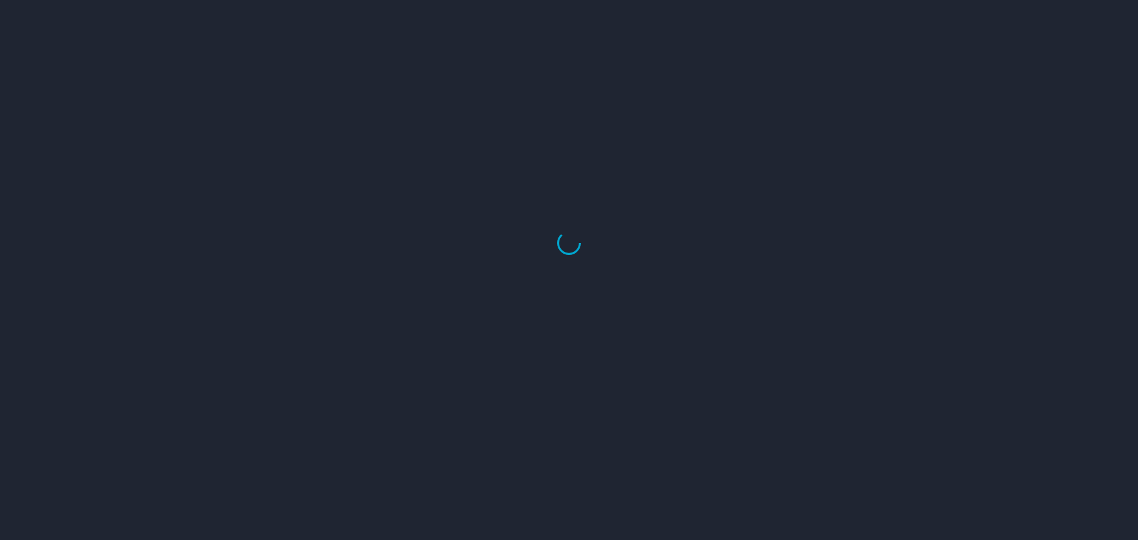
select select "US"
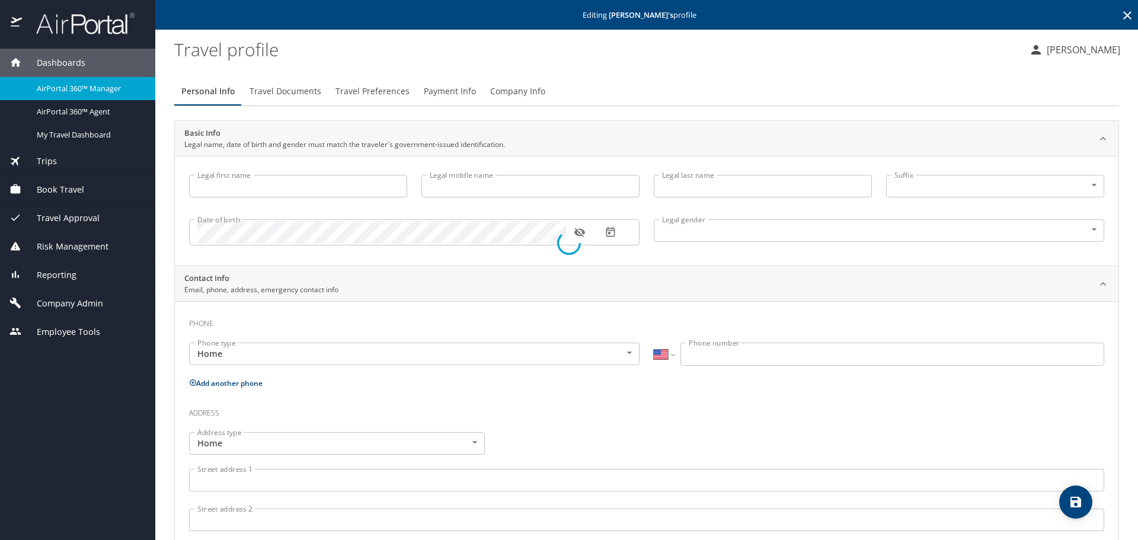
type input "[PERSON_NAME]"
type input "[DEMOGRAPHIC_DATA]"
type input "[PERSON_NAME]"
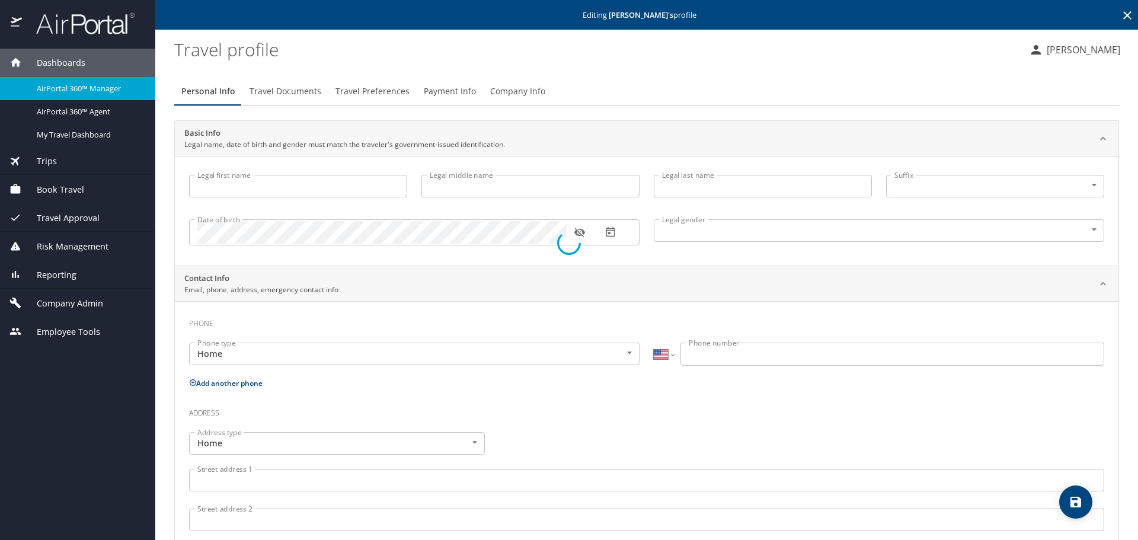
type input "[PERSON_NAME]"
select select "JP"
type input "24535773"
select select "US"
select select "JP"
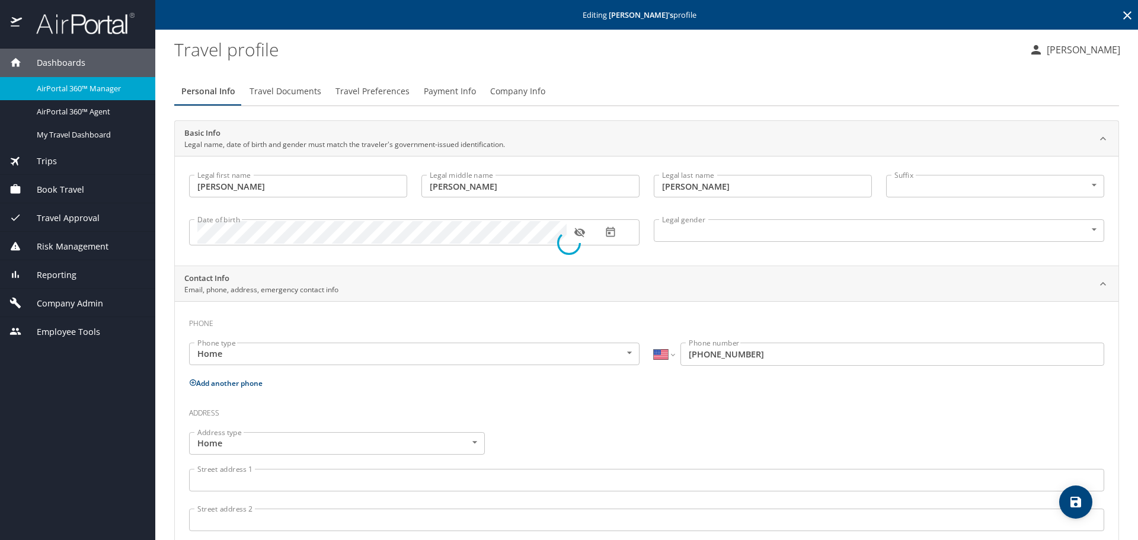
select select "JP"
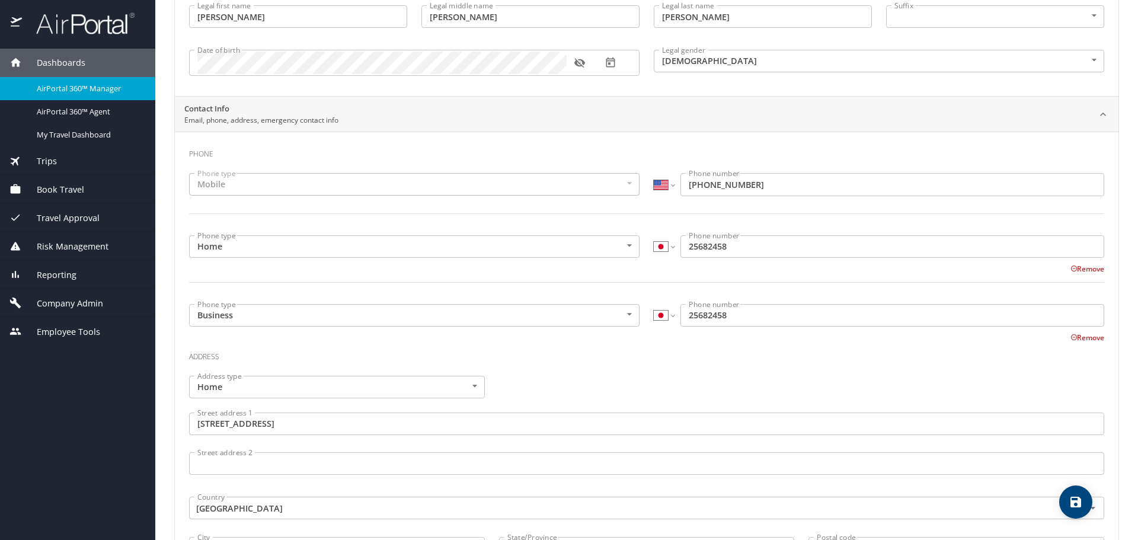
scroll to position [178, 0]
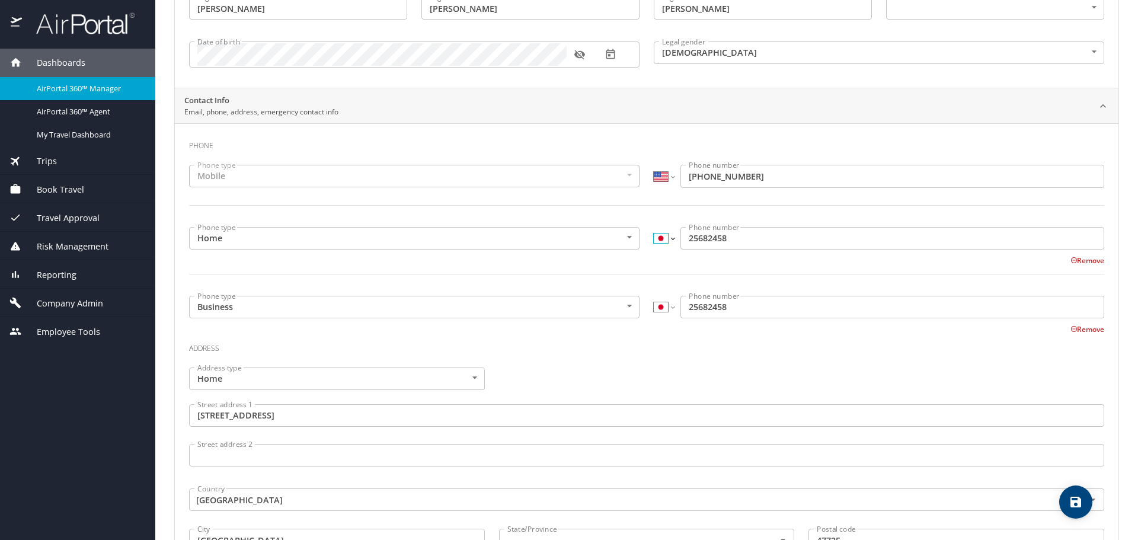
click at [654, 242] on select "International Afghanistan Åland Islands Albania Algeria American Samoa Andorra …" at bounding box center [664, 238] width 20 height 23
click at [681, 239] on input "25682458" at bounding box center [893, 238] width 424 height 23
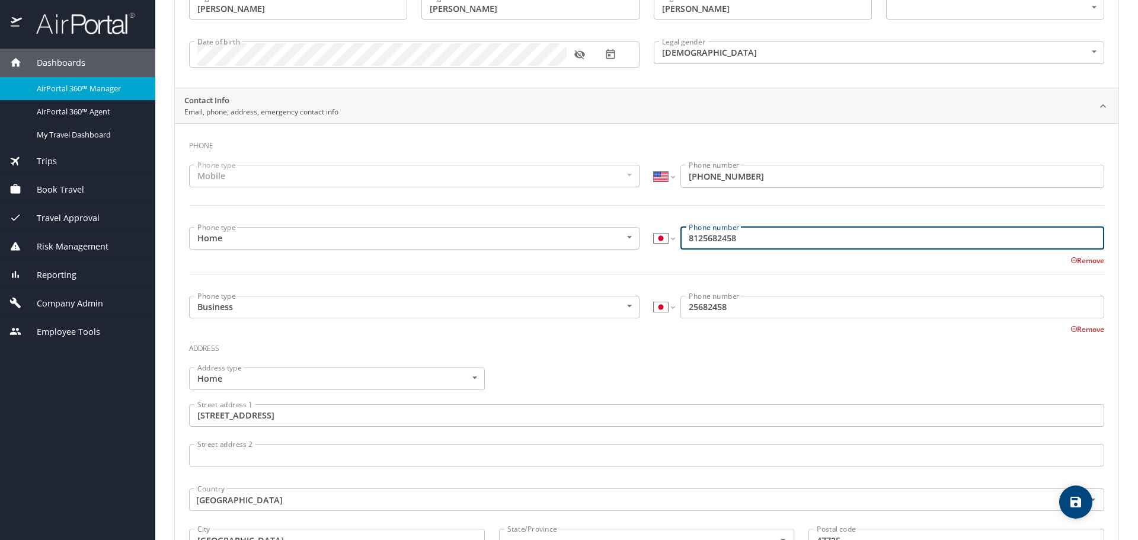
type input "8125682458"
click at [681, 307] on input "25682458" at bounding box center [893, 307] width 424 height 23
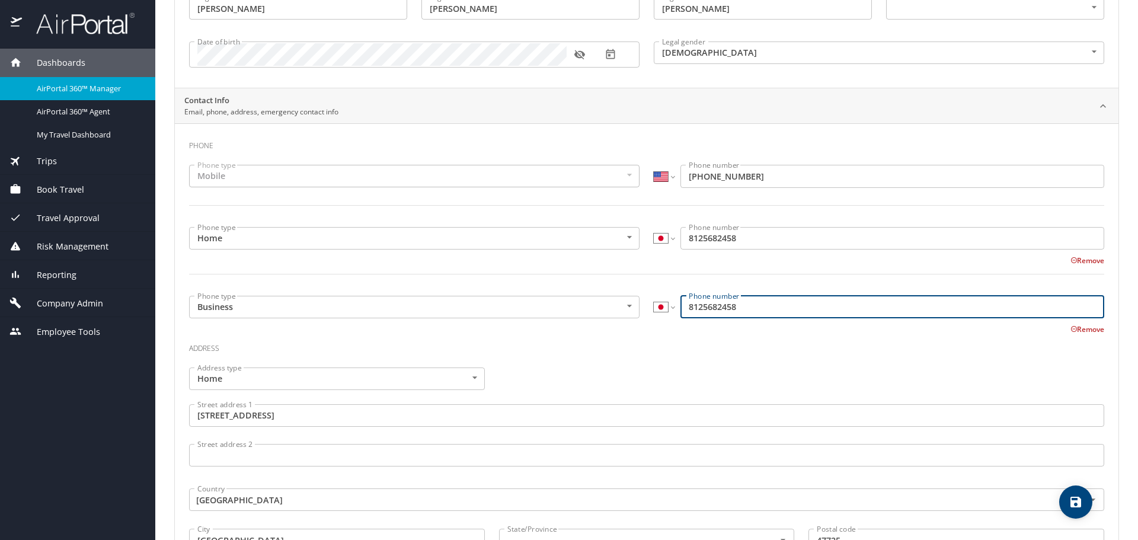
type input "8125682458"
click at [657, 238] on select "International Afghanistan Åland Islands Albania Algeria American Samoa Andorra …" at bounding box center [664, 238] width 20 height 23
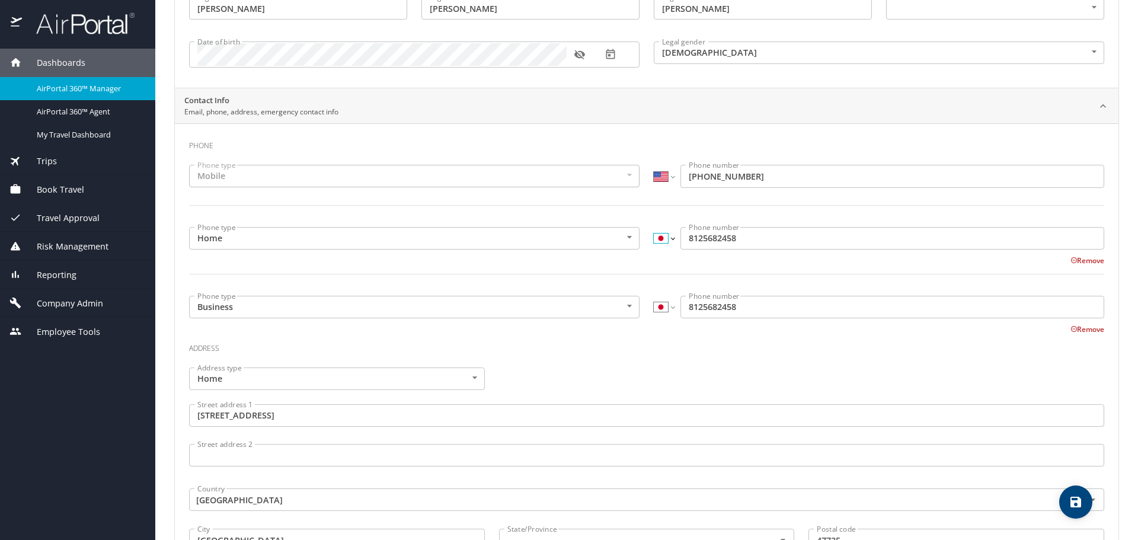
select select "US"
click at [654, 227] on select "International Afghanistan Åland Islands Albania Algeria American Samoa Andorra …" at bounding box center [664, 238] width 20 height 23
type input "(812) 568-2458"
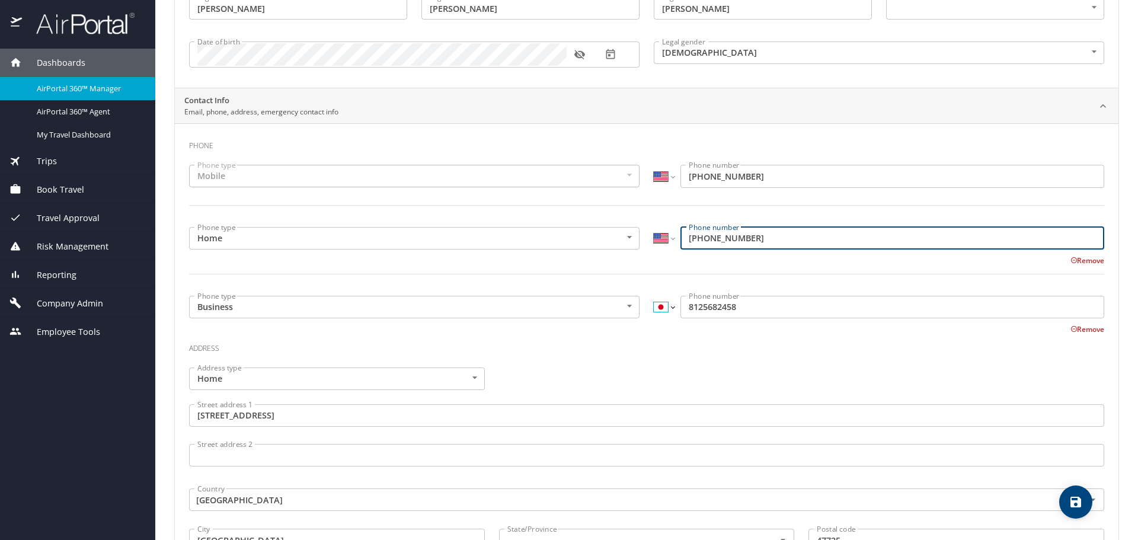
click at [663, 304] on select "International Afghanistan Åland Islands Albania Algeria American Samoa Andorra …" at bounding box center [664, 307] width 20 height 23
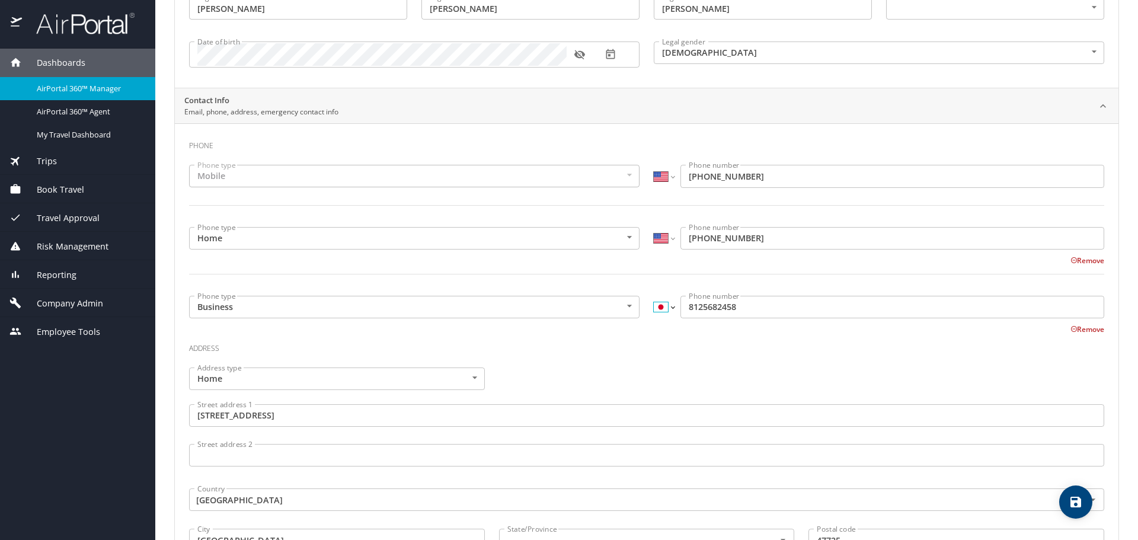
select select "US"
click at [654, 296] on select "International Afghanistan Åland Islands Albania Algeria American Samoa Andorra …" at bounding box center [664, 307] width 20 height 23
type input "(812) 568-2458"
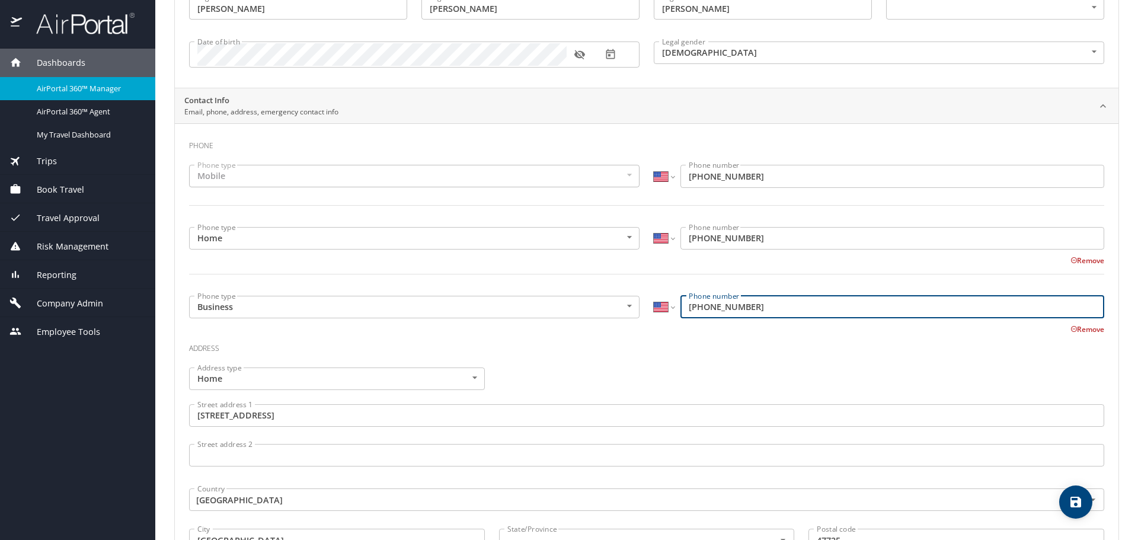
click at [661, 349] on h3 "Address" at bounding box center [647, 346] width 916 height 20
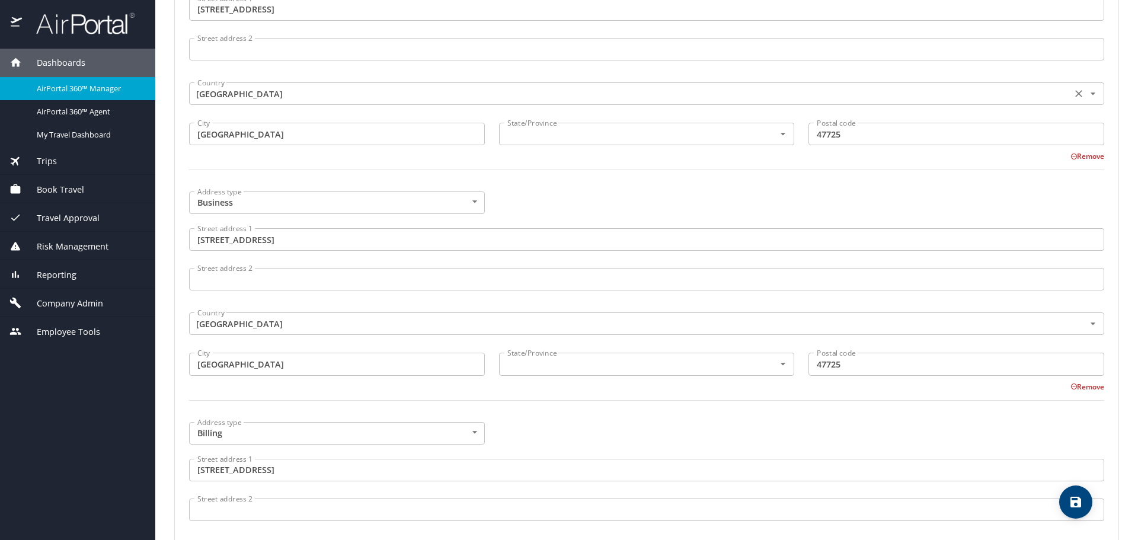
scroll to position [593, 0]
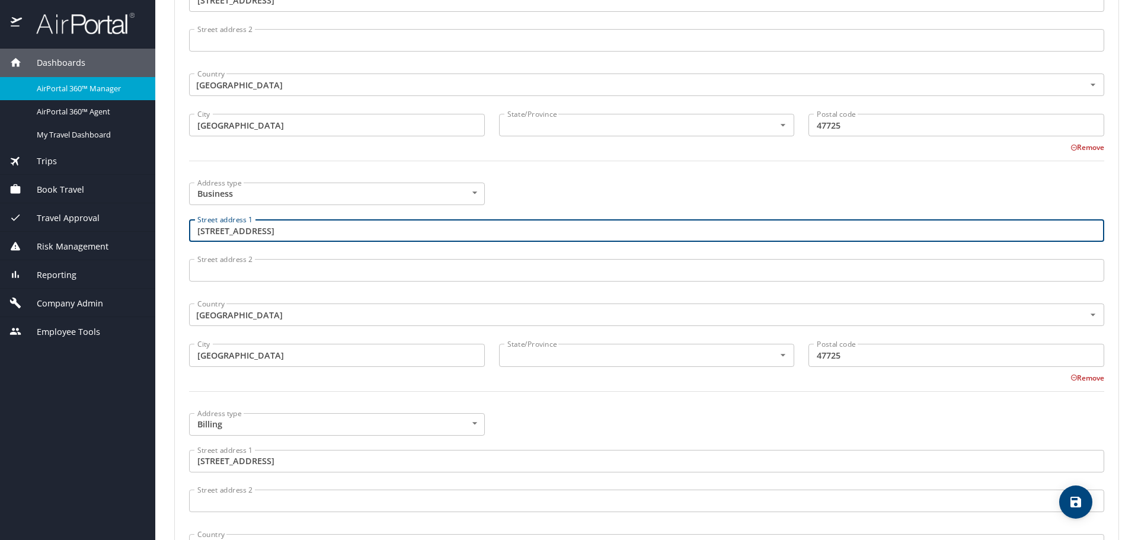
drag, startPoint x: 311, startPoint y: 224, endPoint x: 141, endPoint y: 229, distance: 170.3
click at [141, 229] on div "Dashboards AirPortal 360™ Manager AirPortal 360™ Agent My Travel Dashboard Trip…" at bounding box center [569, 270] width 1138 height 540
click at [602, 126] on input "text" at bounding box center [630, 124] width 254 height 15
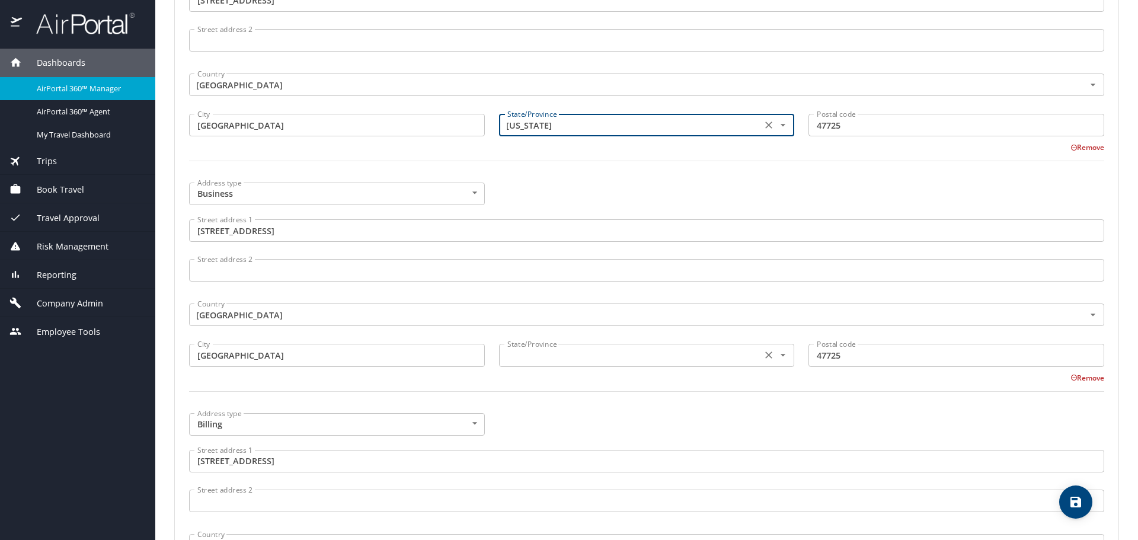
type input "Indiana"
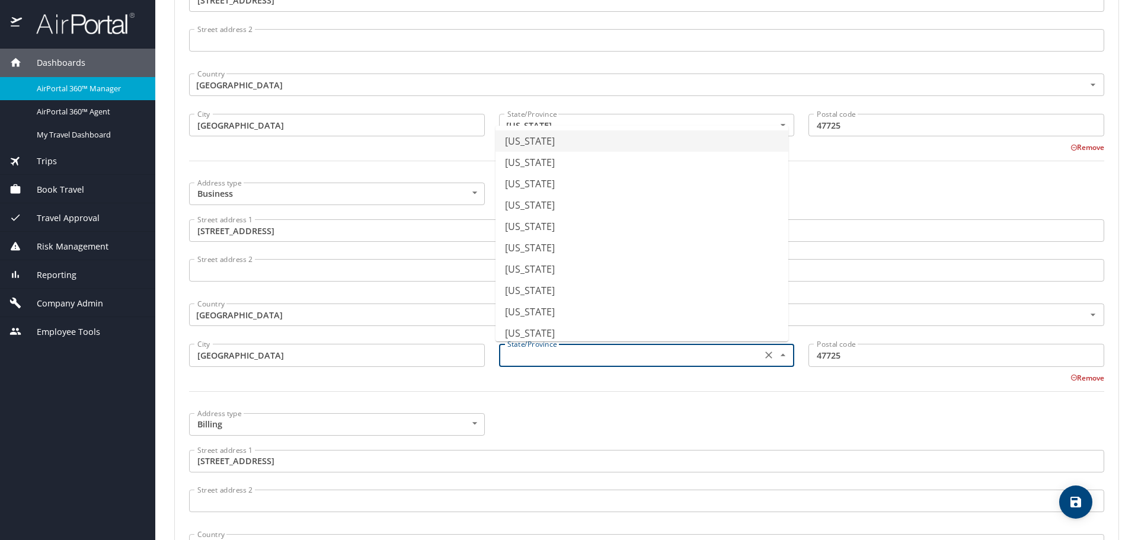
click at [541, 358] on input "text" at bounding box center [630, 354] width 254 height 15
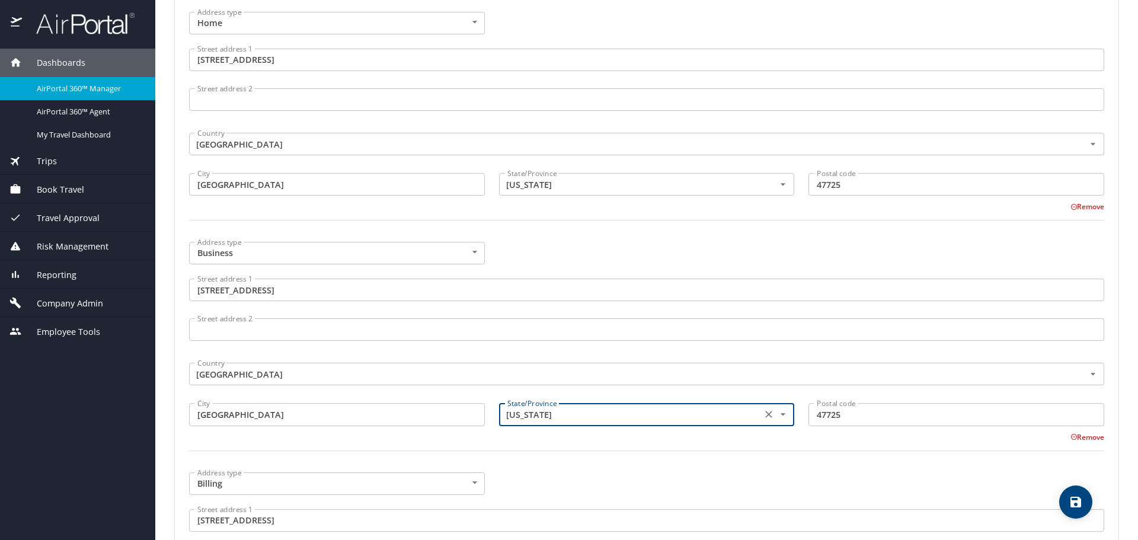
type input "Indiana"
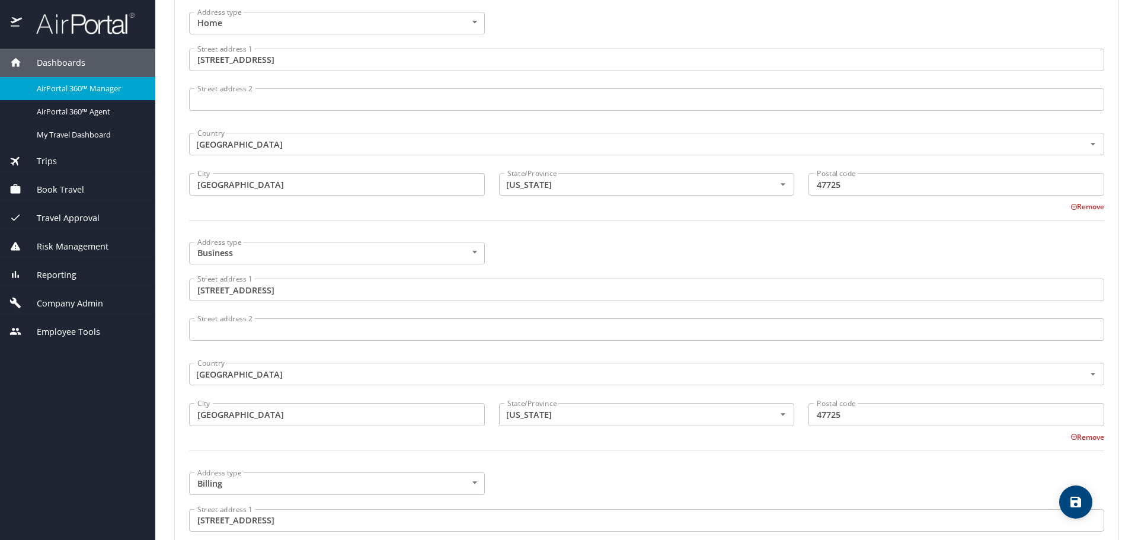
click at [555, 448] on div at bounding box center [647, 458] width 930 height 29
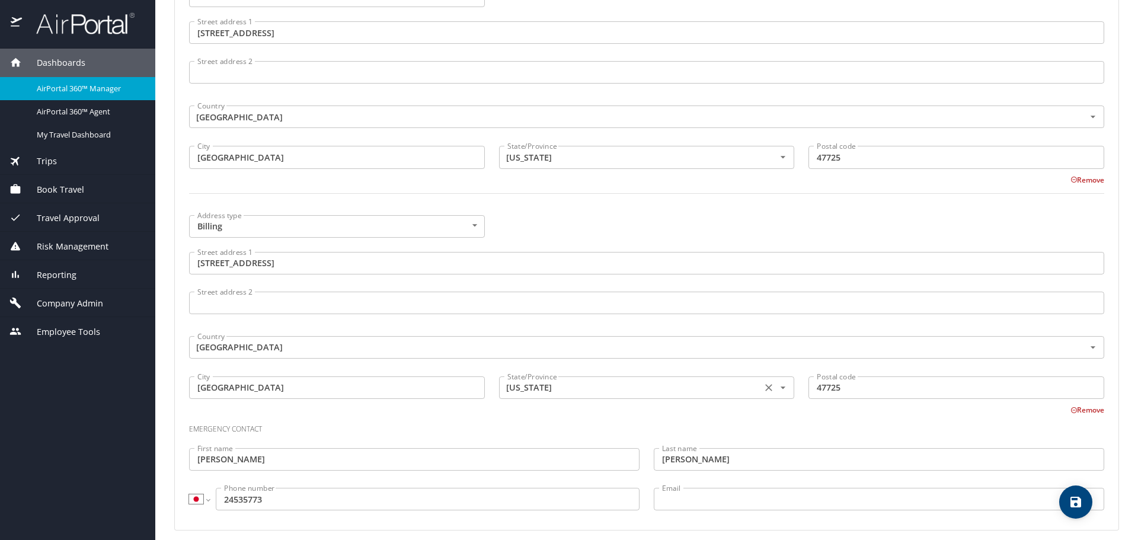
scroll to position [800, 0]
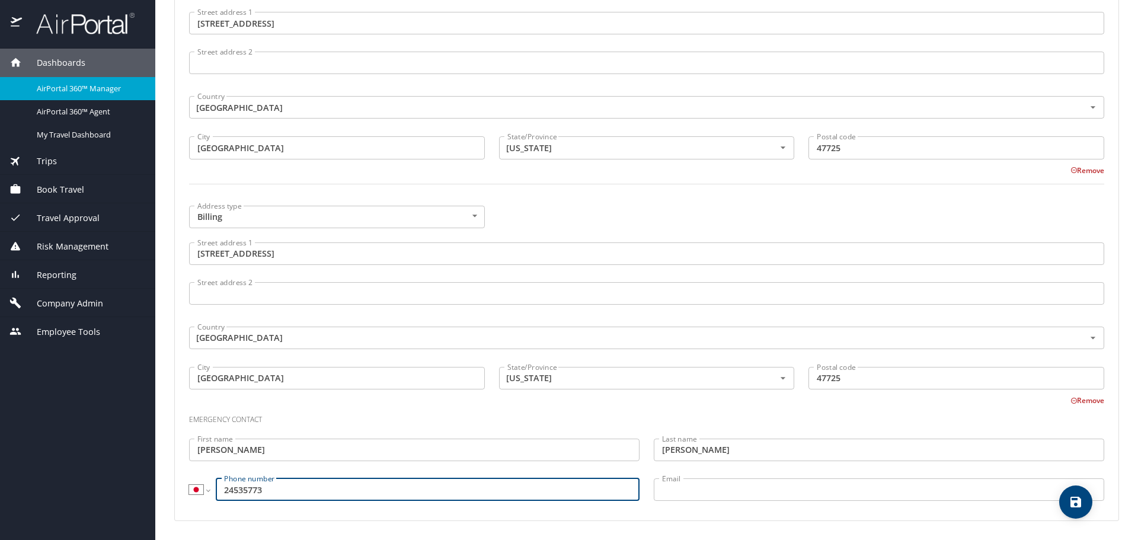
click at [222, 489] on input "24535773" at bounding box center [428, 490] width 424 height 23
type input "8124535773"
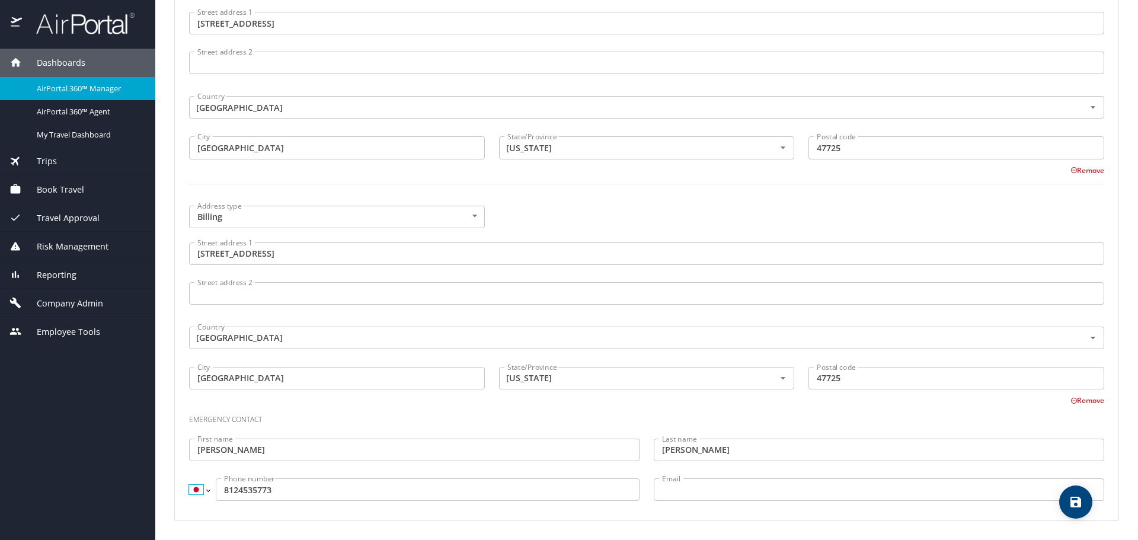
click at [202, 489] on select "International Afghanistan Åland Islands Albania Algeria American Samoa Andorra …" at bounding box center [199, 490] width 20 height 23
select select "US"
click at [189, 479] on select "International Afghanistan Åland Islands Albania Algeria American Samoa Andorra …" at bounding box center [199, 490] width 20 height 23
type input "(812) 453-5773"
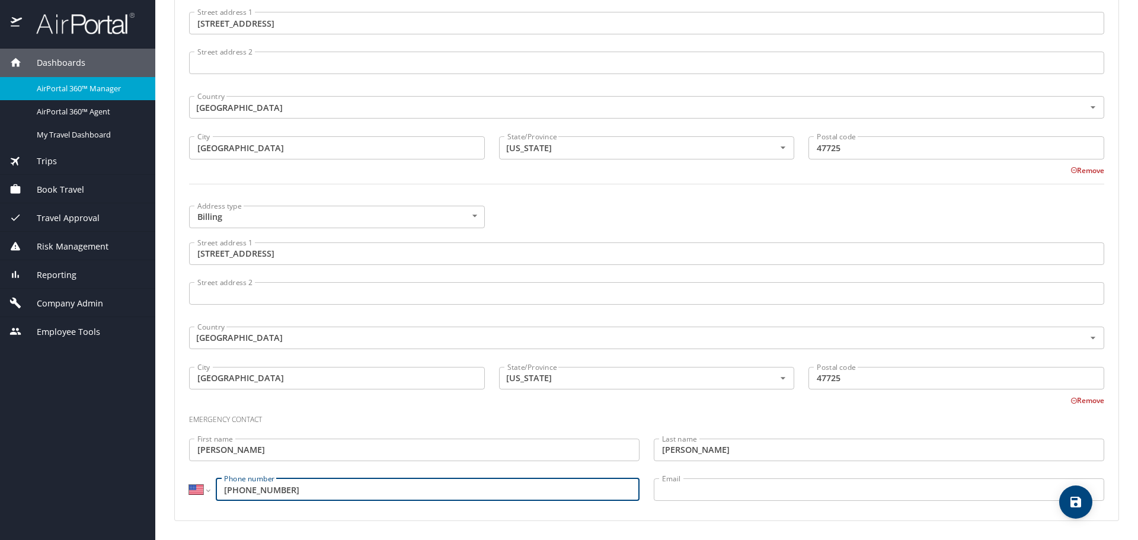
click at [400, 410] on h3 "Emergency contact" at bounding box center [647, 417] width 916 height 20
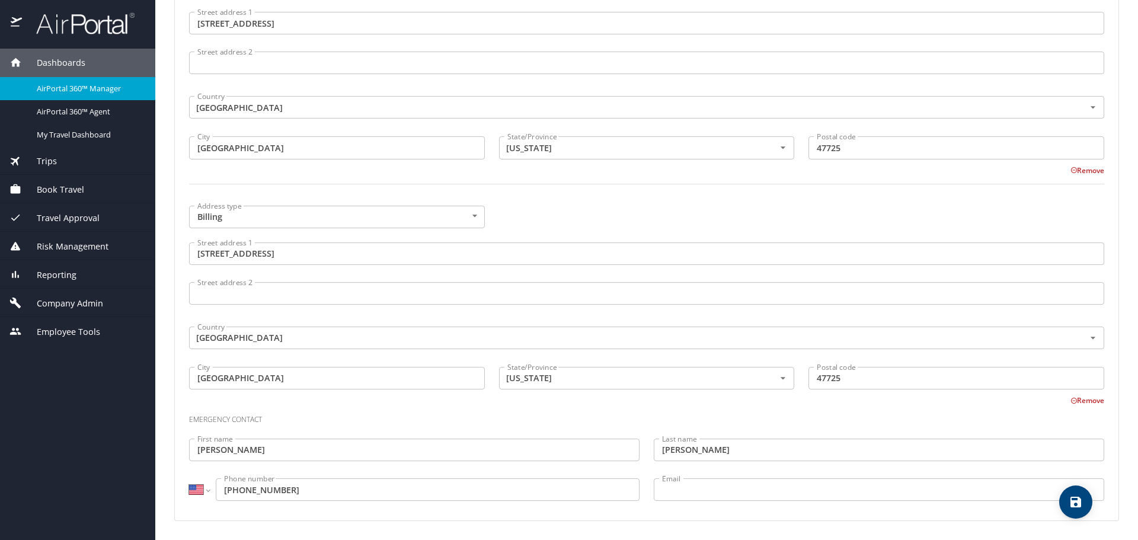
click at [1066, 499] on span "save" at bounding box center [1076, 502] width 33 height 14
select select "US"
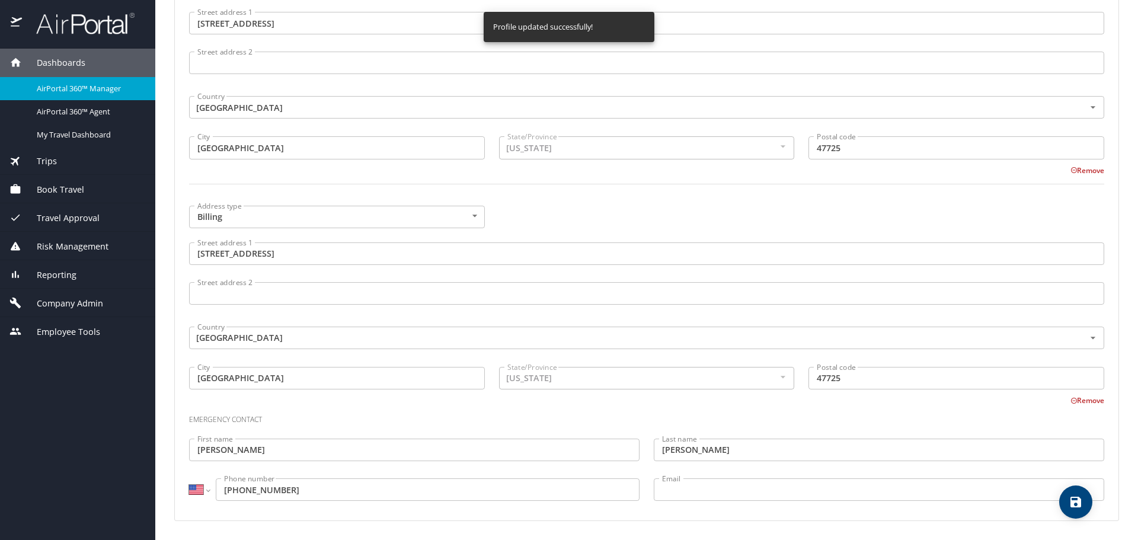
select select "US"
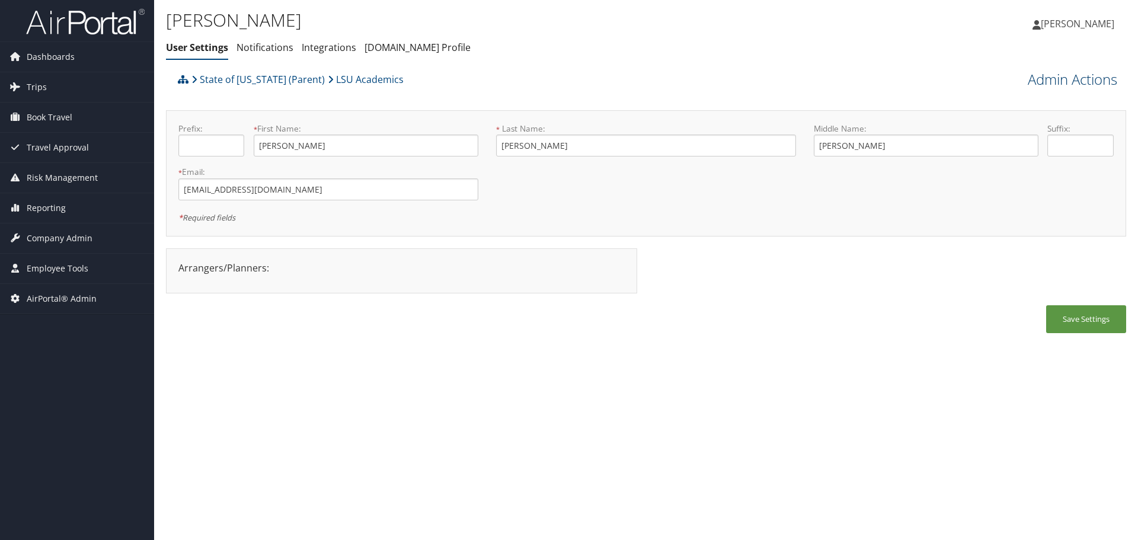
click at [1051, 79] on link "Admin Actions" at bounding box center [1073, 79] width 90 height 20
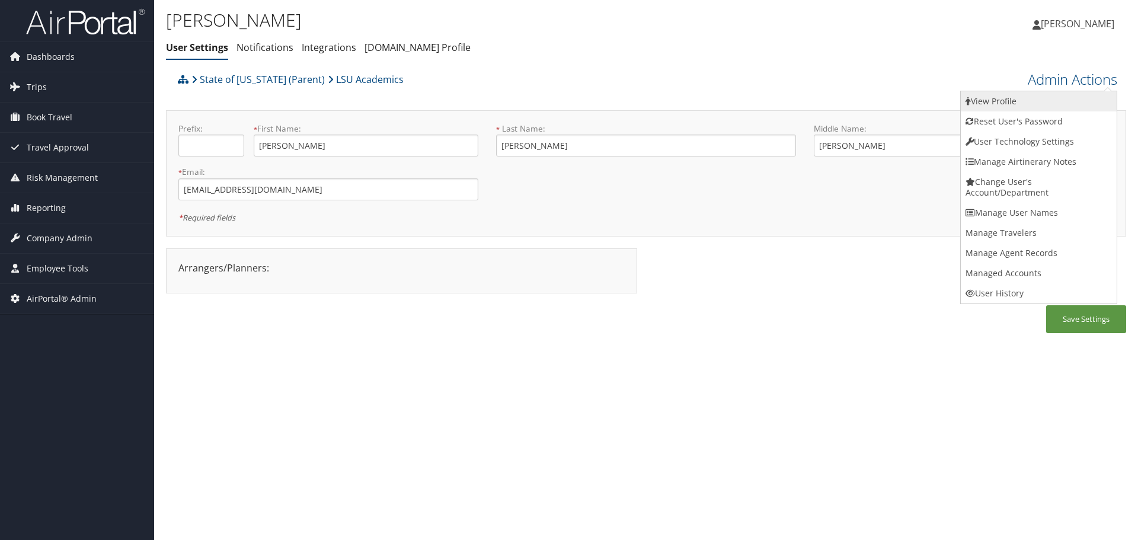
click at [1051, 99] on link "View Profile" at bounding box center [1039, 101] width 156 height 20
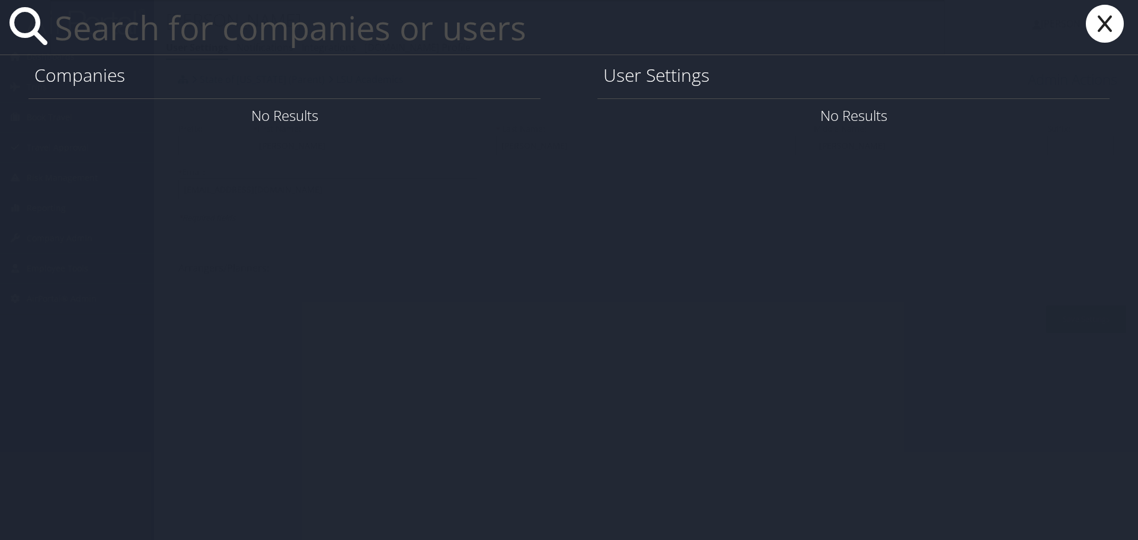
paste input "[EMAIL_ADDRESS][DOMAIN_NAME]"
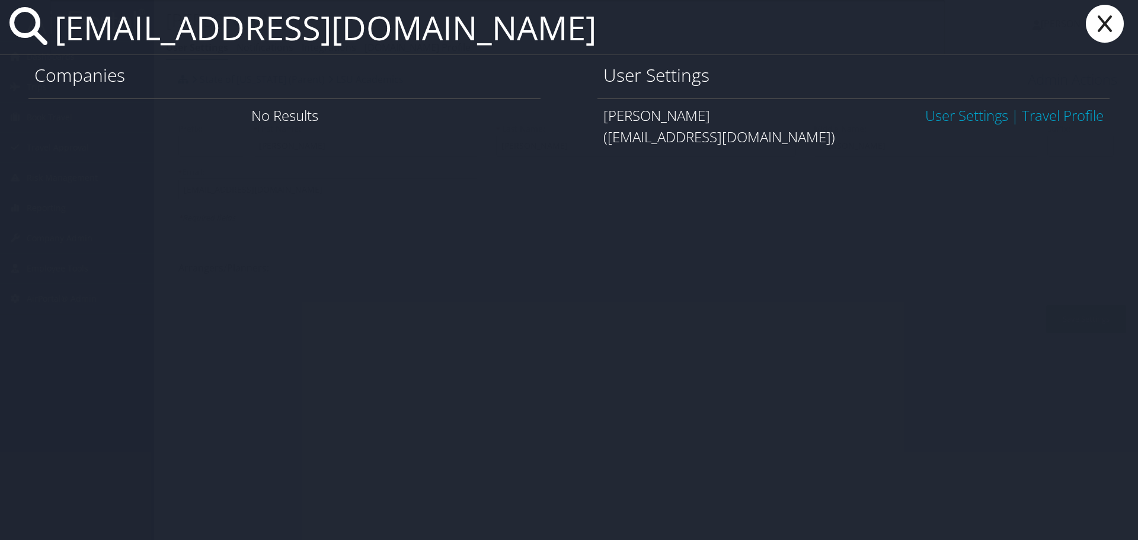
type input "[EMAIL_ADDRESS][DOMAIN_NAME]"
click at [976, 113] on link "User Settings" at bounding box center [967, 116] width 83 height 20
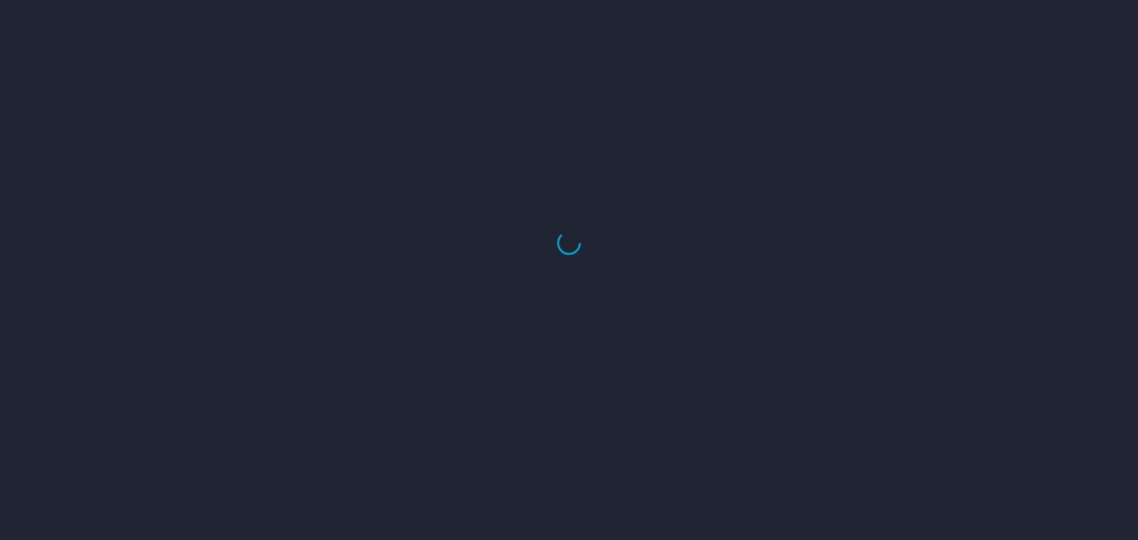
select select "US"
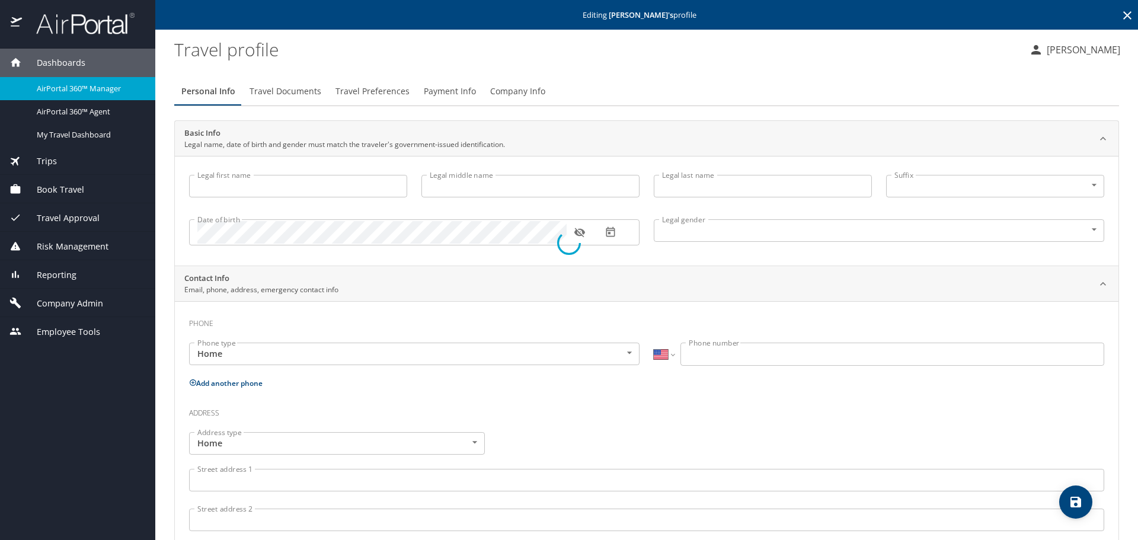
type input "[PERSON_NAME]"
type input "[DEMOGRAPHIC_DATA]"
type input "Kerry"
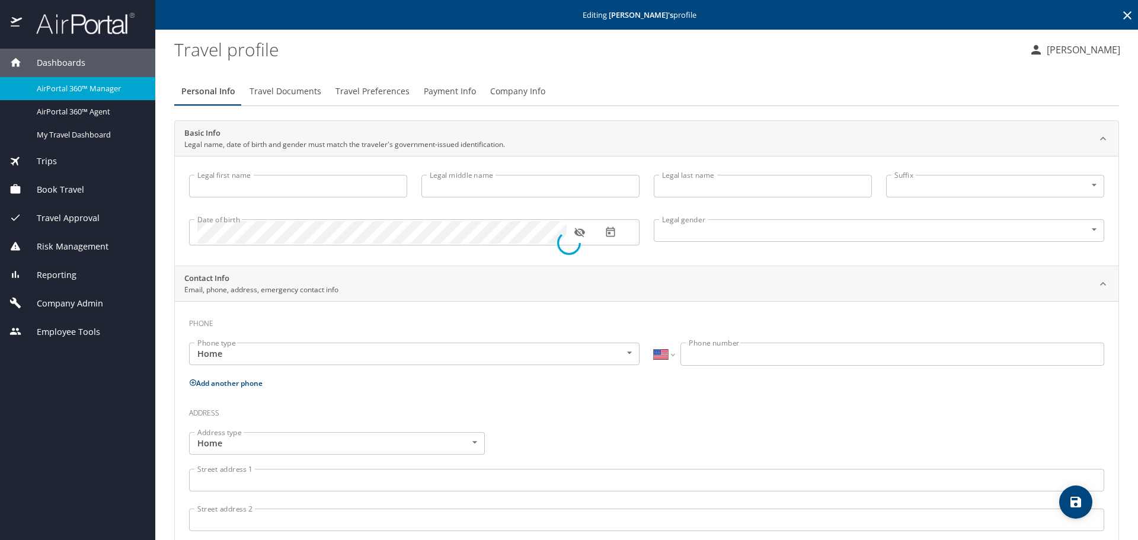
type input "Biggs"
type input "(563) 343-1598"
select select "US"
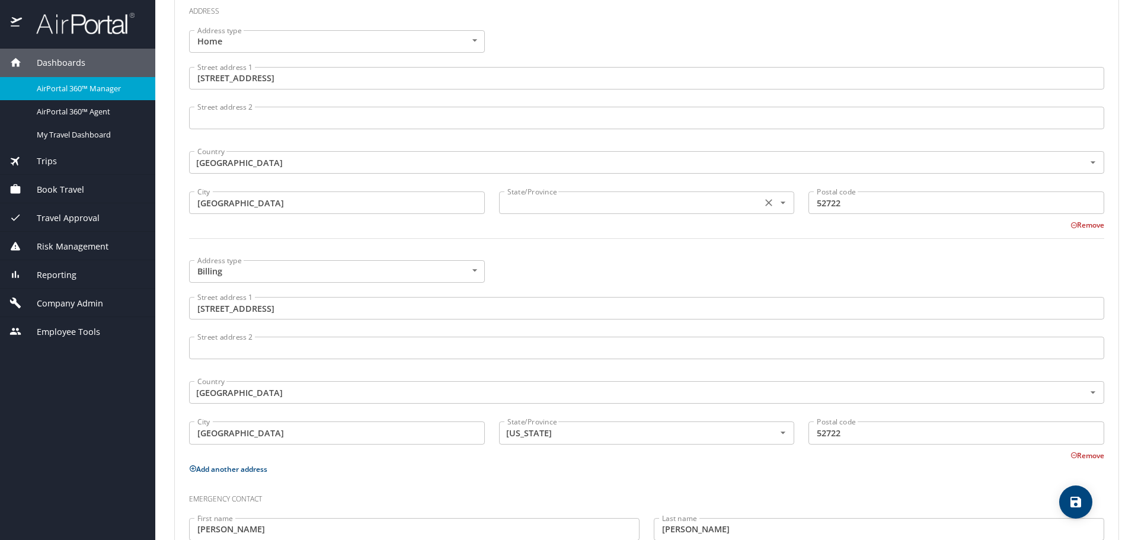
scroll to position [534, 0]
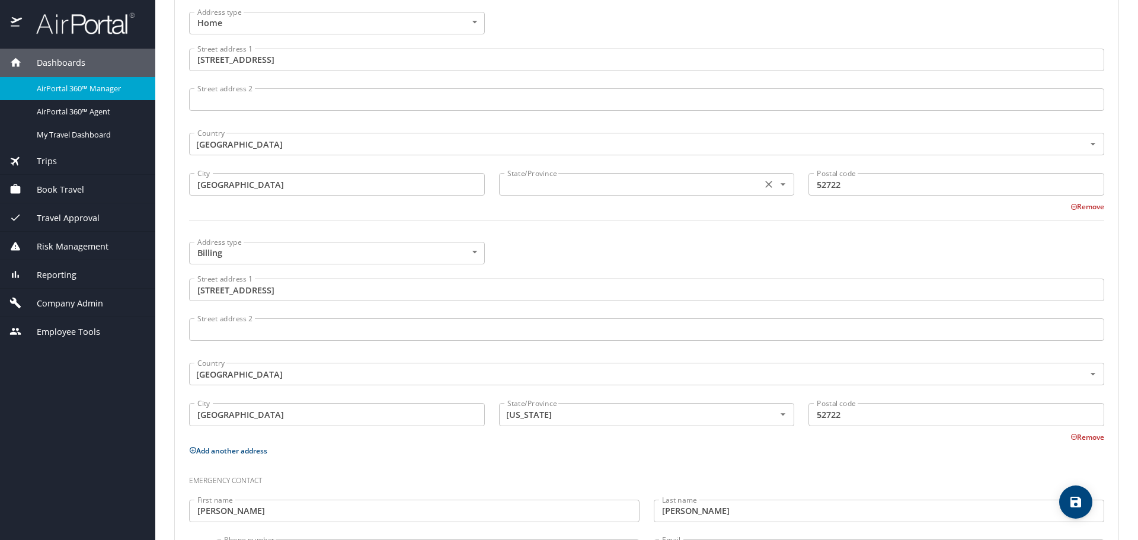
click at [535, 177] on input "text" at bounding box center [630, 184] width 254 height 15
type input "Iowa"
click at [547, 252] on div "Address type Billing Billing Address type Street address 1 4725 Apple Valley Dr…" at bounding box center [647, 339] width 930 height 208
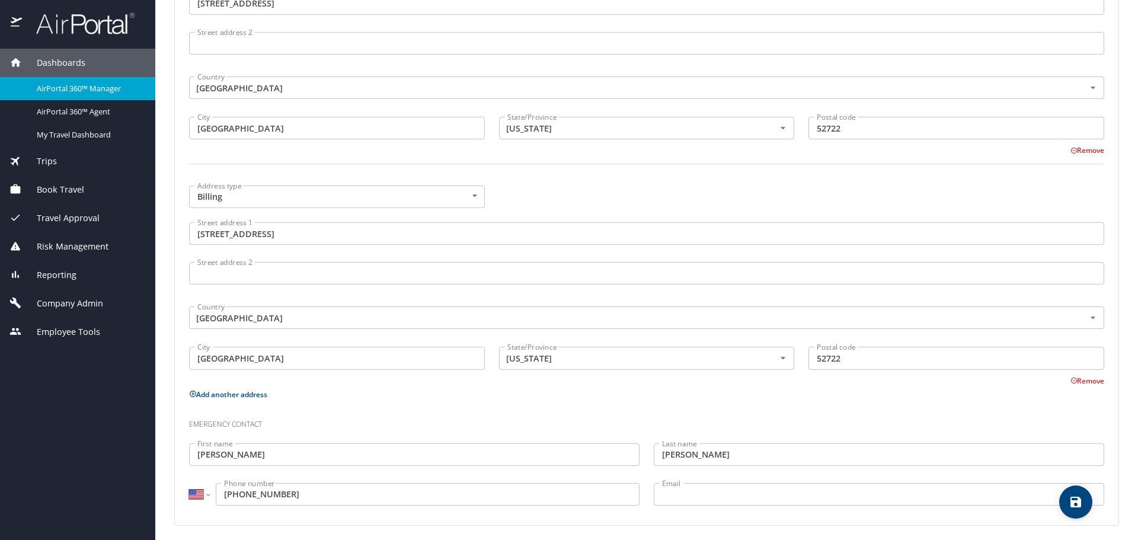
scroll to position [595, 0]
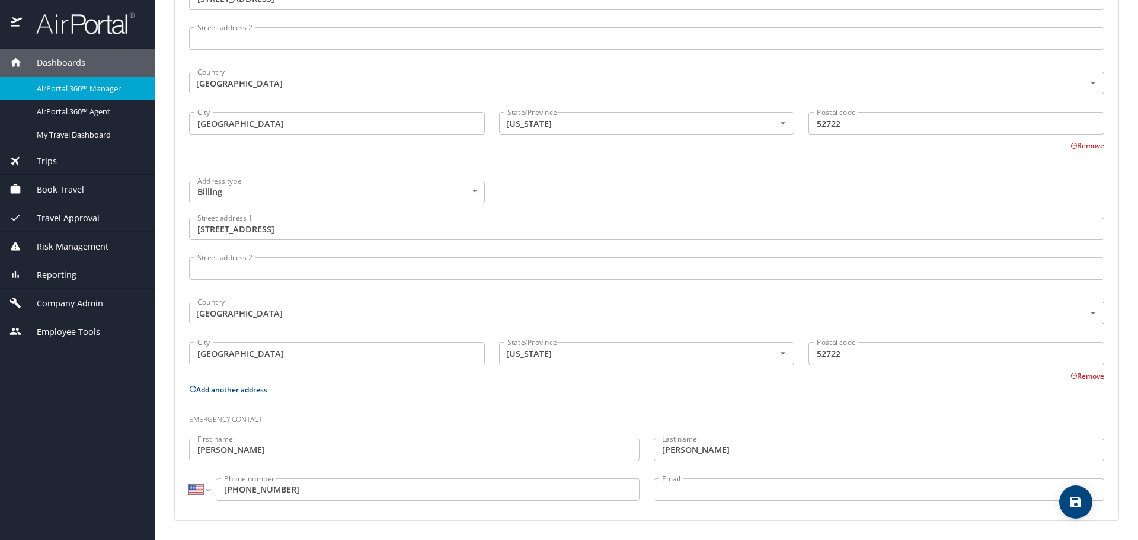
click at [1067, 493] on button "save" at bounding box center [1076, 502] width 33 height 33
select select "US"
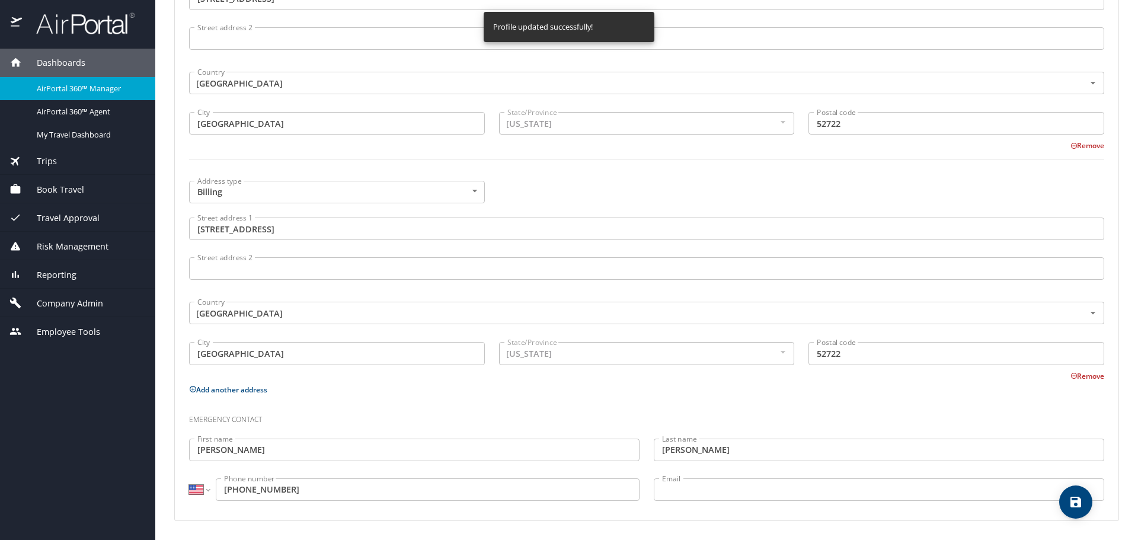
select select "US"
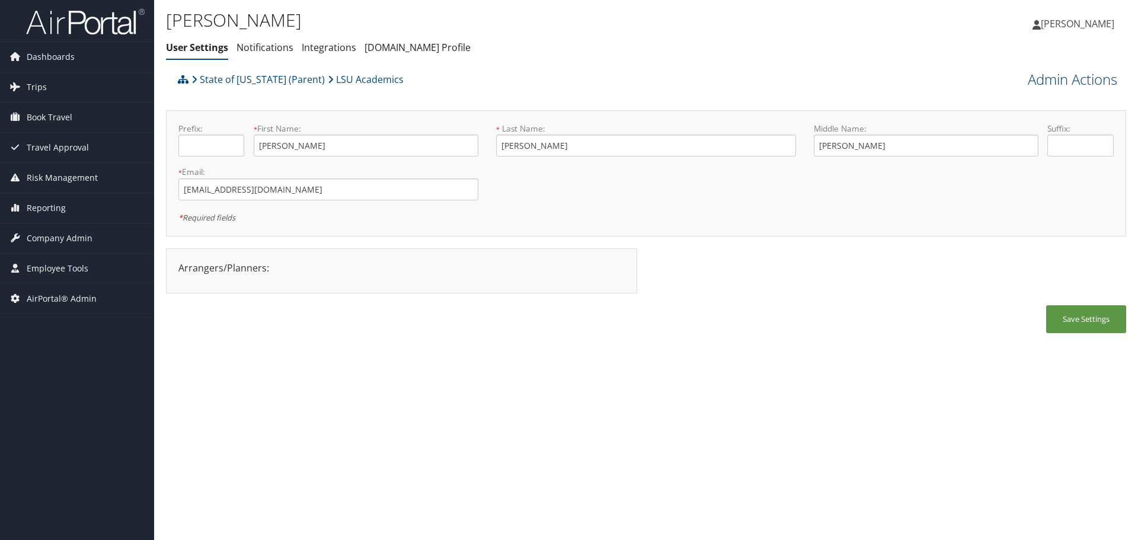
click at [1069, 85] on link "Admin Actions" at bounding box center [1073, 79] width 90 height 20
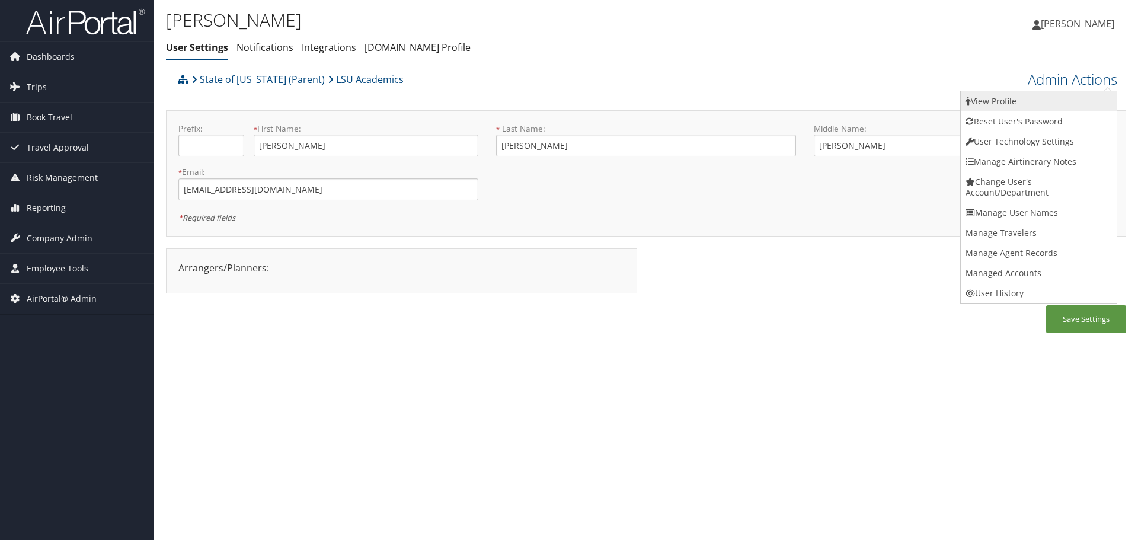
click at [1068, 98] on link "View Profile" at bounding box center [1039, 101] width 156 height 20
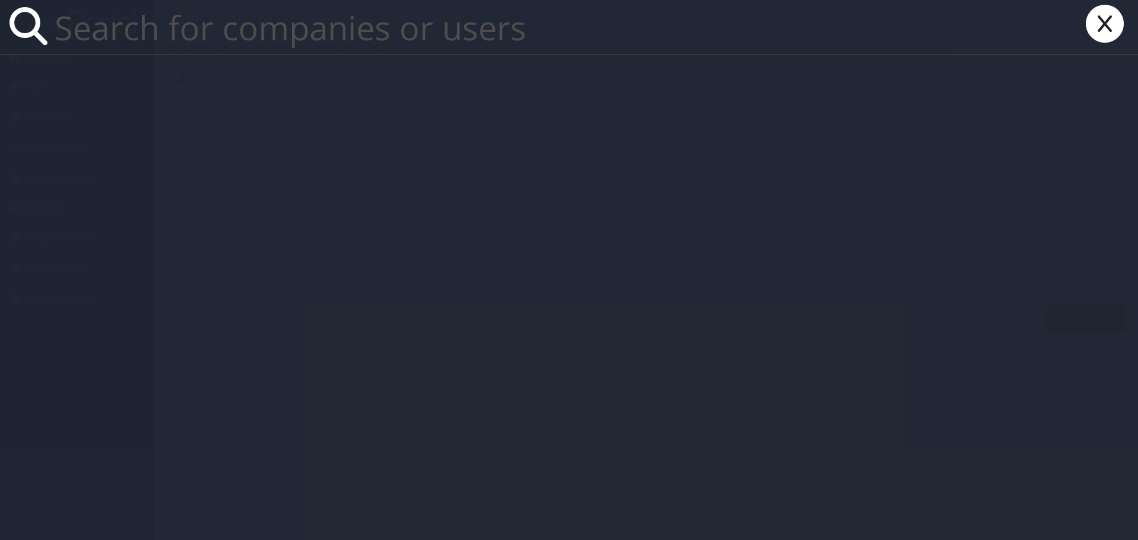
paste input "[EMAIL_ADDRESS][DOMAIN_NAME]"
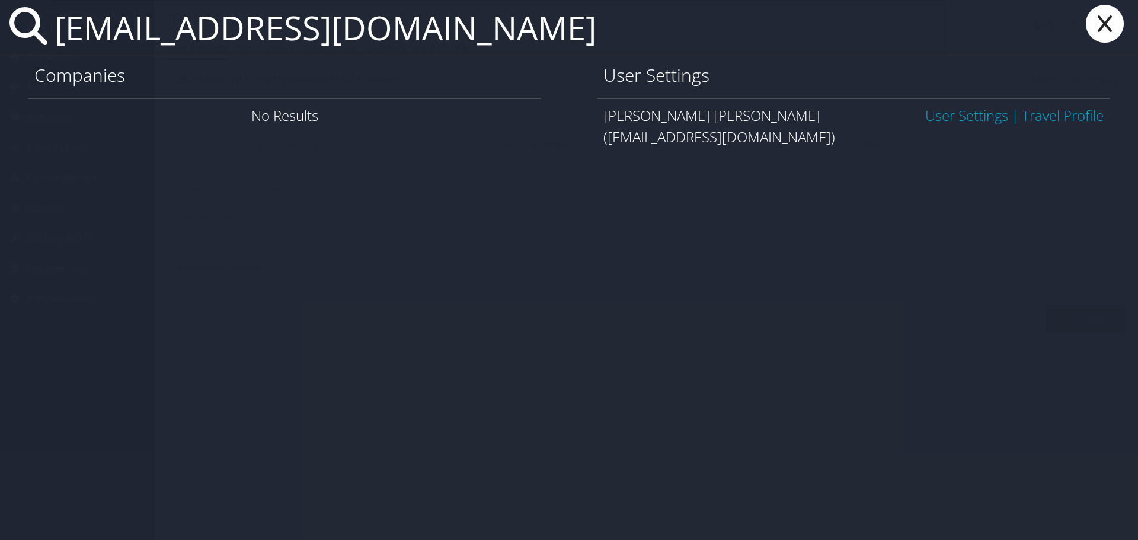
type input "[EMAIL_ADDRESS][DOMAIN_NAME]"
click at [955, 117] on link "User Settings" at bounding box center [967, 116] width 83 height 20
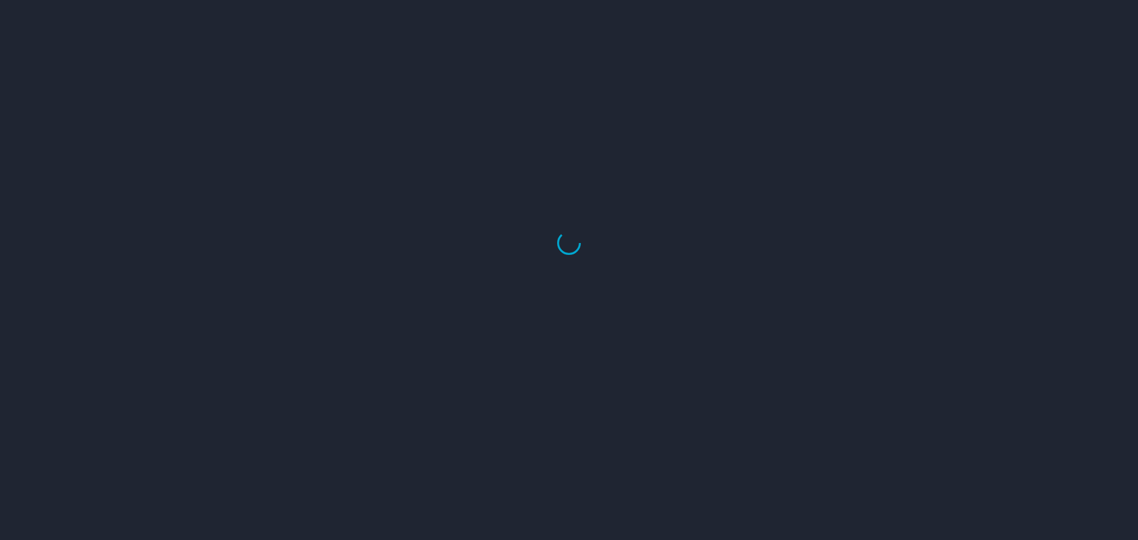
select select "US"
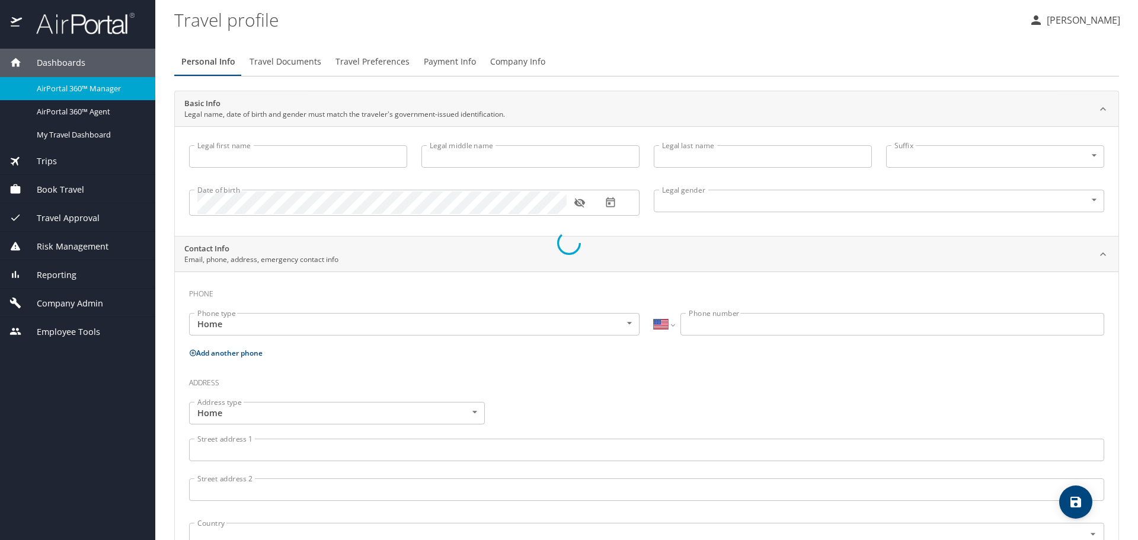
type input "James"
type input "Michael"
type input "OBrien"
type input "Male"
type input "Kathleen"
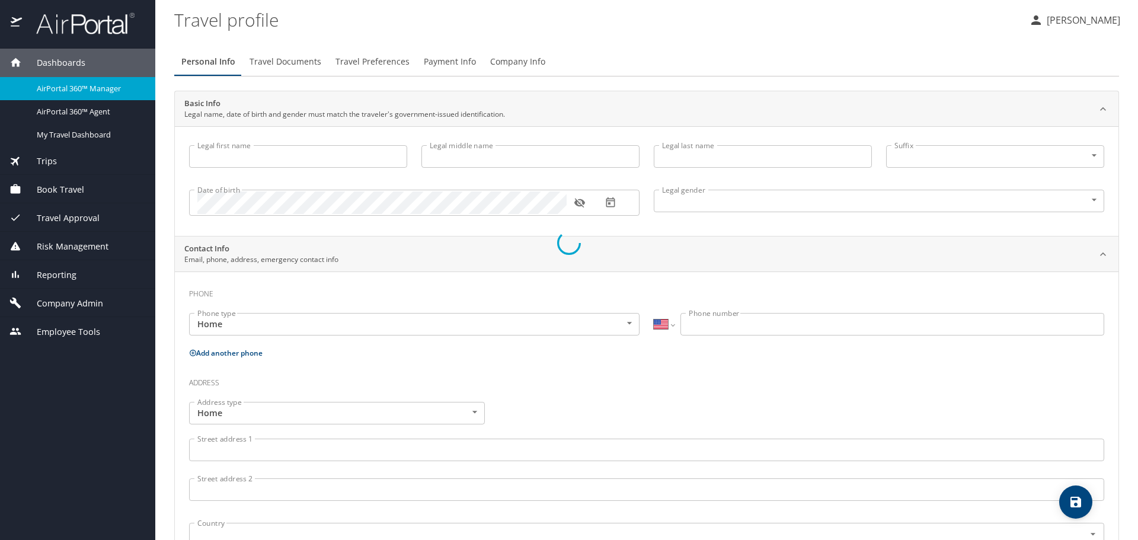
type input "OBrien"
type input "(762) 207-9276"
select select "US"
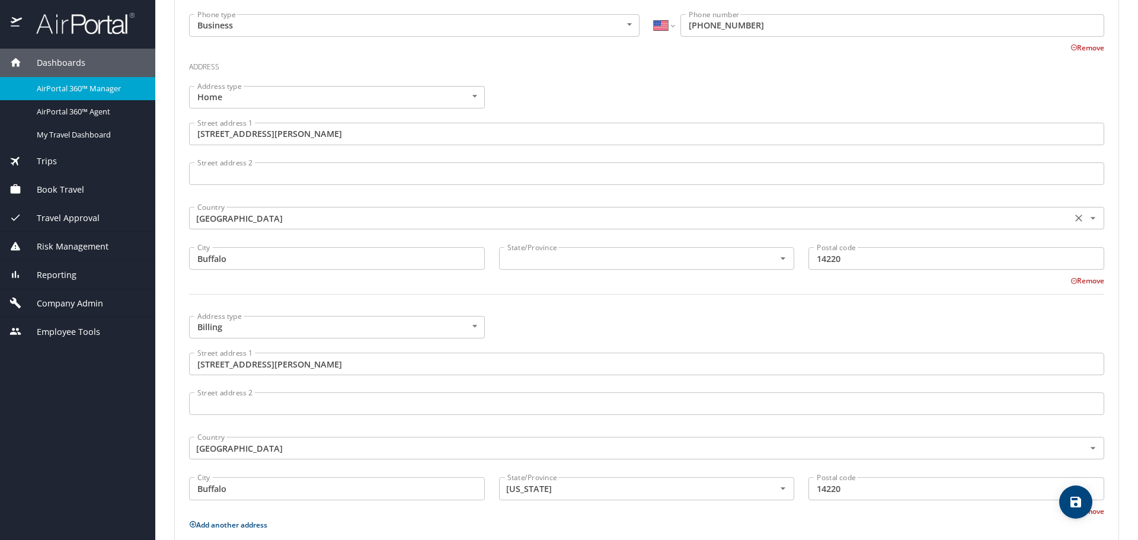
scroll to position [474, 0]
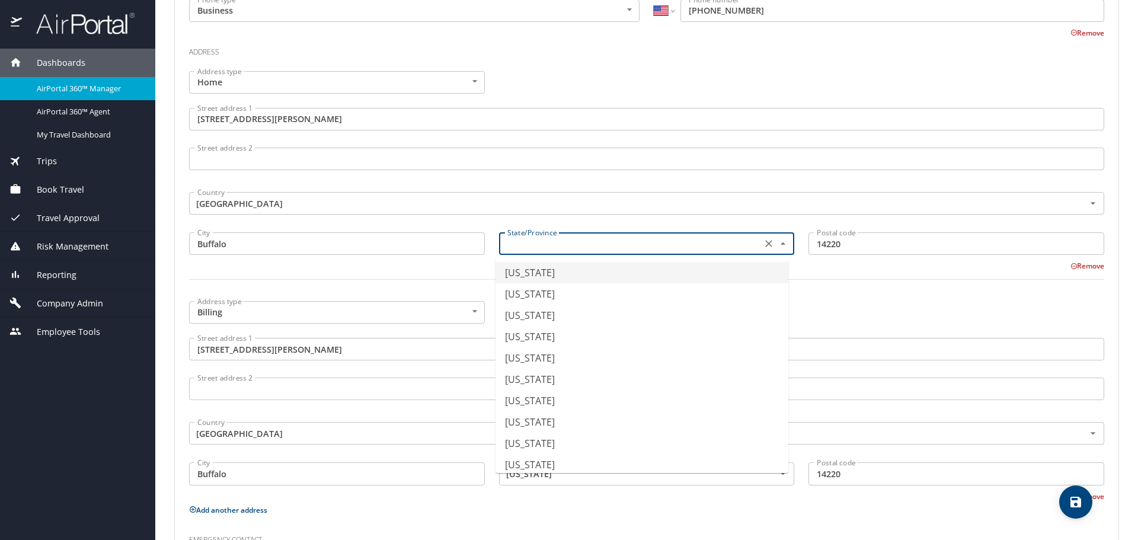
click at [591, 250] on input "text" at bounding box center [630, 243] width 254 height 15
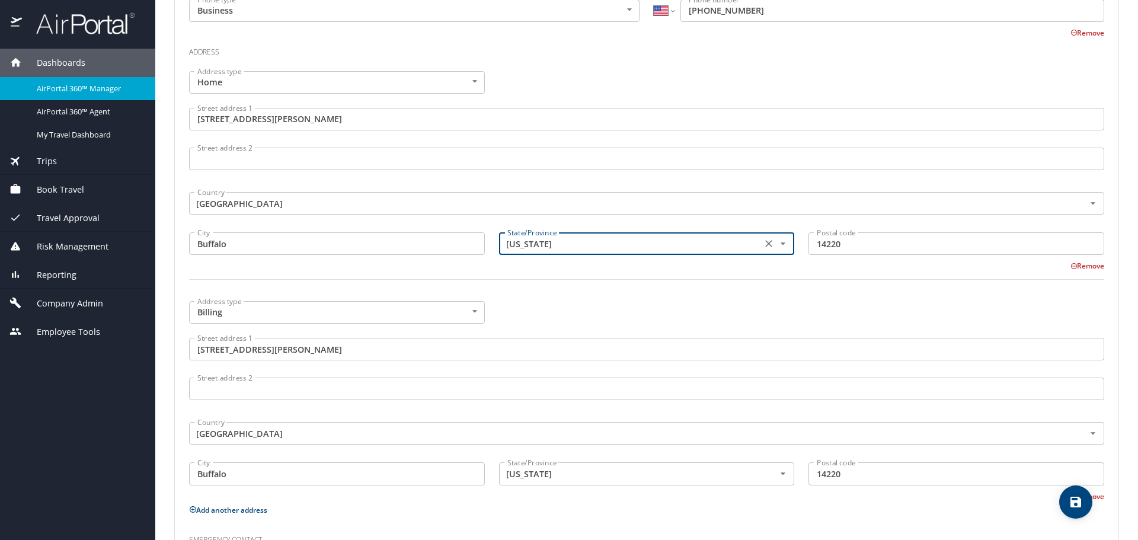
type input "New York"
click at [585, 312] on div "Address type Billing Billing Address type Street address 1 987 Tifft Street Str…" at bounding box center [647, 398] width 930 height 208
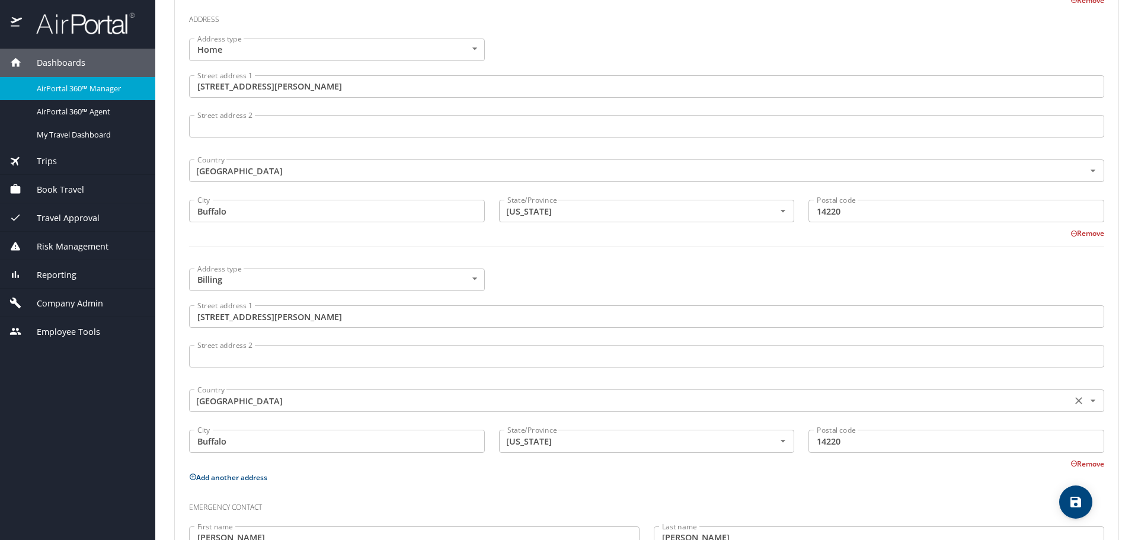
scroll to position [595, 0]
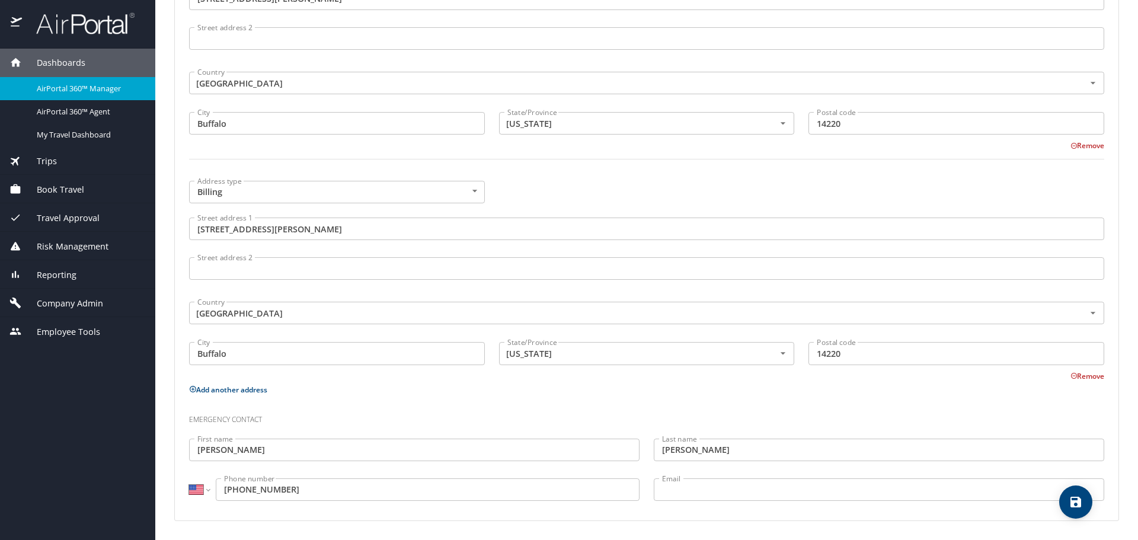
click at [1070, 497] on icon "save" at bounding box center [1076, 502] width 14 height 14
select select "US"
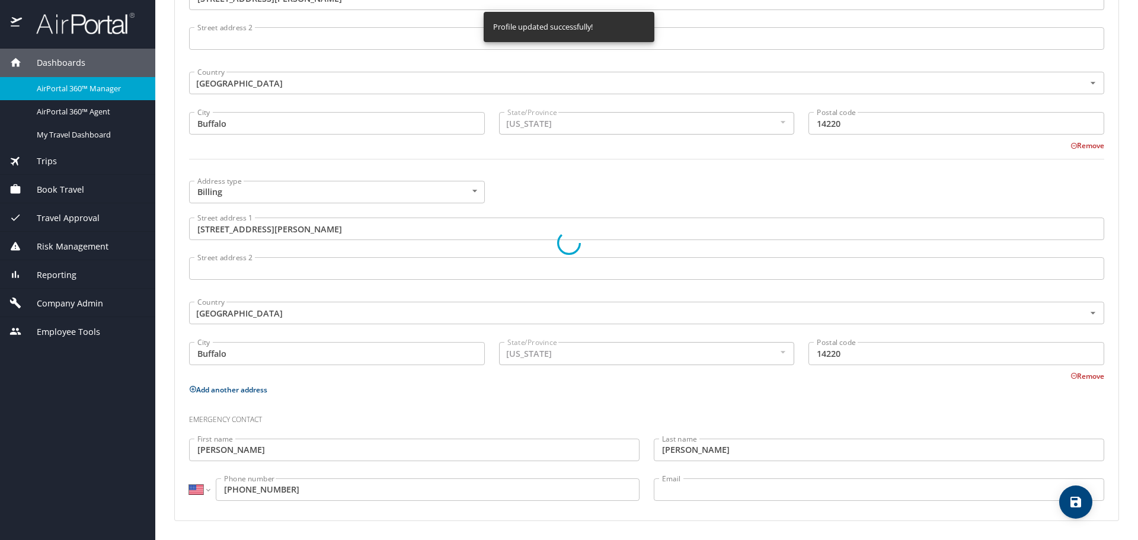
select select "US"
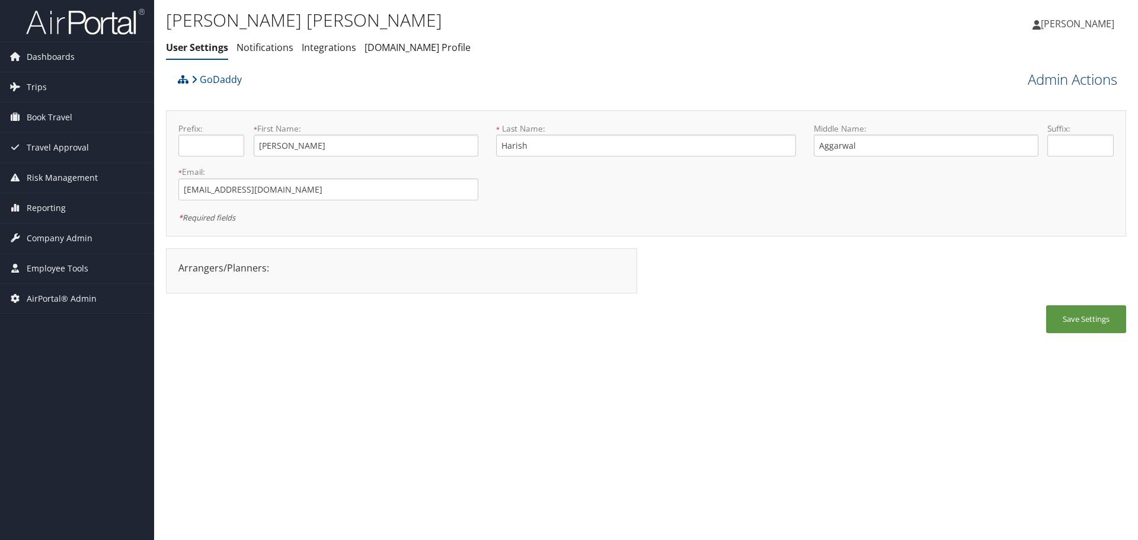
click at [1043, 84] on link "Admin Actions" at bounding box center [1073, 79] width 90 height 20
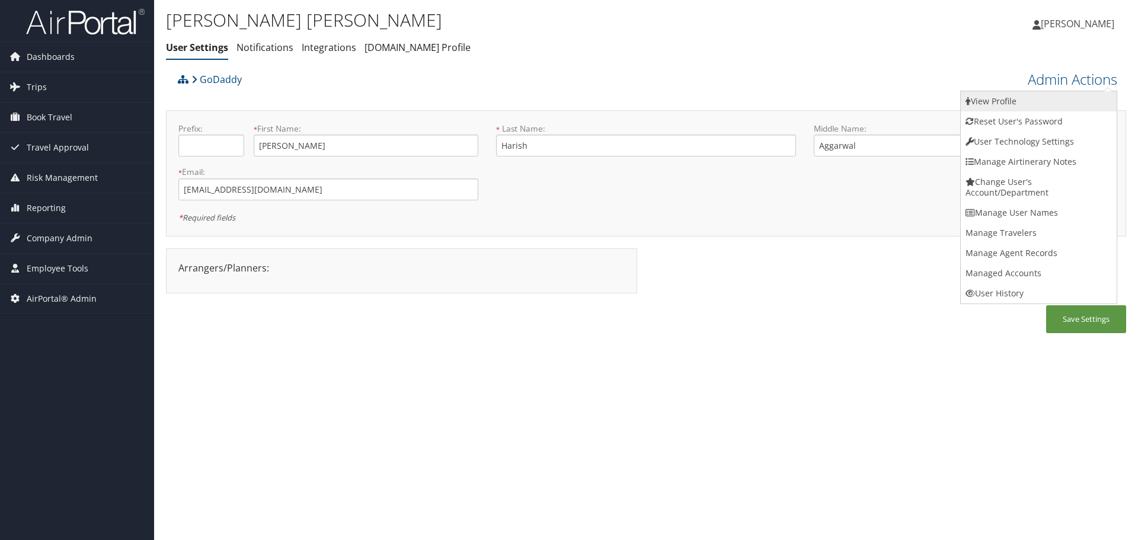
click at [1042, 100] on link "View Profile" at bounding box center [1039, 101] width 156 height 20
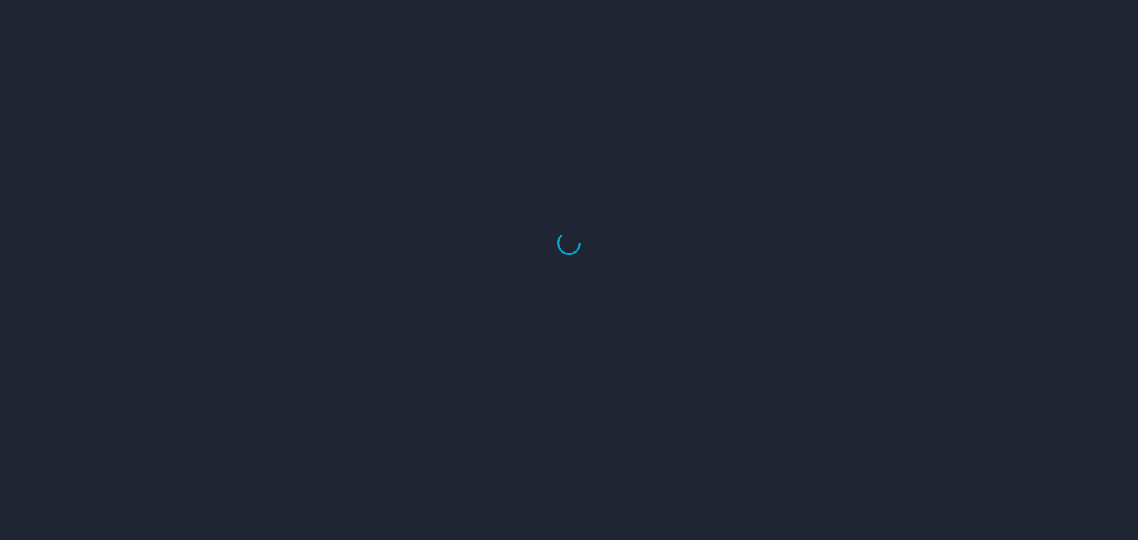
select select "US"
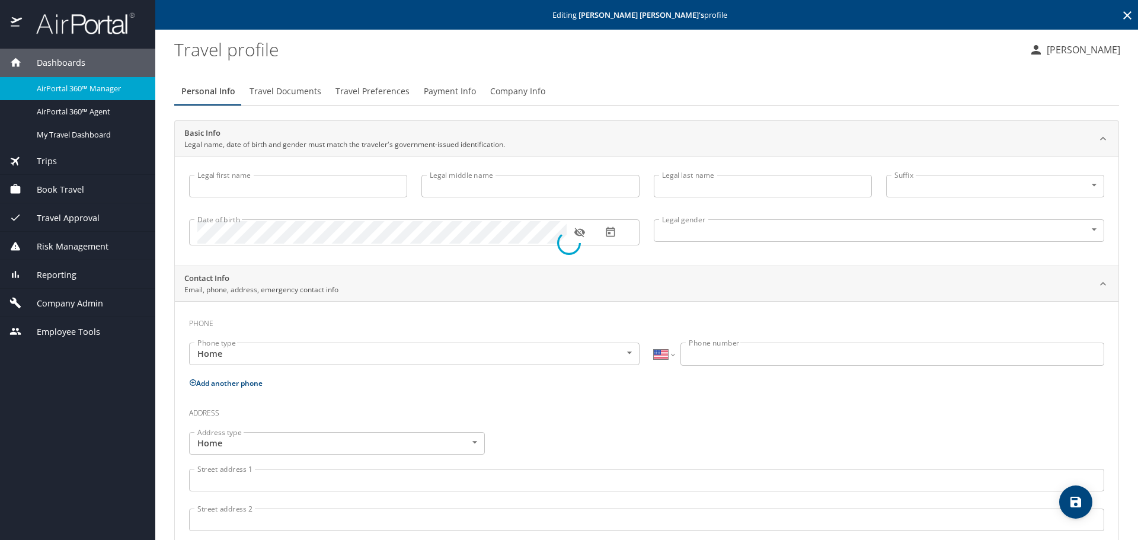
type input "[PERSON_NAME]"
type input "Aggarwal"
type input "Harish"
type input "[DEMOGRAPHIC_DATA]"
type input "[PERSON_NAME]"
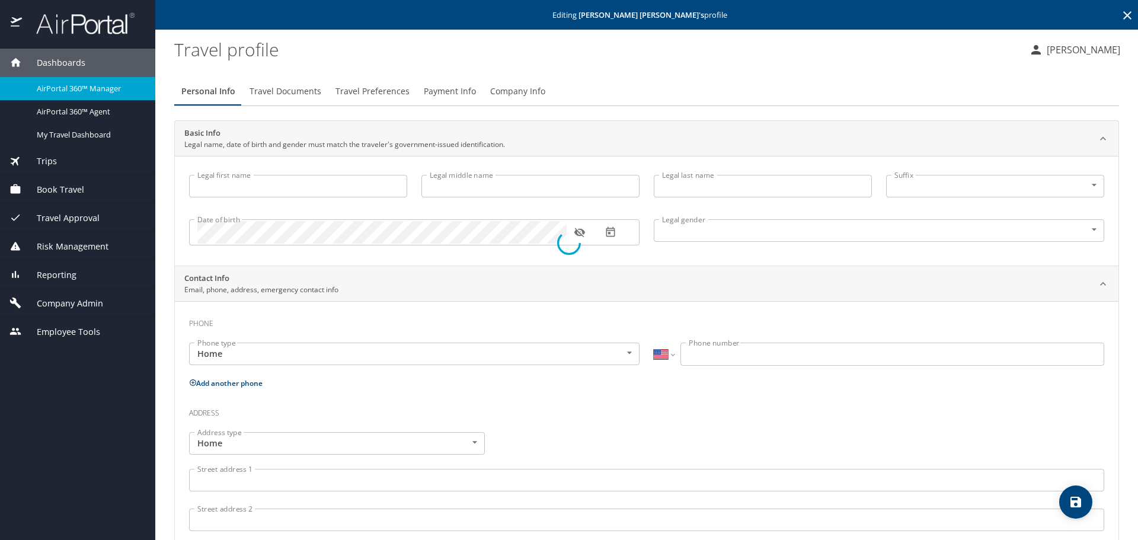
type input "Mehra"
select select "PH"
type input "0977 830 2808"
select select "SG"
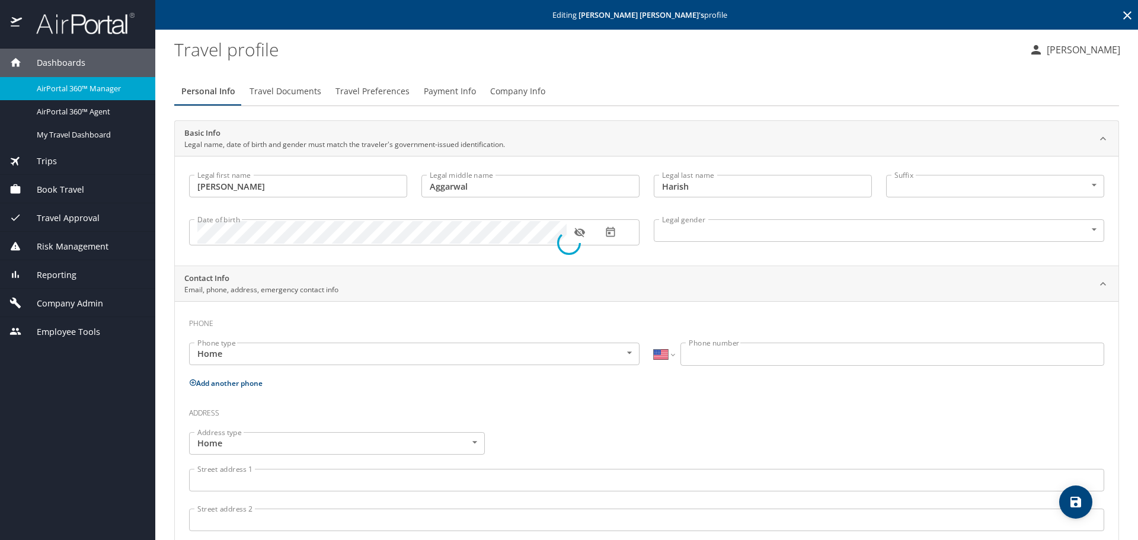
select select "SG"
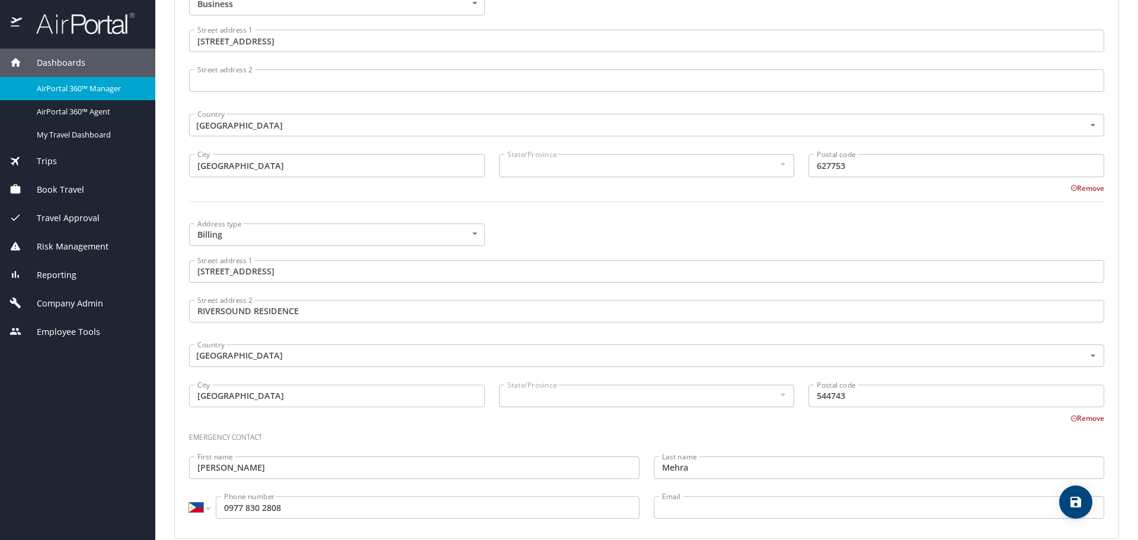
scroll to position [800, 0]
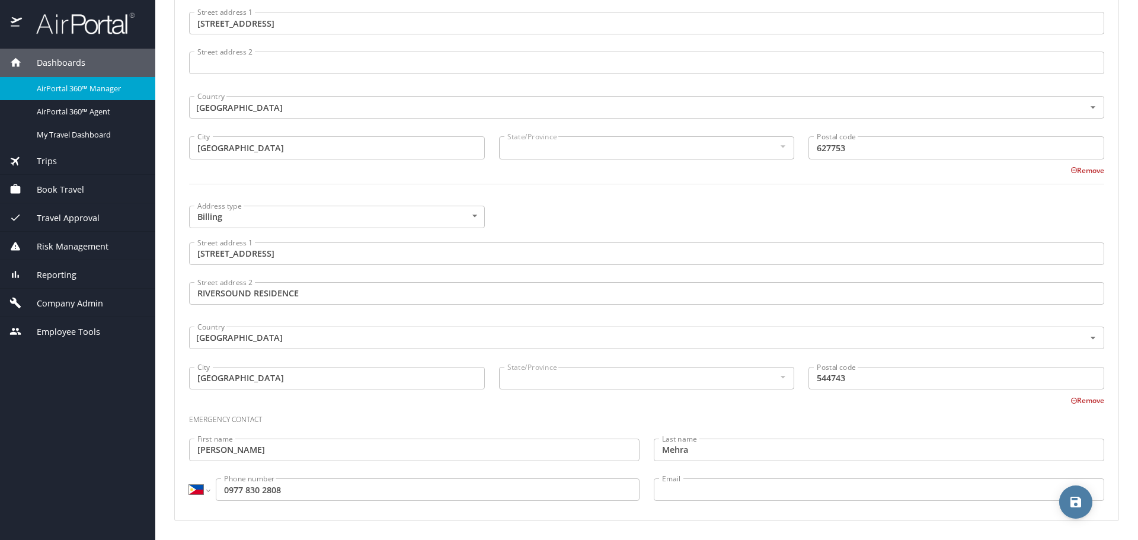
click at [1086, 511] on button "save" at bounding box center [1076, 502] width 33 height 33
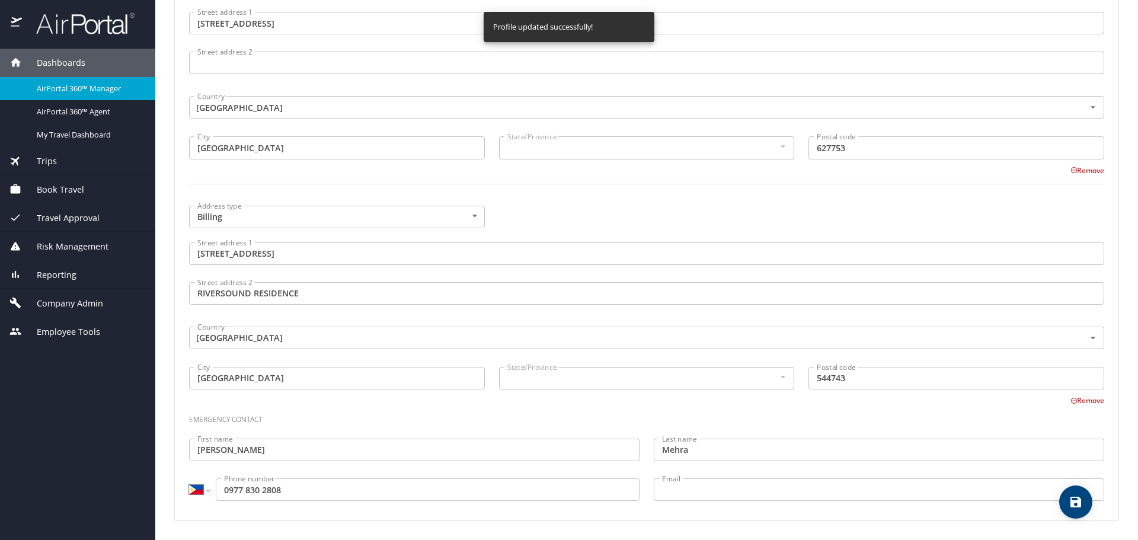
select select "SG"
